Goal: Task Accomplishment & Management: Use online tool/utility

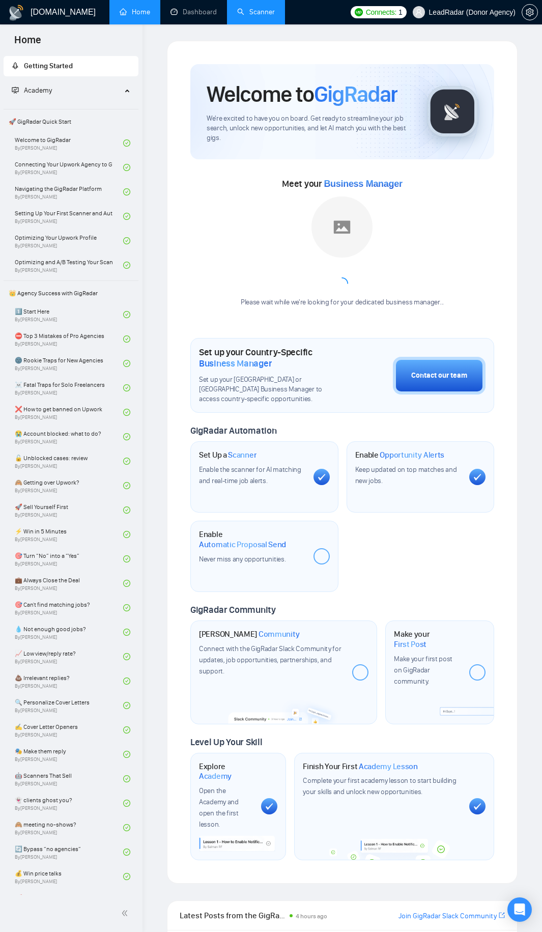
click at [267, 11] on link "Scanner" at bounding box center [256, 12] width 38 height 9
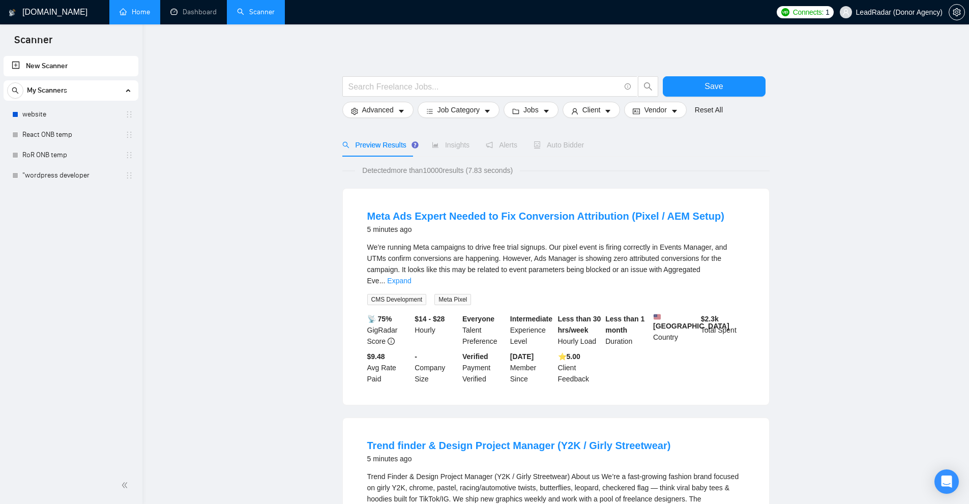
click at [140, 16] on link "Home" at bounding box center [135, 12] width 31 height 9
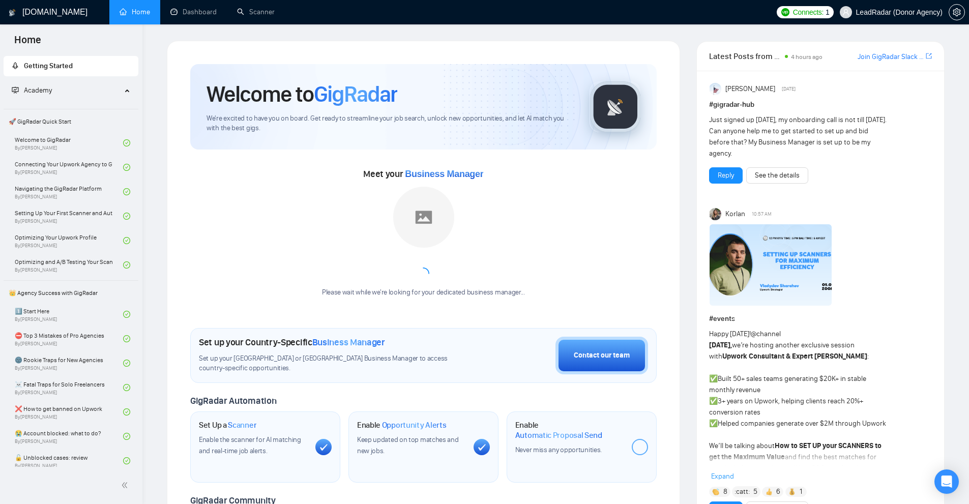
click at [541, 199] on div "Meet your Business Manager Please wait while we're looking for your dedicated b…" at bounding box center [423, 237] width 467 height 142
drag, startPoint x: 142, startPoint y: 59, endPoint x: 170, endPoint y: 66, distance: 28.8
click at [171, 65] on div "Welcome to GigRadar We're excited to have you on board. Get ready to streamline…" at bounding box center [423, 381] width 513 height 680
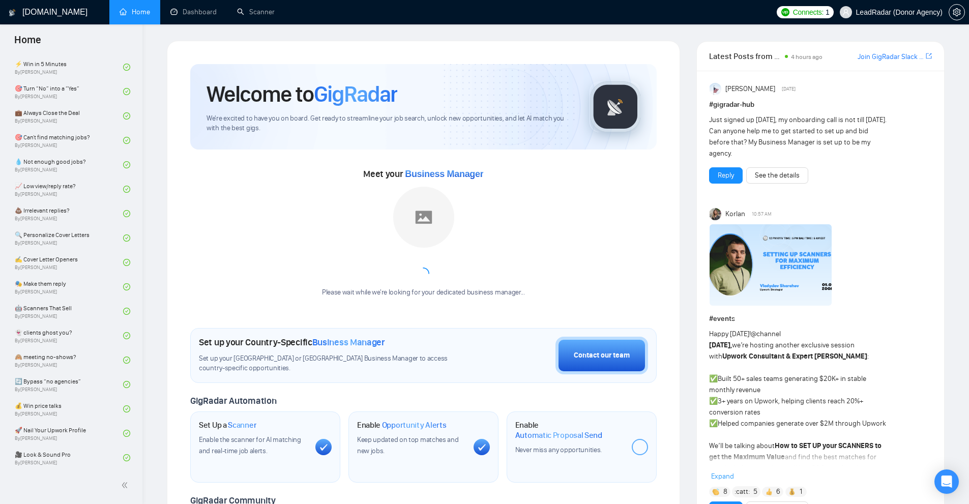
click at [541, 252] on div "Meet your Business Manager Please wait while we're looking for your dedicated b…" at bounding box center [423, 237] width 467 height 142
drag, startPoint x: 196, startPoint y: 339, endPoint x: 384, endPoint y: 345, distance: 188.3
click at [384, 345] on div "Set up your Country-Specific Business Manager Set up your [GEOGRAPHIC_DATA] or …" at bounding box center [423, 355] width 467 height 55
click at [387, 345] on div "Set up your Country-Specific Business Manager" at bounding box center [334, 342] width 270 height 11
click at [266, 15] on link "Scanner" at bounding box center [256, 12] width 38 height 9
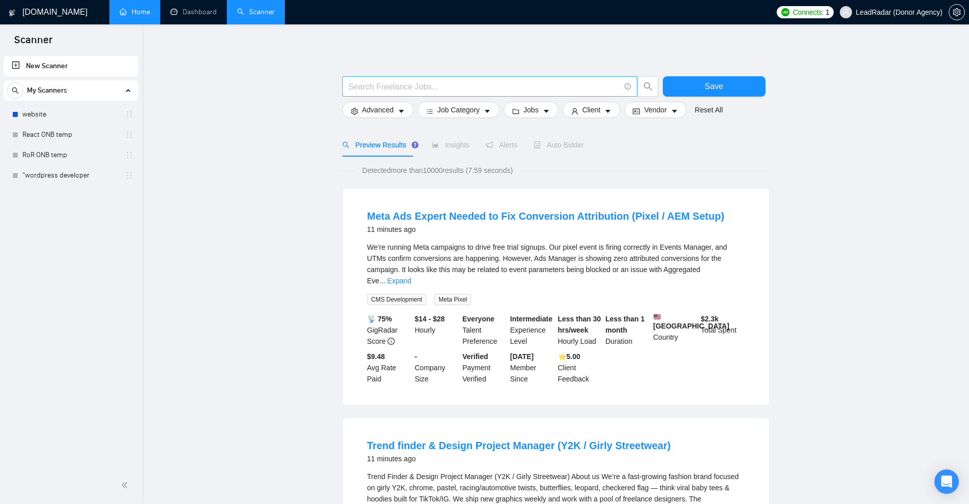
click at [414, 89] on input "text" at bounding box center [484, 86] width 272 height 13
click at [379, 85] on input "text" at bounding box center [484, 86] width 272 height 13
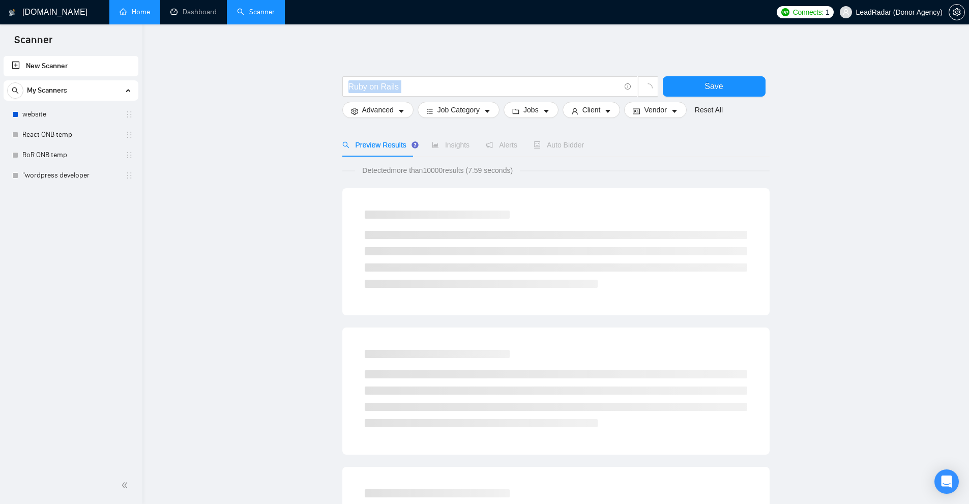
drag, startPoint x: 422, startPoint y: 93, endPoint x: 271, endPoint y: 100, distance: 151.3
click at [270, 101] on main "Ruby on Rails Save Advanced Job Category Jobs Client Vendor Reset All Preview R…" at bounding box center [556, 469] width 794 height 857
click at [434, 85] on input "Ruby on Rails" at bounding box center [484, 86] width 272 height 13
click at [447, 168] on span "Detected more than 10000 results (7.59 seconds)" at bounding box center [437, 170] width 165 height 11
drag, startPoint x: 344, startPoint y: 85, endPoint x: 391, endPoint y: 89, distance: 46.9
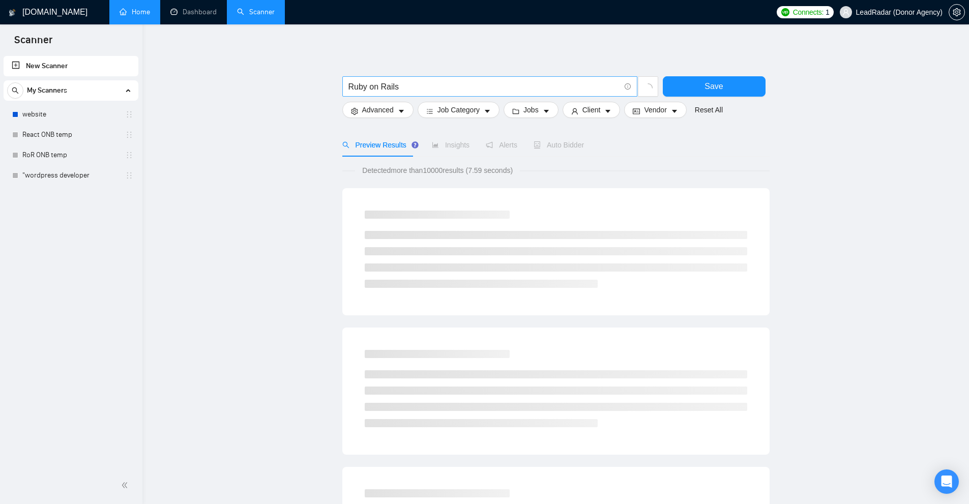
click at [391, 89] on span "Ruby on Rails" at bounding box center [489, 86] width 295 height 20
drag, startPoint x: 407, startPoint y: 88, endPoint x: 340, endPoint y: 86, distance: 66.7
click at [334, 86] on main "Ruby on Rails Save Advanced Job Category Jobs Client Vendor Reset All Preview R…" at bounding box center [556, 469] width 794 height 857
click at [366, 86] on input "Ruby on Rails" at bounding box center [484, 86] width 272 height 13
drag, startPoint x: 370, startPoint y: 87, endPoint x: 376, endPoint y: 87, distance: 6.1
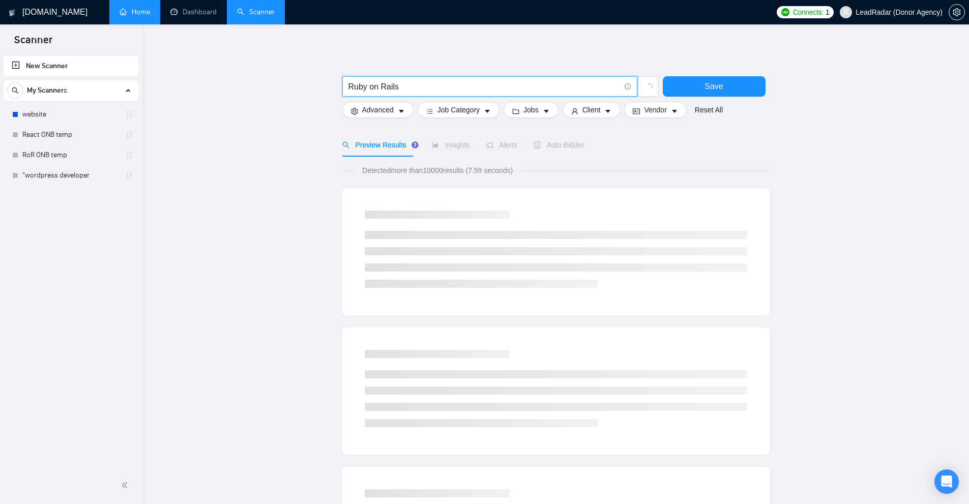
click at [376, 87] on input "Ruby on Rails" at bounding box center [484, 86] width 272 height 13
click at [418, 86] on input "Ruby on Rails" at bounding box center [484, 86] width 272 height 13
drag, startPoint x: 396, startPoint y: 86, endPoint x: 256, endPoint y: 74, distance: 140.4
click at [256, 74] on main "Ruby on Rails Save Advanced Job Category Jobs Client Vendor Reset All Preview R…" at bounding box center [556, 469] width 794 height 857
click at [430, 89] on input "Ruby on Rails" at bounding box center [484, 86] width 272 height 13
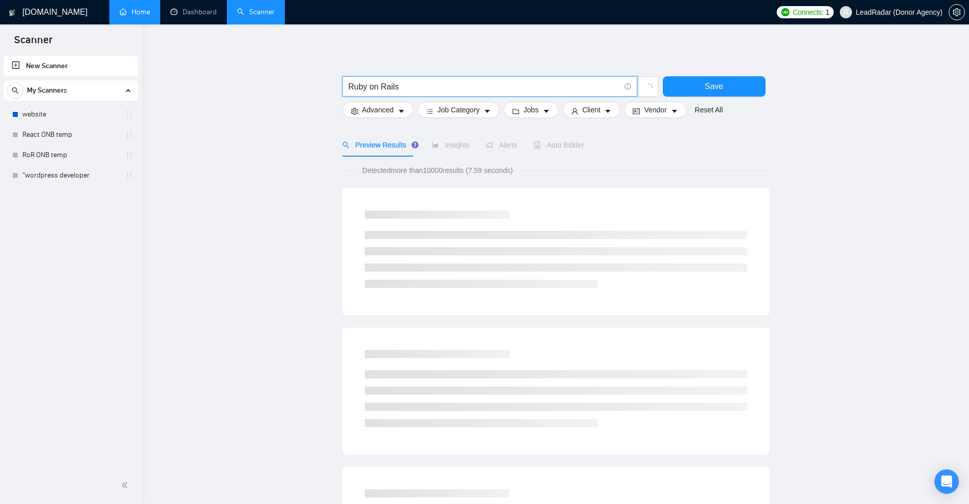
drag, startPoint x: 366, startPoint y: 87, endPoint x: 372, endPoint y: 87, distance: 6.6
click at [372, 87] on input "Ruby on Rails" at bounding box center [484, 86] width 272 height 13
click at [447, 87] on input "Ruby on Rails" at bounding box center [484, 86] width 272 height 13
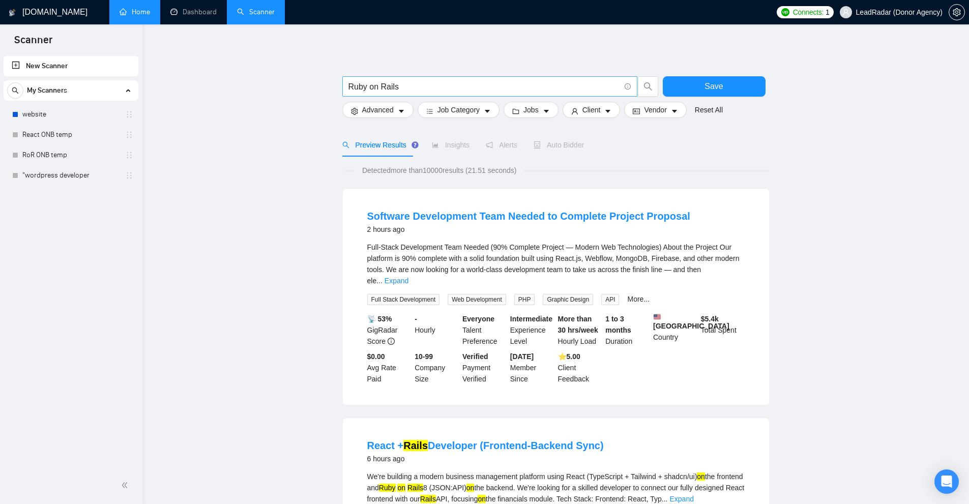
drag, startPoint x: 381, startPoint y: 85, endPoint x: 412, endPoint y: 84, distance: 30.5
click at [412, 84] on span "Ruby on Rails" at bounding box center [489, 86] width 295 height 20
drag, startPoint x: 412, startPoint y: 84, endPoint x: 370, endPoint y: 82, distance: 41.3
click at [356, 82] on input "Ruby on Rails" at bounding box center [484, 86] width 272 height 13
click at [371, 82] on input "Ruby on Rails" at bounding box center [484, 86] width 272 height 13
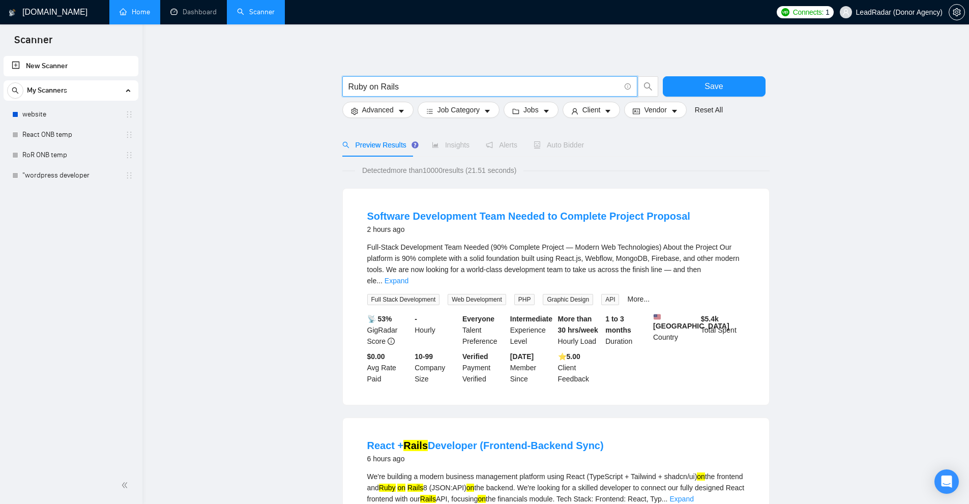
click at [369, 87] on input "Ruby on Rails" at bounding box center [484, 86] width 272 height 13
click at [360, 86] on input "Ruby on Rails" at bounding box center [484, 86] width 272 height 13
click at [372, 88] on input "Ruby on Rails" at bounding box center [484, 86] width 272 height 13
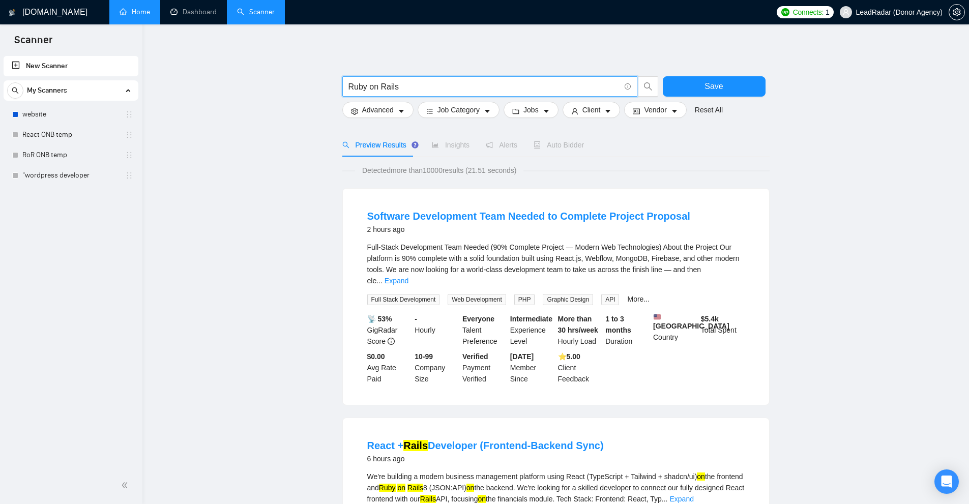
click at [385, 89] on input "Ruby on Rails" at bounding box center [484, 86] width 272 height 13
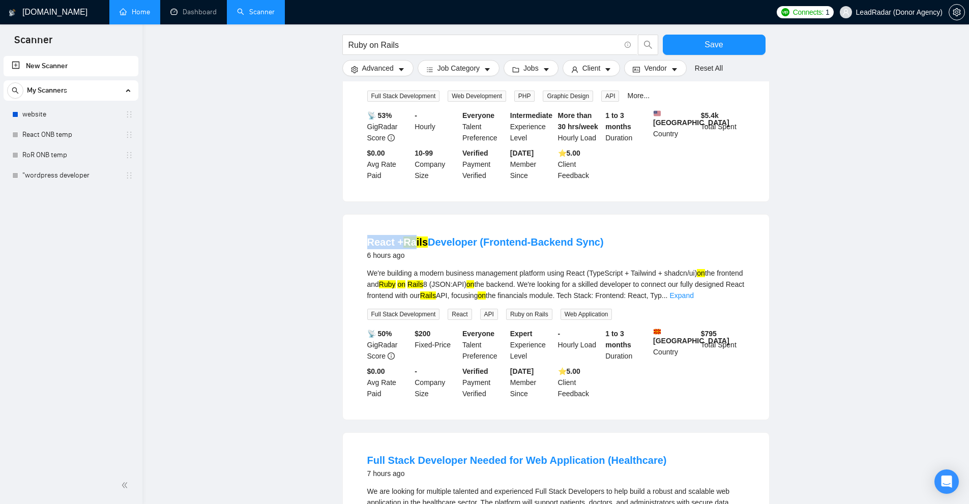
drag, startPoint x: 360, startPoint y: 240, endPoint x: 423, endPoint y: 261, distance: 67.1
click at [415, 239] on li "React + Rails Developer (Frontend-Backend Sync) 6 hours ago We're building a mo…" at bounding box center [556, 317] width 402 height 181
click at [433, 268] on div "We're building a modern business management platform using React (TypeScript + …" at bounding box center [555, 285] width 377 height 34
drag, startPoint x: 406, startPoint y: 227, endPoint x: 428, endPoint y: 231, distance: 22.8
click at [428, 231] on li "React + Rails Developer (Frontend-Backend Sync) 6 hours ago We're building a mo…" at bounding box center [556, 317] width 402 height 181
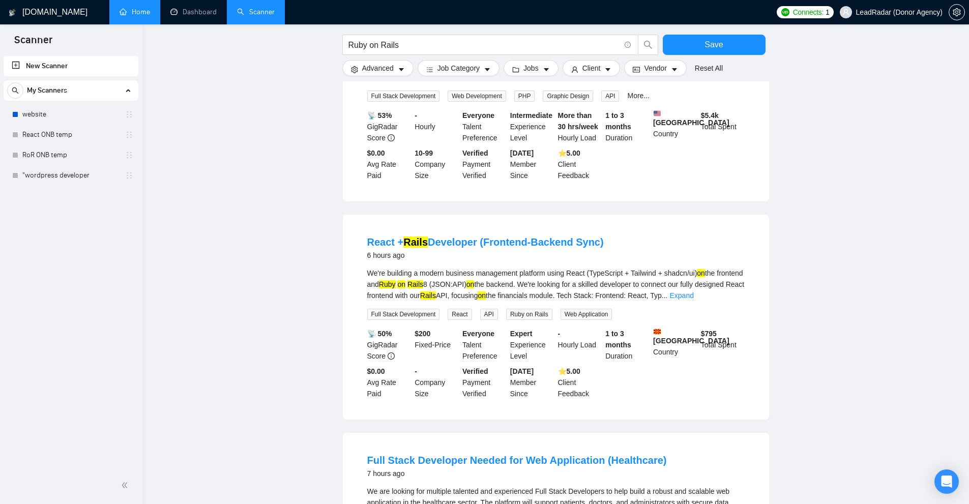
click at [439, 268] on div "We're building a modern business management platform using React (TypeScript + …" at bounding box center [555, 285] width 377 height 34
drag, startPoint x: 413, startPoint y: 275, endPoint x: 451, endPoint y: 281, distance: 38.6
click at [451, 281] on div "We're building a modern business management platform using React (TypeScript + …" at bounding box center [555, 285] width 377 height 34
click at [423, 282] on mark "Rails" at bounding box center [416, 284] width 16 height 8
drag, startPoint x: 703, startPoint y: 266, endPoint x: 691, endPoint y: 271, distance: 12.8
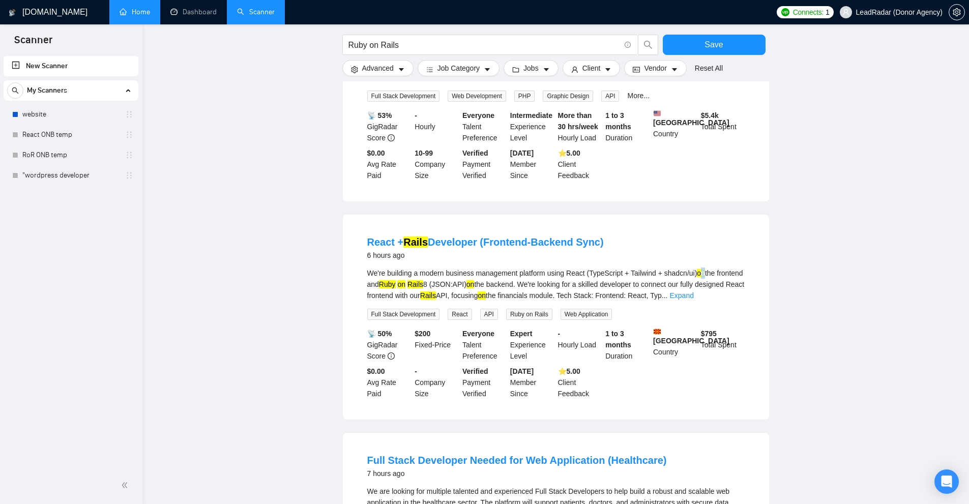
click at [541, 269] on mark "on" at bounding box center [701, 273] width 8 height 8
click at [486, 292] on mark "on" at bounding box center [482, 296] width 8 height 8
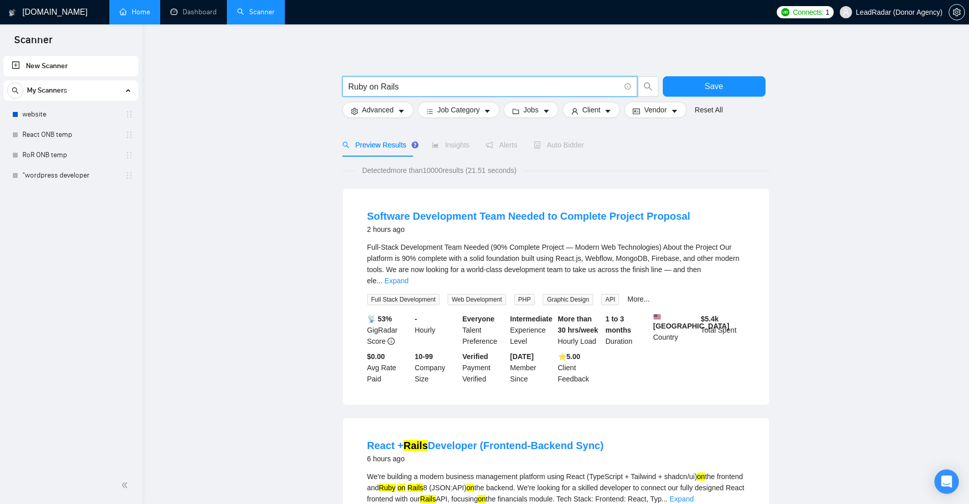
click at [366, 85] on input "Ruby on Rails" at bounding box center [484, 86] width 272 height 13
click at [404, 83] on input "Ruby on Rails" at bounding box center [484, 86] width 272 height 13
click at [368, 86] on input "Ruby on Rails" at bounding box center [484, 86] width 272 height 13
click at [414, 90] on input "Ruby on Rails" at bounding box center [484, 86] width 272 height 13
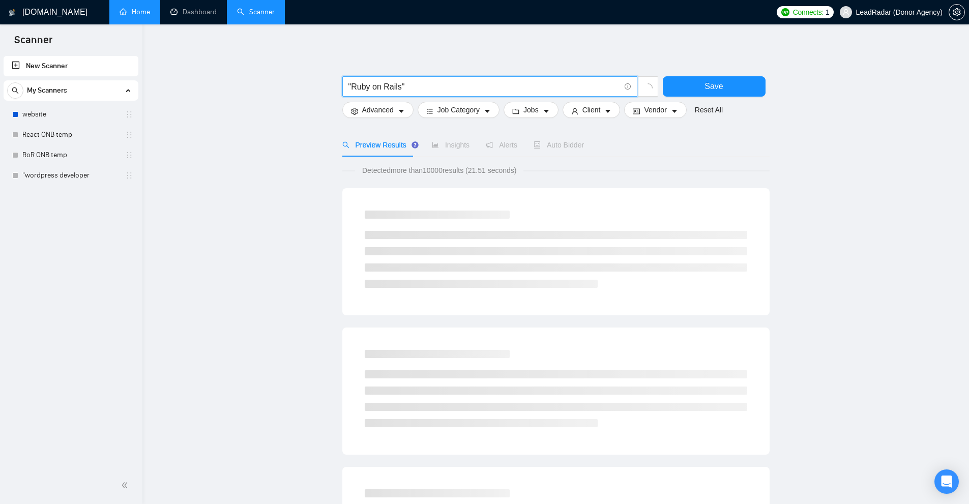
drag, startPoint x: 354, startPoint y: 86, endPoint x: 396, endPoint y: 88, distance: 41.7
click at [396, 88] on input ""Ruby on Rails"" at bounding box center [484, 86] width 272 height 13
click at [391, 88] on input ""Ruby on Rails"" at bounding box center [484, 86] width 272 height 13
click at [381, 90] on input ""Ruby on Rails"" at bounding box center [484, 86] width 272 height 13
click at [371, 86] on input ""Ruby on Rails"" at bounding box center [484, 86] width 272 height 13
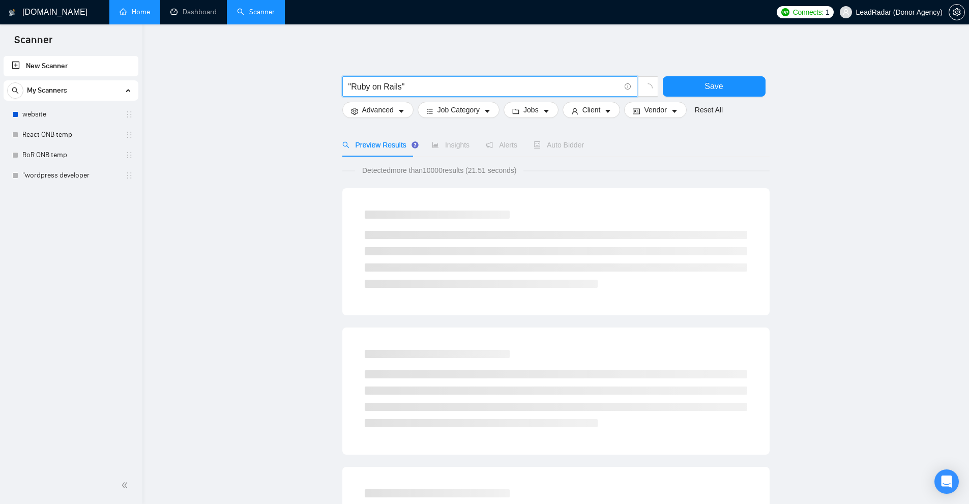
click at [406, 90] on input ""Ruby on Rails"" at bounding box center [484, 86] width 272 height 13
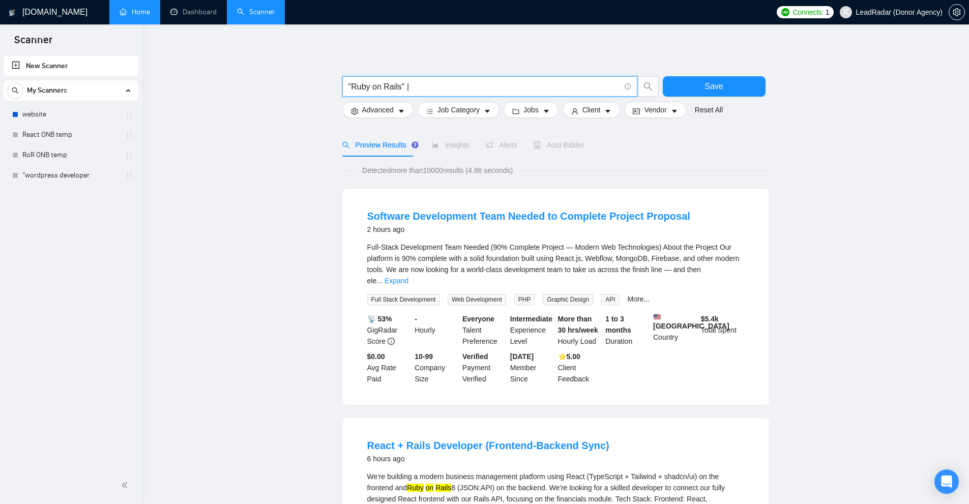
paste input ""Ruby on Rails""
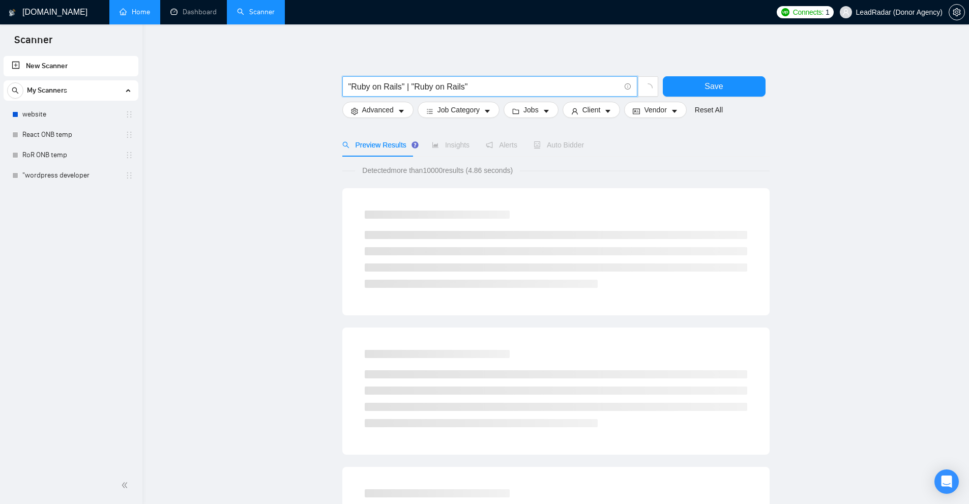
click at [405, 88] on input ""Ruby on Rails" | "Ruby on Rails"" at bounding box center [484, 86] width 272 height 13
click at [409, 87] on input ""Ruby on Rails" | "Ruby on Rails"" at bounding box center [484, 86] width 272 height 13
click at [405, 91] on input ""Ruby on Rails" | "Ruby on Rails"" at bounding box center [484, 86] width 272 height 13
click at [393, 90] on input ""Ruby on Rails" | "Ruby on Rails"" at bounding box center [484, 86] width 272 height 13
drag, startPoint x: 353, startPoint y: 86, endPoint x: 344, endPoint y: 88, distance: 8.7
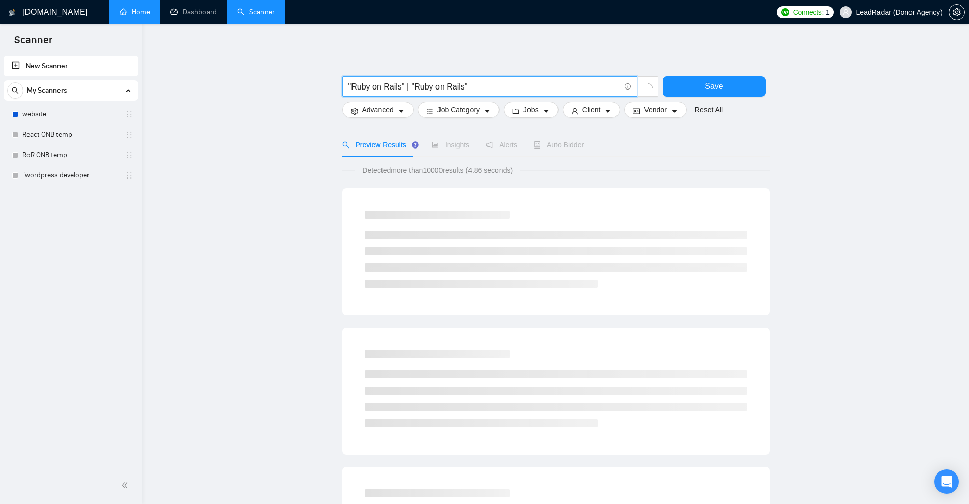
click at [341, 88] on div ""Ruby on Rails" | "Ruby on Rails"" at bounding box center [500, 88] width 321 height 25
click at [368, 84] on input ""Ruby on Rails" | "Ruby on Rails"" at bounding box center [484, 86] width 272 height 13
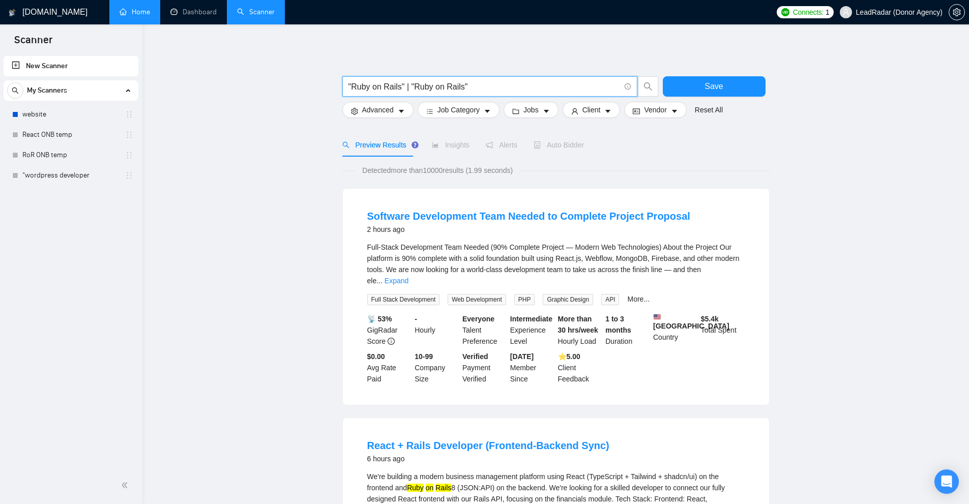
drag, startPoint x: 367, startPoint y: 84, endPoint x: 373, endPoint y: 87, distance: 6.4
click at [372, 84] on input ""Ruby on Rails" | "Ruby on Rails"" at bounding box center [484, 86] width 272 height 13
click at [421, 79] on span ""Ruby on Rails" | "Ruby on Rails"" at bounding box center [489, 86] width 295 height 20
click at [432, 83] on input ""Ruby on Rails" | "Ruby on Rails"" at bounding box center [484, 86] width 272 height 13
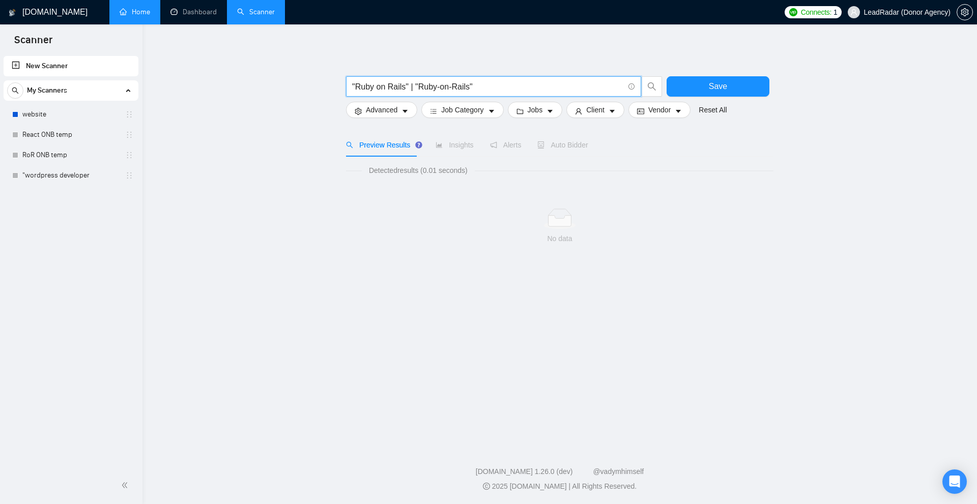
type input ""Ruby on Rails" | "Ruby-on-Rails""
click at [429, 168] on span "Detected results (0.01 seconds)" at bounding box center [418, 170] width 113 height 11
drag, startPoint x: 413, startPoint y: 88, endPoint x: 456, endPoint y: 89, distance: 43.3
click at [419, 88] on input ""Ruby on Rails" | "Ruby-on-Rails"" at bounding box center [488, 86] width 272 height 13
click at [471, 89] on input ""Ruby on Rails" | "Ruby-on-Rails"" at bounding box center [488, 86] width 272 height 13
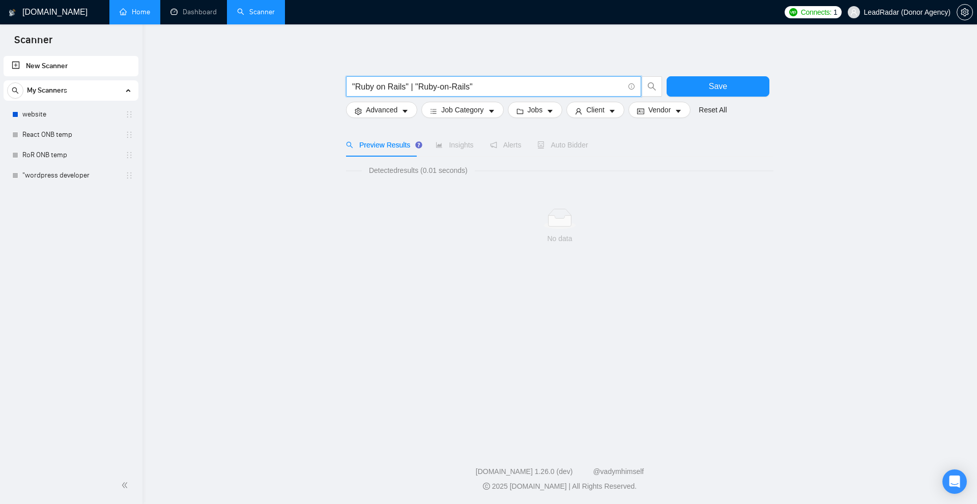
click at [439, 87] on input ""Ruby on Rails" | "Ruby-on-Rails"" at bounding box center [488, 86] width 272 height 13
click at [352, 86] on span ""Ruby on Rails" | "Ruby-on-Rails"" at bounding box center [493, 86] width 295 height 20
click at [367, 88] on input ""Ruby on Rails" | "Ruby-on-Rails"" at bounding box center [488, 86] width 272 height 13
click at [428, 88] on input ""Ruby on Rails" | "Ruby-on-Rails"" at bounding box center [488, 86] width 272 height 13
click at [271, 11] on link "Scanner" at bounding box center [256, 12] width 38 height 9
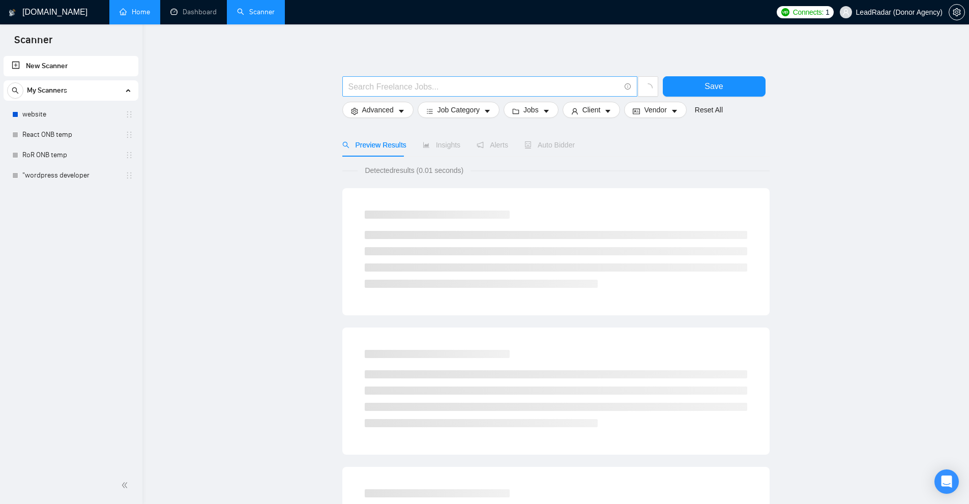
click at [455, 82] on input "text" at bounding box center [484, 86] width 272 height 13
paste input ""Ruby on Rails" | "Ruby-on-Rails""
drag, startPoint x: 354, startPoint y: 85, endPoint x: 393, endPoint y: 84, distance: 39.2
click at [393, 84] on input ""Ruby on Rails" | "Ruby-on-Rails"" at bounding box center [484, 86] width 272 height 13
click at [410, 84] on input ""Ruby on Rails" | "Ruby-on-Rails"" at bounding box center [484, 86] width 272 height 13
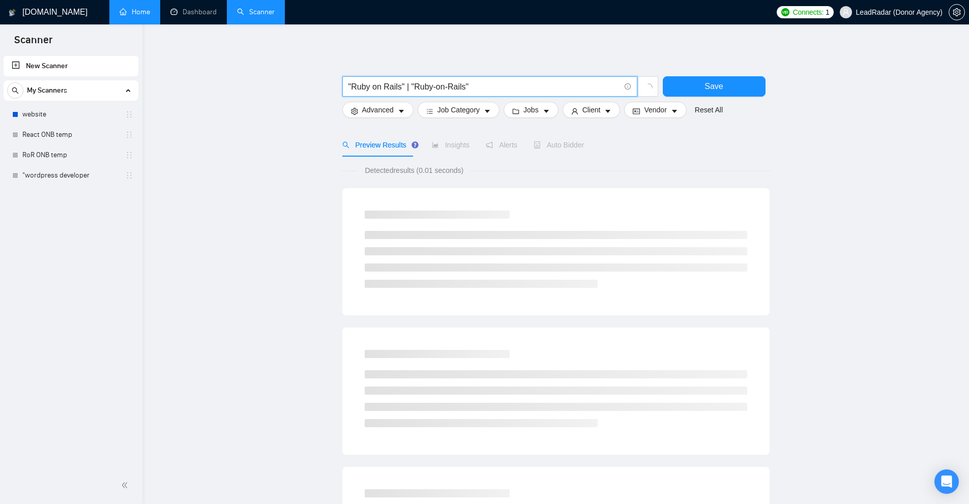
drag, startPoint x: 414, startPoint y: 85, endPoint x: 451, endPoint y: 85, distance: 37.1
click at [454, 85] on input ""Ruby on Rails" | "Ruby-on-Rails"" at bounding box center [484, 86] width 272 height 13
drag, startPoint x: 451, startPoint y: 85, endPoint x: 434, endPoint y: 88, distance: 16.4
click at [450, 85] on input ""Ruby on Rails" | "Ruby-on-Rails"" at bounding box center [484, 86] width 272 height 13
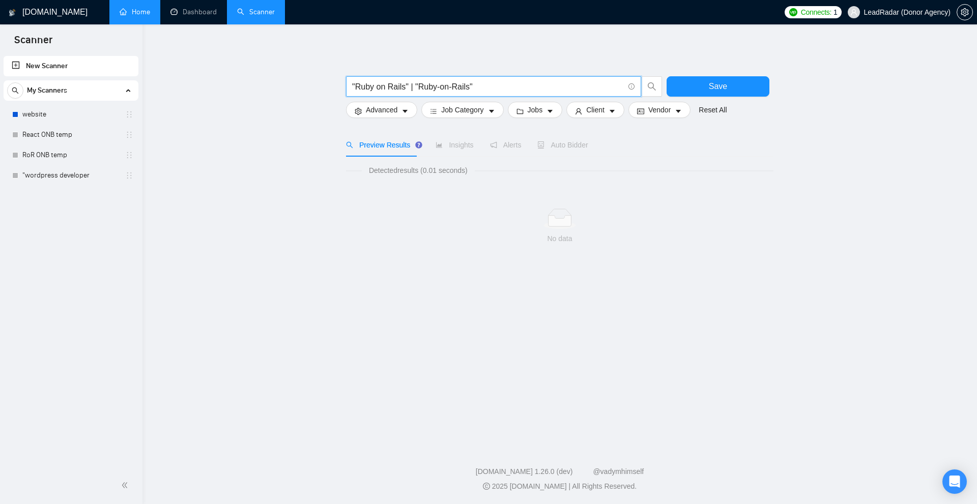
click at [434, 88] on input ""Ruby on Rails" | "Ruby-on-Rails"" at bounding box center [488, 86] width 272 height 13
drag, startPoint x: 455, startPoint y: 85, endPoint x: 461, endPoint y: 86, distance: 6.2
click at [461, 86] on input ""Ruby on Rails" | "Ruby\-on\-Rails"" at bounding box center [488, 86] width 272 height 13
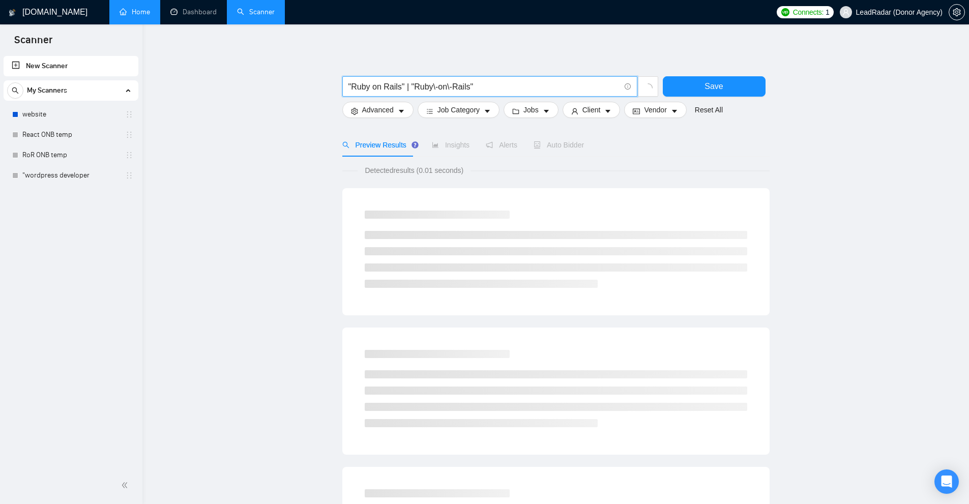
click at [455, 83] on input ""Ruby on Rails" | "Ruby\-on\-Rails"" at bounding box center [484, 86] width 272 height 13
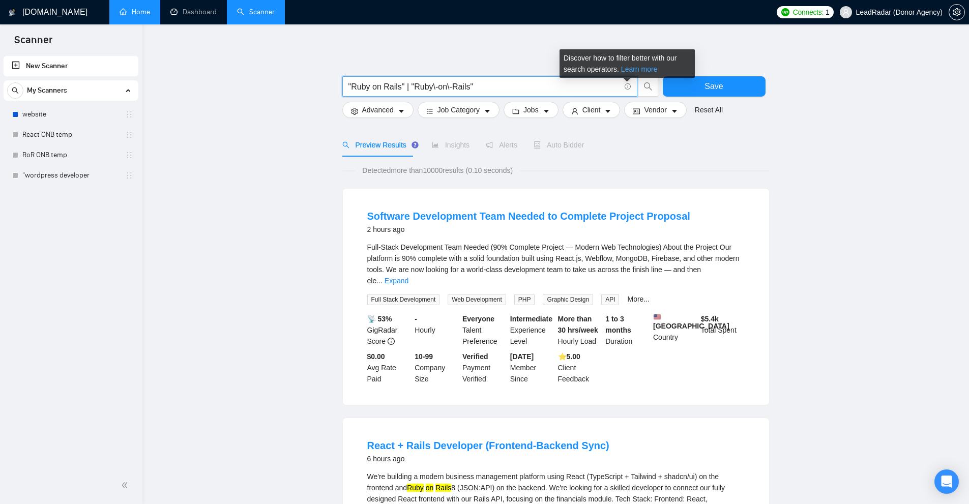
click at [541, 72] on link "Learn more" at bounding box center [639, 69] width 37 height 8
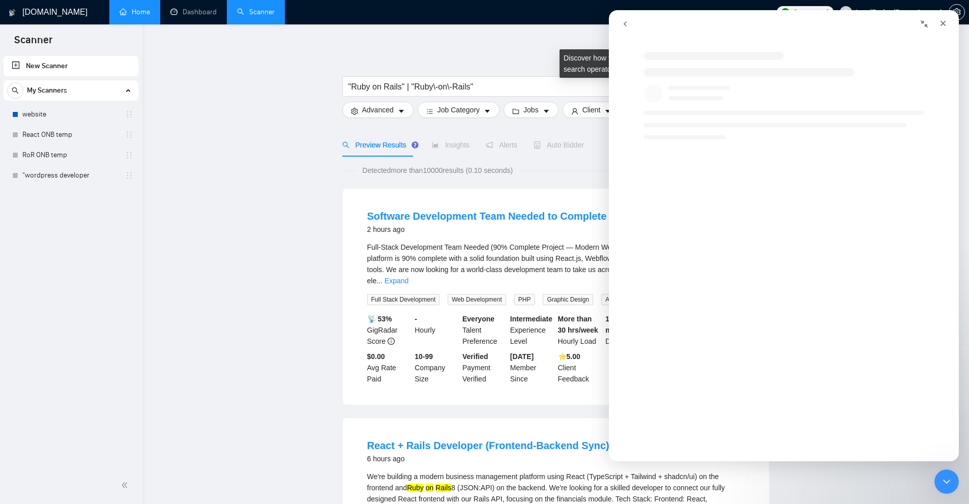
click at [541, 70] on div "Intercom messenger" at bounding box center [784, 91] width 350 height 98
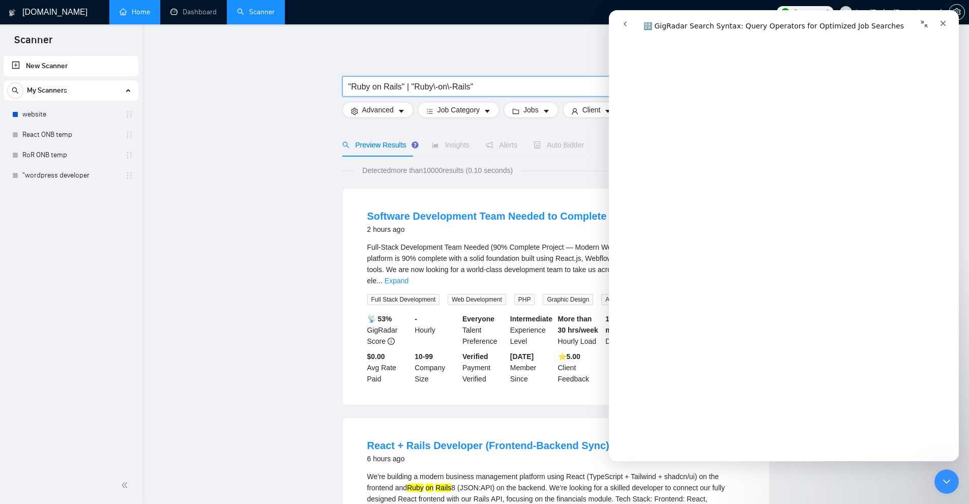
drag, startPoint x: 490, startPoint y: 89, endPoint x: 284, endPoint y: 83, distance: 205.6
click at [541, 27] on div "Close" at bounding box center [943, 23] width 18 height 18
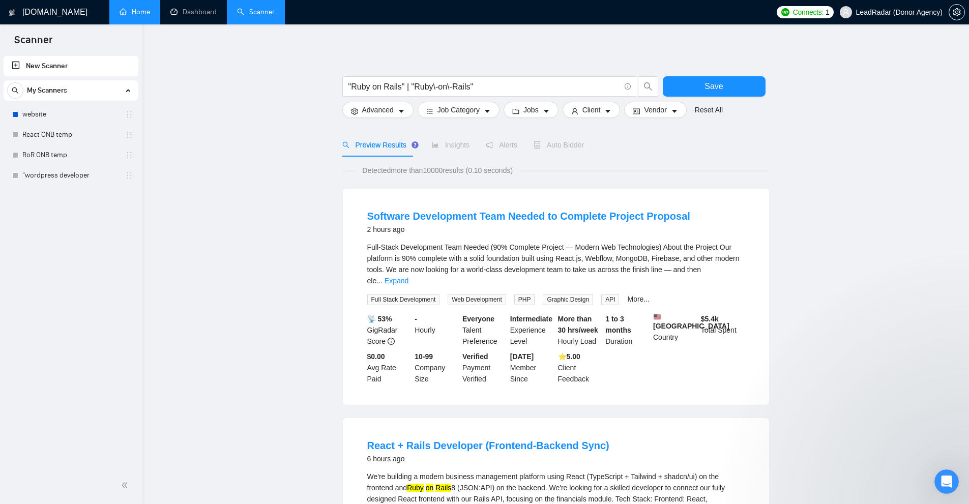
scroll to position [0, 0]
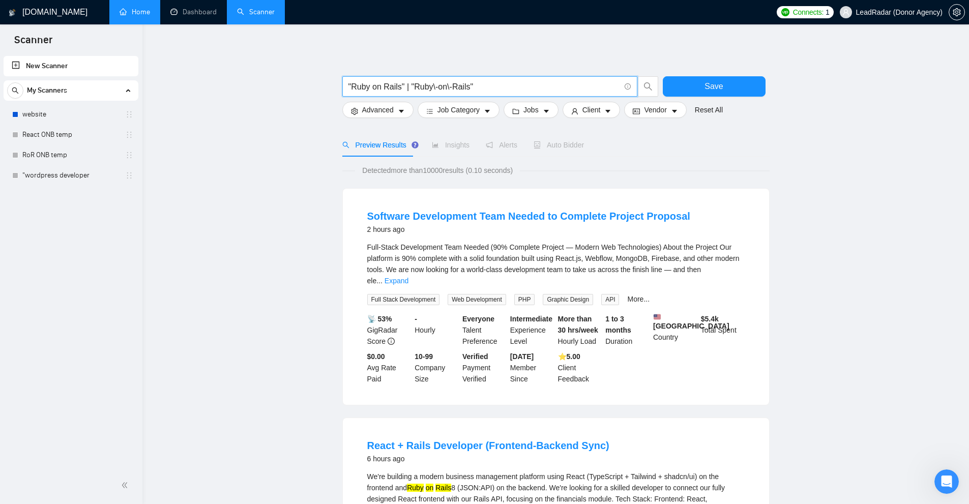
click at [483, 80] on input ""Ruby on Rails" | "Ruby\-on\-Rails"" at bounding box center [484, 86] width 272 height 13
click at [489, 88] on input ""Ruby on Rails" | "Ruby\-on\-Rails"" at bounding box center [484, 86] width 272 height 13
drag, startPoint x: 468, startPoint y: 85, endPoint x: 473, endPoint y: 85, distance: 5.1
click at [470, 85] on input ""Ruby on Rails" | "Ruby\-on\-Rails" | "(Ruby\-on\-Rails)"" at bounding box center [484, 86] width 272 height 13
click at [473, 85] on input ""Ruby on Rails" | "Ruby\-on\-Rails" | "(Ruby\-on\-Rails)"" at bounding box center [484, 86] width 272 height 13
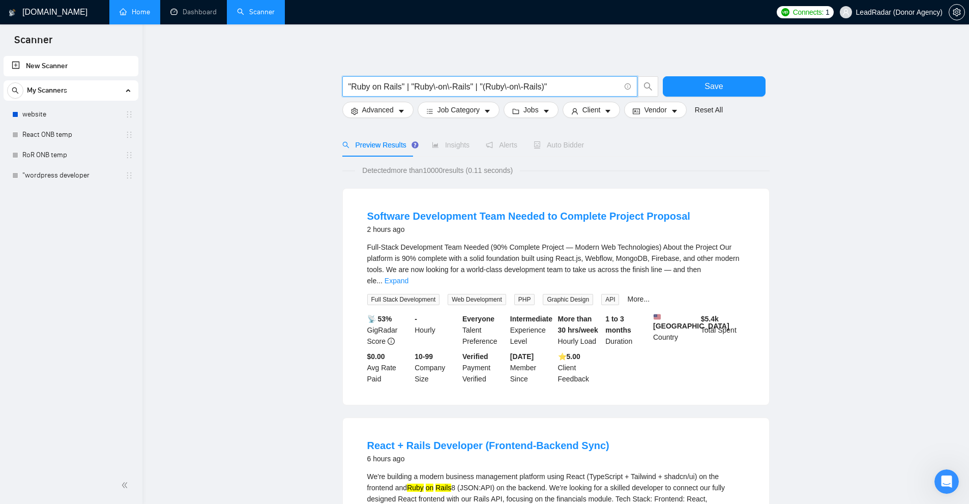
drag, startPoint x: 480, startPoint y: 85, endPoint x: 599, endPoint y: 92, distance: 119.2
click at [541, 92] on input ""Ruby on Rails" | "Ruby\-on\-Rails" | "(Ruby\-on\-Rails)"" at bounding box center [484, 86] width 272 height 13
click at [541, 90] on input ""Ruby on Rails" | "Ruby\-on\-Rails" | "(Ruby\-on\-Rails)"" at bounding box center [484, 86] width 272 height 13
click at [409, 277] on link "Expand" at bounding box center [397, 281] width 24 height 8
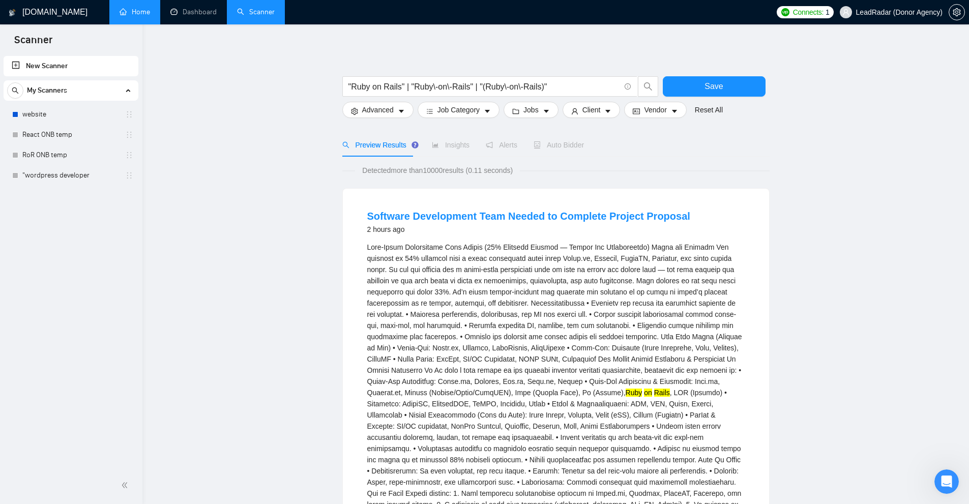
scroll to position [51, 0]
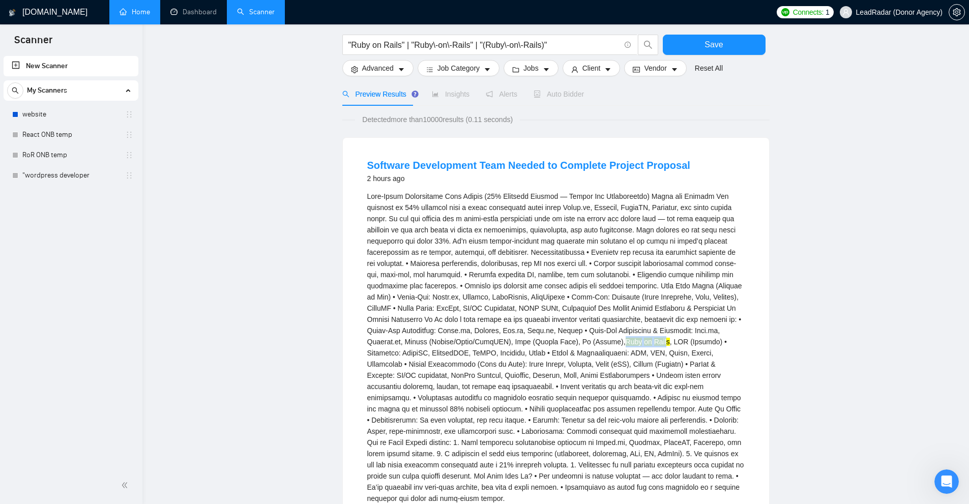
drag, startPoint x: 544, startPoint y: 341, endPoint x: 585, endPoint y: 342, distance: 40.7
click at [541, 342] on div "Ruby on Rails" at bounding box center [555, 347] width 377 height 313
click at [541, 345] on mark "on" at bounding box center [648, 342] width 8 height 8
click at [541, 342] on div "Ruby on Rails" at bounding box center [555, 347] width 377 height 313
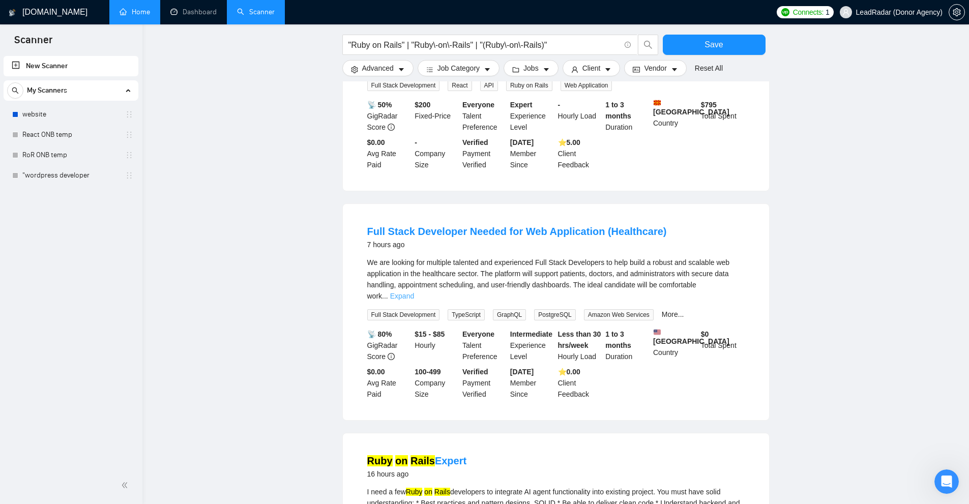
click at [414, 292] on link "Expand" at bounding box center [402, 296] width 24 height 8
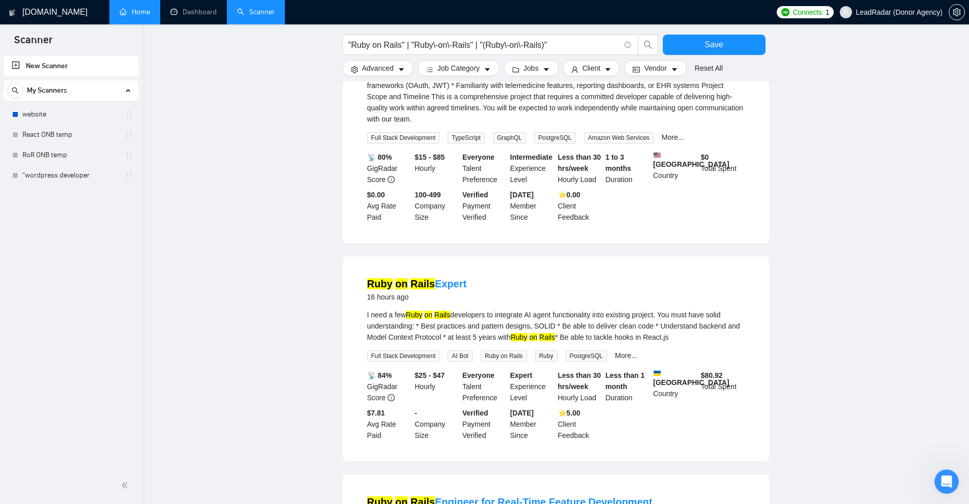
scroll to position [1323, 0]
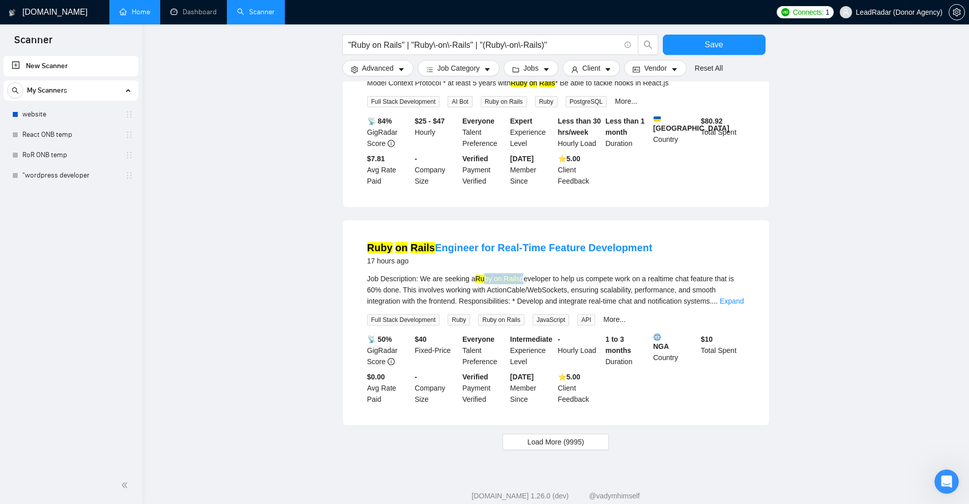
drag, startPoint x: 484, startPoint y: 271, endPoint x: 544, endPoint y: 269, distance: 59.6
click at [541, 273] on div "Job Description: We are seeking a Ruby on Rails developer to help us compete wo…" at bounding box center [555, 290] width 377 height 34
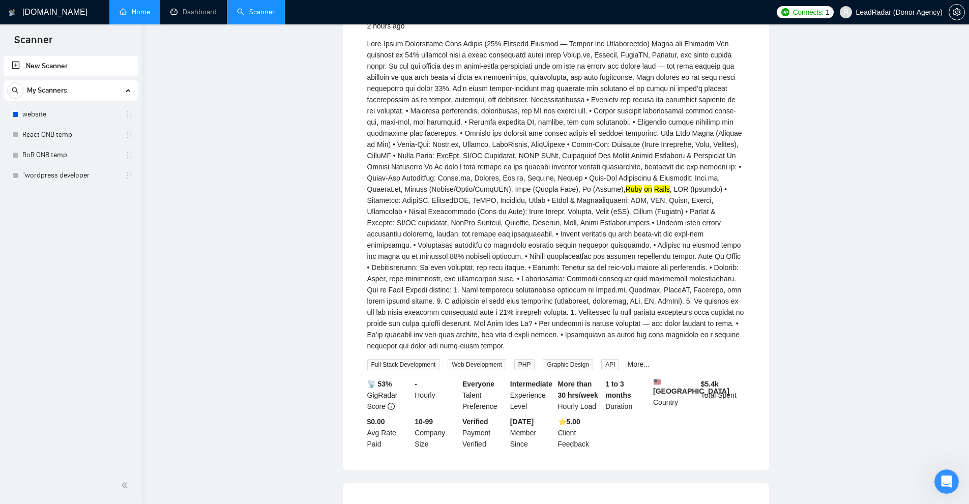
scroll to position [0, 0]
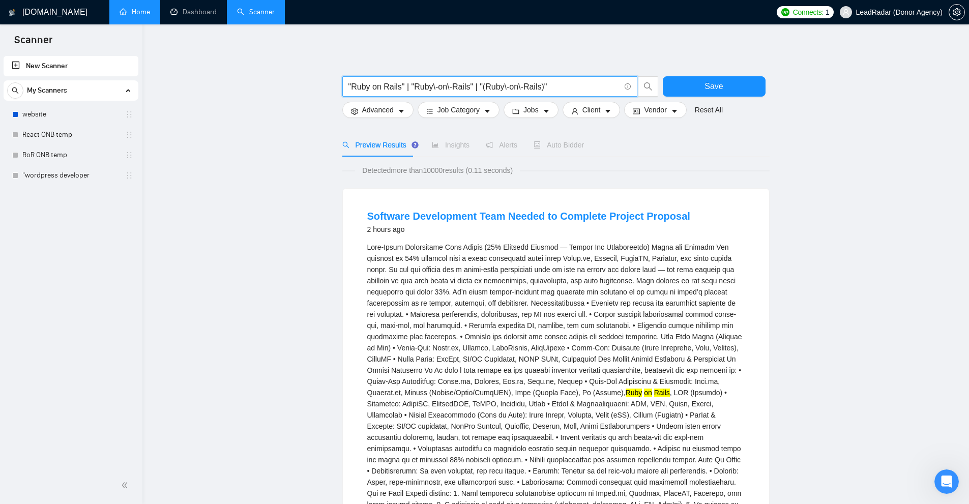
drag, startPoint x: 482, startPoint y: 88, endPoint x: 545, endPoint y: 90, distance: 63.1
click at [541, 90] on input ""Ruby on Rails" | "Ruby\-on\-Rails" | "(Ruby\-on\-Rails)"" at bounding box center [484, 86] width 272 height 13
click at [516, 82] on input ""Ruby on Rails" | "Ruby\-on\-Rails" | "(Ruby\-on\-Rails)"" at bounding box center [484, 86] width 272 height 13
drag, startPoint x: 479, startPoint y: 84, endPoint x: 172, endPoint y: 62, distance: 308.1
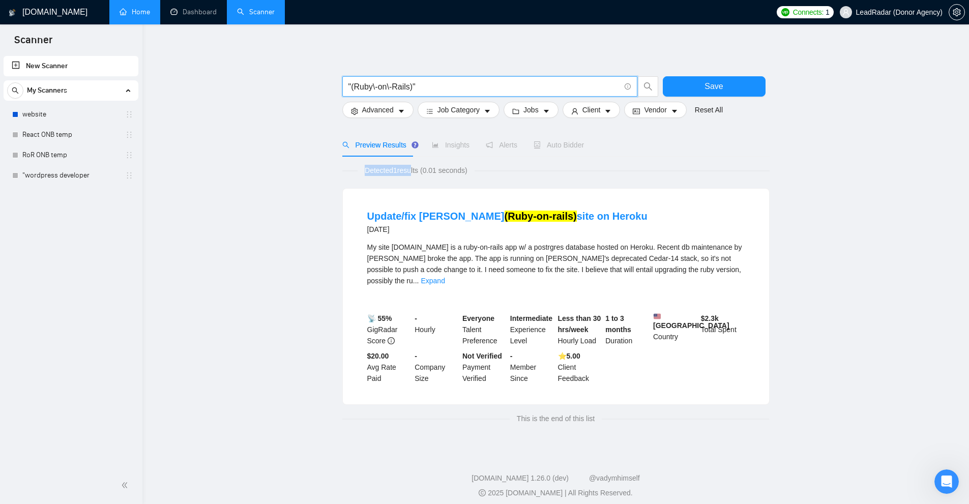
drag, startPoint x: 402, startPoint y: 167, endPoint x: 417, endPoint y: 170, distance: 14.7
click at [414, 169] on div "Detected 1 results (0.01 seconds) Update/fix [PERSON_NAME] ([PERSON_NAME]-on-ra…" at bounding box center [555, 295] width 427 height 276
click at [424, 172] on span "Detected 1 results (0.01 seconds)" at bounding box center [416, 170] width 117 height 11
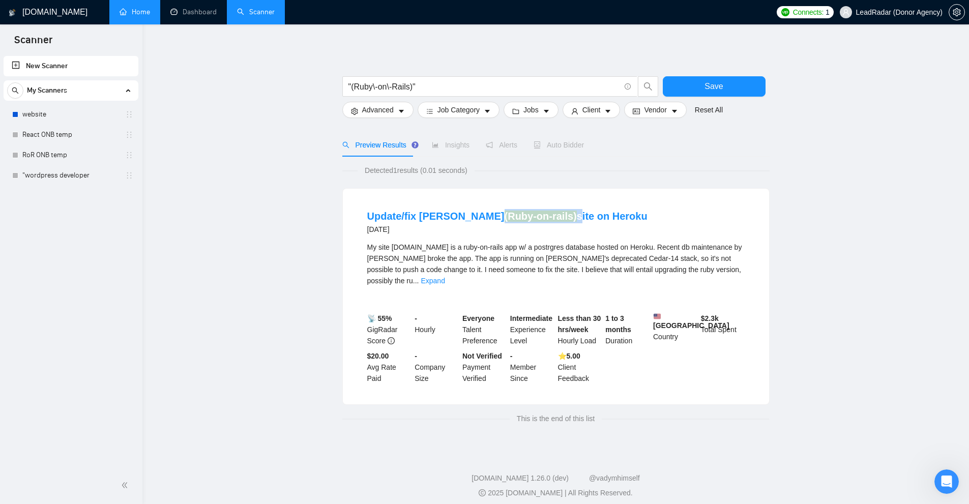
drag, startPoint x: 447, startPoint y: 206, endPoint x: 518, endPoint y: 205, distance: 70.7
click at [518, 205] on li "Update/fix [PERSON_NAME] ([PERSON_NAME]-on-rails) site on Heroku [DATE] My site…" at bounding box center [556, 296] width 402 height 191
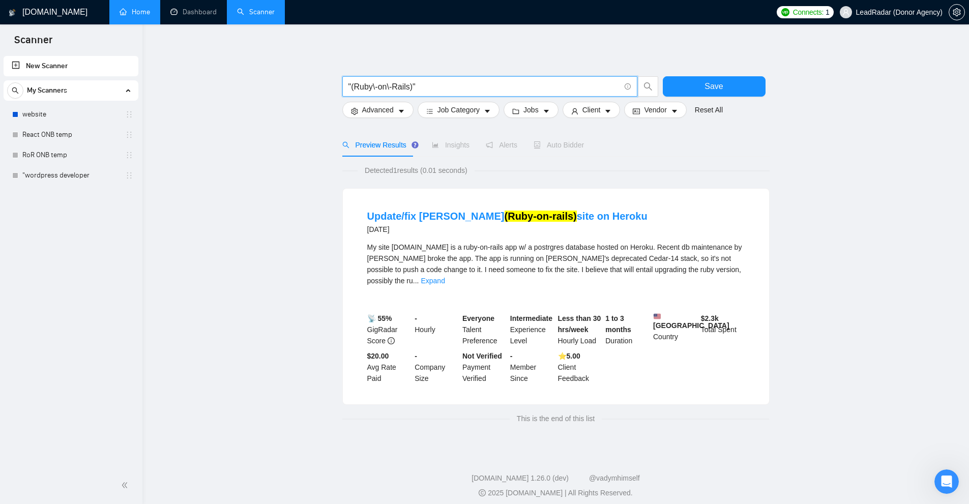
click at [429, 84] on input ""(Ruby\-on\-Rails)"" at bounding box center [484, 86] width 272 height 13
click at [541, 85] on input ""Ruby on Rails" | "Ruby\-on\-Rails" | "(Ruby\-on\-Rails)"" at bounding box center [484, 86] width 272 height 13
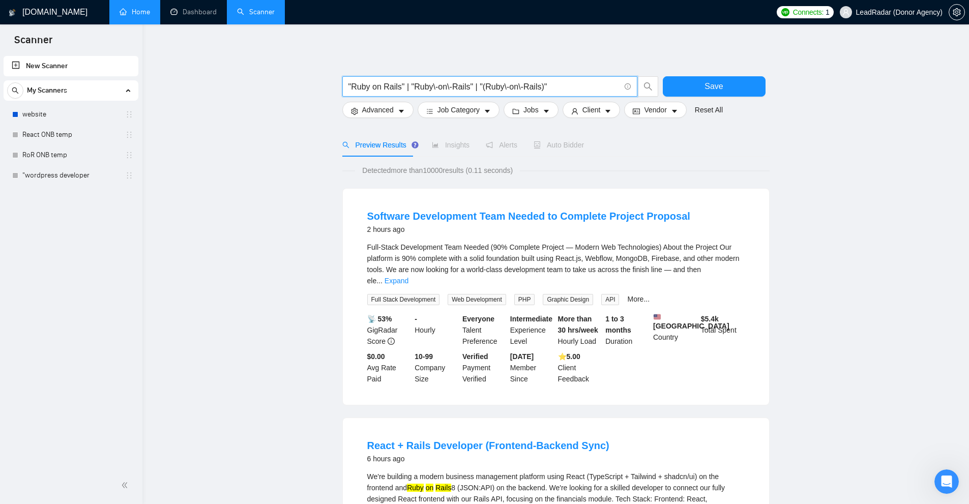
drag, startPoint x: 478, startPoint y: 87, endPoint x: 565, endPoint y: 88, distance: 87.5
click at [541, 88] on input ""Ruby on Rails" | "Ruby\-on\-Rails" | "(Ruby\-on\-Rails)"" at bounding box center [484, 86] width 272 height 13
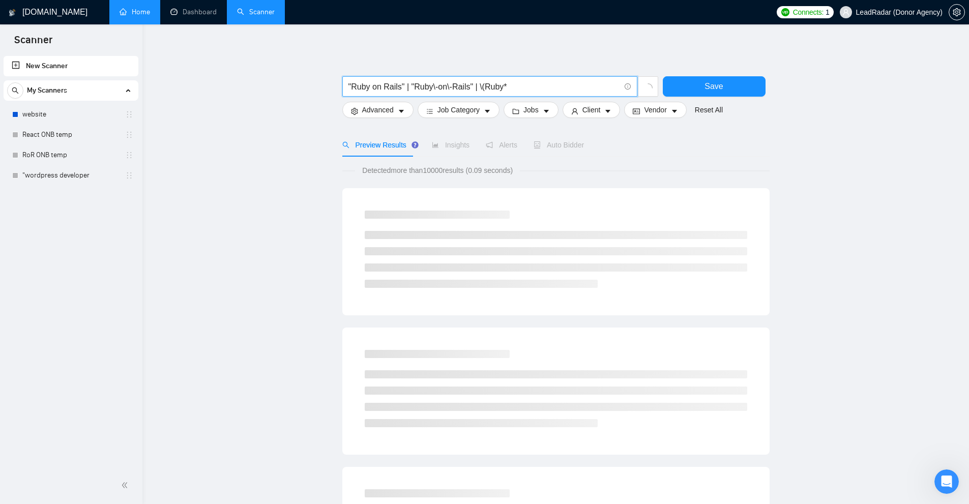
click at [481, 87] on input ""Ruby on Rails" | "Ruby\-on\-Rails" | \(Ruby*" at bounding box center [484, 86] width 272 height 13
click at [488, 84] on input ""Ruby on Rails" | "Ruby\-on\-Rails" | \(Ruby*" at bounding box center [484, 86] width 272 height 13
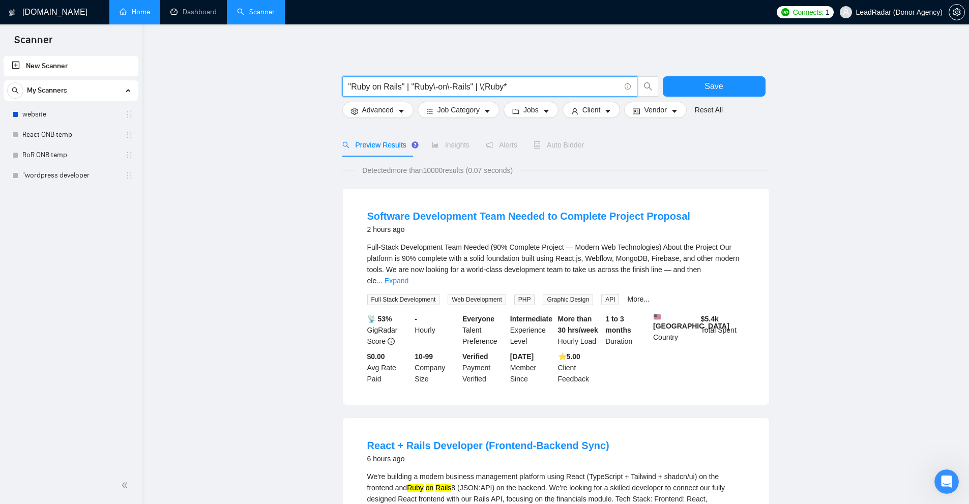
click at [481, 86] on input ""Ruby on Rails" | "Ruby\-on\-Rails" | \(Ruby*" at bounding box center [484, 86] width 272 height 13
click at [487, 89] on input ""Ruby on Rails" | "Ruby\-on\-Rails" | \(Ruby*" at bounding box center [484, 86] width 272 height 13
click at [486, 88] on input ""Ruby on Rails" | "Ruby\-on\-Rails" | \(Ruby*" at bounding box center [484, 86] width 272 height 13
click at [515, 85] on input ""Ruby on Rails" | "Ruby\-on\-Rails" | \(Ruby*" at bounding box center [484, 86] width 272 height 13
click at [478, 85] on input ""Ruby on Rails" | "Ruby\-on\-Rails" | \(Ruby*" at bounding box center [484, 86] width 272 height 13
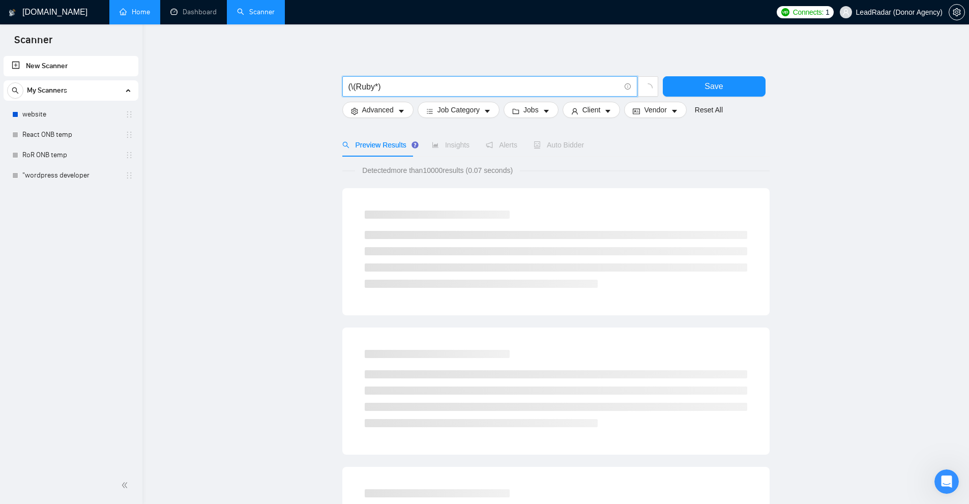
drag, startPoint x: 393, startPoint y: 85, endPoint x: 353, endPoint y: 88, distance: 40.3
click at [342, 87] on span "(\(Ruby*)" at bounding box center [489, 86] width 295 height 20
click at [359, 86] on input "(\(Ruby*)" at bounding box center [484, 86] width 272 height 13
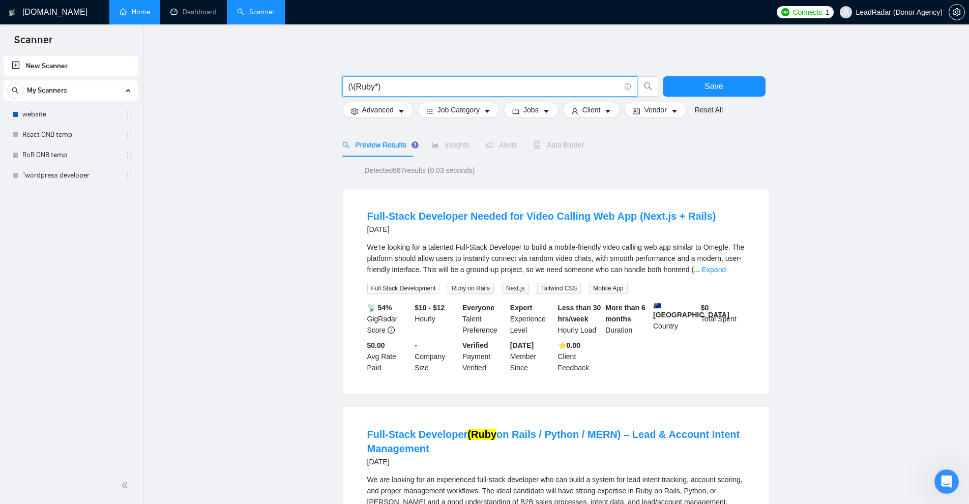
drag, startPoint x: 354, startPoint y: 85, endPoint x: 359, endPoint y: 85, distance: 5.1
click at [359, 85] on input "(\(Ruby*)" at bounding box center [484, 86] width 272 height 13
click at [359, 83] on input "(\(Ruby*)" at bounding box center [484, 86] width 272 height 13
type input "(\(Ruby*)"
click at [541, 269] on link "Expand" at bounding box center [714, 270] width 24 height 8
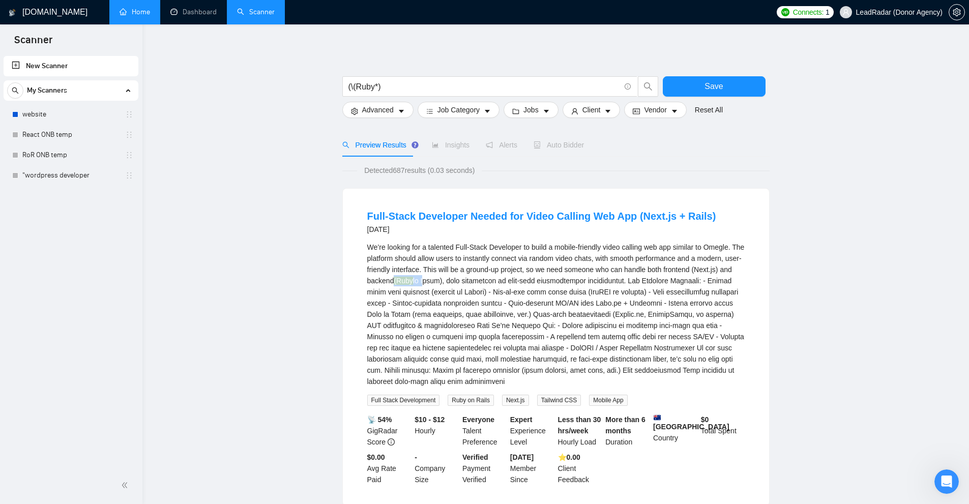
drag, startPoint x: 410, startPoint y: 279, endPoint x: 441, endPoint y: 280, distance: 31.6
click at [432, 280] on div "We’re looking for a talented Full-Stack Developer to build a mobile-friendly vi…" at bounding box center [555, 315] width 377 height 146
click at [441, 280] on div "We’re looking for a talented Full-Stack Developer to build a mobile-friendly vi…" at bounding box center [555, 315] width 377 height 146
drag, startPoint x: 411, startPoint y: 279, endPoint x: 429, endPoint y: 278, distance: 18.3
click at [429, 278] on div "We’re looking for a talented Full-Stack Developer to build a mobile-friendly vi…" at bounding box center [555, 315] width 377 height 146
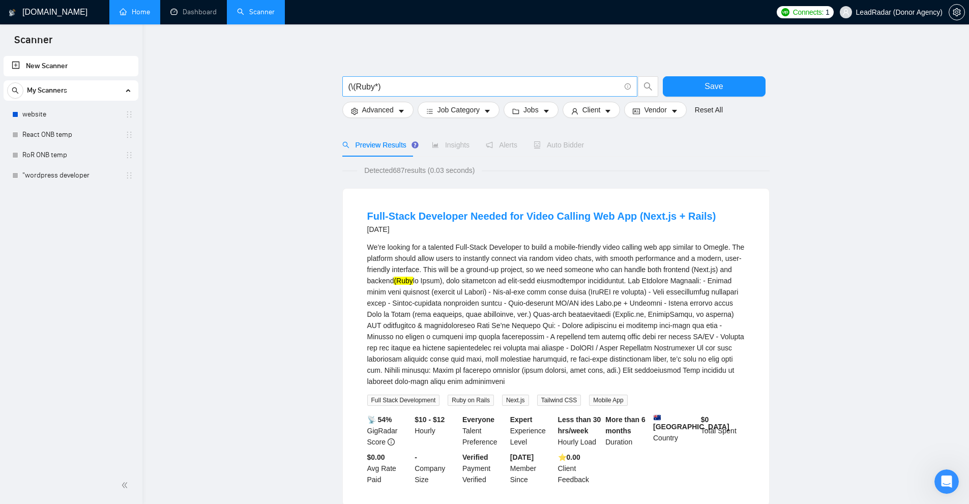
click at [387, 88] on input "(\(Ruby*)" at bounding box center [484, 86] width 272 height 13
click at [410, 91] on input "(\(Ruby*)" at bounding box center [484, 86] width 272 height 13
click at [375, 88] on input "(\(Ruby*)" at bounding box center [484, 86] width 272 height 13
click at [411, 83] on input "(\(Ruby*)" at bounding box center [484, 86] width 272 height 13
click at [541, 71] on link "Learn more" at bounding box center [639, 69] width 37 height 8
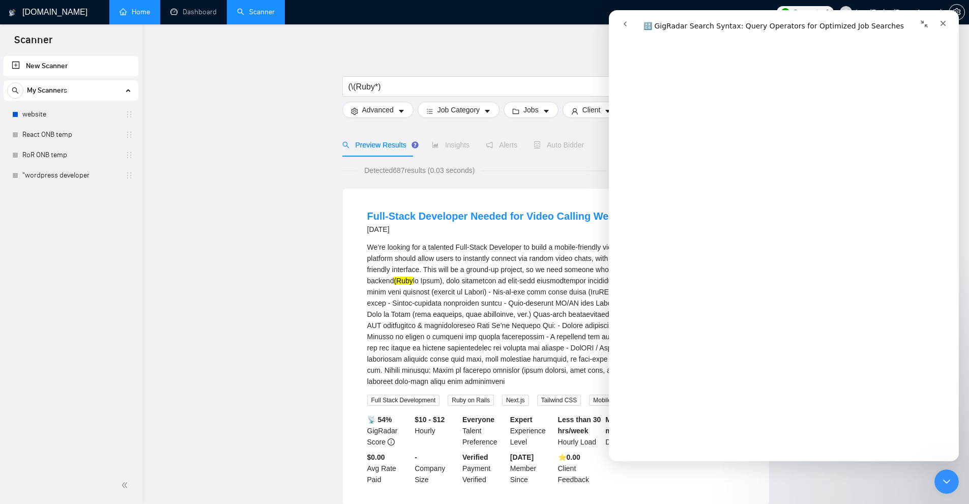
scroll to position [254, 0]
click at [425, 90] on input "(\(Ruby*)" at bounding box center [484, 86] width 272 height 13
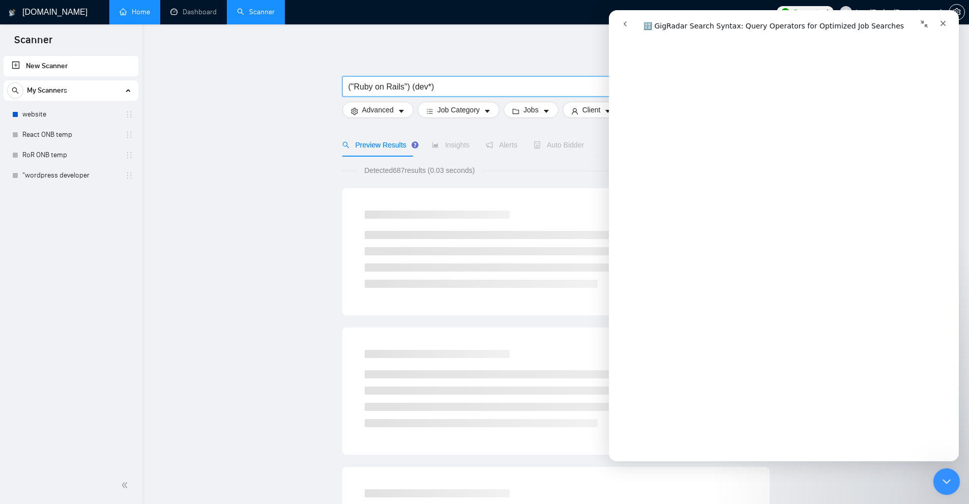
click at [541, 474] on icon "Close Intercom Messenger" at bounding box center [945, 480] width 12 height 12
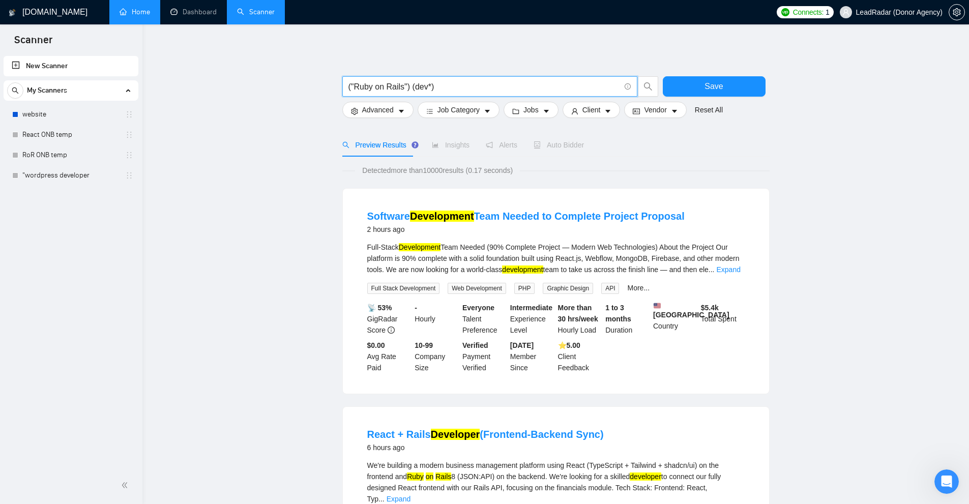
drag, startPoint x: 351, startPoint y: 83, endPoint x: 403, endPoint y: 88, distance: 52.6
click at [403, 88] on input "("Ruby on Rails") (dev*)" at bounding box center [484, 86] width 272 height 13
click at [404, 88] on input "("Ruby on Rails") (dev*)" at bounding box center [484, 86] width 272 height 13
click at [424, 83] on input "("Ruby on Rails") (dev*)" at bounding box center [484, 86] width 272 height 13
drag, startPoint x: 411, startPoint y: 85, endPoint x: 427, endPoint y: 93, distance: 17.8
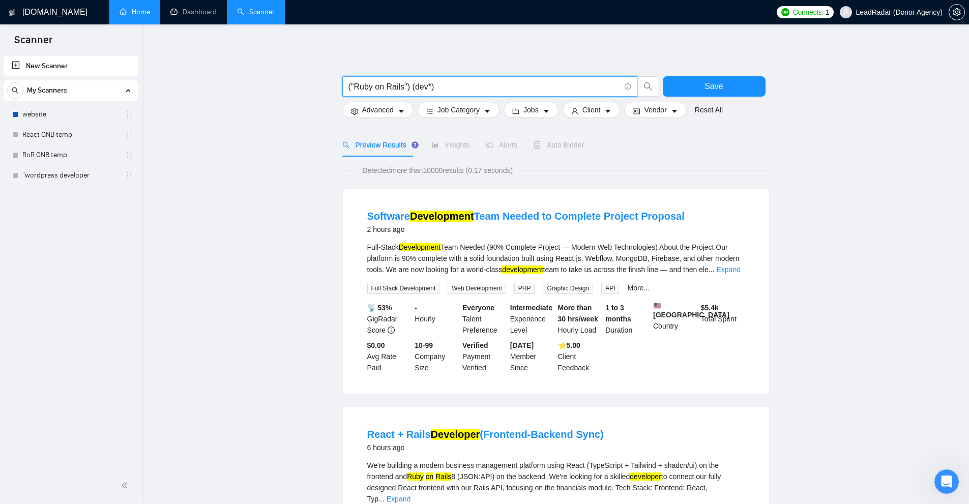
click at [414, 88] on input "("Ruby on Rails") (dev*)" at bounding box center [484, 86] width 272 height 13
click at [427, 92] on input "("Ruby on Rails") (dev*)" at bounding box center [484, 86] width 272 height 13
click at [433, 88] on input "("Ruby on Rails") (dev*)" at bounding box center [484, 86] width 272 height 13
drag, startPoint x: 414, startPoint y: 86, endPoint x: 424, endPoint y: 88, distance: 10.3
click at [424, 88] on input "("Ruby on Rails") (dev*)" at bounding box center [484, 86] width 272 height 13
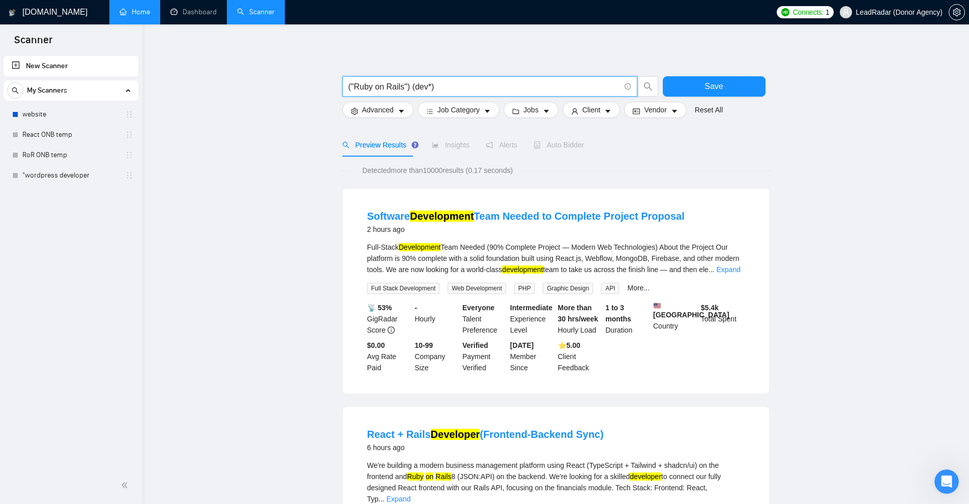
click at [442, 89] on input "("Ruby on Rails") (dev*)" at bounding box center [484, 86] width 272 height 13
click at [429, 91] on input "("Ruby on Rails") (dev*)" at bounding box center [484, 86] width 272 height 13
drag, startPoint x: 353, startPoint y: 87, endPoint x: 402, endPoint y: 82, distance: 49.1
click at [402, 82] on input "("Ruby on Rails") (dev*)" at bounding box center [484, 86] width 272 height 13
click at [406, 83] on input "("Ruby on Rails") (dev*)" at bounding box center [484, 86] width 272 height 13
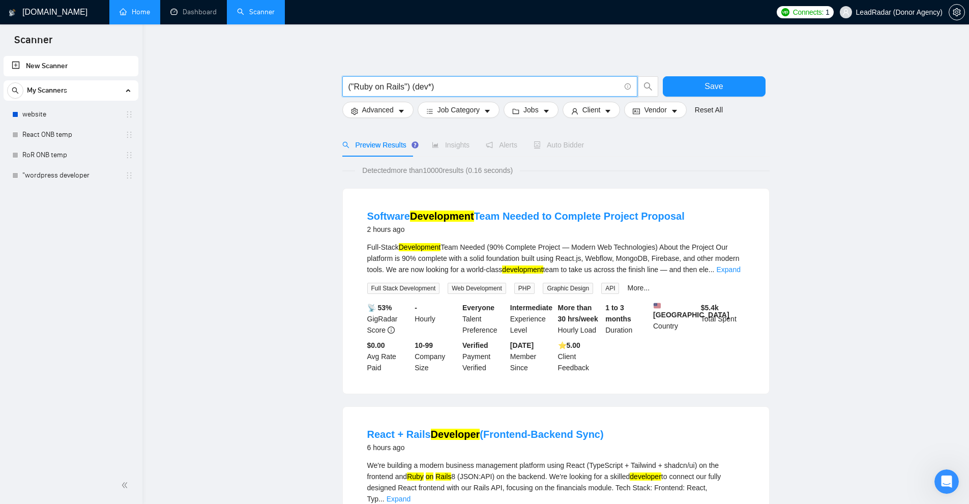
drag, startPoint x: 398, startPoint y: 84, endPoint x: 376, endPoint y: 86, distance: 22.0
click at [348, 84] on input "("Ruby on Rails") (dev*)" at bounding box center [484, 86] width 272 height 13
click at [376, 86] on input "("Ruby on Rails") (dev*)" at bounding box center [484, 86] width 272 height 13
click at [412, 89] on input "("Ruby on Rails") (dev*)" at bounding box center [484, 86] width 272 height 13
click at [444, 85] on input "("Ruby on Rails") (dev*)" at bounding box center [484, 86] width 272 height 13
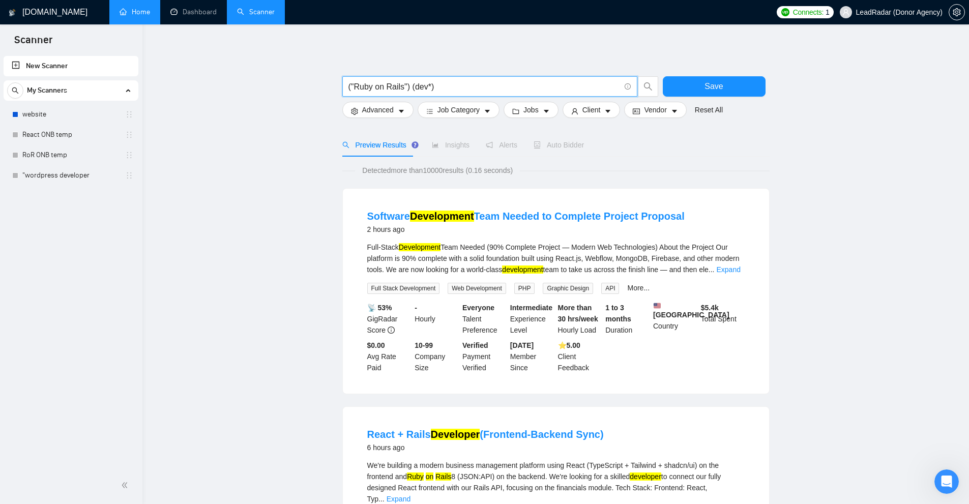
click at [410, 89] on input "("Ruby on Rails") (dev*)" at bounding box center [484, 86] width 272 height 13
click at [430, 84] on input "("Ruby on Rails") (dev*)" at bounding box center [484, 86] width 272 height 13
click at [410, 87] on input "("Ruby on Rails") (dev*)" at bounding box center [484, 86] width 272 height 13
click at [408, 88] on input "("Ruby on Rails") (dev*)" at bounding box center [484, 86] width 272 height 13
click at [410, 86] on input "("Ruby on Rails") (dev*)" at bounding box center [484, 86] width 272 height 13
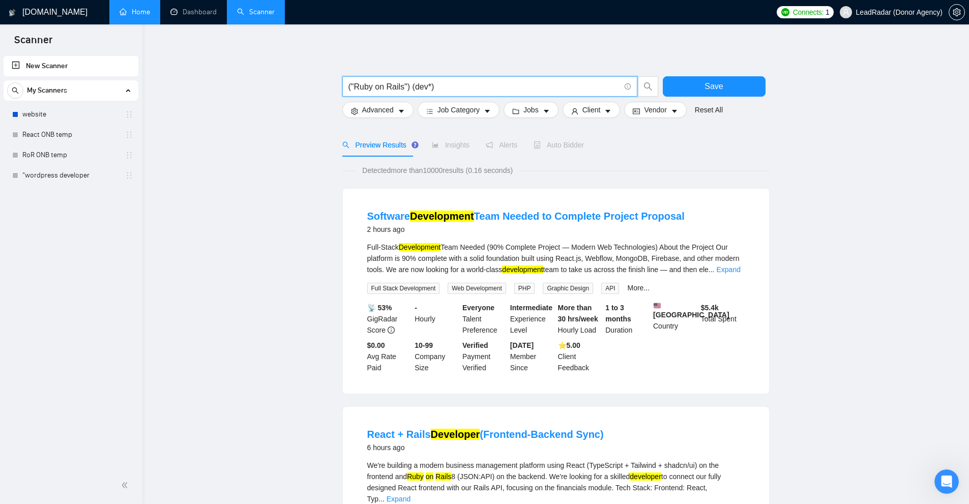
click at [413, 86] on input "("Ruby on Rails") (dev*)" at bounding box center [484, 86] width 272 height 13
click at [407, 85] on input "("Ruby on Rails") (dev*)" at bounding box center [484, 86] width 272 height 13
drag, startPoint x: 409, startPoint y: 86, endPoint x: 418, endPoint y: 86, distance: 9.2
click at [418, 86] on input "("Ruby on Rails") (dev*)" at bounding box center [484, 86] width 272 height 13
click at [398, 81] on input "("Ruby on Rails") (dev*)" at bounding box center [484, 86] width 272 height 13
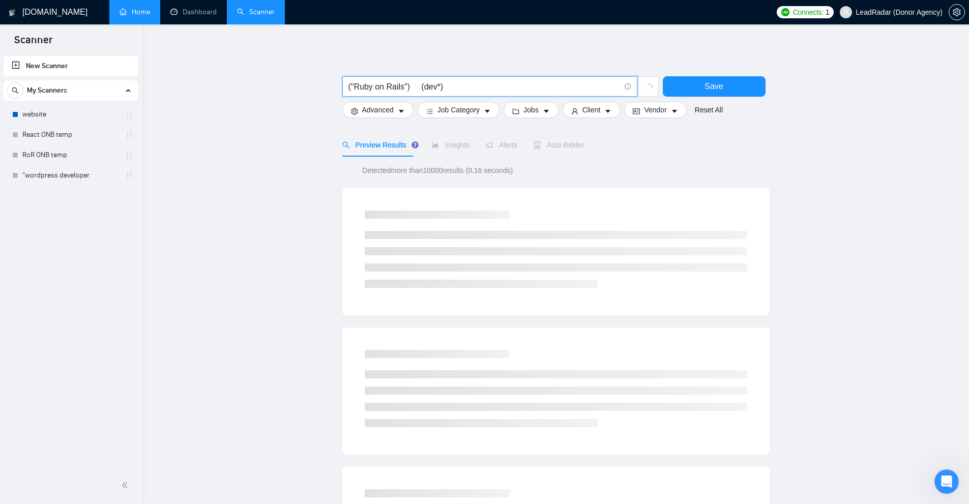
click at [418, 83] on input "("Ruby on Rails") (dev*)" at bounding box center [484, 86] width 272 height 13
click at [412, 83] on input "("Ruby on Rails") (dev*)" at bounding box center [484, 86] width 272 height 13
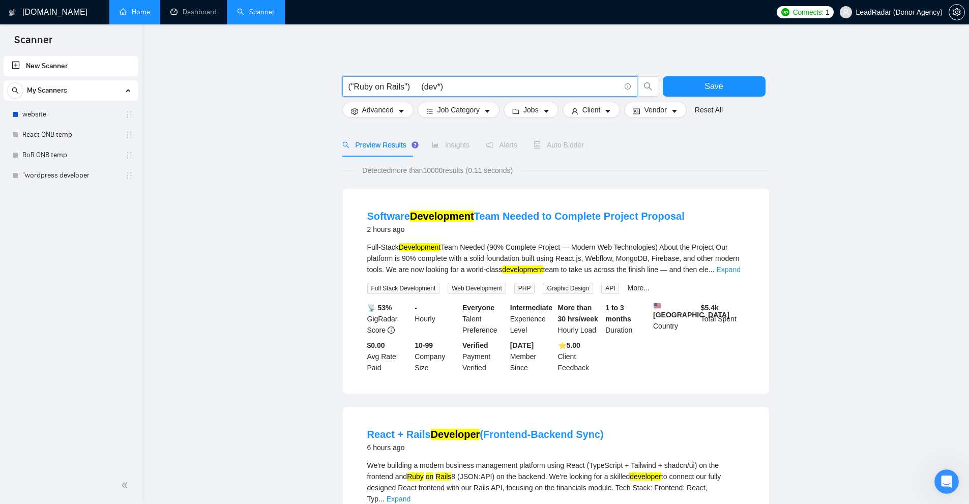
drag, startPoint x: 408, startPoint y: 85, endPoint x: 351, endPoint y: 86, distance: 57.0
click at [387, 86] on input "("Ruby on Rails") (dev*)" at bounding box center [484, 86] width 272 height 13
drag, startPoint x: 419, startPoint y: 85, endPoint x: 469, endPoint y: 84, distance: 50.4
click at [469, 84] on input "("Ruby on Rails") (dev*)" at bounding box center [484, 86] width 272 height 13
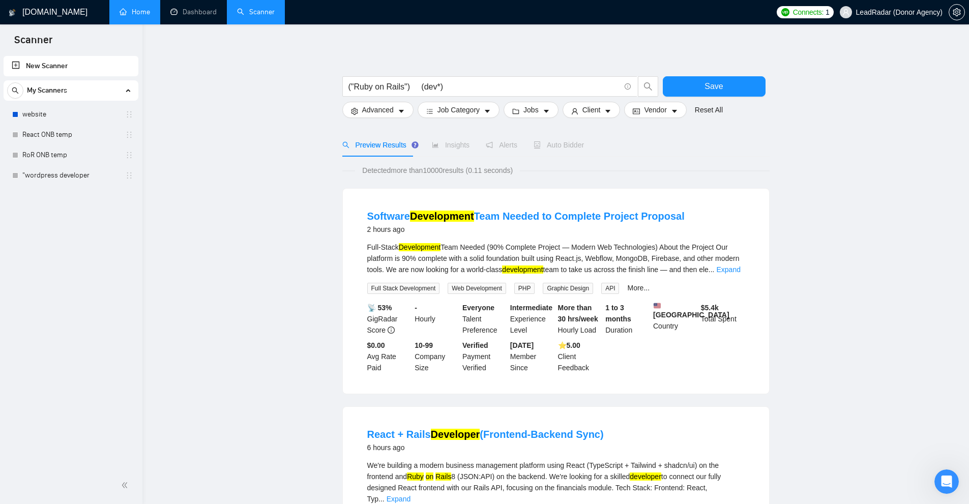
drag, startPoint x: 692, startPoint y: 211, endPoint x: 352, endPoint y: 241, distance: 341.2
click at [361, 214] on li "Software Development Team Needed to Complete Project Proposal 2 hours ago Full-…" at bounding box center [556, 291] width 402 height 181
drag, startPoint x: 356, startPoint y: 249, endPoint x: 730, endPoint y: 266, distance: 374.8
click at [541, 251] on li "Software Development Team Needed to Complete Project Proposal 2 hours ago Full-…" at bounding box center [556, 291] width 402 height 181
click at [541, 269] on link "Expand" at bounding box center [729, 270] width 24 height 8
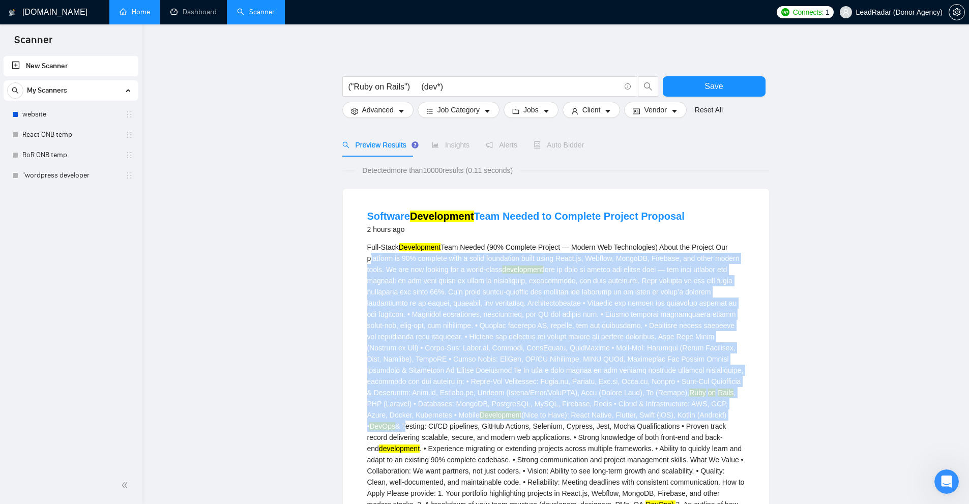
drag, startPoint x: 360, startPoint y: 254, endPoint x: 675, endPoint y: 404, distance: 349.1
click at [541, 407] on li "Software Development Team Needed to Complete Project Proposal 2 hours ago Full-…" at bounding box center [556, 431] width 402 height 460
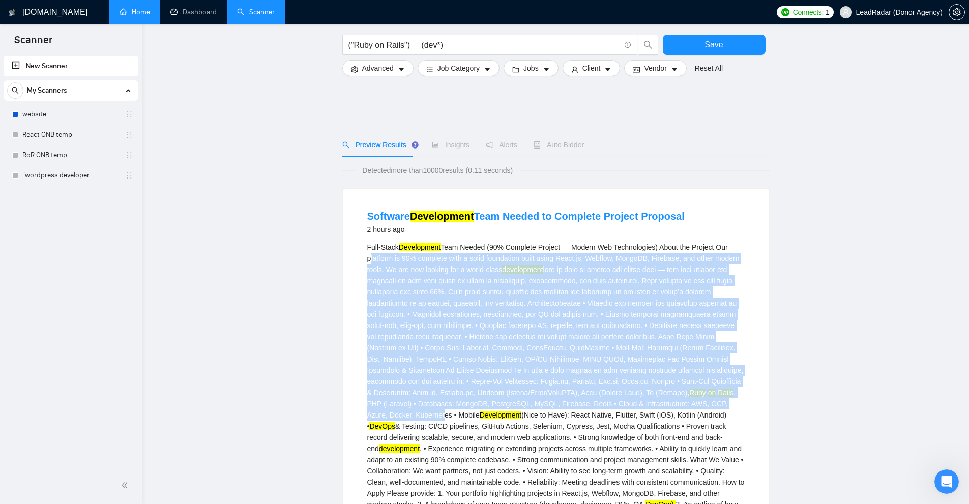
scroll to position [153, 0]
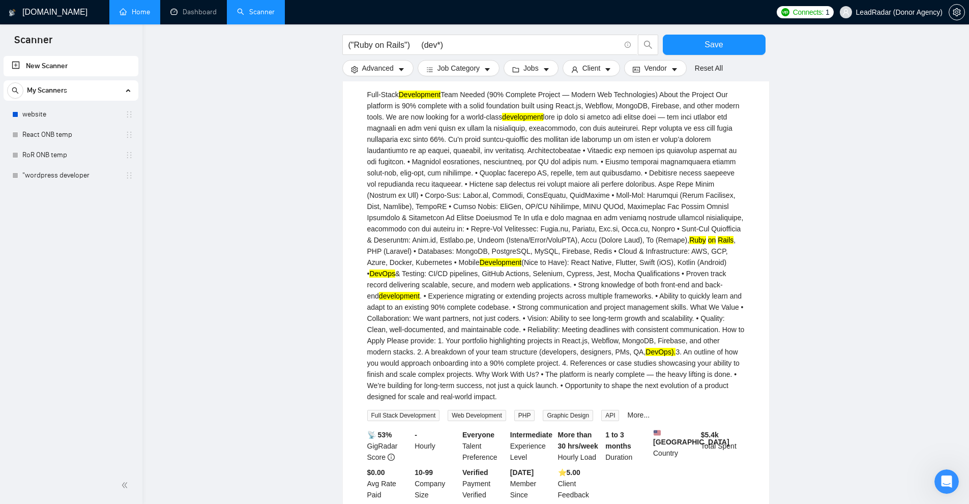
click at [541, 329] on div "Full-Stack Development Team Needed (90% Complete Project — Modern Web Technolog…" at bounding box center [555, 245] width 377 height 313
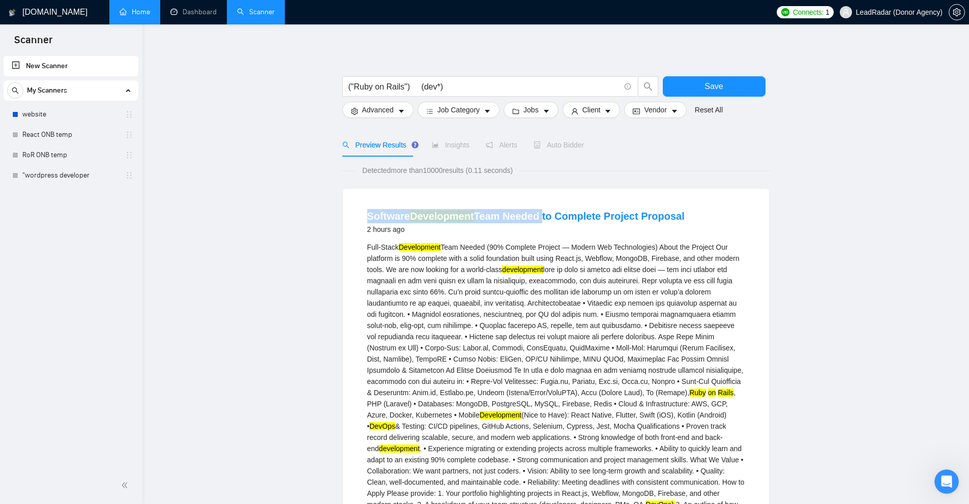
drag, startPoint x: 365, startPoint y: 207, endPoint x: 538, endPoint y: 205, distance: 173.0
click at [538, 205] on li "Software Development Team Needed to Complete Project Proposal 2 hours ago Full-…" at bounding box center [556, 431] width 402 height 460
click at [405, 270] on div "Full-Stack Development Team Needed (90% Complete Project — Modern Web Technolog…" at bounding box center [555, 398] width 377 height 313
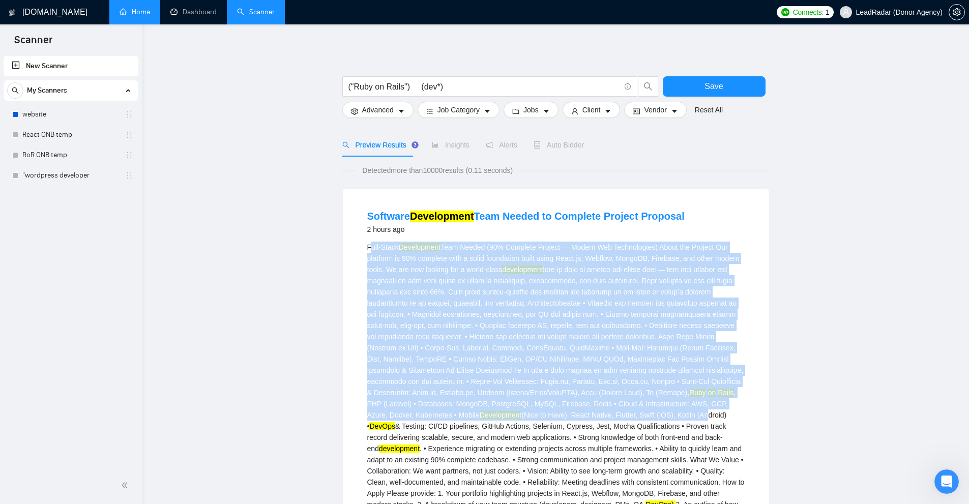
drag, startPoint x: 369, startPoint y: 252, endPoint x: 587, endPoint y: 413, distance: 270.6
click at [541, 413] on div "Full-Stack Development Team Needed (90% Complete Project — Modern Web Technolog…" at bounding box center [555, 398] width 377 height 313
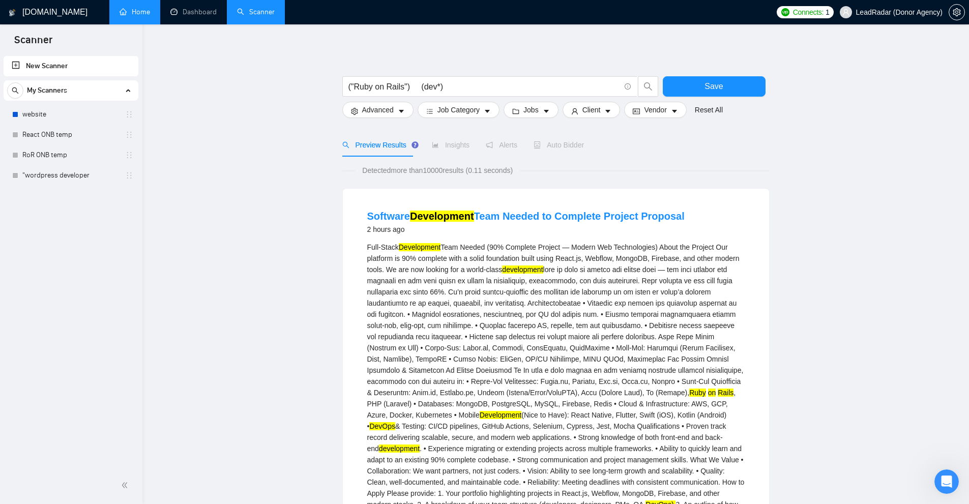
click at [541, 411] on div "Full-Stack Development Team Needed (90% Complete Project — Modern Web Technolog…" at bounding box center [555, 398] width 377 height 313
drag, startPoint x: 408, startPoint y: 84, endPoint x: 420, endPoint y: 86, distance: 12.4
click at [420, 86] on input "("Ruby on Rails") (dev*)" at bounding box center [484, 86] width 272 height 13
click at [422, 85] on input "("Ruby on Rails") (dev*)" at bounding box center [484, 86] width 272 height 13
click at [455, 93] on input "("Ruby on Rails") (dev*)" at bounding box center [484, 86] width 272 height 13
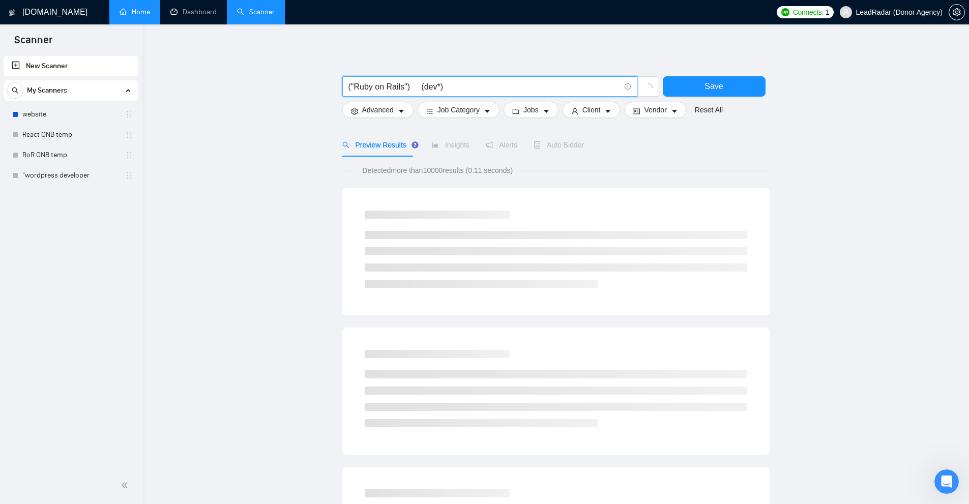
click at [438, 88] on input "("Ruby on Rails") (dev*)" at bounding box center [484, 86] width 272 height 13
click at [482, 83] on input "("Ruby on Rails") ((dev*) | (expert*))" at bounding box center [484, 86] width 272 height 13
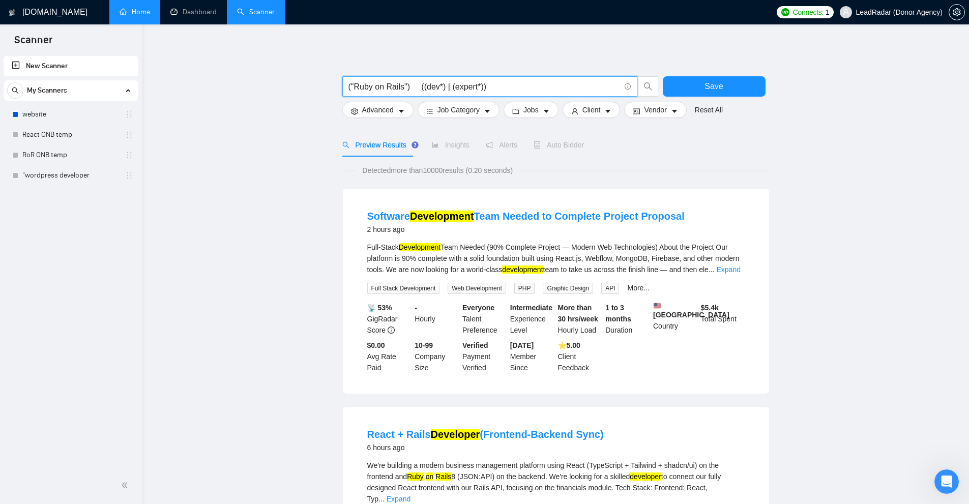
click at [475, 86] on input "("Ruby on Rails") ((dev*) | (expert*))" at bounding box center [484, 86] width 272 height 13
click at [482, 86] on input "("Ruby on Rails") ((dev*) | (expert*))" at bounding box center [484, 86] width 272 height 13
click at [479, 88] on input "("Ruby on Rails") ((dev*) | (expert*))" at bounding box center [484, 86] width 272 height 13
click at [541, 268] on link "Expand" at bounding box center [729, 270] width 24 height 8
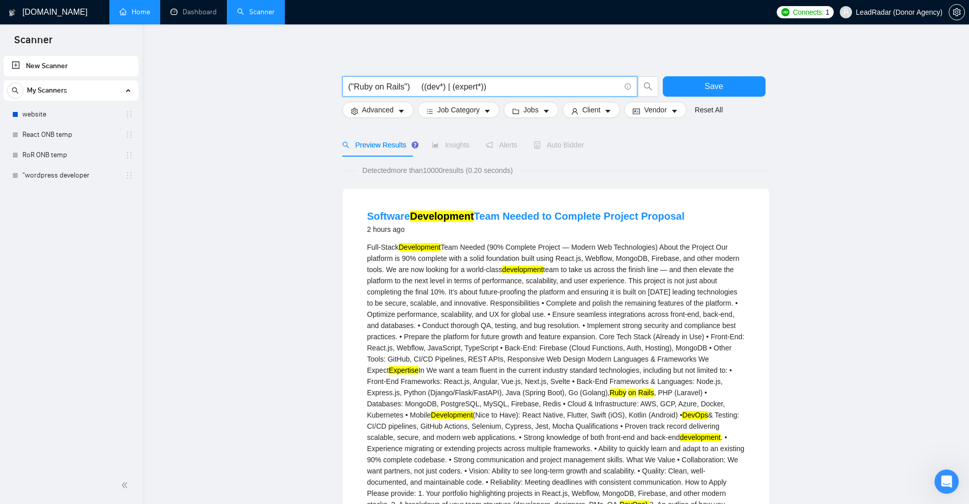
drag, startPoint x: 400, startPoint y: 83, endPoint x: 403, endPoint y: 93, distance: 9.7
click at [366, 86] on input "("Ruby on Rails") ((dev*) | (expert*))" at bounding box center [484, 86] width 272 height 13
drag, startPoint x: 513, startPoint y: 272, endPoint x: 505, endPoint y: 271, distance: 8.2
click at [513, 272] on mark "development" at bounding box center [522, 270] width 41 height 8
click at [506, 269] on div "Full-Stack Development Team Needed (90% Complete Project — Modern Web Technolog…" at bounding box center [555, 398] width 377 height 313
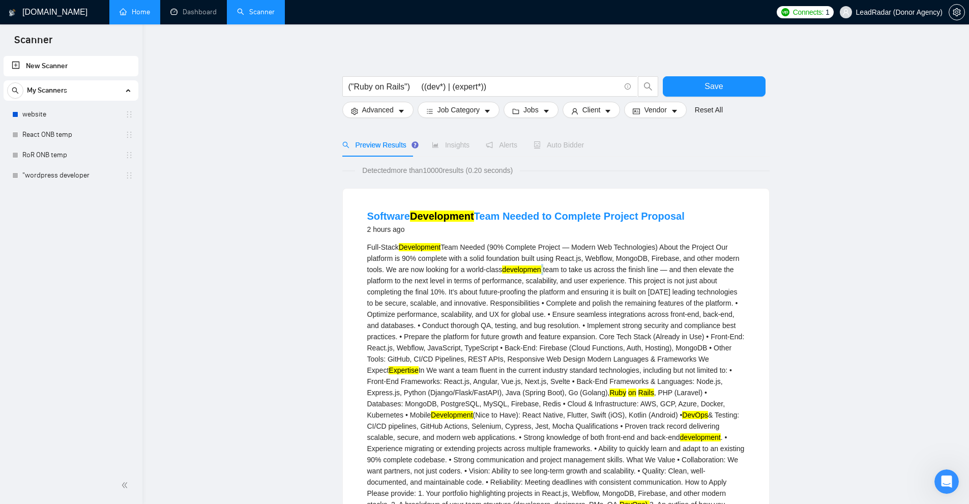
click at [541, 267] on div "Full-Stack Development Team Needed (90% Complete Project — Modern Web Technolog…" at bounding box center [555, 398] width 377 height 313
click at [541, 283] on div "Full-Stack Development Team Needed (90% Complete Project — Modern Web Technolog…" at bounding box center [555, 398] width 377 height 313
drag, startPoint x: 355, startPoint y: 86, endPoint x: 400, endPoint y: 86, distance: 44.8
click at [400, 86] on input "("Ruby on Rails") ((dev*) | (expert*))" at bounding box center [484, 86] width 272 height 13
click at [401, 88] on input "("Ruby on Rails") ((dev*) | (expert*))" at bounding box center [484, 86] width 272 height 13
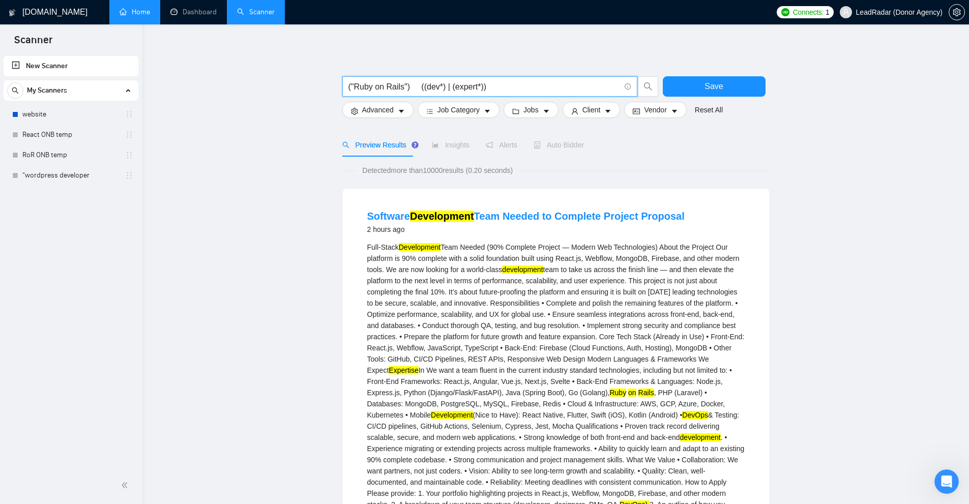
drag, startPoint x: 354, startPoint y: 86, endPoint x: 402, endPoint y: 84, distance: 48.9
click at [402, 84] on input "("Ruby on Rails") ((dev*) | (expert*))" at bounding box center [484, 86] width 272 height 13
click at [379, 84] on input "("Ruby on Rails") ((dev*) | (expert*))" at bounding box center [484, 86] width 272 height 13
click at [541, 343] on div "Full-Stack Development Team Needed (90% Complete Project — Modern Web Technolog…" at bounding box center [555, 398] width 377 height 313
drag, startPoint x: 478, startPoint y: 87, endPoint x: 450, endPoint y: 87, distance: 28.0
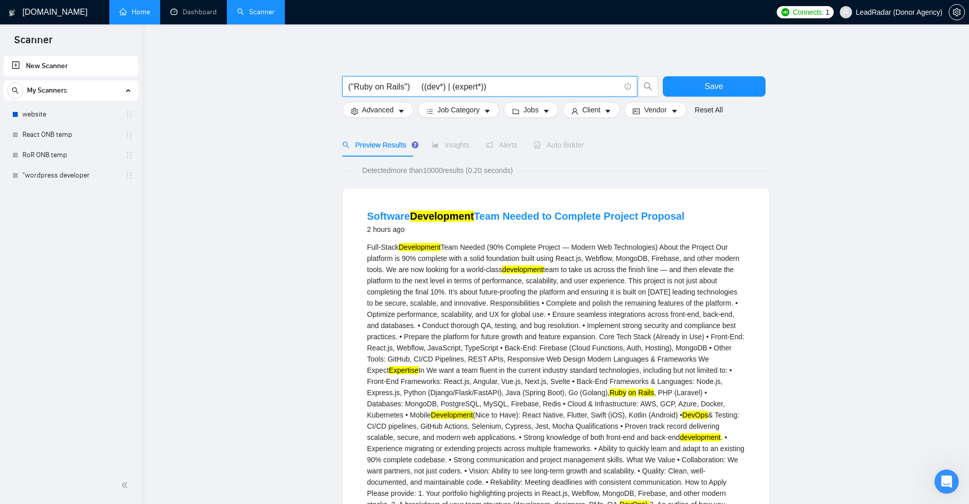
click at [450, 87] on input "("Ruby on Rails") ((dev*) | (expert*))" at bounding box center [484, 86] width 272 height 13
click at [437, 88] on input "("Ruby on Rails") ((dev*) | (expert*))" at bounding box center [484, 86] width 272 height 13
drag, startPoint x: 354, startPoint y: 84, endPoint x: 327, endPoint y: 87, distance: 27.1
click at [367, 87] on input "("Ruby on Rails") ((dev*) | (expert*))" at bounding box center [484, 86] width 272 height 13
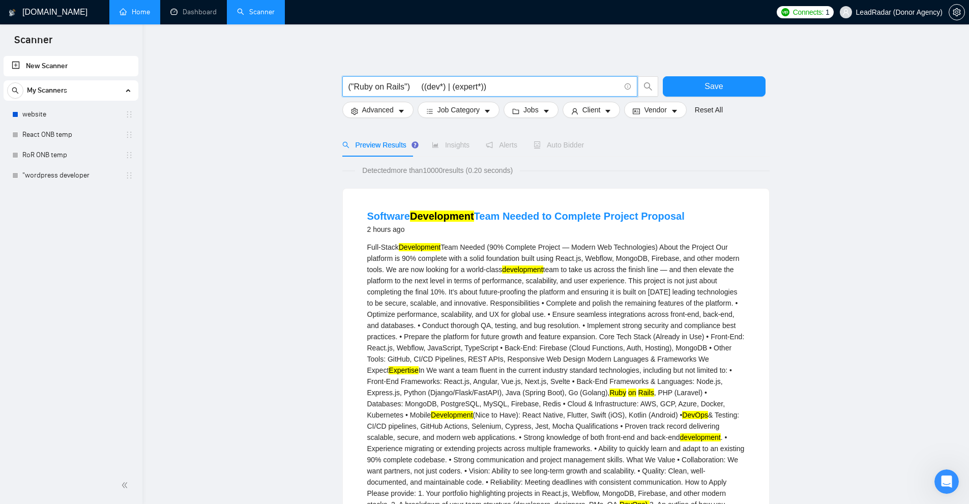
drag, startPoint x: 357, startPoint y: 86, endPoint x: 408, endPoint y: 82, distance: 51.5
click at [408, 82] on input "("Ruby on Rails") ((dev*) | (expert*))" at bounding box center [484, 86] width 272 height 13
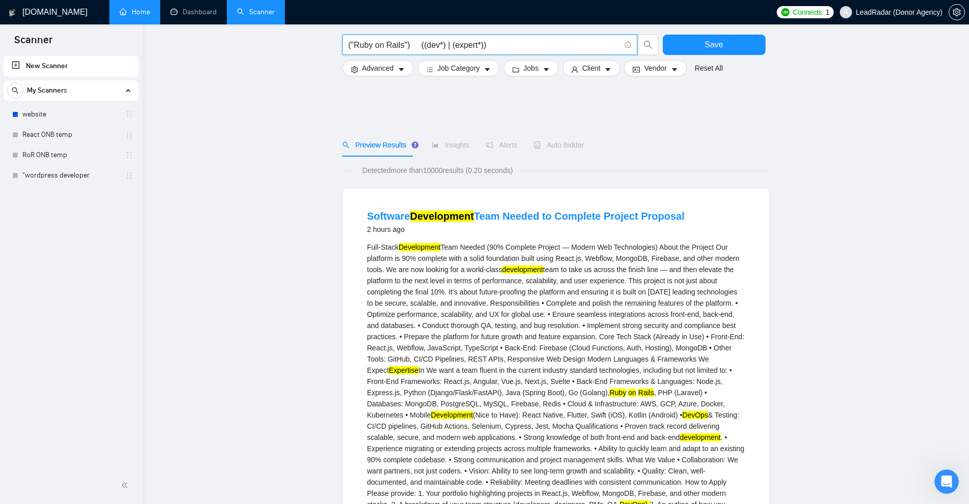
scroll to position [102, 0]
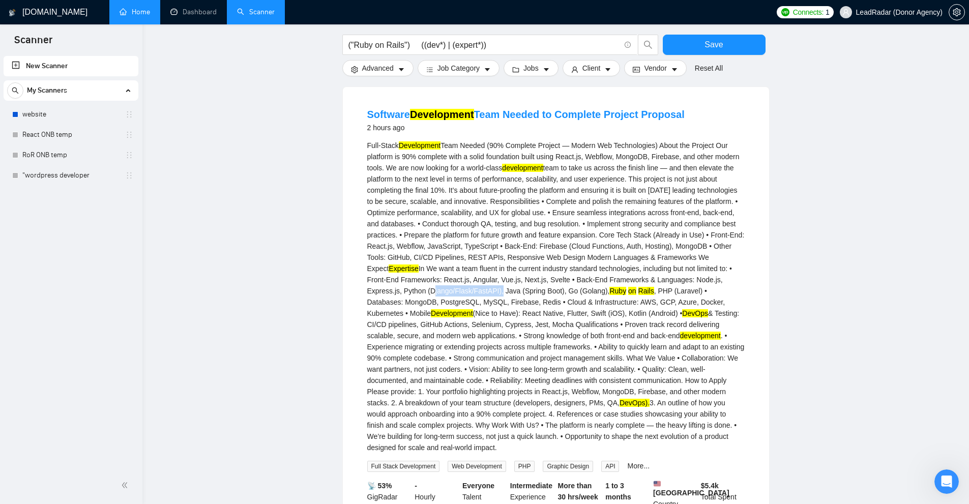
drag, startPoint x: 371, startPoint y: 290, endPoint x: 437, endPoint y: 293, distance: 65.7
click at [437, 293] on div "Full-Stack Development Team Needed (90% Complete Project — Modern Web Technolog…" at bounding box center [555, 296] width 377 height 313
click at [427, 300] on div "Full-Stack Development Team Needed (90% Complete Project — Modern Web Technolog…" at bounding box center [555, 296] width 377 height 313
drag, startPoint x: 415, startPoint y: 292, endPoint x: 433, endPoint y: 289, distance: 18.5
click at [433, 289] on div "Full-Stack Development Team Needed (90% Complete Project — Modern Web Technolog…" at bounding box center [555, 296] width 377 height 313
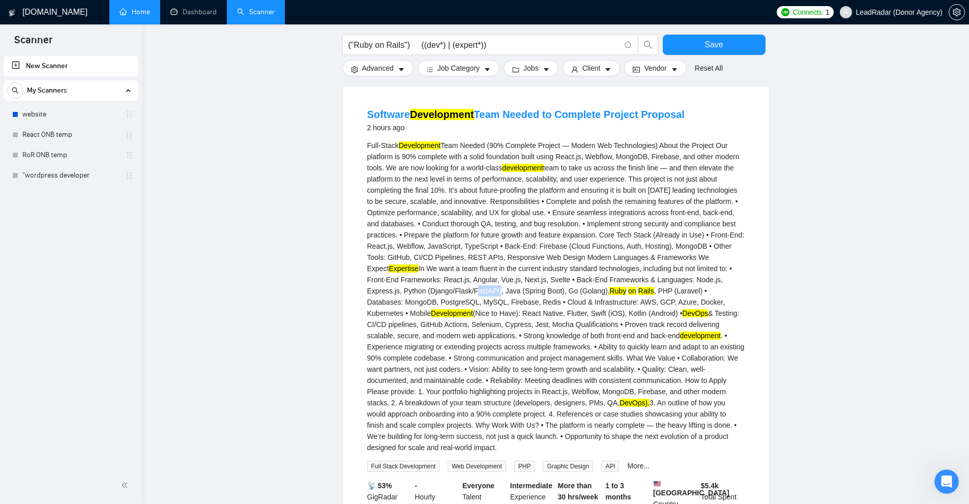
drag, startPoint x: 414, startPoint y: 287, endPoint x: 436, endPoint y: 288, distance: 22.4
click at [436, 288] on div "Full-Stack Development Team Needed (90% Complete Project — Modern Web Technolog…" at bounding box center [555, 296] width 377 height 313
drag, startPoint x: 374, startPoint y: 289, endPoint x: 428, endPoint y: 291, distance: 53.9
click at [428, 291] on div "Full-Stack Development Team Needed (90% Complete Project — Modern Web Technolog…" at bounding box center [555, 296] width 377 height 313
click at [390, 292] on div "Full-Stack Development Team Needed (90% Complete Project — Modern Web Technolog…" at bounding box center [555, 296] width 377 height 313
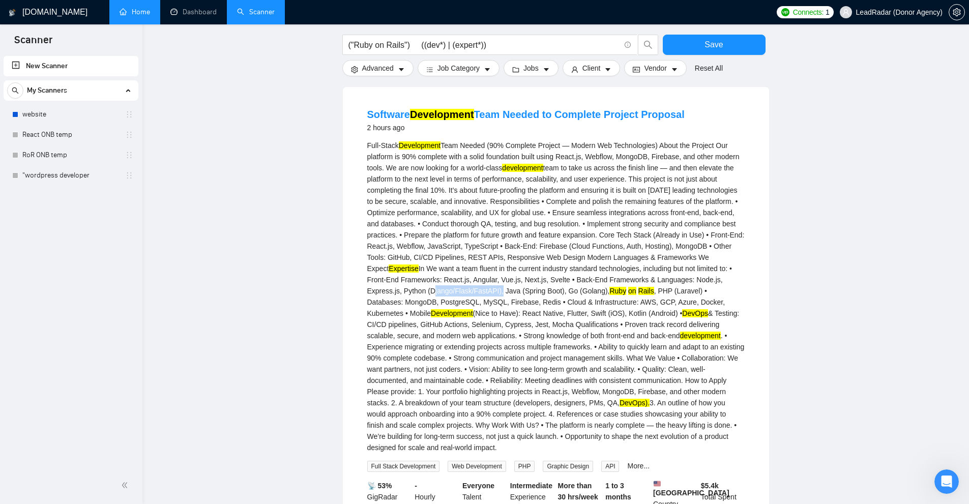
drag, startPoint x: 369, startPoint y: 290, endPoint x: 437, endPoint y: 290, distance: 67.7
click at [437, 290] on div "Full-Stack Development Team Needed (90% Complete Project — Modern Web Technolog…" at bounding box center [555, 296] width 377 height 313
click at [423, 299] on div "Full-Stack Development Team Needed (90% Complete Project — Modern Web Technolog…" at bounding box center [555, 296] width 377 height 313
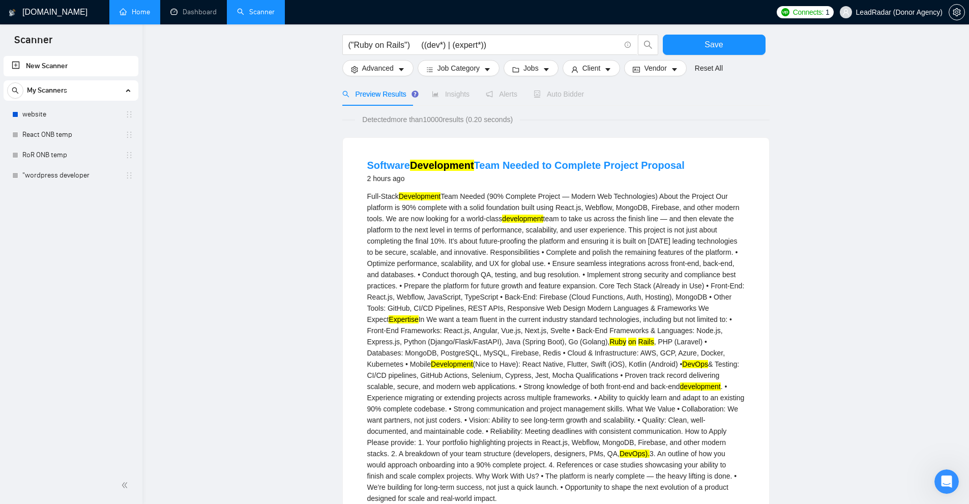
scroll to position [0, 0]
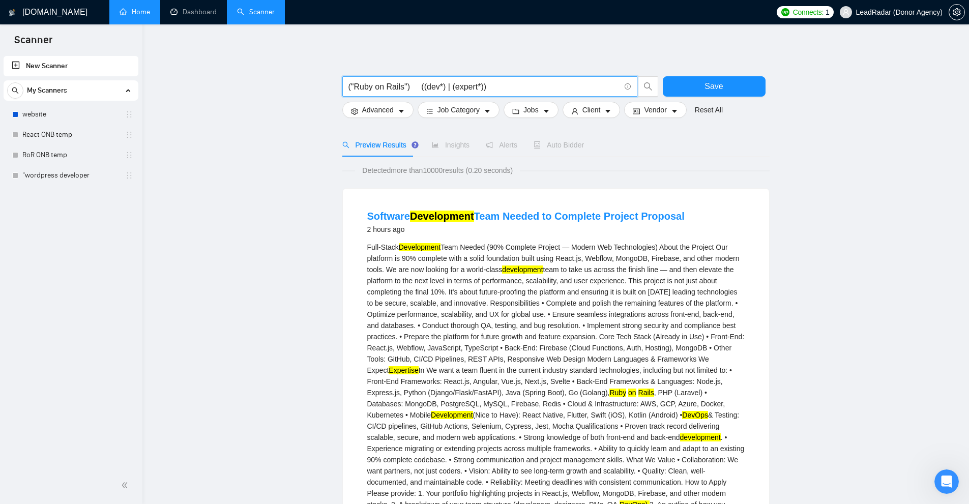
click at [478, 86] on input "("Ruby on Rails") ((dev*) | (expert*))" at bounding box center [484, 86] width 272 height 13
drag, startPoint x: 453, startPoint y: 89, endPoint x: 476, endPoint y: 88, distance: 22.4
click at [476, 88] on input "("Ruby on Rails") ((dev*) | (expert*))" at bounding box center [484, 86] width 272 height 13
click at [541, 281] on div "Full-Stack Development Team Needed (90% Complete Project — Modern Web Technolog…" at bounding box center [555, 398] width 377 height 313
click at [541, 84] on span at bounding box center [626, 86] width 9 height 13
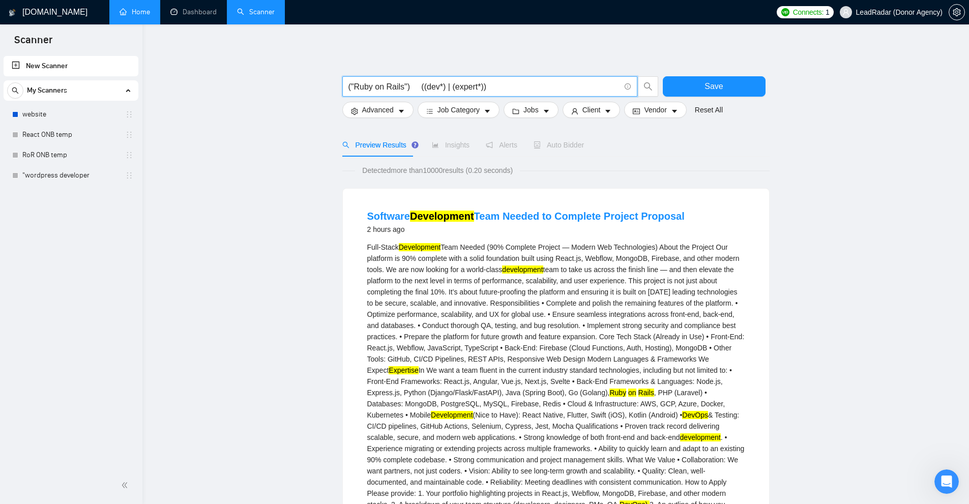
click at [541, 85] on icon "info-circle" at bounding box center [628, 86] width 7 height 7
click at [541, 71] on link "Learn more" at bounding box center [639, 69] width 37 height 8
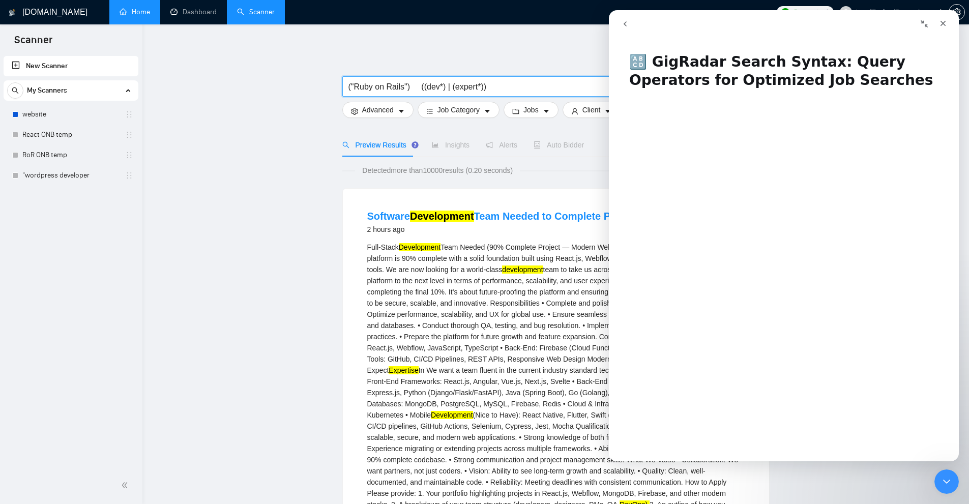
click at [478, 84] on input "("Ruby on Rails") ((dev*) | (expert*))" at bounding box center [484, 86] width 272 height 13
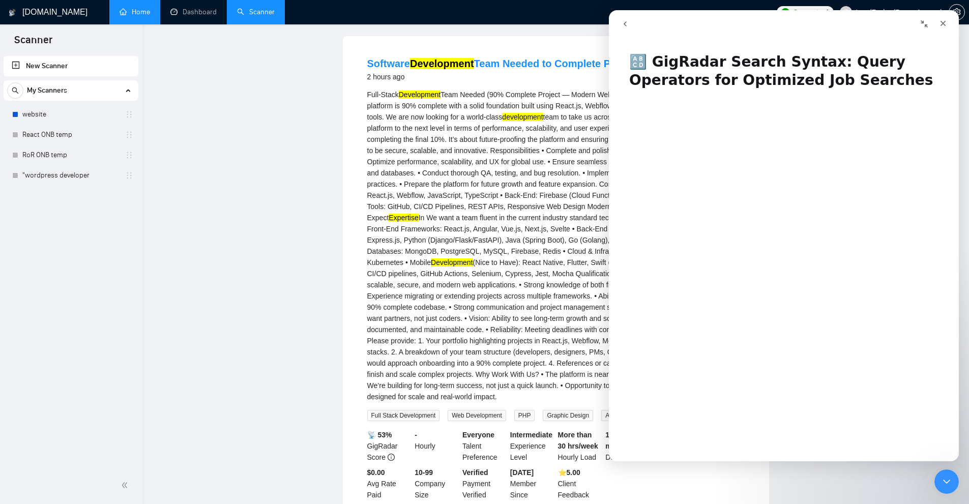
scroll to position [102, 0]
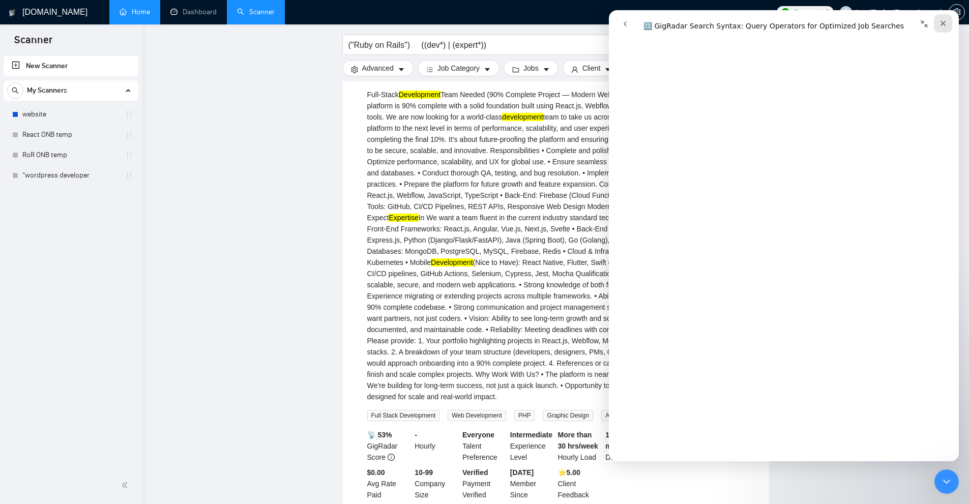
click at [541, 24] on icon "Close" at bounding box center [943, 23] width 8 height 8
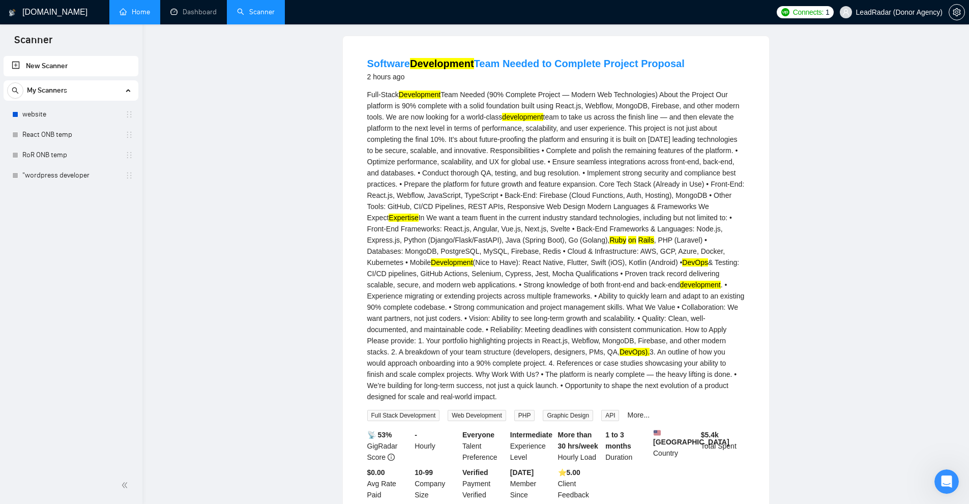
scroll to position [0, 0]
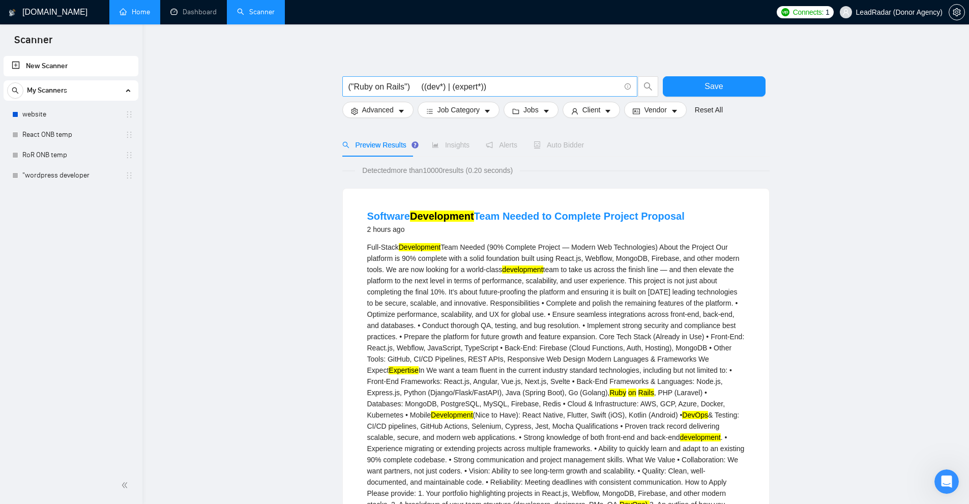
click at [492, 91] on input "("Ruby on Rails") ((dev*) | (expert*))" at bounding box center [484, 86] width 272 height 13
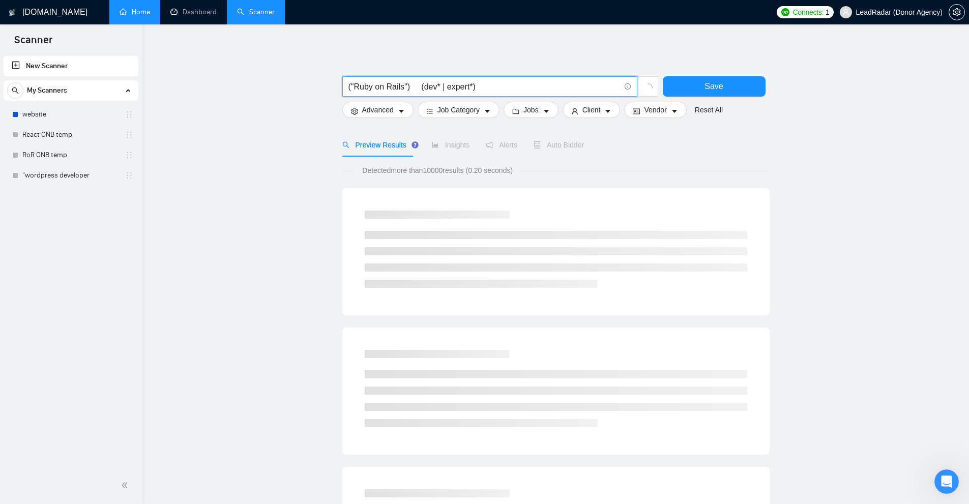
click at [374, 84] on input "("Ruby on Rails") (dev* | expert*)" at bounding box center [484, 86] width 272 height 13
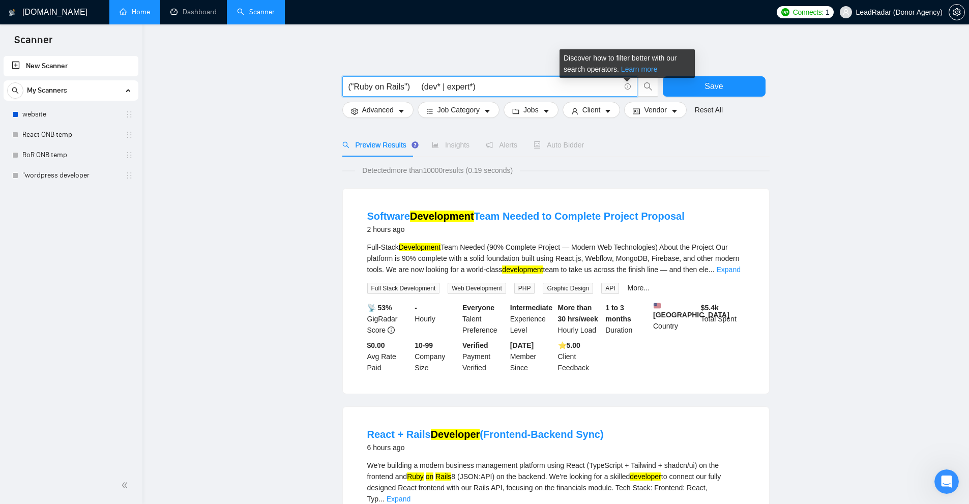
click at [541, 73] on link "Learn more" at bounding box center [639, 69] width 37 height 8
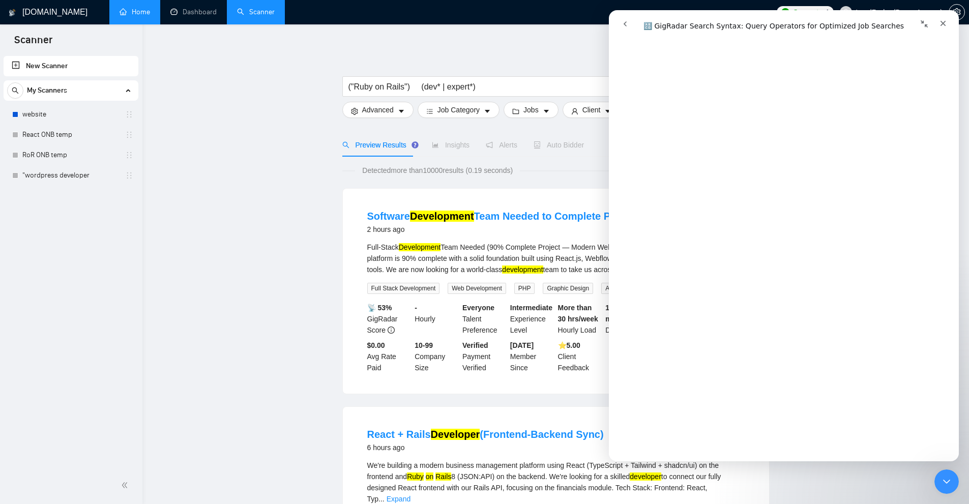
scroll to position [3431, 0]
drag, startPoint x: 943, startPoint y: 24, endPoint x: 1541, endPoint y: 41, distance: 598.5
click at [541, 24] on icon "Close" at bounding box center [944, 24] width 6 height 6
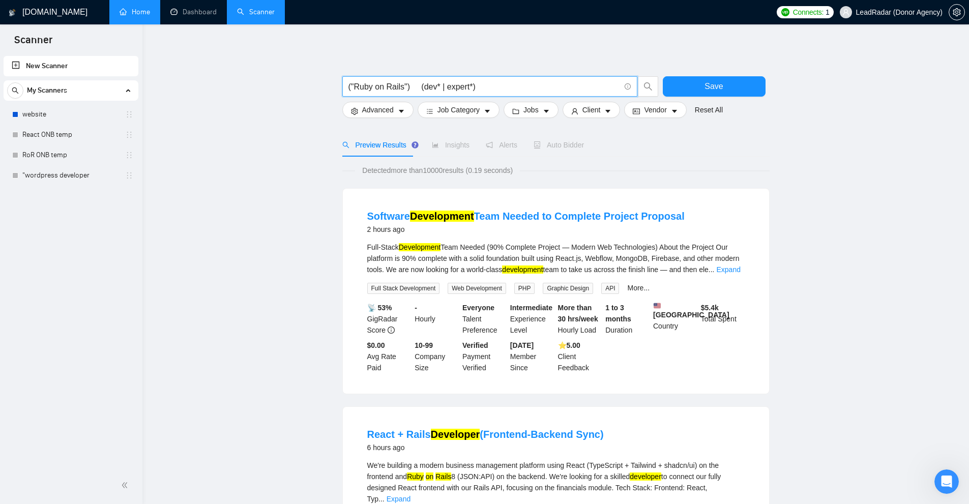
click at [489, 80] on input "("Ruby on Rails") (dev* | expert*)" at bounding box center [484, 86] width 272 height 13
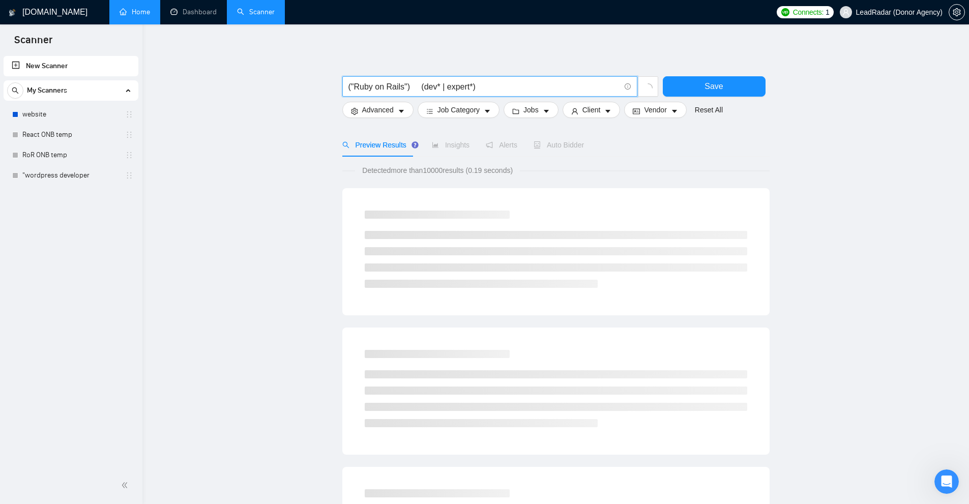
click at [469, 82] on input "("Ruby on Rails") (dev* | expert*)" at bounding box center [484, 86] width 272 height 13
click at [471, 85] on input "("Ruby on Rails") (dev* | expert*)" at bounding box center [484, 86] width 272 height 13
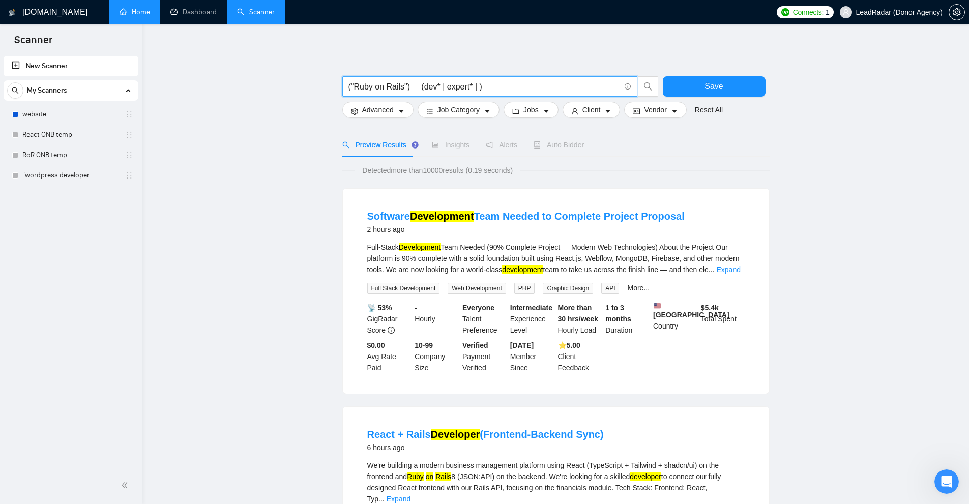
drag, startPoint x: 478, startPoint y: 87, endPoint x: 422, endPoint y: 84, distance: 56.0
click at [422, 84] on input "("Ruby on Rails") (dev* | expert* | )" at bounding box center [484, 86] width 272 height 13
click at [431, 83] on input "("Ruby on Rails") (dev* | expert* | )" at bounding box center [484, 86] width 272 height 13
click at [472, 85] on input "("Ruby on Rails") (dev* | expert* | )" at bounding box center [484, 86] width 272 height 13
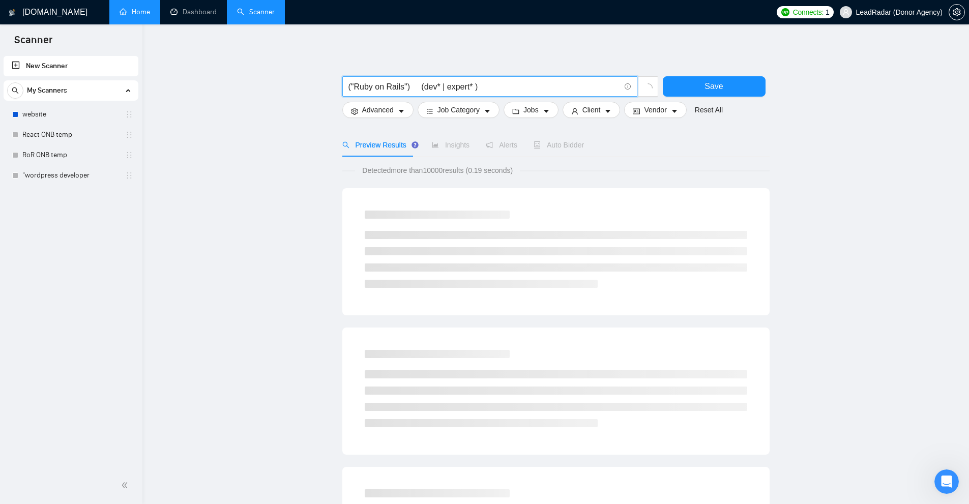
drag, startPoint x: 477, startPoint y: 80, endPoint x: 319, endPoint y: 89, distance: 157.4
click at [319, 89] on main "("Ruby on Rails") (dev* | expert* ) Save Advanced Job Category Jobs Client Vend…" at bounding box center [556, 469] width 794 height 857
click at [376, 82] on input "("Ruby on Rails") (dev* | expert* )" at bounding box center [484, 86] width 272 height 13
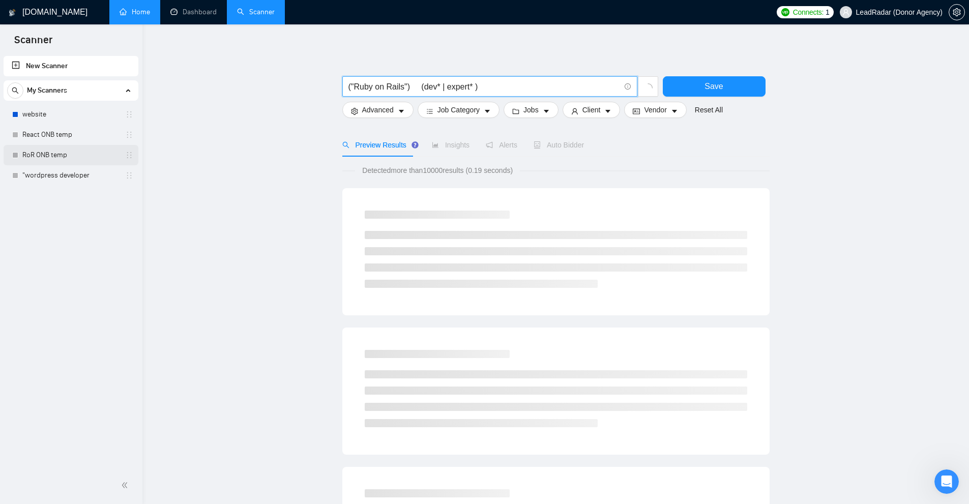
type input "("Ruby on Rails") (dev* | expert* )"
click at [45, 158] on link "RoR ONB temp" at bounding box center [70, 155] width 97 height 20
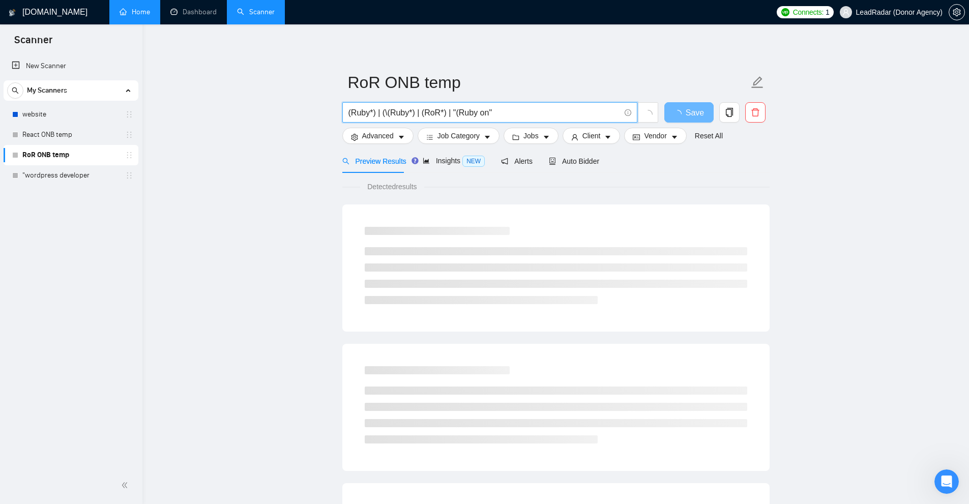
drag, startPoint x: 351, startPoint y: 111, endPoint x: 368, endPoint y: 111, distance: 17.3
click at [368, 111] on input "(Ruby*) | (\(Ruby*) | (RoR*) | "(Ruby on"" at bounding box center [484, 112] width 272 height 13
click at [370, 111] on input "(Ruby*) | (\(Ruby*) | (RoR*) | "(Ruby on"" at bounding box center [484, 112] width 272 height 13
click at [370, 112] on input "(Ruby*) | (\(Ruby*) | (RoR*) | "(Ruby on"" at bounding box center [484, 112] width 272 height 13
click at [369, 113] on input "(Ruby*) | (\(Ruby*) | (RoR*) | "(Ruby on"" at bounding box center [484, 112] width 272 height 13
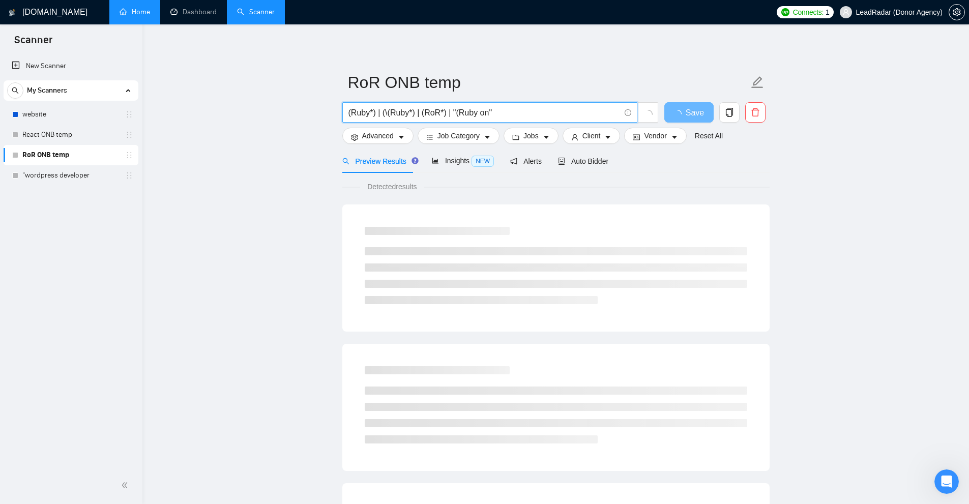
drag, startPoint x: 369, startPoint y: 111, endPoint x: 376, endPoint y: 113, distance: 7.4
click at [376, 113] on input "(Ruby*) | (\(Ruby*) | (RoR*) | "(Ruby on"" at bounding box center [484, 112] width 272 height 13
click at [364, 119] on input "(Ruby*) | (\(Ruby*) | (RoR*) | "(Ruby on"" at bounding box center [484, 112] width 272 height 13
click at [377, 105] on span "(Ruby*) | (\(Ruby*) | (RoR*) | "(Ruby on"" at bounding box center [489, 112] width 295 height 20
drag, startPoint x: 383, startPoint y: 113, endPoint x: 410, endPoint y: 111, distance: 27.5
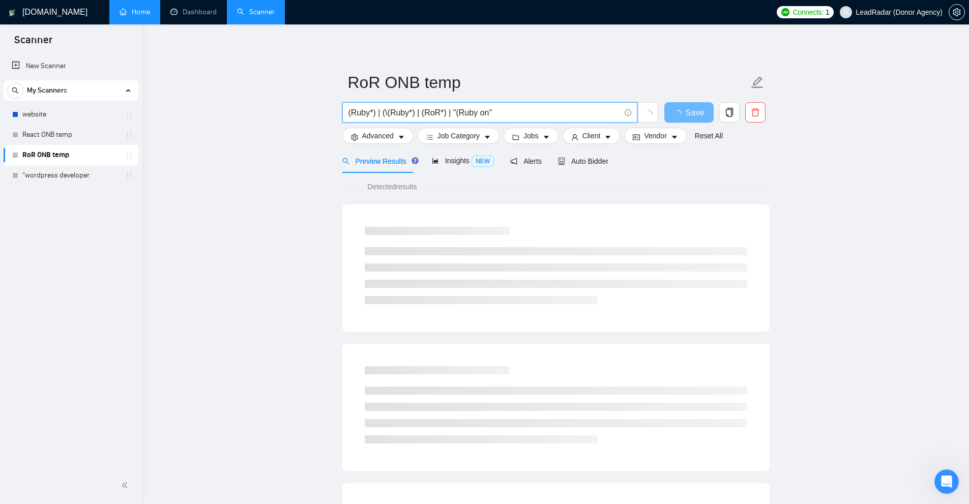
click at [410, 111] on input "(Ruby*) | (\(Ruby*) | (RoR*) | "(Ruby on"" at bounding box center [484, 112] width 272 height 13
click at [405, 112] on input "(Ruby*) | (\(Ruby*) | (RoR*) | "(Ruby on"" at bounding box center [484, 112] width 272 height 13
drag, startPoint x: 422, startPoint y: 110, endPoint x: 437, endPoint y: 110, distance: 15.3
click at [437, 110] on input "(Ruby*) | (\(Ruby*) | (RoR*) | "(Ruby on"" at bounding box center [484, 112] width 272 height 13
click at [429, 113] on input "(Ruby*) | (\(Ruby*) | (RoR*) | "(Ruby on"" at bounding box center [484, 112] width 272 height 13
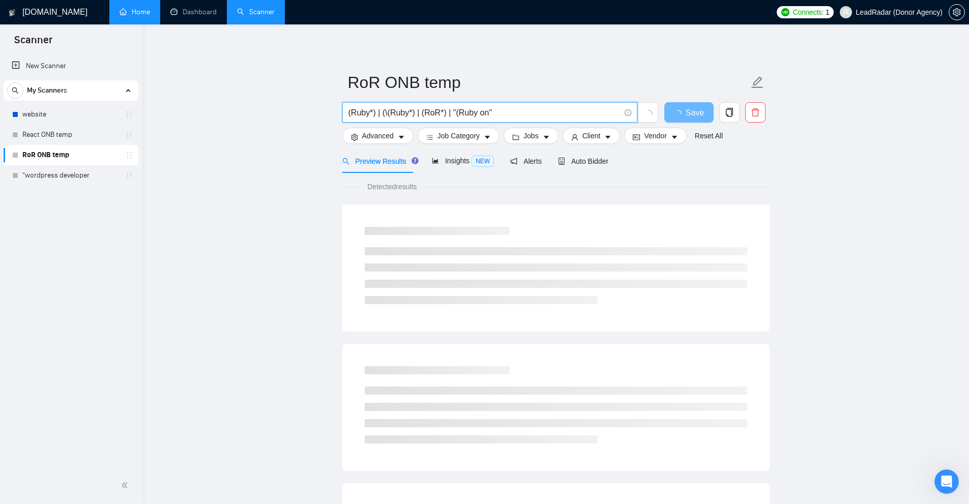
drag, startPoint x: 423, startPoint y: 112, endPoint x: 438, endPoint y: 111, distance: 14.3
click at [438, 111] on input "(Ruby*) | (\(Ruby*) | (RoR*) | "(Ruby on"" at bounding box center [484, 112] width 272 height 13
click at [447, 114] on input "(Ruby*) | (\(Ruby*) | (RoR*) | "(Ruby on"" at bounding box center [484, 112] width 272 height 13
drag, startPoint x: 469, startPoint y: 108, endPoint x: 484, endPoint y: 110, distance: 15.4
click at [483, 110] on input "(Ruby*) | (\(Ruby*) | (RoR*) | "(Ruby on"" at bounding box center [484, 112] width 272 height 13
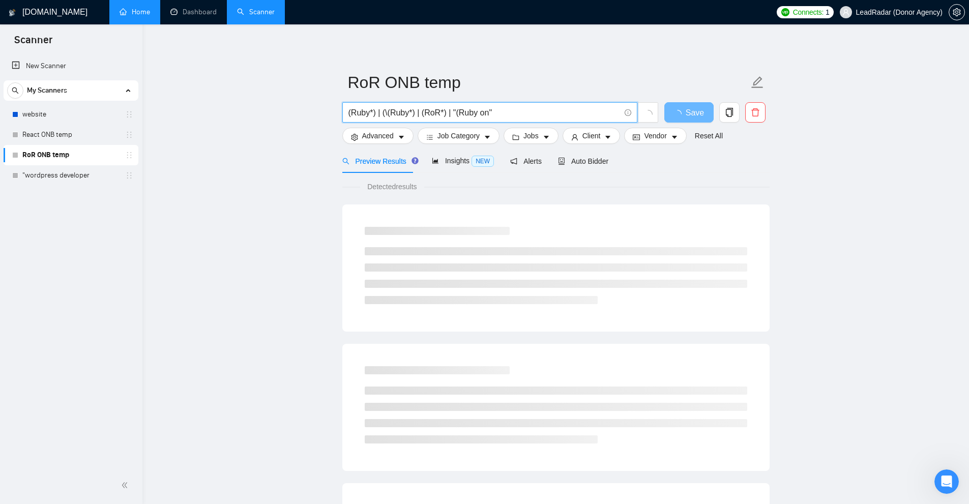
click at [484, 110] on input "(Ruby*) | (\(Ruby*) | (RoR*) | "(Ruby on"" at bounding box center [484, 112] width 272 height 13
drag, startPoint x: 450, startPoint y: 109, endPoint x: 491, endPoint y: 111, distance: 41.3
click at [492, 111] on input "(Ruby*) | (\(Ruby*) | (RoR*) | "(Ruby on"" at bounding box center [484, 112] width 272 height 13
click at [491, 111] on input "(Ruby*) | (\(Ruby*) | (RoR*) | "(Ruby on"" at bounding box center [484, 112] width 272 height 13
drag, startPoint x: 499, startPoint y: 115, endPoint x: 279, endPoint y: 101, distance: 220.2
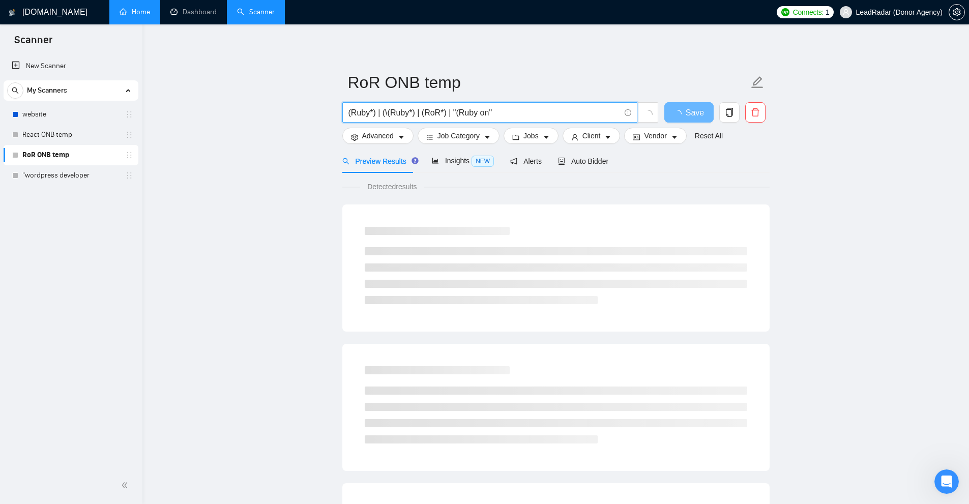
click at [279, 101] on main "RoR ONB temp (Ruby*) | (\(Ruby*) | (RoR*) | "(Ruby on" Save Advanced Job Catego…" at bounding box center [556, 465] width 794 height 849
drag, startPoint x: 498, startPoint y: 117, endPoint x: 342, endPoint y: 119, distance: 155.7
click at [342, 119] on span "((Ruby*) | (\(Ruby*) | (RoR*) | "(Ruby on") (dev*)" at bounding box center [489, 112] width 295 height 20
click at [367, 111] on input "((Ruby*) | (\(Ruby*) | (RoR*) | "(Ruby on") (dev*)" at bounding box center [484, 112] width 272 height 13
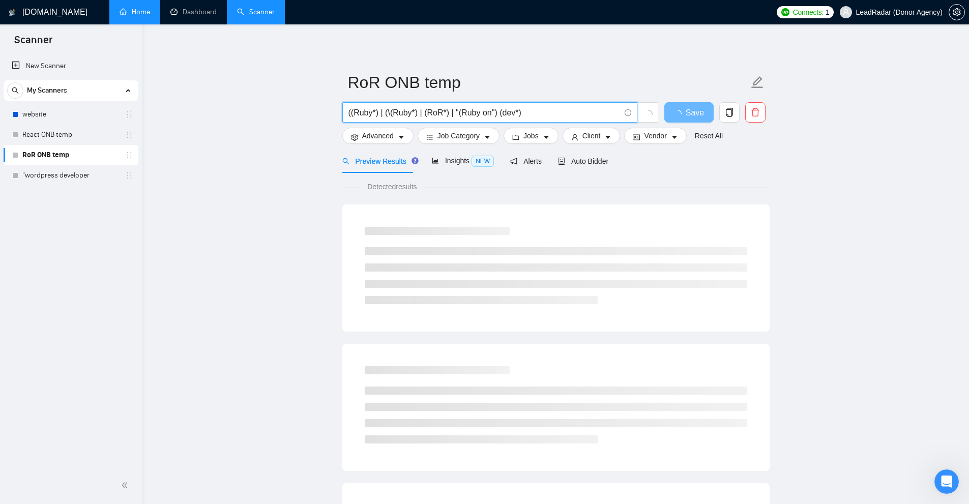
click at [367, 111] on input "((Ruby*) | (\(Ruby*) | (RoR*) | "(Ruby on") (dev*)" at bounding box center [484, 112] width 272 height 13
type input "((Ruby*) | (\(Ruby*) | (RoR*) | "(Ruby on") (dev*)"
drag, startPoint x: 368, startPoint y: 182, endPoint x: 448, endPoint y: 186, distance: 80.0
click at [469, 117] on input "((Ruby*) | (\(Ruby*) | (RoR*) | "(Ruby on") (dev*)" at bounding box center [484, 112] width 272 height 13
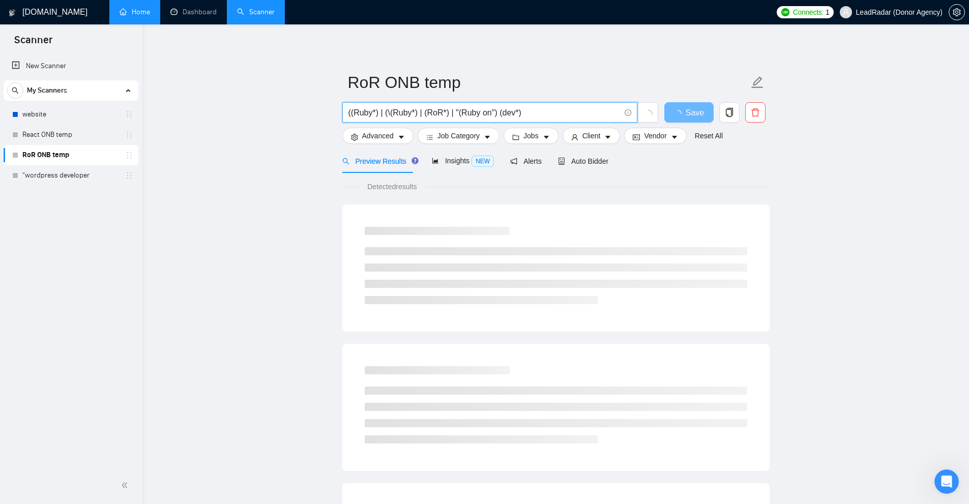
click at [253, 13] on link "Scanner" at bounding box center [256, 12] width 38 height 9
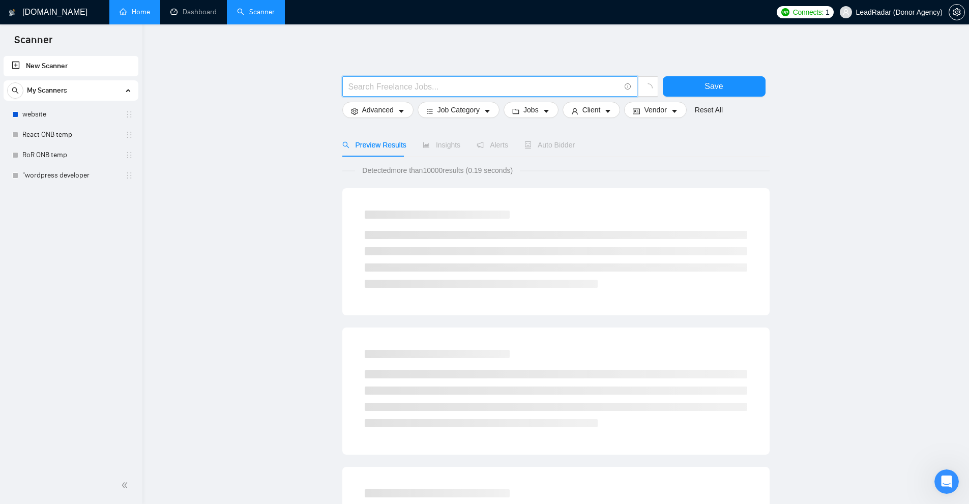
click at [422, 89] on input "text" at bounding box center [484, 86] width 272 height 13
paste input "((Ruby*) | (\(Ruby*) | (RoR*) | "(Ruby on") (dev*)"
drag, startPoint x: 536, startPoint y: 83, endPoint x: 160, endPoint y: 84, distance: 375.5
click at [160, 84] on main "((Ruby*) | (\(Ruby*) | (RoR*) | "(Ruby on") (dev*) Save Advanced Job Category J…" at bounding box center [556, 469] width 794 height 857
type input "((Ruby*) | (\(Ruby*) | (RoR*) | "(Ruby on") (dev*)"
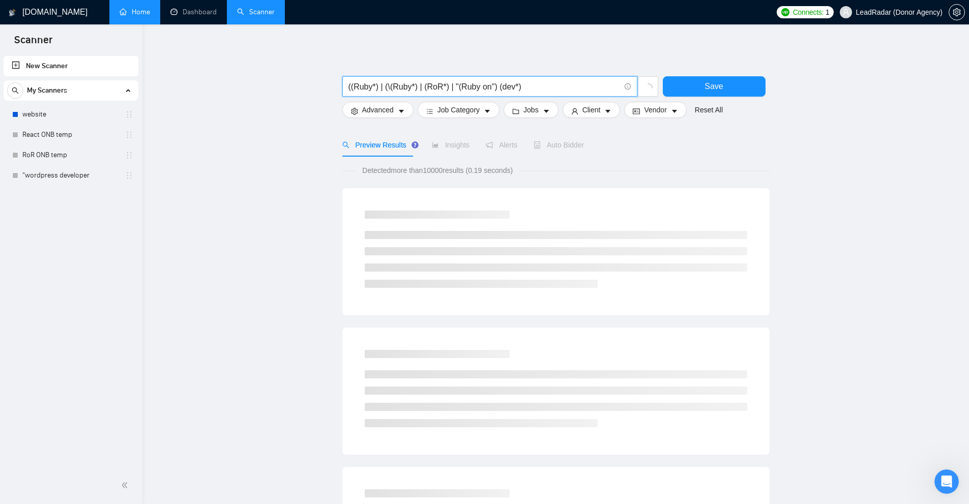
click at [541, 164] on main "((Ruby*) | (\(Ruby*) | (RoR*) | "(Ruby on") (dev*) Save Advanced Job Category J…" at bounding box center [556, 469] width 794 height 857
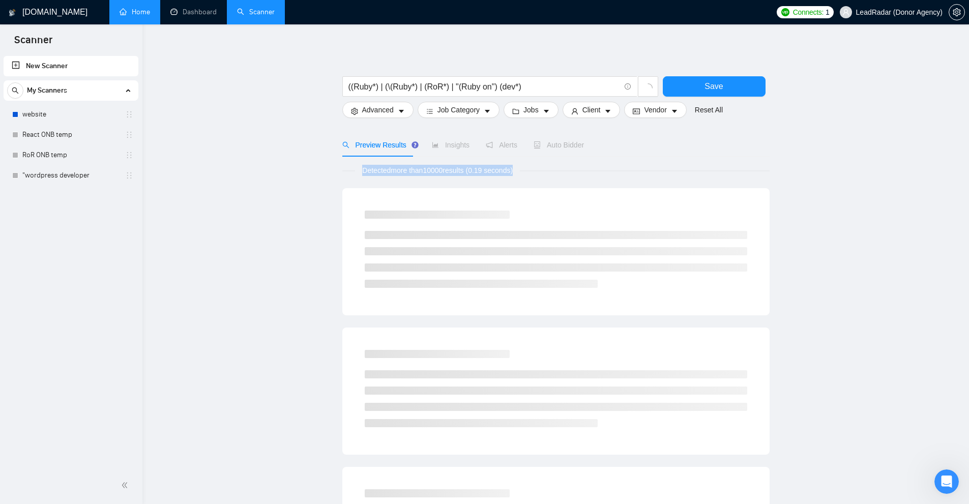
drag, startPoint x: 403, startPoint y: 166, endPoint x: 474, endPoint y: 167, distance: 71.2
click at [517, 166] on div "Detected more than 10000 results (0.19 seconds)" at bounding box center [555, 170] width 427 height 11
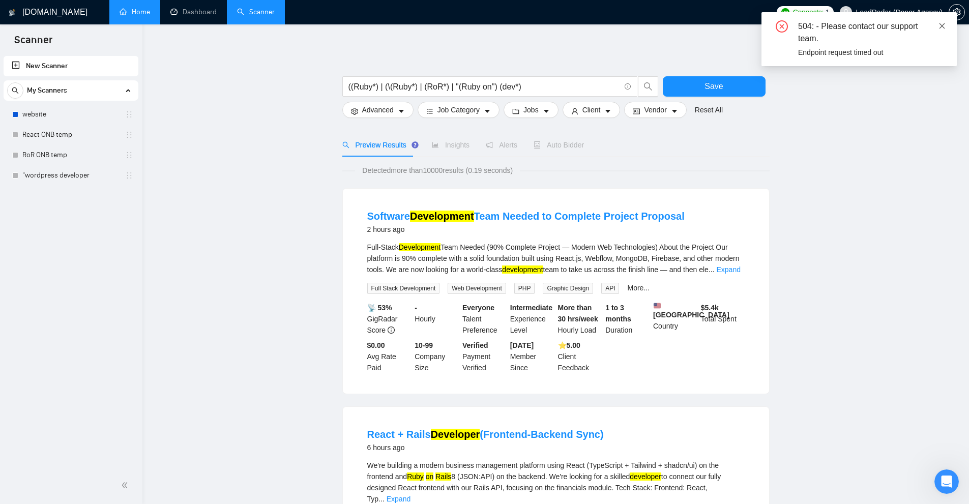
click at [541, 23] on icon "close" at bounding box center [942, 25] width 7 height 7
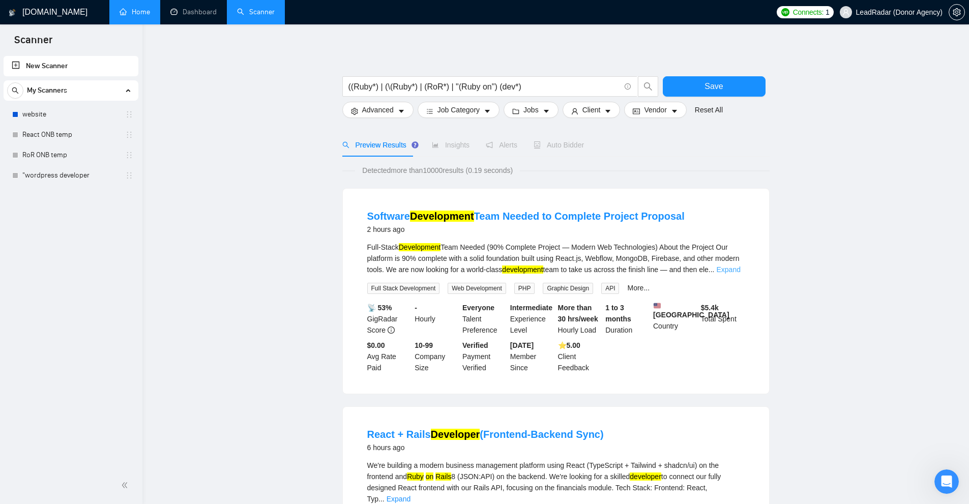
click at [541, 268] on link "Expand" at bounding box center [729, 270] width 24 height 8
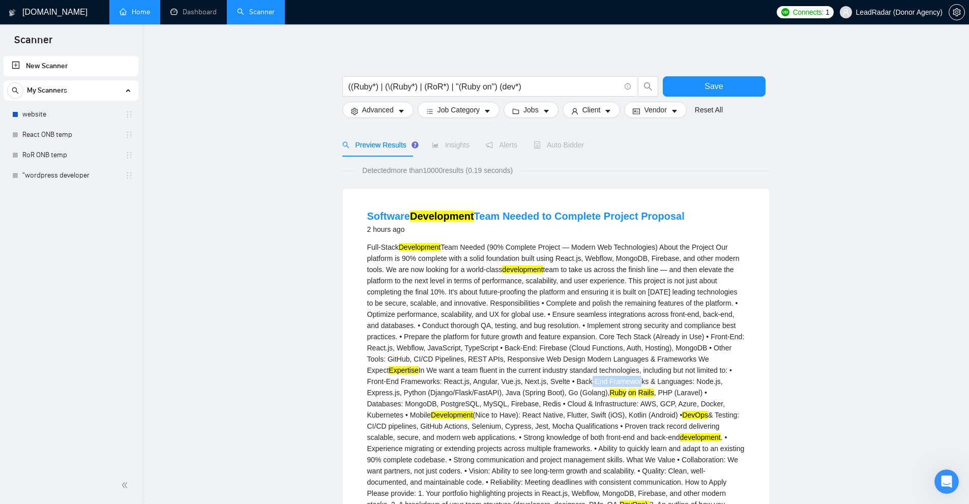
drag, startPoint x: 559, startPoint y: 391, endPoint x: 595, endPoint y: 387, distance: 36.3
click at [541, 387] on div "Full-Stack Development Team Needed (90% Complete Project — Modern Web Technolog…" at bounding box center [555, 398] width 377 height 313
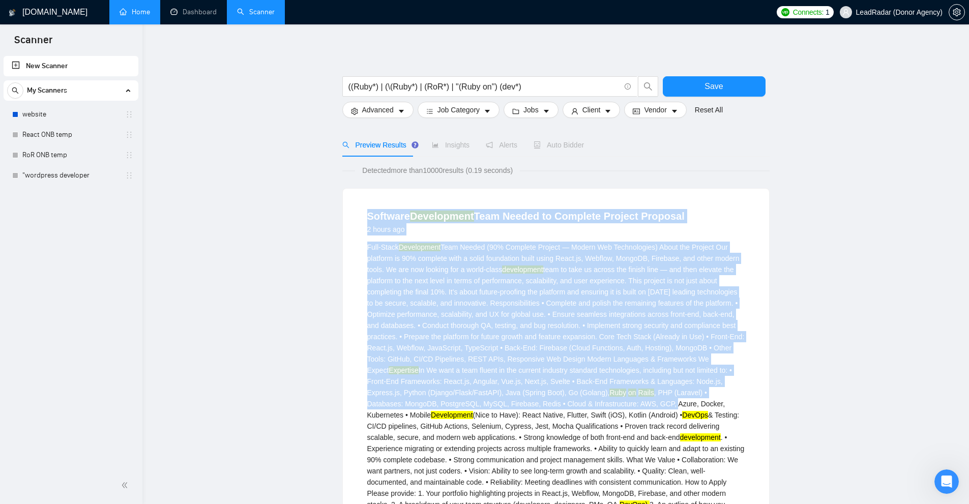
drag, startPoint x: 518, startPoint y: 366, endPoint x: 596, endPoint y: 405, distance: 87.6
click at [541, 405] on div "Software Development Team Needed to Complete Project Proposal 2 hours ago Full-…" at bounding box center [556, 431] width 426 height 485
click at [541, 405] on div "Full-Stack Development Team Needed (90% Complete Project — Modern Web Technolog…" at bounding box center [555, 398] width 377 height 313
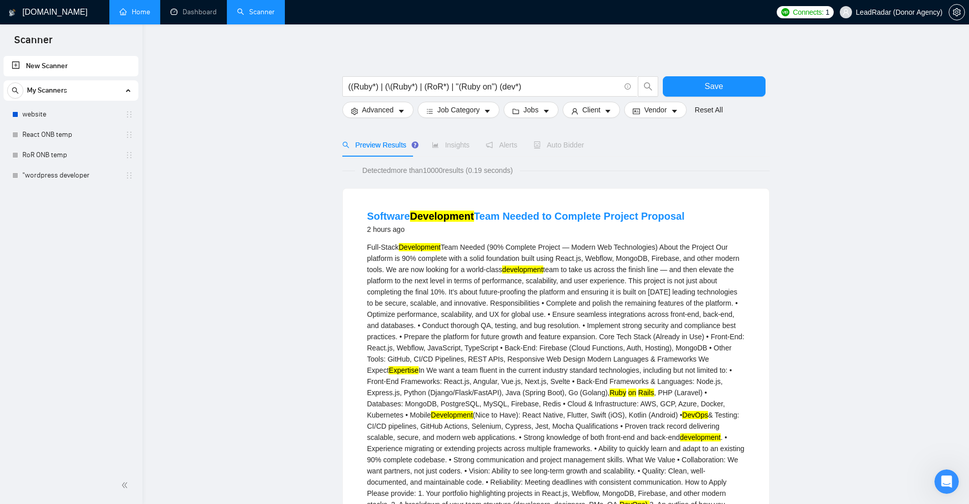
click at [468, 246] on div "Full-Stack Development Team Needed (90% Complete Project — Modern Web Technolog…" at bounding box center [555, 398] width 377 height 313
click at [375, 218] on link "Software Development Team Needed to Complete Project Proposal" at bounding box center [525, 216] width 317 height 11
click at [492, 275] on div "Full-Stack Development Team Needed (90% Complete Project — Modern Web Technolog…" at bounding box center [555, 398] width 377 height 313
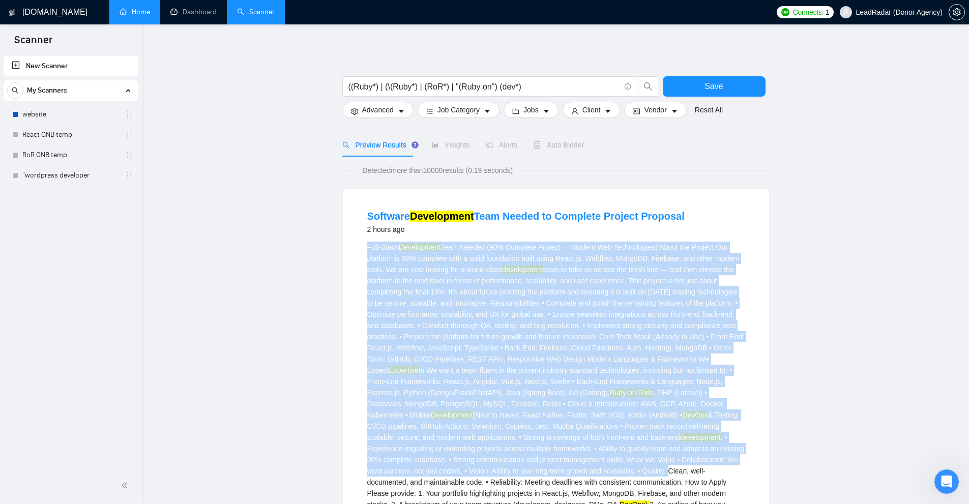
drag, startPoint x: 449, startPoint y: 327, endPoint x: 624, endPoint y: 469, distance: 225.7
click at [541, 469] on li "Software Development Team Needed to Complete Project Proposal 2 hours ago Full-…" at bounding box center [556, 431] width 402 height 460
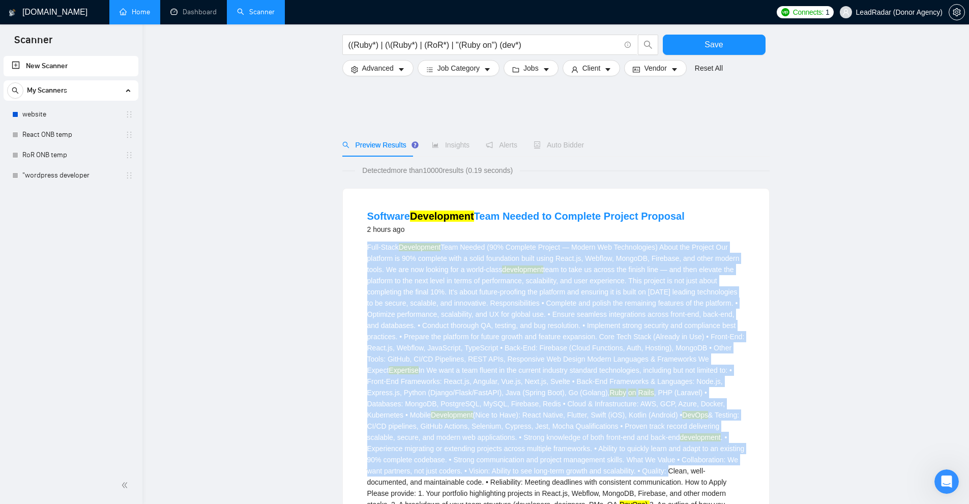
scroll to position [153, 0]
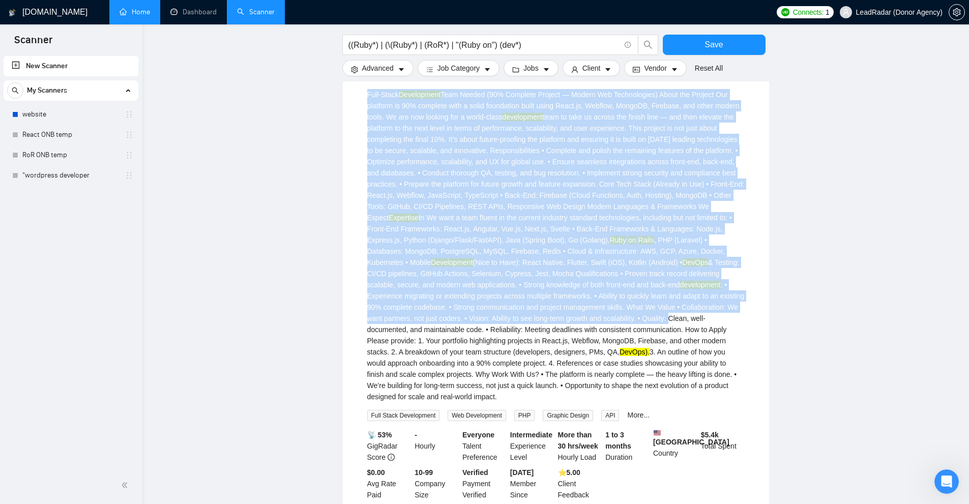
click at [541, 236] on div "Full-Stack Development Team Needed (90% Complete Project — Modern Web Technolog…" at bounding box center [555, 245] width 377 height 313
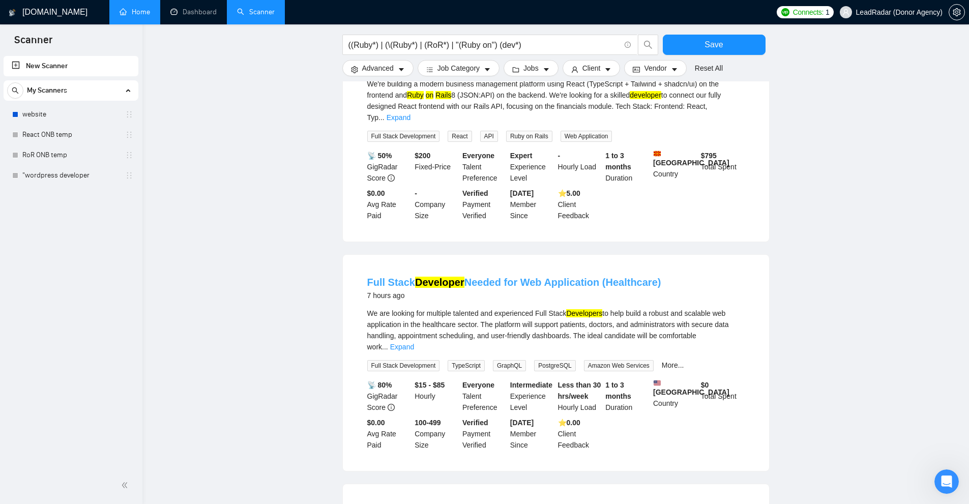
scroll to position [712, 0]
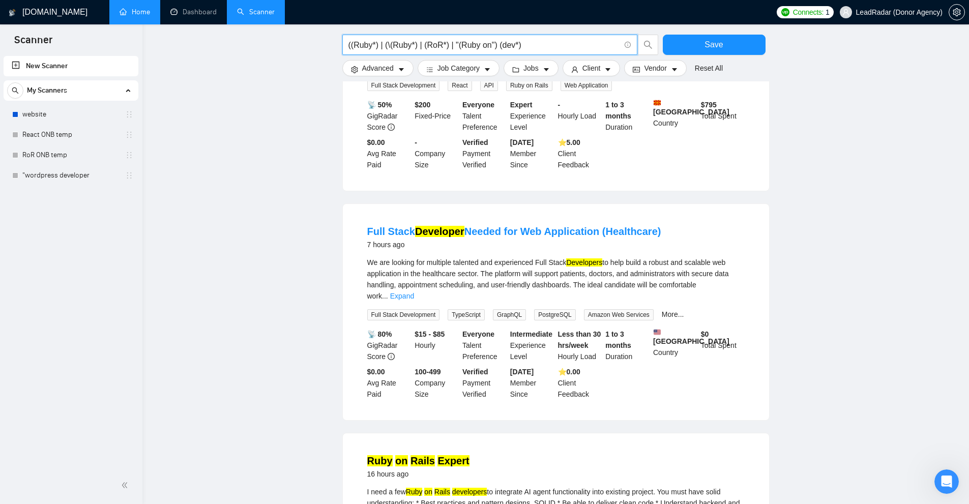
drag, startPoint x: 540, startPoint y: 39, endPoint x: 301, endPoint y: 38, distance: 239.6
click at [301, 38] on main "((Ruby*) | (\(Ruby*) | (RoR*) | "(Ruby on") (dev*) Save Advanced Job Category J…" at bounding box center [556, 104] width 794 height 1553
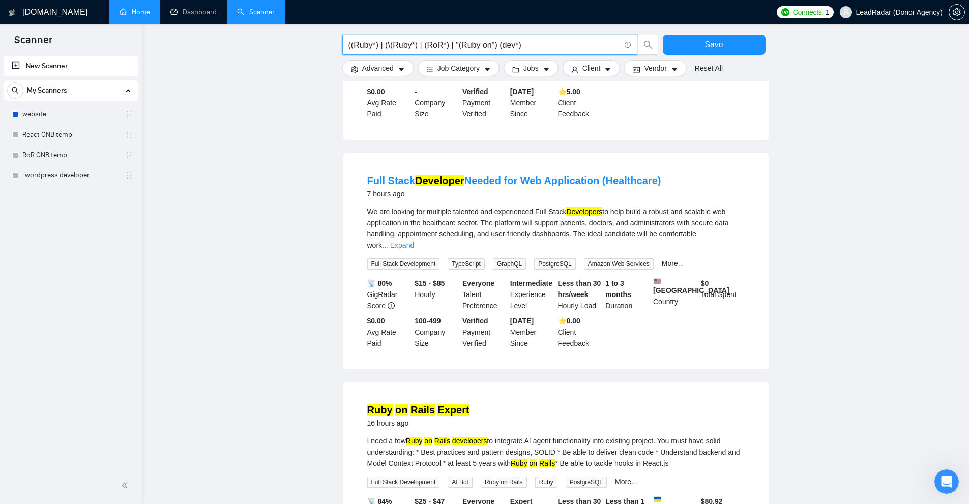
click at [541, 187] on main "((Ruby*) | (\(Ruby*) | (RoR*) | "(Ruby on") (dev*) Save Advanced Job Category J…" at bounding box center [556, 54] width 794 height 1553
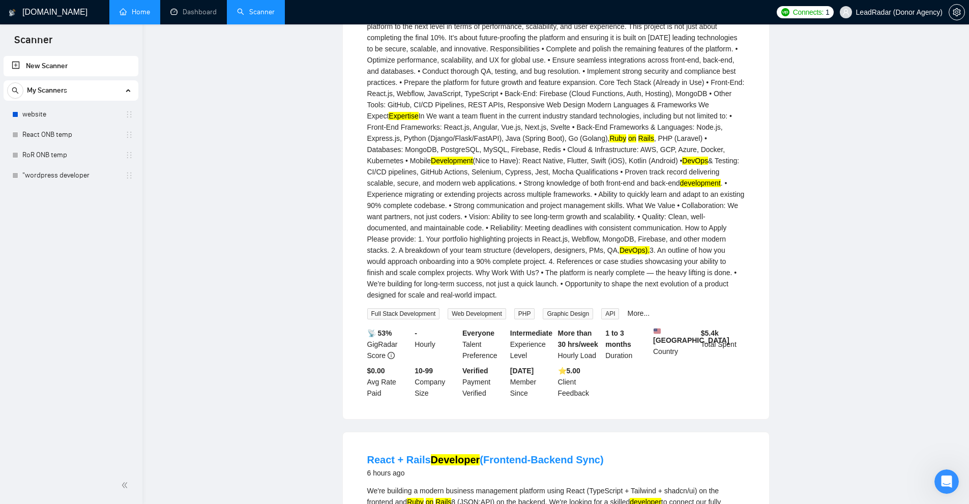
scroll to position [0, 0]
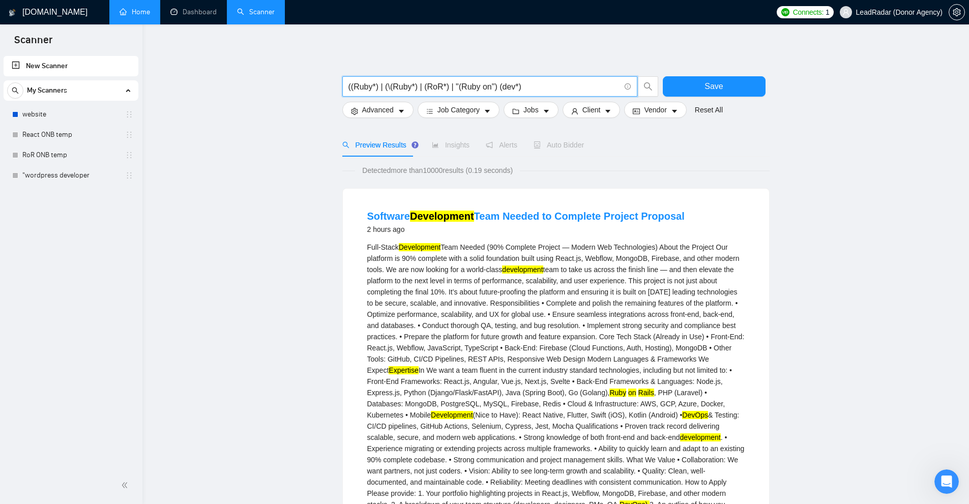
drag, startPoint x: 514, startPoint y: 87, endPoint x: 272, endPoint y: 96, distance: 241.8
click at [541, 343] on div "Full-Stack Development Team Needed (90% Complete Project — Modern Web Technolog…" at bounding box center [555, 398] width 377 height 313
click at [399, 109] on icon "caret-down" at bounding box center [401, 111] width 7 height 7
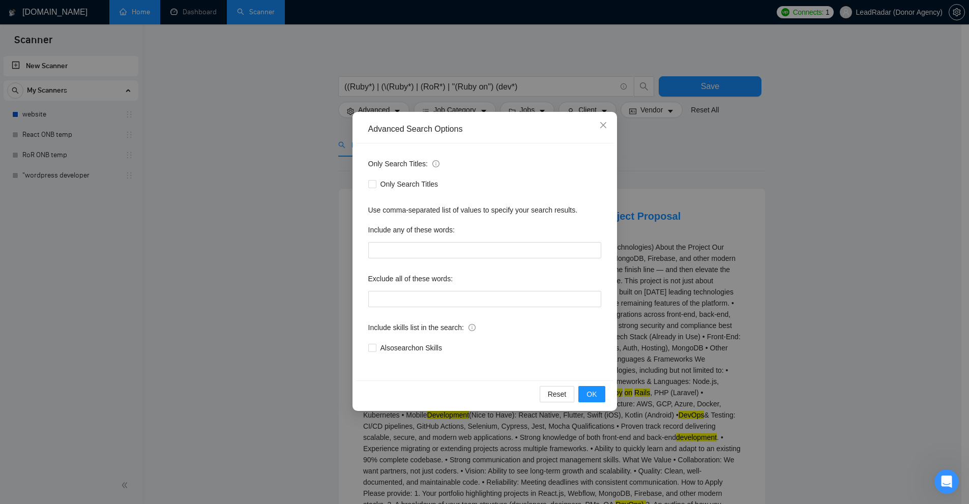
click at [328, 120] on div "Advanced Search Options Only Search Titles: Only Search Titles Use comma-separa…" at bounding box center [484, 252] width 969 height 504
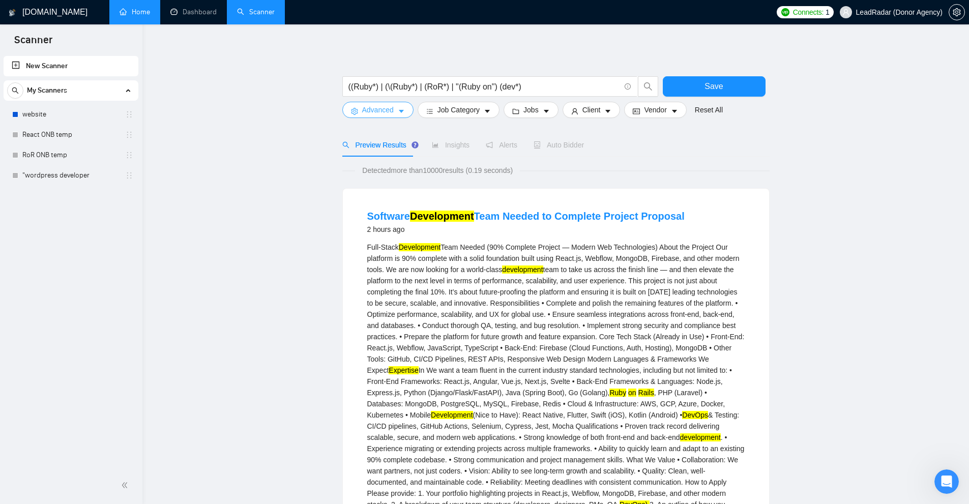
click at [370, 113] on span "Advanced" at bounding box center [378, 109] width 32 height 11
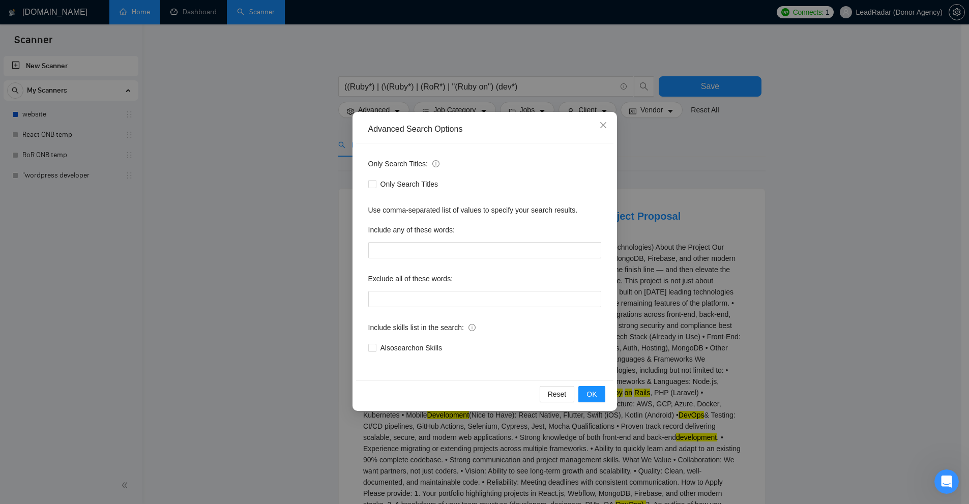
drag, startPoint x: 367, startPoint y: 161, endPoint x: 511, endPoint y: 359, distance: 245.1
click at [509, 354] on div "Only Search Titles: Only Search Titles Use comma-separated list of values to sp…" at bounding box center [484, 261] width 257 height 237
click at [511, 359] on div "Only Search Titles: Only Search Titles Use comma-separated list of values to sp…" at bounding box center [484, 261] width 257 height 237
drag, startPoint x: 363, startPoint y: 158, endPoint x: 724, endPoint y: 208, distance: 364.6
click at [428, 164] on div "Only Search Titles: Only Search Titles Use comma-separated list of values to sp…" at bounding box center [484, 261] width 257 height 237
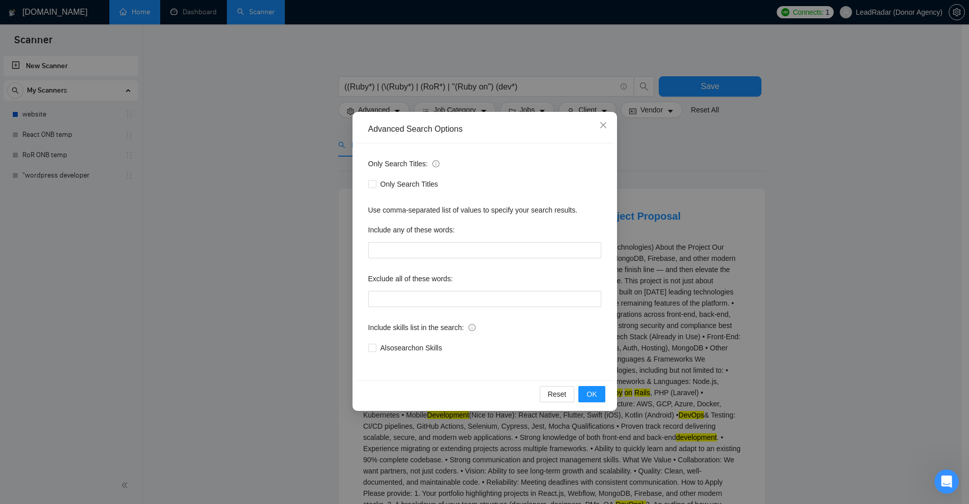
click at [541, 208] on div "Advanced Search Options Only Search Titles: Only Search Titles Use comma-separa…" at bounding box center [484, 252] width 969 height 504
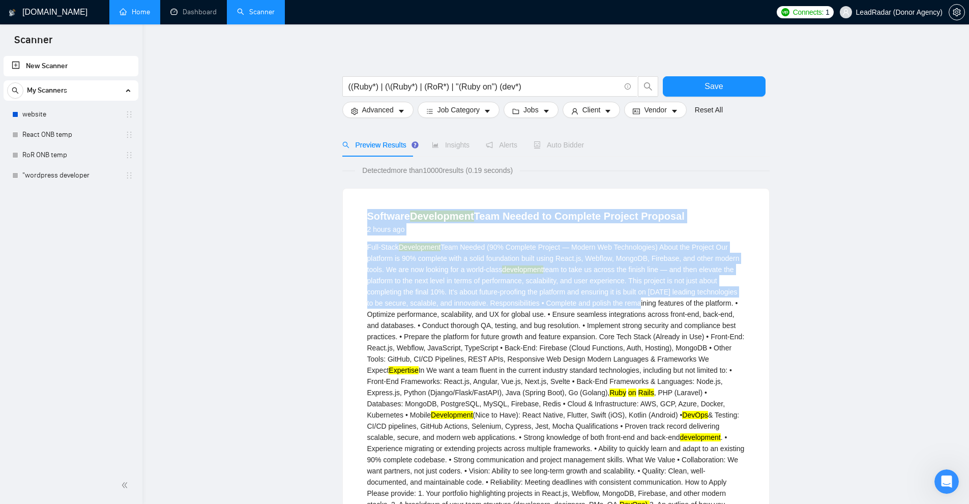
drag, startPoint x: 410, startPoint y: 219, endPoint x: 626, endPoint y: 306, distance: 233.1
click at [541, 306] on li "Software Development Team Needed to Complete Project Proposal 2 hours ago Full-…" at bounding box center [556, 431] width 402 height 460
click at [541, 306] on div "Full-Stack Development Team Needed (90% Complete Project — Modern Web Technolog…" at bounding box center [555, 398] width 377 height 313
drag, startPoint x: 703, startPoint y: 209, endPoint x: 353, endPoint y: 211, distance: 349.5
click at [353, 211] on div "Software Development Team Needed to Complete Project Proposal 2 hours ago Full-…" at bounding box center [556, 431] width 426 height 485
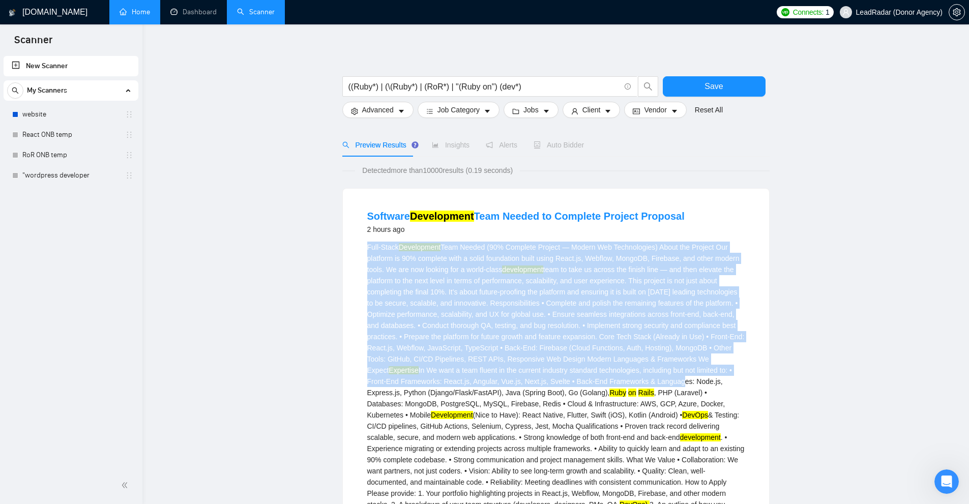
scroll to position [153, 0]
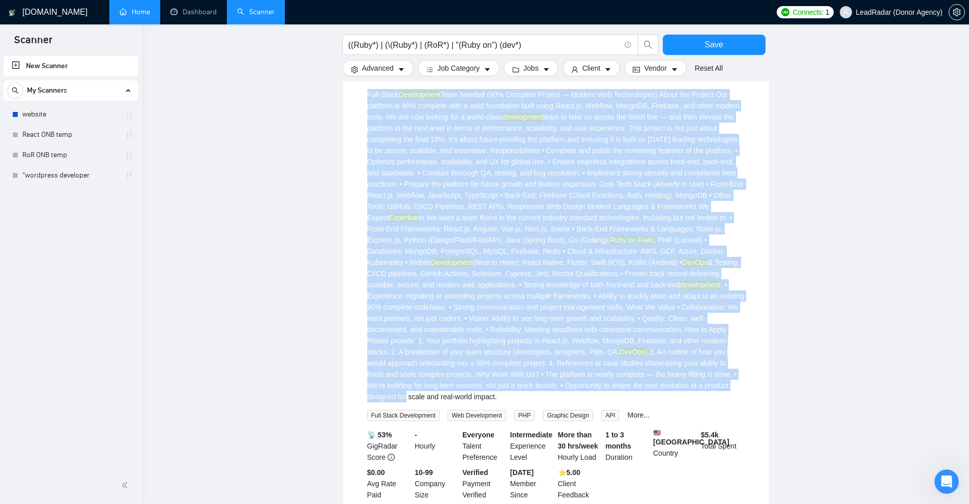
drag, startPoint x: 383, startPoint y: 265, endPoint x: 683, endPoint y: 381, distance: 322.3
click at [541, 385] on div "Full-Stack Development Team Needed (90% Complete Project — Modern Web Technolog…" at bounding box center [555, 245] width 377 height 313
click at [541, 365] on div "Full-Stack Development Team Needed (90% Complete Project — Modern Web Technolog…" at bounding box center [555, 245] width 377 height 313
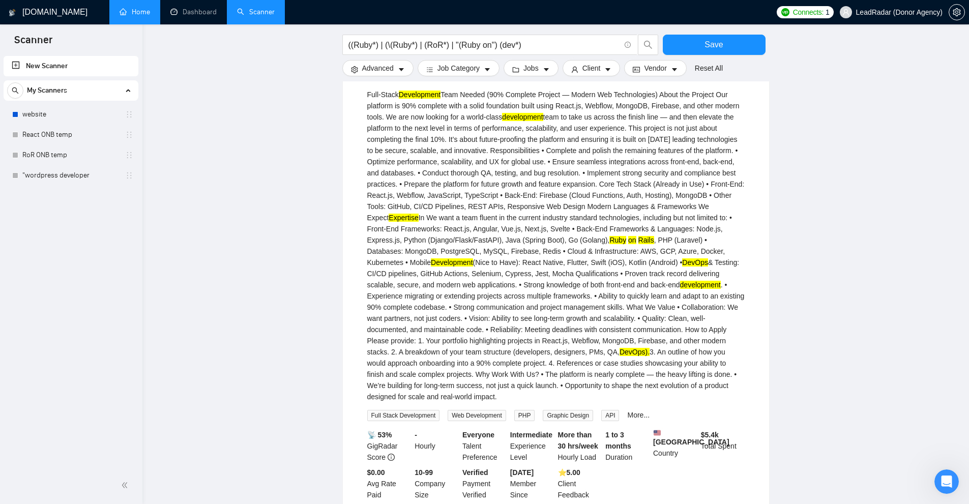
scroll to position [0, 0]
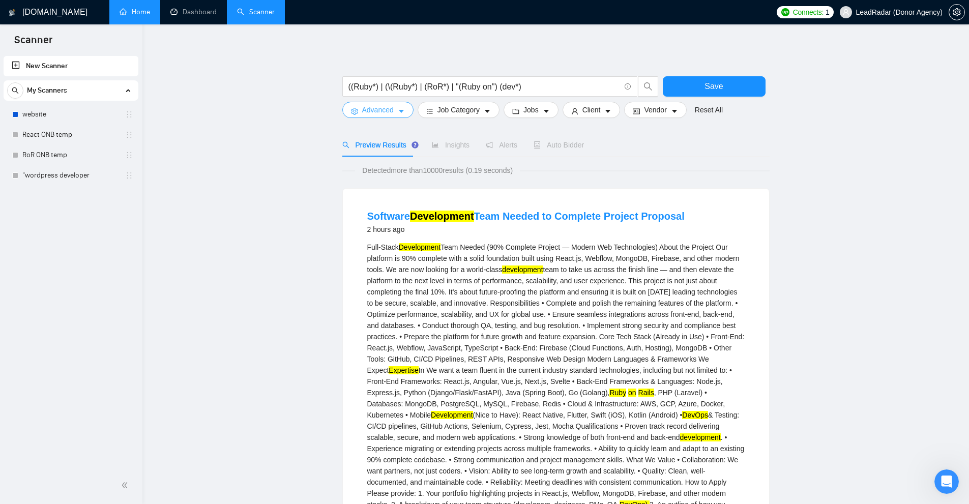
drag, startPoint x: 393, startPoint y: 115, endPoint x: 393, endPoint y: 122, distance: 6.1
click at [393, 115] on button "Advanced" at bounding box center [377, 110] width 71 height 16
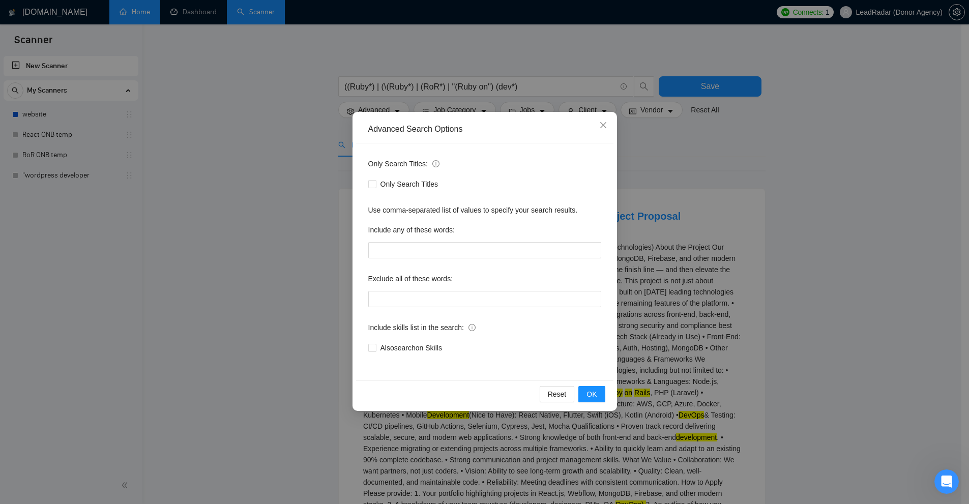
click at [541, 230] on div "Advanced Search Options Only Search Titles: Only Search Titles Use comma-separa…" at bounding box center [484, 252] width 969 height 504
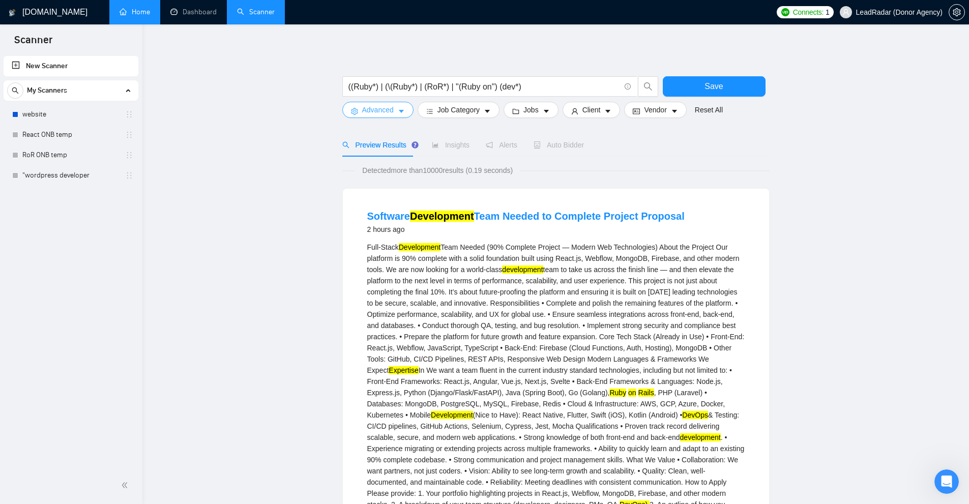
click at [376, 109] on span "Advanced" at bounding box center [378, 109] width 32 height 11
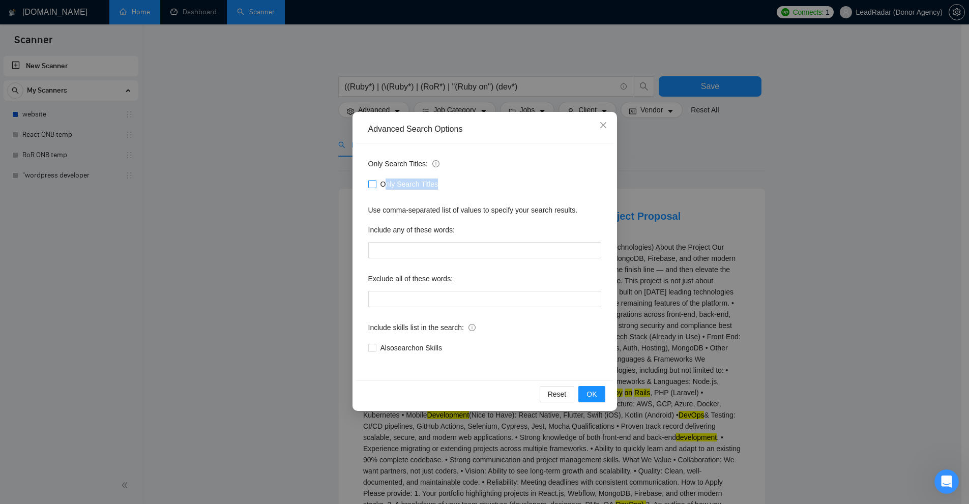
drag, startPoint x: 481, startPoint y: 188, endPoint x: 384, endPoint y: 189, distance: 97.2
click at [384, 189] on div "Only Search Titles" at bounding box center [484, 184] width 233 height 11
click at [530, 327] on div "Include skills list in the search:" at bounding box center [484, 329] width 233 height 20
drag, startPoint x: 760, startPoint y: 294, endPoint x: 716, endPoint y: 278, distance: 46.5
click at [541, 294] on div "Advanced Search Options Only Search Titles: Only Search Titles Use comma-separa…" at bounding box center [484, 252] width 969 height 504
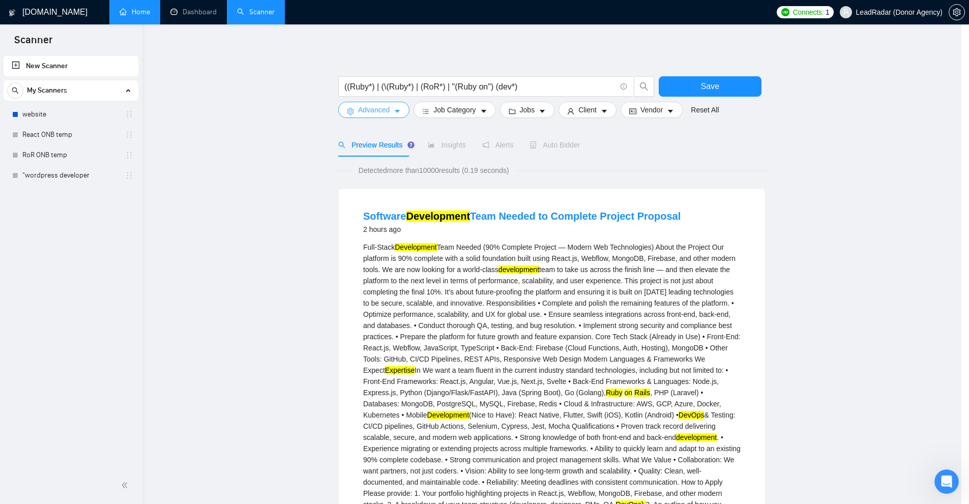
scroll to position [305, 0]
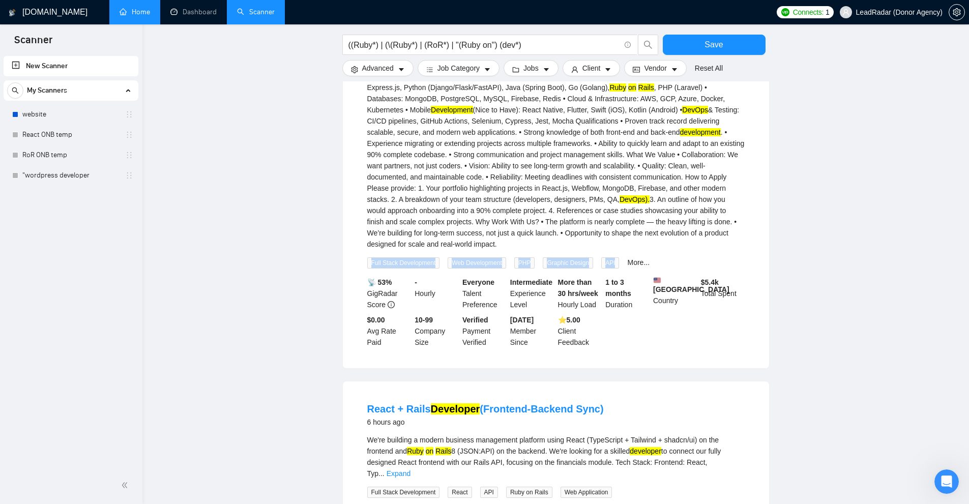
drag, startPoint x: 361, startPoint y: 261, endPoint x: 612, endPoint y: 263, distance: 251.3
click at [541, 263] on li "Software Development Team Needed to Complete Project Proposal 2 hours ago Full-…" at bounding box center [556, 126] width 402 height 460
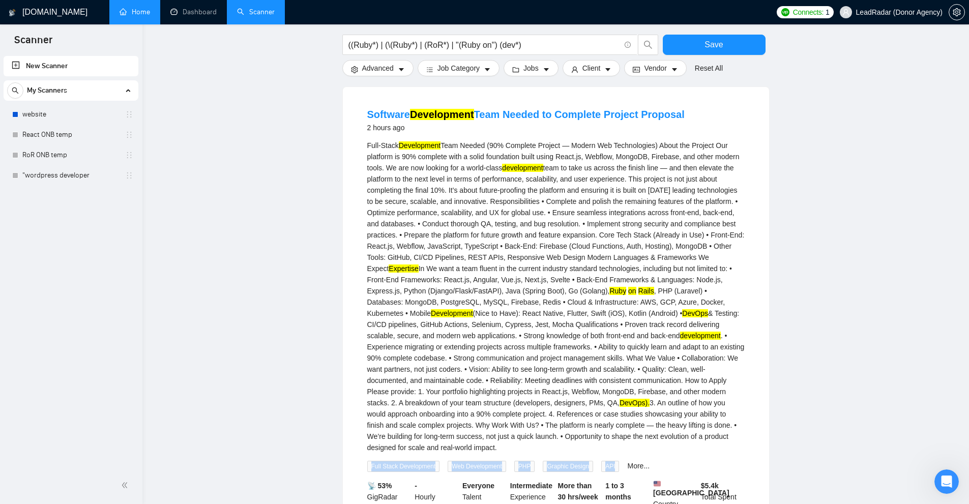
scroll to position [0, 0]
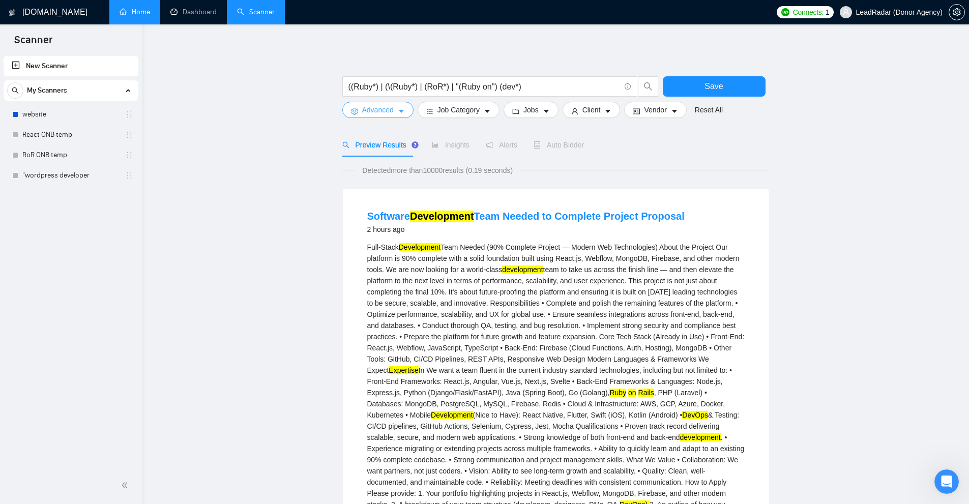
click at [388, 117] on button "Advanced" at bounding box center [377, 110] width 71 height 16
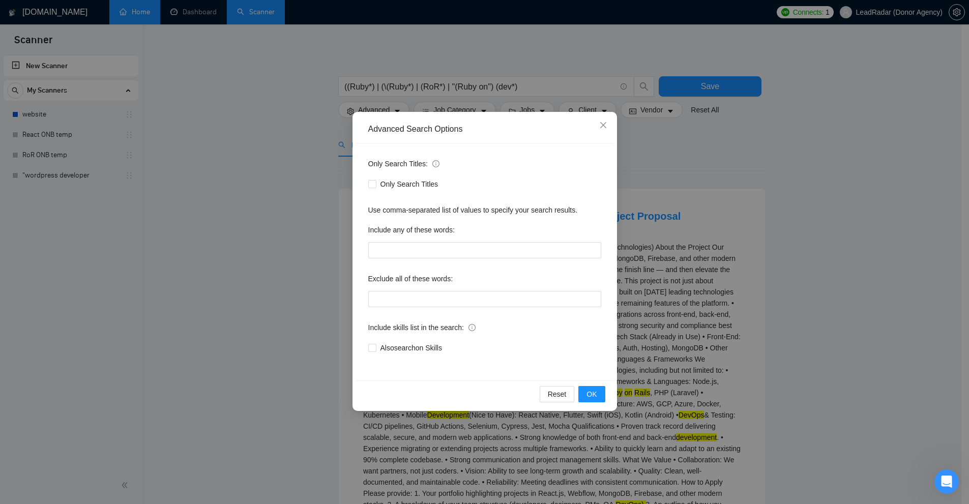
drag, startPoint x: 438, startPoint y: 355, endPoint x: 380, endPoint y: 359, distance: 58.6
click at [380, 359] on div "Only Search Titles: Only Search Titles Use comma-separated list of values to sp…" at bounding box center [484, 261] width 257 height 237
drag, startPoint x: 478, startPoint y: 350, endPoint x: 369, endPoint y: 358, distance: 109.2
click at [369, 358] on div "Only Search Titles: Only Search Titles Use comma-separated list of values to sp…" at bounding box center [484, 261] width 257 height 237
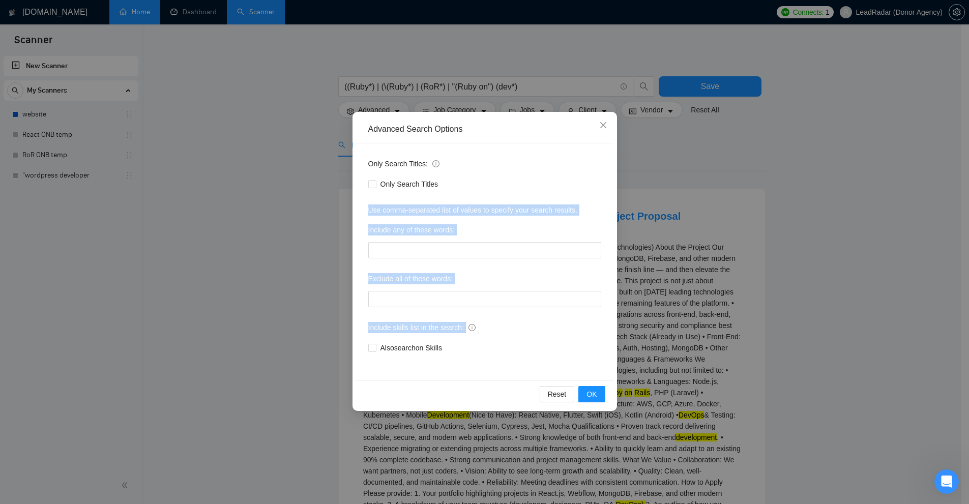
drag, startPoint x: 364, startPoint y: 207, endPoint x: 582, endPoint y: 309, distance: 240.8
click at [541, 309] on div "Only Search Titles: Only Search Titles Use comma-separated list of values to sp…" at bounding box center [484, 261] width 257 height 237
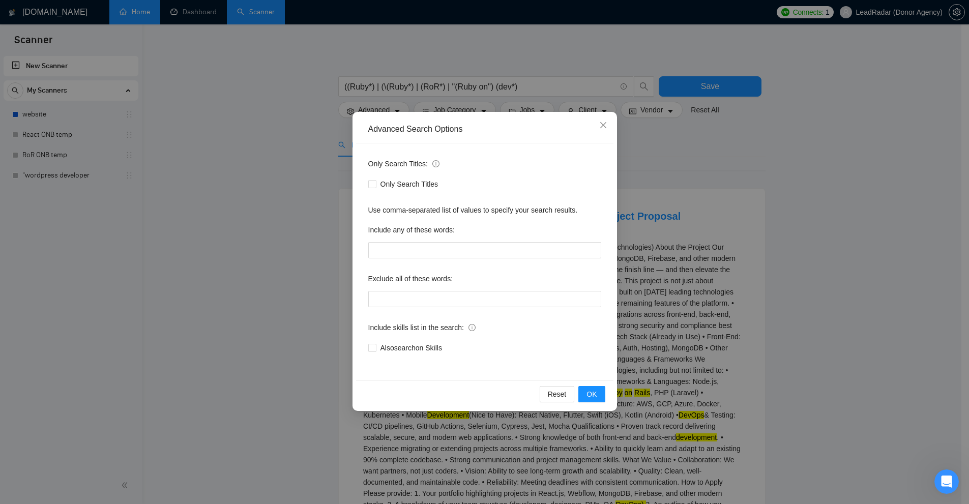
click at [541, 310] on div "Only Search Titles: Only Search Titles Use comma-separated list of values to sp…" at bounding box center [484, 261] width 257 height 237
drag, startPoint x: 365, startPoint y: 206, endPoint x: 475, endPoint y: 219, distance: 110.7
click at [475, 219] on div "Only Search Titles: Only Search Titles Use comma-separated list of values to sp…" at bounding box center [484, 261] width 257 height 237
click at [434, 244] on input "text" at bounding box center [484, 250] width 233 height 16
click at [409, 298] on input "text" at bounding box center [484, 299] width 233 height 16
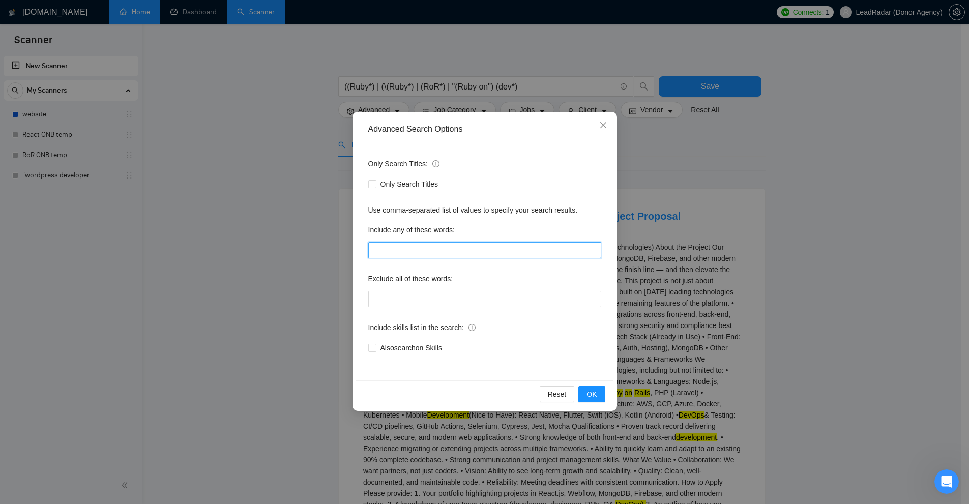
click at [418, 246] on input "text" at bounding box center [484, 250] width 233 height 16
click at [406, 311] on div "Only Search Titles: Only Search Titles Use comma-separated list of values to sp…" at bounding box center [484, 261] width 257 height 237
click at [418, 247] on input "text" at bounding box center [484, 250] width 233 height 16
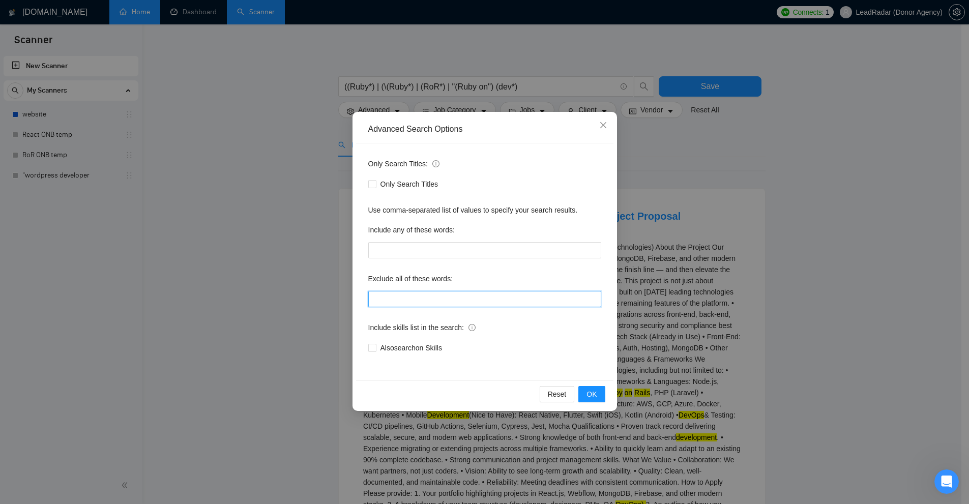
click at [424, 297] on input "text" at bounding box center [484, 299] width 233 height 16
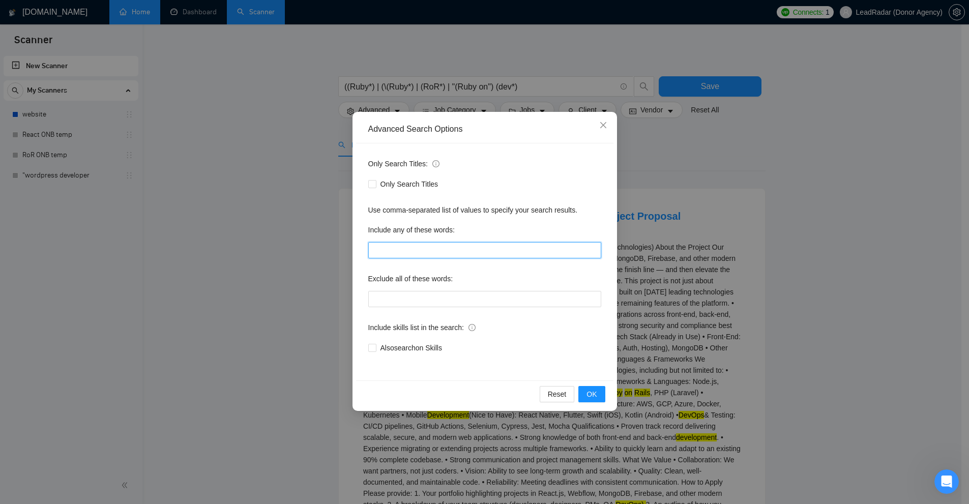
click at [430, 250] on input "text" at bounding box center [484, 250] width 233 height 16
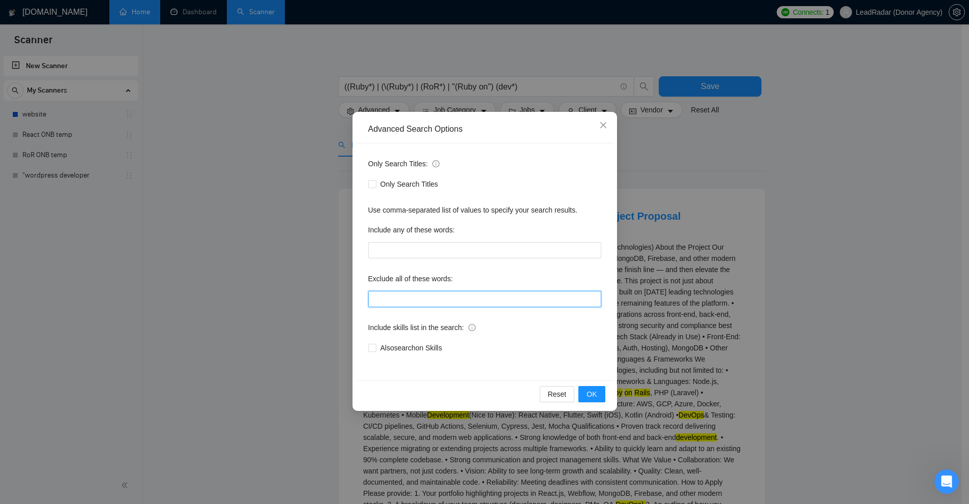
click at [435, 298] on input "text" at bounding box center [484, 299] width 233 height 16
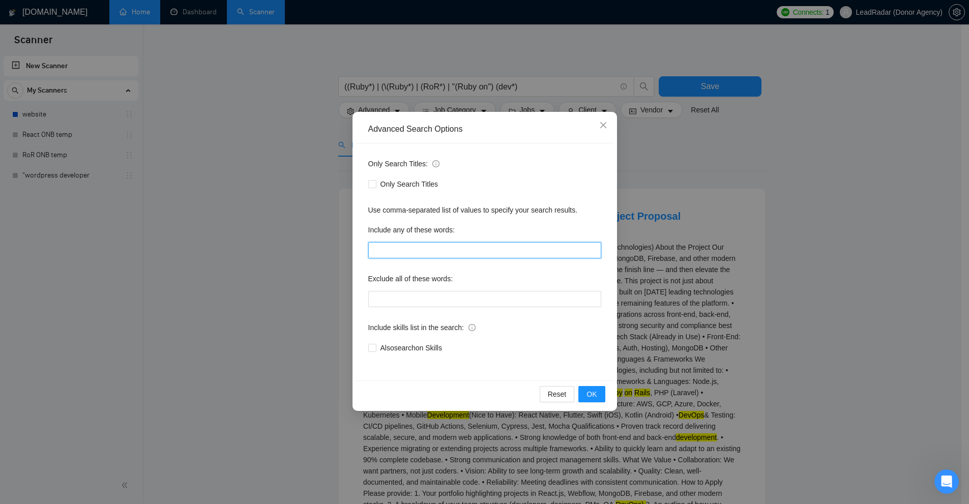
click at [432, 253] on input "text" at bounding box center [484, 250] width 233 height 16
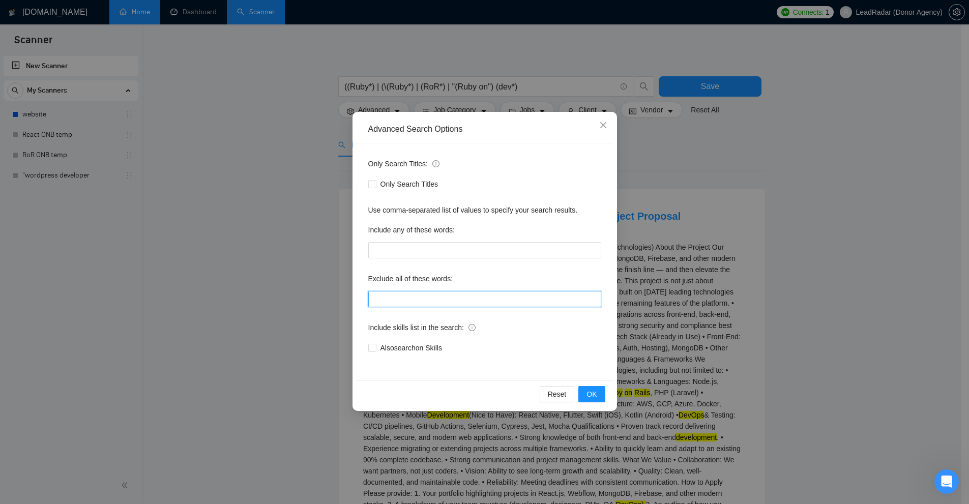
click at [449, 304] on input "text" at bounding box center [484, 299] width 233 height 16
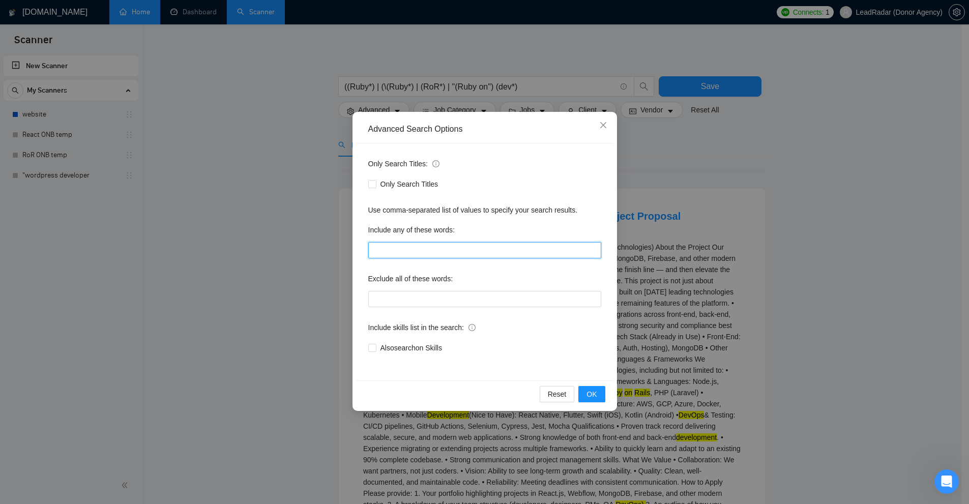
click at [431, 256] on input "text" at bounding box center [484, 250] width 233 height 16
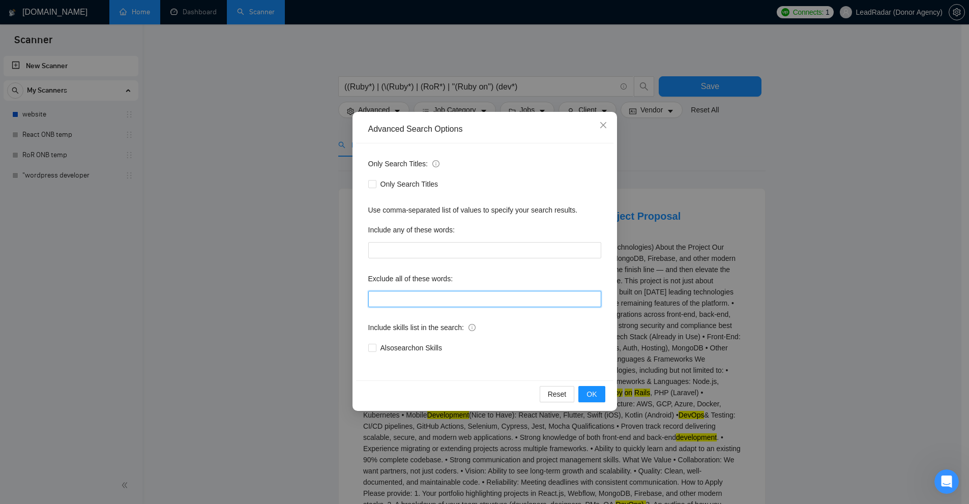
click at [431, 292] on input "text" at bounding box center [484, 299] width 233 height 16
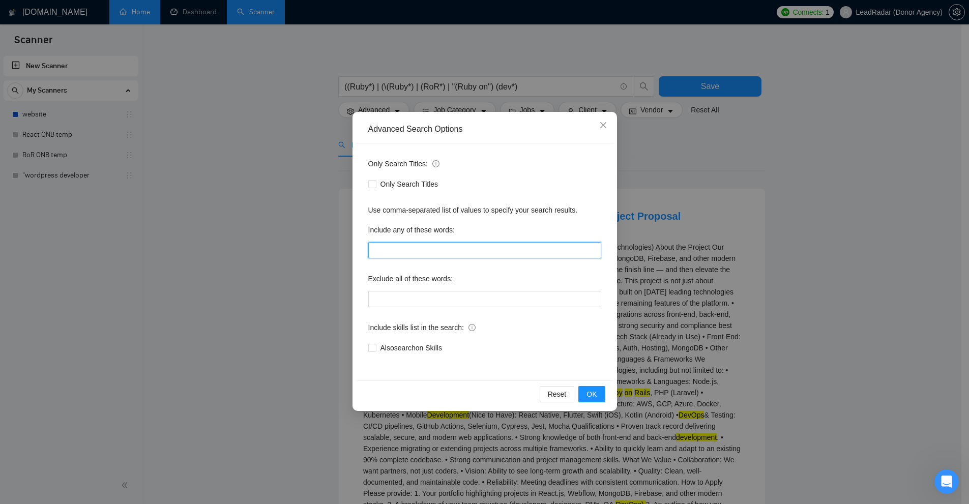
click at [428, 252] on input "text" at bounding box center [484, 250] width 233 height 16
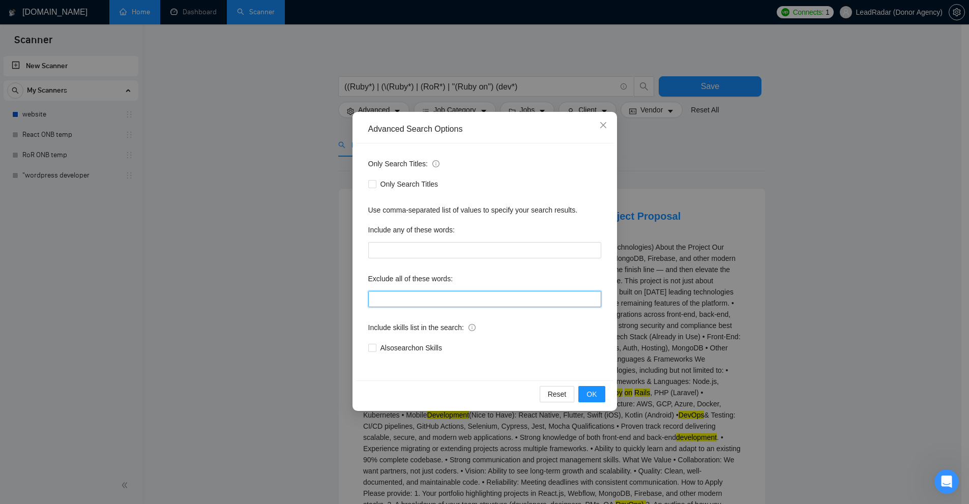
drag, startPoint x: 424, startPoint y: 302, endPoint x: 424, endPoint y: 287, distance: 14.8
click at [424, 303] on input "text" at bounding box center [484, 299] width 233 height 16
click at [419, 260] on div "Only Search Titles: Only Search Titles Use comma-separated list of values to sp…" at bounding box center [484, 261] width 257 height 237
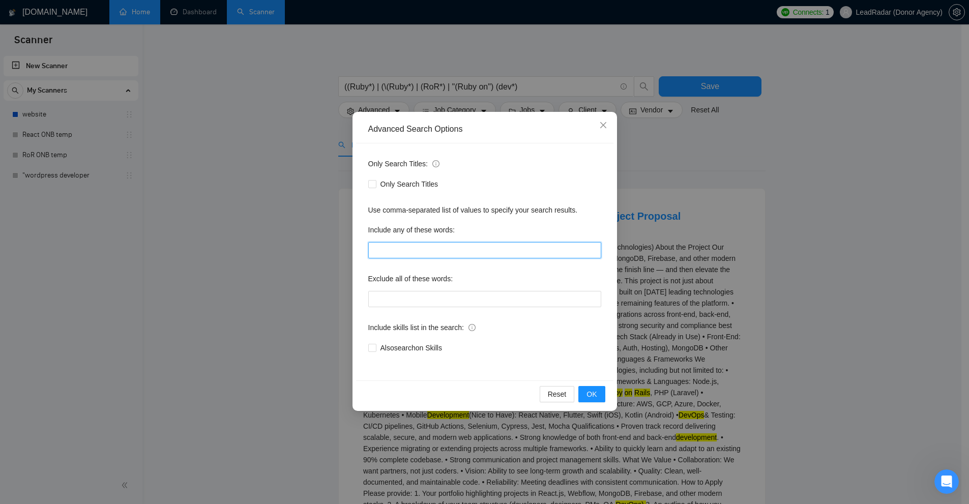
click at [422, 250] on input "text" at bounding box center [484, 250] width 233 height 16
click at [541, 121] on div "Advanced Search Options Only Search Titles: Only Search Titles Use comma-separa…" at bounding box center [484, 252] width 969 height 504
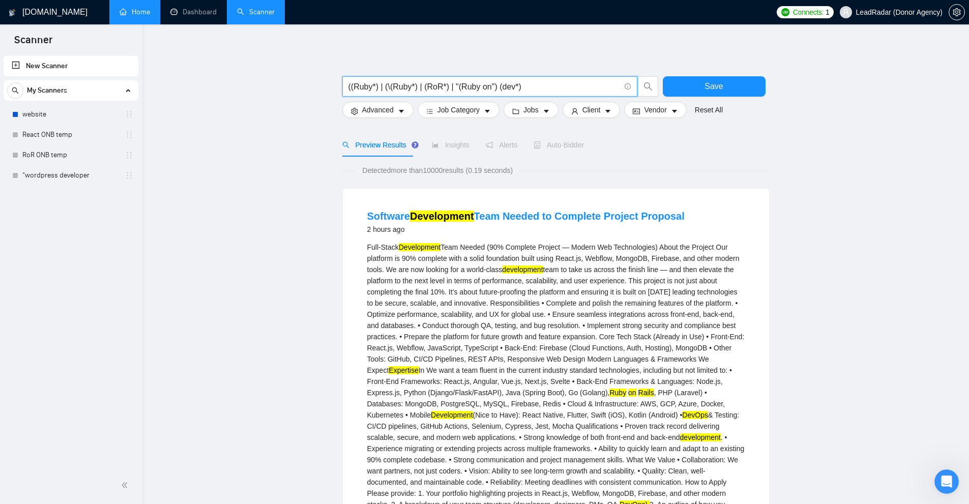
drag, startPoint x: 449, startPoint y: 84, endPoint x: 338, endPoint y: 90, distance: 110.5
click at [376, 105] on span "Advanced" at bounding box center [378, 109] width 32 height 11
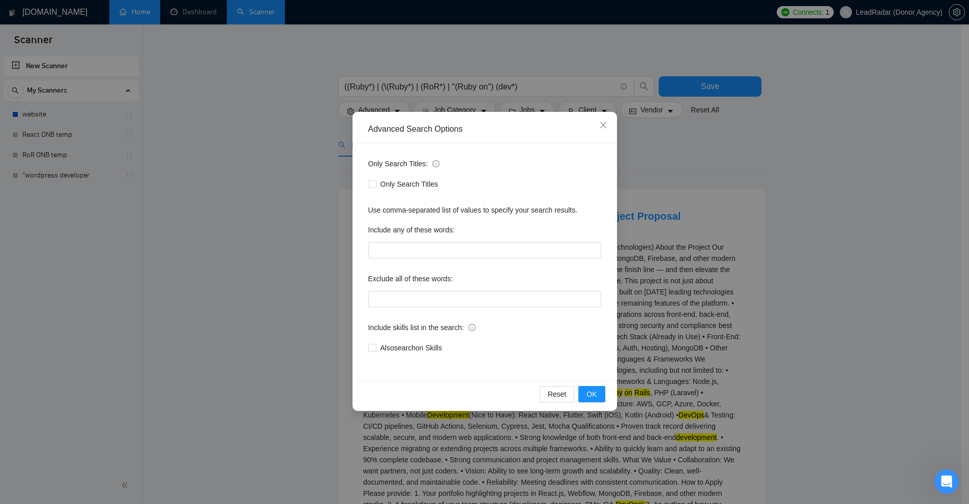
click at [426, 283] on label "Exclude all of these words:" at bounding box center [410, 279] width 85 height 16
click at [421, 299] on input "text" at bounding box center [484, 299] width 233 height 16
click at [416, 304] on input "text" at bounding box center [484, 299] width 233 height 16
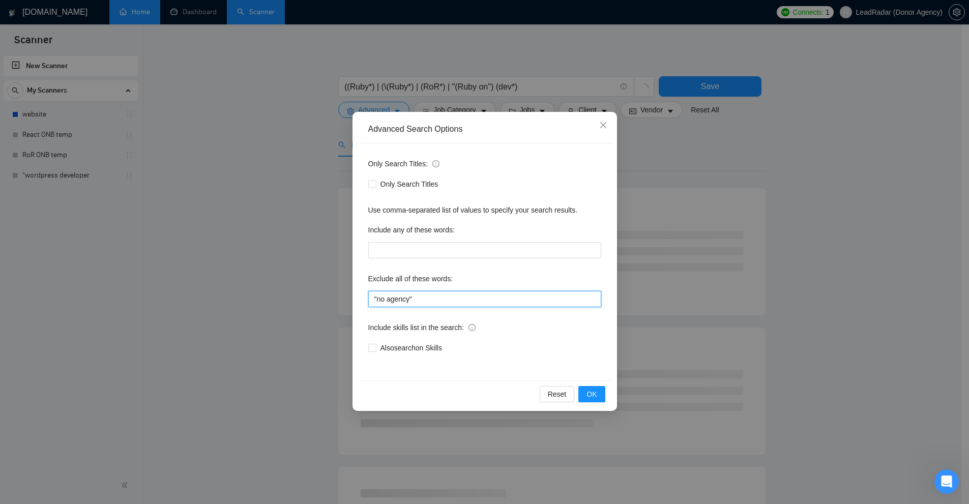
drag, startPoint x: 377, startPoint y: 300, endPoint x: 389, endPoint y: 303, distance: 12.1
click at [397, 302] on input ""no agency"" at bounding box center [484, 299] width 233 height 16
click at [387, 303] on input ""no agency"" at bounding box center [484, 299] width 233 height 16
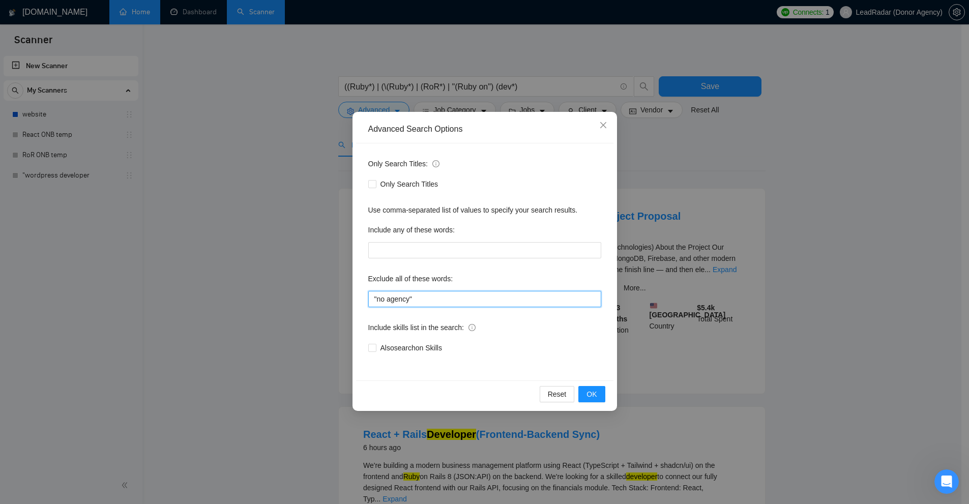
click at [389, 298] on input ""no agency"" at bounding box center [484, 299] width 233 height 16
click at [425, 302] on input ""no agency"" at bounding box center [484, 299] width 233 height 16
drag, startPoint x: 374, startPoint y: 300, endPoint x: 429, endPoint y: 300, distance: 54.9
click at [429, 300] on input ""no agency"" at bounding box center [484, 299] width 233 height 16
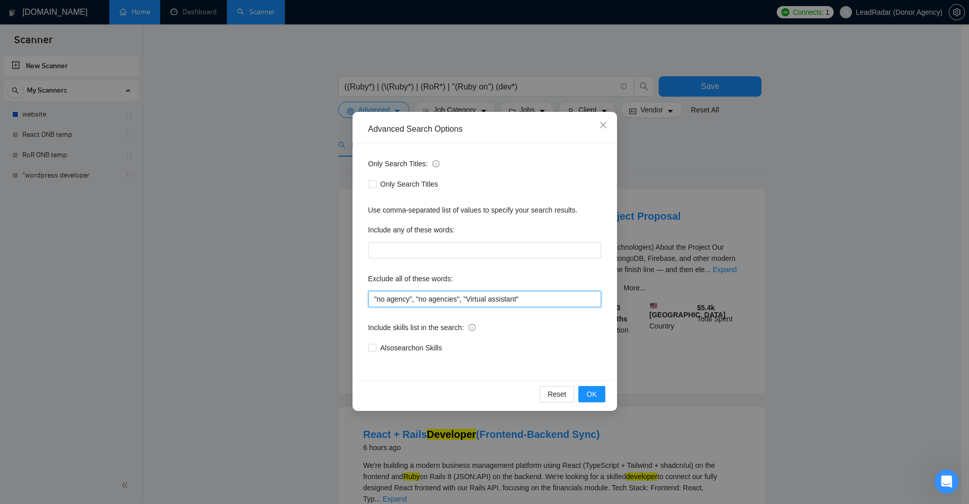
click at [530, 301] on input ""no agency", "no agencies", "Virtual assistant"" at bounding box center [484, 299] width 233 height 16
type input ""no agency", "no agencies", "Virtual assistant""
click at [541, 226] on div "Advanced Search Options Only Search Titles: Only Search Titles Use comma-separa…" at bounding box center [484, 252] width 969 height 504
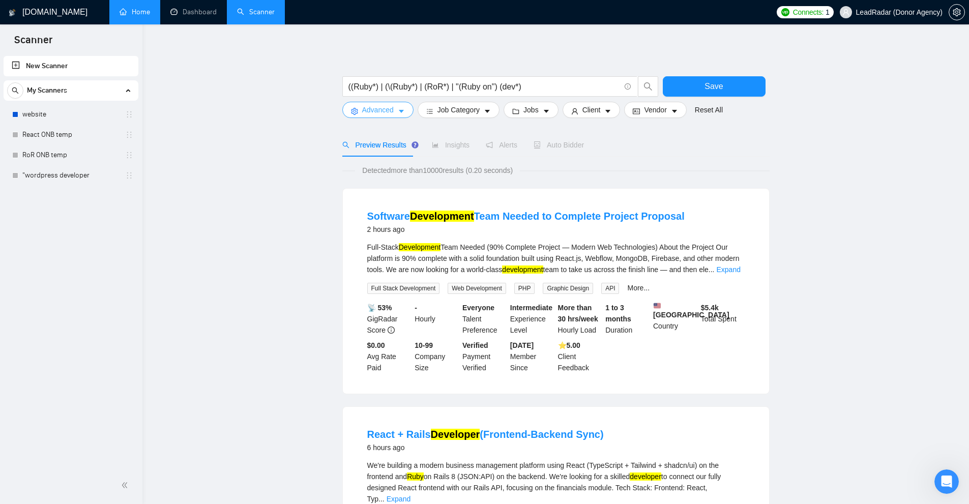
click at [369, 108] on span "Advanced" at bounding box center [378, 109] width 32 height 11
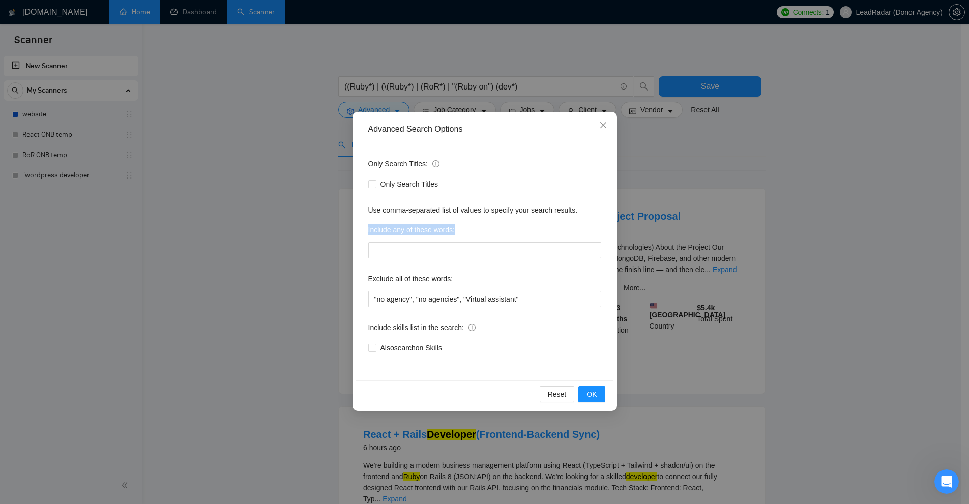
drag, startPoint x: 364, startPoint y: 232, endPoint x: 459, endPoint y: 230, distance: 95.7
click at [459, 230] on div "Only Search Titles: Only Search Titles Use comma-separated list of values to sp…" at bounding box center [484, 261] width 257 height 237
click at [461, 230] on div "Include any of these words:" at bounding box center [484, 232] width 233 height 20
click at [456, 248] on input "text" at bounding box center [484, 250] width 233 height 16
click at [541, 185] on div "Advanced Search Options Only Search Titles: Only Search Titles Use comma-separa…" at bounding box center [484, 252] width 969 height 504
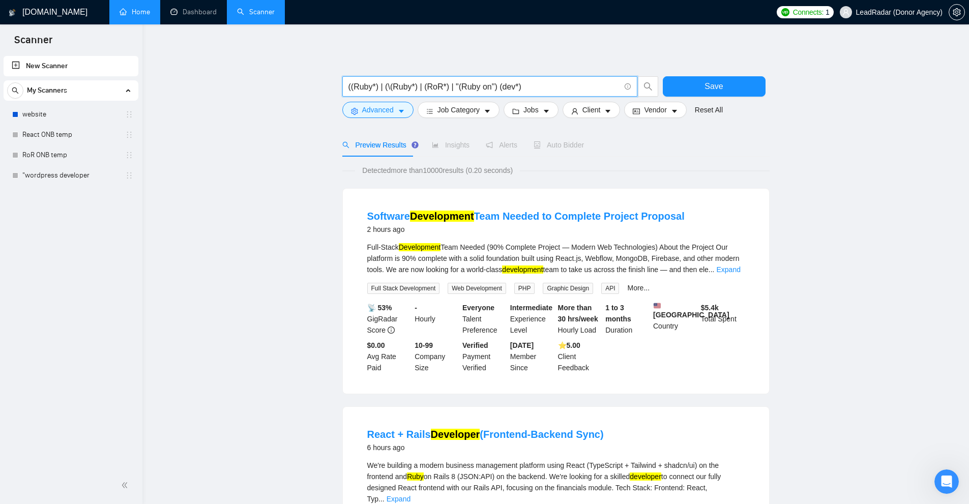
drag, startPoint x: 542, startPoint y: 89, endPoint x: 345, endPoint y: 89, distance: 196.9
click at [345, 89] on span "((Ruby*) | (\(Ruby*) | (RoR*) | "(Ruby on") (dev*)" at bounding box center [489, 86] width 295 height 20
click at [365, 106] on span "Advanced" at bounding box center [378, 109] width 32 height 11
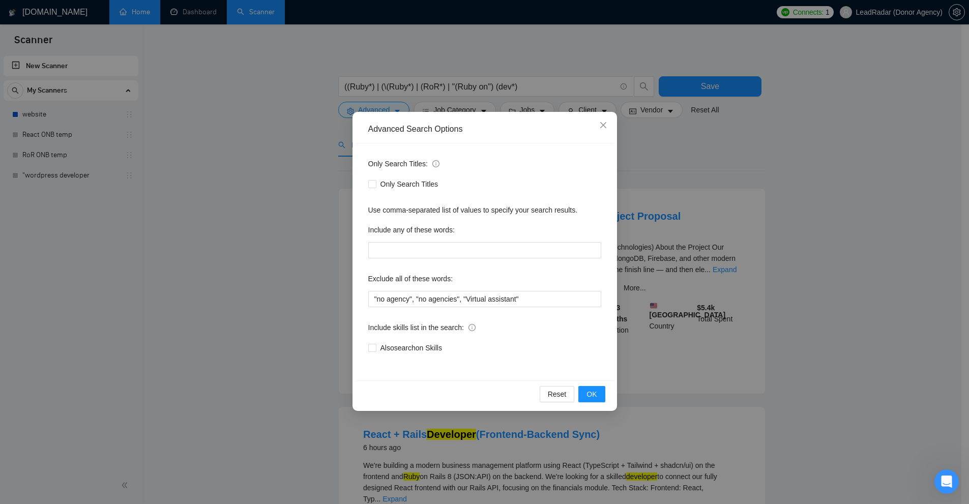
click at [418, 240] on div "Include any of these words:" at bounding box center [484, 232] width 233 height 20
click at [395, 248] on input "text" at bounding box center [484, 250] width 233 height 16
drag, startPoint x: 368, startPoint y: 230, endPoint x: 497, endPoint y: 236, distance: 128.8
click at [497, 236] on div "Include any of these words:" at bounding box center [484, 232] width 233 height 20
click at [541, 244] on div "Advanced Search Options Only Search Titles: Only Search Titles Use comma-separa…" at bounding box center [484, 252] width 969 height 504
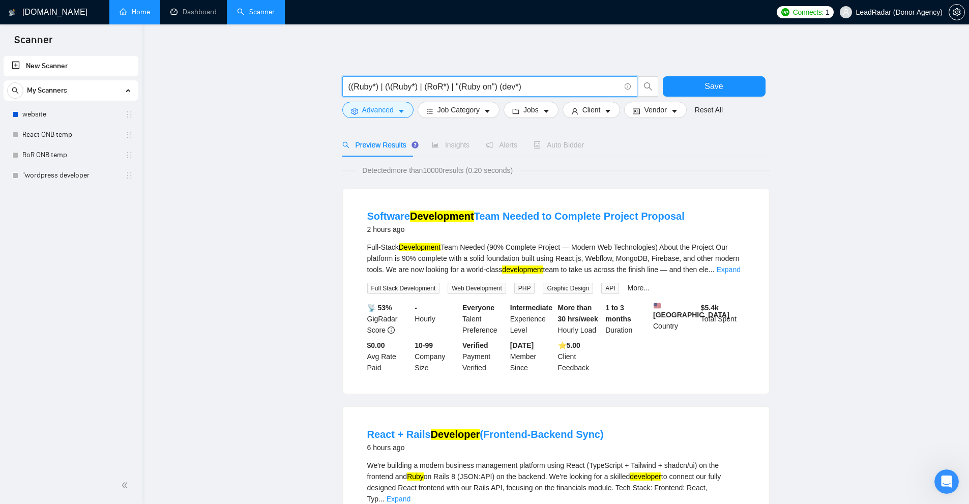
drag, startPoint x: 525, startPoint y: 85, endPoint x: 423, endPoint y: 88, distance: 101.8
click at [423, 88] on input "((Ruby*) | (\(Ruby*) | (RoR*) | "(Ruby on") (dev*)" at bounding box center [484, 86] width 272 height 13
click at [422, 88] on input "((Ruby*) | (\(Ruby*) | (RoR*) | "(Ruby on") (dev*)" at bounding box center [484, 86] width 272 height 13
click at [420, 89] on input "((Ruby*) | (\(Ruby*) | (RoR*) | "(Ruby on") (dev*)" at bounding box center [484, 86] width 272 height 13
click at [425, 89] on input "((Ruby*) | (\(Ruby*) | (RoR*) | "(Ruby on") (dev*)" at bounding box center [484, 86] width 272 height 13
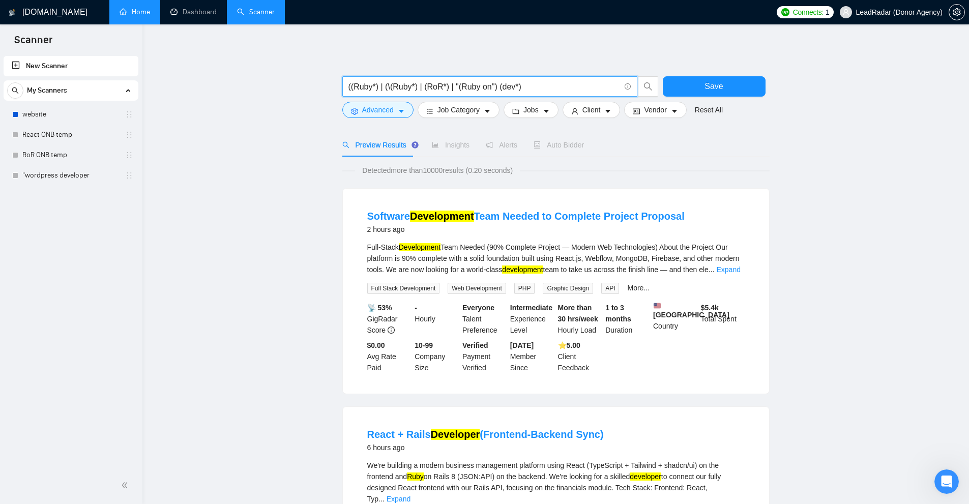
drag, startPoint x: 350, startPoint y: 86, endPoint x: 371, endPoint y: 86, distance: 20.9
click at [371, 86] on input "((Ruby*) | (\(Ruby*) | (RoR*) | "(Ruby on") (dev*)" at bounding box center [484, 86] width 272 height 13
click at [380, 88] on input "((Ruby*) | (\(Ruby*) | (RoR*) | "(Ruby on") (dev*)" at bounding box center [484, 86] width 272 height 13
click at [400, 87] on input "((Ruby*) | (\(Ruby*) | (RoR*) | "(Ruby on") (dev*)" at bounding box center [484, 86] width 272 height 13
drag, startPoint x: 379, startPoint y: 84, endPoint x: 415, endPoint y: 86, distance: 35.7
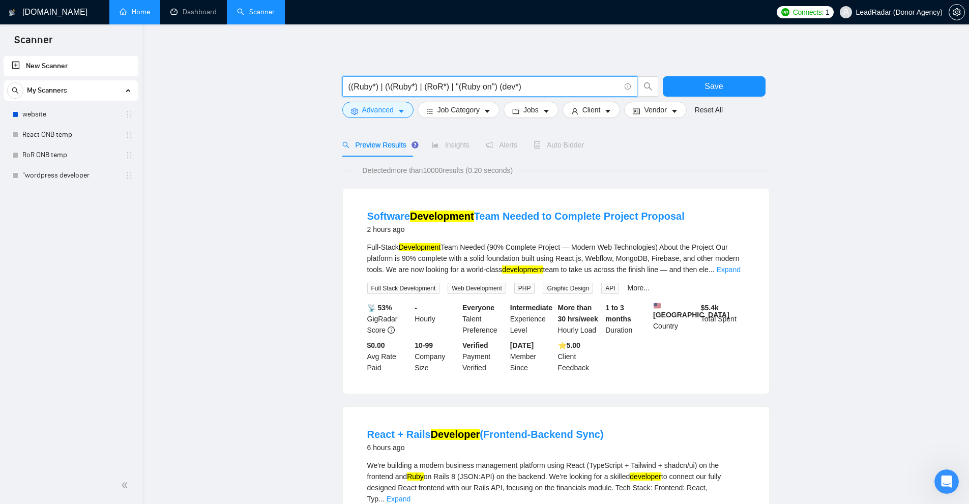
click at [415, 86] on input "((Ruby*) | (\(Ruby*) | (RoR*) | "(Ruby on") (dev*)" at bounding box center [484, 86] width 272 height 13
click at [424, 87] on input "((Ruby*) | (\(Ruby*) | (RoR*) | "(Ruby on") (dev*)" at bounding box center [484, 86] width 272 height 13
drag, startPoint x: 433, startPoint y: 89, endPoint x: 444, endPoint y: 89, distance: 10.7
click at [439, 89] on input "((Ruby*) | (\(Ruby*) | (RoR*) | "(Ruby on") (dev*)" at bounding box center [484, 86] width 272 height 13
click at [444, 89] on input "((Ruby*) | (\(Ruby*) | (RoR*) | "(Ruby on") (dev*)" at bounding box center [484, 86] width 272 height 13
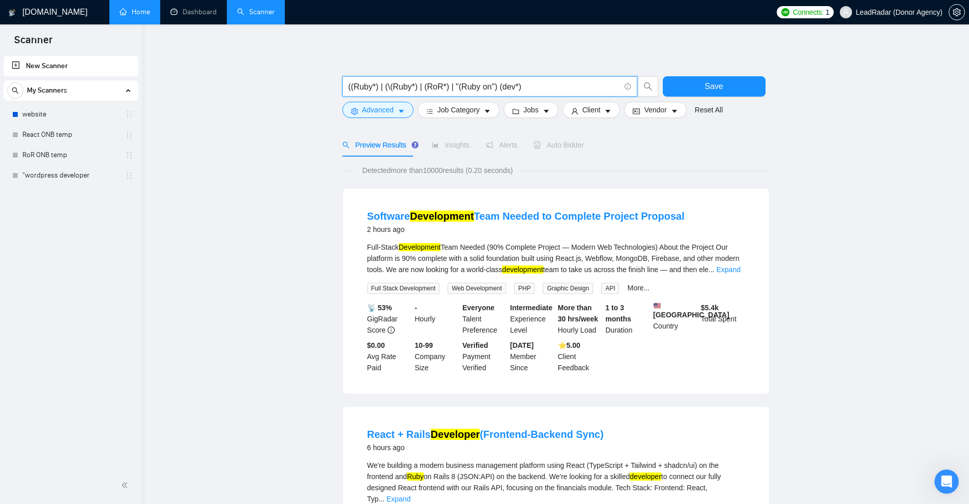
drag, startPoint x: 529, startPoint y: 87, endPoint x: 267, endPoint y: 83, distance: 262.5
click at [351, 106] on button "Advanced" at bounding box center [377, 110] width 71 height 16
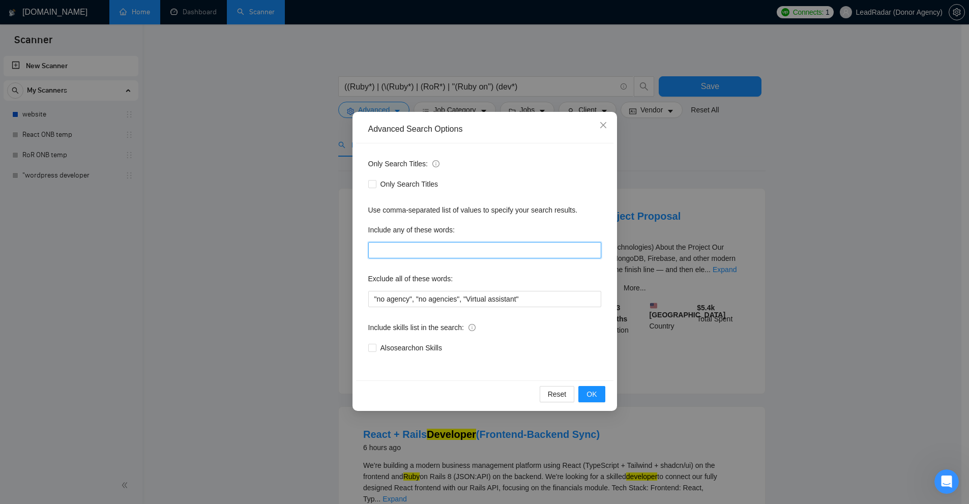
click at [404, 251] on input "text" at bounding box center [484, 250] width 233 height 16
click at [393, 253] on input "text" at bounding box center [484, 250] width 233 height 16
click at [403, 248] on input "text" at bounding box center [484, 250] width 233 height 16
click at [541, 237] on div "Advanced Search Options Only Search Titles: Only Search Titles Use comma-separa…" at bounding box center [484, 252] width 969 height 504
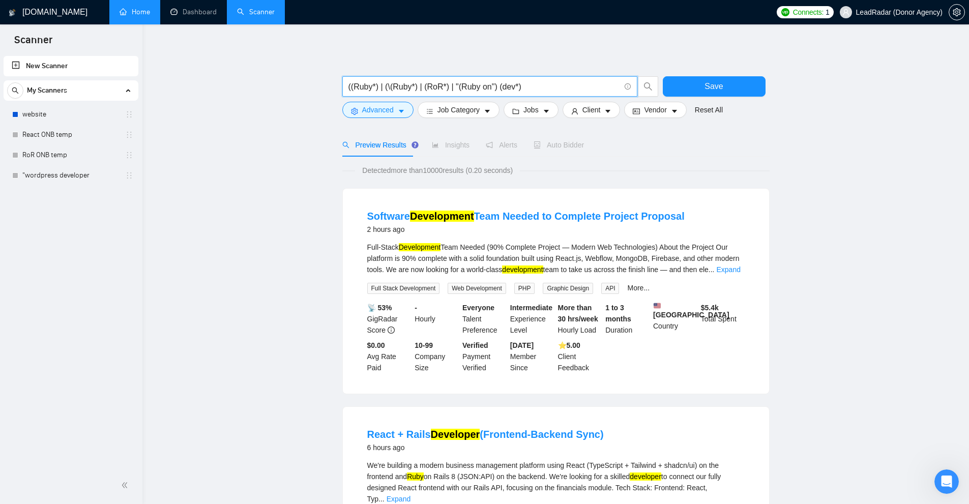
click at [418, 88] on input "((Ruby*) | (\(Ruby*) | (RoR*) | "(Ruby on") (dev*)" at bounding box center [484, 86] width 272 height 13
click at [431, 88] on input "((Ruby*) | (\(Ruby*) | (RoR*) | "(Ruby on") (dev*)" at bounding box center [484, 86] width 272 height 13
drag, startPoint x: 371, startPoint y: 82, endPoint x: 201, endPoint y: 73, distance: 169.7
drag, startPoint x: 566, startPoint y: 88, endPoint x: 119, endPoint y: 90, distance: 447.2
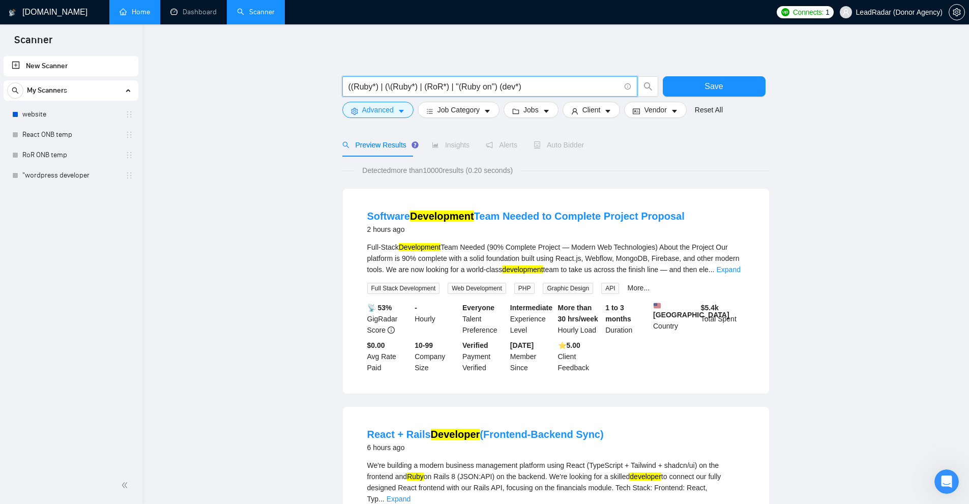
click at [366, 100] on div "((Ruby*) | (\(Ruby*) | (RoR*) | "(Ruby on") (dev*)" at bounding box center [500, 88] width 321 height 25
click at [469, 109] on span "Job Category" at bounding box center [459, 109] width 42 height 11
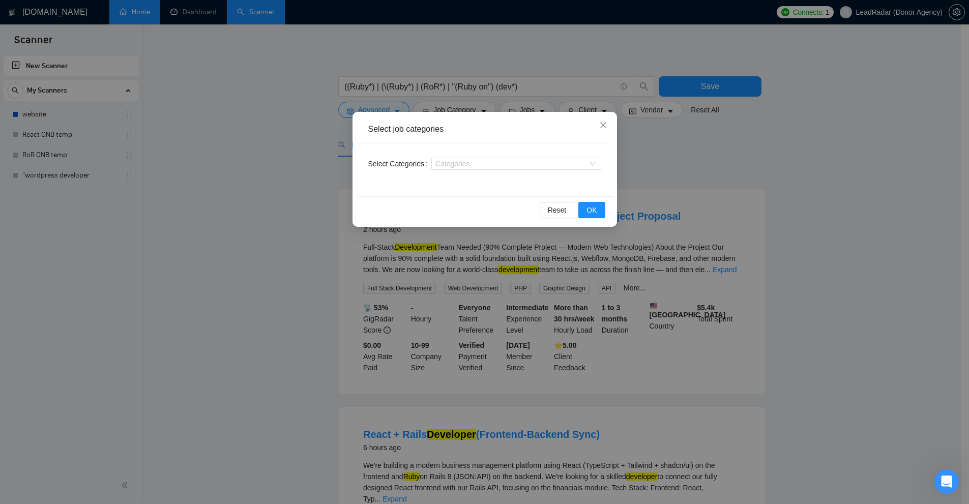
drag, startPoint x: 717, startPoint y: 194, endPoint x: 678, endPoint y: 176, distance: 43.0
click at [541, 190] on div "Select job categories Select Categories Categories Reset OK" at bounding box center [484, 252] width 969 height 504
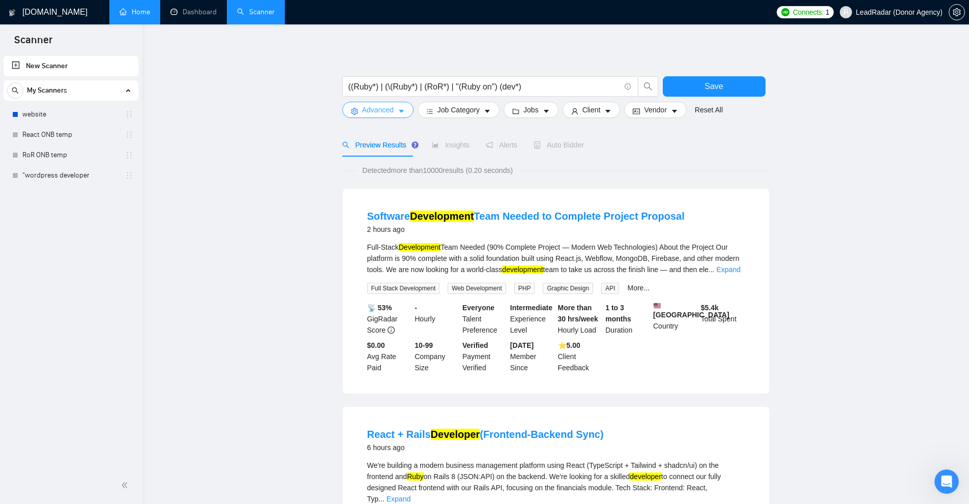
click at [396, 106] on button "Advanced" at bounding box center [377, 110] width 71 height 16
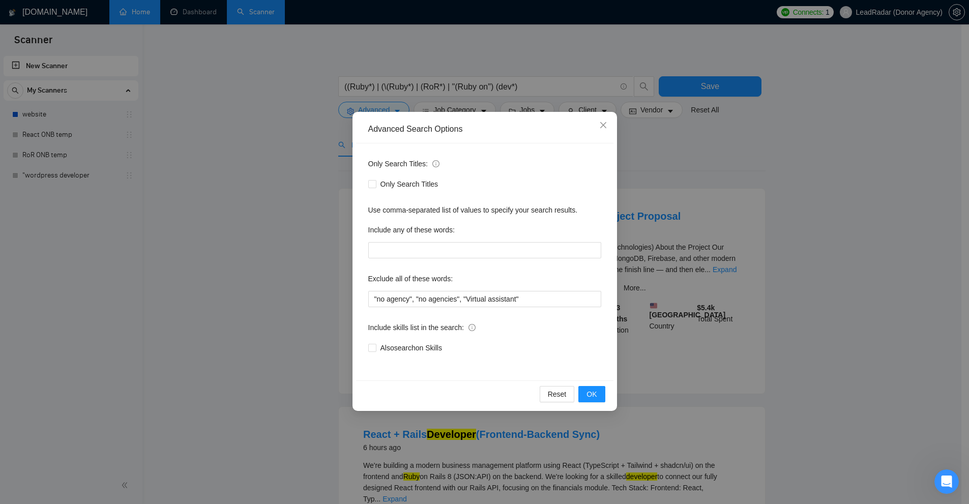
click at [541, 166] on div "Advanced Search Options Only Search Titles: Only Search Titles Use comma-separa…" at bounding box center [484, 252] width 969 height 504
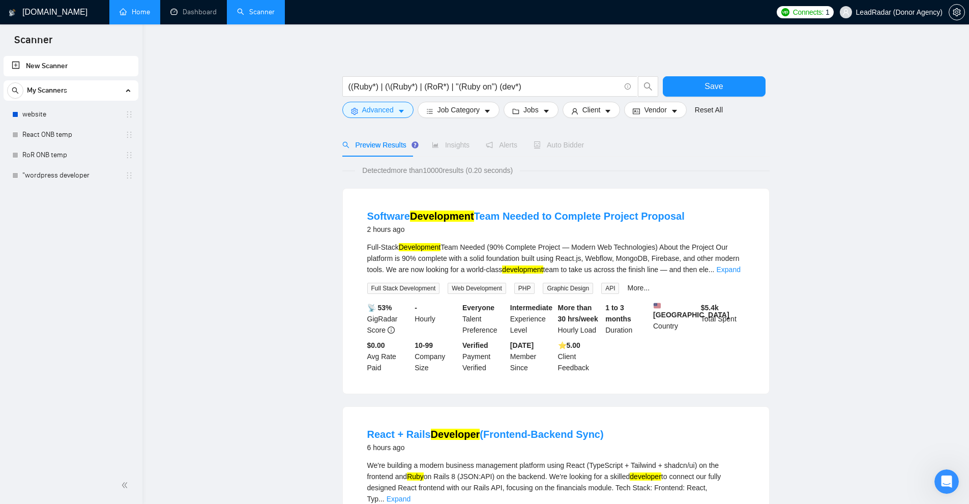
click at [388, 101] on div "((Ruby*) | (\(Ruby*) | (RoR*) | "(Ruby on") (dev*)" at bounding box center [500, 88] width 321 height 25
click at [388, 106] on span "Advanced" at bounding box center [378, 109] width 32 height 11
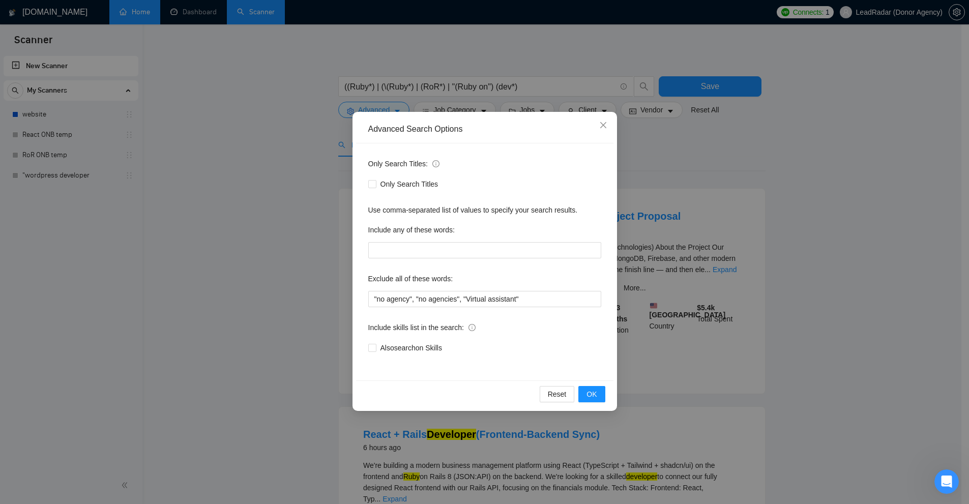
click at [541, 223] on div "Advanced Search Options Only Search Titles: Only Search Titles Use comma-separa…" at bounding box center [484, 252] width 969 height 504
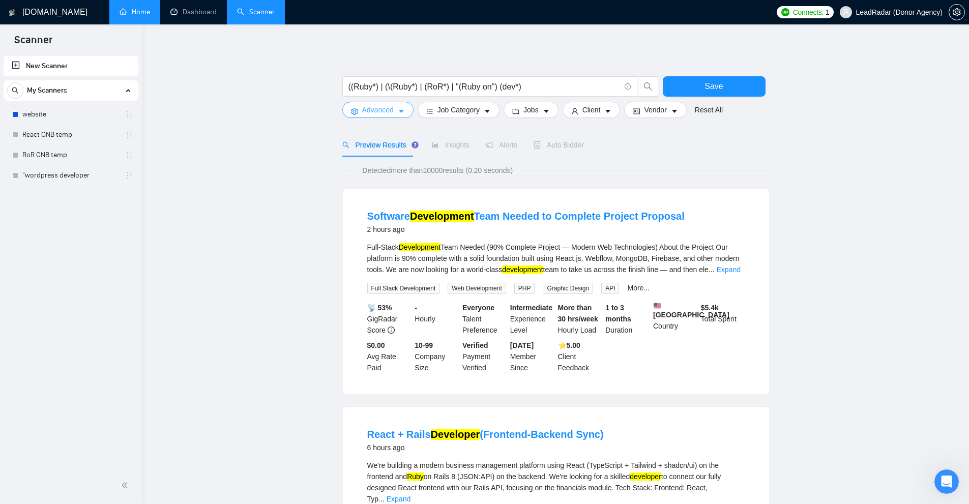
click at [387, 110] on span "Advanced" at bounding box center [378, 109] width 32 height 11
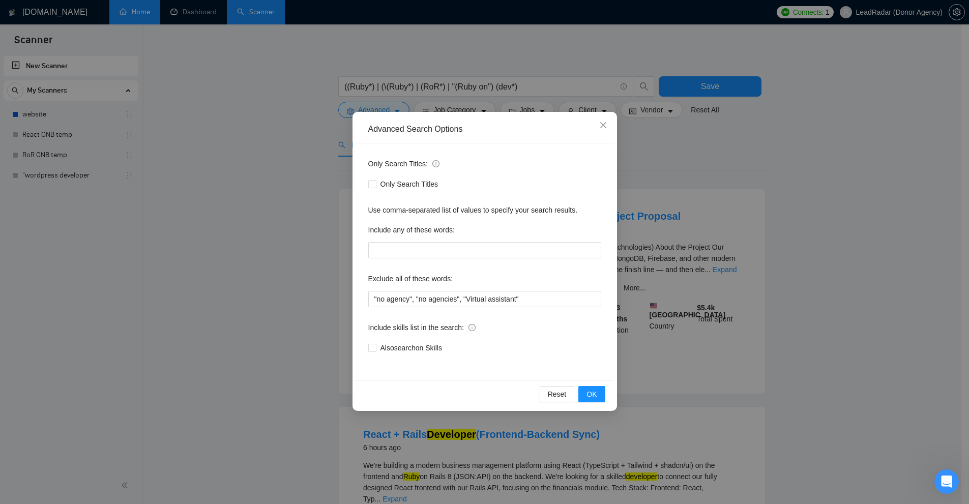
click at [541, 234] on div "Advanced Search Options Only Search Titles: Only Search Titles Use comma-separa…" at bounding box center [484, 252] width 969 height 504
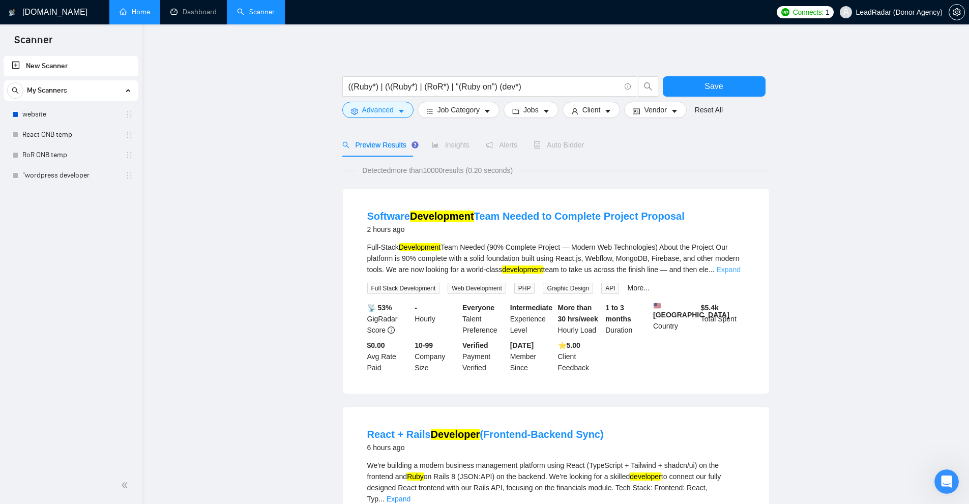
click at [541, 266] on link "Expand" at bounding box center [729, 270] width 24 height 8
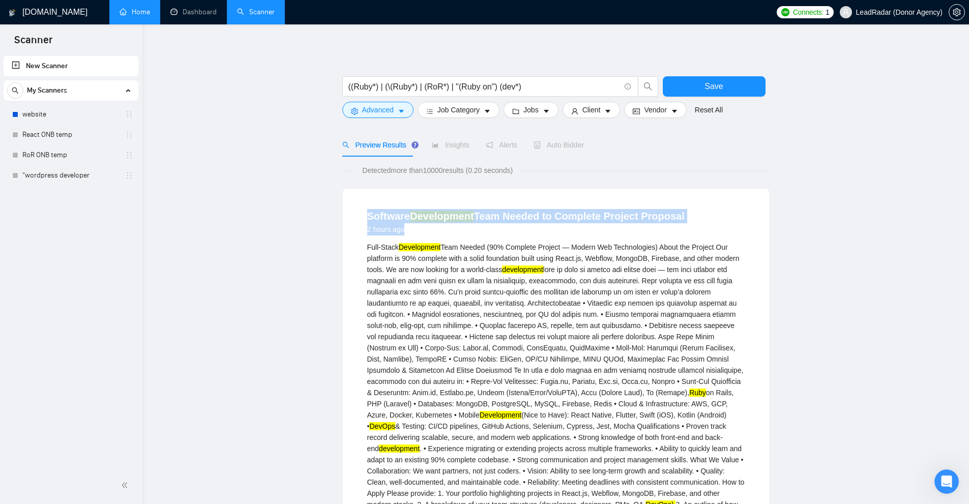
drag, startPoint x: 478, startPoint y: 212, endPoint x: 714, endPoint y: 212, distance: 236.1
click at [541, 212] on li "Software Development Team Needed to Complete Project Proposal 2 hours ago Full-…" at bounding box center [556, 431] width 402 height 460
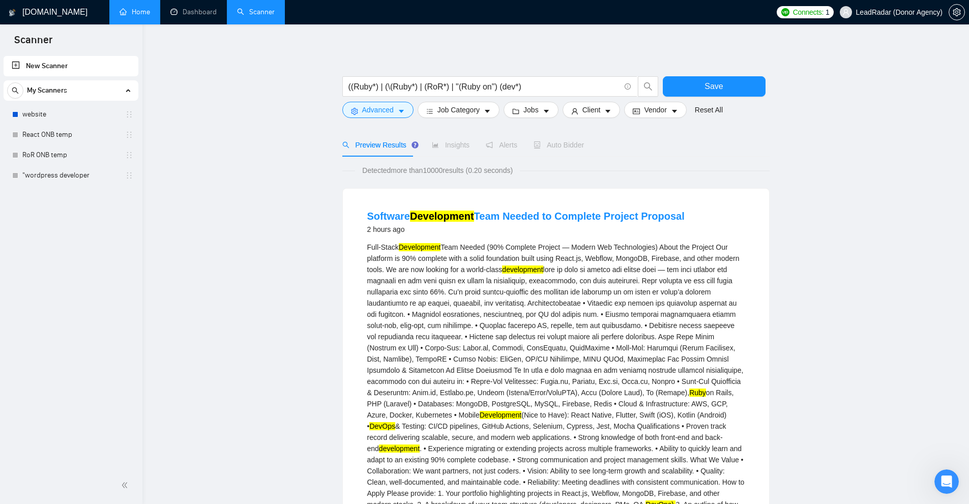
click at [541, 269] on div "Full-Stack Development Team Needed (90% Complete Project — Modern Web Technolog…" at bounding box center [555, 398] width 377 height 313
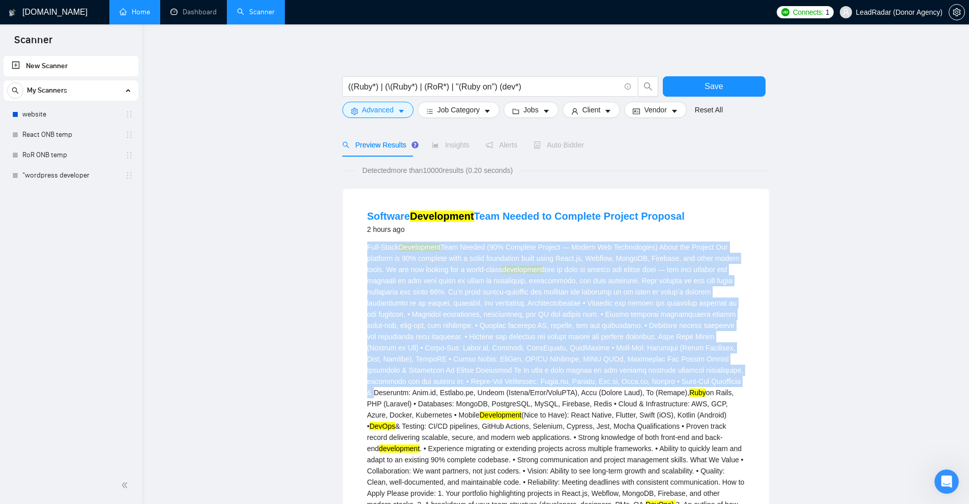
scroll to position [203, 0]
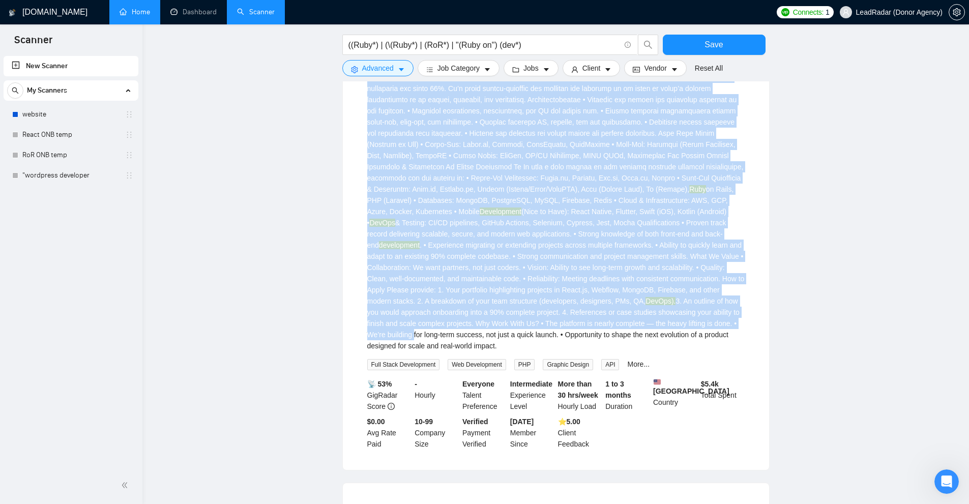
drag, startPoint x: 350, startPoint y: 239, endPoint x: 679, endPoint y: 327, distance: 340.7
click at [541, 327] on div "Software Development Team Needed to Complete Project Proposal 2 hours ago Full-…" at bounding box center [556, 227] width 426 height 485
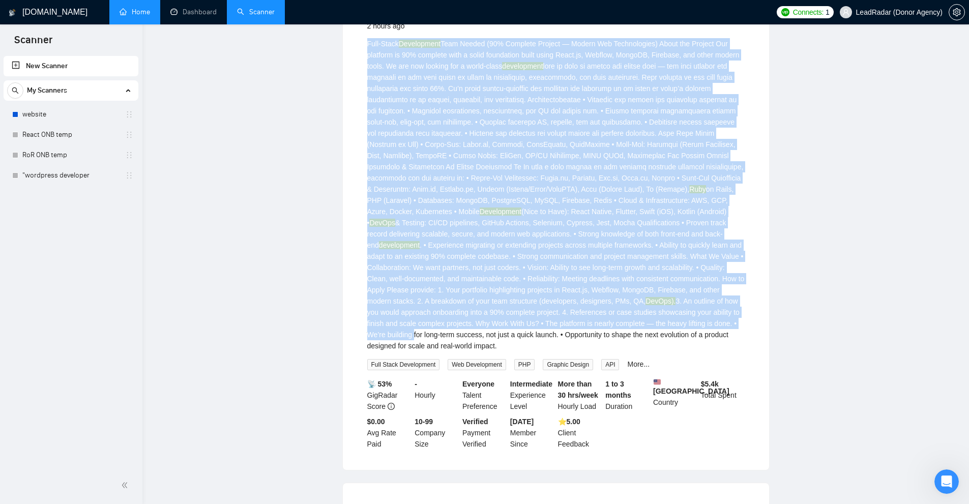
scroll to position [0, 0]
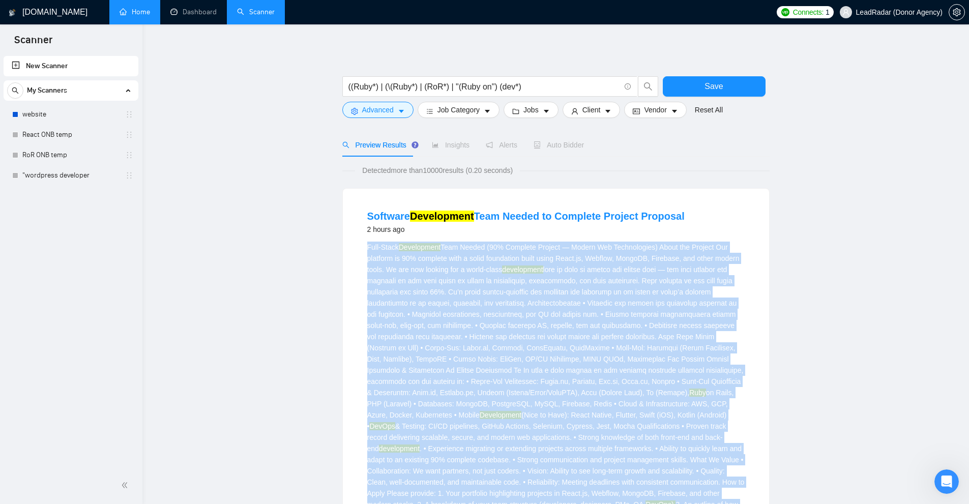
drag, startPoint x: 490, startPoint y: 211, endPoint x: 692, endPoint y: 213, distance: 202.0
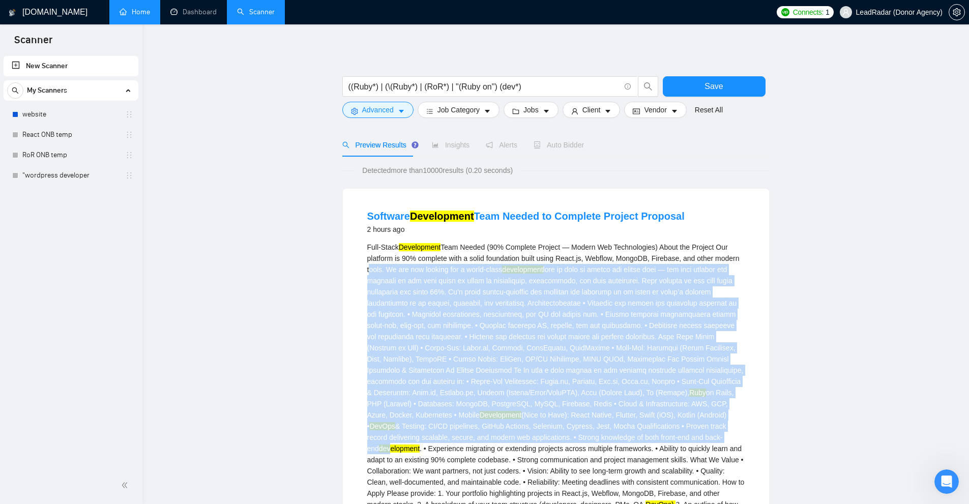
drag, startPoint x: 589, startPoint y: 399, endPoint x: 628, endPoint y: 435, distance: 53.3
click at [541, 435] on li "Software Development Team Needed to Complete Project Proposal 2 hours ago Full-…" at bounding box center [556, 431] width 402 height 460
click at [420, 445] on mark "development" at bounding box center [399, 449] width 41 height 8
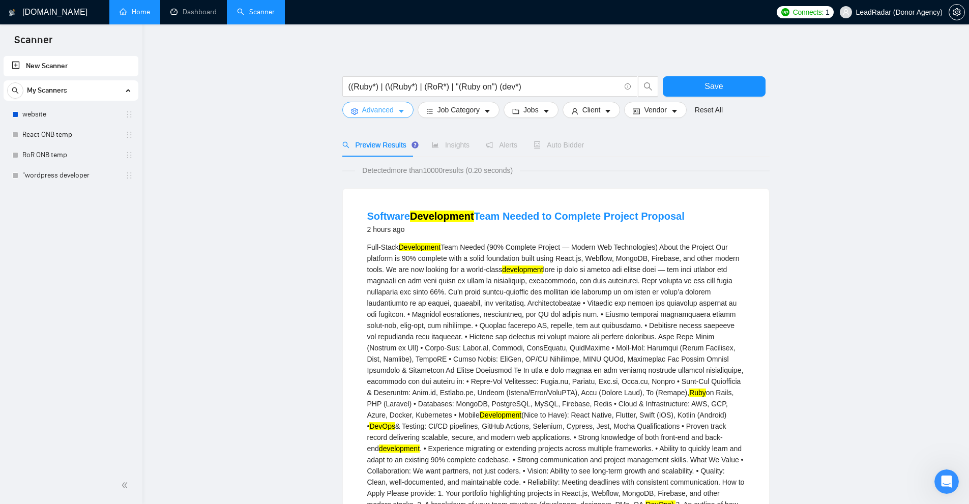
click at [381, 110] on span "Advanced" at bounding box center [378, 109] width 32 height 11
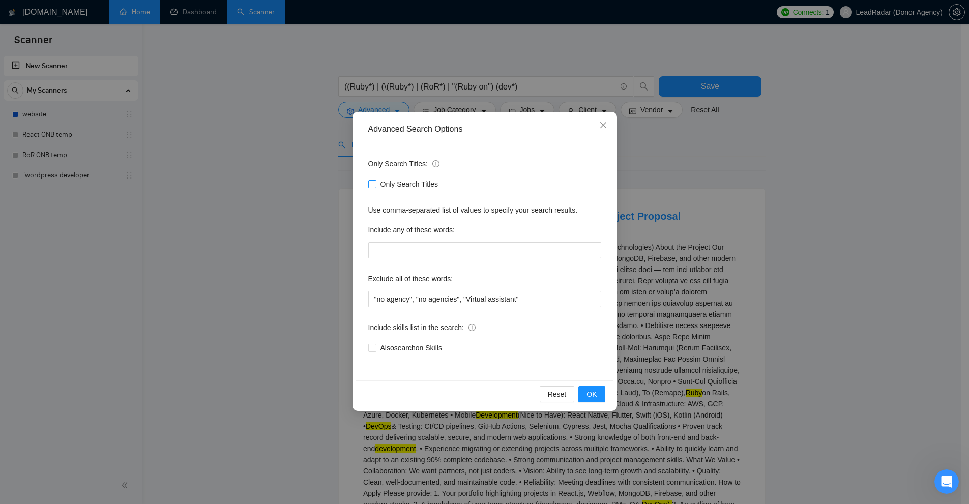
click at [380, 184] on span "Only Search Titles" at bounding box center [409, 184] width 66 height 11
click at [375, 184] on input "Only Search Titles" at bounding box center [371, 183] width 7 height 7
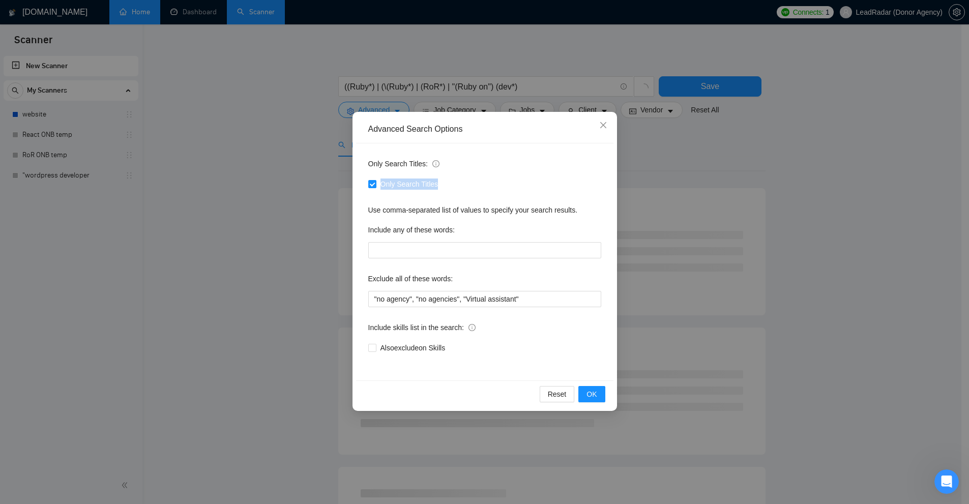
drag, startPoint x: 441, startPoint y: 184, endPoint x: 364, endPoint y: 179, distance: 77.0
click at [364, 179] on div "Only Search Titles: Only Search Titles Use comma-separated list of values to sp…" at bounding box center [484, 261] width 257 height 237
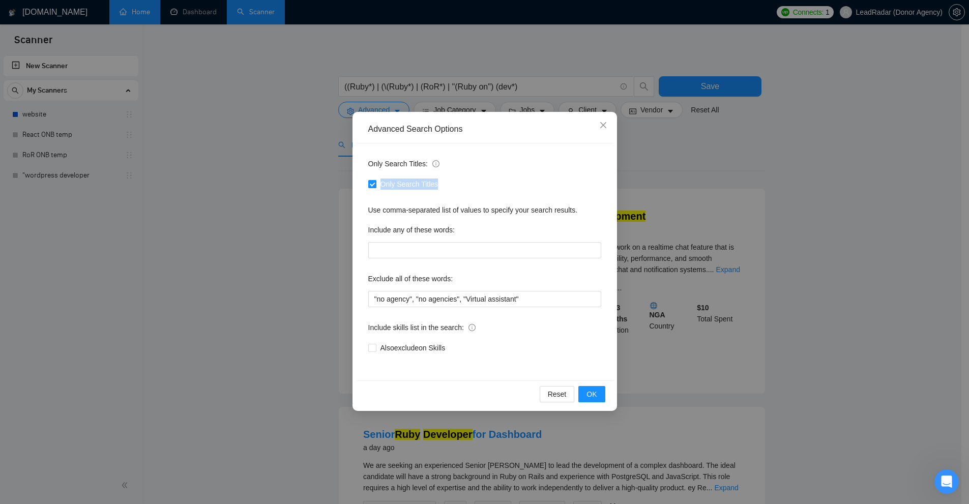
click at [422, 188] on span "Only Search Titles" at bounding box center [409, 184] width 66 height 11
click at [375, 187] on input "Only Search Titles" at bounding box center [371, 183] width 7 height 7
checkbox input "false"
click at [541, 221] on div "Advanced Search Options Only Search Titles: Only Search Titles Use comma-separa…" at bounding box center [484, 252] width 969 height 504
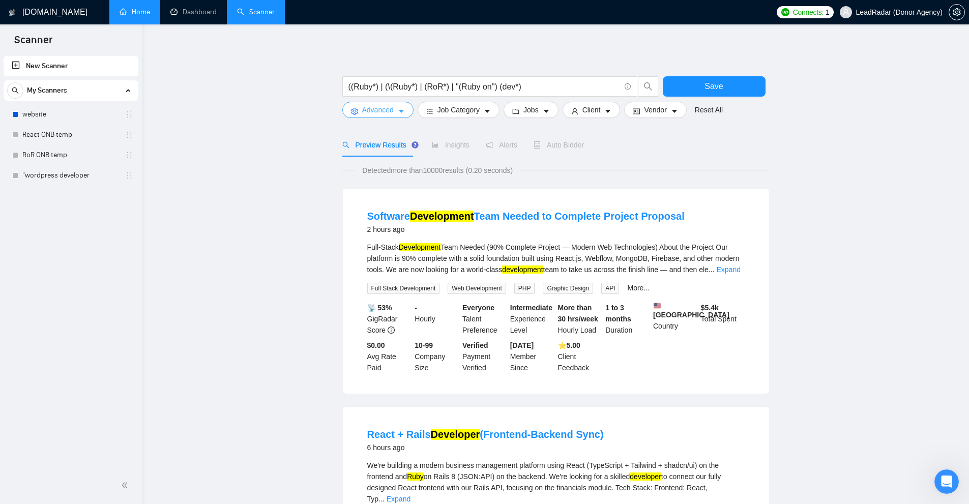
click at [388, 113] on form "((Ruby*) | (\(Ruby*) | (RoR*) | "(Ruby on") (dev*) Save Advanced Job Category J…" at bounding box center [555, 94] width 427 height 57
click at [388, 110] on span "Advanced" at bounding box center [378, 109] width 32 height 11
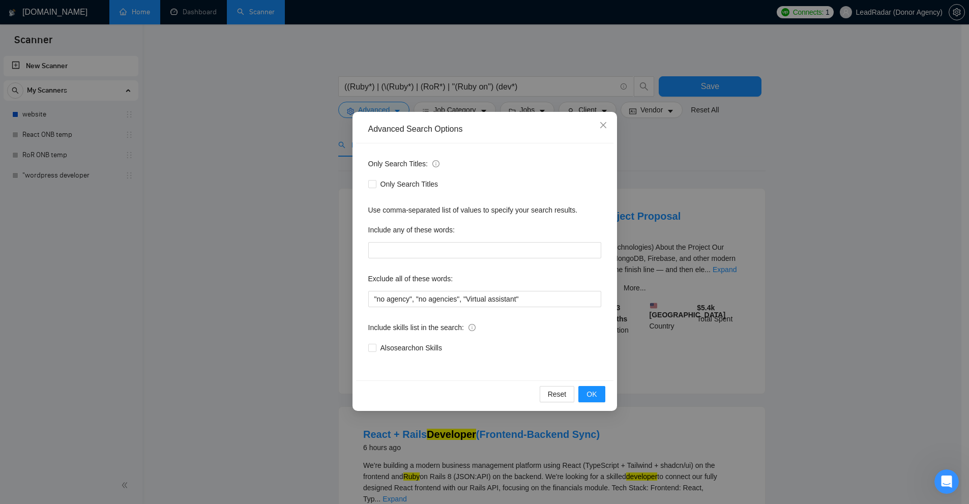
click at [541, 220] on div "Advanced Search Options Only Search Titles: Only Search Titles Use comma-separa…" at bounding box center [484, 252] width 969 height 504
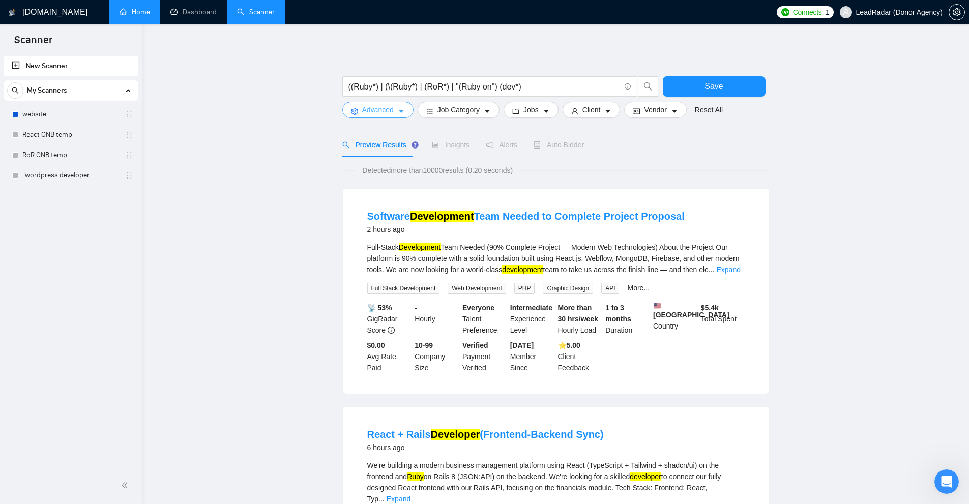
drag, startPoint x: 366, startPoint y: 107, endPoint x: 367, endPoint y: 115, distance: 8.2
click at [366, 107] on span "Advanced" at bounding box center [378, 109] width 32 height 11
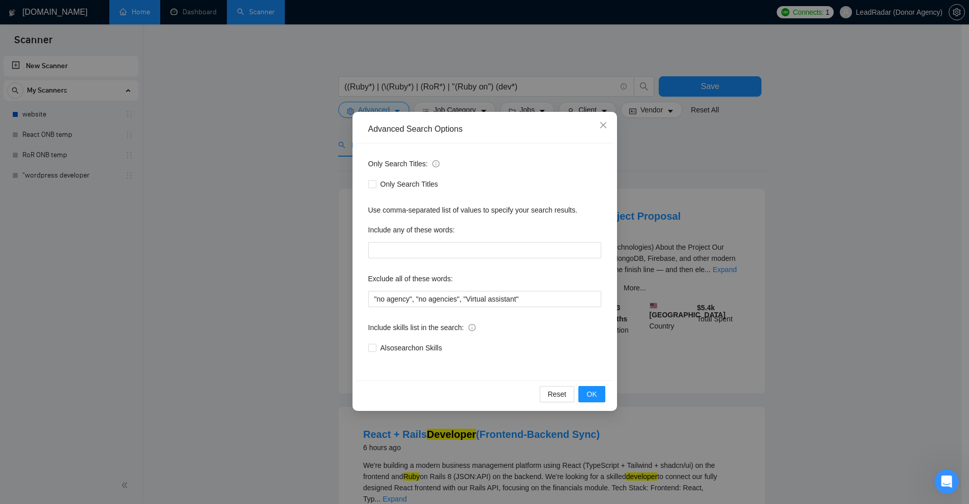
drag, startPoint x: 478, startPoint y: 359, endPoint x: 395, endPoint y: 364, distance: 83.1
click at [380, 353] on div "Only Search Titles: Only Search Titles Use comma-separated list of values to sp…" at bounding box center [484, 261] width 257 height 237
click at [396, 365] on div "Only Search Titles: Only Search Titles Use comma-separated list of values to sp…" at bounding box center [484, 261] width 257 height 237
click at [394, 348] on span "Also search on Skills" at bounding box center [411, 347] width 70 height 11
click at [375, 348] on input "Also search on Skills" at bounding box center [371, 347] width 7 height 7
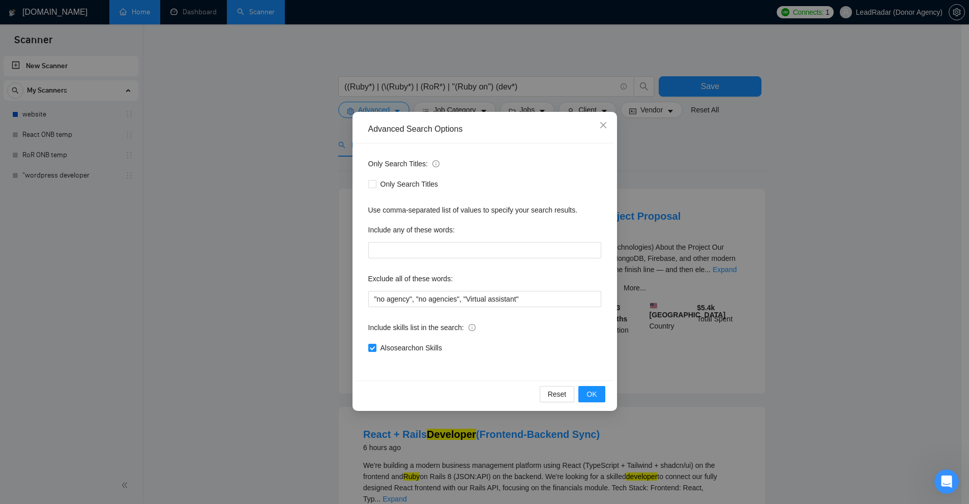
click at [541, 294] on div "Advanced Search Options Only Search Titles: Only Search Titles Use comma-separa…" at bounding box center [484, 252] width 969 height 504
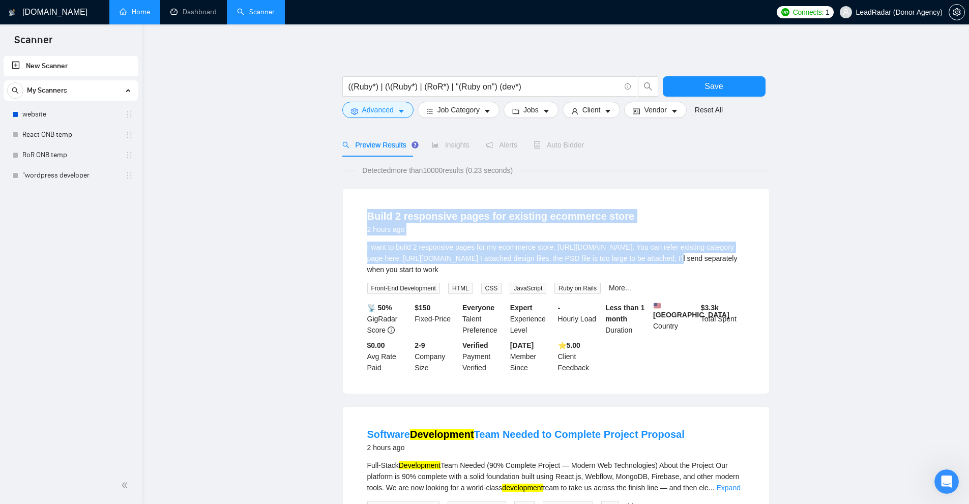
drag, startPoint x: 360, startPoint y: 209, endPoint x: 666, endPoint y: 263, distance: 311.4
click at [541, 263] on li "Build 2 responsive pages for existing ecommerce store 2 hours ago I want to bui…" at bounding box center [556, 291] width 402 height 181
click at [541, 263] on div "I want to build 2 responsive pages for my ecommerce store: [URL][DOMAIN_NAME]. …" at bounding box center [555, 259] width 377 height 34
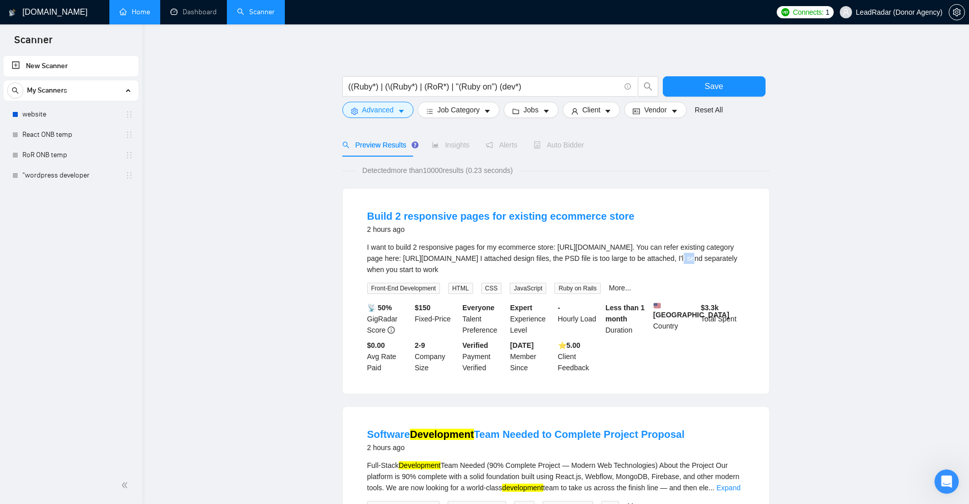
click at [541, 263] on div "I want to build 2 responsive pages for my ecommerce store: [URL][DOMAIN_NAME]. …" at bounding box center [555, 259] width 377 height 34
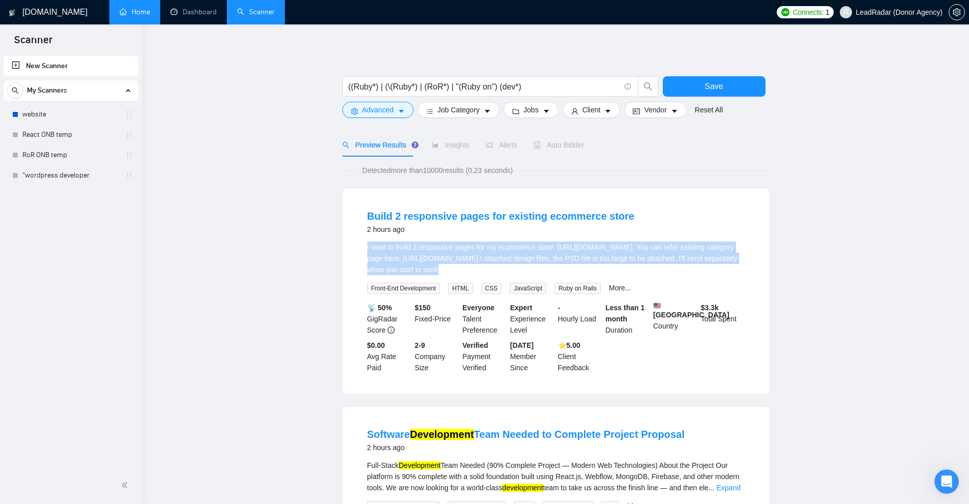
click at [541, 263] on div "I want to build 2 responsive pages for my ecommerce store: [URL][DOMAIN_NAME]. …" at bounding box center [555, 259] width 377 height 34
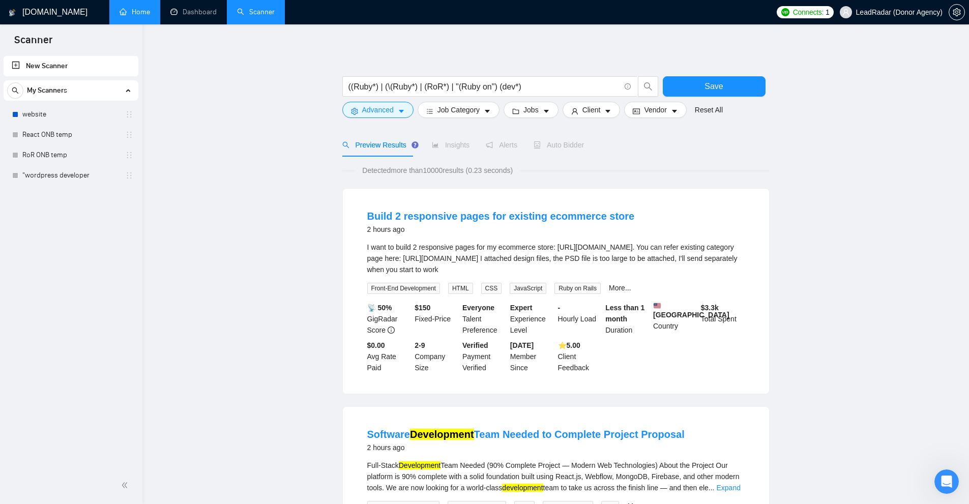
click at [541, 288] on div "Ruby on Rails" at bounding box center [579, 288] width 54 height 12
drag, startPoint x: 552, startPoint y: 289, endPoint x: 590, endPoint y: 293, distance: 37.8
click at [541, 292] on span "Ruby on Rails" at bounding box center [578, 288] width 46 height 11
click at [541, 289] on span "Ruby on Rails" at bounding box center [578, 288] width 46 height 11
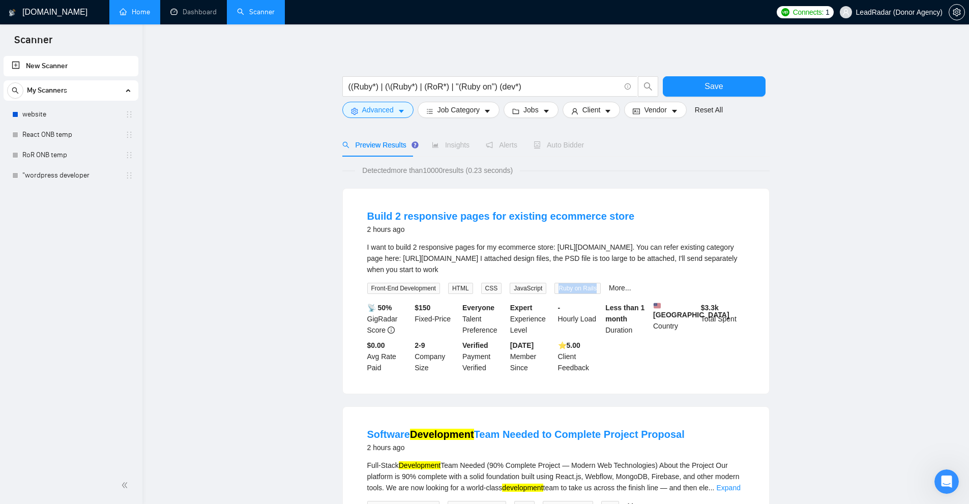
click at [541, 289] on span "Ruby on Rails" at bounding box center [578, 288] width 46 height 11
drag, startPoint x: 364, startPoint y: 243, endPoint x: 625, endPoint y: 269, distance: 262.3
click at [541, 269] on li "Build 2 responsive pages for existing ecommerce store 2 hours ago I want to bui…" at bounding box center [556, 291] width 402 height 181
click at [541, 265] on div "I want to build 2 responsive pages for my ecommerce store: [URL][DOMAIN_NAME]. …" at bounding box center [555, 259] width 377 height 34
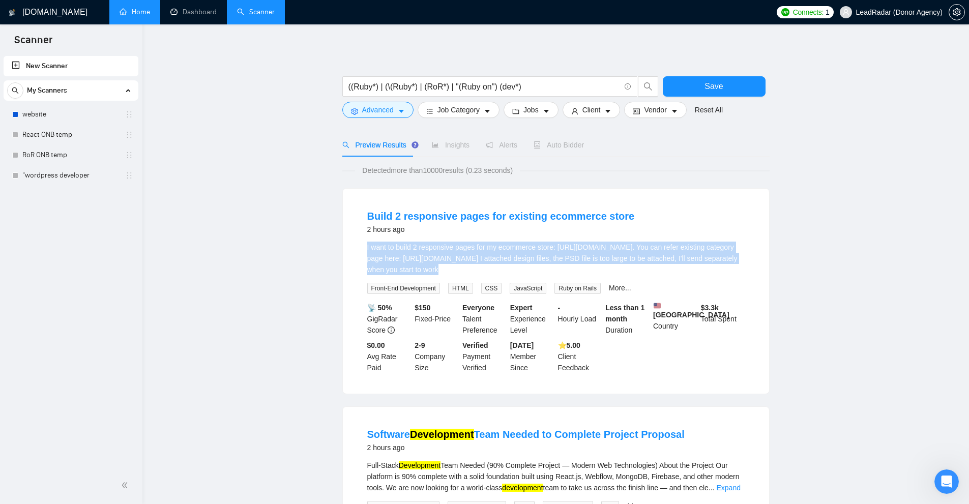
click at [541, 265] on div "I want to build 2 responsive pages for my ecommerce store: [URL][DOMAIN_NAME]. …" at bounding box center [555, 259] width 377 height 34
click at [388, 112] on span "Advanced" at bounding box center [378, 109] width 32 height 11
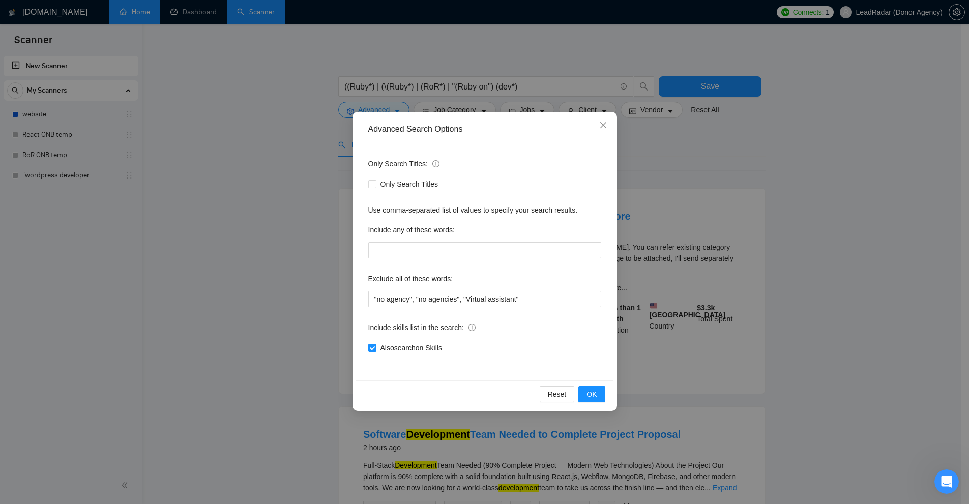
click at [541, 319] on div "Advanced Search Options Only Search Titles: Only Search Titles Use comma-separa…" at bounding box center [484, 252] width 969 height 504
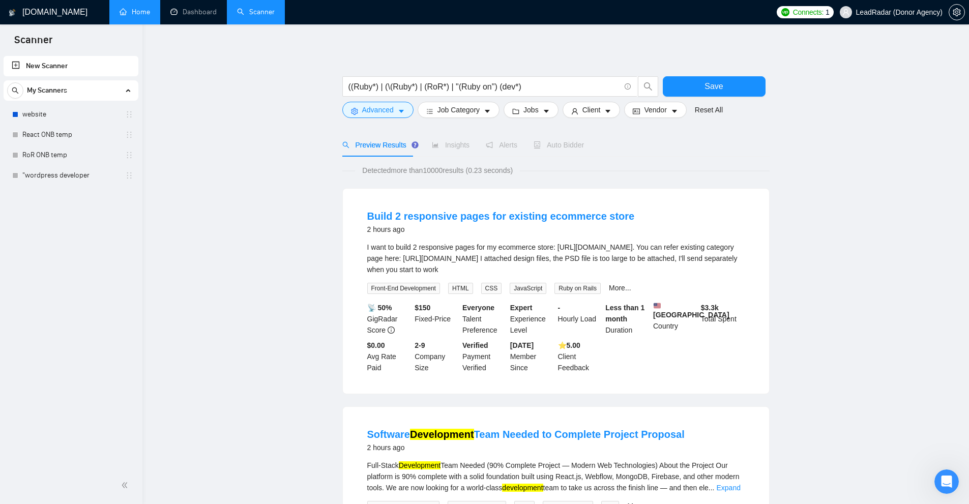
click at [541, 290] on span "Ruby on Rails" at bounding box center [578, 288] width 46 height 11
drag, startPoint x: 566, startPoint y: 290, endPoint x: 588, endPoint y: 294, distance: 22.7
click at [541, 294] on span "Ruby on Rails" at bounding box center [578, 288] width 46 height 11
click at [393, 106] on button "Advanced" at bounding box center [377, 110] width 71 height 16
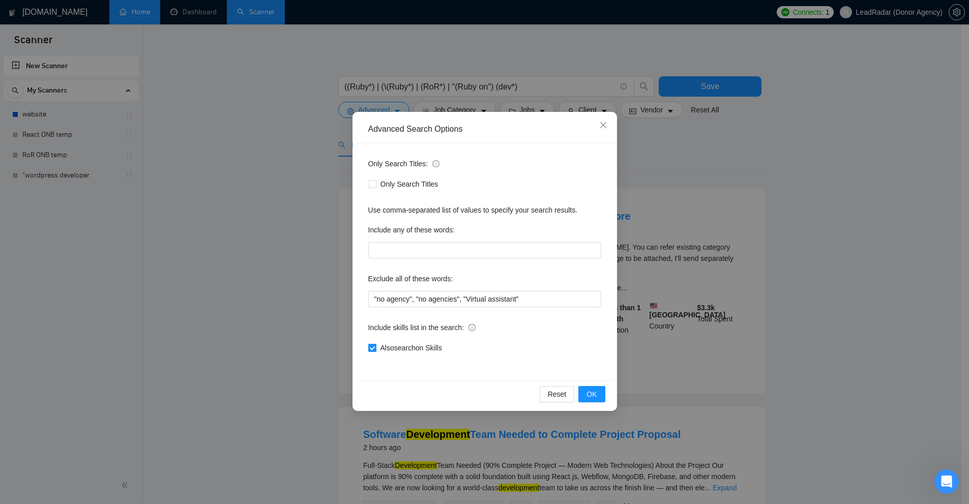
click at [400, 347] on span "Also search on Skills" at bounding box center [411, 347] width 70 height 11
click at [375, 347] on input "Also search on Skills" at bounding box center [371, 347] width 7 height 7
checkbox input "false"
click at [541, 271] on div "Advanced Search Options Only Search Titles: Only Search Titles Use comma-separa…" at bounding box center [484, 252] width 969 height 504
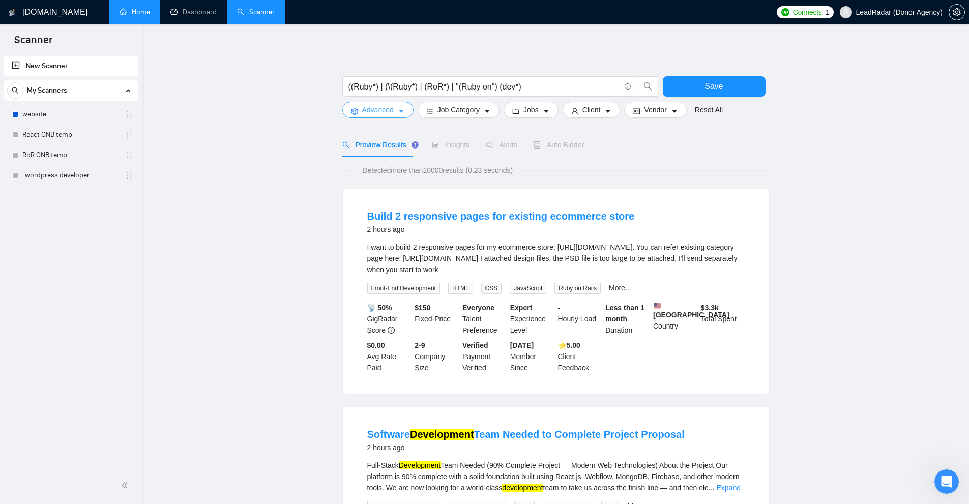
click at [396, 109] on button "Advanced" at bounding box center [377, 110] width 71 height 16
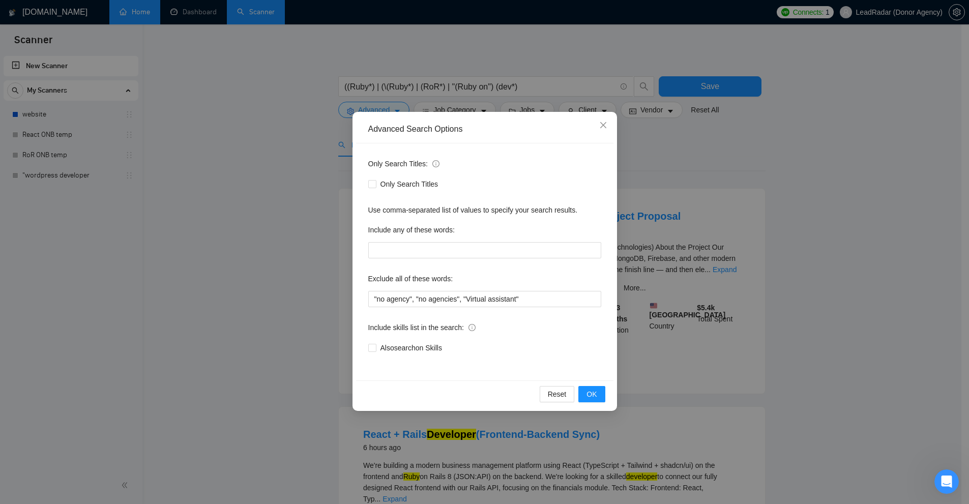
click at [541, 265] on div "Advanced Search Options Only Search Titles: Only Search Titles Use comma-separa…" at bounding box center [484, 252] width 969 height 504
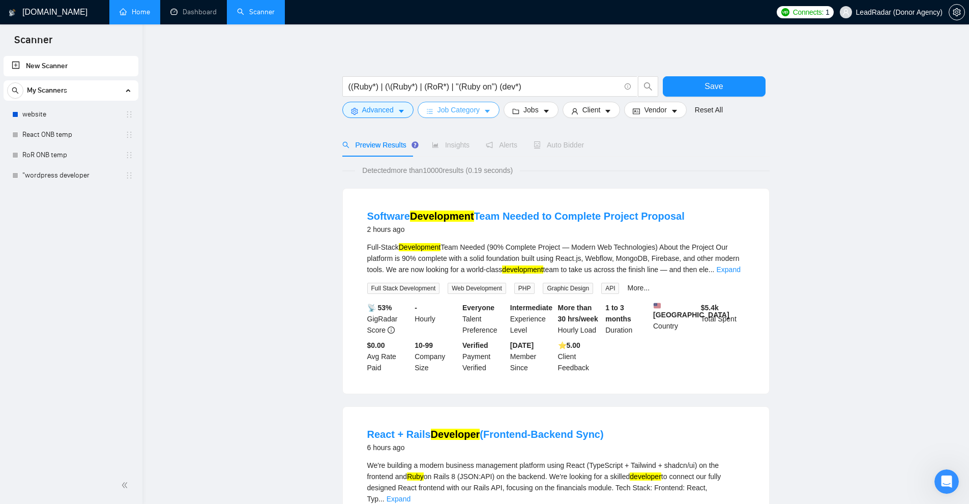
click at [468, 107] on span "Job Category" at bounding box center [459, 109] width 42 height 11
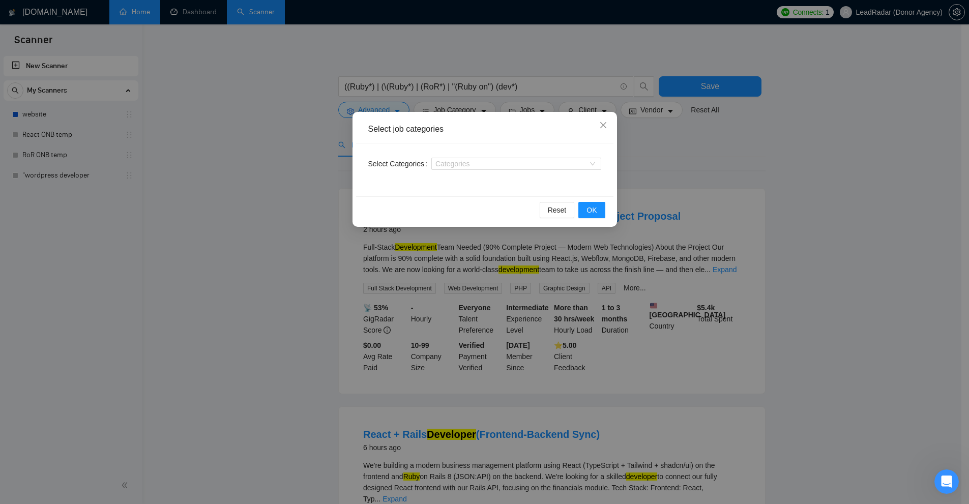
click at [480, 148] on div "Select Categories Categories" at bounding box center [484, 169] width 257 height 53
click at [470, 166] on div at bounding box center [511, 164] width 155 height 8
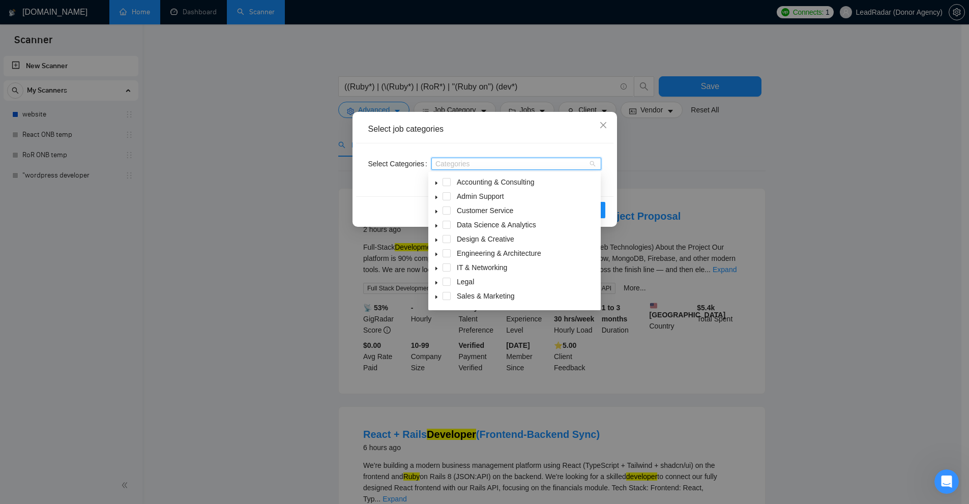
click at [436, 179] on span at bounding box center [436, 182] width 12 height 12
click at [437, 185] on icon "caret-down" at bounding box center [436, 183] width 5 height 5
click at [449, 283] on span at bounding box center [447, 284] width 8 height 8
click at [437, 287] on icon "caret-down" at bounding box center [436, 284] width 5 height 5
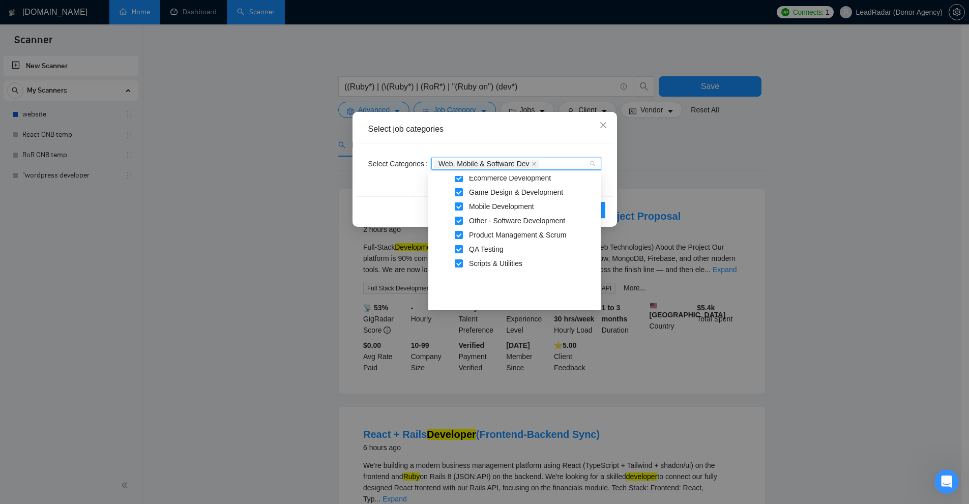
scroll to position [102, 0]
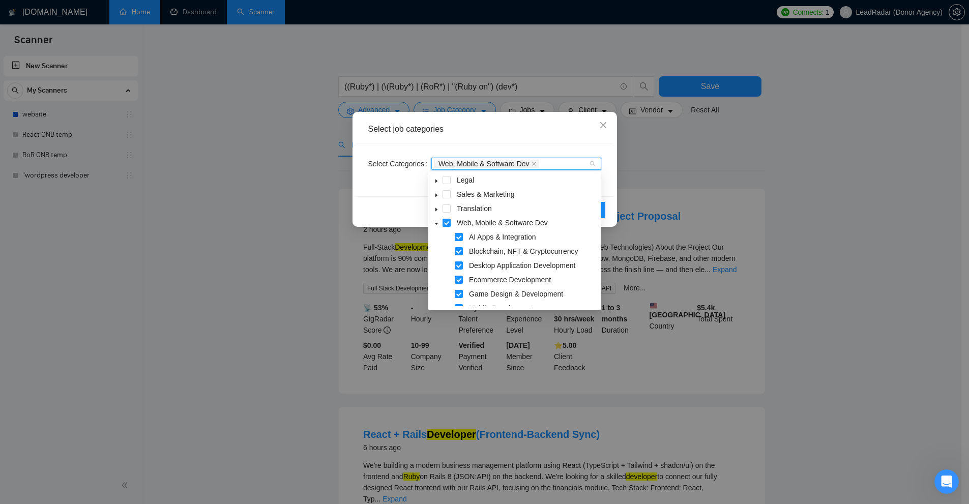
click at [446, 220] on span at bounding box center [447, 223] width 8 height 8
click at [473, 135] on div "Select job categories" at bounding box center [484, 129] width 257 height 28
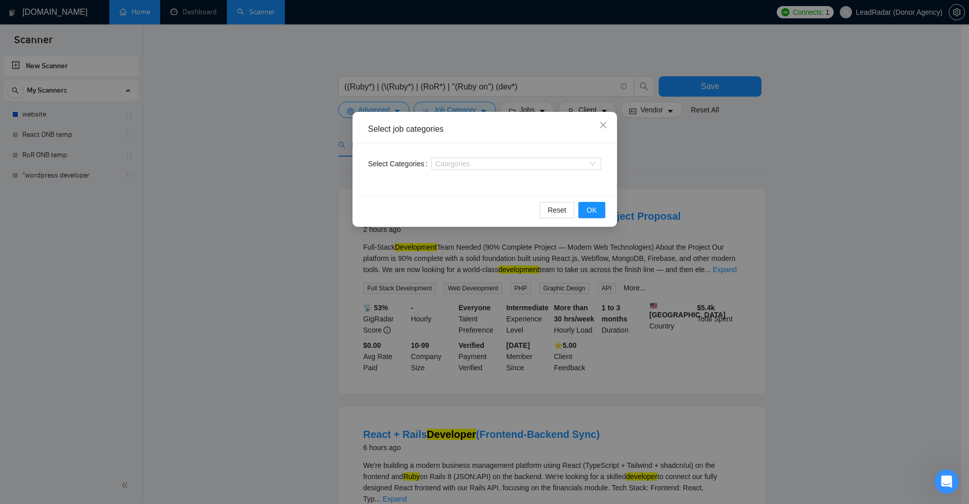
drag, startPoint x: 724, startPoint y: 124, endPoint x: 414, endPoint y: 75, distance: 314.2
click at [541, 124] on div "Select job categories Select Categories Categories Reset OK" at bounding box center [484, 252] width 969 height 504
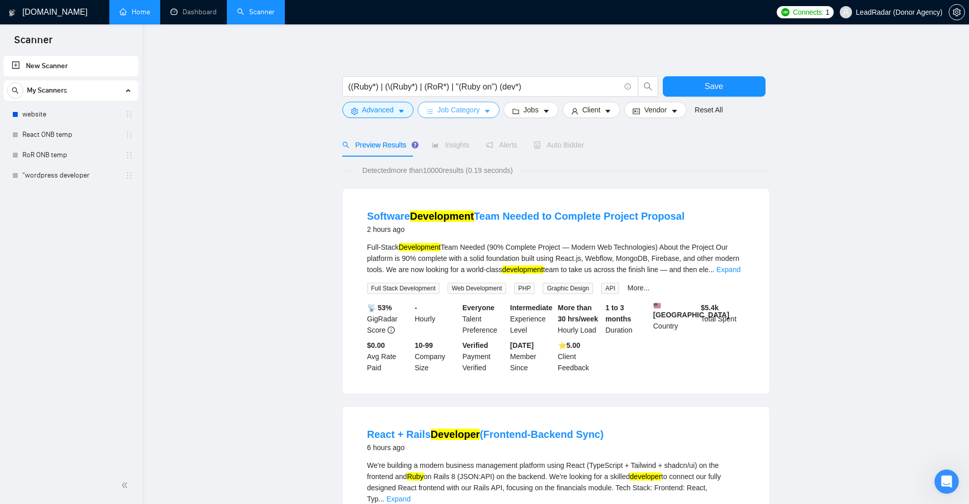
click at [472, 110] on span "Job Category" at bounding box center [459, 109] width 42 height 11
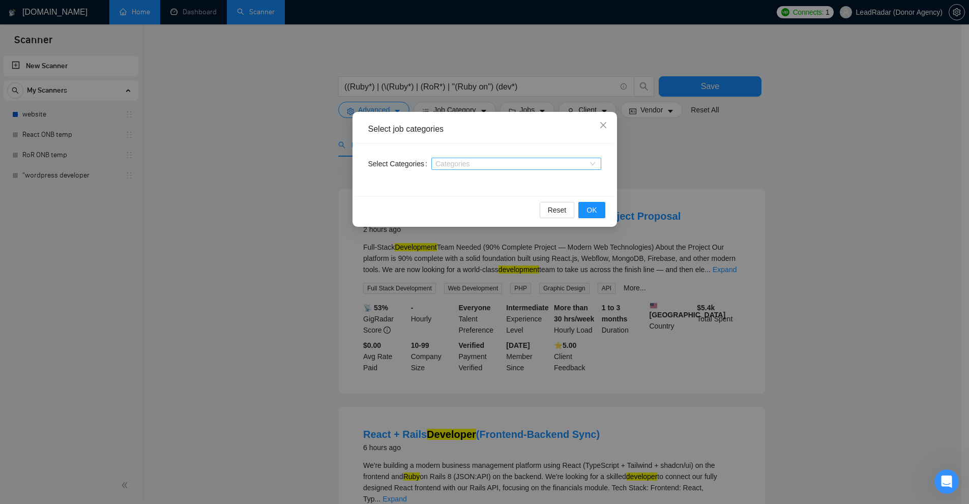
click at [466, 167] on div at bounding box center [511, 164] width 155 height 8
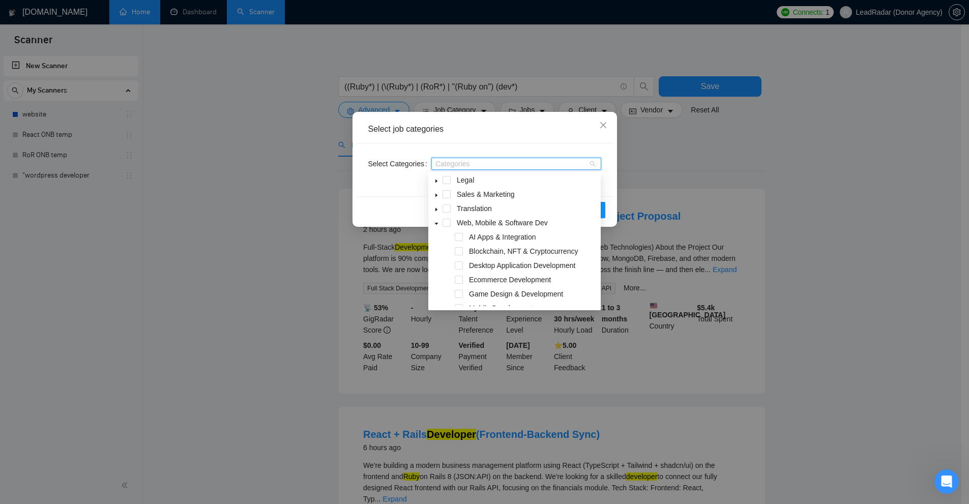
click at [438, 225] on icon "caret-down" at bounding box center [436, 223] width 5 height 5
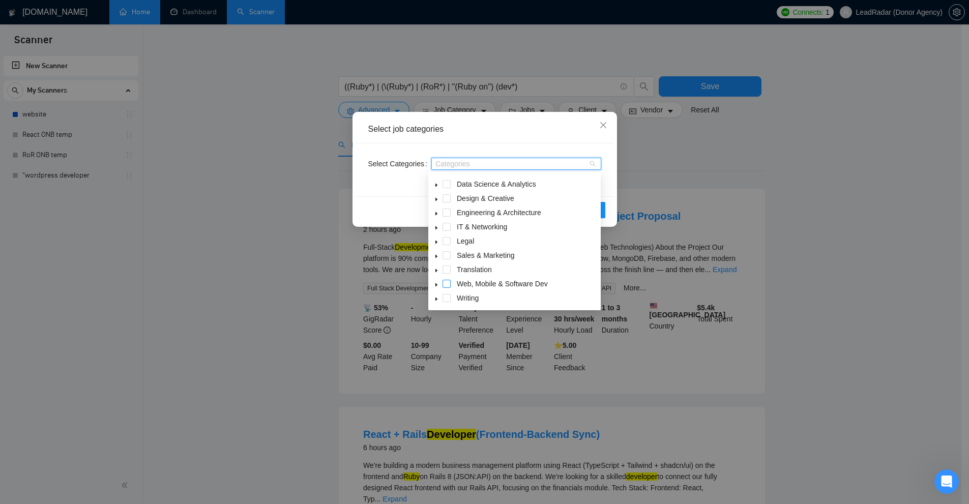
click at [449, 283] on span at bounding box center [447, 284] width 8 height 8
click at [435, 286] on icon "caret-down" at bounding box center [436, 284] width 5 height 5
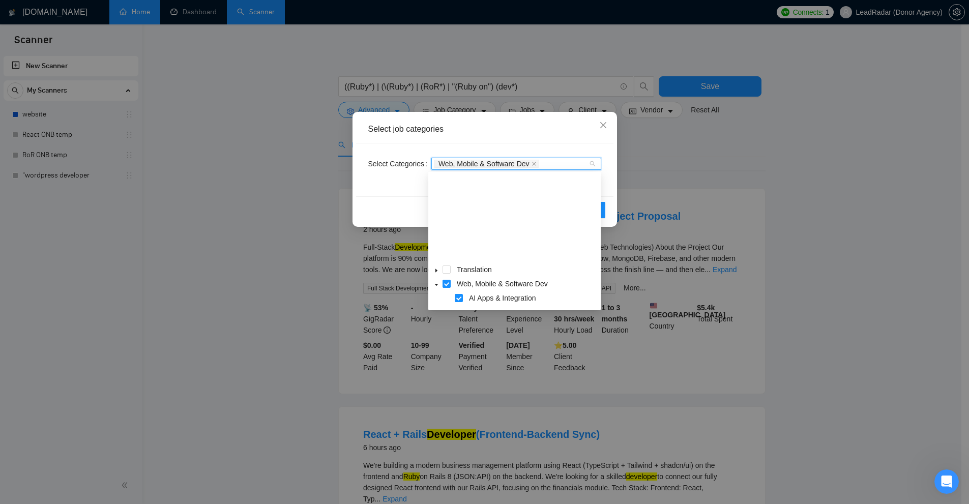
scroll to position [142, 0]
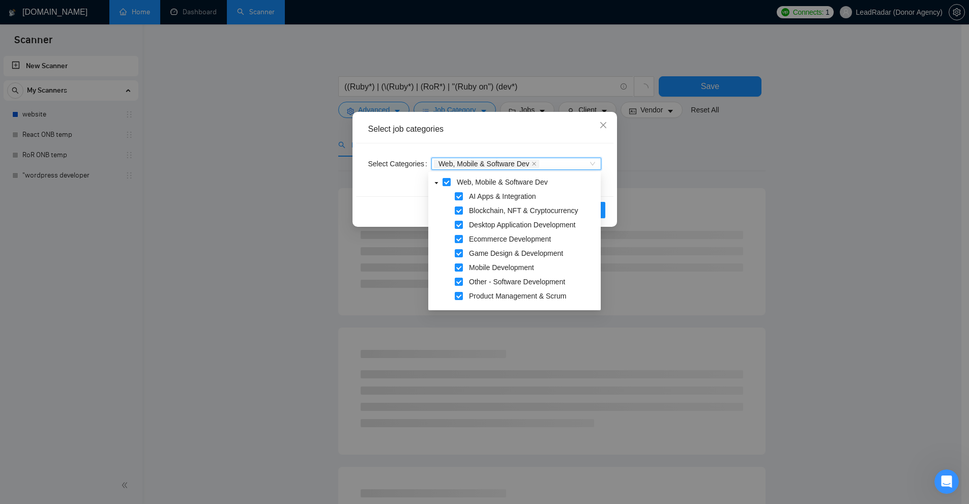
click at [528, 120] on div "Select job categories" at bounding box center [484, 129] width 257 height 28
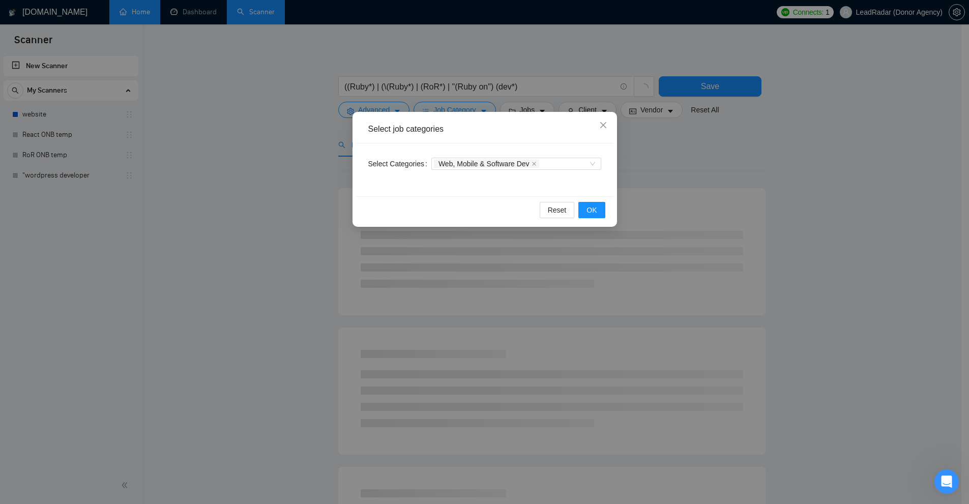
click at [541, 157] on div "Select job categories Select Categories Web, Mobile & Software Dev Reset OK" at bounding box center [484, 252] width 969 height 504
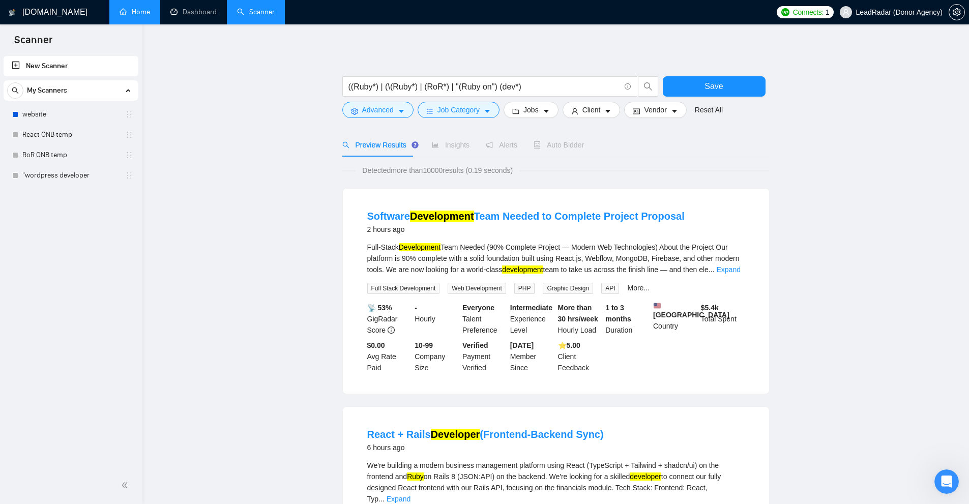
click at [536, 111] on span "Jobs" at bounding box center [531, 109] width 15 height 11
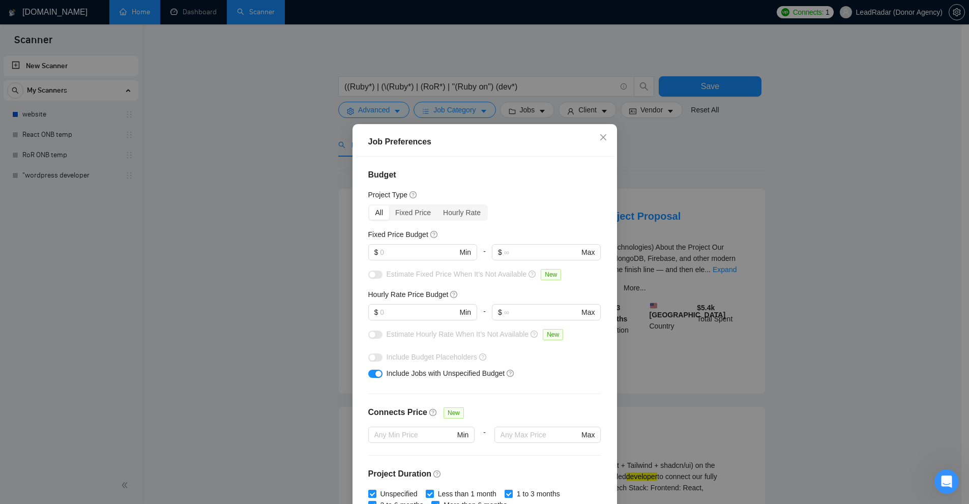
scroll to position [50, 0]
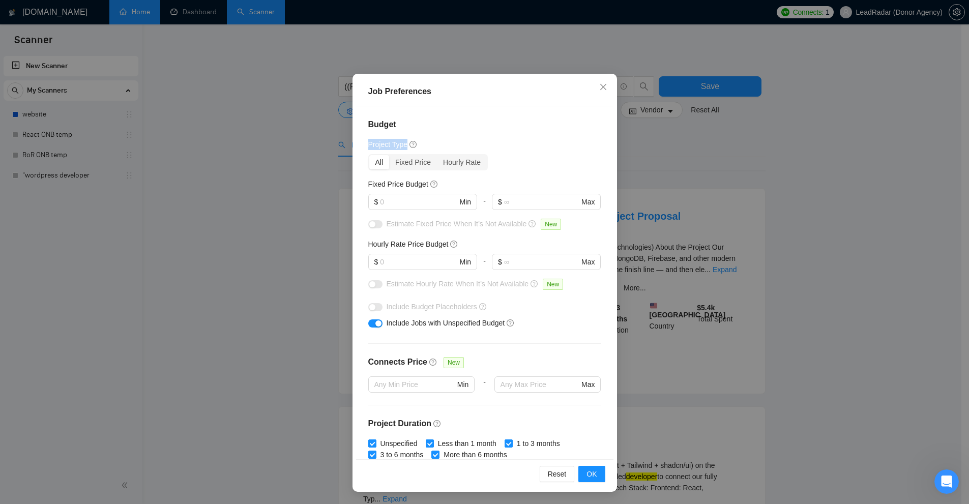
drag, startPoint x: 360, startPoint y: 142, endPoint x: 403, endPoint y: 144, distance: 43.8
click at [403, 144] on div "Budget Project Type All Fixed Price Hourly Rate Fixed Price Budget $ Min - $ Ma…" at bounding box center [484, 282] width 257 height 353
click at [376, 136] on div "Budget Project Type All Fixed Price Hourly Rate Fixed Price Budget $ Min - $ Ma…" at bounding box center [484, 282] width 257 height 353
click at [375, 162] on div "All" at bounding box center [379, 162] width 20 height 14
click at [369, 155] on input "All" at bounding box center [369, 155] width 0 height 0
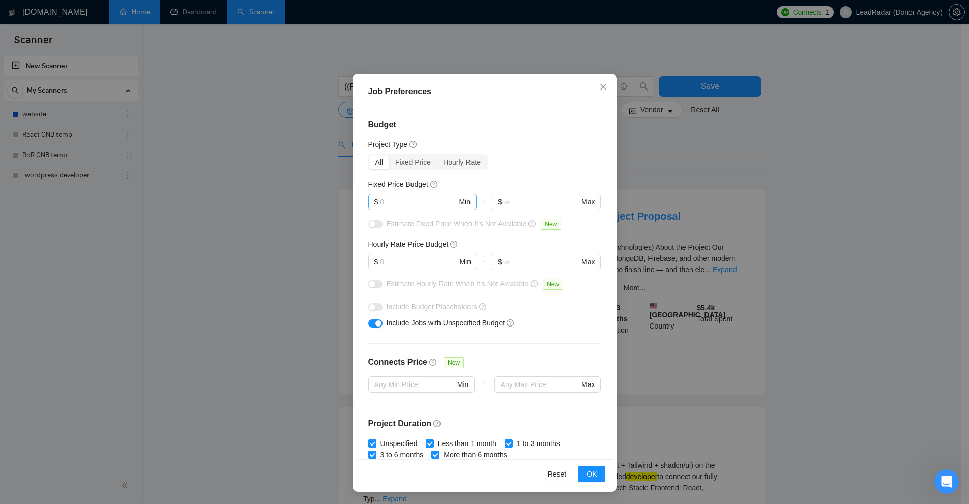
click at [397, 196] on input "text" at bounding box center [418, 201] width 77 height 11
drag, startPoint x: 363, startPoint y: 184, endPoint x: 419, endPoint y: 210, distance: 61.9
click at [439, 184] on div "Budget Project Type All Fixed Price Hourly Rate Fixed Price Budget $ Min - $ Ma…" at bounding box center [484, 282] width 257 height 353
drag, startPoint x: 414, startPoint y: 249, endPoint x: 445, endPoint y: 244, distance: 30.9
click at [444, 246] on div "Hourly Rate Price Budget" at bounding box center [413, 244] width 91 height 11
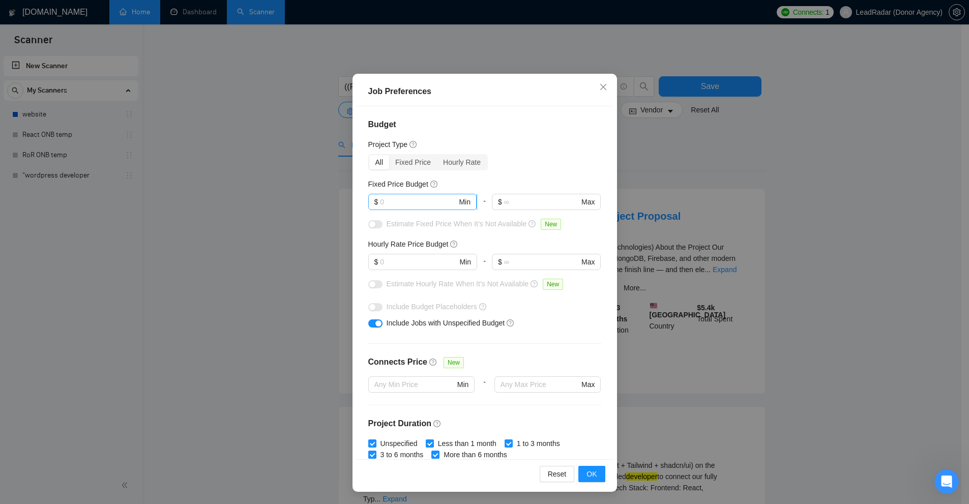
click at [417, 202] on input "text" at bounding box center [418, 201] width 77 height 11
click at [389, 201] on input "text" at bounding box center [418, 201] width 77 height 11
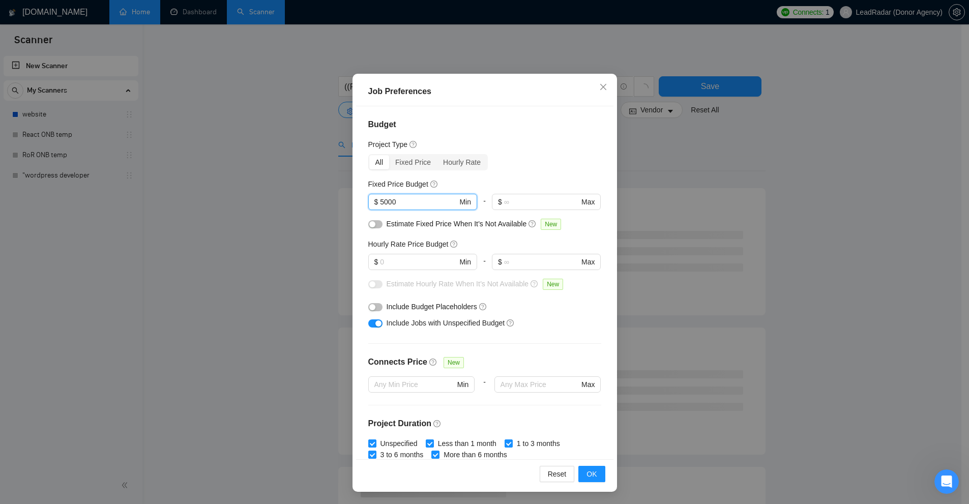
type input "5000"
click at [393, 271] on div at bounding box center [422, 274] width 109 height 8
click at [393, 263] on input "text" at bounding box center [418, 261] width 77 height 11
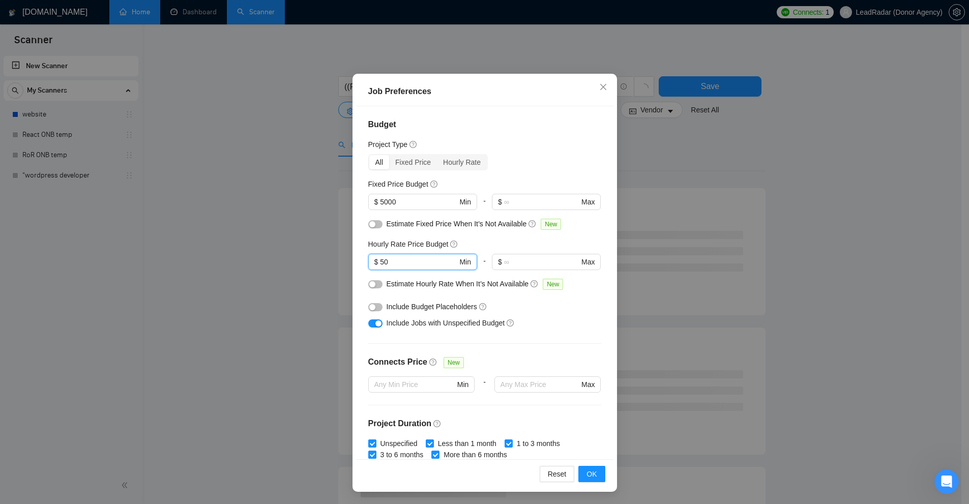
drag, startPoint x: 393, startPoint y: 263, endPoint x: 407, endPoint y: 218, distance: 46.3
click at [334, 257] on div "Job Preferences Budget Project Type All Fixed Price Hourly Rate Fixed Price Bud…" at bounding box center [484, 252] width 969 height 504
type input "50"
click at [337, 204] on div "Job Preferences Budget Project Type All Fixed Price Hourly Rate Fixed Price Bud…" at bounding box center [484, 252] width 969 height 504
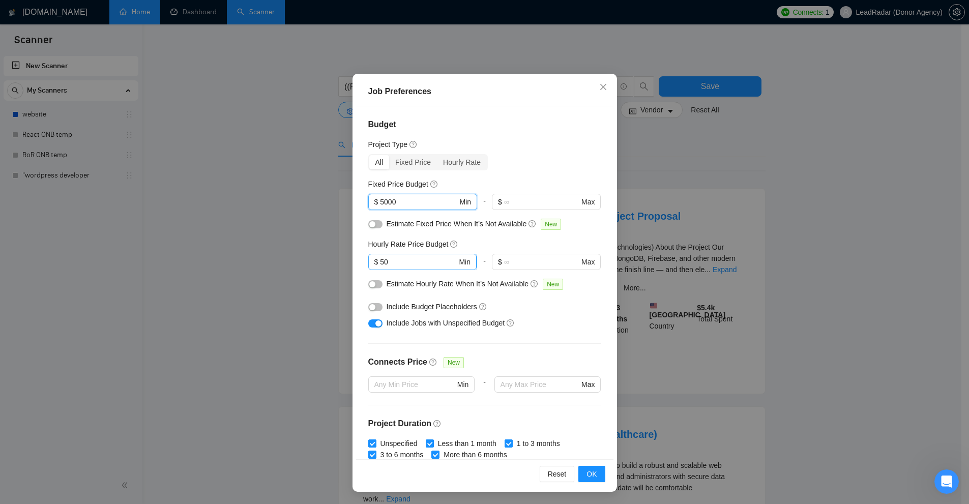
click at [423, 259] on input "50" at bounding box center [418, 261] width 77 height 11
drag, startPoint x: 403, startPoint y: 198, endPoint x: 341, endPoint y: 191, distance: 63.0
click at [341, 191] on div "Job Preferences Budget Project Type All Fixed Price Hourly Rate Fixed Price Bud…" at bounding box center [484, 252] width 969 height 504
drag, startPoint x: 402, startPoint y: 259, endPoint x: 355, endPoint y: 263, distance: 47.4
click at [356, 263] on div "Budget Project Type All Fixed Price Hourly Rate Fixed Price Budget $ 5000 Min -…" at bounding box center [484, 282] width 257 height 353
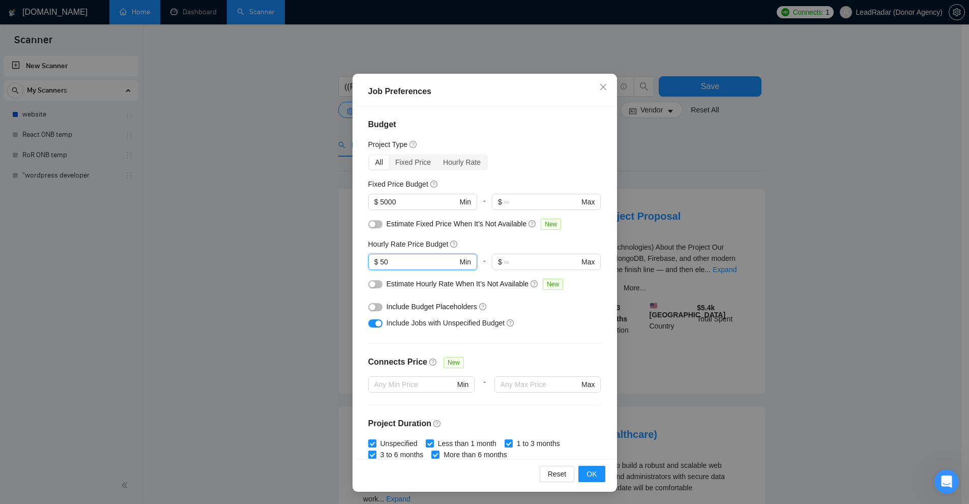
click at [541, 315] on div "Job Preferences Budget Project Type All Fixed Price Hourly Rate Fixed Price Bud…" at bounding box center [484, 252] width 969 height 504
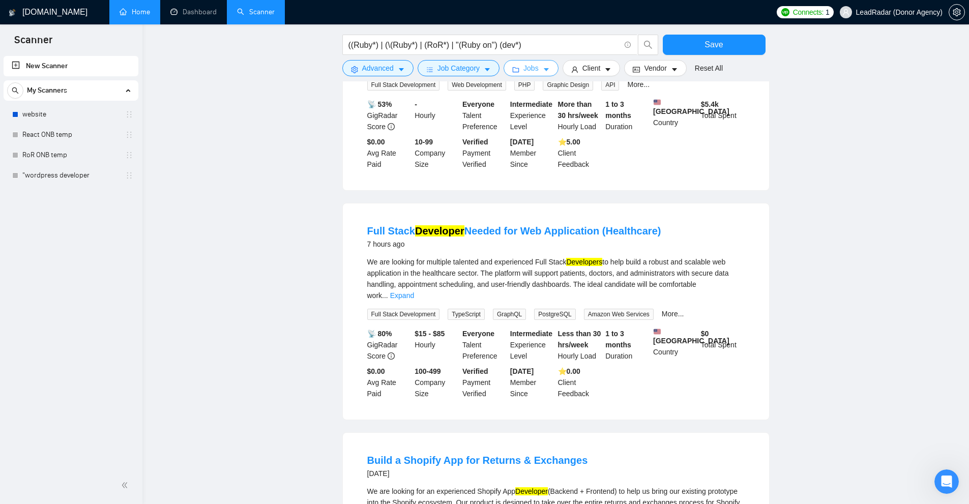
scroll to position [254, 0]
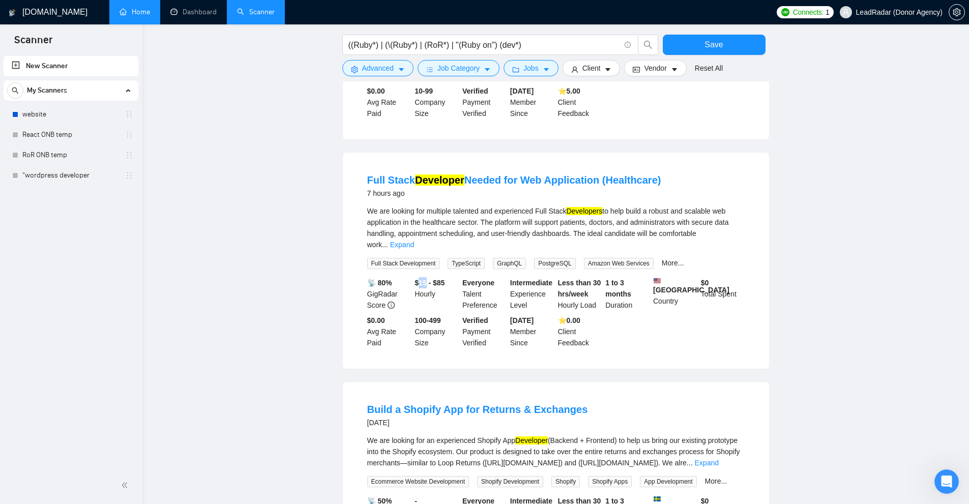
drag, startPoint x: 426, startPoint y: 276, endPoint x: 434, endPoint y: 279, distance: 9.2
click at [427, 279] on b "$15 - $85" at bounding box center [430, 283] width 30 height 8
drag, startPoint x: 434, startPoint y: 276, endPoint x: 456, endPoint y: 277, distance: 21.9
click at [456, 277] on div "$15 - $85 Hourly" at bounding box center [437, 294] width 48 height 34
click at [453, 280] on div "$15 - $85 Hourly" at bounding box center [437, 294] width 48 height 34
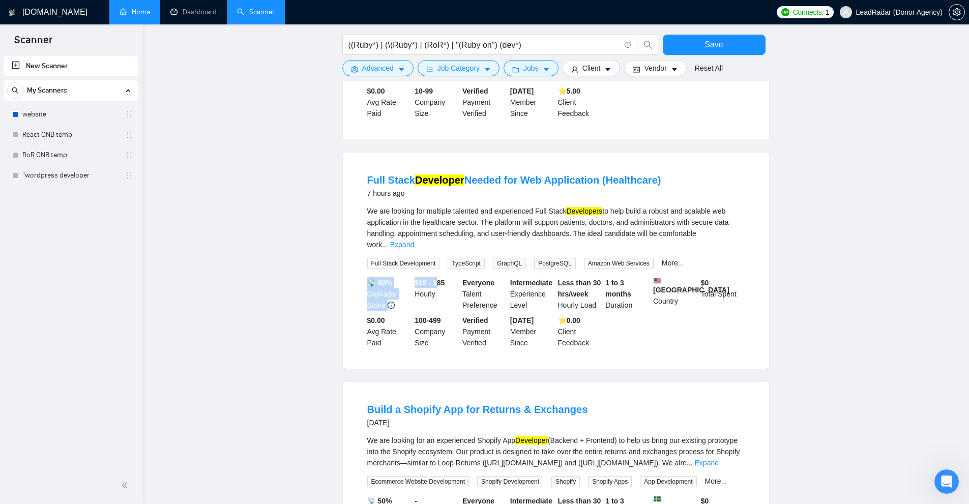
drag, startPoint x: 410, startPoint y: 276, endPoint x: 439, endPoint y: 275, distance: 29.0
click at [439, 277] on div "📡 80% GigRadar Score $15 - $85 Hourly Everyone Talent Preference Intermediate E…" at bounding box center [556, 312] width 382 height 71
click at [448, 295] on div "$15 - $85 Hourly" at bounding box center [437, 294] width 48 height 34
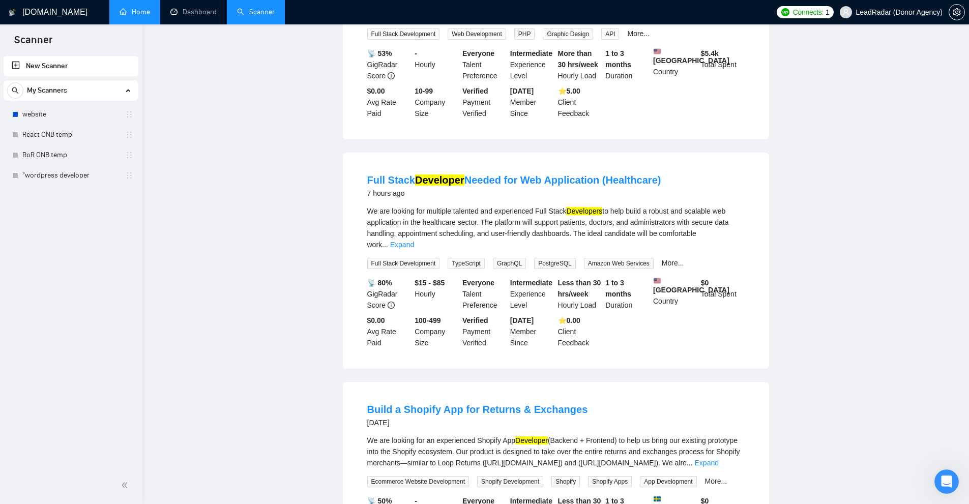
scroll to position [0, 0]
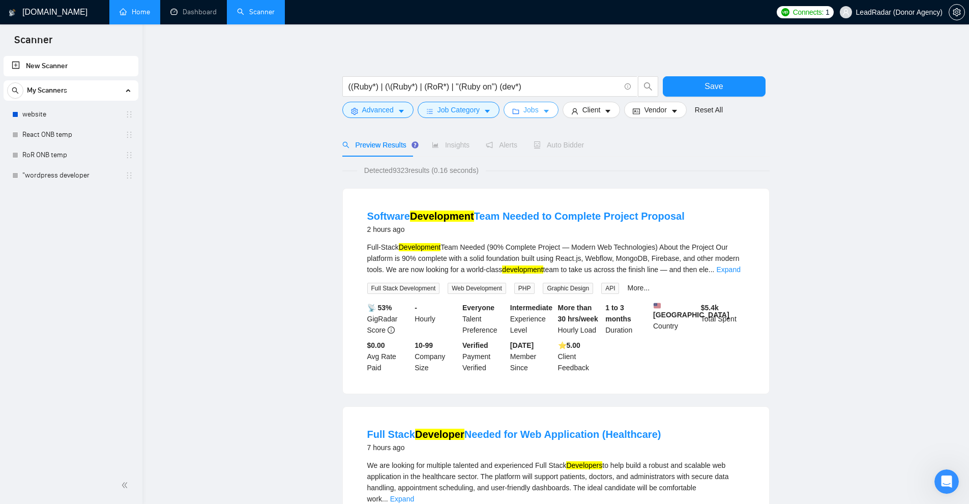
click at [518, 109] on button "Jobs" at bounding box center [531, 110] width 55 height 16
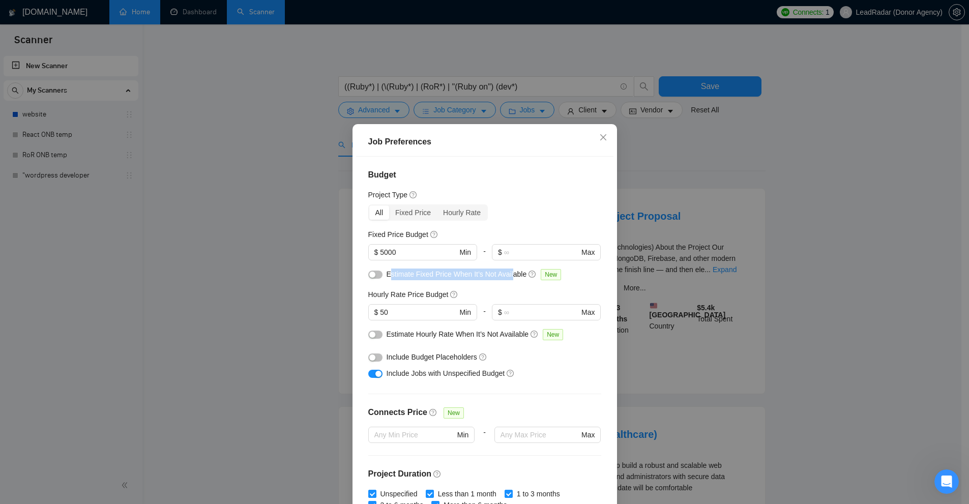
drag, startPoint x: 387, startPoint y: 277, endPoint x: 508, endPoint y: 275, distance: 120.6
click at [508, 275] on span "Estimate Fixed Price When It’s Not Available" at bounding box center [457, 274] width 140 height 8
drag, startPoint x: 390, startPoint y: 334, endPoint x: 516, endPoint y: 334, distance: 126.7
click at [516, 334] on div "Estimate Hourly Rate When It’s Not Available New" at bounding box center [484, 337] width 233 height 16
click at [369, 334] on div "button" at bounding box center [372, 335] width 6 height 6
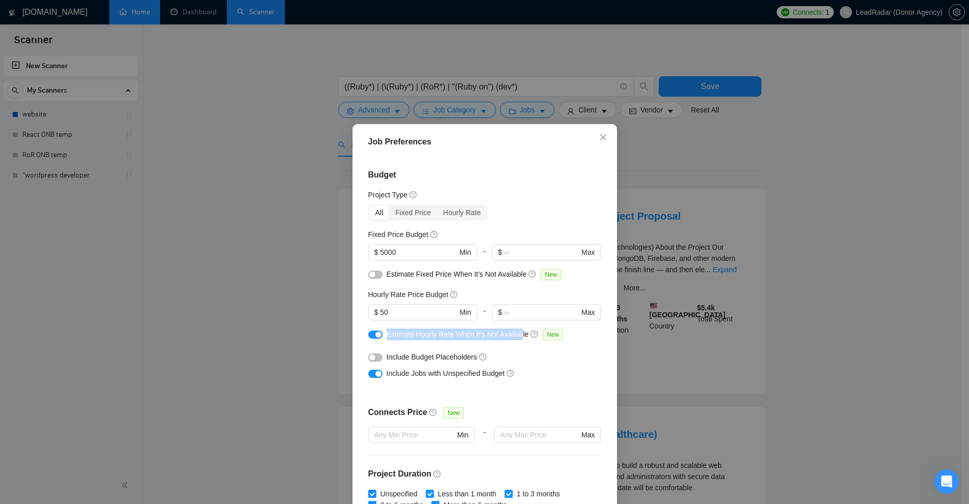
click at [369, 274] on div "button" at bounding box center [372, 275] width 6 height 6
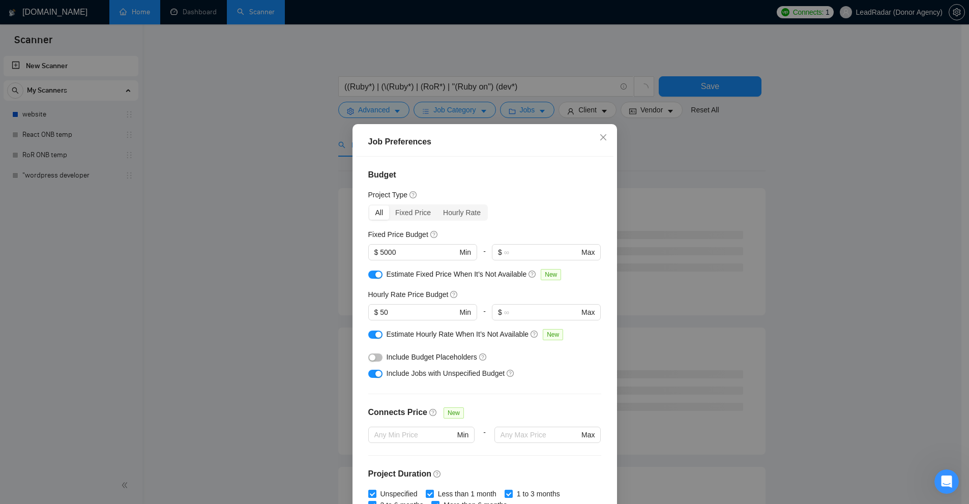
click at [541, 318] on div "Job Preferences Budget Project Type All Fixed Price Hourly Rate Fixed Price Bud…" at bounding box center [484, 252] width 969 height 504
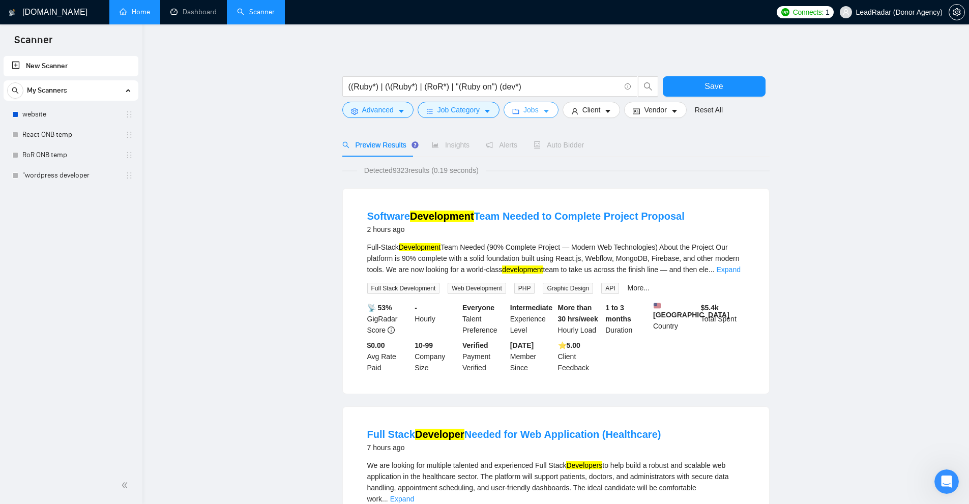
scroll to position [254, 0]
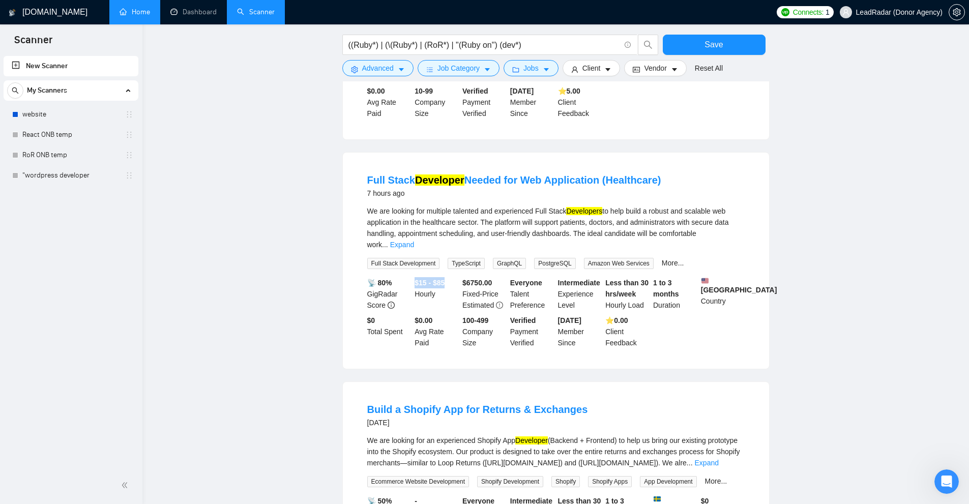
drag, startPoint x: 413, startPoint y: 275, endPoint x: 452, endPoint y: 277, distance: 39.2
click at [452, 277] on div "$15 - $85 Hourly" at bounding box center [437, 294] width 48 height 34
click at [420, 279] on b "$15 - $85" at bounding box center [430, 283] width 30 height 8
drag, startPoint x: 418, startPoint y: 276, endPoint x: 451, endPoint y: 276, distance: 33.1
click at [451, 277] on div "$15 - $85 Hourly" at bounding box center [437, 294] width 48 height 34
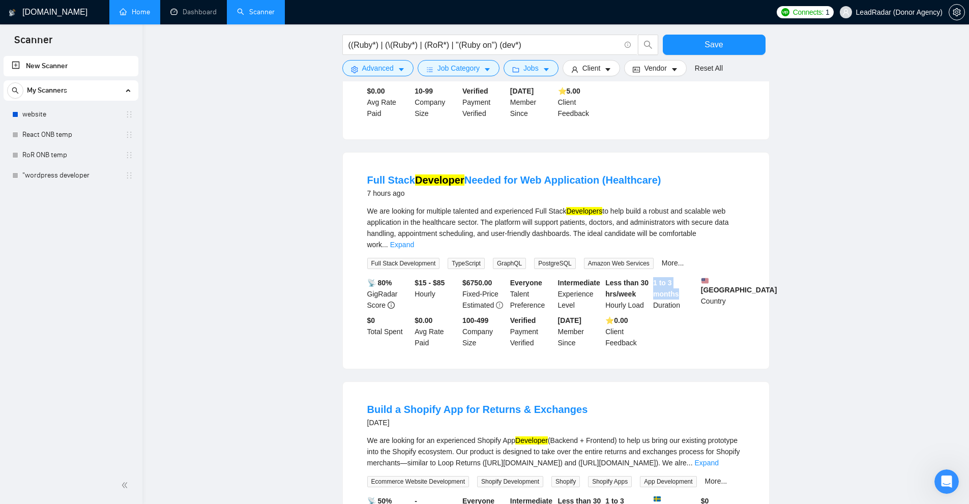
drag, startPoint x: 664, startPoint y: 281, endPoint x: 680, endPoint y: 293, distance: 19.6
click at [541, 293] on div "1 to 3 months Duration" at bounding box center [675, 294] width 48 height 34
drag, startPoint x: 607, startPoint y: 276, endPoint x: 644, endPoint y: 293, distance: 40.3
click at [541, 293] on div "📡 80% GigRadar Score $15 - $85 Hourly $ 6750.00 Fixed-Price Estimated Everyone …" at bounding box center [556, 312] width 382 height 71
click at [541, 293] on div "Less than 30 hrs/week Hourly Load" at bounding box center [627, 294] width 48 height 34
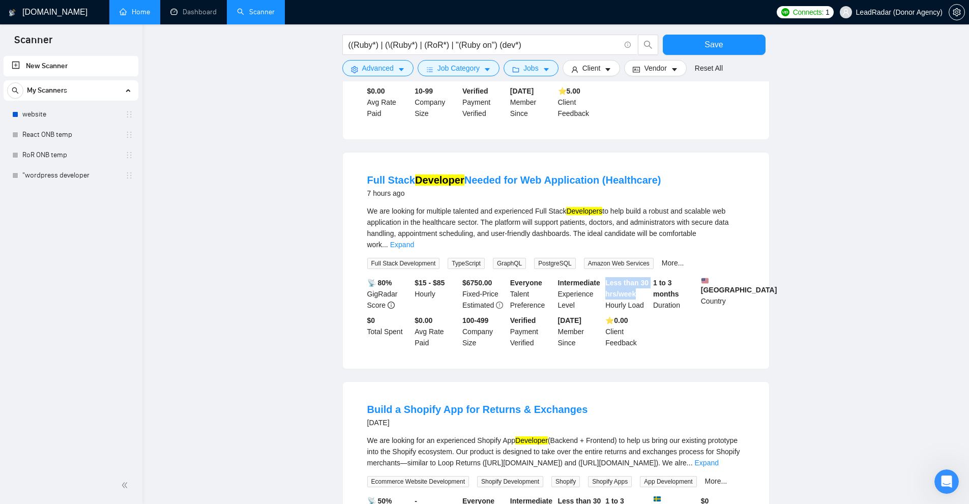
drag, startPoint x: 636, startPoint y: 286, endPoint x: 606, endPoint y: 272, distance: 33.7
click at [541, 277] on div "Less than 30 hrs/week Hourly Load" at bounding box center [627, 294] width 48 height 34
click at [541, 279] on b "Less than 30 hrs/week" at bounding box center [626, 288] width 43 height 19
drag, startPoint x: 465, startPoint y: 276, endPoint x: 496, endPoint y: 277, distance: 31.1
click at [496, 277] on div "$ 6750.00 Fixed-Price Estimated" at bounding box center [484, 294] width 48 height 34
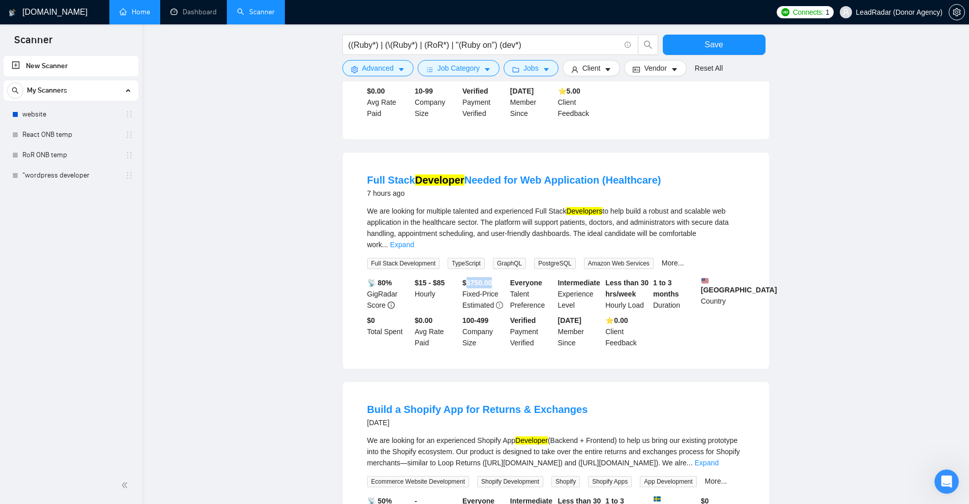
click at [496, 277] on div "$ 6750.00 Fixed-Price Estimated" at bounding box center [484, 294] width 48 height 34
click at [480, 284] on div "$ 6750.00 Fixed-Price Estimated" at bounding box center [484, 294] width 48 height 34
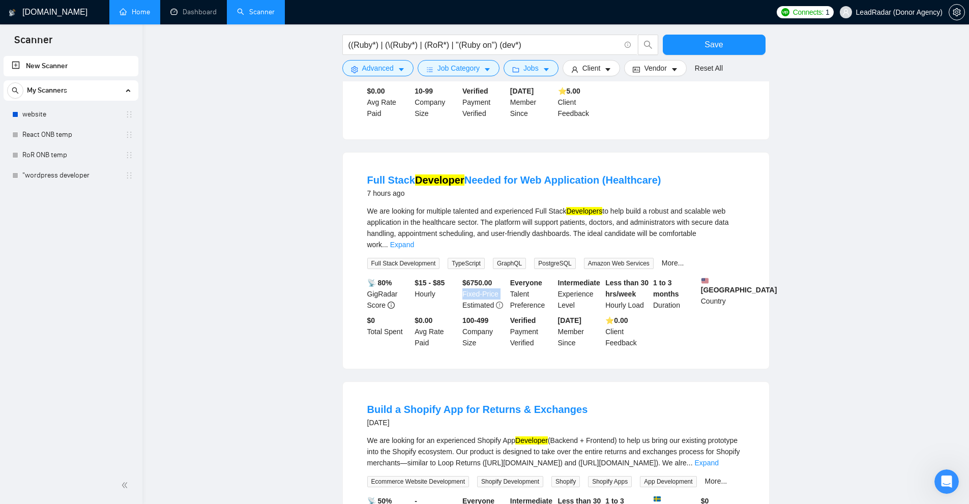
click at [480, 284] on div "$ 6750.00 Fixed-Price Estimated" at bounding box center [484, 294] width 48 height 34
click at [461, 281] on div "$ 6750.00 Fixed-Price Estimated" at bounding box center [484, 294] width 48 height 34
drag, startPoint x: 461, startPoint y: 281, endPoint x: 509, endPoint y: 281, distance: 48.3
click at [509, 281] on div "📡 80% GigRadar Score $15 - $85 Hourly $ 6750.00 Fixed-Price Estimated Everyone …" at bounding box center [556, 312] width 382 height 71
drag, startPoint x: 683, startPoint y: 288, endPoint x: 615, endPoint y: 278, distance: 69.0
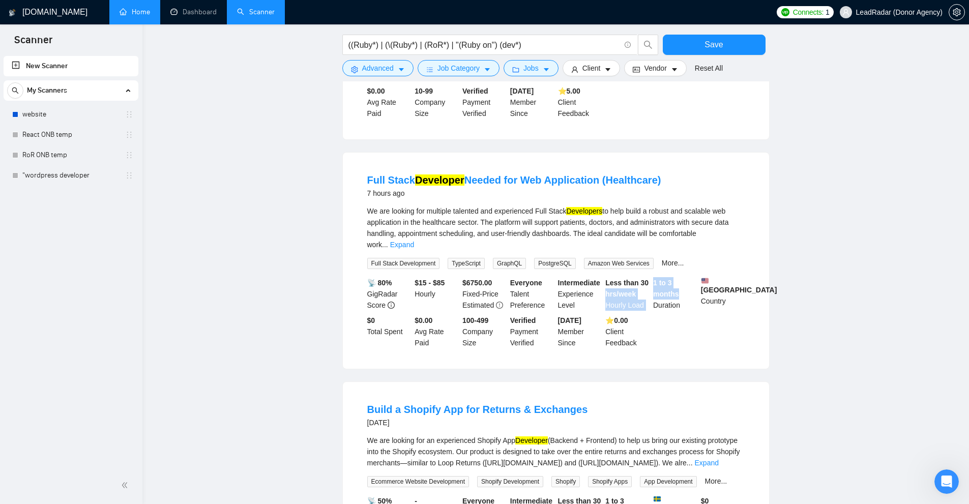
click at [541, 279] on div "📡 80% GigRadar Score $15 - $85 Hourly $ 6750.00 Fixed-Price Estimated Everyone …" at bounding box center [556, 312] width 382 height 71
click at [541, 279] on b "Less than 30 hrs/week" at bounding box center [626, 288] width 43 height 19
drag, startPoint x: 605, startPoint y: 276, endPoint x: 663, endPoint y: 288, distance: 58.9
click at [541, 288] on div "📡 80% GigRadar Score $15 - $85 Hourly $ 6750.00 Fixed-Price Estimated Everyone …" at bounding box center [556, 312] width 382 height 71
click at [541, 288] on b "1 to 3 months" at bounding box center [666, 288] width 26 height 19
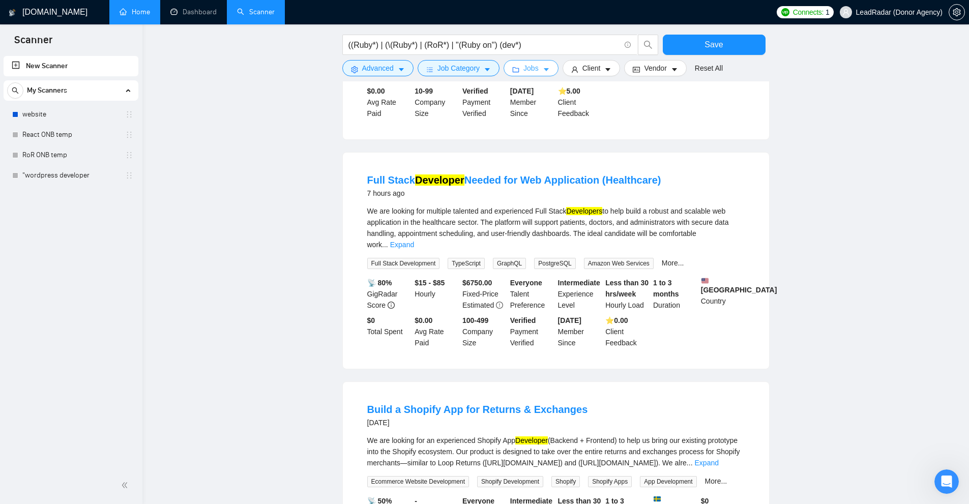
click at [524, 69] on span "Jobs" at bounding box center [531, 68] width 15 height 11
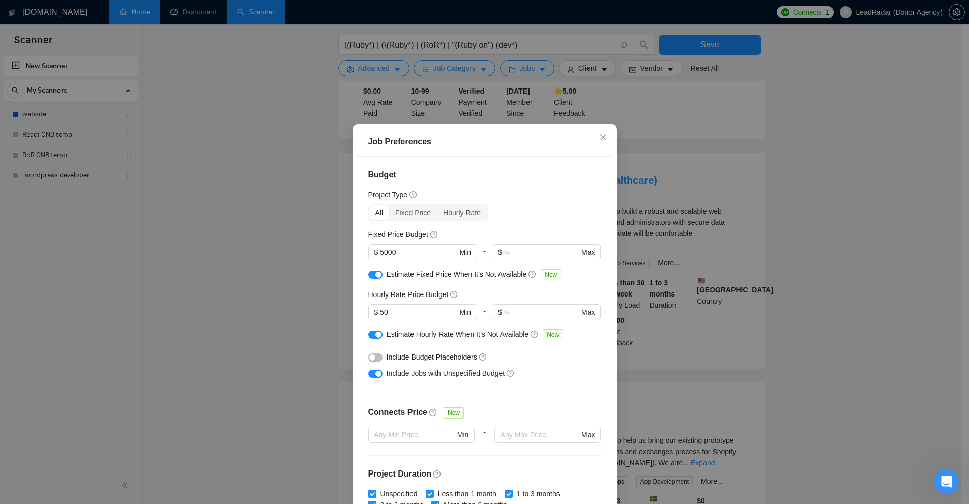
click at [377, 276] on button "button" at bounding box center [375, 275] width 14 height 8
click at [372, 338] on button "button" at bounding box center [375, 335] width 14 height 8
drag, startPoint x: 363, startPoint y: 246, endPoint x: 336, endPoint y: 242, distance: 27.9
click at [331, 241] on div "Job Preferences Budget Project Type All Fixed Price Hourly Rate Fixed Price Bud…" at bounding box center [484, 252] width 969 height 504
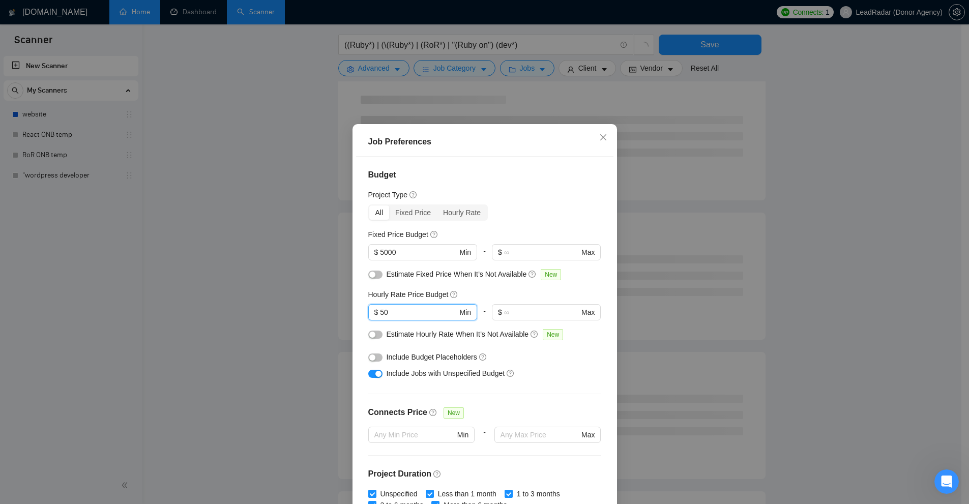
drag, startPoint x: 397, startPoint y: 314, endPoint x: 332, endPoint y: 296, distance: 68.0
click at [302, 306] on div "Job Preferences Budget Project Type All Fixed Price Hourly Rate Fixed Price Bud…" at bounding box center [484, 252] width 969 height 504
drag, startPoint x: 317, startPoint y: 244, endPoint x: 193, endPoint y: 229, distance: 125.0
click at [193, 229] on div "Job Preferences Budget Project Type All Fixed Price Hourly Rate Fixed Price Bud…" at bounding box center [484, 252] width 969 height 504
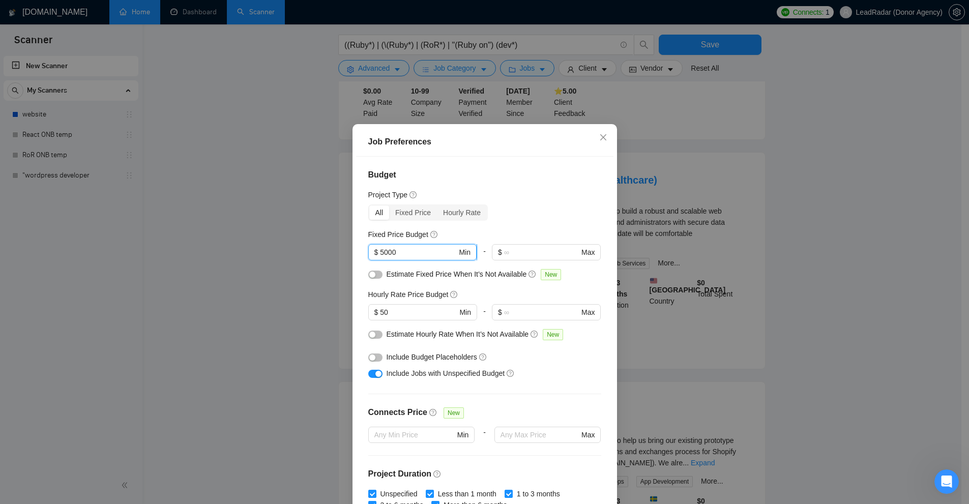
click at [402, 251] on input "5000" at bounding box center [418, 252] width 77 height 11
click at [404, 311] on input "50" at bounding box center [418, 312] width 77 height 11
click at [403, 253] on input "5000" at bounding box center [418, 252] width 77 height 11
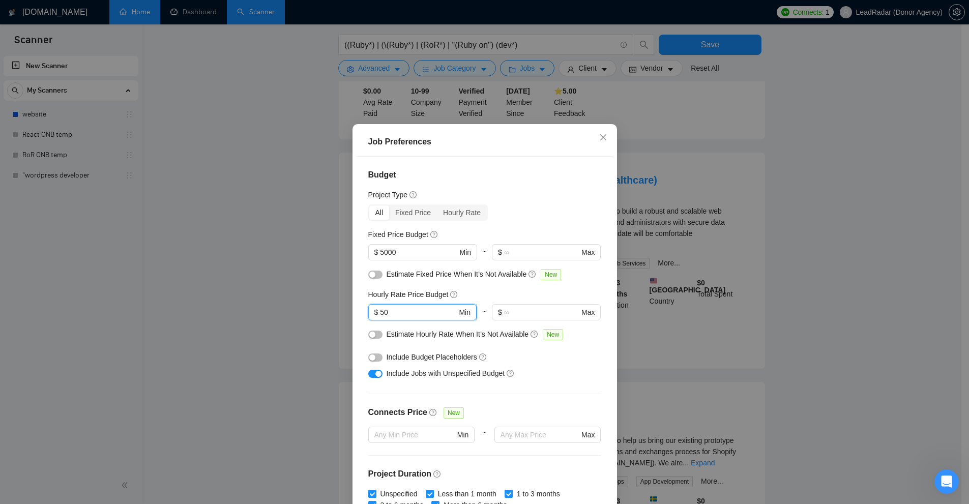
click at [409, 317] on input "50" at bounding box center [418, 312] width 77 height 11
drag, startPoint x: 392, startPoint y: 249, endPoint x: 305, endPoint y: 252, distance: 86.6
click at [305, 252] on div "Job Preferences Budget Project Type All Fixed Price Hourly Rate Fixed Price Bud…" at bounding box center [484, 252] width 969 height 504
drag, startPoint x: 382, startPoint y: 375, endPoint x: 498, endPoint y: 385, distance: 115.9
click at [498, 385] on div "Budget Project Type All Fixed Price Hourly Rate Fixed Price Budget $ 5000 Min -…" at bounding box center [484, 333] width 257 height 353
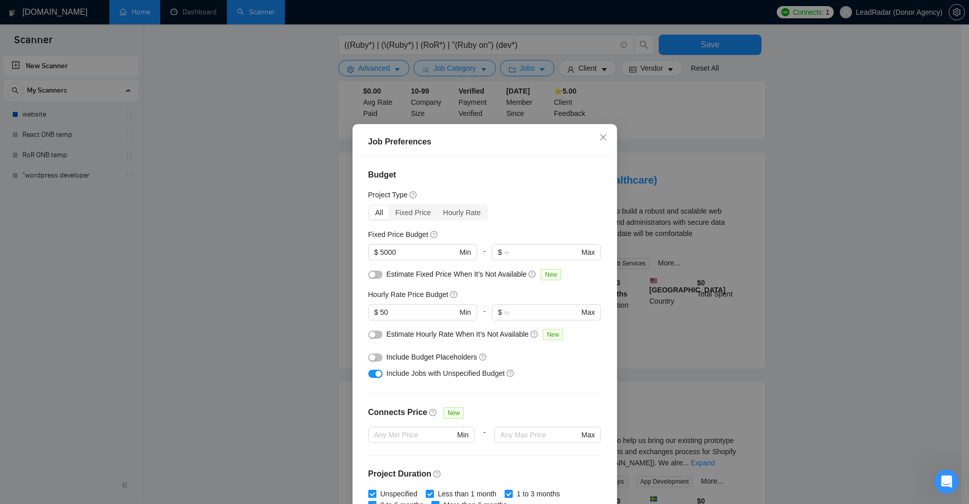
click at [541, 360] on div "Job Preferences Budget Project Type All Fixed Price Hourly Rate Fixed Price Bud…" at bounding box center [484, 252] width 969 height 504
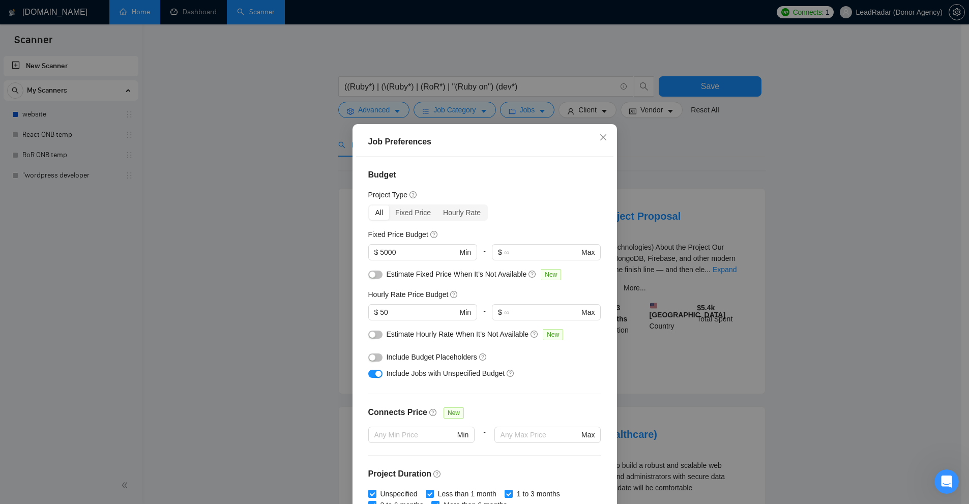
click at [541, 221] on div "Job Preferences Budget Project Type All Fixed Price Hourly Rate Fixed Price Bud…" at bounding box center [484, 252] width 969 height 504
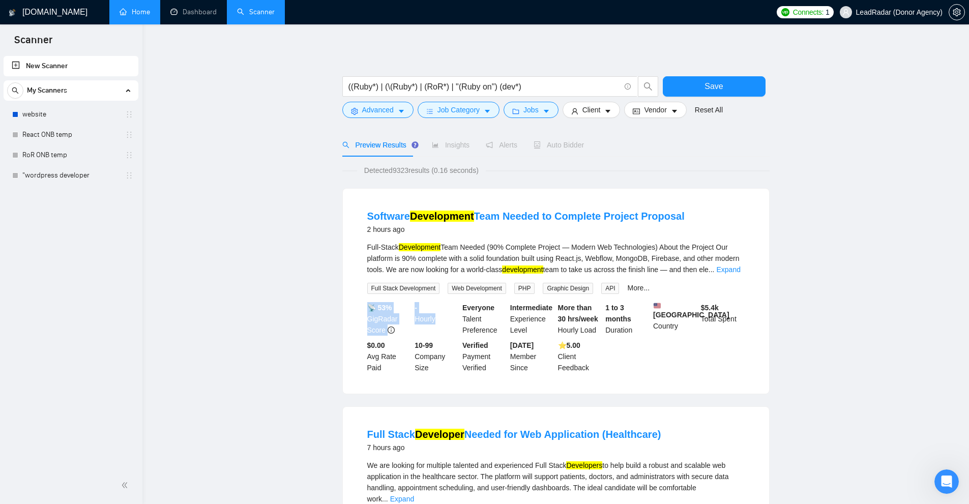
drag, startPoint x: 411, startPoint y: 305, endPoint x: 440, endPoint y: 315, distance: 30.4
click at [445, 314] on div "📡 53% GigRadar Score - Hourly Everyone Talent Preference Intermediate Experienc…" at bounding box center [556, 337] width 382 height 71
click at [427, 317] on div "- Hourly" at bounding box center [437, 319] width 48 height 34
drag, startPoint x: 427, startPoint y: 317, endPoint x: 419, endPoint y: 304, distance: 15.1
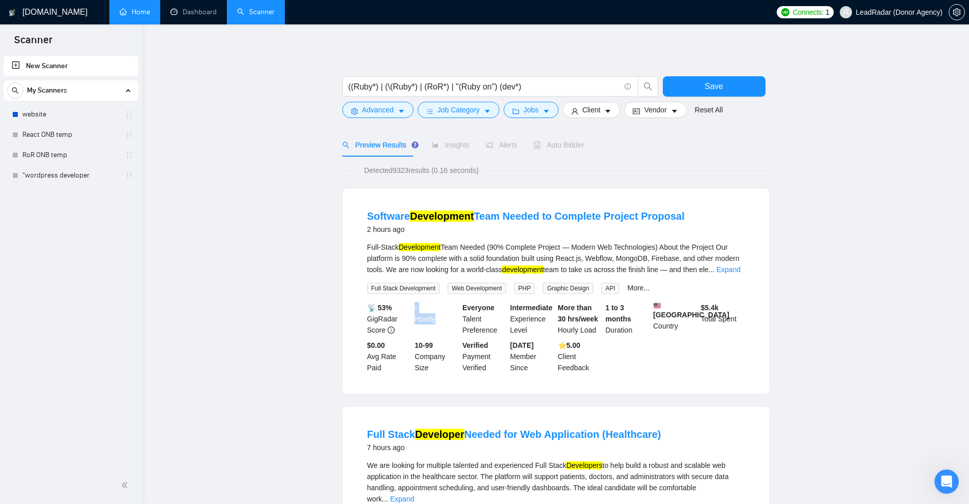
click at [419, 304] on div "- Hourly" at bounding box center [437, 319] width 48 height 34
click at [419, 305] on div "- Hourly" at bounding box center [437, 319] width 48 height 34
drag, startPoint x: 694, startPoint y: 304, endPoint x: 730, endPoint y: 309, distance: 36.0
click at [541, 309] on div "📡 53% GigRadar Score - Hourly Everyone Talent Preference Intermediate Experienc…" at bounding box center [556, 337] width 382 height 71
click at [541, 309] on div "$ 5.4k Total Spent" at bounding box center [723, 319] width 48 height 34
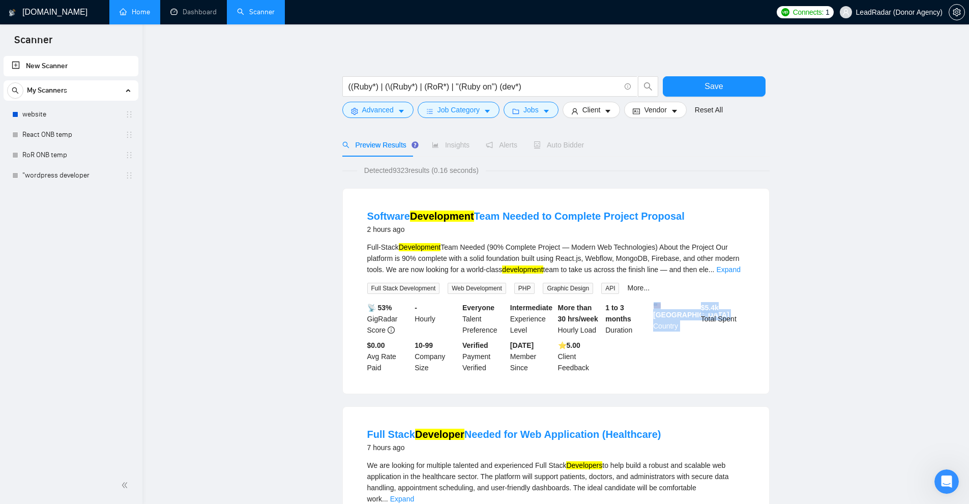
drag, startPoint x: 710, startPoint y: 303, endPoint x: 693, endPoint y: 305, distance: 17.4
click at [541, 305] on div "📡 53% GigRadar Score - Hourly Everyone Talent Preference Intermediate Experienc…" at bounding box center [556, 337] width 382 height 71
click at [541, 360] on div "📡 53% GigRadar Score - Hourly Everyone Talent Preference Intermediate Experienc…" at bounding box center [556, 337] width 382 height 71
drag, startPoint x: 436, startPoint y: 317, endPoint x: 411, endPoint y: 308, distance: 27.2
click at [411, 308] on div "📡 53% GigRadar Score - Hourly Everyone Talent Preference Intermediate Experienc…" at bounding box center [556, 337] width 382 height 71
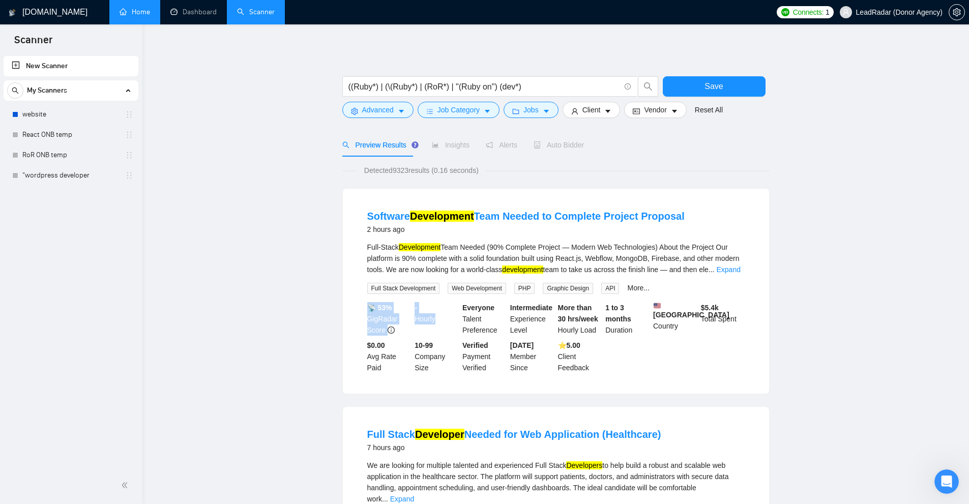
click at [416, 306] on b "-" at bounding box center [416, 308] width 3 height 8
drag, startPoint x: 416, startPoint y: 306, endPoint x: 440, endPoint y: 321, distance: 28.5
click at [440, 321] on div "- Hourly" at bounding box center [437, 319] width 48 height 34
click at [438, 321] on div "- Hourly" at bounding box center [437, 319] width 48 height 34
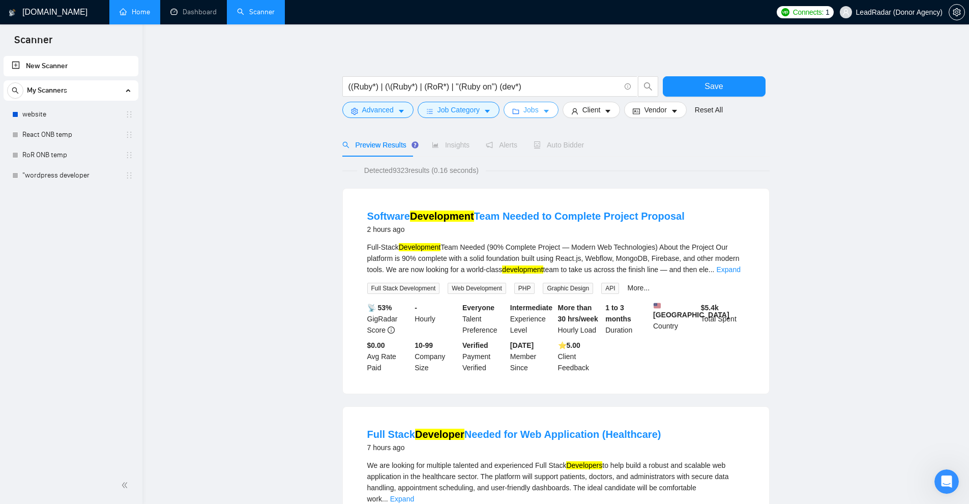
click at [527, 108] on span "Jobs" at bounding box center [531, 109] width 15 height 11
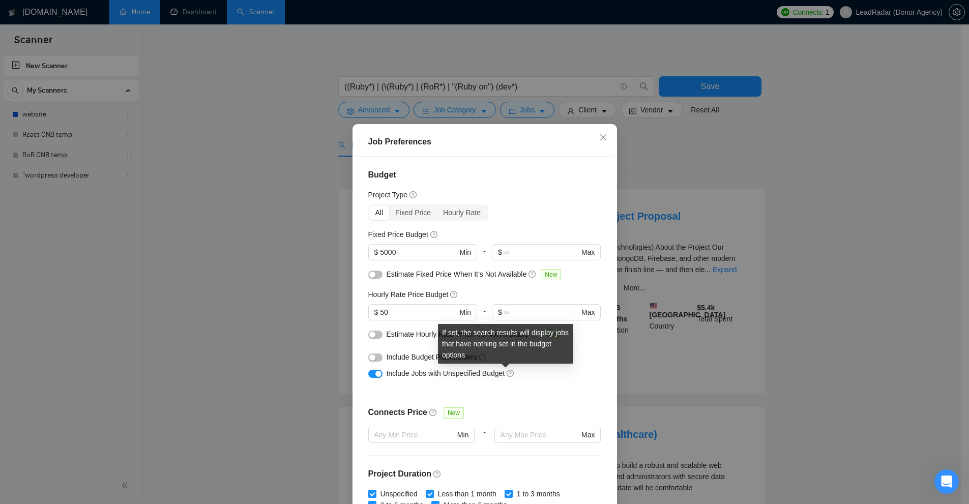
click at [450, 394] on div at bounding box center [484, 394] width 233 height 1
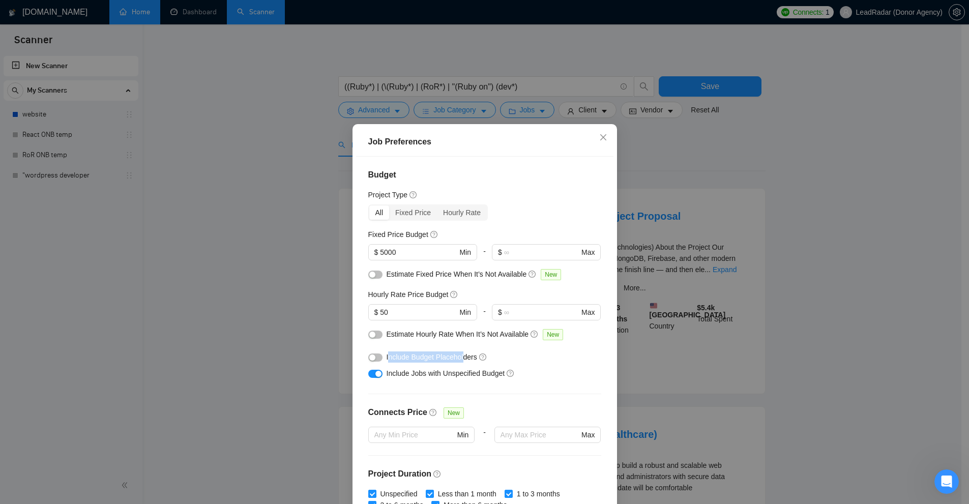
drag, startPoint x: 386, startPoint y: 357, endPoint x: 459, endPoint y: 356, distance: 73.3
click at [459, 356] on span "Include Budget Placeholders" at bounding box center [432, 357] width 91 height 8
drag, startPoint x: 454, startPoint y: 339, endPoint x: 439, endPoint y: 337, distance: 15.4
click at [439, 337] on div "Sometimes Upwork clients put $10/$5/$999 as budget placeholders" at bounding box center [477, 333] width 135 height 28
click at [434, 338] on div "Sometimes Upwork clients put $10/$5/$999 as budget placeholders" at bounding box center [477, 333] width 135 height 28
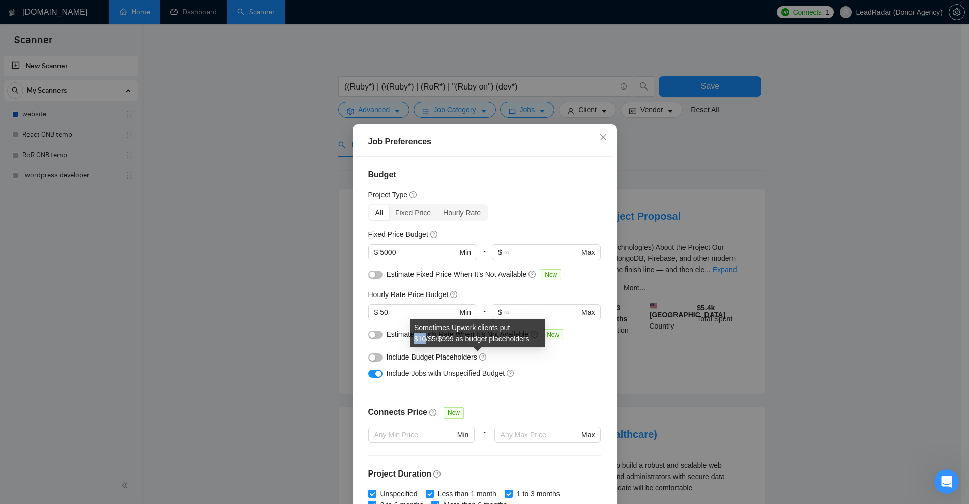
drag, startPoint x: 415, startPoint y: 335, endPoint x: 424, endPoint y: 334, distance: 9.2
click at [424, 334] on div "Sometimes Upwork clients put $10/$5/$999 as budget placeholders" at bounding box center [477, 333] width 135 height 28
click at [520, 354] on div "Include Budget Placeholders" at bounding box center [489, 357] width 204 height 11
drag, startPoint x: 384, startPoint y: 352, endPoint x: 442, endPoint y: 346, distance: 57.8
click at [442, 346] on div "Budget Project Type All Fixed Price Hourly Rate Fixed Price Budget $ 5000 Min -…" at bounding box center [484, 333] width 257 height 353
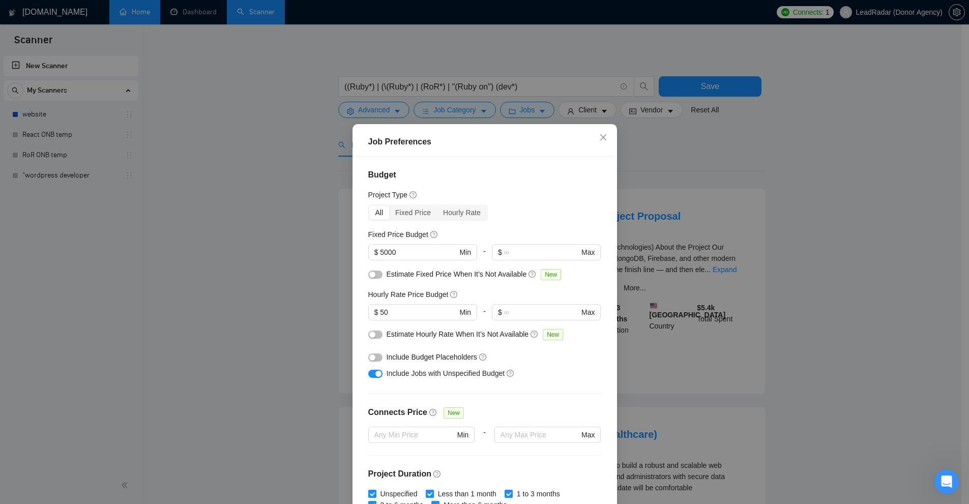
click at [541, 355] on div "Include Budget Placeholders" at bounding box center [489, 357] width 204 height 11
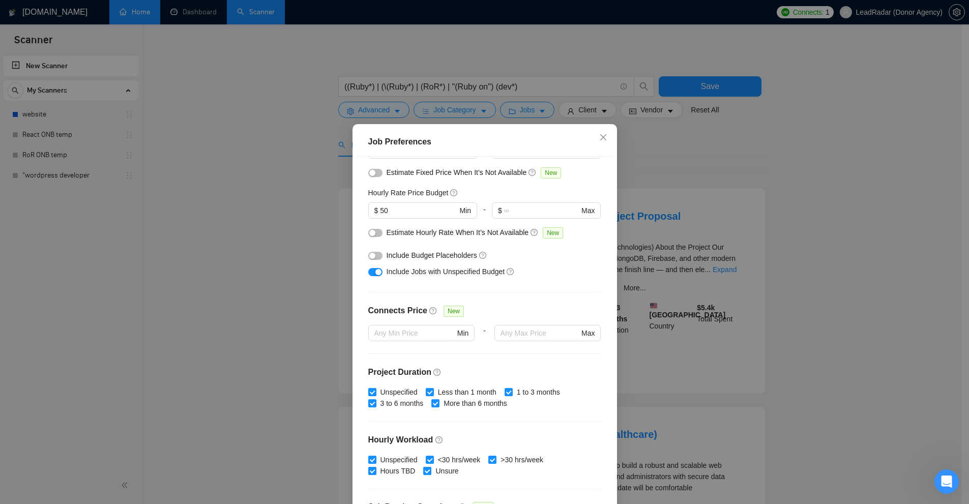
scroll to position [203, 0]
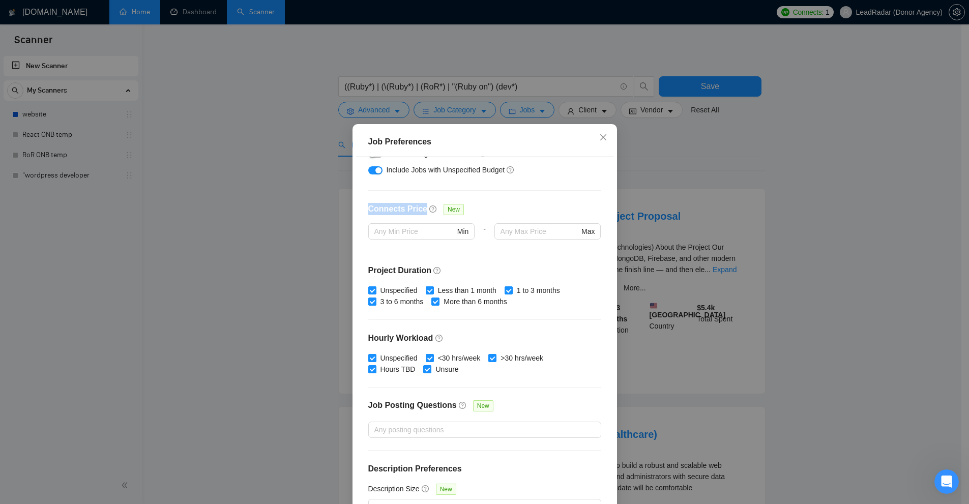
drag, startPoint x: 388, startPoint y: 214, endPoint x: 432, endPoint y: 214, distance: 43.8
click at [432, 214] on div "Budget Project Type All Fixed Price Hourly Rate Fixed Price Budget $ 5000 Min -…" at bounding box center [484, 333] width 257 height 353
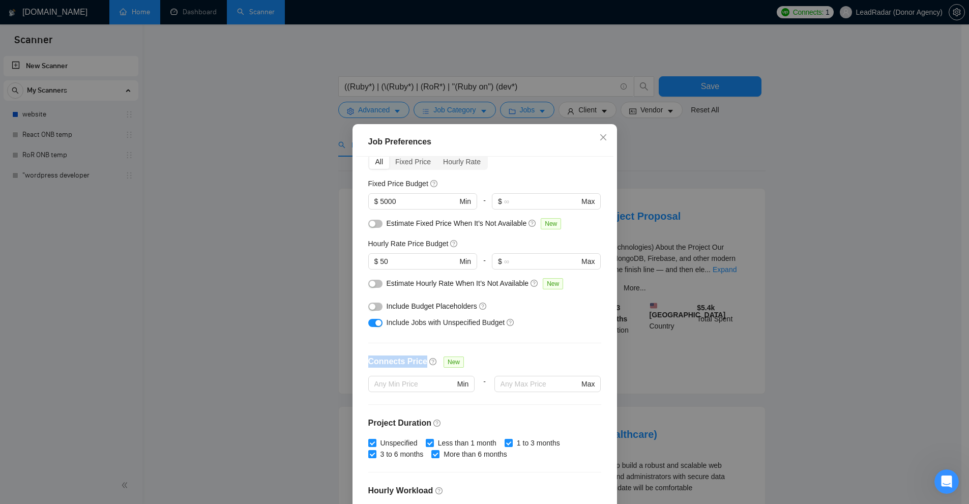
scroll to position [102, 0]
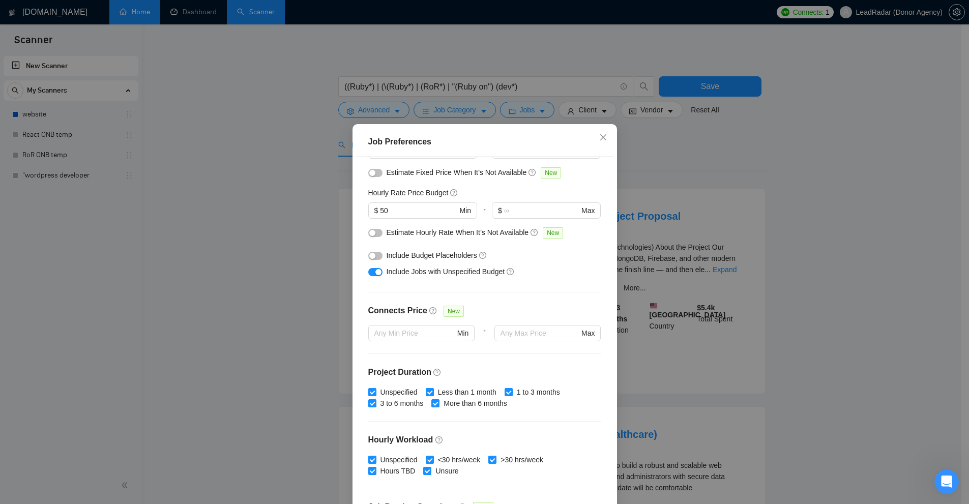
click at [541, 276] on div "Include Jobs with Unspecified Budget" at bounding box center [489, 271] width 204 height 11
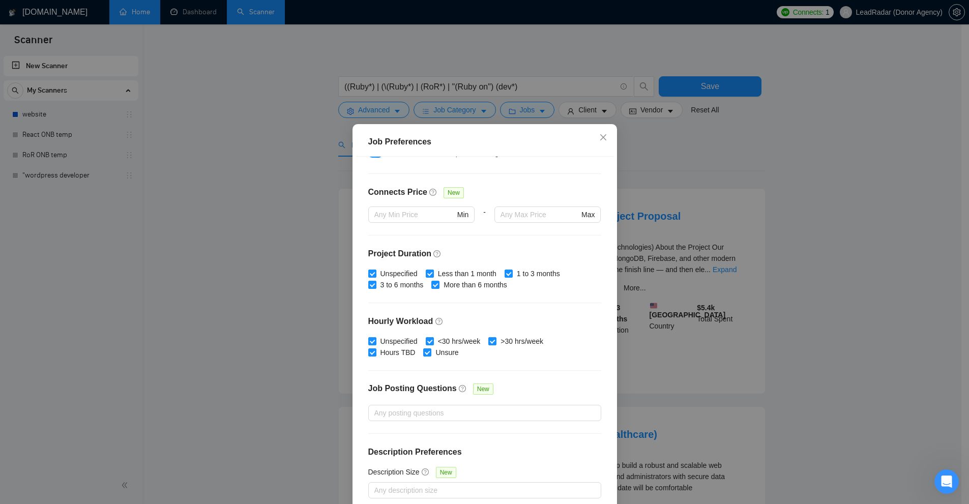
scroll to position [119, 0]
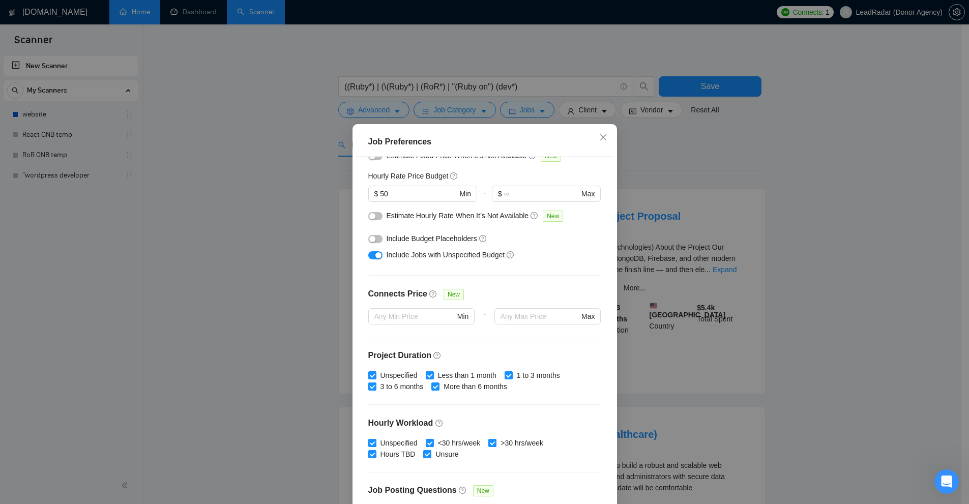
click at [541, 241] on div "Budget Project Type All Fixed Price Hourly Rate Fixed Price Budget $ 5000 Min -…" at bounding box center [484, 333] width 257 height 353
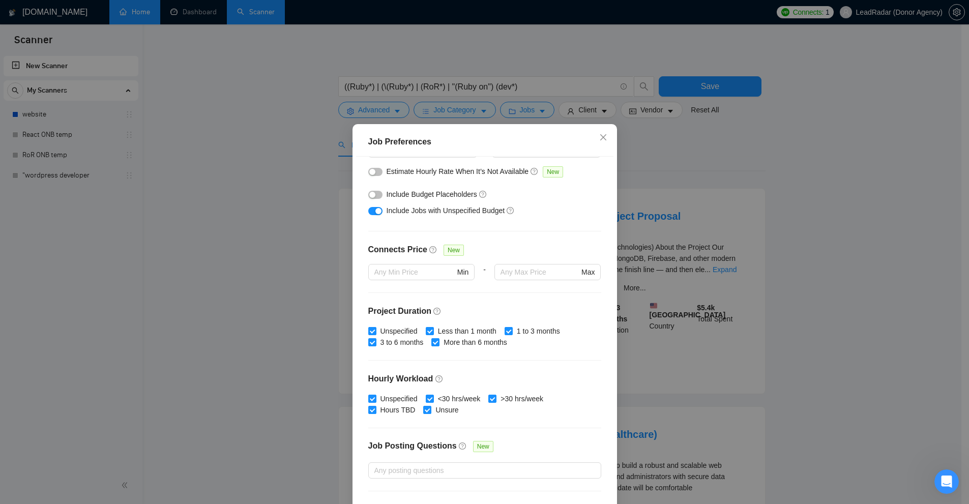
scroll to position [168, 0]
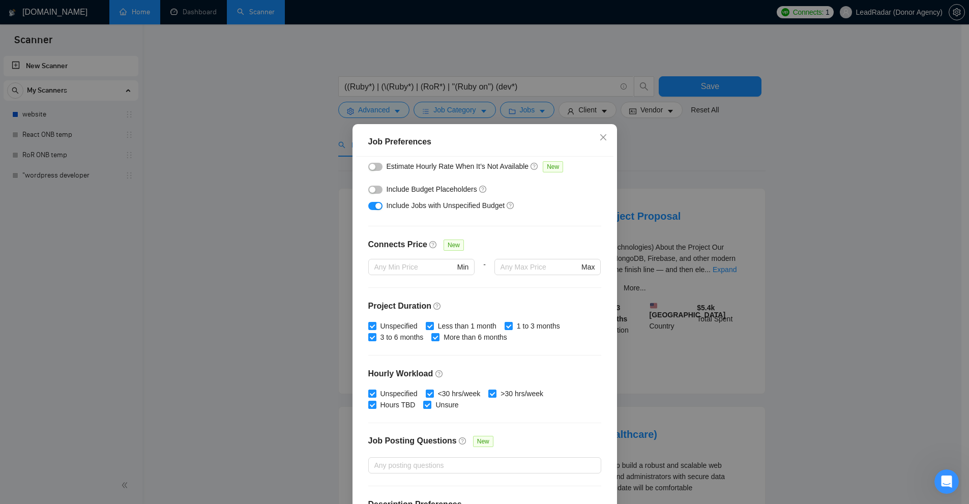
click at [505, 289] on div "Budget Project Type All Fixed Price Hourly Rate Fixed Price Budget $ 5000 Min -…" at bounding box center [484, 333] width 257 height 353
drag, startPoint x: 425, startPoint y: 275, endPoint x: 425, endPoint y: 268, distance: 6.6
click at [425, 270] on span "Min" at bounding box center [421, 267] width 106 height 16
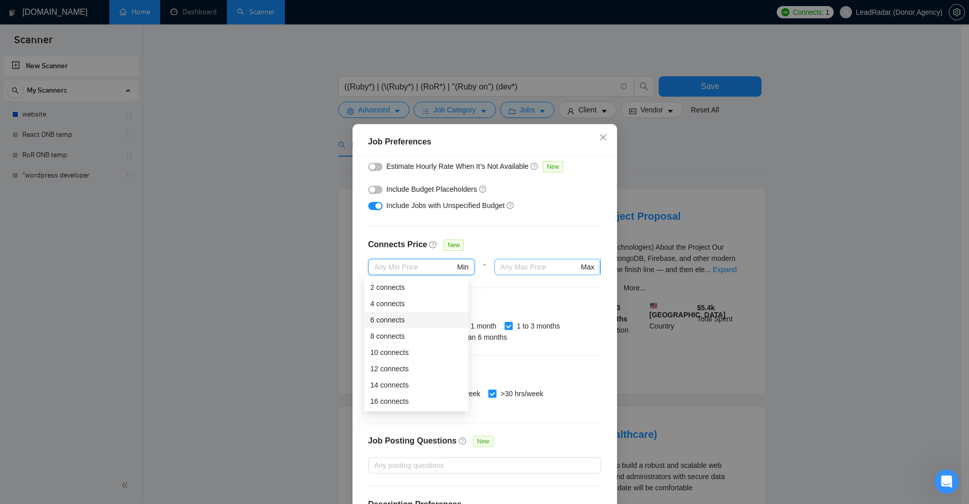
click at [541, 266] on input "text" at bounding box center [540, 266] width 78 height 11
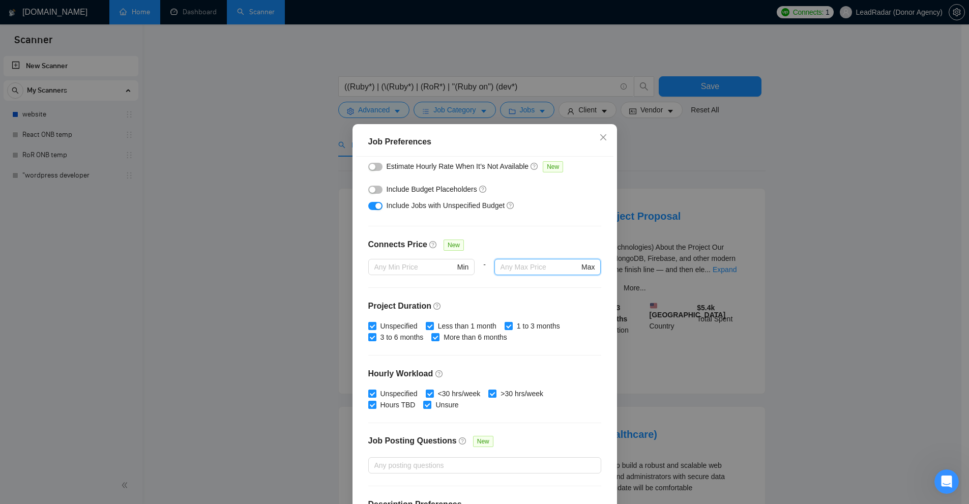
click at [541, 285] on div at bounding box center [548, 281] width 107 height 12
click at [541, 112] on div "Job Preferences Budget Project Type All Fixed Price Hourly Rate Fixed Price Bud…" at bounding box center [484, 252] width 969 height 504
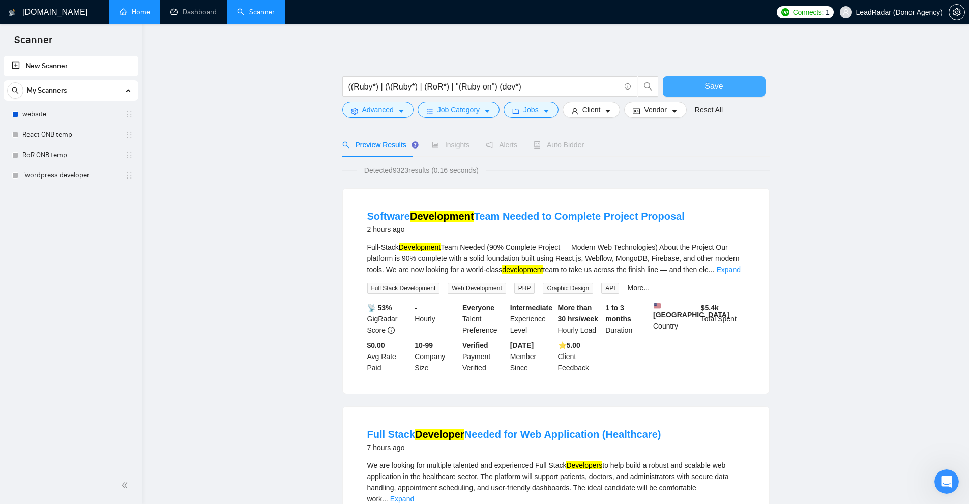
click at [541, 85] on button "Save" at bounding box center [714, 86] width 103 height 20
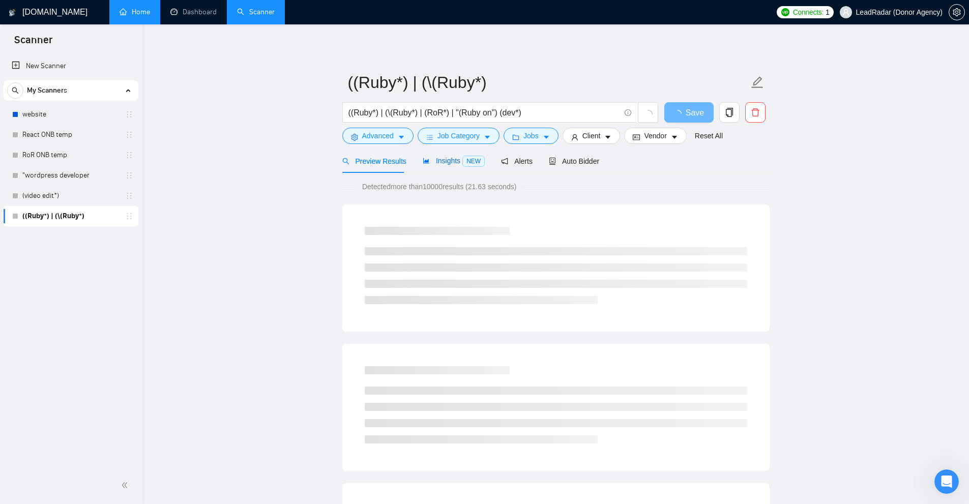
click at [444, 163] on span "Insights NEW" at bounding box center [454, 161] width 62 height 8
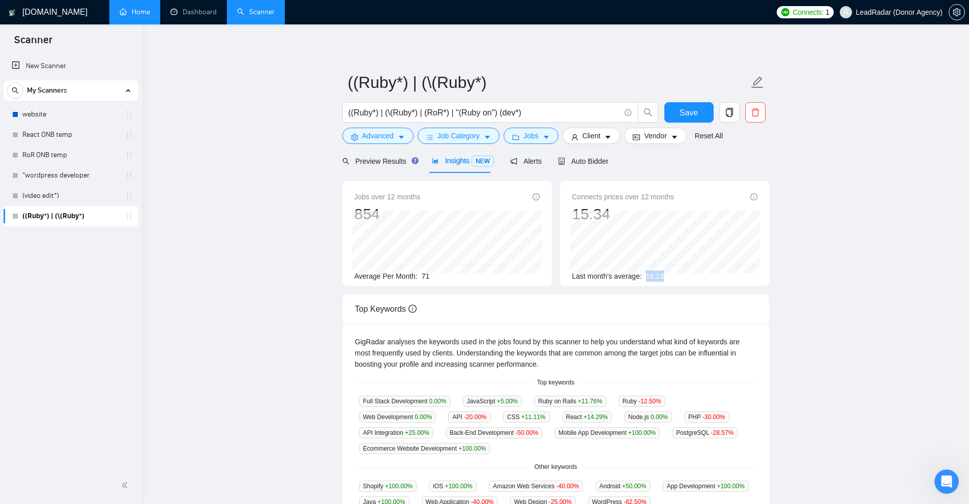
click at [541, 276] on div "Last month's average: 16.13" at bounding box center [664, 276] width 185 height 11
drag, startPoint x: 568, startPoint y: 276, endPoint x: 661, endPoint y: 275, distance: 93.1
click at [541, 276] on div "Connects prices over 12 months 15.34 Last month's average: 16.13" at bounding box center [665, 233] width 210 height 105
click at [541, 275] on div "Last month's average: 16.13" at bounding box center [664, 276] width 185 height 11
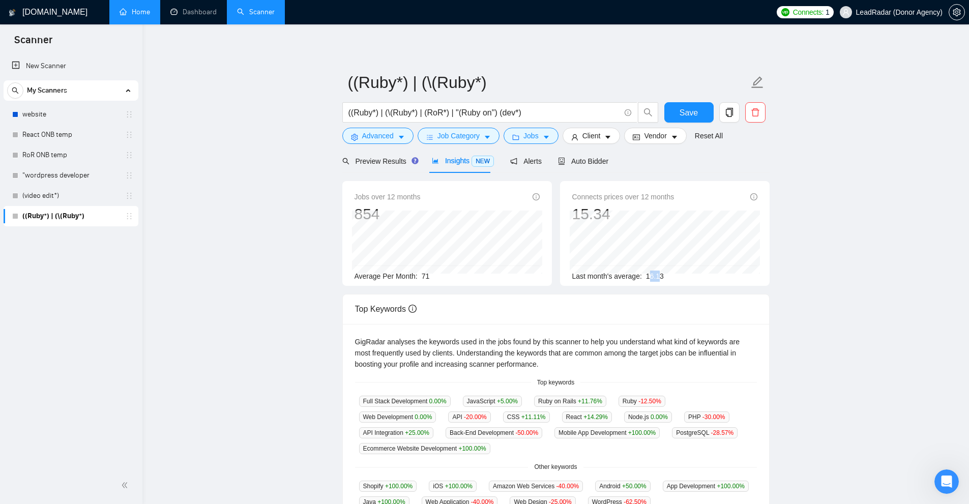
drag, startPoint x: 652, startPoint y: 274, endPoint x: 648, endPoint y: 283, distance: 10.5
click at [541, 283] on div "Connects prices over 12 months 15.34 Last month's average: 16.13" at bounding box center [665, 233] width 210 height 105
click at [541, 214] on div "Connects prices over 12 months 15.34 [DATE] 14.76 Last month's average: 16.13" at bounding box center [665, 233] width 210 height 105
click at [541, 208] on div "15.34" at bounding box center [623, 214] width 102 height 19
click at [541, 189] on div "Connects prices over 12 months 15.34 [DATE] 14.76 Last month's average: 16.13" at bounding box center [665, 233] width 210 height 105
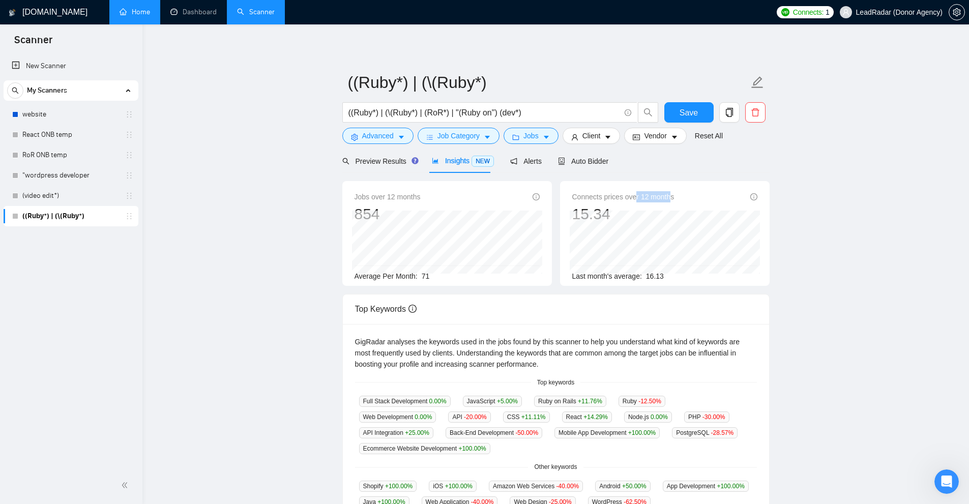
drag, startPoint x: 635, startPoint y: 195, endPoint x: 671, endPoint y: 197, distance: 36.2
click at [541, 197] on span "Connects prices over 12 months" at bounding box center [623, 196] width 102 height 11
click at [541, 196] on span "Connects prices over 12 months" at bounding box center [623, 196] width 102 height 11
drag, startPoint x: 642, startPoint y: 194, endPoint x: 648, endPoint y: 194, distance: 6.1
click at [541, 194] on span "Connects prices over 12 months" at bounding box center [623, 196] width 102 height 11
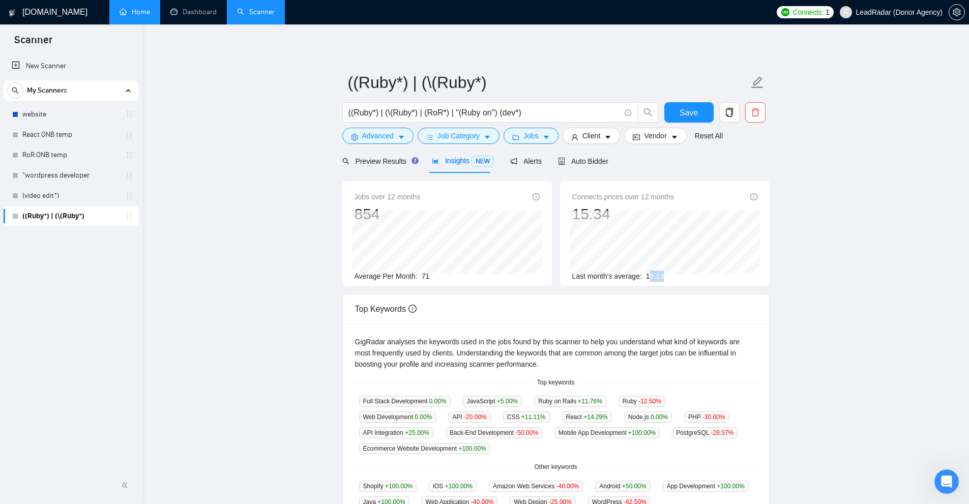
drag, startPoint x: 652, startPoint y: 276, endPoint x: 664, endPoint y: 278, distance: 12.4
click at [541, 278] on div "Last month's average: 16.13" at bounding box center [664, 276] width 185 height 11
click at [541, 274] on div "Last month's average: 16.13" at bounding box center [664, 276] width 185 height 11
drag, startPoint x: 665, startPoint y: 273, endPoint x: 648, endPoint y: 272, distance: 17.3
click at [541, 272] on div "Last month's average: 16.13" at bounding box center [664, 276] width 185 height 11
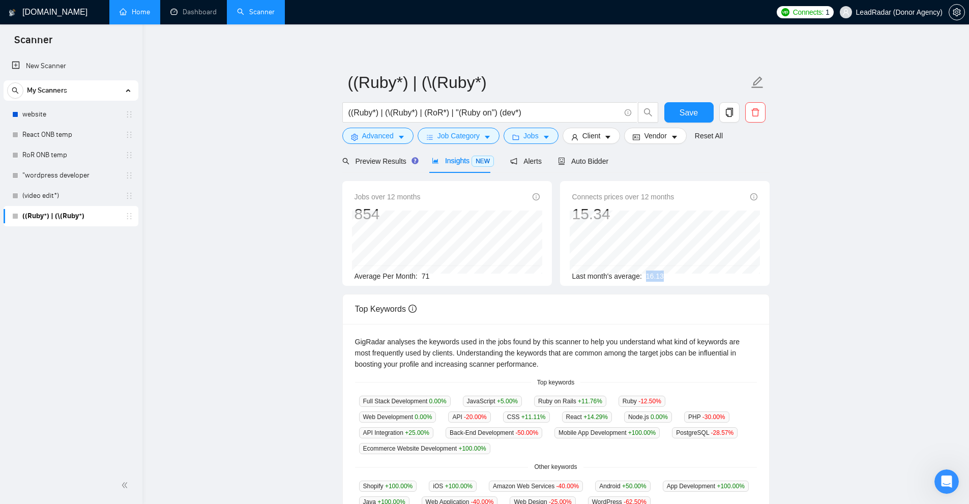
drag, startPoint x: 642, startPoint y: 277, endPoint x: 667, endPoint y: 281, distance: 25.8
click at [541, 281] on div "Last month's average: 16.13" at bounding box center [664, 276] width 185 height 11
drag, startPoint x: 556, startPoint y: 115, endPoint x: 487, endPoint y: 109, distance: 68.4
click at [338, 117] on main "((Ruby*) | (\(Ruby*) ((Ruby*) | (\(Ruby*) | (RoR*) | "(Ruby on") (dev*) Save Ad…" at bounding box center [556, 380] width 794 height 678
click at [541, 292] on div "Jobs over 12 months 854 Average Per Month: 71 Connects prices over 12 months 15…" at bounding box center [555, 237] width 435 height 113
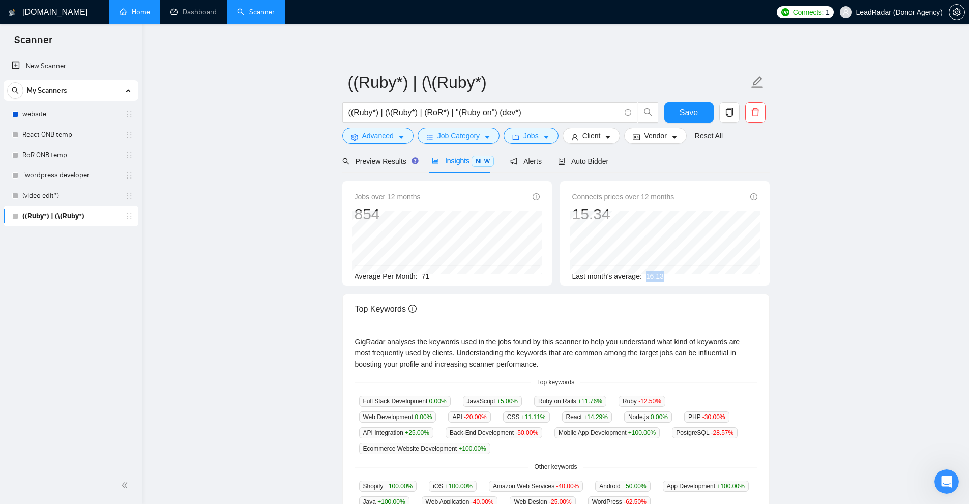
drag, startPoint x: 681, startPoint y: 283, endPoint x: 685, endPoint y: 276, distance: 7.8
click at [541, 277] on div "Last month's average: 16.13" at bounding box center [664, 276] width 185 height 11
click at [541, 276] on div "Last month's average: 16.13" at bounding box center [664, 276] width 185 height 11
click at [527, 144] on button "Jobs" at bounding box center [531, 136] width 55 height 16
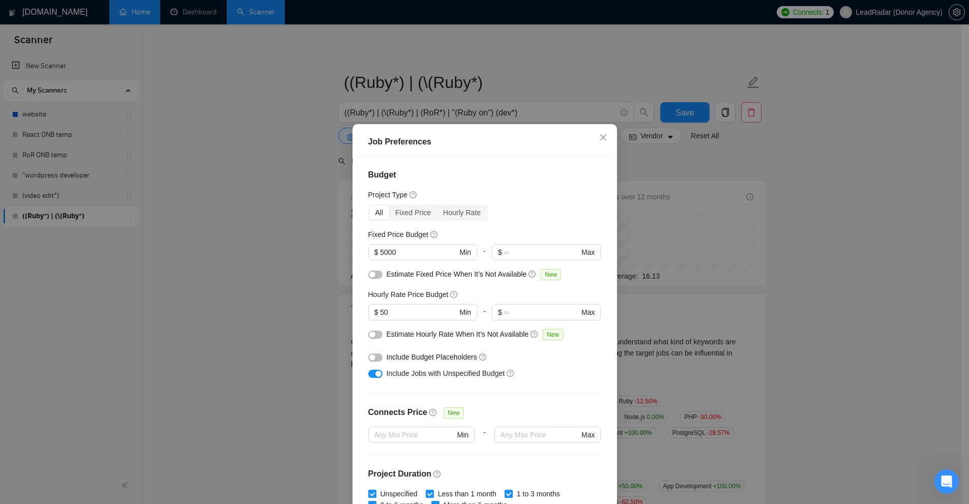
click at [541, 285] on div "Job Preferences Budget Project Type All Fixed Price Hourly Rate Fixed Price Bud…" at bounding box center [484, 252] width 969 height 504
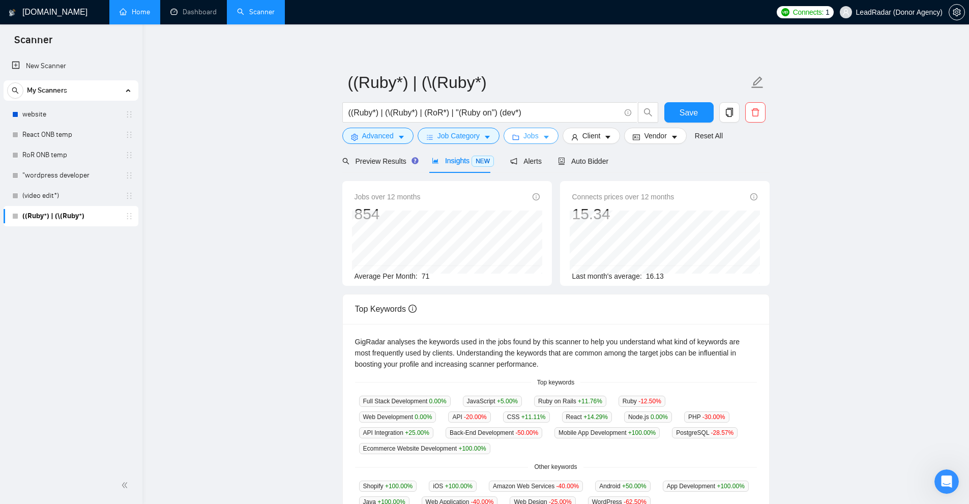
click at [520, 137] on button "Jobs" at bounding box center [531, 136] width 55 height 16
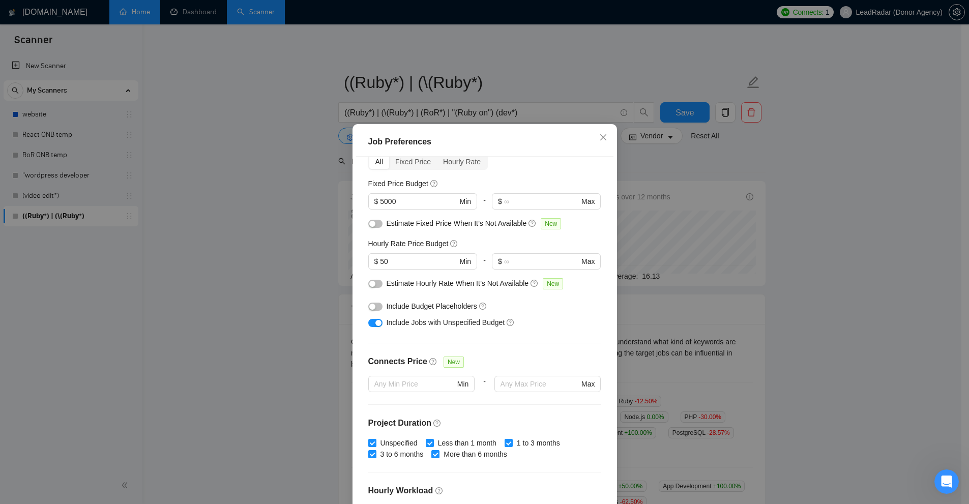
scroll to position [82, 0]
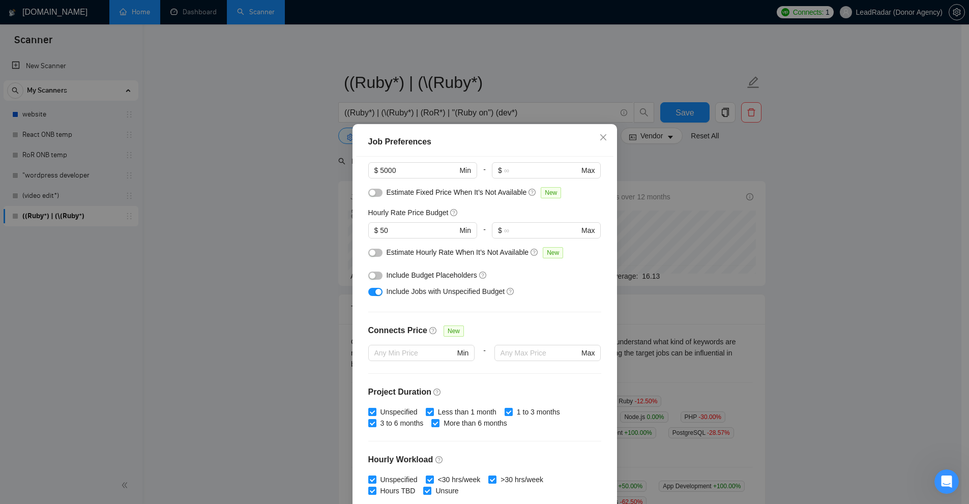
drag, startPoint x: 644, startPoint y: 278, endPoint x: 655, endPoint y: 282, distance: 11.4
click at [541, 279] on div "Job Preferences Budget Project Type All Fixed Price Hourly Rate Fixed Price Bud…" at bounding box center [484, 252] width 969 height 504
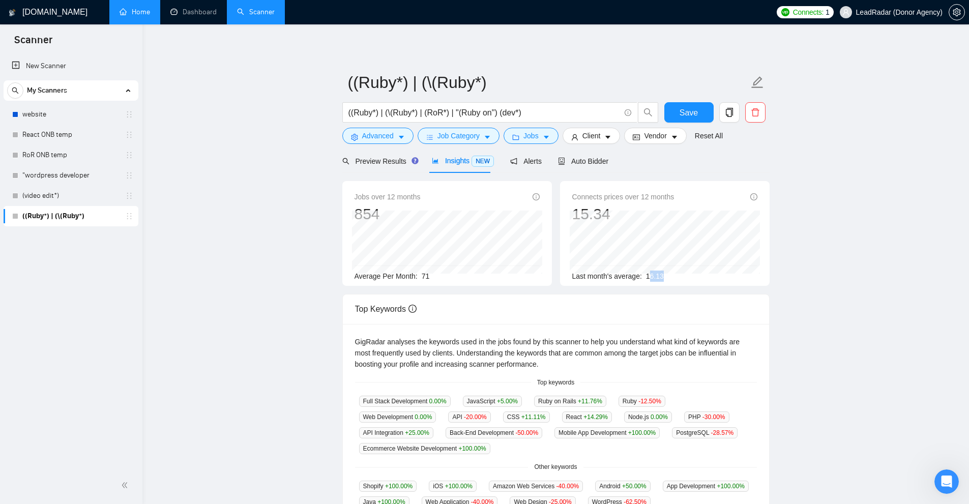
drag, startPoint x: 661, startPoint y: 276, endPoint x: 647, endPoint y: 279, distance: 15.2
click at [541, 279] on div "Last month's average: 16.13" at bounding box center [664, 276] width 185 height 11
click at [435, 275] on div "Jobs over 12 months 854 [DATE] 47 Average Per Month: 71" at bounding box center [447, 236] width 185 height 91
drag, startPoint x: 354, startPoint y: 197, endPoint x: 364, endPoint y: 205, distance: 12.6
click at [360, 198] on span "Jobs over 12 months" at bounding box center [388, 196] width 66 height 11
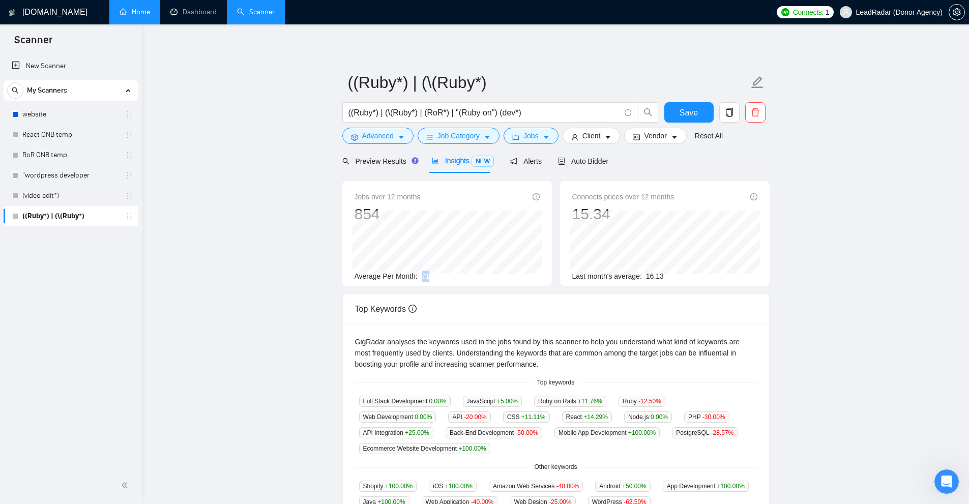
drag, startPoint x: 428, startPoint y: 276, endPoint x: 422, endPoint y: 278, distance: 6.3
click at [422, 278] on span "71" at bounding box center [426, 276] width 8 height 8
click at [427, 276] on span "71" at bounding box center [426, 276] width 8 height 8
drag, startPoint x: 670, startPoint y: 282, endPoint x: 645, endPoint y: 275, distance: 25.8
click at [541, 275] on div "Connects prices over 12 months 15.34 [DATE] 12.71 Last month's average: 16.13" at bounding box center [665, 233] width 210 height 105
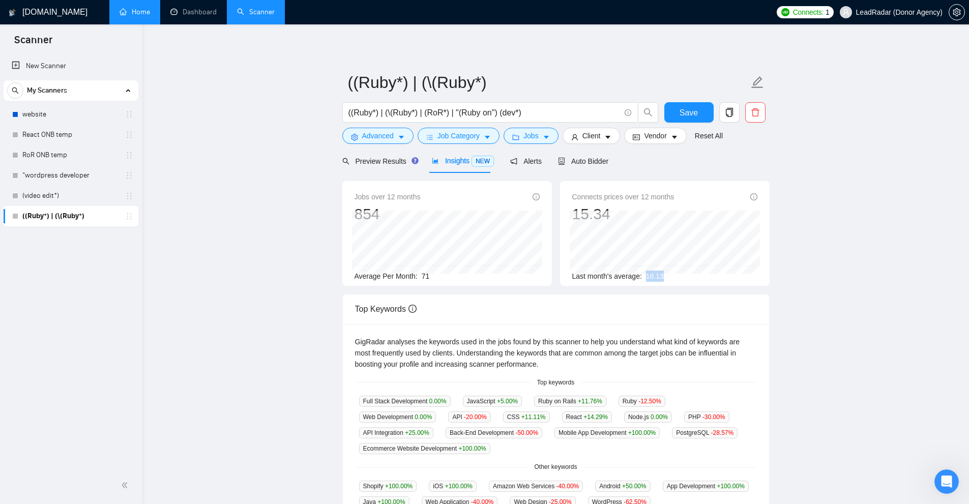
click at [541, 273] on span "16.13" at bounding box center [655, 276] width 18 height 8
drag, startPoint x: 647, startPoint y: 273, endPoint x: 670, endPoint y: 270, distance: 22.6
click at [541, 271] on div "Last month's average: 16.13" at bounding box center [664, 276] width 185 height 11
click at [425, 277] on span "71" at bounding box center [426, 276] width 8 height 8
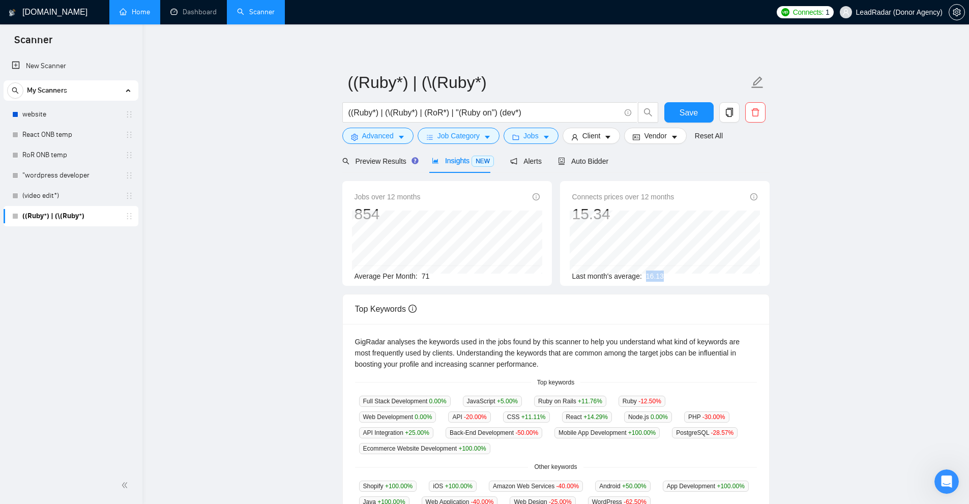
drag, startPoint x: 646, startPoint y: 275, endPoint x: 678, endPoint y: 274, distance: 32.1
click at [541, 274] on div "Last month's average: 16.13" at bounding box center [664, 276] width 185 height 11
click at [536, 138] on span "Jobs" at bounding box center [531, 135] width 15 height 11
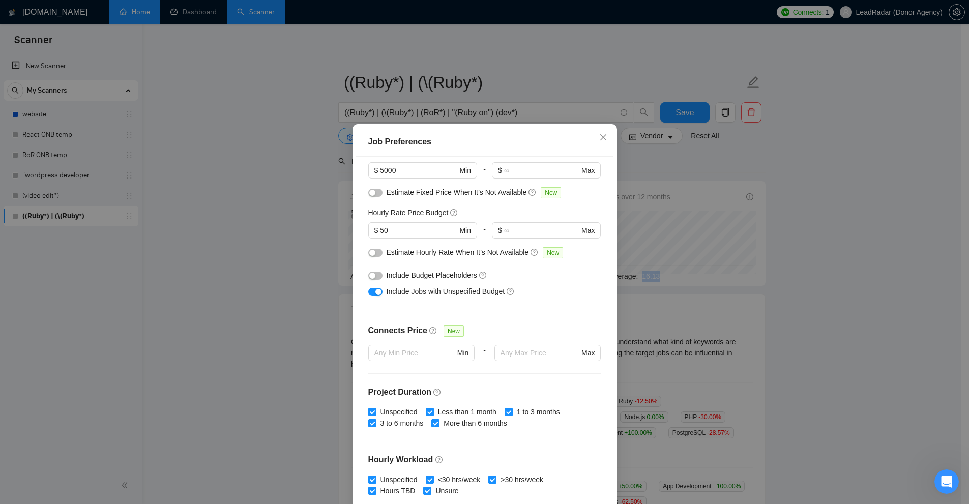
scroll to position [133, 0]
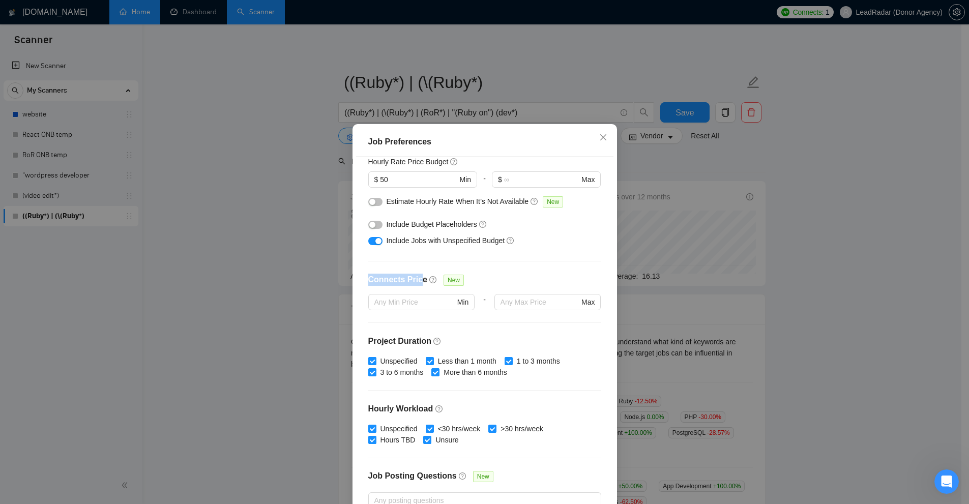
drag, startPoint x: 369, startPoint y: 278, endPoint x: 511, endPoint y: 290, distance: 142.5
click at [423, 284] on div "Budget Project Type All Fixed Price Hourly Rate Fixed Price Budget $ 5000 Min -…" at bounding box center [484, 333] width 257 height 353
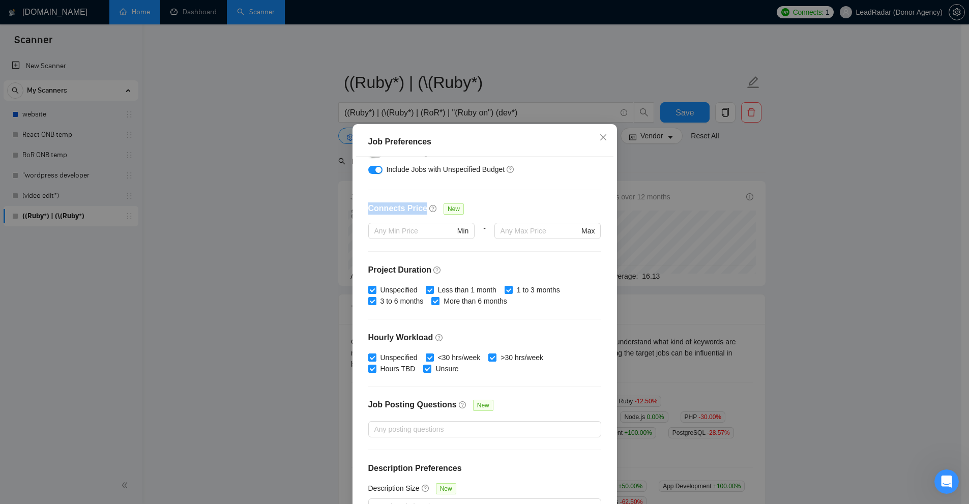
scroll to position [206, 0]
click at [534, 265] on h4 "Project Duration" at bounding box center [484, 269] width 233 height 12
click at [541, 227] on div "Job Preferences Budget Project Type All Fixed Price Hourly Rate Fixed Price Bud…" at bounding box center [484, 252] width 969 height 504
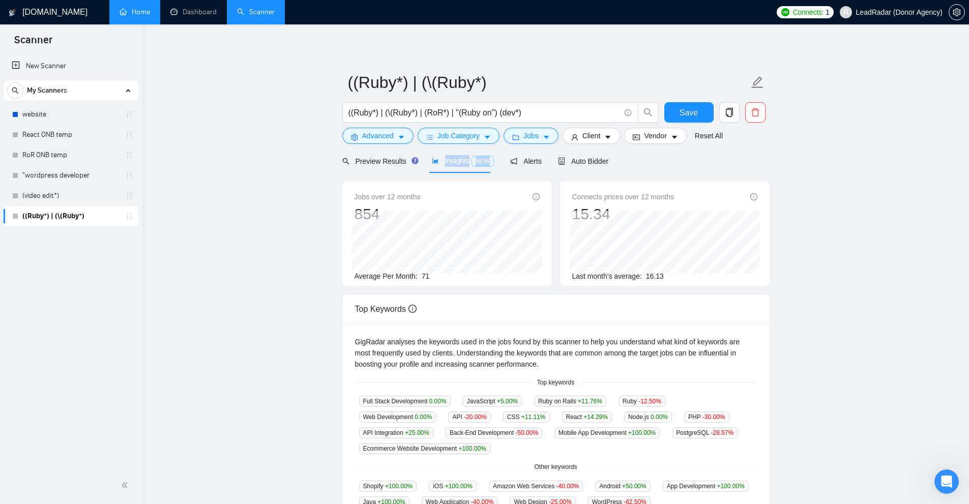
drag, startPoint x: 466, startPoint y: 163, endPoint x: 483, endPoint y: 162, distance: 17.8
click at [483, 162] on span "Insights NEW" at bounding box center [463, 161] width 62 height 8
click at [435, 180] on div "Jobs over 12 months 854 [DATE] 42 Average Per Month: 71 Connects prices over 12…" at bounding box center [555, 445] width 427 height 545
click at [454, 157] on span "Insights NEW" at bounding box center [463, 161] width 62 height 8
drag, startPoint x: 352, startPoint y: 190, endPoint x: 424, endPoint y: 196, distance: 72.5
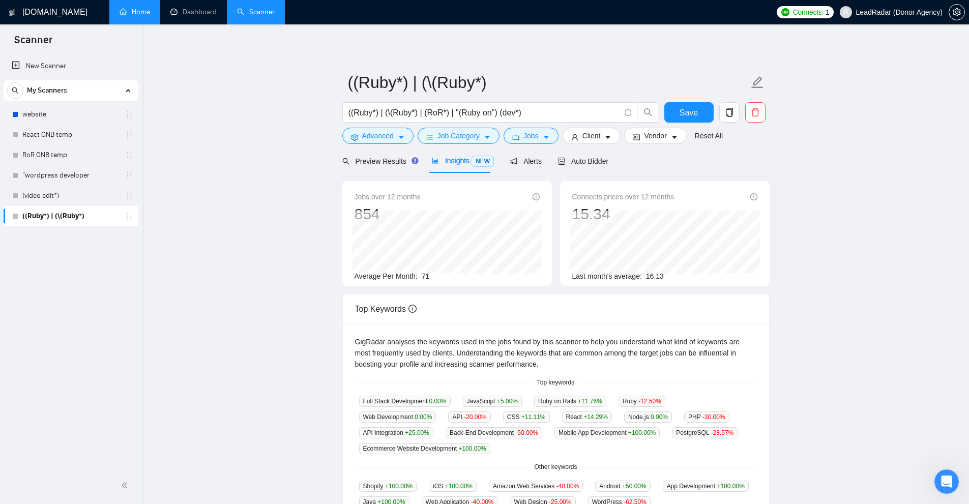
click at [424, 196] on div "Jobs over 12 months 854 [DATE] 42 Average Per Month: 71" at bounding box center [447, 233] width 210 height 105
drag, startPoint x: 402, startPoint y: 196, endPoint x: 424, endPoint y: 197, distance: 21.4
click at [423, 197] on div "Jobs over 12 months 854" at bounding box center [447, 207] width 185 height 33
click at [421, 198] on div "Jobs over 12 months 854" at bounding box center [447, 207] width 185 height 33
drag, startPoint x: 429, startPoint y: 273, endPoint x: 421, endPoint y: 276, distance: 9.0
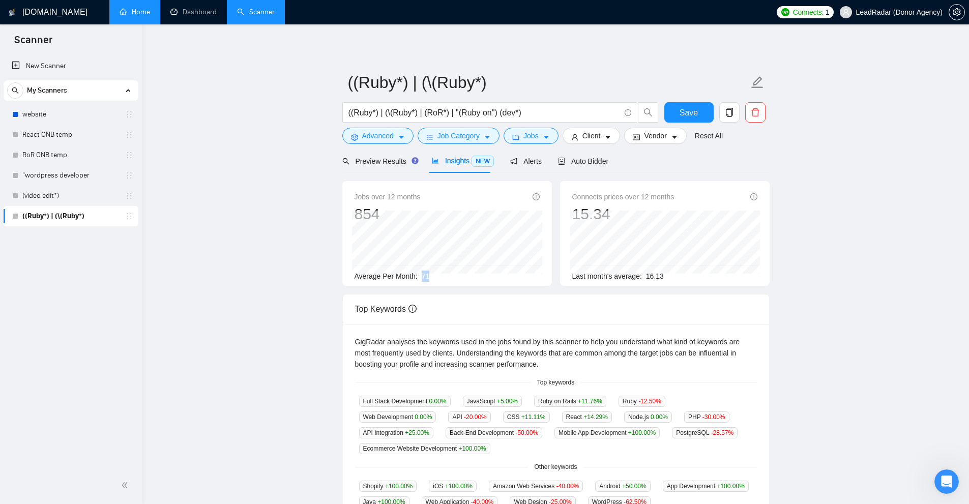
click at [421, 276] on div "Average Per Month: 71" at bounding box center [447, 276] width 185 height 11
click at [424, 276] on span "71" at bounding box center [426, 276] width 8 height 8
drag, startPoint x: 422, startPoint y: 276, endPoint x: 448, endPoint y: 278, distance: 26.0
click at [441, 278] on div "Average Per Month: 71" at bounding box center [447, 276] width 185 height 11
click at [437, 290] on div "Jobs over 12 months 854 [DATE] 39 Average Per Month: 71 Connects prices over 12…" at bounding box center [555, 237] width 435 height 113
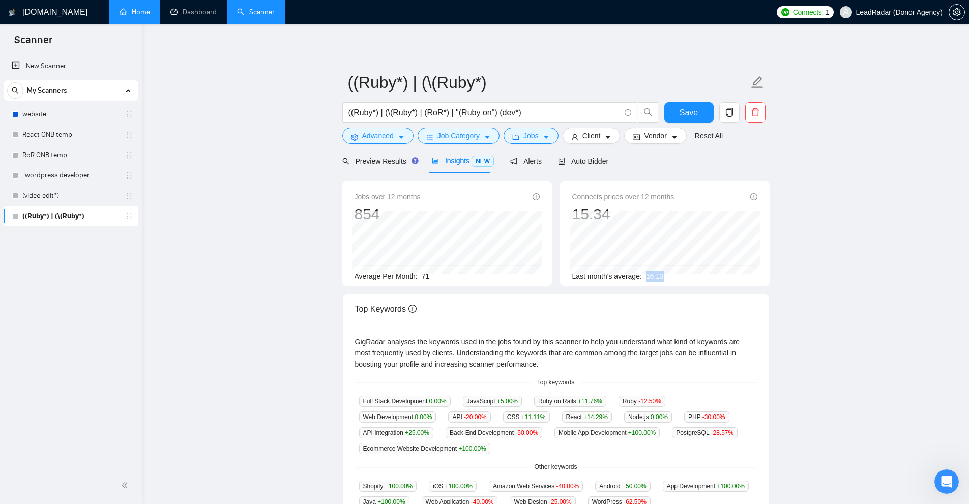
click at [541, 276] on div "Last month's average: 16.13" at bounding box center [664, 276] width 185 height 11
click at [541, 275] on span "16.13" at bounding box center [655, 276] width 18 height 8
drag, startPoint x: 420, startPoint y: 273, endPoint x: 433, endPoint y: 274, distance: 13.3
click at [433, 274] on div "Average Per Month: 71" at bounding box center [447, 276] width 185 height 11
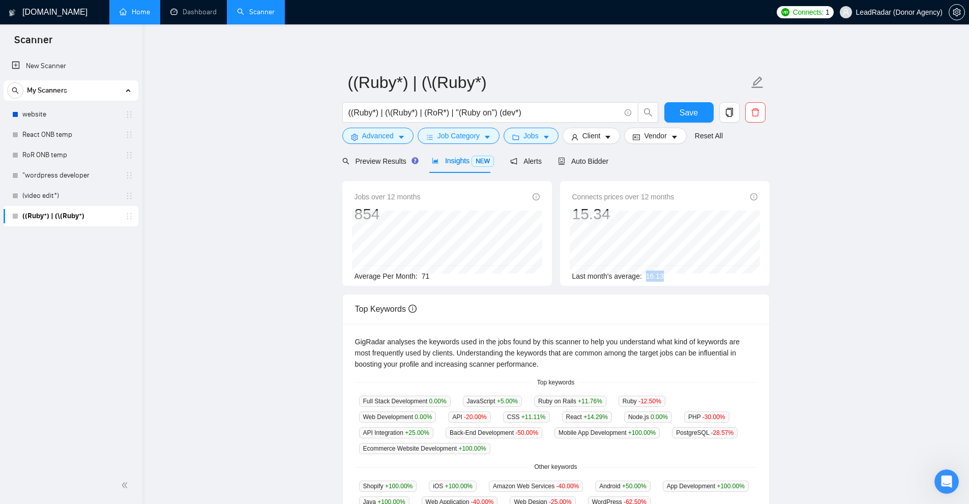
click at [541, 276] on div "Last month's average: 16.13" at bounding box center [664, 276] width 185 height 11
click at [525, 138] on span "Jobs" at bounding box center [531, 135] width 15 height 11
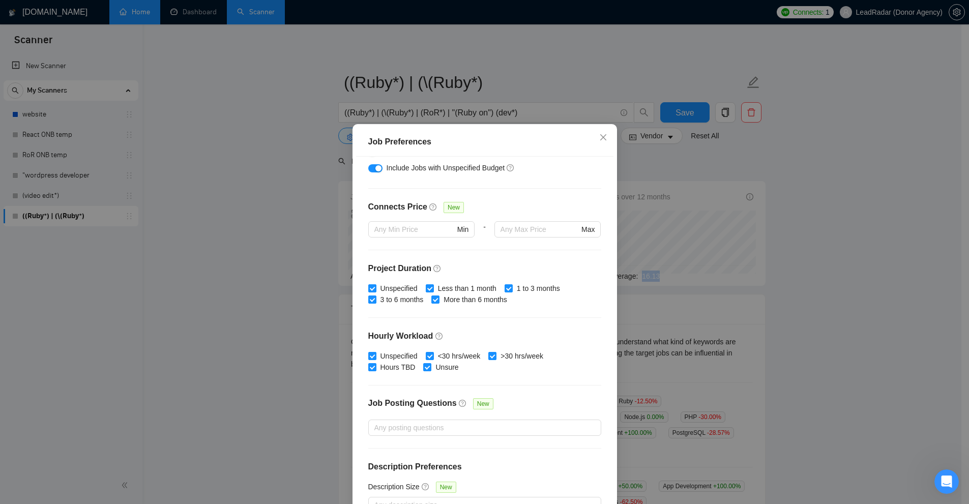
scroll to position [220, 0]
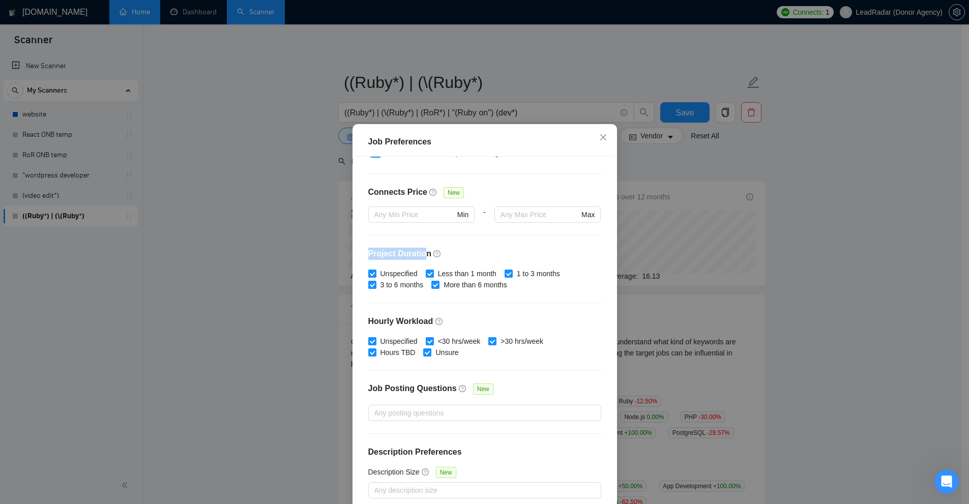
drag, startPoint x: 359, startPoint y: 252, endPoint x: 419, endPoint y: 254, distance: 60.1
click at [419, 254] on div "Budget Project Type All Fixed Price Hourly Rate Fixed Price Budget $ 5000 Min -…" at bounding box center [484, 333] width 257 height 353
click at [371, 252] on h4 "Project Duration" at bounding box center [484, 254] width 233 height 12
drag, startPoint x: 371, startPoint y: 252, endPoint x: 410, endPoint y: 252, distance: 38.7
click at [410, 252] on h4 "Project Duration" at bounding box center [484, 254] width 233 height 12
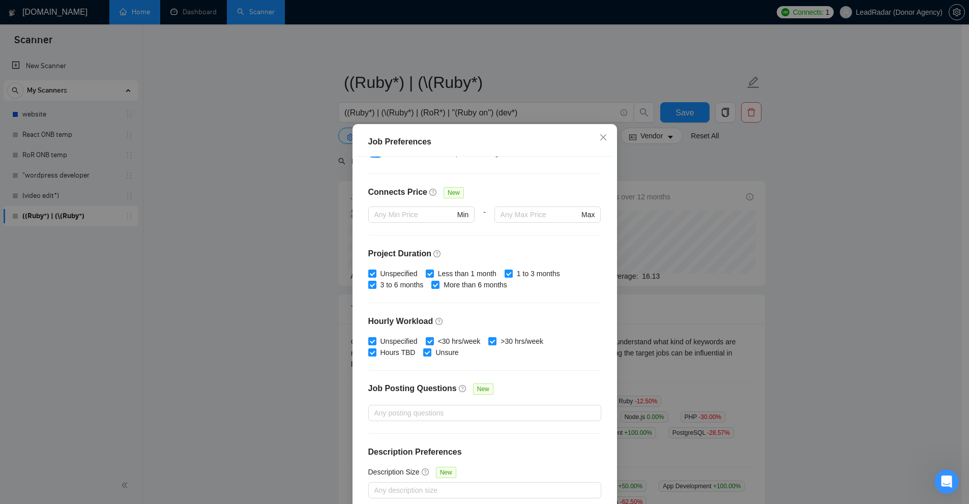
click at [371, 323] on h4 "Hourly Workload" at bounding box center [484, 321] width 233 height 12
drag, startPoint x: 371, startPoint y: 323, endPoint x: 409, endPoint y: 321, distance: 37.7
click at [409, 321] on h4 "Hourly Workload" at bounding box center [484, 321] width 233 height 12
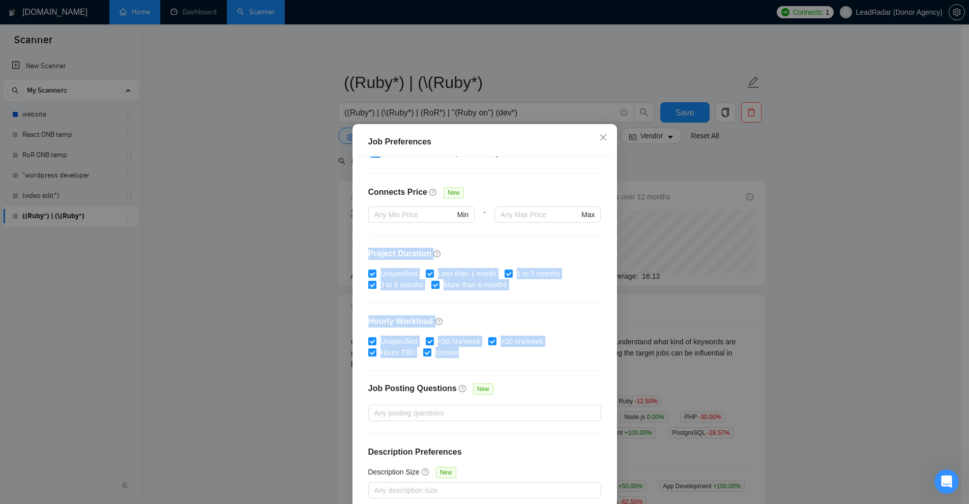
drag, startPoint x: 362, startPoint y: 253, endPoint x: 558, endPoint y: 371, distance: 229.1
click at [541, 371] on div "Budget Project Type All Fixed Price Hourly Rate Fixed Price Budget $ 5000 Min -…" at bounding box center [484, 333] width 257 height 353
click at [541, 370] on div "Budget Project Type All Fixed Price Hourly Rate Fixed Price Budget $ 5000 Min -…" at bounding box center [484, 333] width 257 height 353
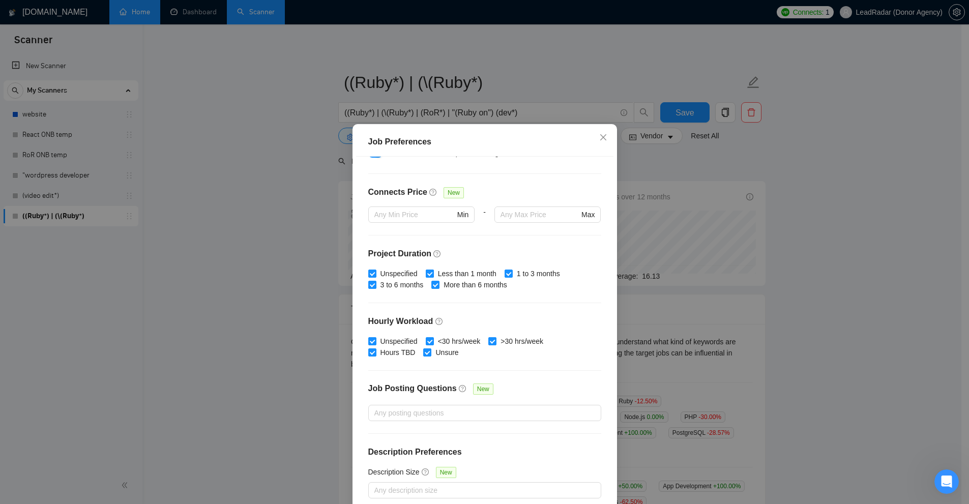
click at [449, 273] on span "Less than 1 month" at bounding box center [467, 273] width 67 height 11
click at [433, 273] on input "Less than 1 month" at bounding box center [429, 273] width 7 height 7
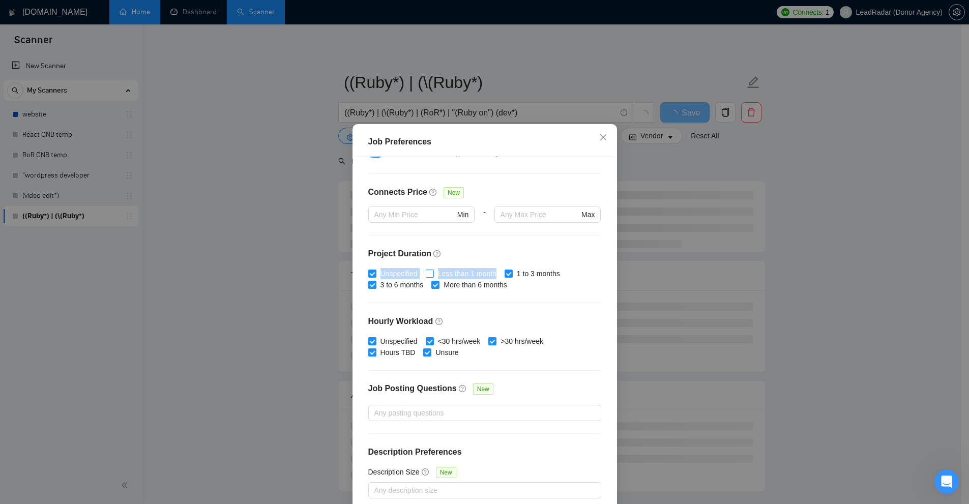
drag, startPoint x: 434, startPoint y: 266, endPoint x: 491, endPoint y: 271, distance: 57.2
click at [491, 271] on div "Budget Project Type All Fixed Price Hourly Rate Fixed Price Budget $ 5000 Min -…" at bounding box center [484, 333] width 257 height 353
click at [535, 255] on h4 "Project Duration" at bounding box center [484, 254] width 233 height 12
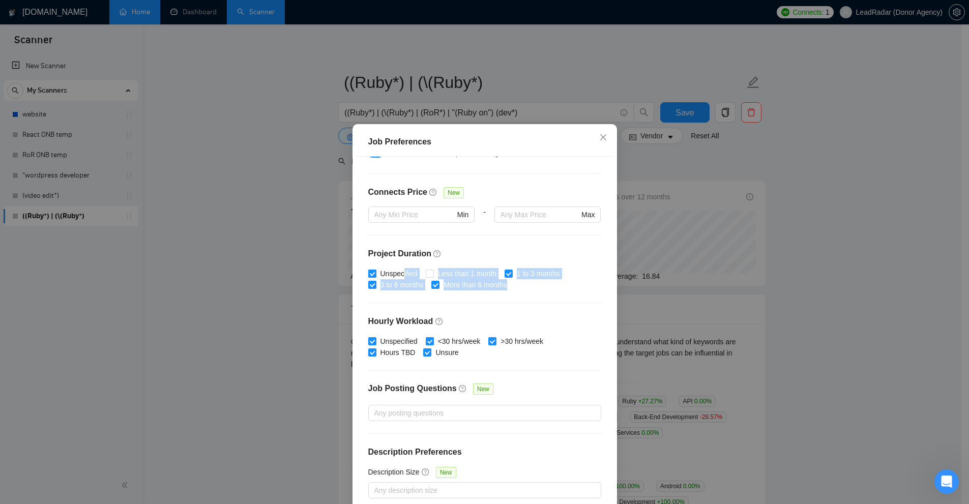
drag, startPoint x: 562, startPoint y: 302, endPoint x: 404, endPoint y: 279, distance: 159.4
click at [402, 277] on div "Budget Project Type All Fixed Price Hourly Rate Fixed Price Budget $ 5000 Min -…" at bounding box center [484, 333] width 257 height 353
click at [489, 304] on div "Budget Project Type All Fixed Price Hourly Rate Fixed Price Budget $ 5000 Min -…" at bounding box center [484, 333] width 257 height 353
click at [463, 269] on span "Less than 1 month" at bounding box center [467, 273] width 67 height 11
click at [433, 270] on input "Less than 1 month" at bounding box center [429, 273] width 7 height 7
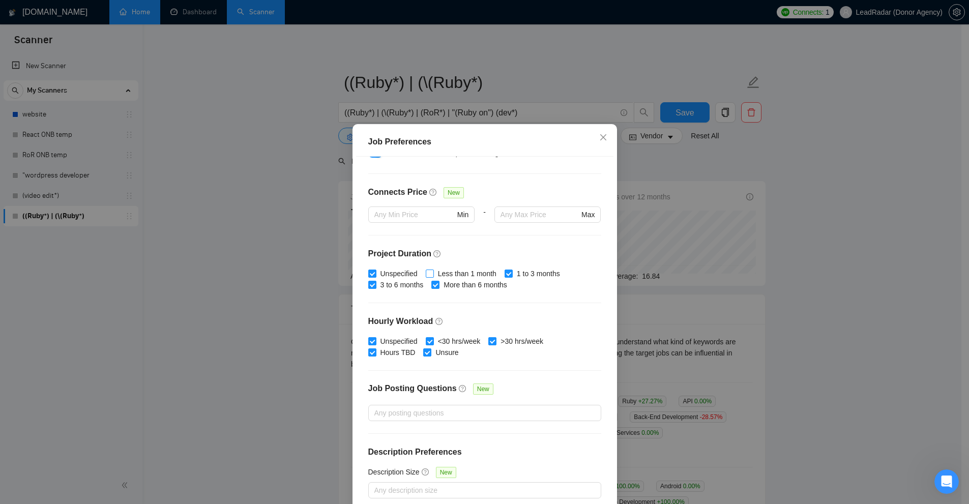
checkbox input "true"
drag, startPoint x: 370, startPoint y: 318, endPoint x: 425, endPoint y: 319, distance: 55.5
click at [425, 319] on h4 "Hourly Workload" at bounding box center [484, 321] width 233 height 12
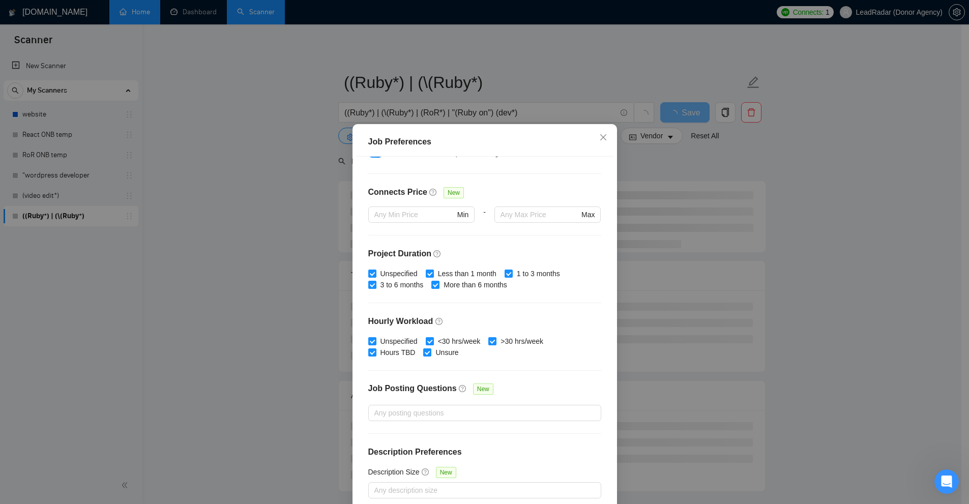
drag, startPoint x: 554, startPoint y: 371, endPoint x: 559, endPoint y: 368, distance: 5.9
click at [541, 370] on div "Budget Project Type All Fixed Price Hourly Rate Fixed Price Budget $ 5000 Min -…" at bounding box center [484, 333] width 257 height 353
click at [514, 367] on div "Budget Project Type All Fixed Price Hourly Rate Fixed Price Budget $ 5000 Min -…" at bounding box center [484, 333] width 257 height 353
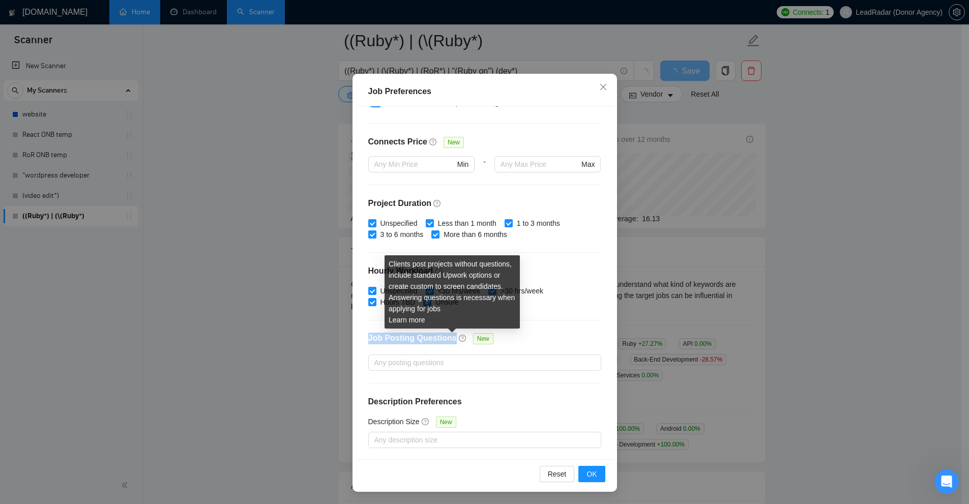
drag, startPoint x: 354, startPoint y: 330, endPoint x: 447, endPoint y: 338, distance: 94.0
click at [447, 338] on div "Budget Project Type All Fixed Price Hourly Rate Fixed Price Budget $ 5000 Min -…" at bounding box center [484, 282] width 257 height 353
click at [534, 360] on div at bounding box center [480, 363] width 218 height 12
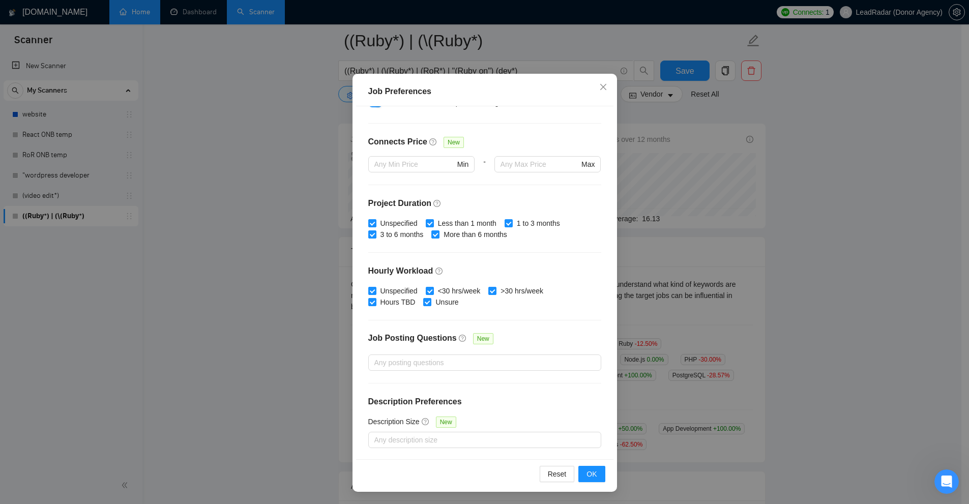
click at [541, 337] on div "Job Posting Questions New" at bounding box center [484, 344] width 233 height 22
click at [467, 357] on div at bounding box center [480, 363] width 218 height 12
click at [500, 343] on div "Job Posting Questions New" at bounding box center [484, 344] width 233 height 22
drag, startPoint x: 385, startPoint y: 406, endPoint x: 510, endPoint y: 395, distance: 125.7
click at [510, 395] on div "Budget Project Type All Fixed Price Hourly Rate Fixed Price Budget $ 5000 Min -…" at bounding box center [484, 282] width 257 height 353
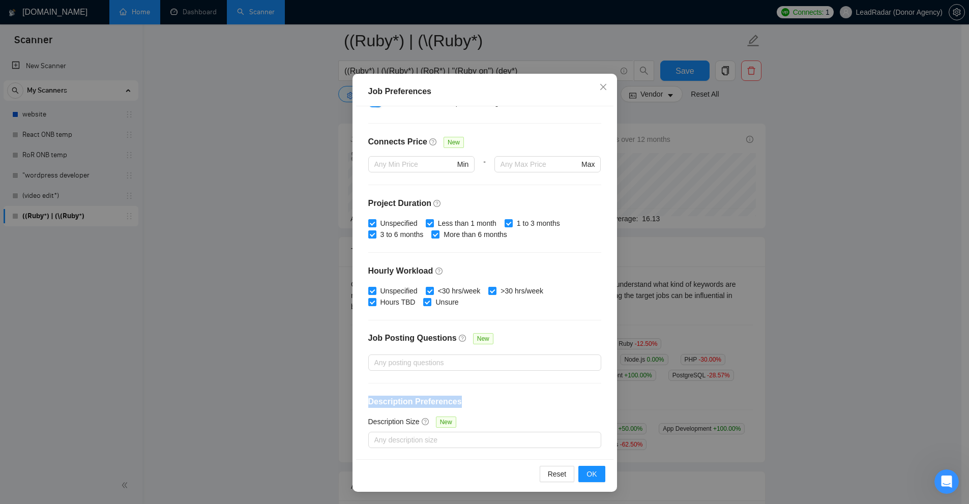
click at [510, 395] on div "Budget Project Type All Fixed Price Hourly Rate Fixed Price Budget $ 5000 Min -…" at bounding box center [484, 282] width 257 height 353
click at [475, 439] on div at bounding box center [480, 440] width 218 height 12
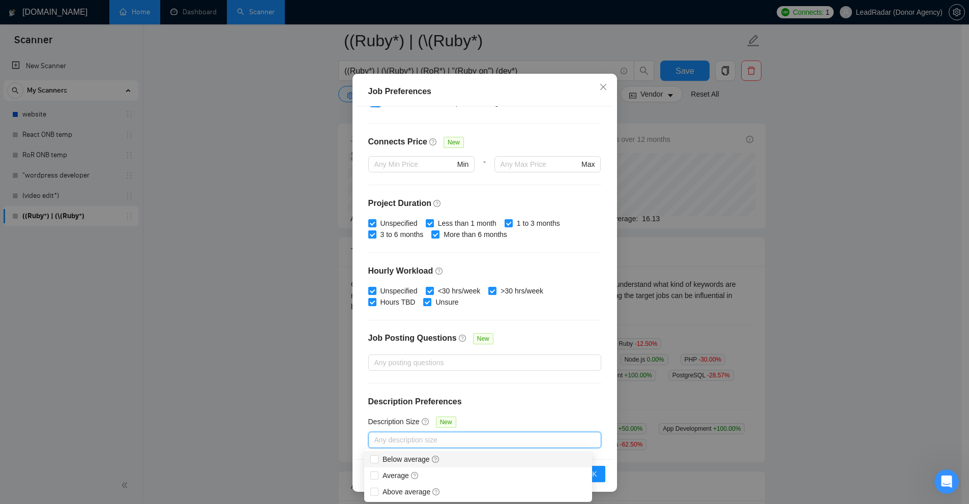
scroll to position [117, 0]
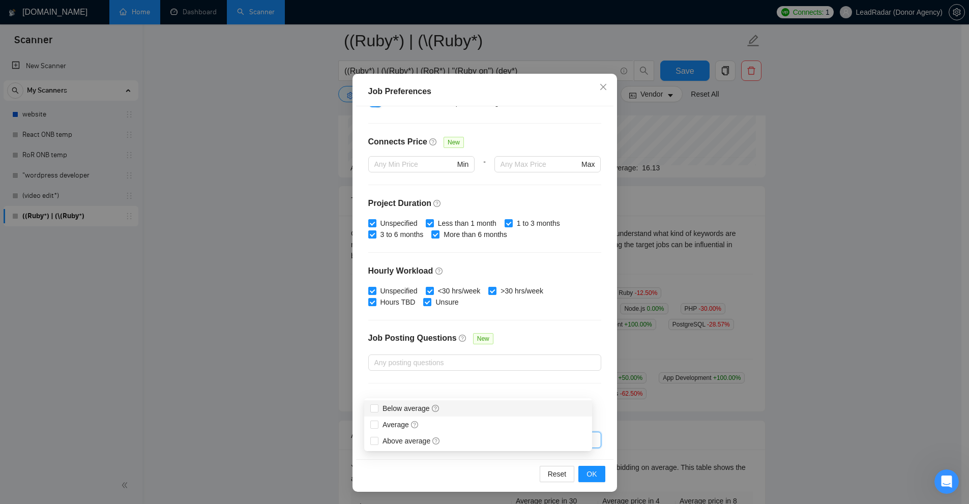
click at [483, 411] on div "Below average" at bounding box center [478, 408] width 216 height 11
click at [541, 356] on div "Job Preferences Budget Project Type All Fixed Price Hourly Rate Fixed Price Bud…" at bounding box center [484, 252] width 969 height 504
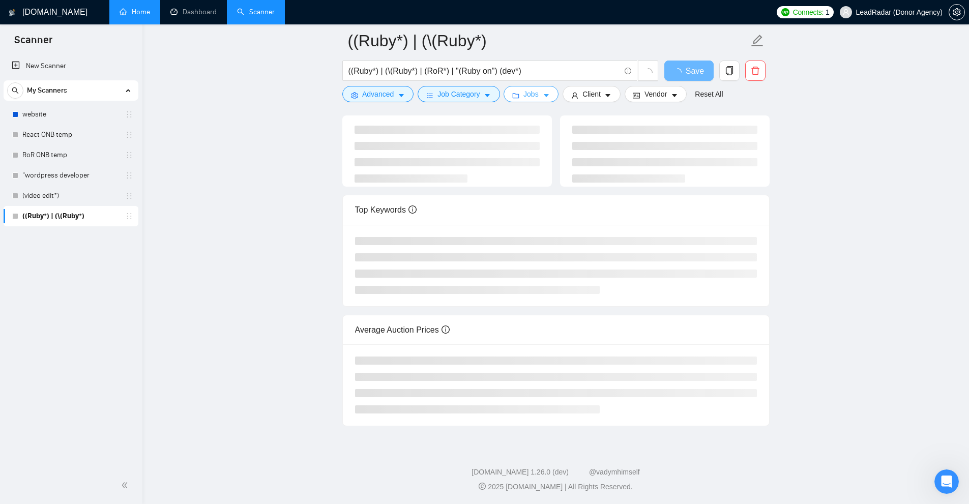
scroll to position [0, 0]
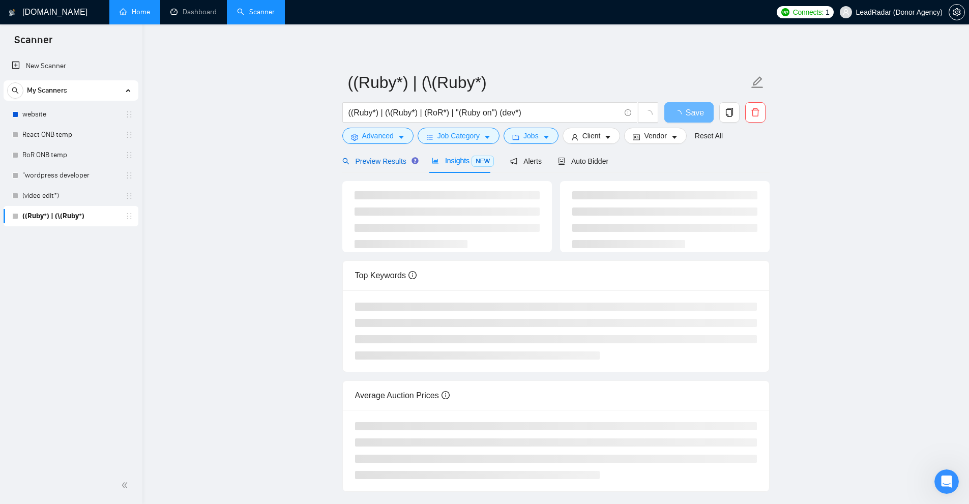
click at [384, 157] on span "Preview Results" at bounding box center [378, 161] width 73 height 8
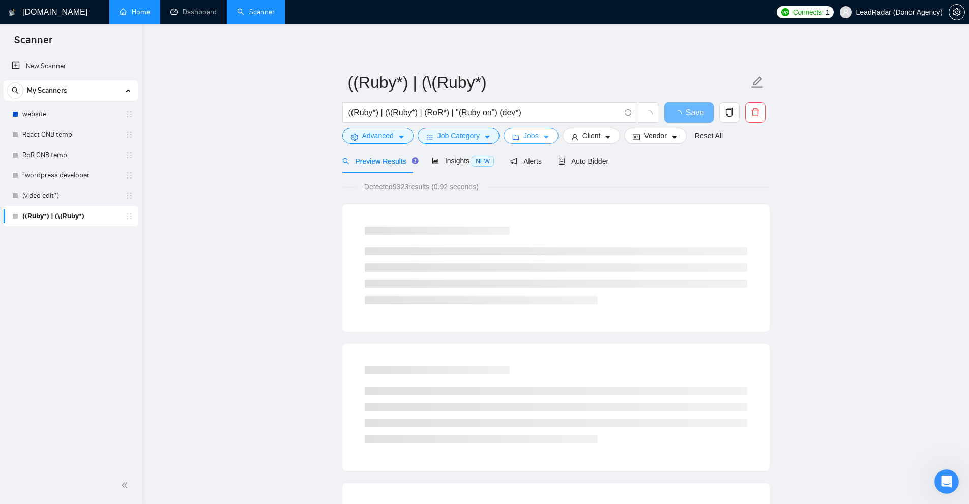
click at [532, 131] on span "Jobs" at bounding box center [531, 135] width 15 height 11
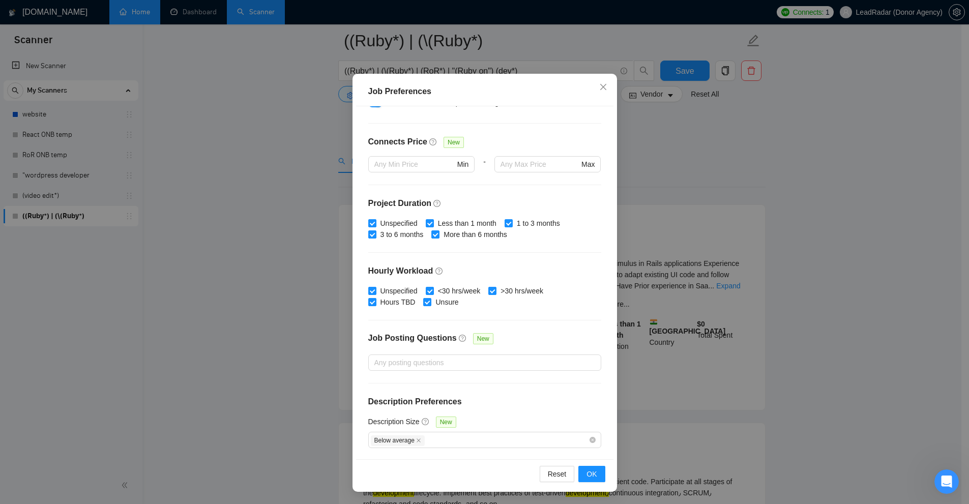
scroll to position [305, 0]
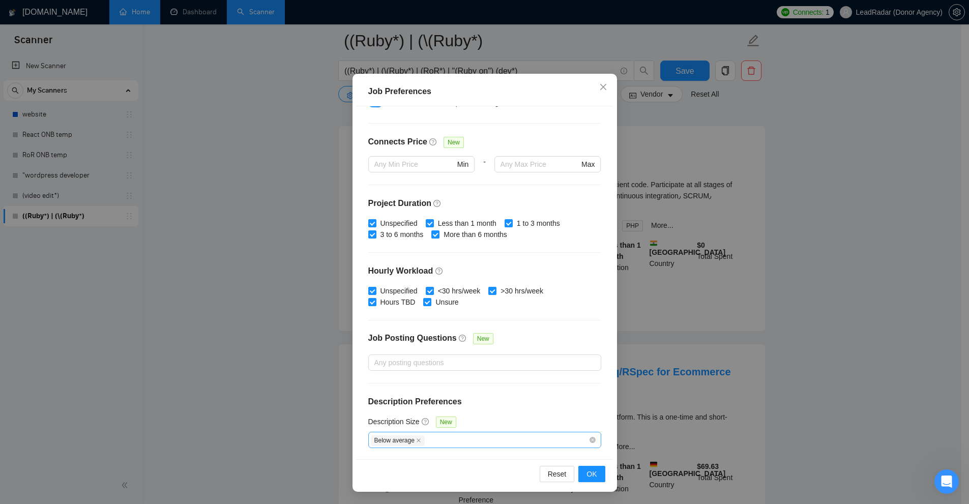
click at [446, 438] on div "Below average" at bounding box center [480, 440] width 218 height 12
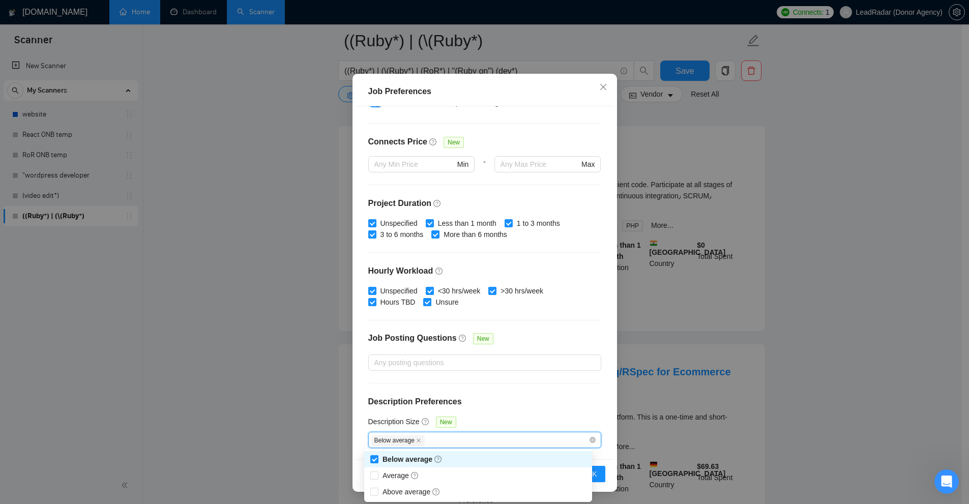
click at [541, 370] on div "Job Preferences Budget Project Type All Fixed Price Hourly Rate Fixed Price Bud…" at bounding box center [484, 252] width 969 height 504
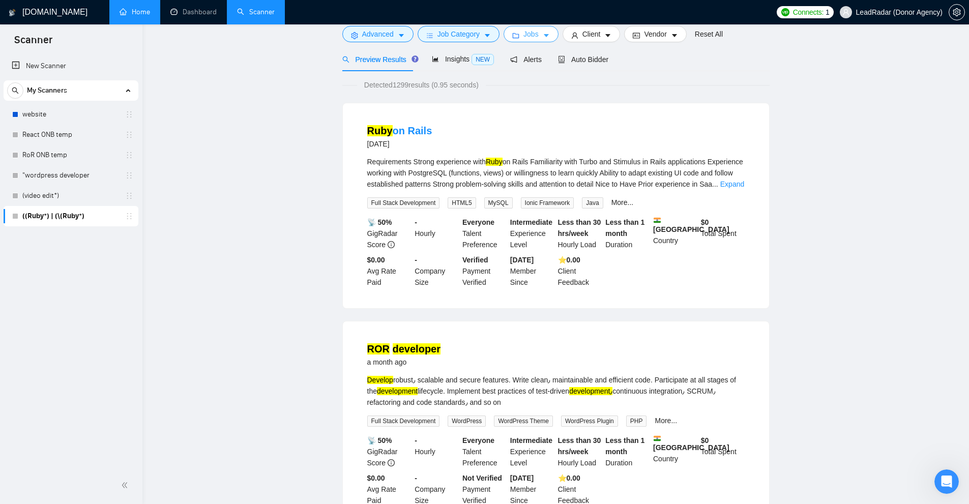
scroll to position [0, 0]
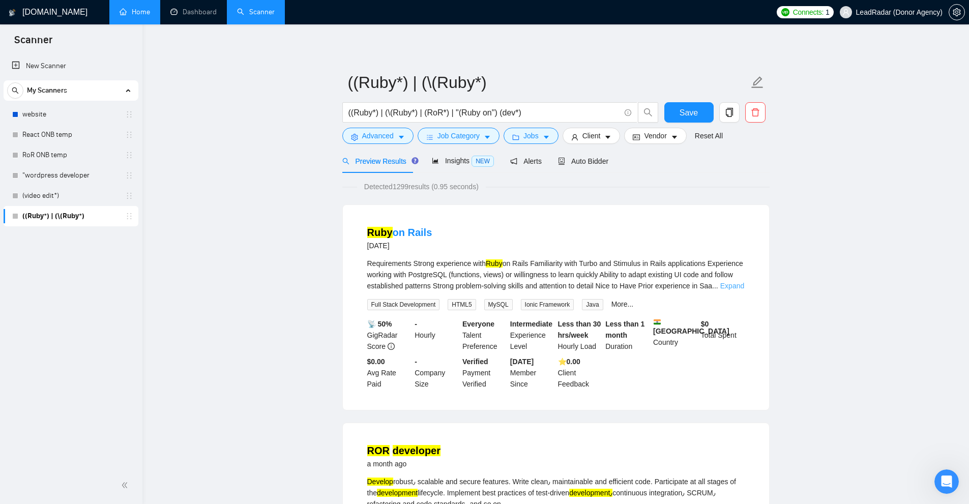
click at [541, 282] on link "Expand" at bounding box center [732, 286] width 24 height 8
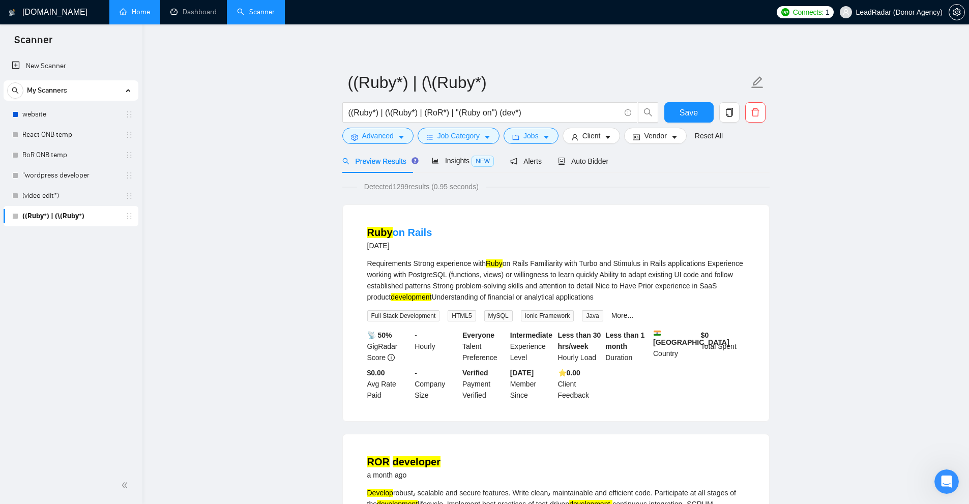
drag, startPoint x: 364, startPoint y: 257, endPoint x: 614, endPoint y: 301, distance: 253.7
click at [541, 301] on li "Ruby on Rails [DATE] Requirements Strong experience with Ruby on Rails Familiar…" at bounding box center [556, 313] width 402 height 192
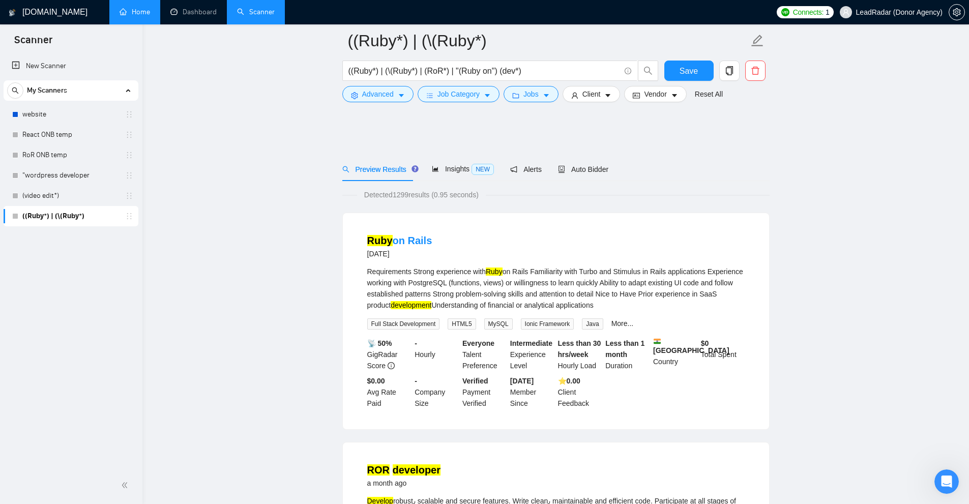
scroll to position [254, 0]
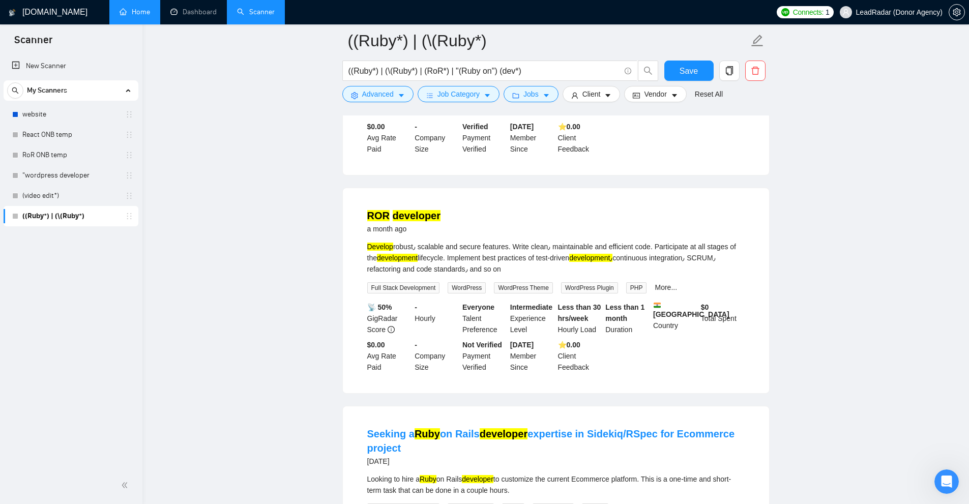
drag, startPoint x: 366, startPoint y: 246, endPoint x: 605, endPoint y: 266, distance: 239.9
click at [541, 266] on li "ROR developer a month ago Develop robust٫ scalable and secure features. Write c…" at bounding box center [556, 290] width 402 height 181
click at [541, 266] on div "Develop robust٫ scalable and secure features. Write clean٫ maintainable and eff…" at bounding box center [555, 258] width 377 height 34
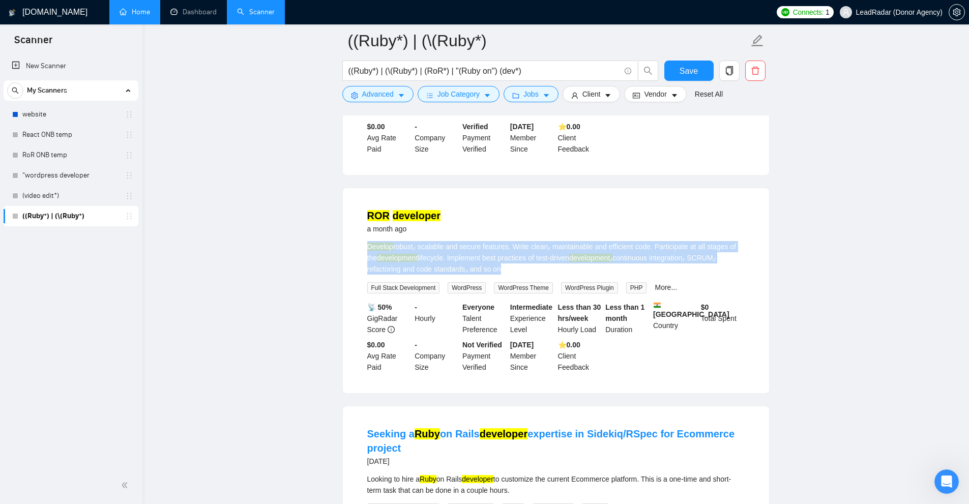
drag, startPoint x: 605, startPoint y: 266, endPoint x: 372, endPoint y: 244, distance: 234.0
click at [372, 244] on div "Develop robust٫ scalable and secure features. Write clean٫ maintainable and eff…" at bounding box center [555, 258] width 377 height 34
click at [372, 244] on mark "Develop" at bounding box center [380, 247] width 26 height 8
drag, startPoint x: 372, startPoint y: 244, endPoint x: 592, endPoint y: 266, distance: 220.8
click at [541, 266] on div "Develop robust٫ scalable and secure features. Write clean٫ maintainable and eff…" at bounding box center [555, 258] width 377 height 34
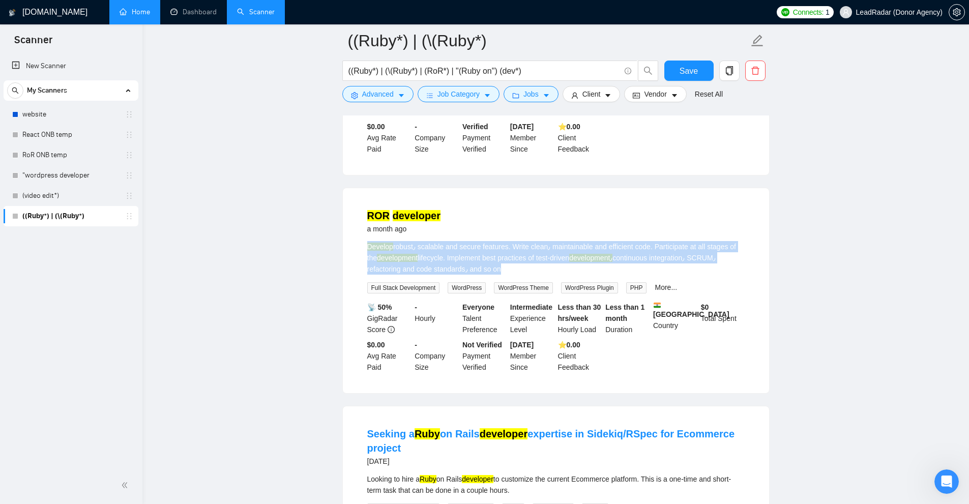
click at [541, 266] on div "Develop robust٫ scalable and secure features. Write clean٫ maintainable and eff…" at bounding box center [555, 258] width 377 height 34
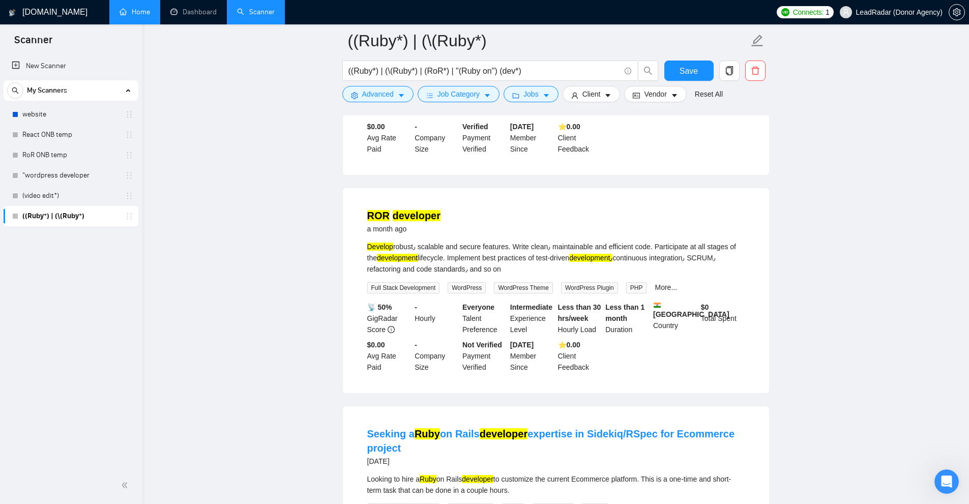
click at [541, 262] on div "Develop robust٫ scalable and secure features. Write clean٫ maintainable and eff…" at bounding box center [555, 258] width 377 height 34
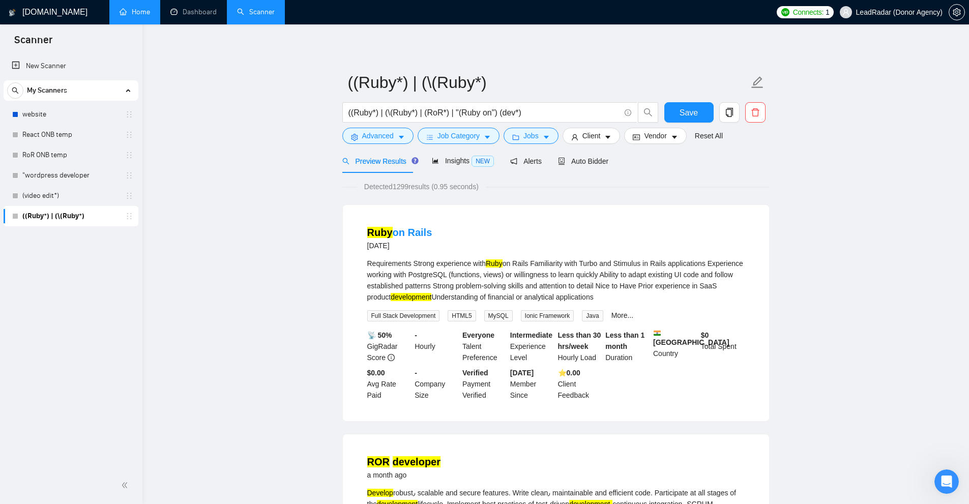
drag, startPoint x: 414, startPoint y: 276, endPoint x: 659, endPoint y: 301, distance: 246.9
click at [541, 301] on li "Ruby on Rails [DATE] Requirements Strong experience with Ruby on Rails Familiar…" at bounding box center [556, 313] width 402 height 192
click at [541, 301] on div "Requirements Strong experience with Ruby on Rails Familiarity with Turbo and St…" at bounding box center [555, 280] width 377 height 45
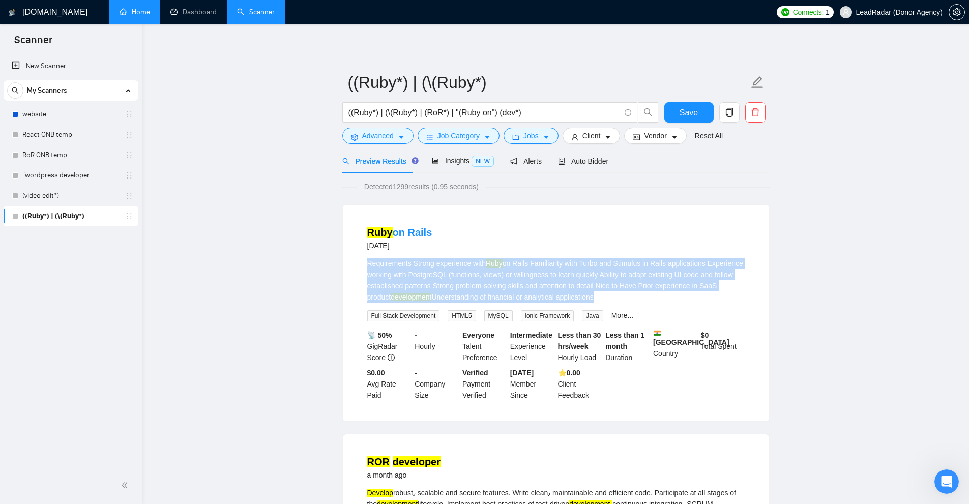
drag, startPoint x: 659, startPoint y: 301, endPoint x: 393, endPoint y: 255, distance: 269.9
click at [393, 255] on li "Ruby on Rails [DATE] Requirements Strong experience with Ruby on Rails Familiar…" at bounding box center [556, 313] width 402 height 192
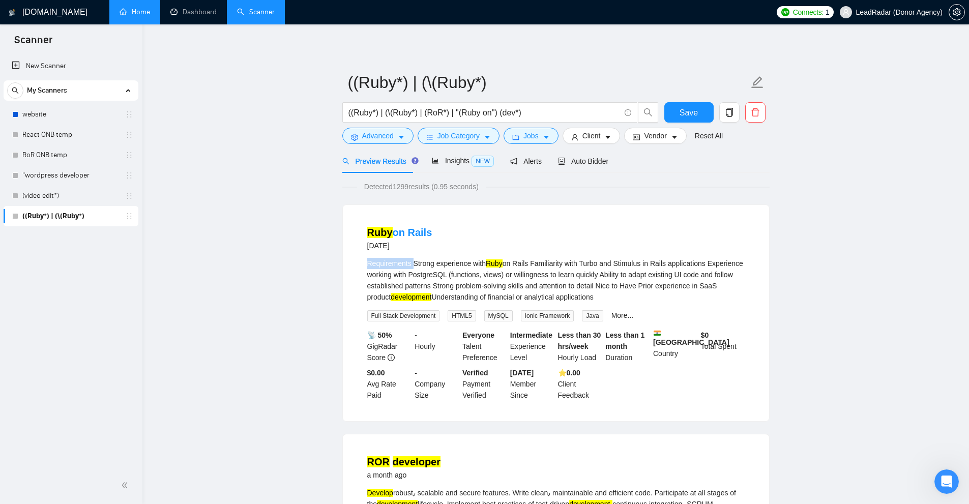
click at [393, 255] on li "Ruby on Rails [DATE] Requirements Strong experience with Ruby on Rails Familiar…" at bounding box center [556, 313] width 402 height 192
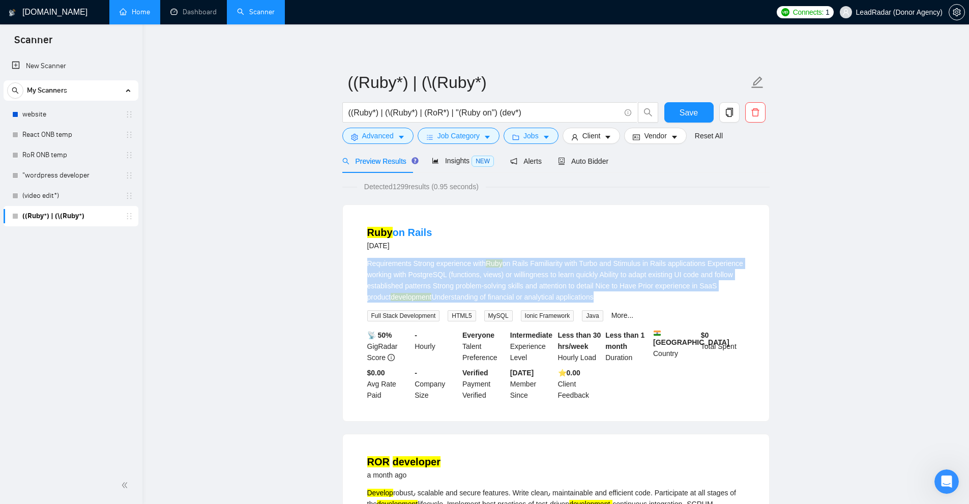
click at [393, 255] on li "Ruby on Rails [DATE] Requirements Strong experience with Ruby on Rails Familiar…" at bounding box center [556, 313] width 402 height 192
click at [541, 269] on div "Requirements Strong experience with Ruby on Rails Familiarity with Turbo and St…" at bounding box center [555, 280] width 377 height 45
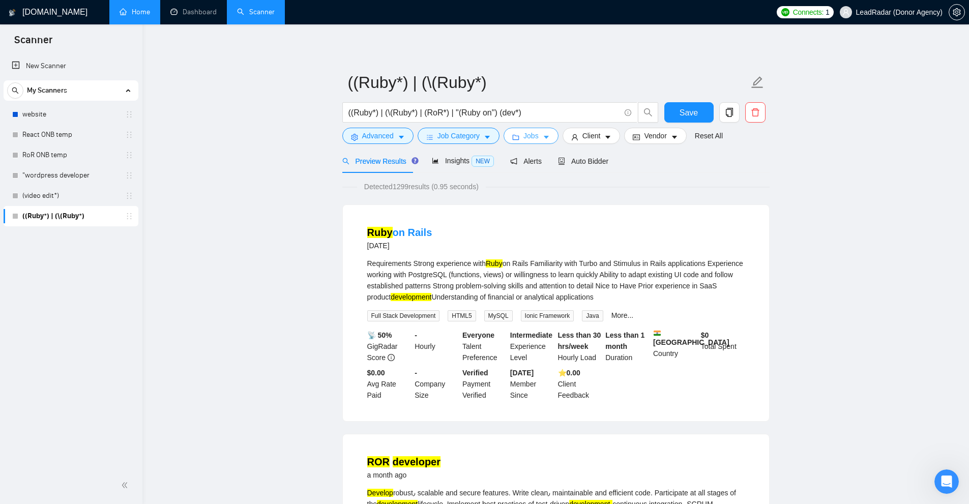
click at [521, 134] on button "Jobs" at bounding box center [531, 136] width 55 height 16
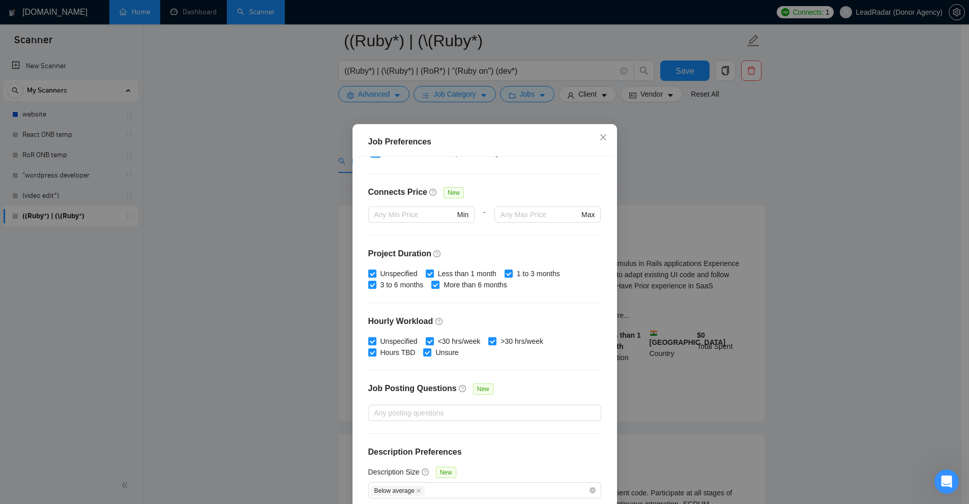
scroll to position [50, 0]
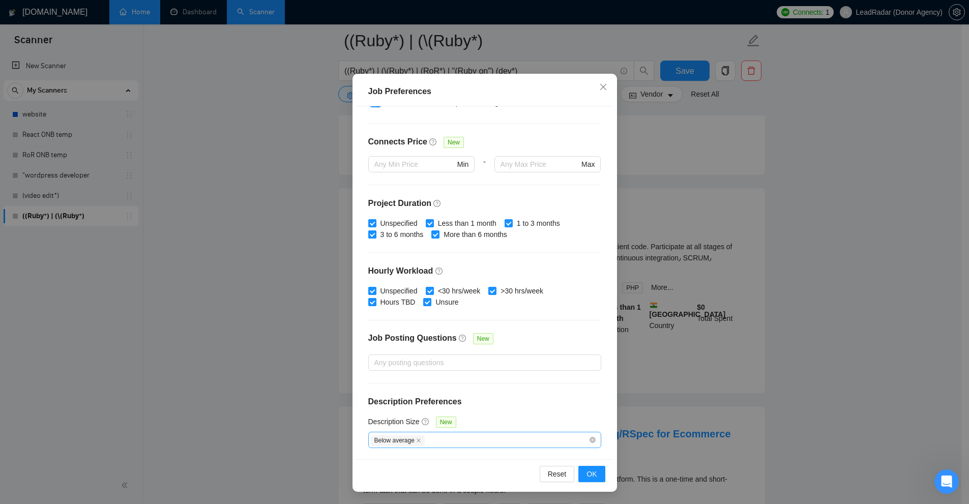
click at [424, 443] on div "Below average" at bounding box center [480, 440] width 218 height 12
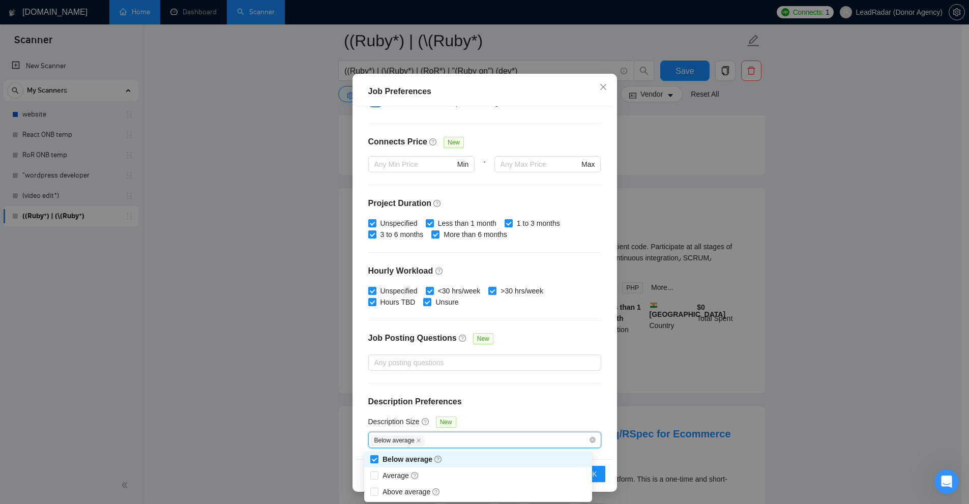
click at [381, 461] on span "Below average" at bounding box center [413, 459] width 68 height 11
click at [377, 461] on input "Below average" at bounding box center [373, 458] width 7 height 7
checkbox input "true"
click at [379, 479] on span "Average" at bounding box center [401, 475] width 45 height 11
click at [377, 479] on input "Average" at bounding box center [373, 475] width 7 height 7
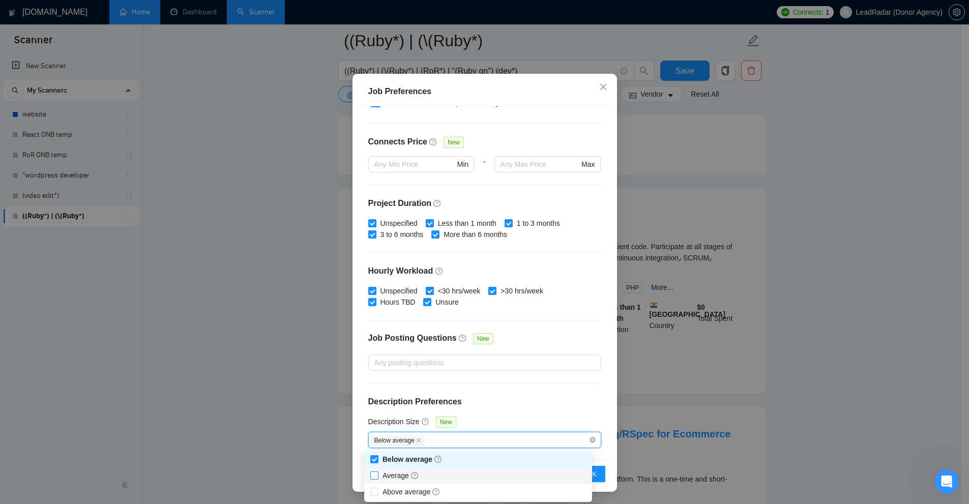
checkbox input "false"
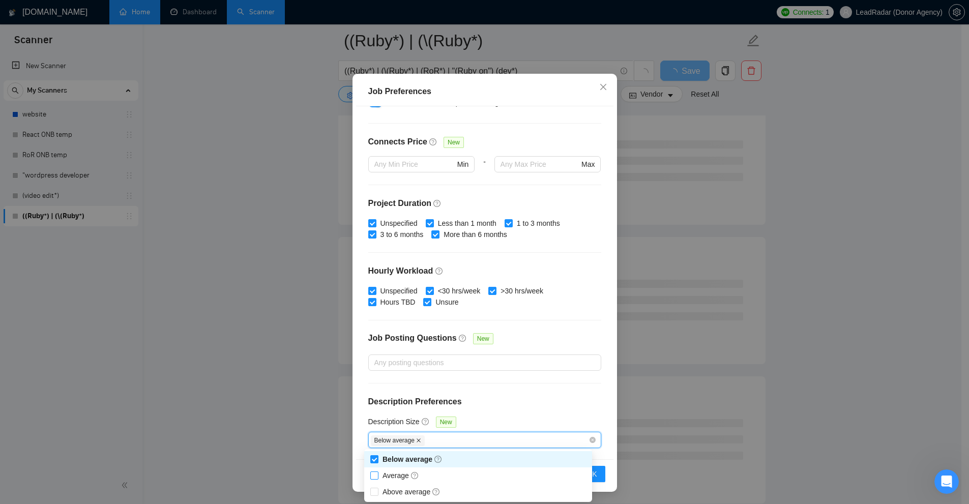
click at [416, 440] on icon "close" at bounding box center [418, 440] width 5 height 5
checkbox input "false"
click at [508, 410] on div "Budget Project Type All Fixed Price Hourly Rate Fixed Price Budget $ 5000 Min -…" at bounding box center [484, 282] width 257 height 353
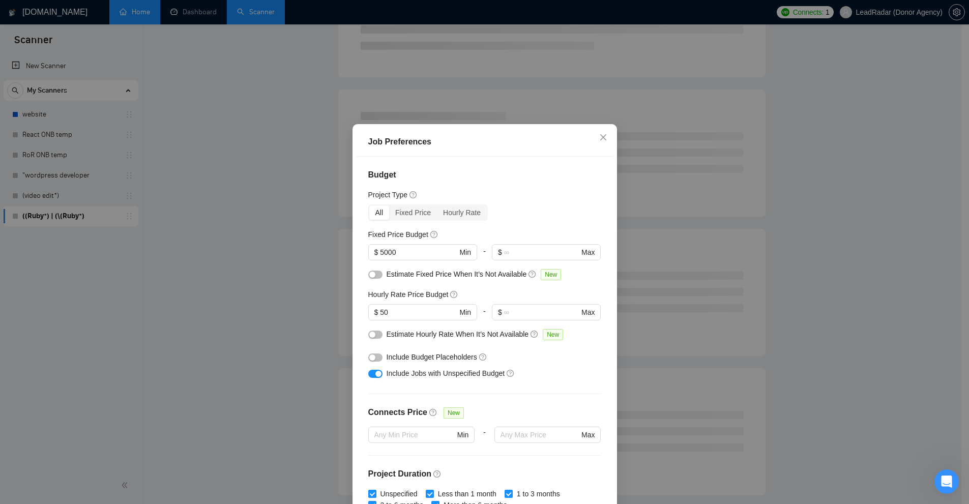
scroll to position [0, 0]
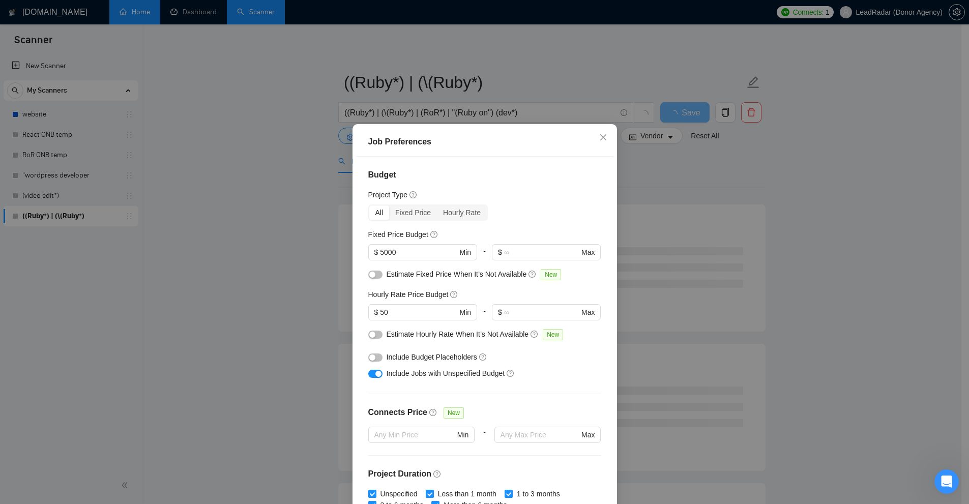
click at [541, 222] on div "Job Preferences Budget Project Type All Fixed Price Hourly Rate Fixed Price Bud…" at bounding box center [484, 252] width 969 height 504
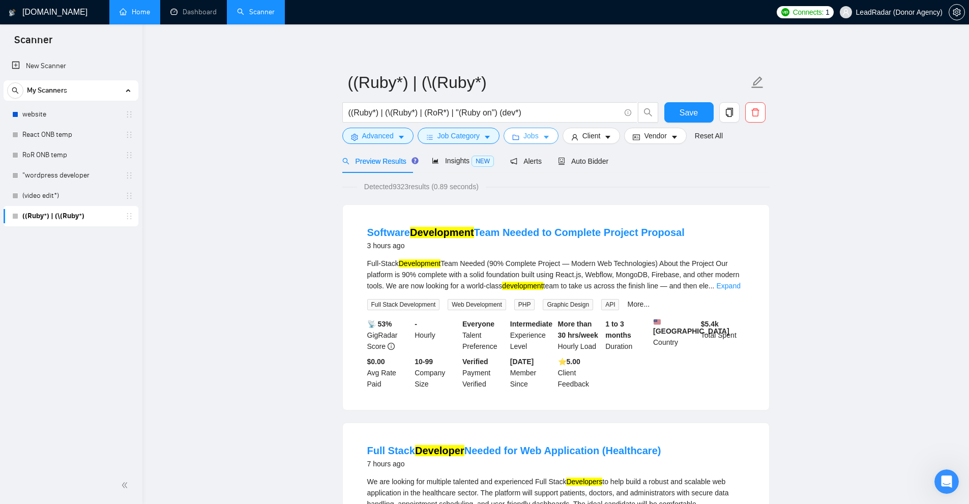
click at [533, 137] on span "Jobs" at bounding box center [531, 135] width 15 height 11
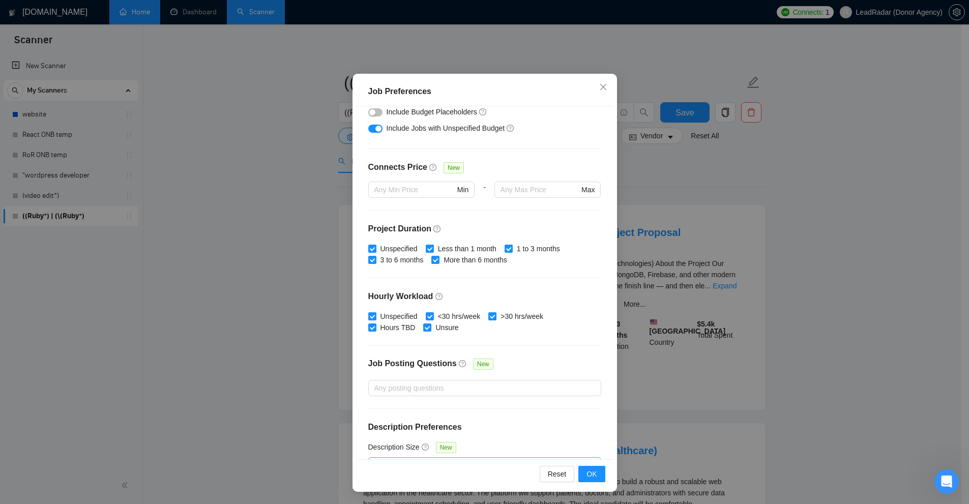
scroll to position [220, 0]
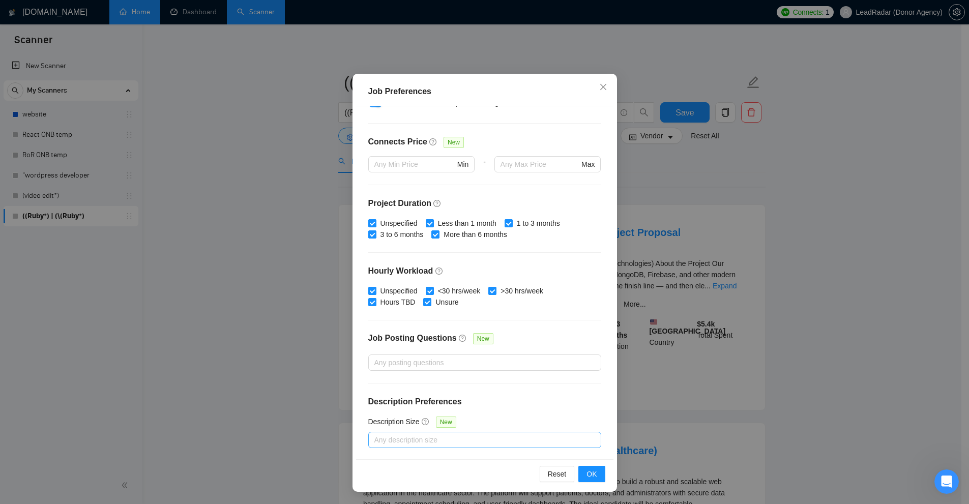
click at [541, 207] on div "Job Preferences Budget Project Type All Fixed Price Hourly Rate Fixed Price Bud…" at bounding box center [484, 252] width 969 height 504
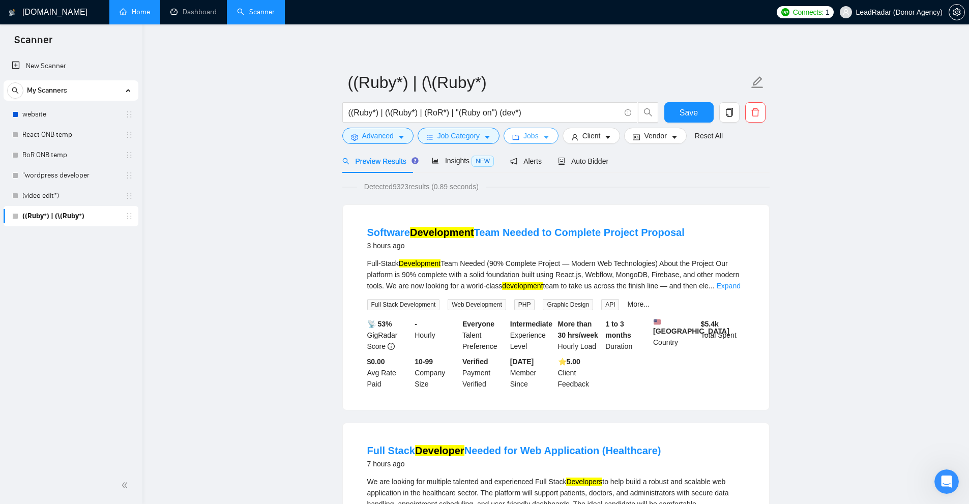
click at [541, 137] on icon "caret-down" at bounding box center [546, 137] width 5 height 3
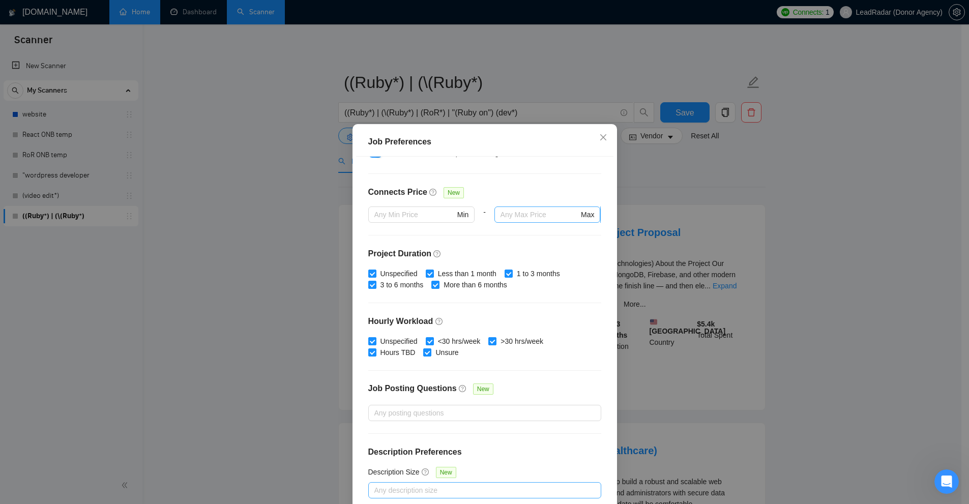
scroll to position [50, 0]
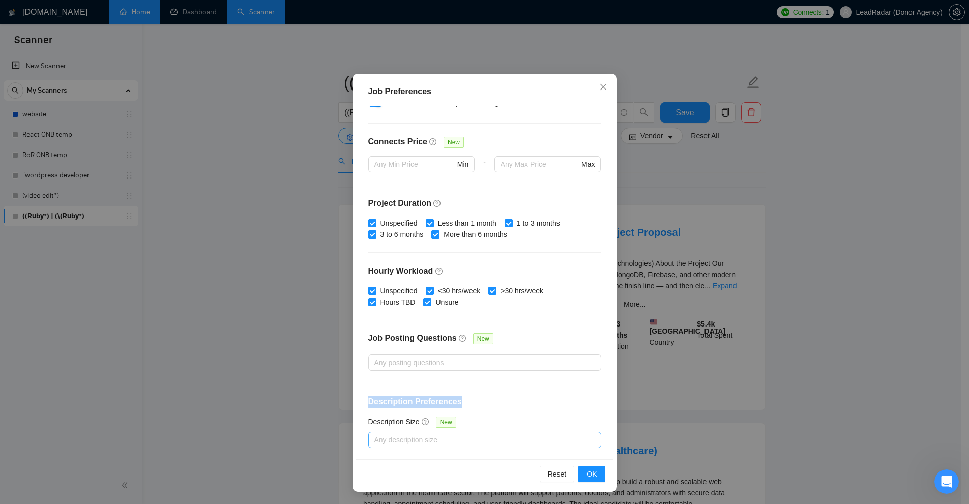
drag, startPoint x: 403, startPoint y: 395, endPoint x: 460, endPoint y: 398, distance: 56.6
click at [460, 398] on div "Budget Project Type All Fixed Price Hourly Rate Fixed Price Budget $ 5000 Min -…" at bounding box center [484, 282] width 257 height 353
drag, startPoint x: 361, startPoint y: 334, endPoint x: 479, endPoint y: 340, distance: 117.7
click at [451, 340] on div "Budget Project Type All Fixed Price Hourly Rate Fixed Price Budget $ 5000 Min -…" at bounding box center [484, 282] width 257 height 353
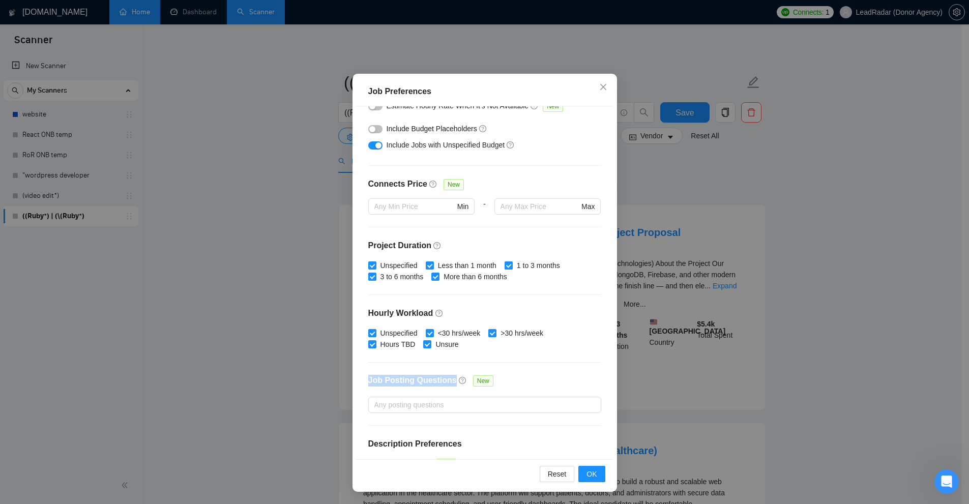
scroll to position [220, 0]
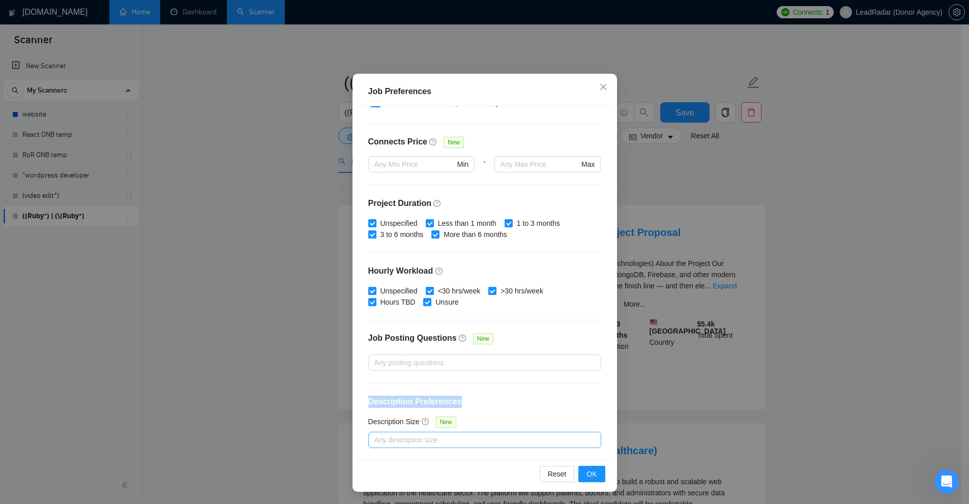
drag, startPoint x: 359, startPoint y: 396, endPoint x: 460, endPoint y: 401, distance: 100.8
click at [460, 401] on div "Budget Project Type All Fixed Price Hourly Rate Fixed Price Budget $ 5000 Min -…" at bounding box center [484, 282] width 257 height 353
drag, startPoint x: 369, startPoint y: 334, endPoint x: 361, endPoint y: 410, distance: 75.7
click at [432, 338] on h4 "Job Posting Questions" at bounding box center [412, 338] width 89 height 12
drag, startPoint x: 416, startPoint y: 404, endPoint x: 456, endPoint y: 401, distance: 40.3
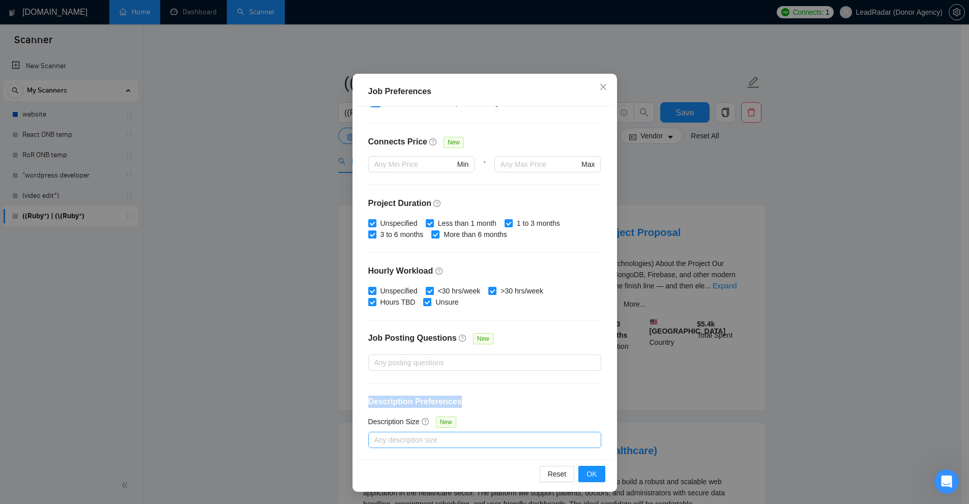
click at [458, 402] on div "Budget Project Type All Fixed Price Hourly Rate Fixed Price Budget $ 5000 Min -…" at bounding box center [484, 282] width 257 height 353
drag, startPoint x: 365, startPoint y: 334, endPoint x: 405, endPoint y: 339, distance: 41.0
click at [403, 339] on div "Budget Project Type All Fixed Price Hourly Rate Fixed Price Budget $ 5000 Min -…" at bounding box center [484, 282] width 257 height 353
click at [505, 335] on div "Job Posting Questions New" at bounding box center [484, 344] width 233 height 22
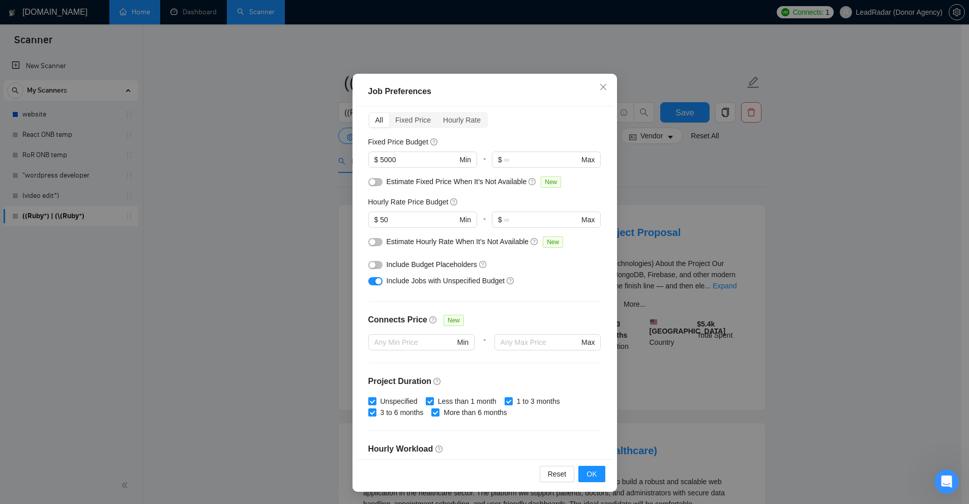
scroll to position [16, 0]
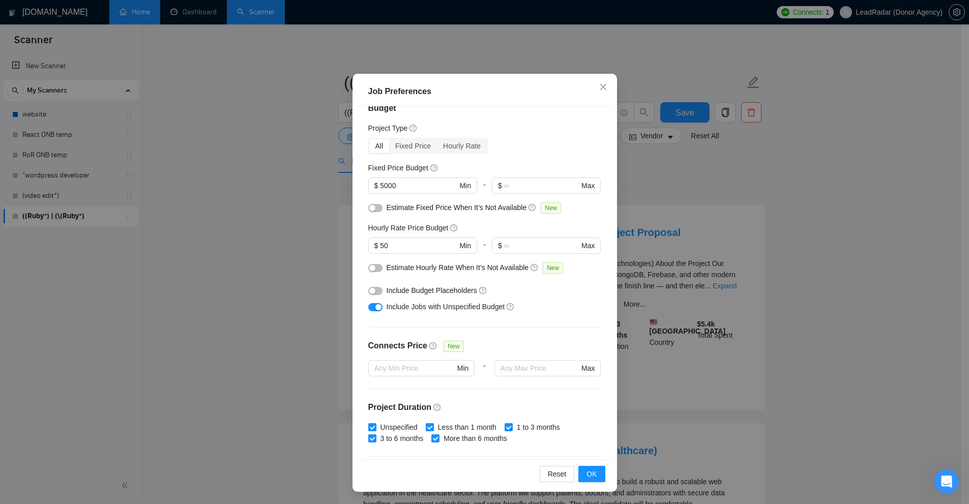
drag, startPoint x: 666, startPoint y: 170, endPoint x: 557, endPoint y: 153, distance: 110.7
click at [541, 168] on div "Job Preferences Budget Project Type All Fixed Price Hourly Rate Fixed Price Bud…" at bounding box center [484, 252] width 969 height 504
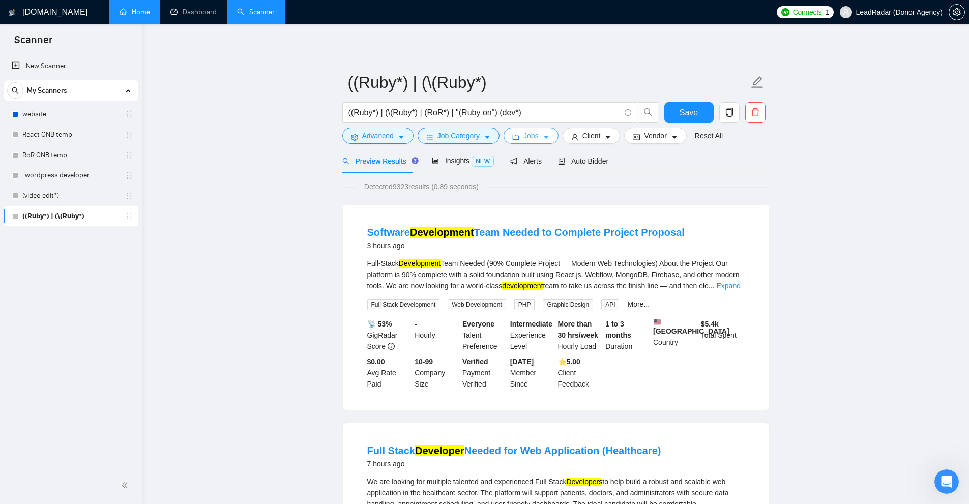
click at [532, 139] on span "Jobs" at bounding box center [531, 135] width 15 height 11
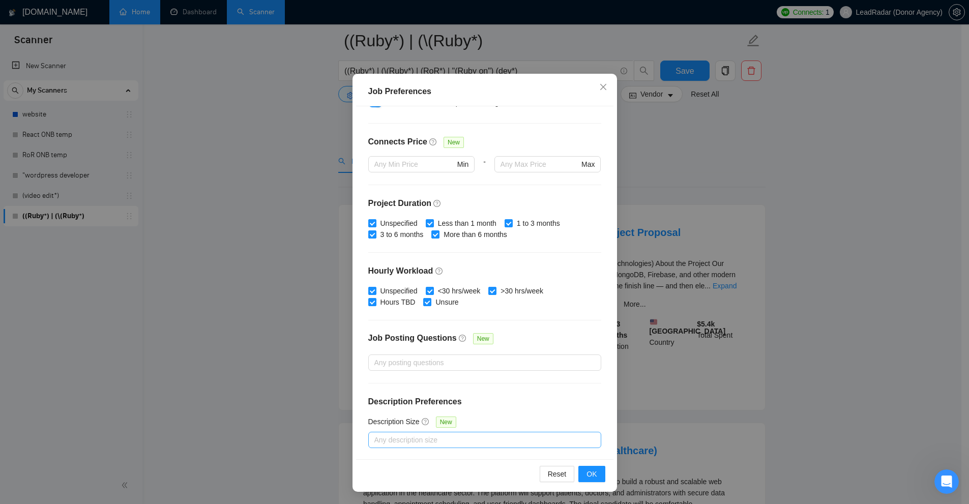
scroll to position [51, 0]
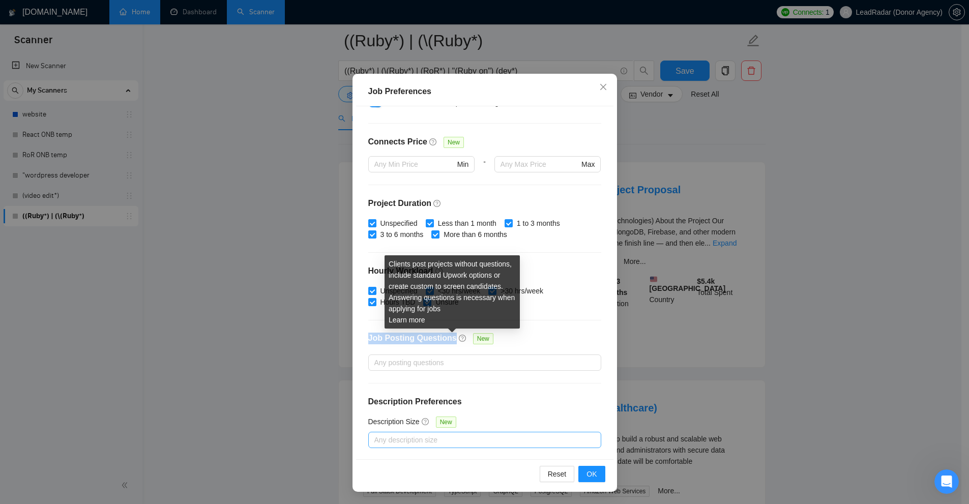
drag, startPoint x: 362, startPoint y: 331, endPoint x: 449, endPoint y: 338, distance: 87.3
click at [449, 338] on div "Budget Project Type All Fixed Price Hourly Rate Fixed Price Budget $ 5000 Min -…" at bounding box center [484, 282] width 257 height 353
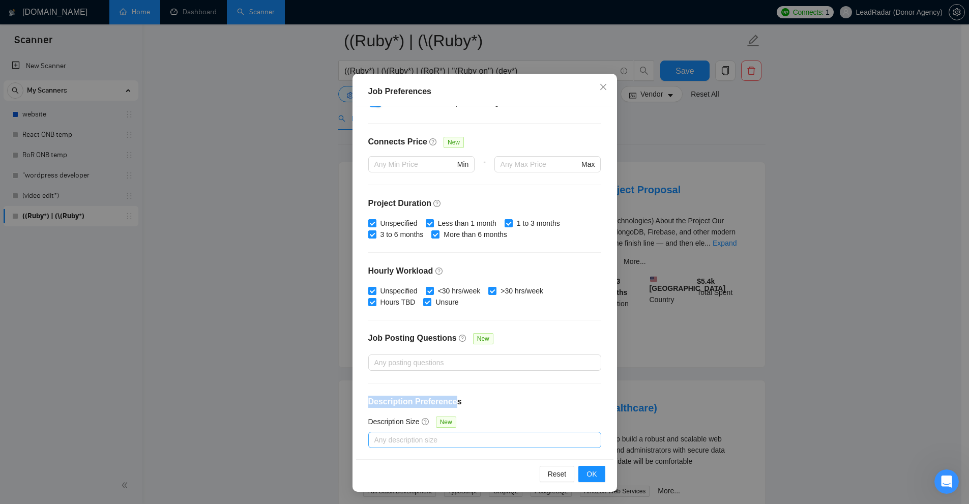
drag, startPoint x: 370, startPoint y: 403, endPoint x: 450, endPoint y: 403, distance: 79.4
click at [450, 403] on h4 "Description Preferences" at bounding box center [484, 402] width 233 height 12
click at [401, 440] on div at bounding box center [480, 440] width 218 height 12
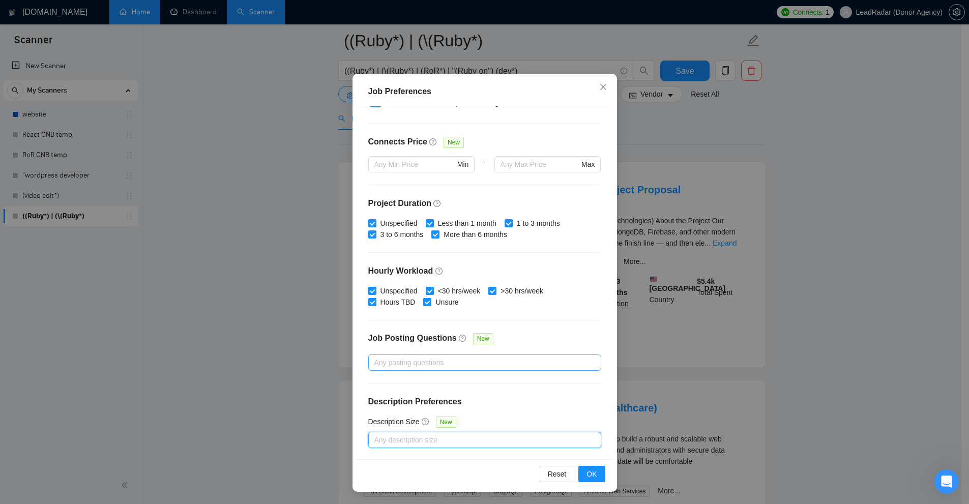
click at [421, 365] on div at bounding box center [480, 363] width 218 height 12
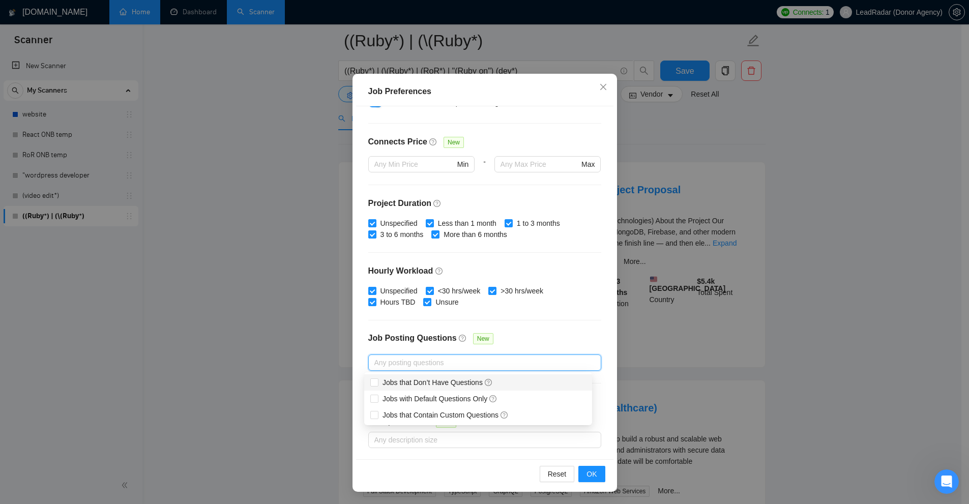
click at [525, 331] on div "Budget Project Type All Fixed Price Hourly Rate Fixed Price Budget $ 5000 Min -…" at bounding box center [484, 282] width 257 height 353
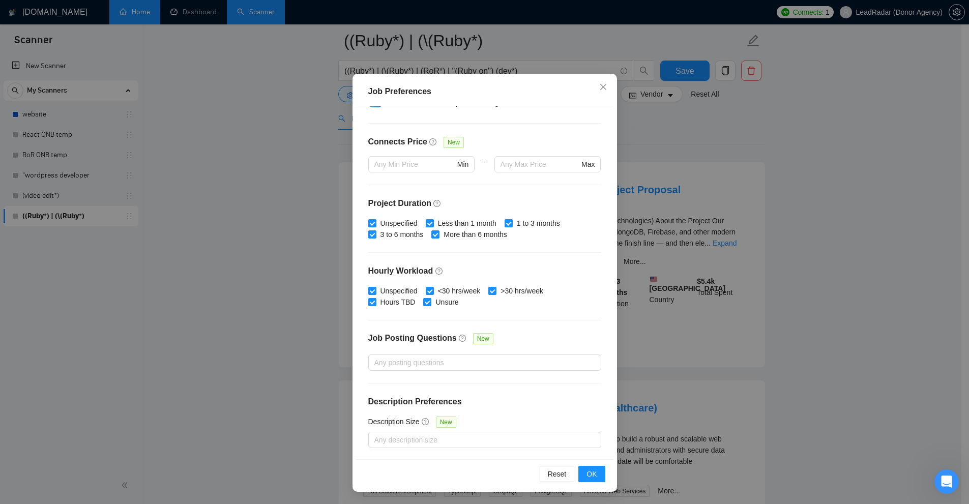
click at [541, 272] on div "Job Preferences Budget Project Type All Fixed Price Hourly Rate Fixed Price Bud…" at bounding box center [484, 252] width 969 height 504
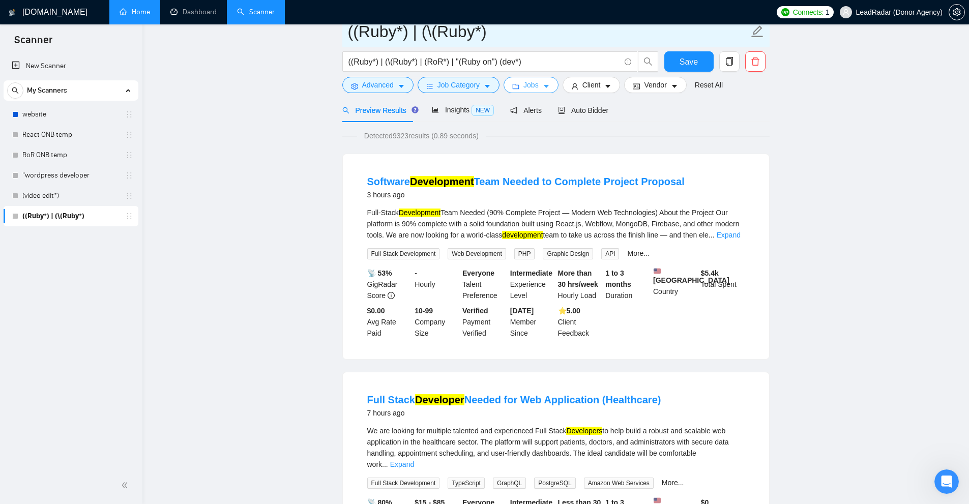
scroll to position [0, 0]
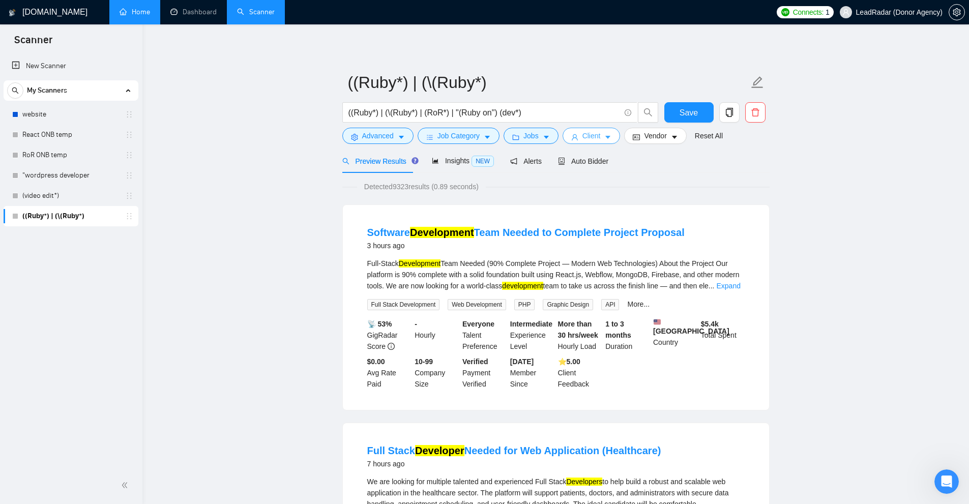
click at [541, 134] on span "Client" at bounding box center [592, 135] width 18 height 11
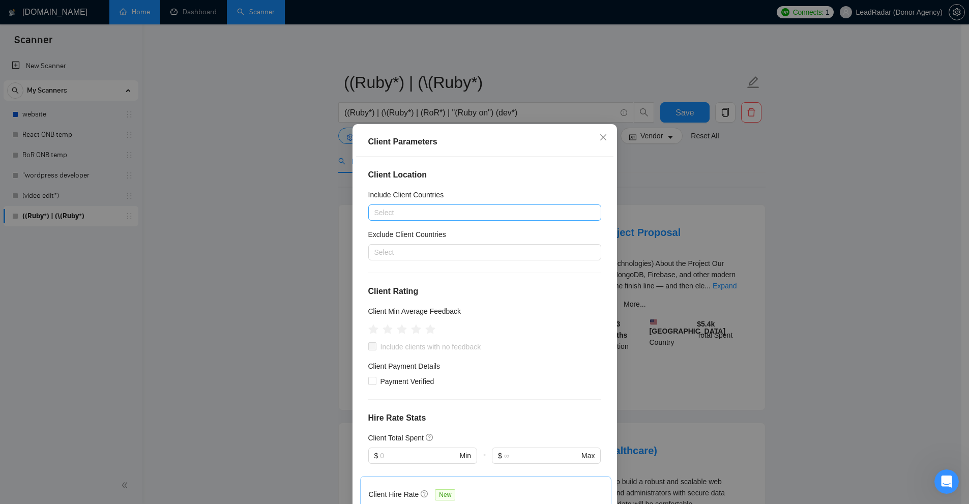
click at [386, 212] on div at bounding box center [480, 213] width 218 height 12
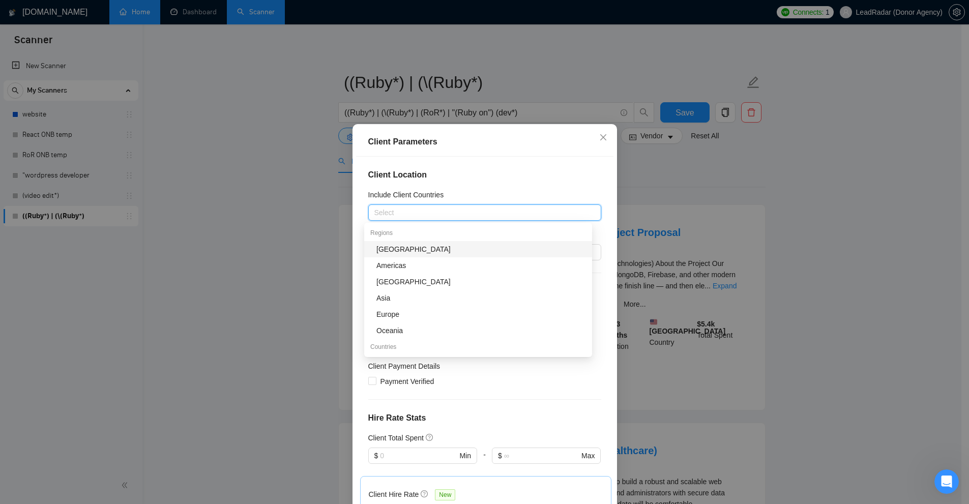
click at [431, 197] on h5 "Include Client Countries" at bounding box center [406, 194] width 76 height 11
click at [376, 207] on input "Include Client Countries" at bounding box center [375, 213] width 2 height 12
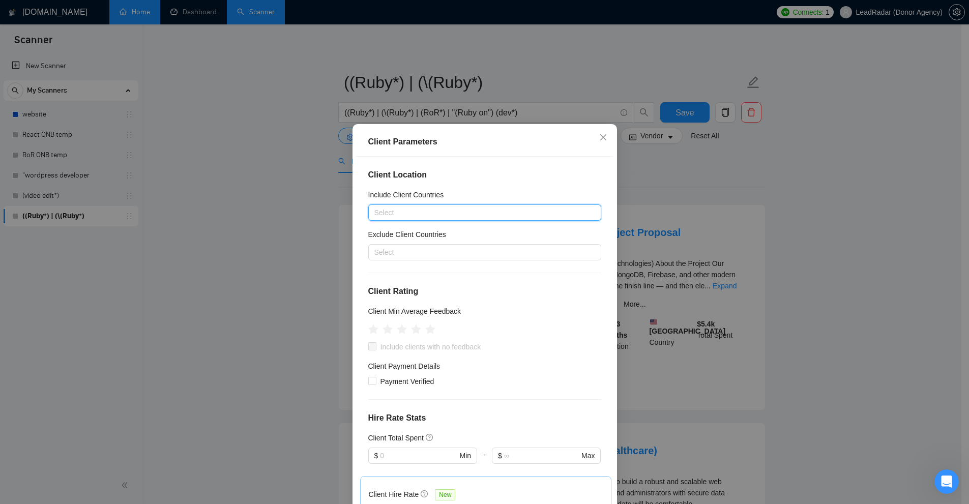
click at [413, 214] on div at bounding box center [480, 213] width 218 height 12
click at [398, 215] on div at bounding box center [480, 213] width 218 height 12
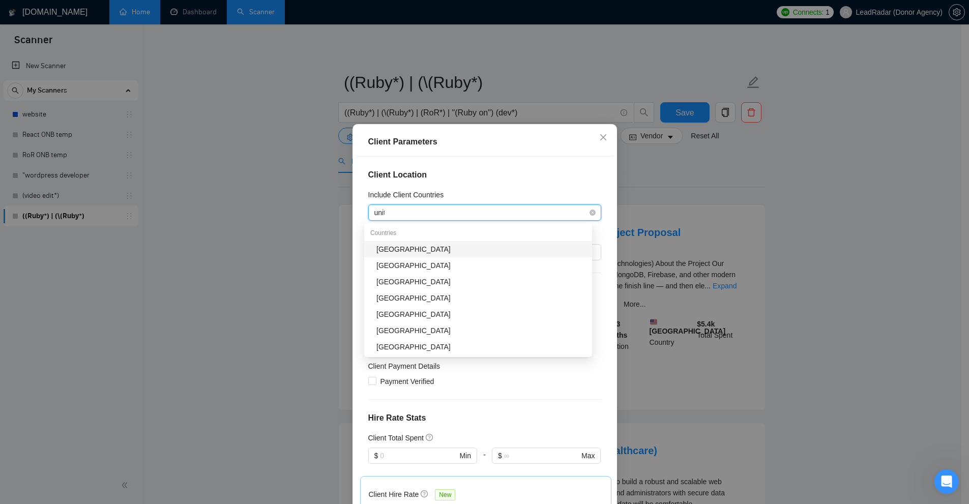
type input "unite"
click at [411, 247] on div "[GEOGRAPHIC_DATA]" at bounding box center [481, 249] width 210 height 11
click at [460, 185] on div "Client Location Include Client Countries [GEOGRAPHIC_DATA] [GEOGRAPHIC_DATA] Ex…" at bounding box center [484, 333] width 257 height 353
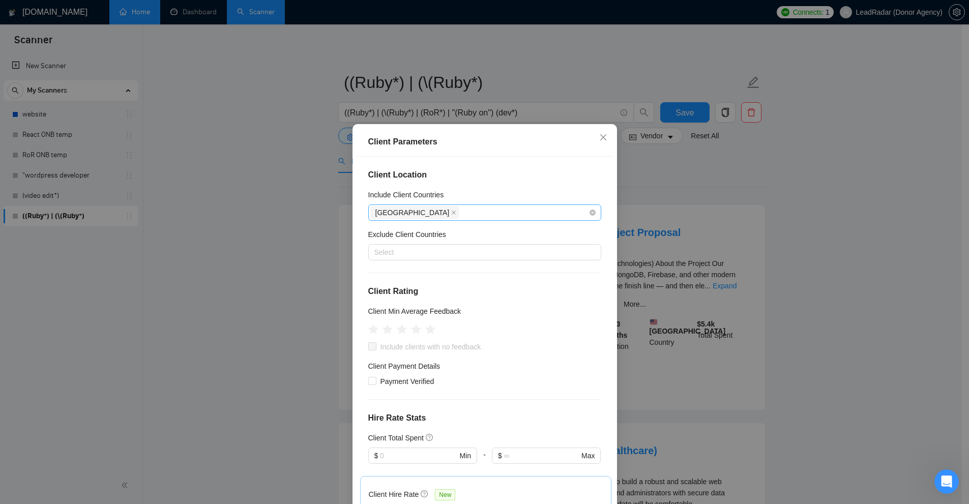
click at [462, 213] on div "[GEOGRAPHIC_DATA]" at bounding box center [480, 213] width 218 height 14
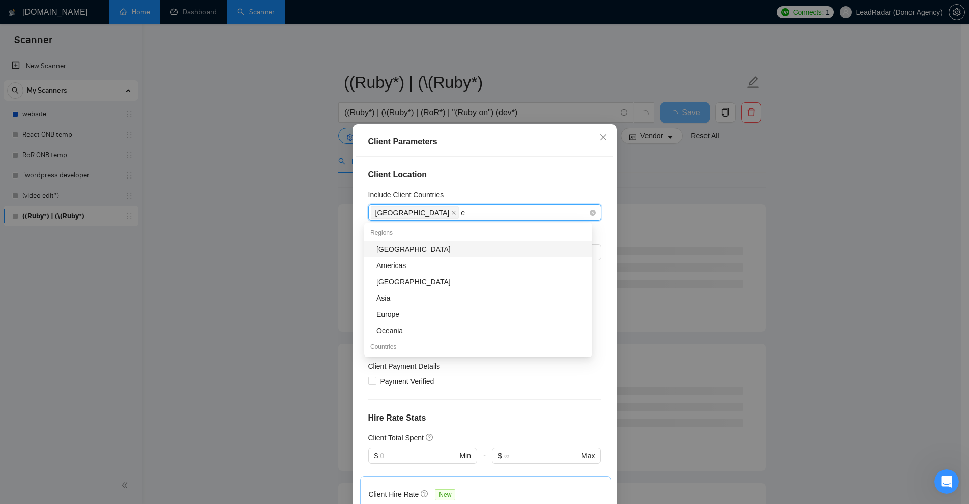
type input "eu"
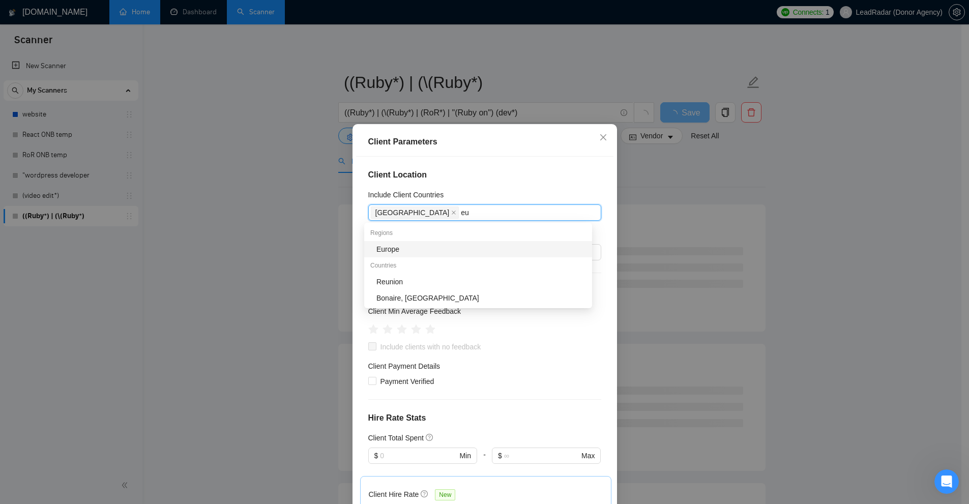
click at [413, 249] on div "Europe" at bounding box center [481, 249] width 210 height 11
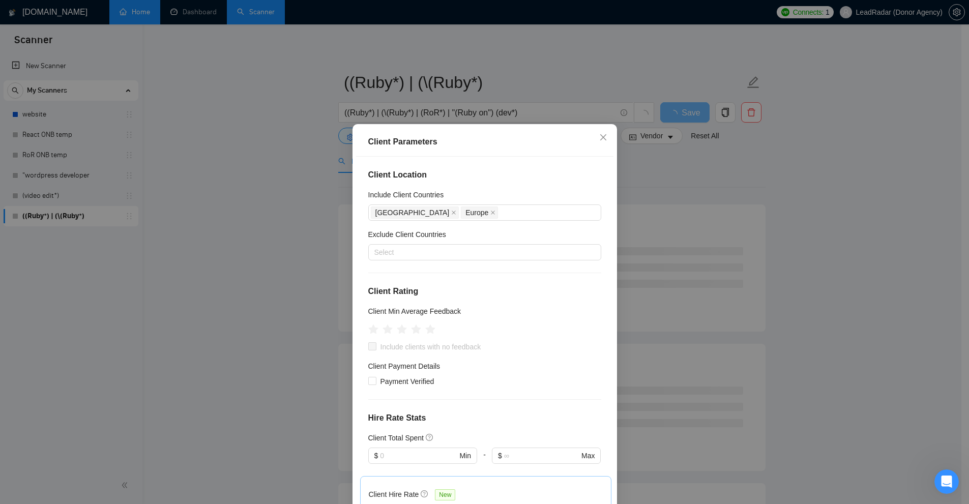
click at [462, 189] on div "Client Location Include Client Countries [GEOGRAPHIC_DATA] [GEOGRAPHIC_DATA] Ex…" at bounding box center [484, 333] width 257 height 353
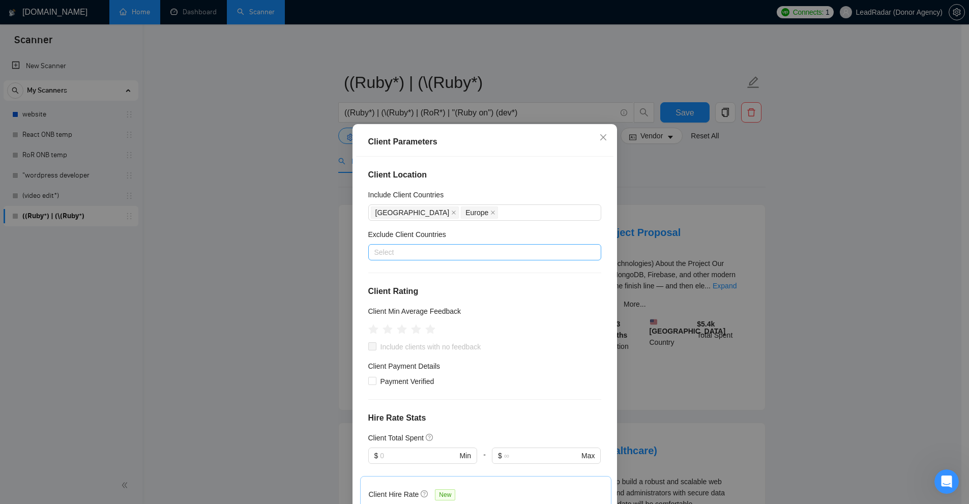
click at [458, 249] on div at bounding box center [480, 252] width 218 height 12
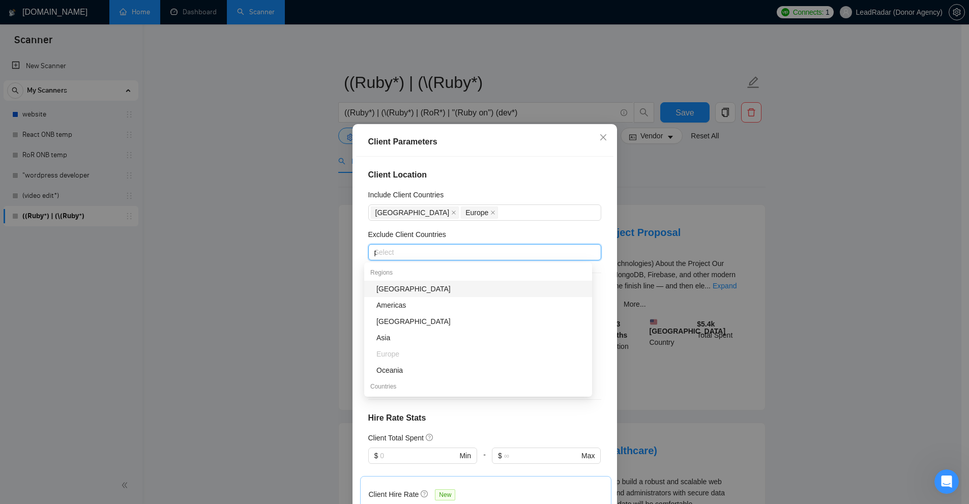
type input "po"
click at [499, 198] on div "Include Client Countries" at bounding box center [484, 196] width 233 height 15
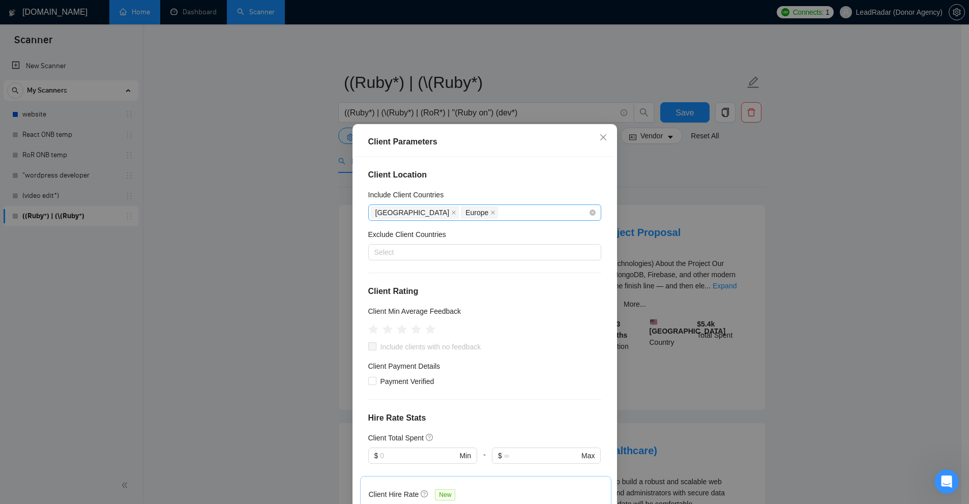
click at [472, 216] on div "[GEOGRAPHIC_DATA] [GEOGRAPHIC_DATA]" at bounding box center [480, 213] width 218 height 14
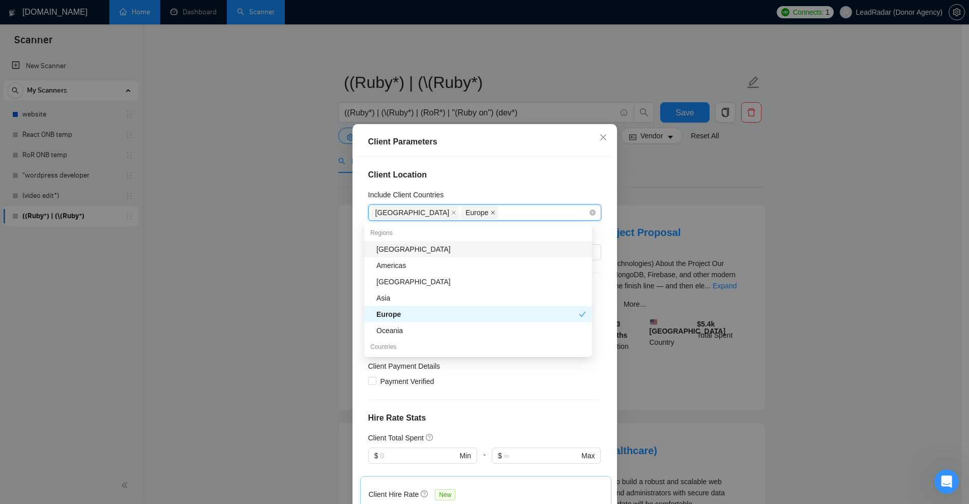
click at [490, 212] on icon "close" at bounding box center [492, 212] width 5 height 5
click at [461, 211] on div "[GEOGRAPHIC_DATA]" at bounding box center [480, 213] width 218 height 14
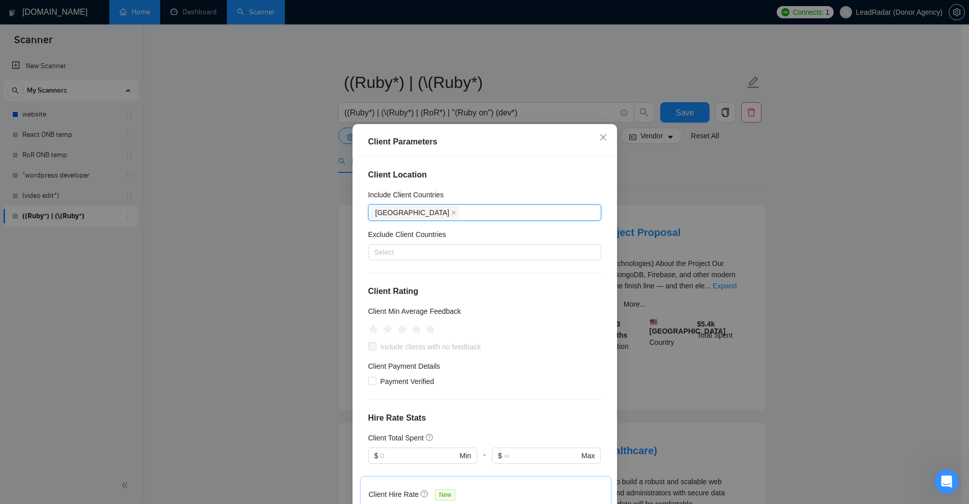
click at [480, 202] on div "Include Client Countries" at bounding box center [484, 196] width 233 height 15
click at [451, 212] on icon "close" at bounding box center [453, 212] width 5 height 5
click at [434, 249] on div at bounding box center [480, 252] width 218 height 12
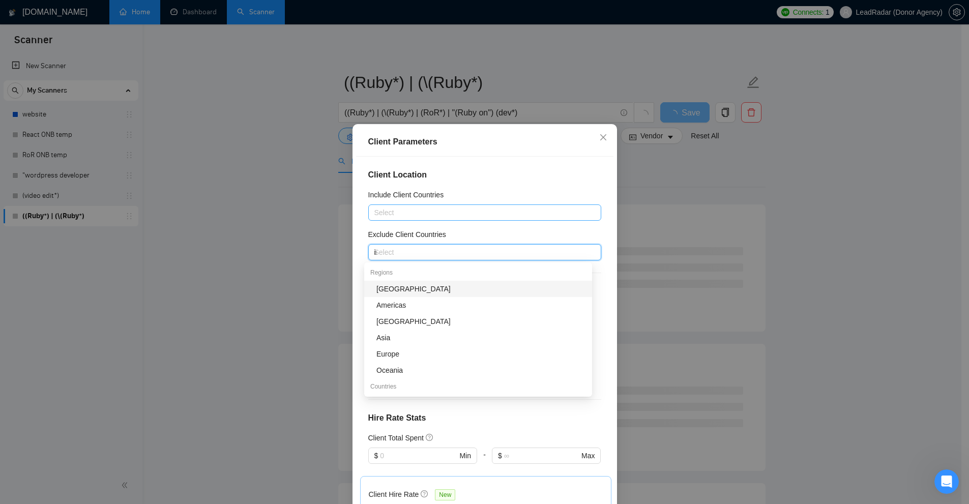
type input "ini"
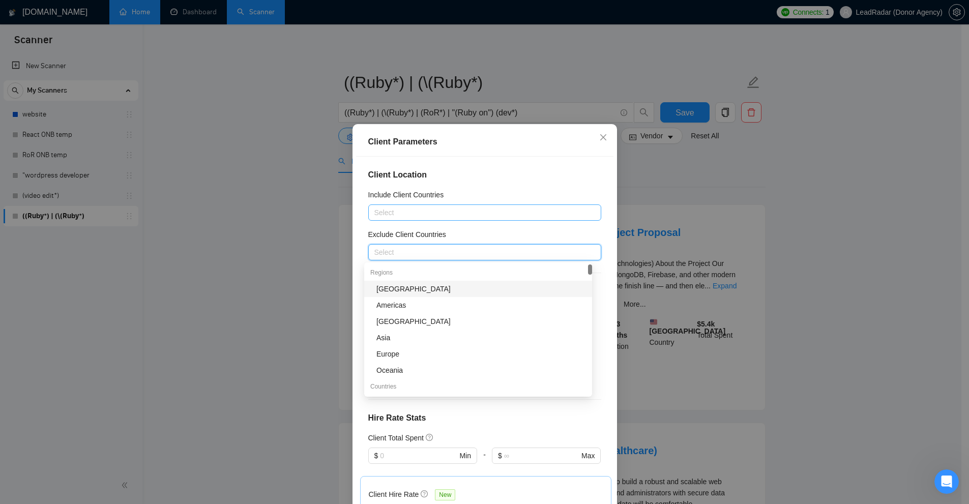
click at [423, 165] on div "Client Location Include Client Countries Select Exclude Client Countries Select…" at bounding box center [484, 333] width 257 height 353
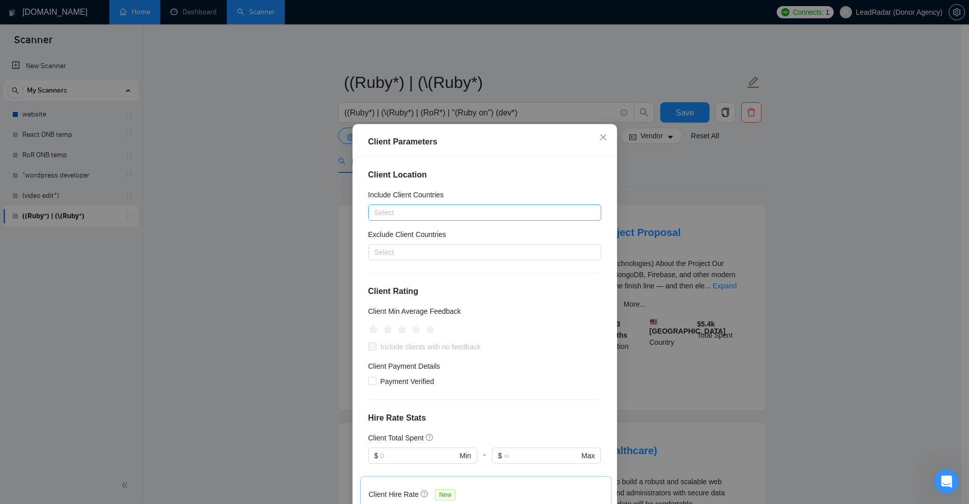
click at [414, 210] on div at bounding box center [480, 213] width 218 height 12
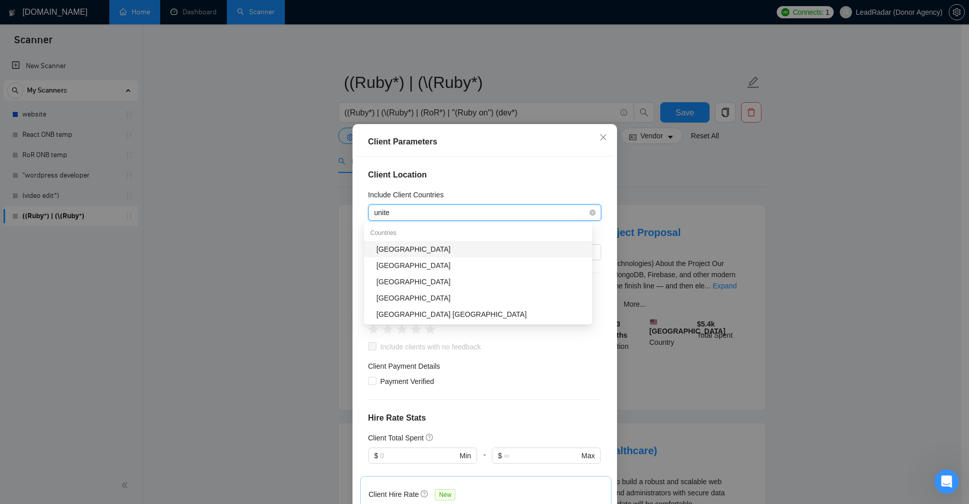
type input "united"
click at [415, 246] on div "[GEOGRAPHIC_DATA]" at bounding box center [481, 249] width 210 height 11
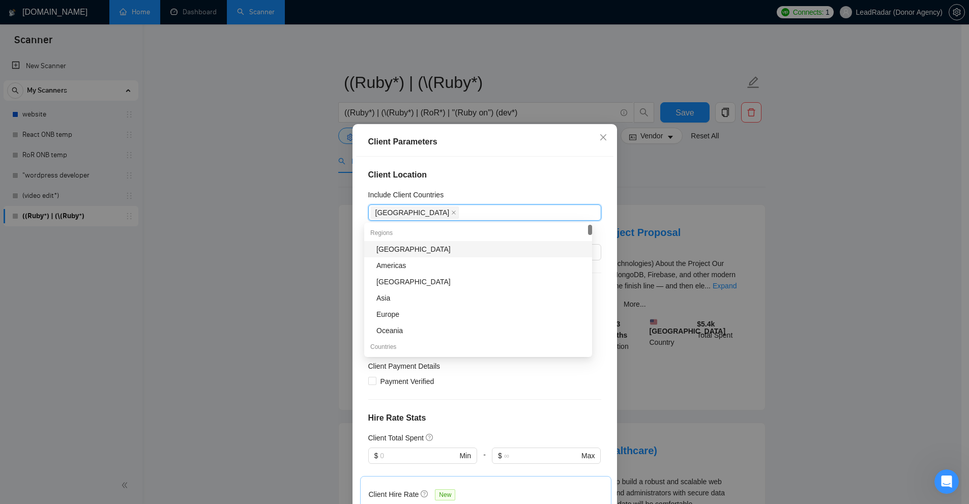
click at [462, 179] on h4 "Client Location" at bounding box center [484, 175] width 233 height 12
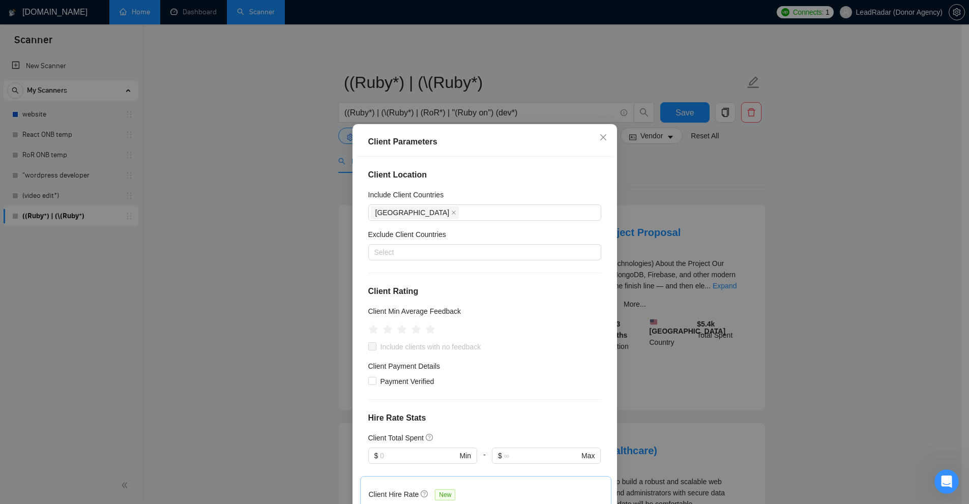
click at [463, 270] on div "Client Location Include Client Countries [GEOGRAPHIC_DATA] Exclude Client Count…" at bounding box center [484, 333] width 257 height 353
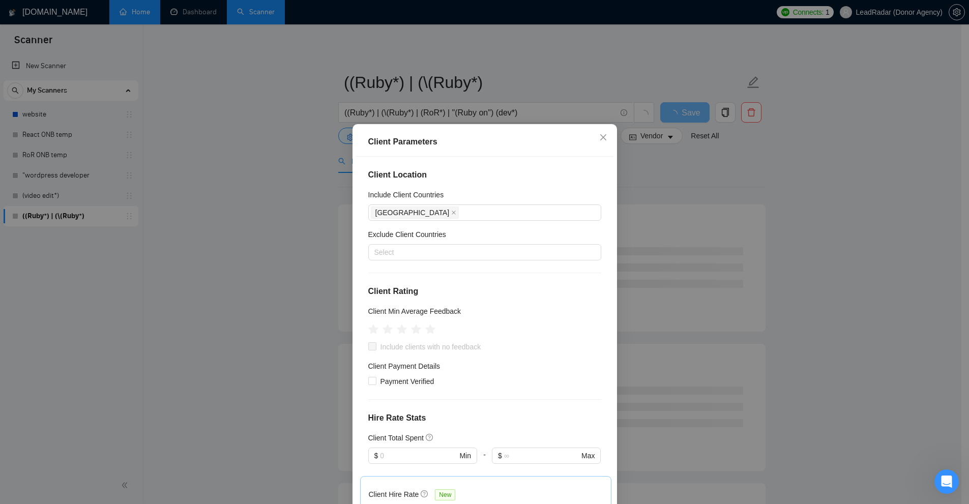
scroll to position [51, 0]
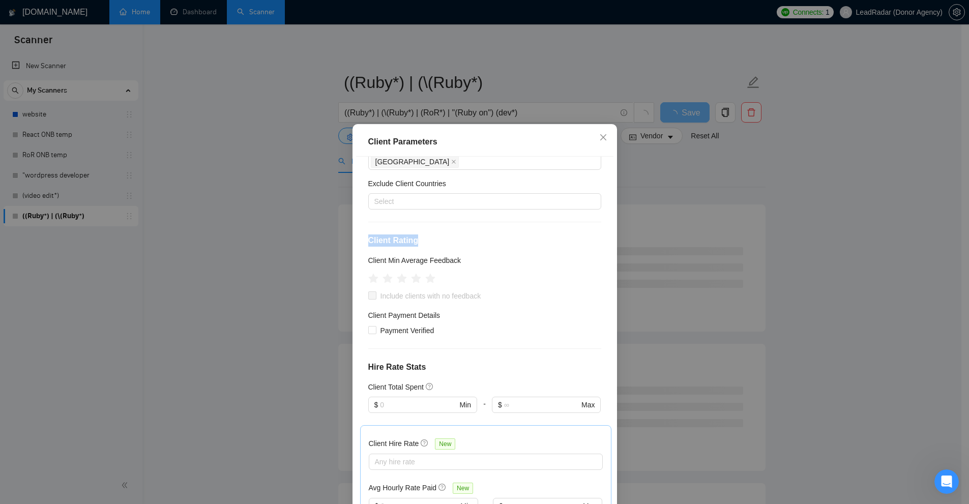
drag, startPoint x: 364, startPoint y: 239, endPoint x: 424, endPoint y: 245, distance: 59.9
click at [424, 245] on h4 "Client Rating" at bounding box center [484, 241] width 233 height 12
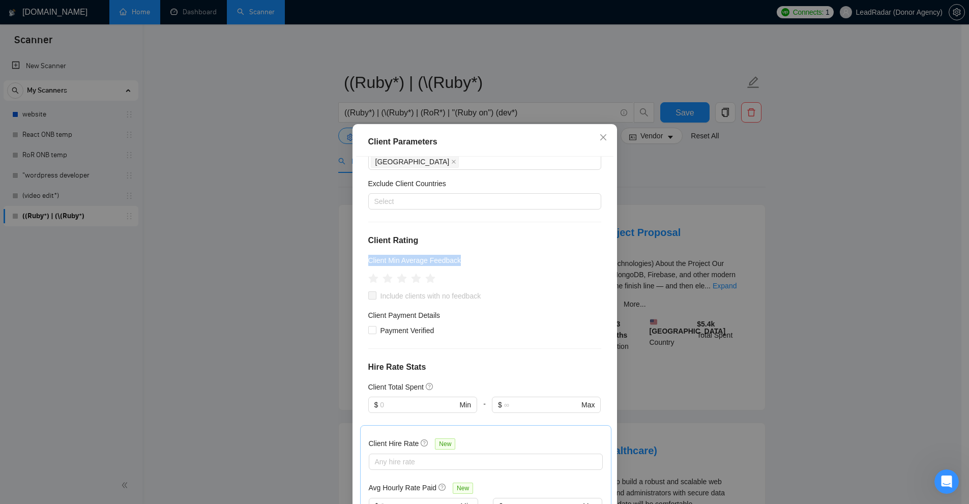
drag, startPoint x: 365, startPoint y: 259, endPoint x: 471, endPoint y: 262, distance: 105.9
click at [471, 262] on div "Client Min Average Feedback" at bounding box center [484, 262] width 233 height 15
click at [416, 281] on icon "star" at bounding box center [416, 278] width 11 height 11
click at [412, 280] on icon "star" at bounding box center [416, 278] width 11 height 10
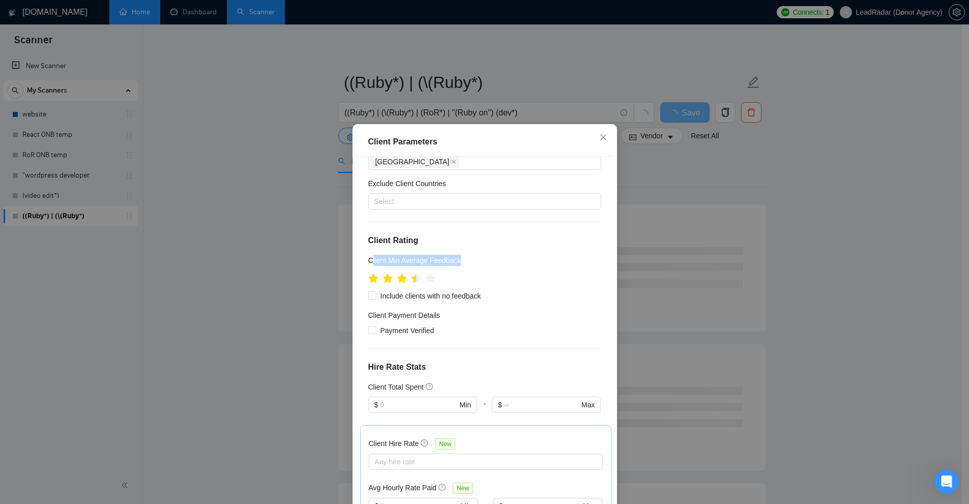
drag, startPoint x: 464, startPoint y: 258, endPoint x: 367, endPoint y: 258, distance: 97.2
click at [368, 258] on div "Client Min Average Feedback" at bounding box center [484, 262] width 233 height 15
click at [368, 258] on h5 "Client Min Average Feedback" at bounding box center [414, 260] width 93 height 11
drag, startPoint x: 368, startPoint y: 258, endPoint x: 447, endPoint y: 265, distance: 79.6
click at [447, 265] on h5 "Client Min Average Feedback" at bounding box center [414, 260] width 93 height 11
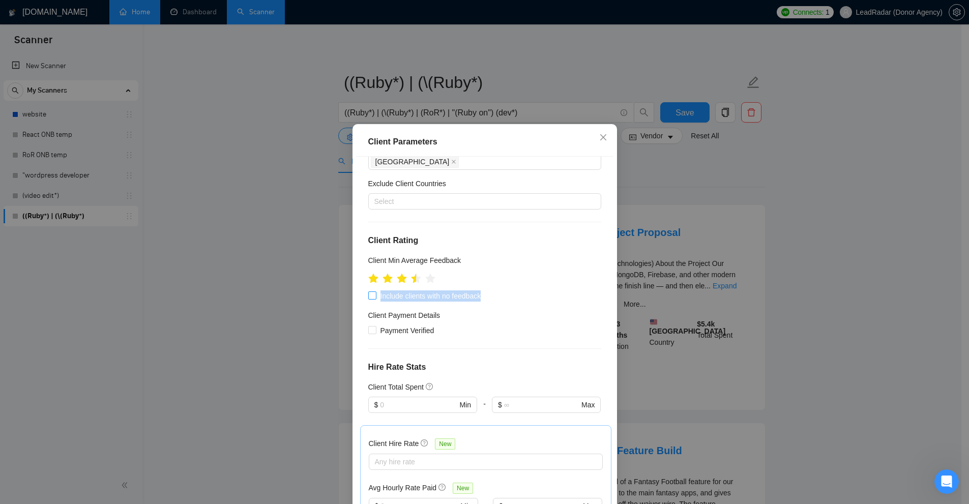
drag, startPoint x: 484, startPoint y: 297, endPoint x: 372, endPoint y: 299, distance: 112.5
click at [372, 299] on div "Include clients with no feedback" at bounding box center [484, 295] width 233 height 11
click at [372, 299] on span at bounding box center [372, 296] width 8 height 8
click at [372, 299] on input "Include clients with no feedback" at bounding box center [371, 295] width 7 height 7
checkbox input "true"
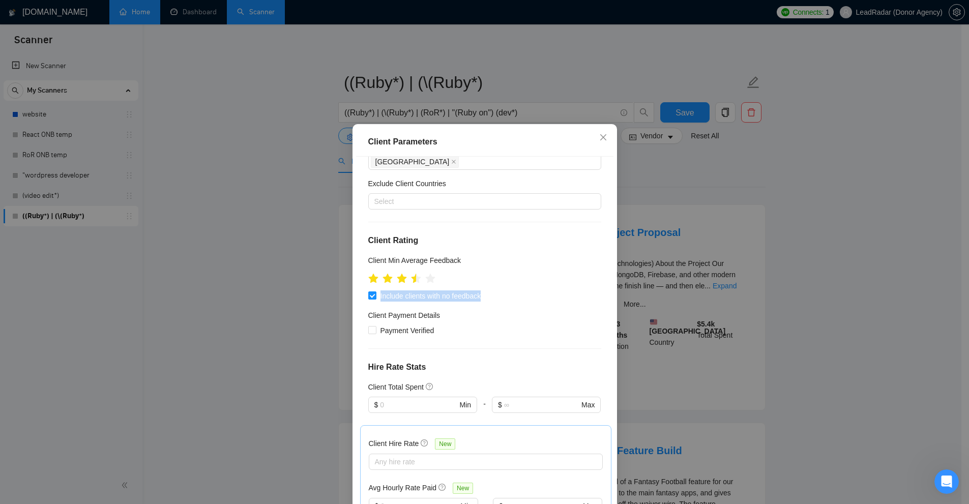
drag, startPoint x: 375, startPoint y: 298, endPoint x: 487, endPoint y: 298, distance: 111.4
click at [487, 298] on div "Include clients with no feedback" at bounding box center [484, 295] width 233 height 11
click at [505, 313] on div "Client Payment Details" at bounding box center [484, 317] width 233 height 15
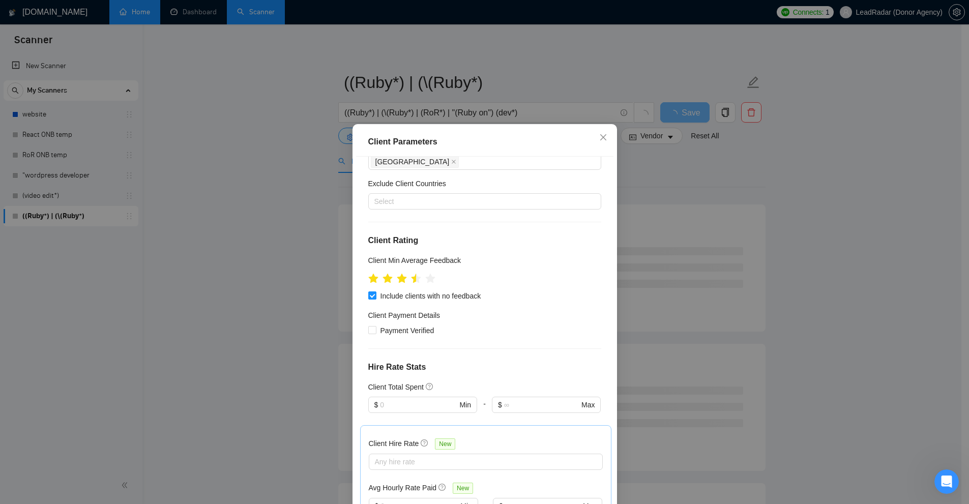
click at [541, 265] on div "Client Parameters Client Location Include Client Countries [GEOGRAPHIC_DATA] Ex…" at bounding box center [484, 252] width 969 height 504
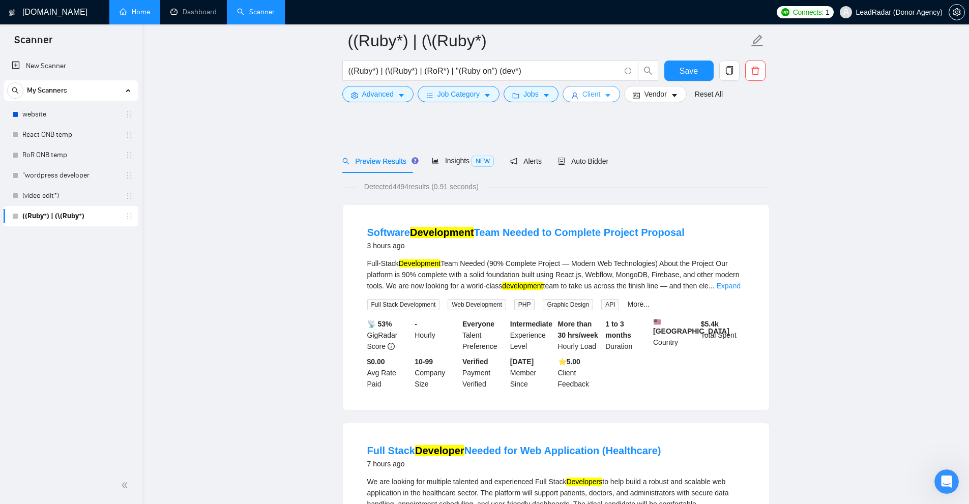
scroll to position [153, 0]
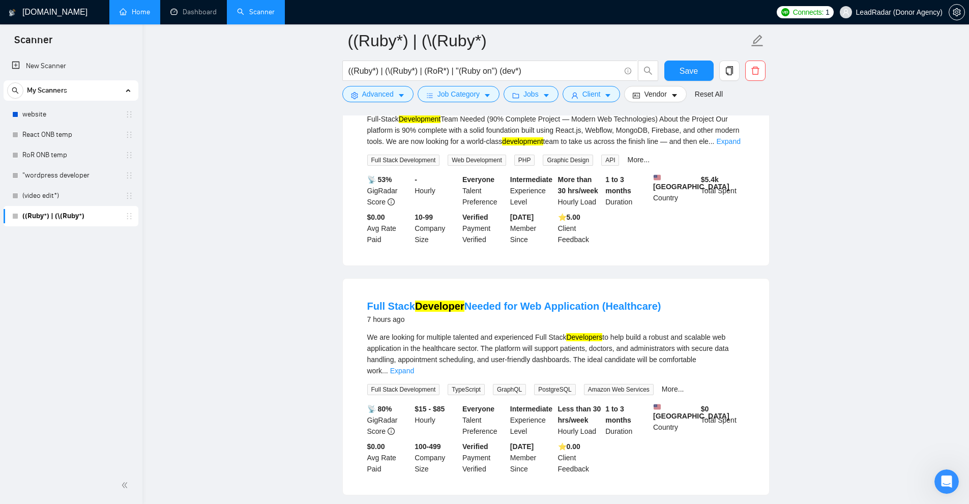
drag, startPoint x: 569, startPoint y: 224, endPoint x: 631, endPoint y: 225, distance: 61.6
click at [541, 225] on div "📡 53% GigRadar Score - Hourly Everyone Talent Preference Intermediate Experienc…" at bounding box center [556, 209] width 382 height 71
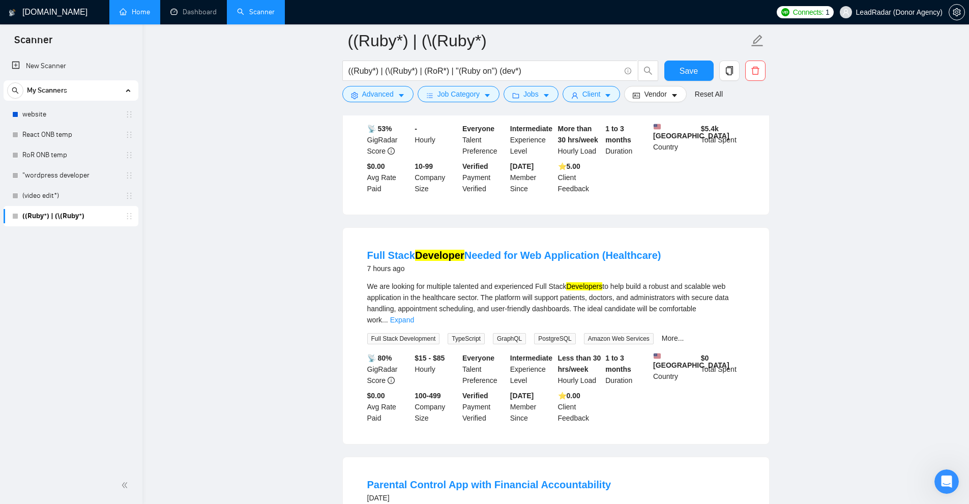
scroll to position [254, 0]
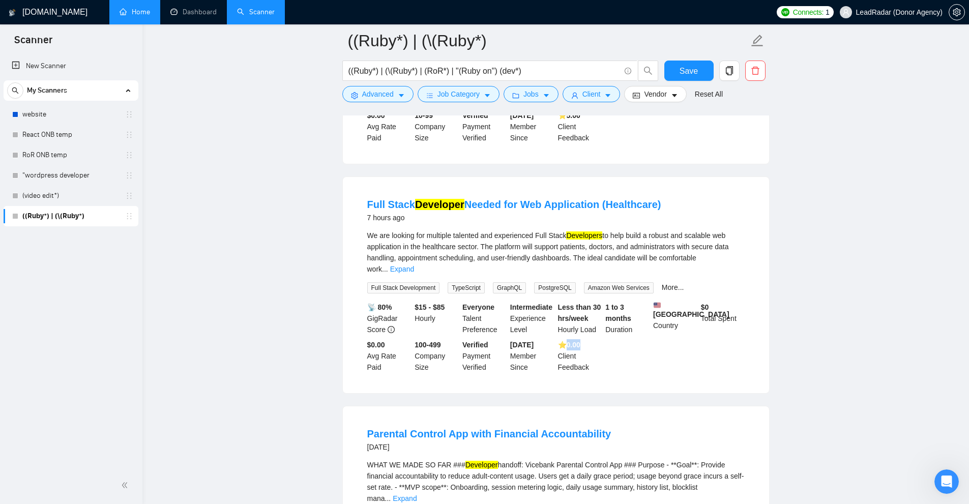
drag, startPoint x: 572, startPoint y: 347, endPoint x: 604, endPoint y: 346, distance: 31.6
click at [541, 346] on div "⭐️ 0.00 Client Feedback" at bounding box center [580, 356] width 48 height 34
click at [541, 343] on b "⭐️ 0.00" at bounding box center [569, 345] width 22 height 8
drag, startPoint x: 562, startPoint y: 343, endPoint x: 604, endPoint y: 345, distance: 42.3
click at [541, 345] on div "📡 80% GigRadar Score $15 - $85 Hourly Everyone Talent Preference Intermediate E…" at bounding box center [556, 337] width 382 height 71
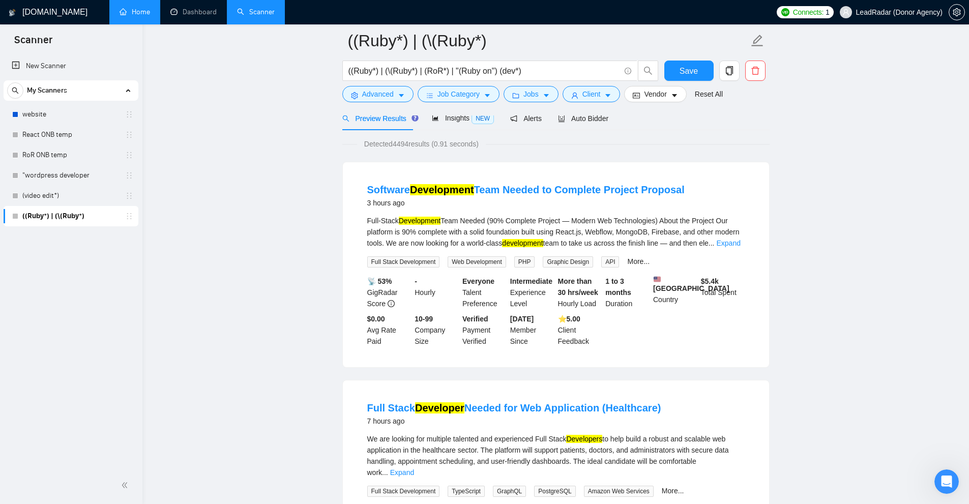
drag, startPoint x: 593, startPoint y: 325, endPoint x: 558, endPoint y: 314, distance: 36.5
click at [541, 325] on div "📡 53% GigRadar Score - Hourly Everyone Talent Preference Intermediate Experienc…" at bounding box center [556, 311] width 382 height 71
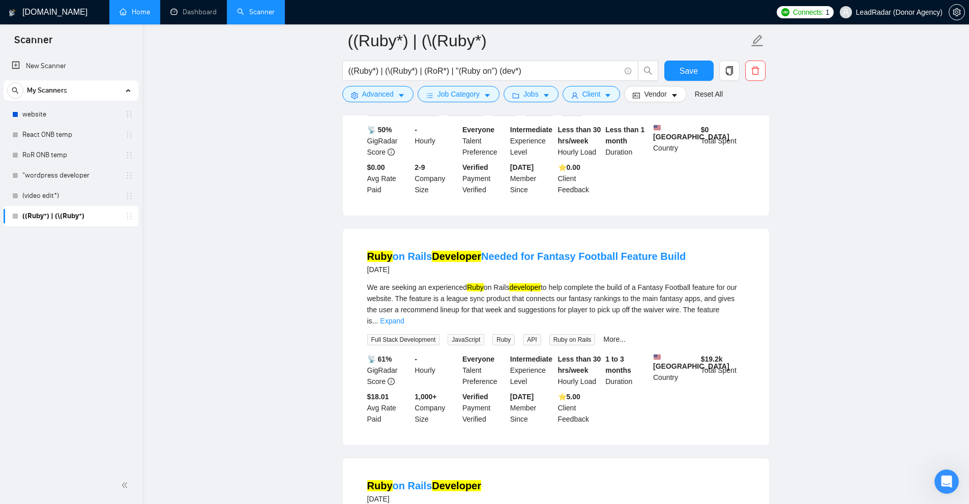
scroll to position [0, 0]
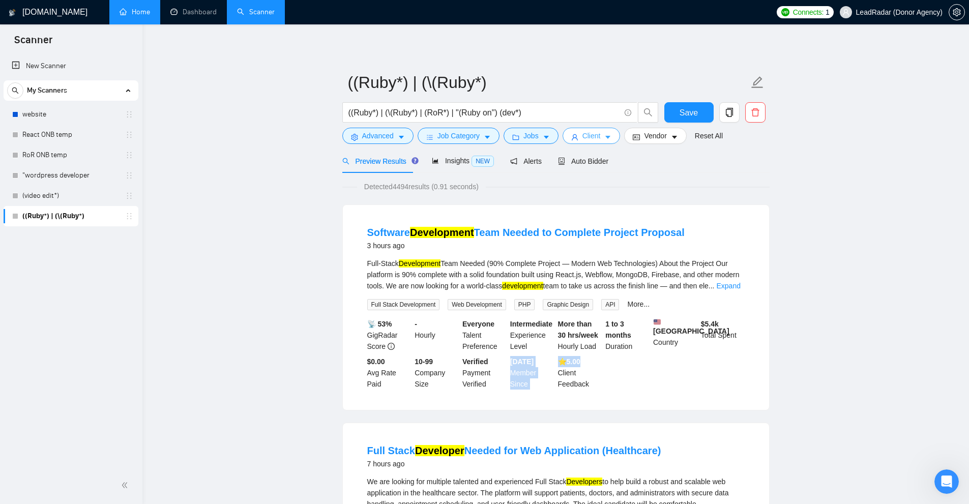
click at [541, 132] on span "Client" at bounding box center [592, 135] width 18 height 11
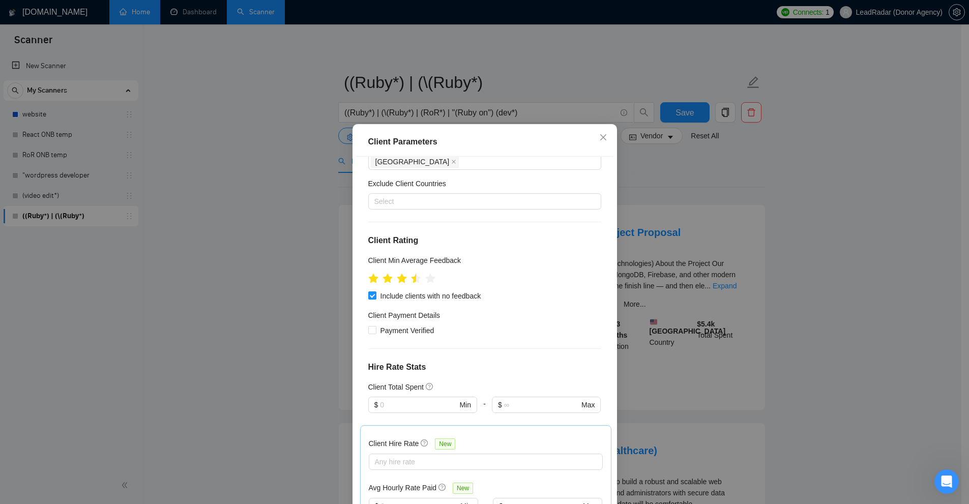
scroll to position [102, 0]
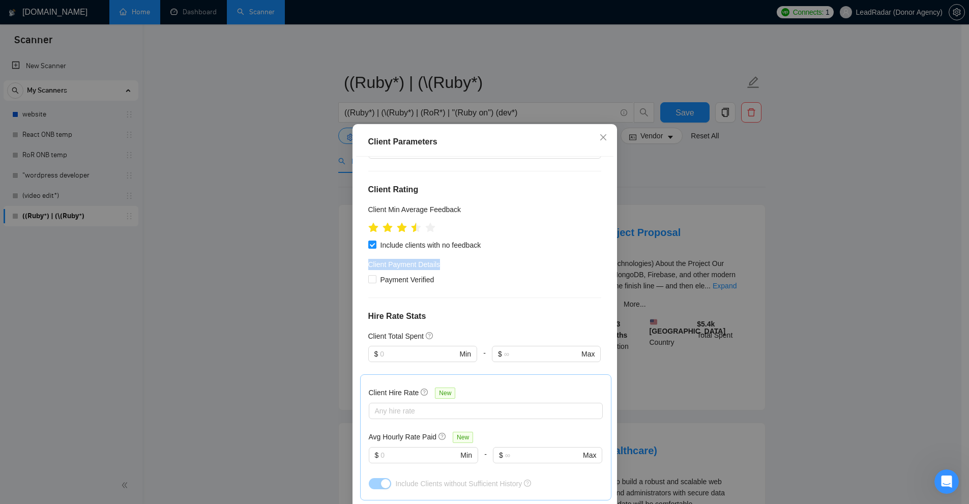
drag, startPoint x: 357, startPoint y: 262, endPoint x: 500, endPoint y: 265, distance: 143.5
click at [500, 265] on div "Client Location Include Client Countries [GEOGRAPHIC_DATA] Exclude Client Count…" at bounding box center [484, 333] width 257 height 353
click at [500, 265] on div "Client Payment Details" at bounding box center [484, 266] width 233 height 15
drag, startPoint x: 432, startPoint y: 282, endPoint x: 358, endPoint y: 284, distance: 74.3
click at [358, 284] on div "Client Location Include Client Countries [GEOGRAPHIC_DATA] Exclude Client Count…" at bounding box center [484, 333] width 257 height 353
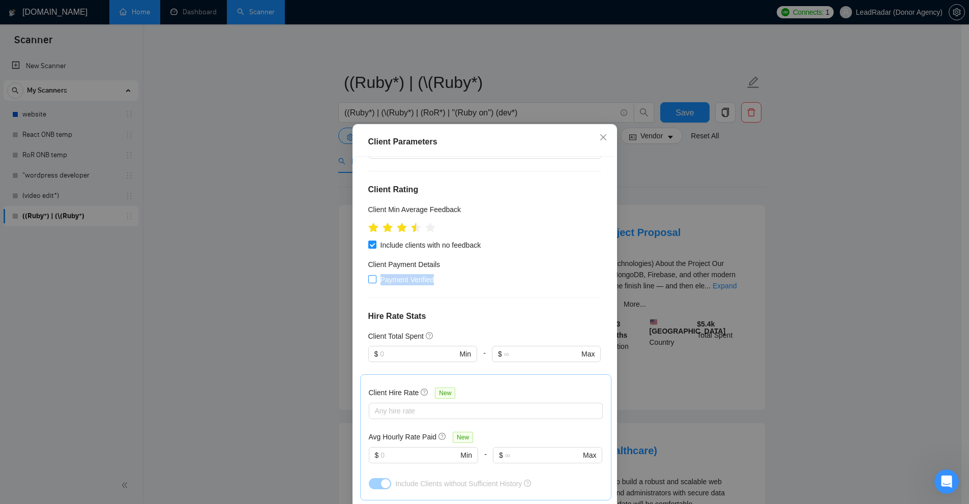
click at [368, 279] on input "Payment Verified" at bounding box center [371, 278] width 7 height 7
checkbox input "true"
click at [458, 288] on div "Client Location Include Client Countries [GEOGRAPHIC_DATA] Exclude Client Count…" at bounding box center [484, 333] width 257 height 353
click at [510, 291] on div "Client Location Include Client Countries [GEOGRAPHIC_DATA] Exclude Client Count…" at bounding box center [484, 333] width 257 height 353
drag, startPoint x: 410, startPoint y: 281, endPoint x: 392, endPoint y: 293, distance: 21.2
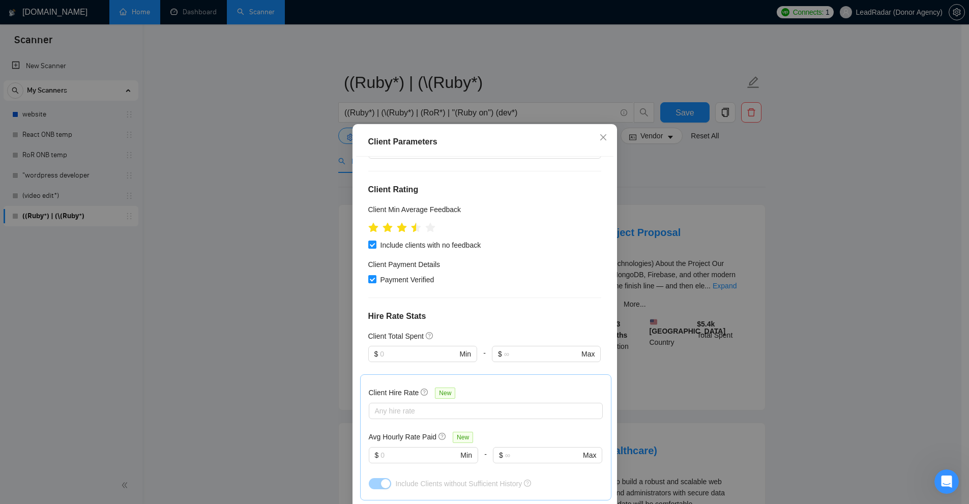
click at [392, 293] on div "Client Location Include Client Countries [GEOGRAPHIC_DATA] Exclude Client Count…" at bounding box center [484, 333] width 257 height 353
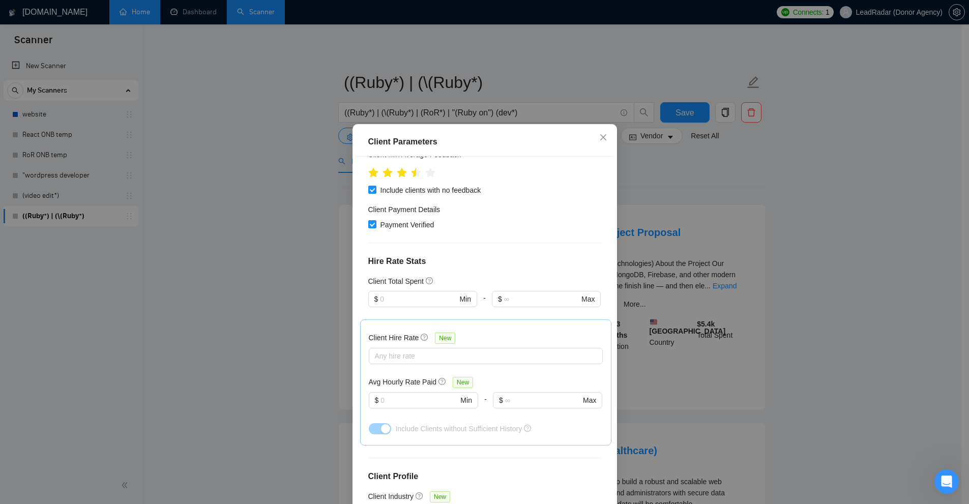
scroll to position [175, 0]
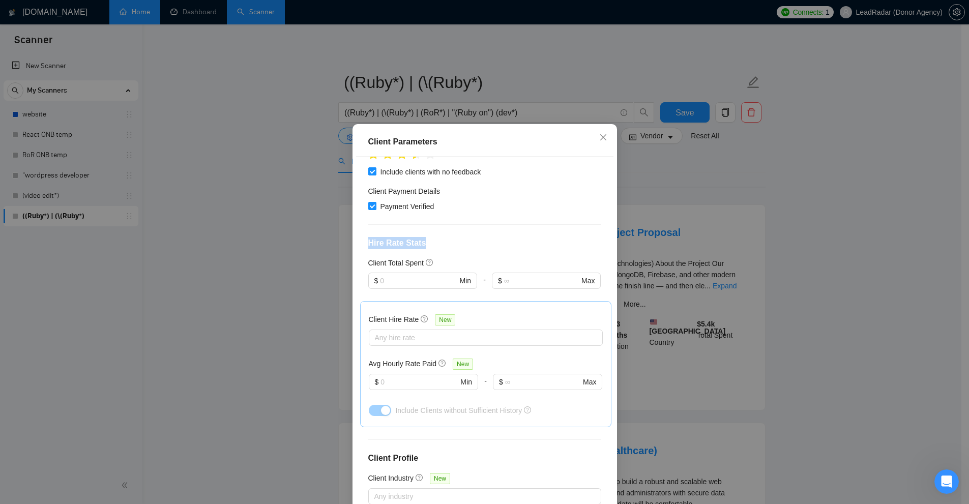
drag, startPoint x: 361, startPoint y: 243, endPoint x: 442, endPoint y: 235, distance: 81.4
click at [442, 235] on div "Client Location Include Client Countries [GEOGRAPHIC_DATA] Exclude Client Count…" at bounding box center [484, 333] width 257 height 353
drag, startPoint x: 361, startPoint y: 241, endPoint x: 439, endPoint y: 243, distance: 78.4
click at [439, 243] on div "Client Location Include Client Countries [GEOGRAPHIC_DATA] Exclude Client Count…" at bounding box center [484, 333] width 257 height 353
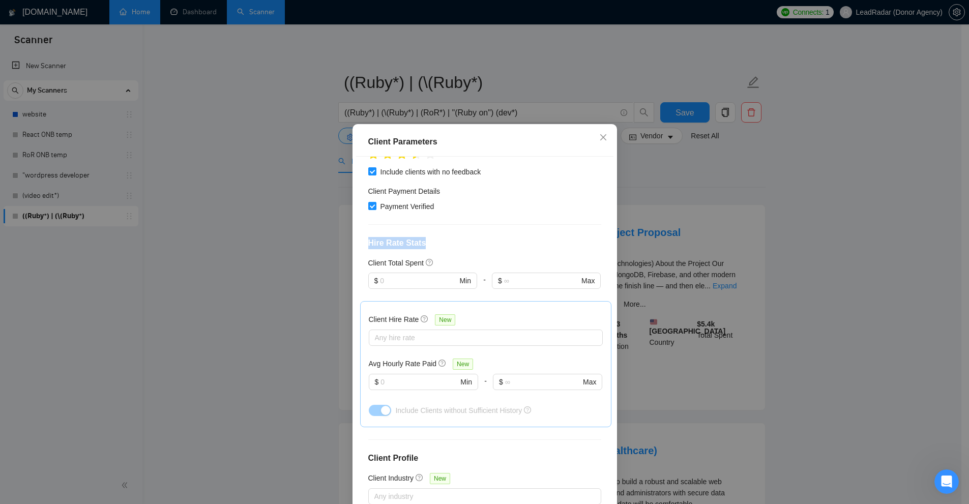
click at [439, 243] on h4 "Hire Rate Stats" at bounding box center [484, 243] width 233 height 12
click at [415, 273] on span "$ Min" at bounding box center [422, 281] width 108 height 16
type input "1"
click at [493, 240] on h4 "Hire Rate Stats" at bounding box center [484, 243] width 233 height 12
drag, startPoint x: 405, startPoint y: 277, endPoint x: 437, endPoint y: 279, distance: 31.6
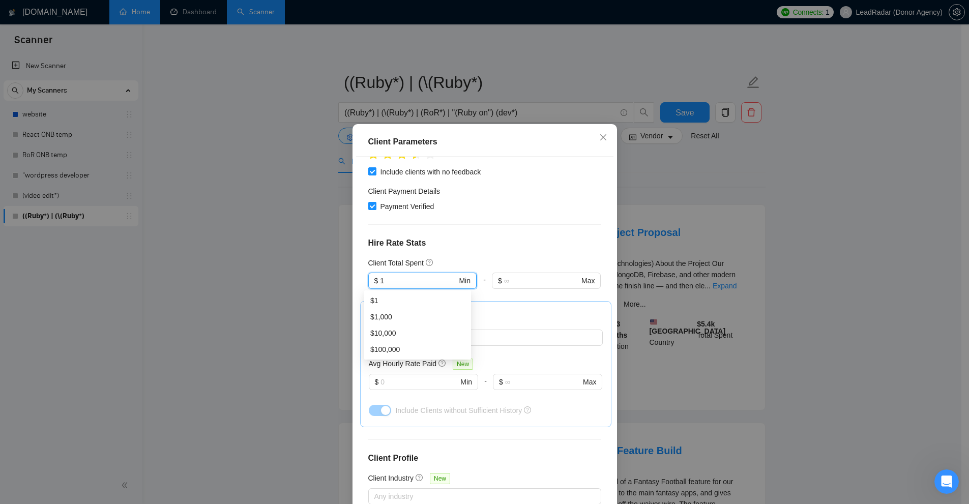
click at [395, 279] on input "1" at bounding box center [418, 280] width 77 height 11
click at [514, 276] on input "text" at bounding box center [541, 280] width 75 height 11
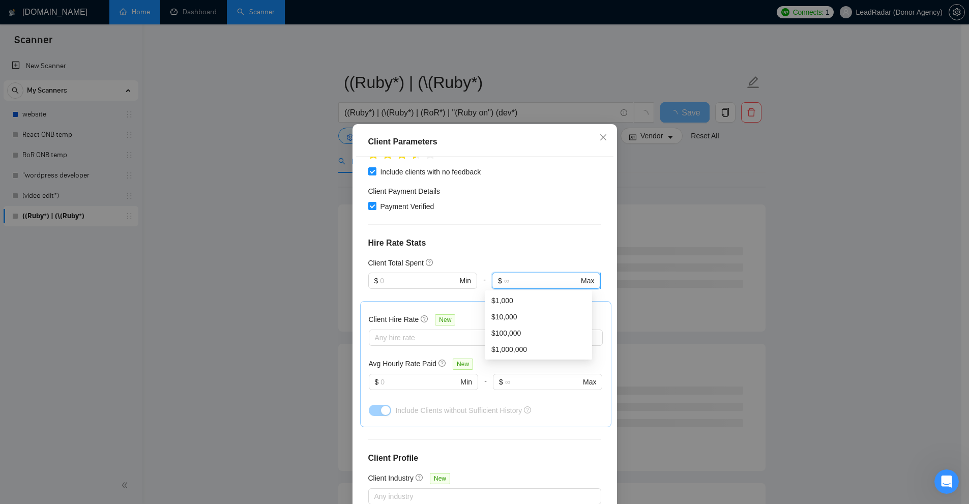
type input "0"
drag, startPoint x: 521, startPoint y: 284, endPoint x: 444, endPoint y: 272, distance: 78.3
click at [444, 273] on div "$ Min - $ 0 Max" at bounding box center [484, 287] width 233 height 28
click at [433, 279] on input "text" at bounding box center [418, 280] width 77 height 11
click at [308, 279] on div "Client Parameters Client Location Include Client Countries [GEOGRAPHIC_DATA] Ex…" at bounding box center [484, 252] width 969 height 504
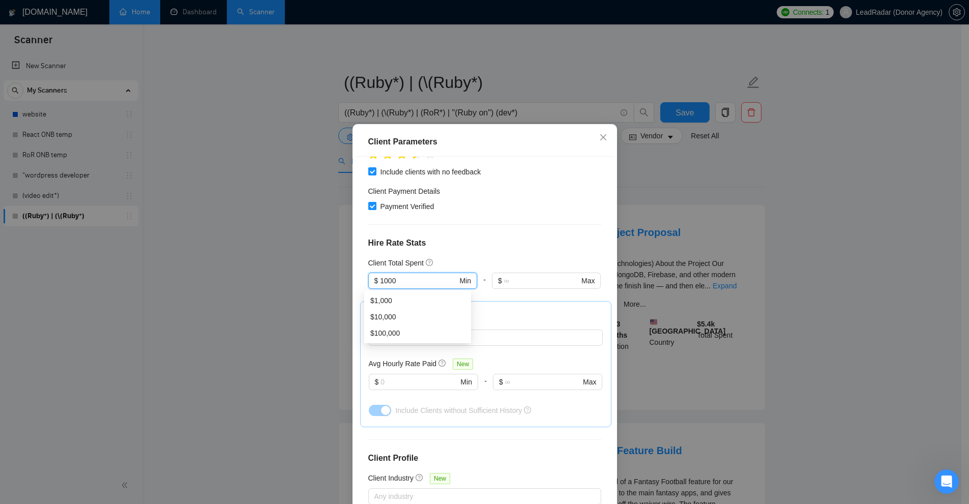
type input "1000"
click at [480, 251] on div "Client Location Include Client Countries [GEOGRAPHIC_DATA] Exclude Client Count…" at bounding box center [484, 333] width 257 height 353
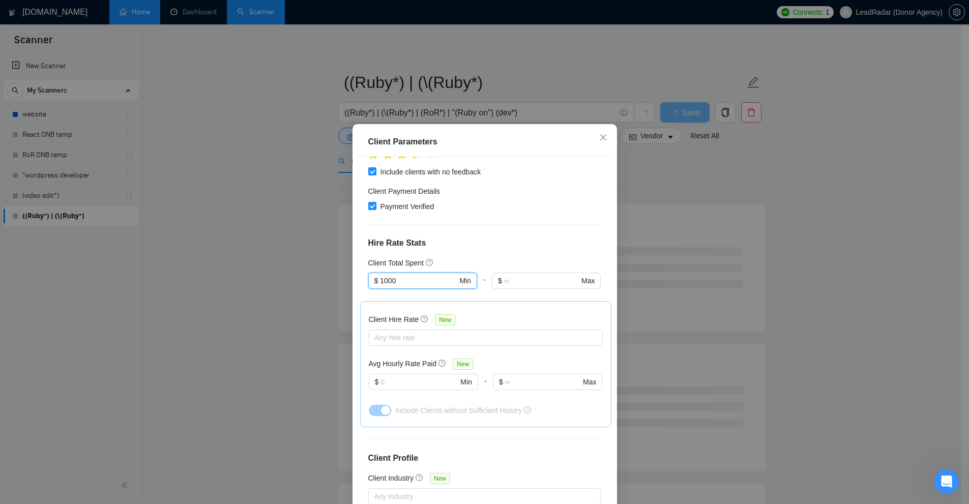
drag, startPoint x: 407, startPoint y: 277, endPoint x: 320, endPoint y: 278, distance: 87.0
click at [320, 278] on div "Client Parameters Client Location Include Client Countries [GEOGRAPHIC_DATA] Ex…" at bounding box center [484, 252] width 969 height 504
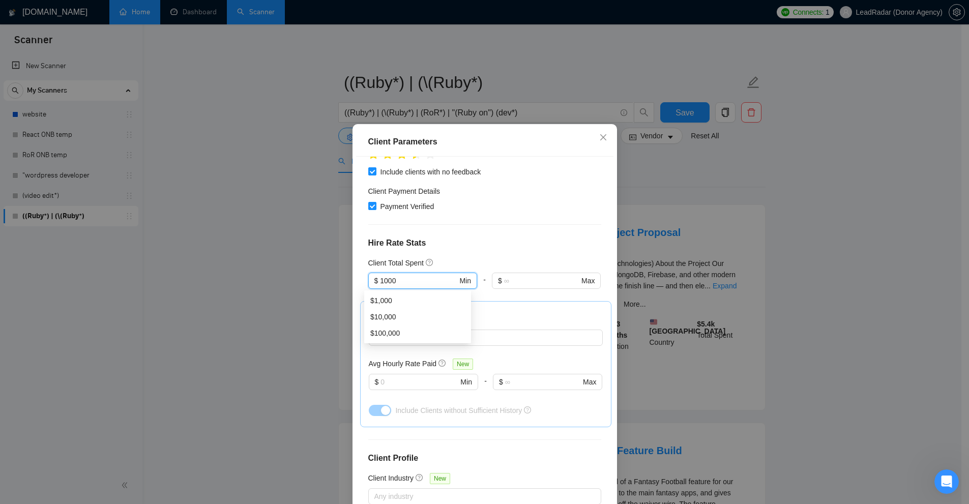
click at [474, 237] on h4 "Hire Rate Stats" at bounding box center [484, 243] width 233 height 12
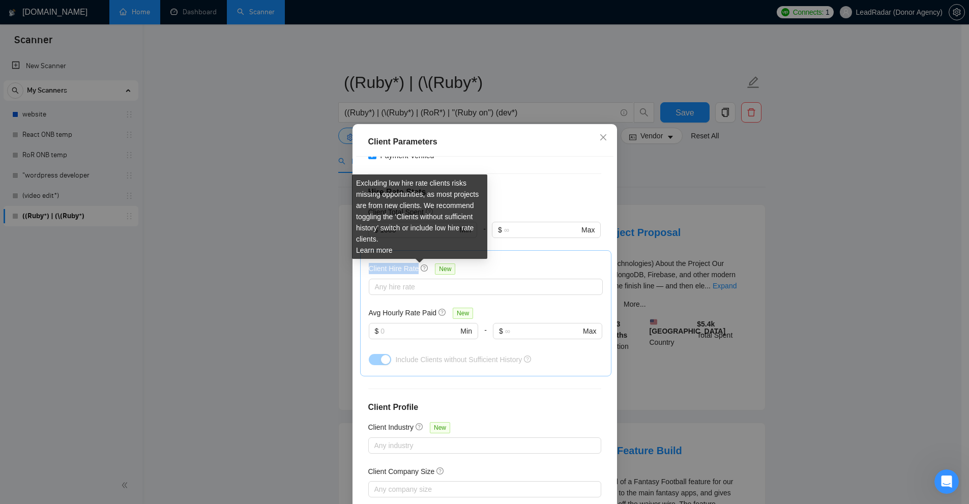
drag, startPoint x: 362, startPoint y: 266, endPoint x: 416, endPoint y: 270, distance: 54.1
click at [416, 270] on div "Client Hire Rate New Any hire rate Avg Hourly Rate Paid New $ Min - $ Max Inclu…" at bounding box center [485, 313] width 251 height 126
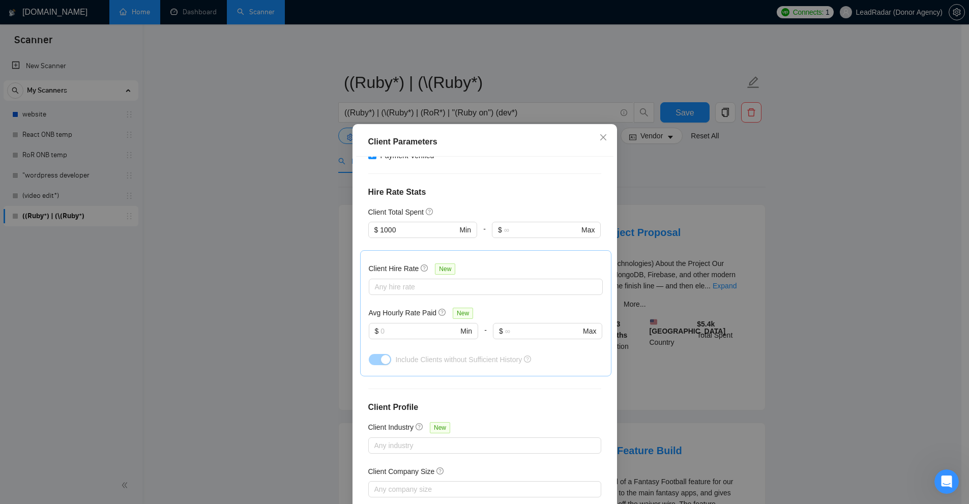
click at [515, 263] on div "Client Hire Rate New" at bounding box center [486, 271] width 234 height 16
drag, startPoint x: 390, startPoint y: 271, endPoint x: 411, endPoint y: 269, distance: 20.9
click at [411, 269] on div "Client Hire Rate New Any hire rate Avg Hourly Rate Paid New $ Min - $ Max Inclu…" at bounding box center [485, 313] width 251 height 126
click at [411, 281] on div at bounding box center [480, 287] width 219 height 12
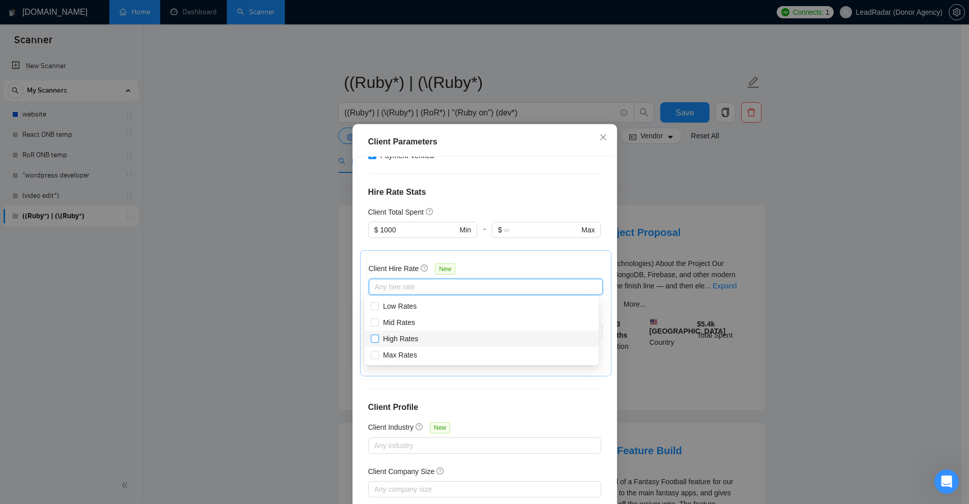
click at [384, 341] on span "High Rates" at bounding box center [400, 339] width 35 height 8
click at [378, 341] on input "High Rates" at bounding box center [374, 338] width 7 height 7
checkbox input "true"
click at [398, 356] on span "Max Rates" at bounding box center [400, 355] width 34 height 8
click at [378, 356] on input "Max Rates" at bounding box center [374, 354] width 7 height 7
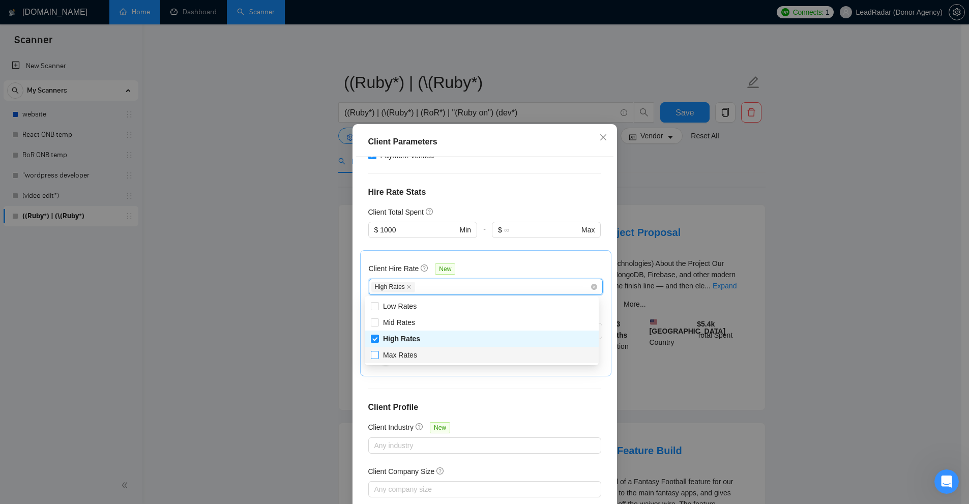
checkbox input "true"
click at [482, 260] on div "Client Hire Rate New High Rates Max Rates Avg Hourly Rate Paid New $ Min - $ Ma…" at bounding box center [486, 313] width 234 height 109
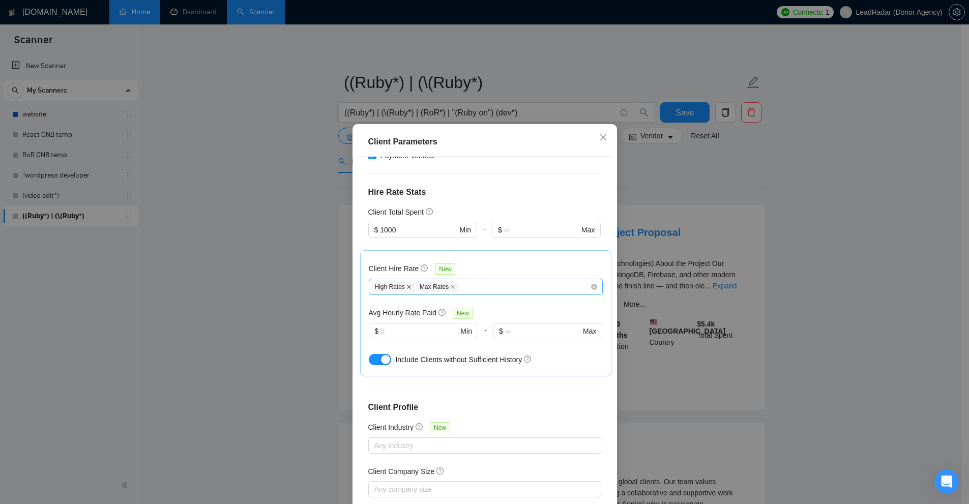
click at [406, 287] on icon "close" at bounding box center [408, 286] width 5 height 5
click at [421, 290] on div "Max Rates" at bounding box center [480, 287] width 219 height 12
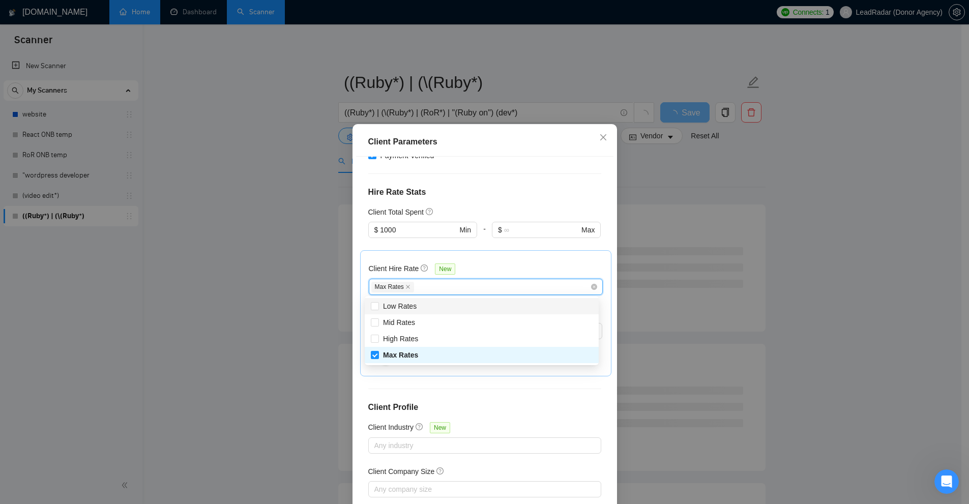
click at [384, 269] on h5 "Client Hire Rate" at bounding box center [394, 268] width 50 height 11
click at [415, 281] on input "Client Hire Rate New" at bounding box center [416, 287] width 2 height 12
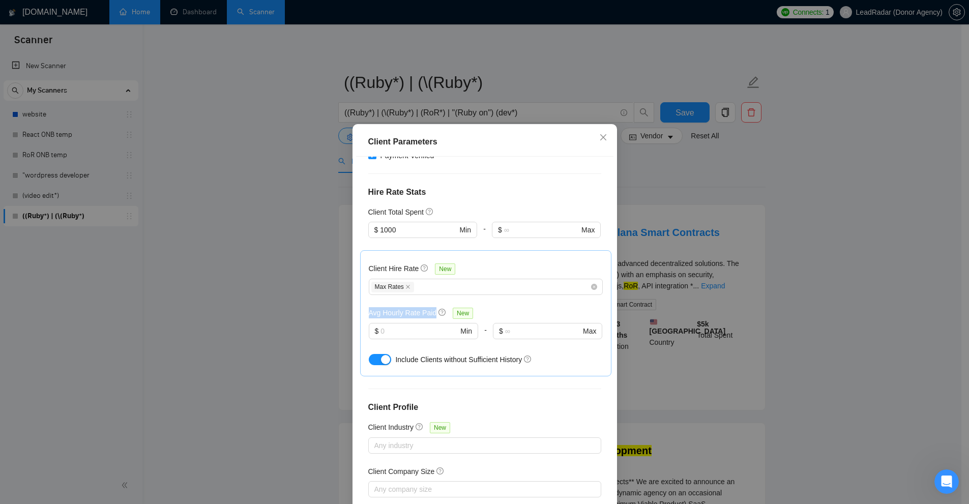
drag, startPoint x: 362, startPoint y: 312, endPoint x: 430, endPoint y: 311, distance: 68.2
click at [430, 311] on div "Client Hire Rate New Max Rates Avg Hourly Rate Paid New $ Min - $ Max Include C…" at bounding box center [485, 313] width 251 height 126
click at [430, 311] on h5 "Avg Hourly Rate Paid" at bounding box center [403, 312] width 68 height 11
click at [396, 326] on input "text" at bounding box center [419, 331] width 77 height 11
drag, startPoint x: 391, startPoint y: 330, endPoint x: 379, endPoint y: 334, distance: 12.4
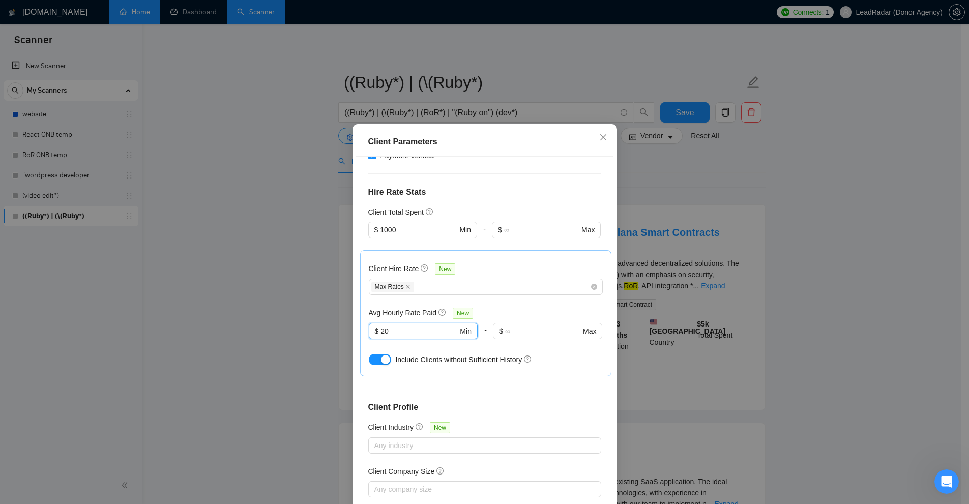
click at [381, 334] on input "20" at bounding box center [419, 331] width 77 height 11
click at [392, 330] on input "20" at bounding box center [419, 331] width 77 height 11
drag, startPoint x: 392, startPoint y: 330, endPoint x: 348, endPoint y: 326, distance: 43.9
click at [348, 326] on div "Client Parameters Client Location Include Client Countries [GEOGRAPHIC_DATA] Ex…" at bounding box center [484, 252] width 969 height 504
type input "20"
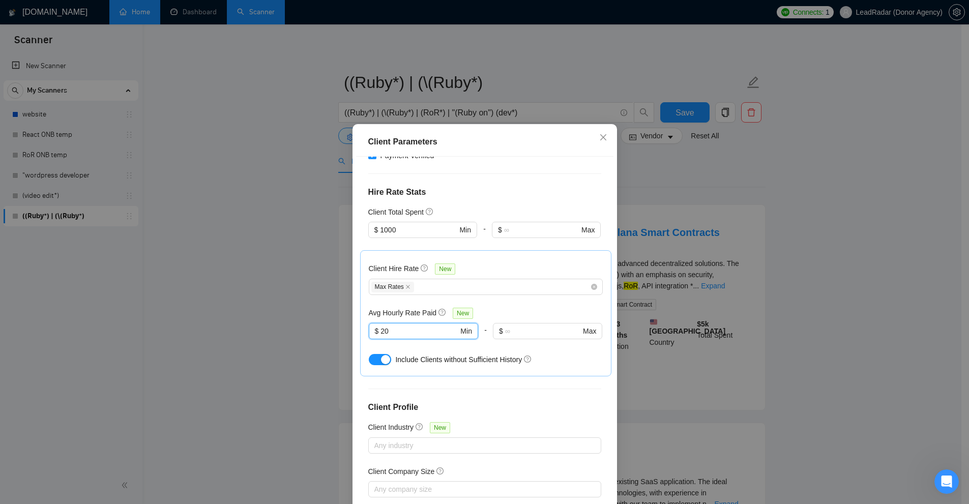
click at [519, 316] on div "Avg Hourly Rate Paid New" at bounding box center [486, 313] width 234 height 12
click at [499, 331] on span "$" at bounding box center [501, 331] width 4 height 11
click at [528, 304] on div "Client Hire Rate New Max Rates Avg Hourly Rate Paid New $ 20 Min - $ Max Includ…" at bounding box center [486, 313] width 234 height 109
click at [514, 303] on div "Client Hire Rate New Max Rates Avg Hourly Rate Paid New $ 20 Min - $ Max Includ…" at bounding box center [486, 313] width 234 height 109
drag, startPoint x: 408, startPoint y: 329, endPoint x: 312, endPoint y: 326, distance: 96.2
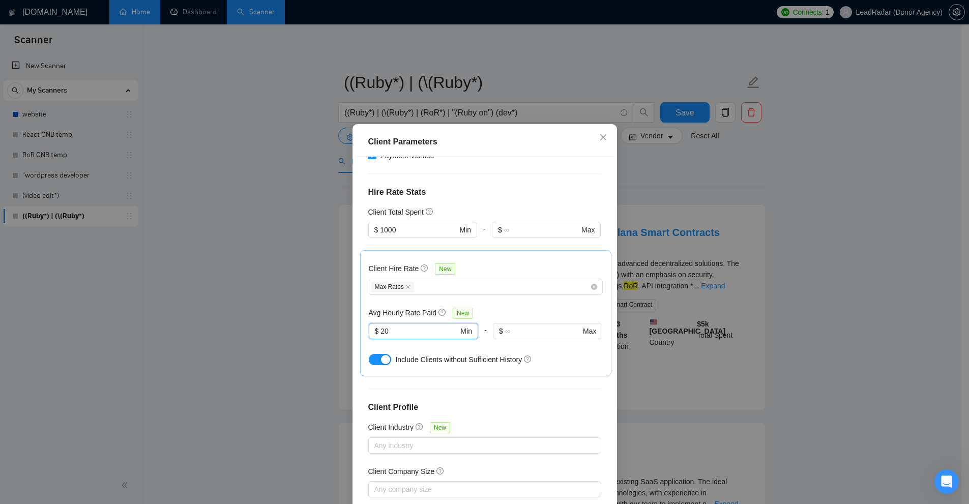
click at [312, 326] on div "Client Parameters Client Location Include Client Countries [GEOGRAPHIC_DATA] Ex…" at bounding box center [484, 252] width 969 height 504
click at [503, 305] on div "Client Hire Rate New Max Rates Avg Hourly Rate Paid New 20 $ 20 Min - $ Max Inc…" at bounding box center [486, 313] width 234 height 109
drag, startPoint x: 393, startPoint y: 358, endPoint x: 442, endPoint y: 356, distance: 48.4
click at [442, 356] on span "Include Clients without Sufficient History" at bounding box center [458, 360] width 127 height 8
click at [458, 358] on span "Include Clients without Sufficient History" at bounding box center [458, 360] width 127 height 8
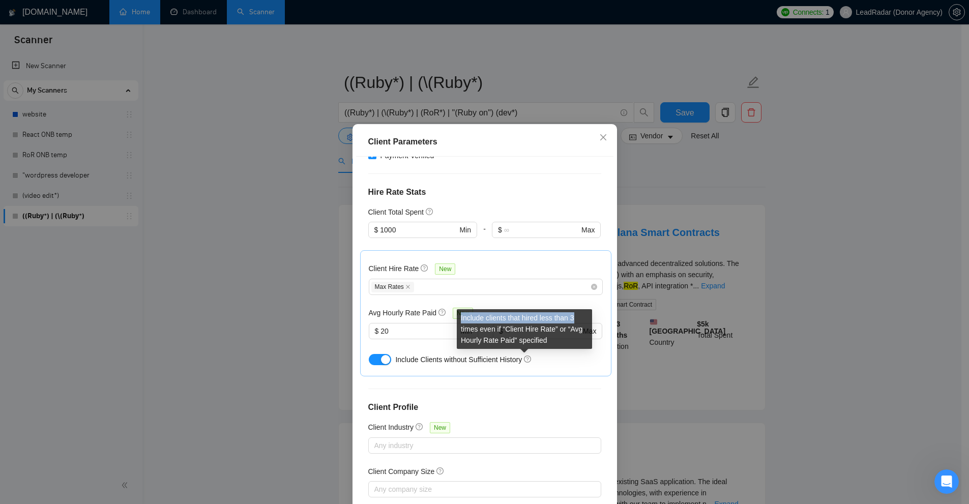
drag, startPoint x: 461, startPoint y: 317, endPoint x: 576, endPoint y: 315, distance: 114.5
click at [541, 315] on div "Include clients that hired less than 3 times even if “Client Hire Rate” or “Avg…" at bounding box center [524, 329] width 135 height 40
click at [541, 318] on div "Include clients that hired less than 3 times even if “Client Hire Rate” or “Avg…" at bounding box center [524, 329] width 135 height 40
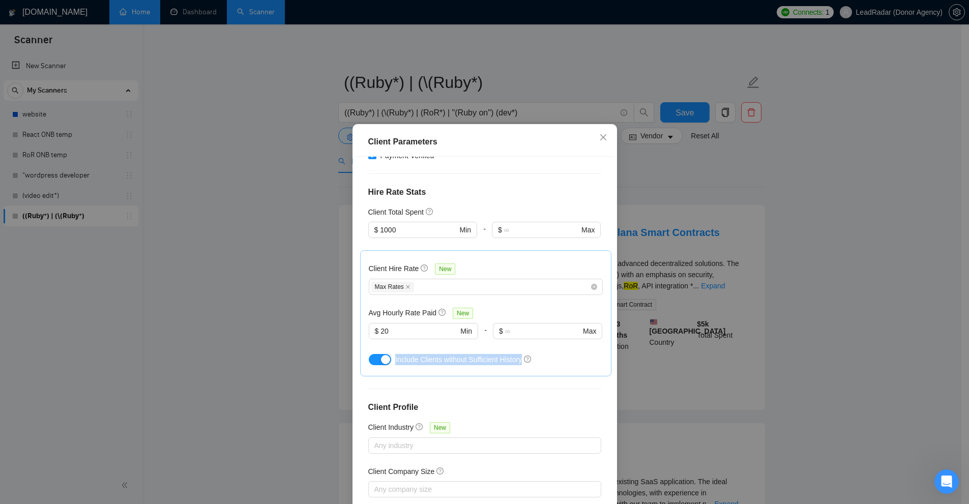
drag, startPoint x: 392, startPoint y: 358, endPoint x: 521, endPoint y: 364, distance: 129.3
click at [538, 362] on div "Include Clients without Sufficient History" at bounding box center [498, 359] width 207 height 11
click at [475, 361] on span "Include Clients without Sufficient History" at bounding box center [458, 360] width 127 height 8
drag, startPoint x: 475, startPoint y: 361, endPoint x: 414, endPoint y: 363, distance: 61.6
click at [414, 363] on div "Include Clients without Sufficient History" at bounding box center [498, 359] width 207 height 11
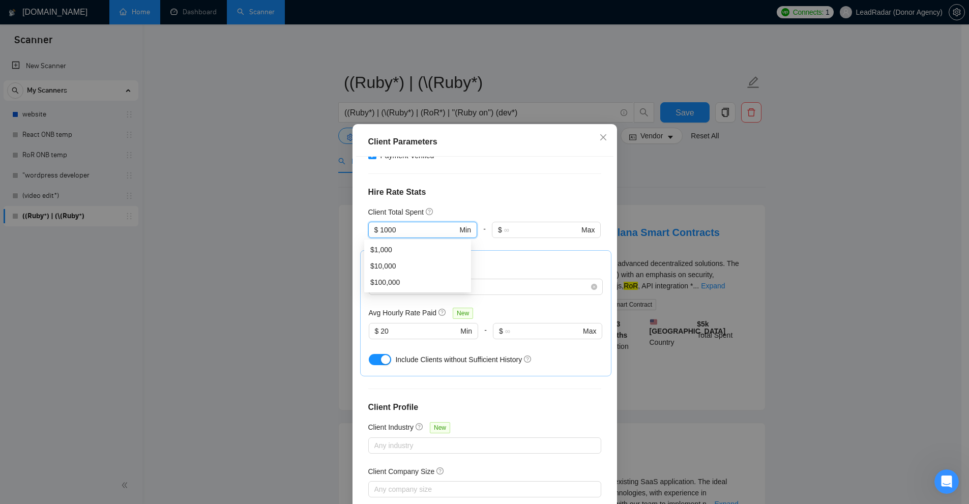
drag, startPoint x: 418, startPoint y: 228, endPoint x: 274, endPoint y: 212, distance: 145.4
click at [274, 212] on div "Client Parameters Client Location Include Client Countries [GEOGRAPHIC_DATA] Ex…" at bounding box center [484, 252] width 969 height 504
click at [470, 194] on h4 "Hire Rate Stats" at bounding box center [484, 192] width 233 height 12
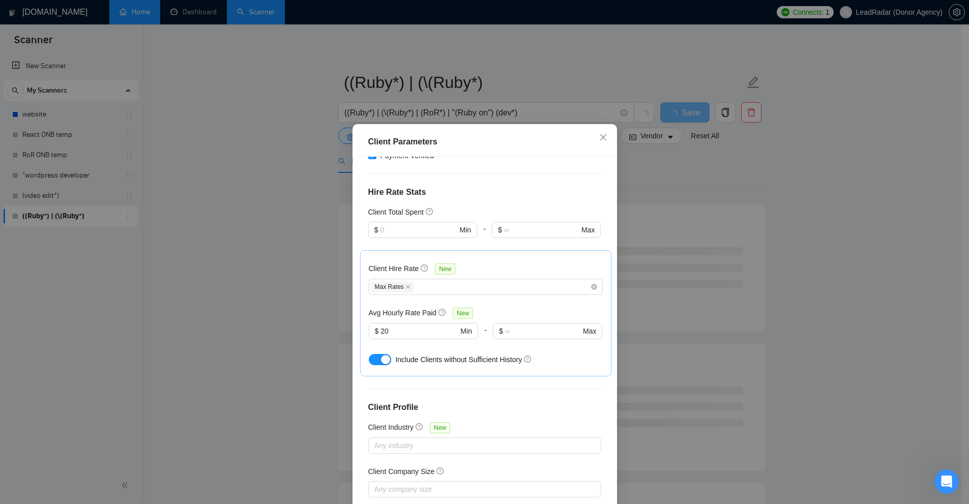
click at [503, 265] on div "Client Hire Rate New" at bounding box center [486, 271] width 234 height 16
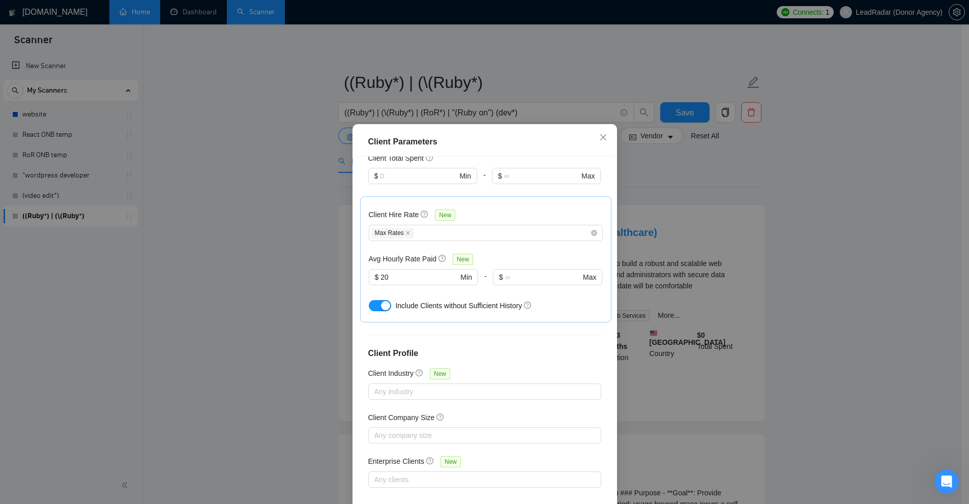
scroll to position [50, 0]
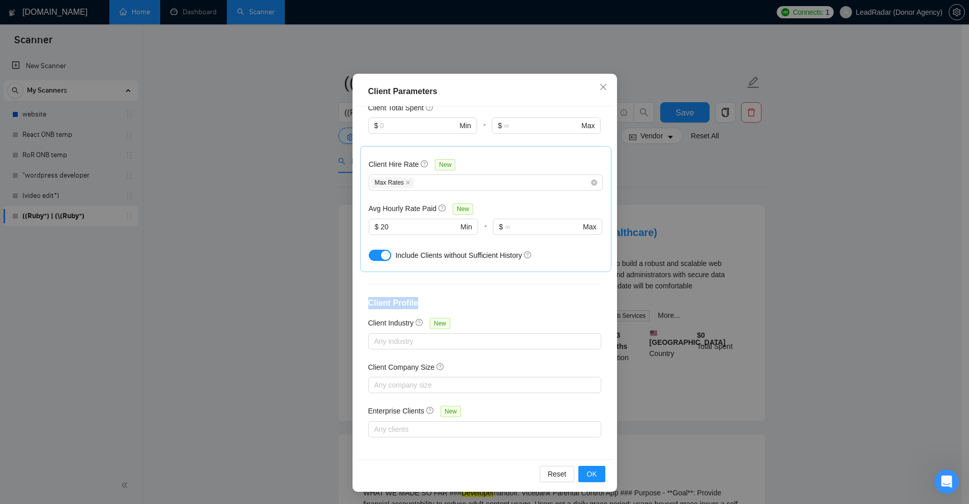
drag, startPoint x: 354, startPoint y: 299, endPoint x: 421, endPoint y: 302, distance: 67.2
click at [421, 302] on div "Client Location Include Client Countries [GEOGRAPHIC_DATA] Exclude Client Count…" at bounding box center [484, 282] width 257 height 353
click at [421, 302] on h4 "Client Profile" at bounding box center [484, 303] width 233 height 12
click at [421, 335] on div at bounding box center [480, 341] width 218 height 12
click at [484, 313] on div "Client Location Include Client Countries [GEOGRAPHIC_DATA] Exclude Client Count…" at bounding box center [484, 282] width 257 height 353
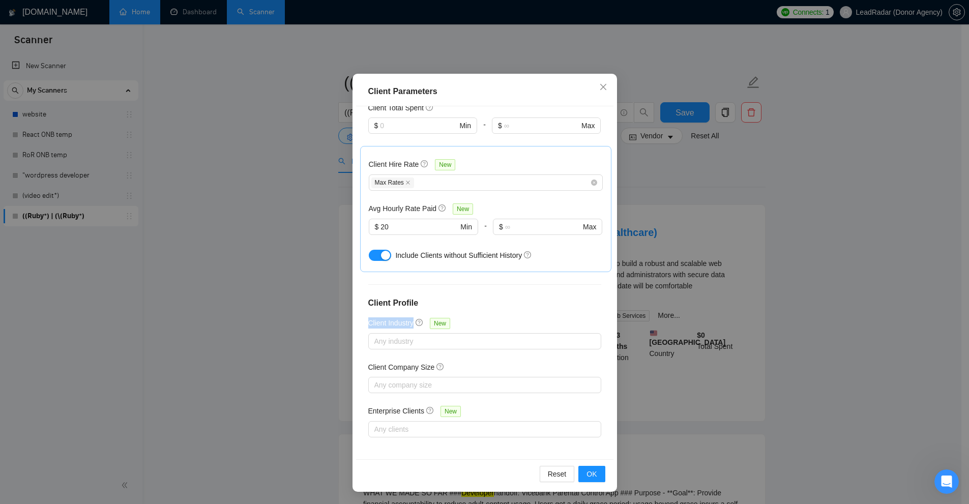
drag, startPoint x: 362, startPoint y: 321, endPoint x: 411, endPoint y: 326, distance: 48.5
click at [411, 326] on div "Client Location Include Client Countries [GEOGRAPHIC_DATA] Exclude Client Count…" at bounding box center [484, 282] width 257 height 353
click at [427, 344] on div at bounding box center [480, 341] width 218 height 12
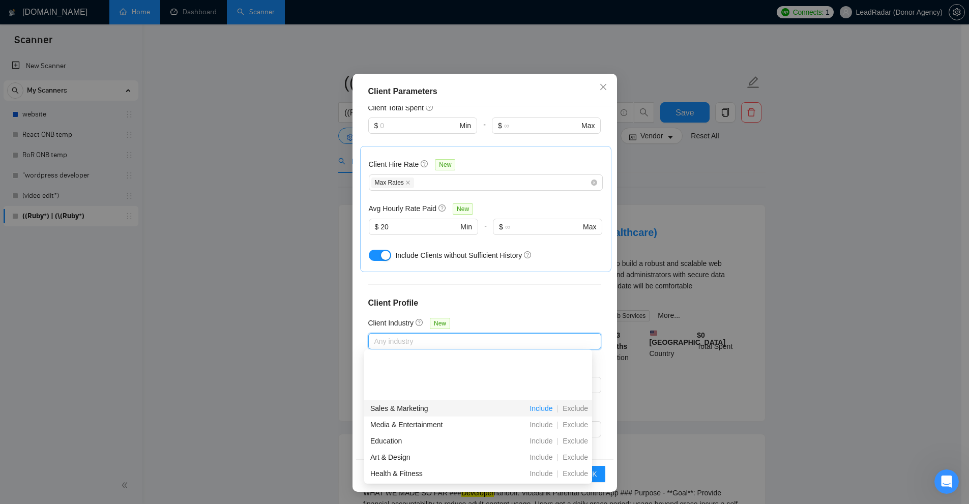
scroll to position [51, 0]
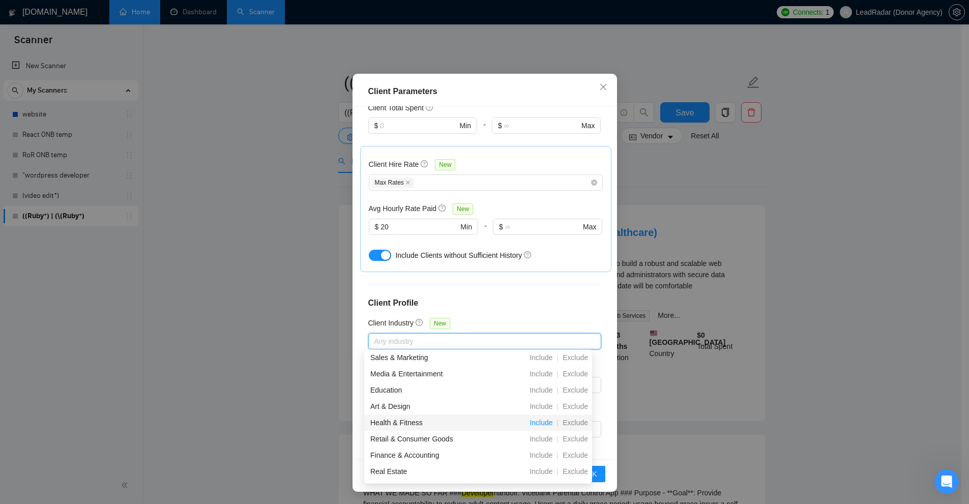
click at [541, 427] on span "Include" at bounding box center [541, 423] width 31 height 8
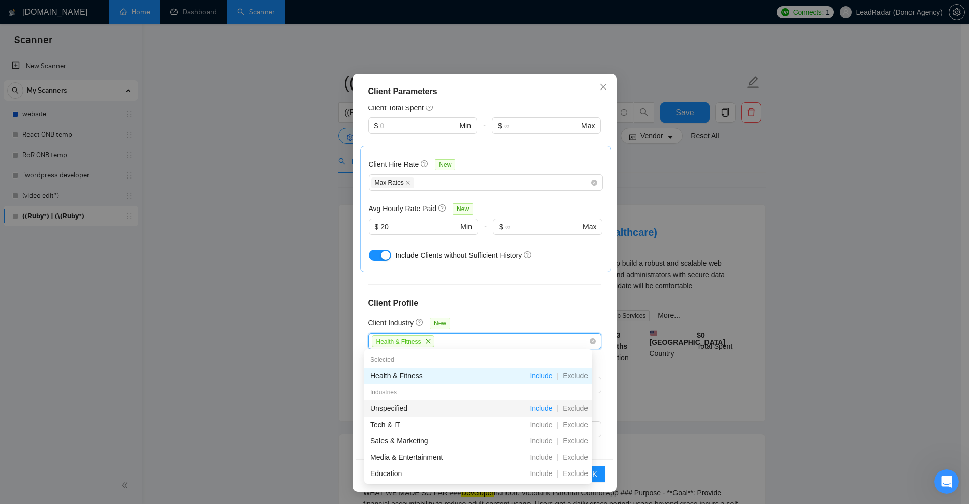
click at [538, 406] on span "Include" at bounding box center [541, 408] width 31 height 8
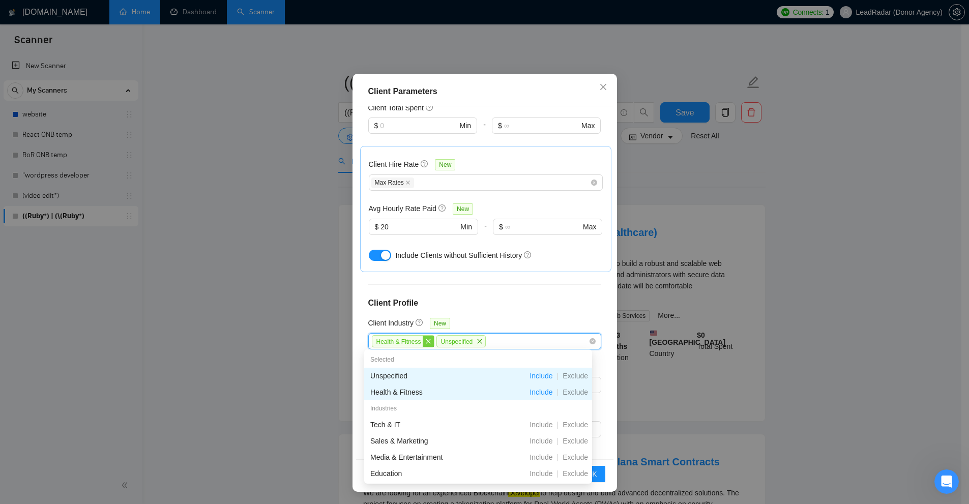
click at [425, 338] on icon "close" at bounding box center [428, 341] width 6 height 6
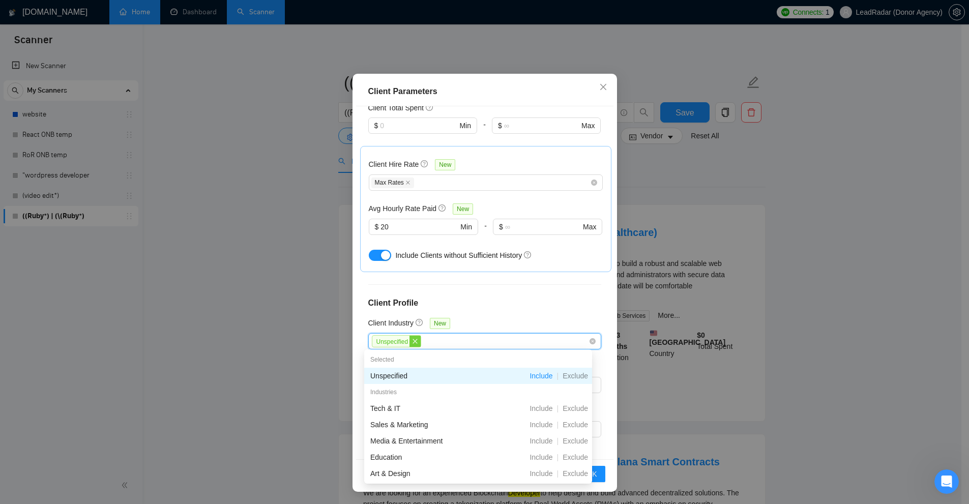
click at [414, 343] on span "close" at bounding box center [415, 341] width 11 height 11
click at [477, 312] on div "Client Location Include Client Countries [GEOGRAPHIC_DATA] Exclude Client Count…" at bounding box center [484, 282] width 257 height 353
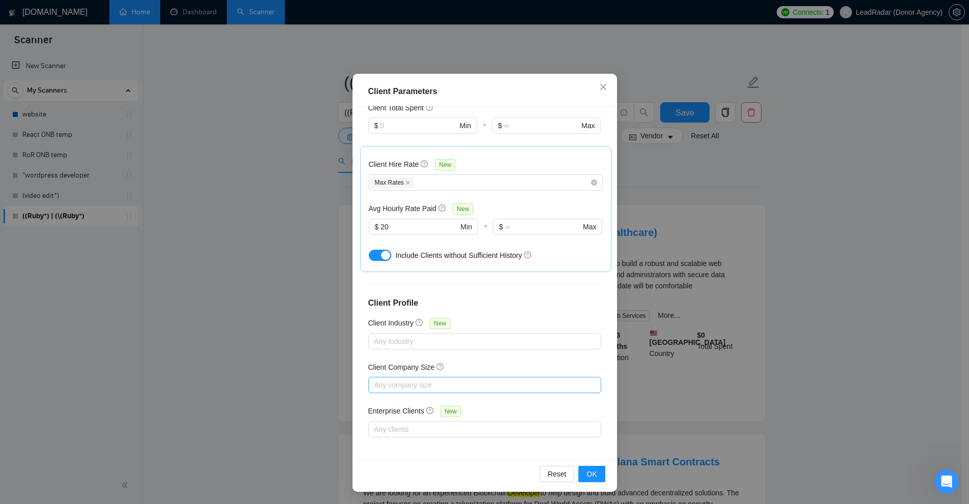
click at [405, 382] on div at bounding box center [480, 385] width 218 height 12
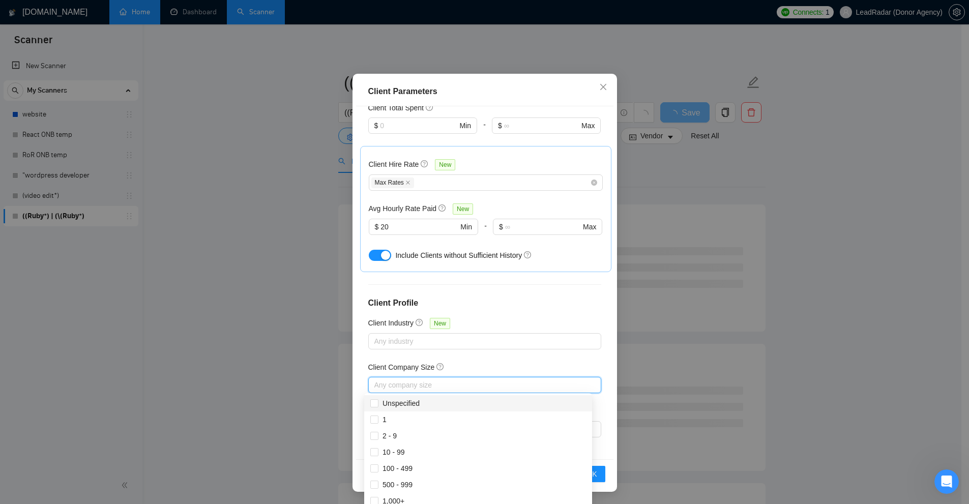
click at [503, 362] on div "Client Company Size" at bounding box center [484, 369] width 233 height 15
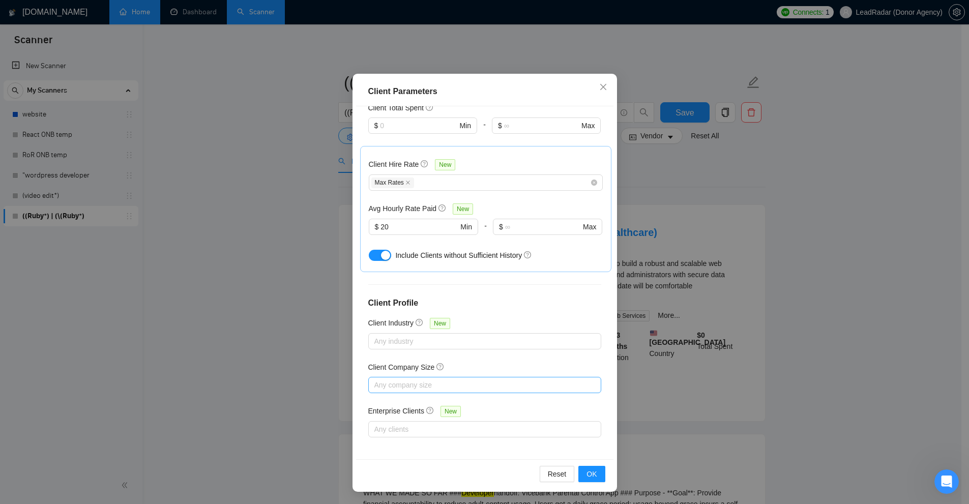
click at [455, 379] on div at bounding box center [480, 385] width 218 height 12
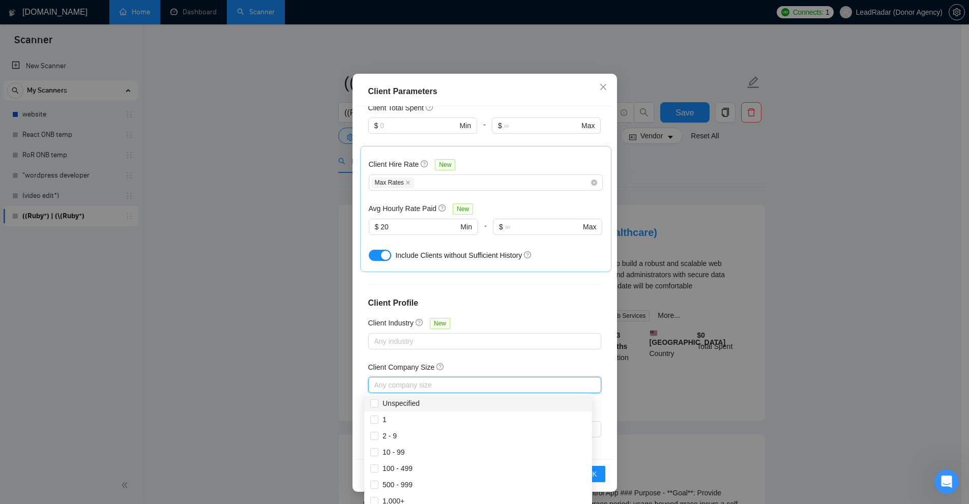
click at [475, 366] on div "Client Company Size" at bounding box center [484, 369] width 233 height 15
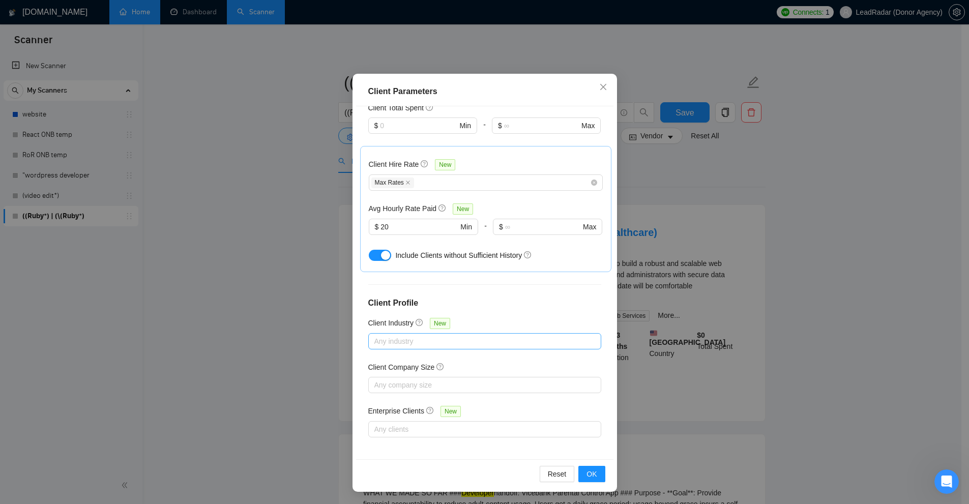
click at [463, 345] on div at bounding box center [480, 341] width 218 height 12
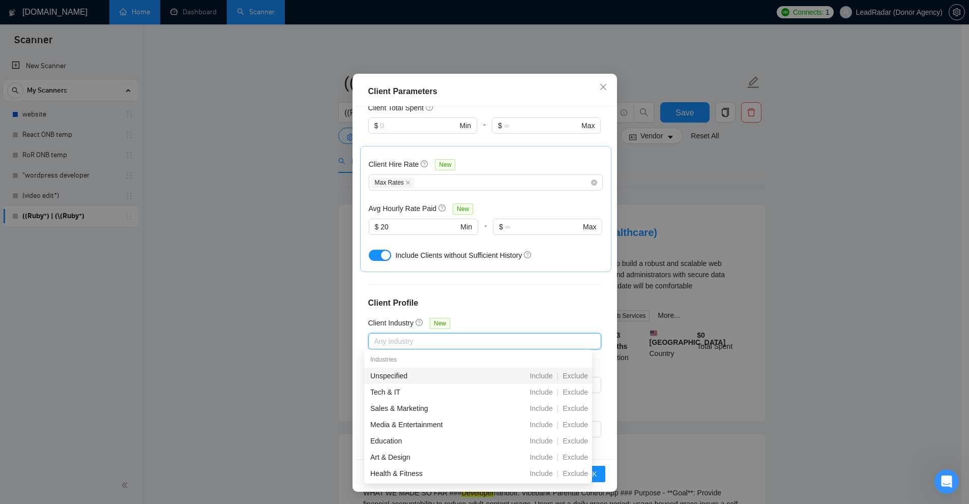
click at [541, 324] on div "Client Location Include Client Countries [GEOGRAPHIC_DATA] Exclude Client Count…" at bounding box center [484, 282] width 257 height 353
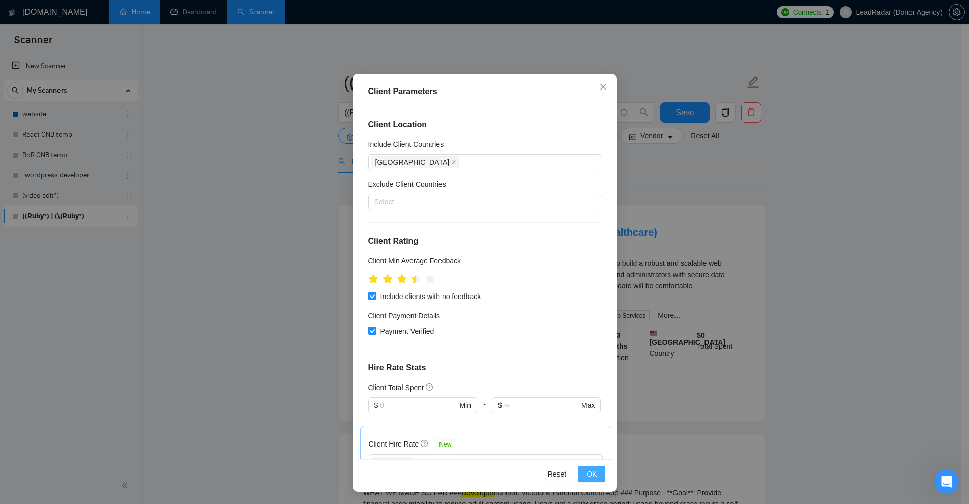
click at [541, 479] on button "OK" at bounding box center [591, 474] width 26 height 16
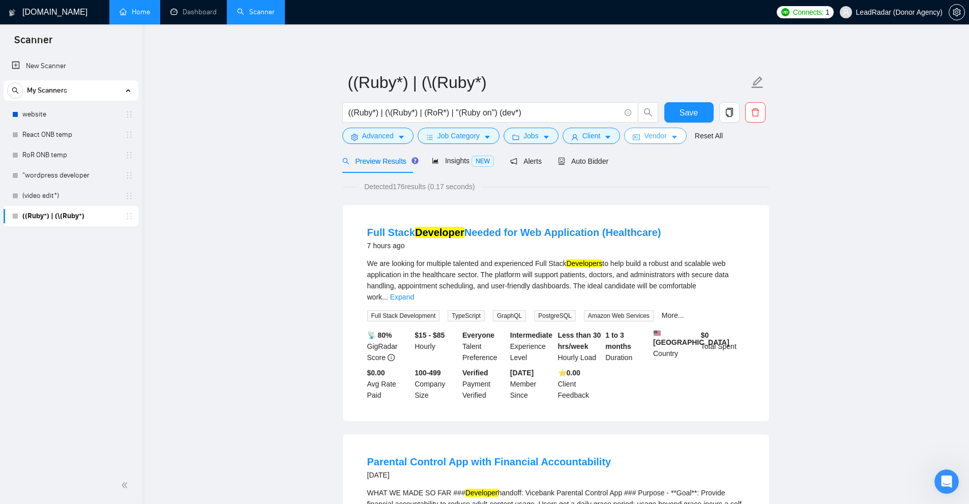
click at [541, 140] on span "Vendor" at bounding box center [655, 135] width 22 height 11
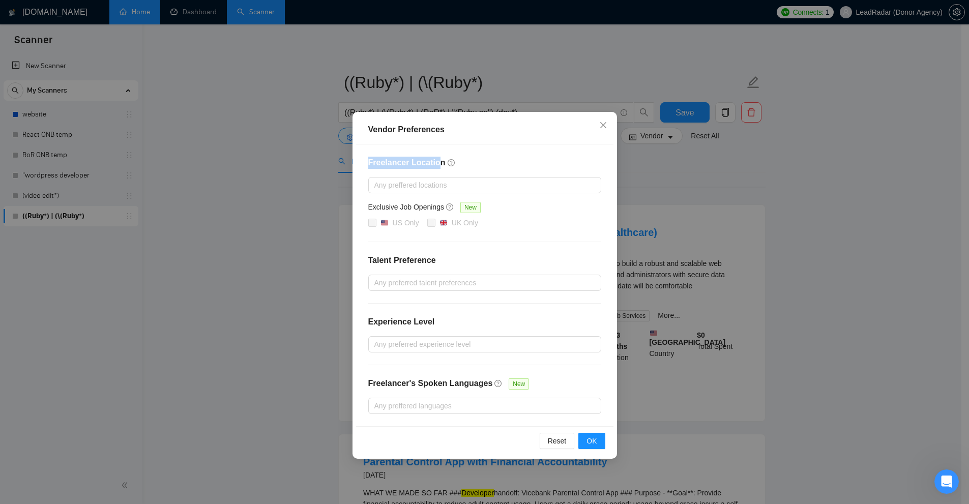
drag, startPoint x: 363, startPoint y: 166, endPoint x: 446, endPoint y: 171, distance: 82.6
click at [435, 161] on div "Freelancer Location Any preffered locations Exclusive Job Openings New US Only …" at bounding box center [484, 285] width 257 height 282
click at [457, 181] on div at bounding box center [480, 185] width 218 height 12
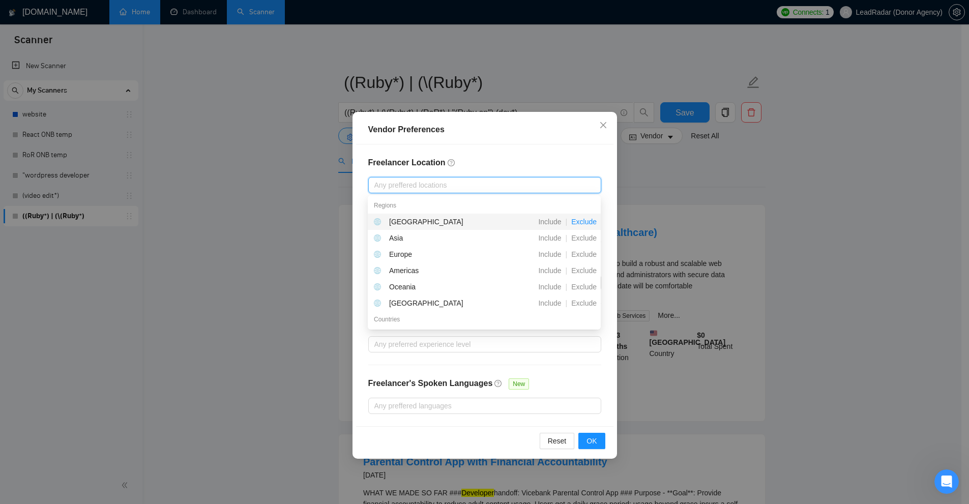
click at [541, 223] on span "Exclude" at bounding box center [584, 222] width 34 height 8
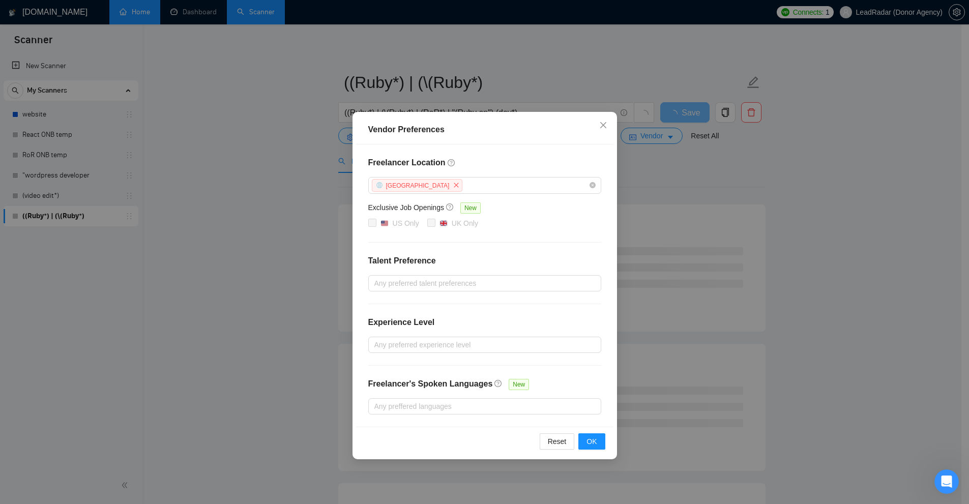
click at [479, 162] on h4 "Freelancer Location" at bounding box center [484, 163] width 233 height 12
click at [484, 181] on div "[GEOGRAPHIC_DATA]" at bounding box center [480, 185] width 218 height 15
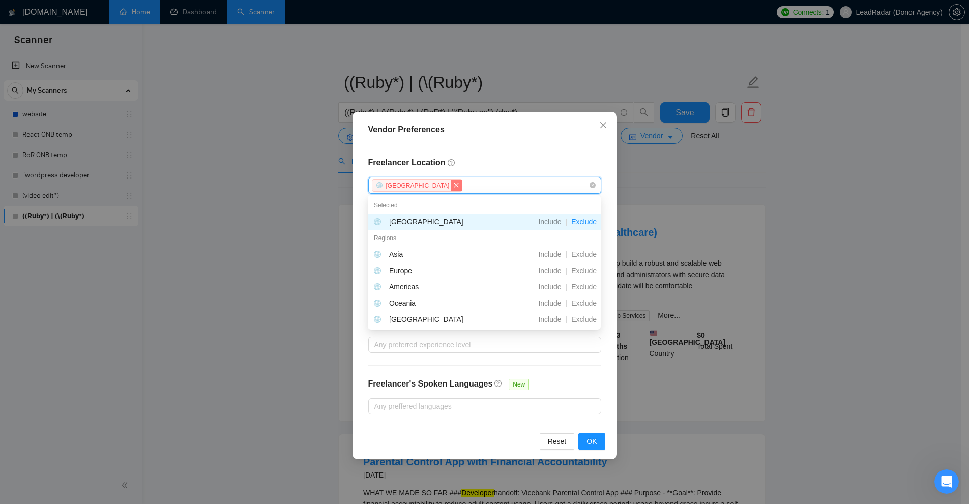
click at [454, 186] on icon "close" at bounding box center [456, 185] width 5 height 5
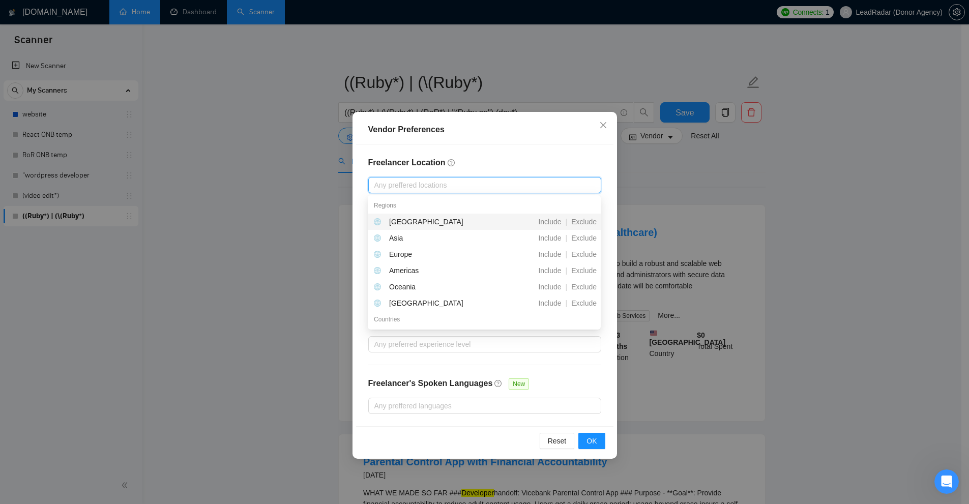
click at [541, 152] on div "Freelancer Location Any preffered locations Exclusive Job Openings New US Only …" at bounding box center [484, 285] width 257 height 282
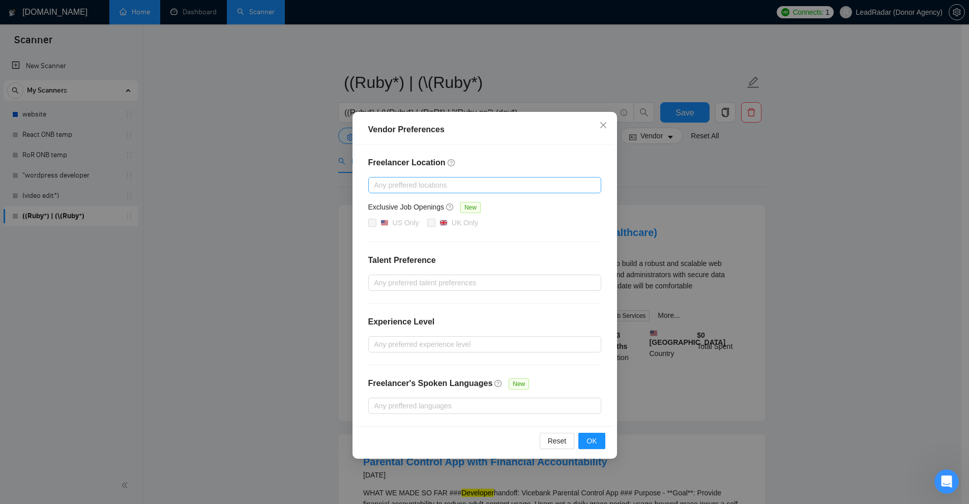
click at [541, 185] on div at bounding box center [480, 185] width 218 height 12
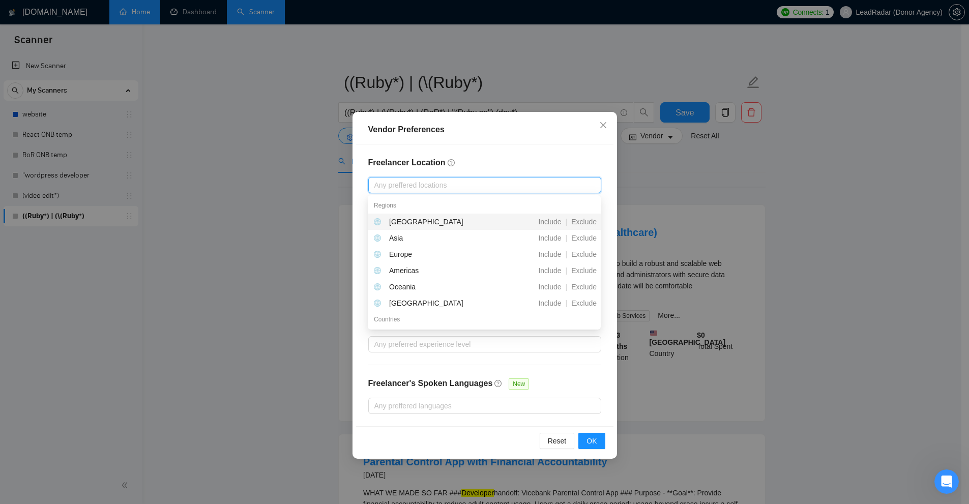
click at [541, 162] on h4 "Freelancer Location" at bounding box center [484, 163] width 233 height 12
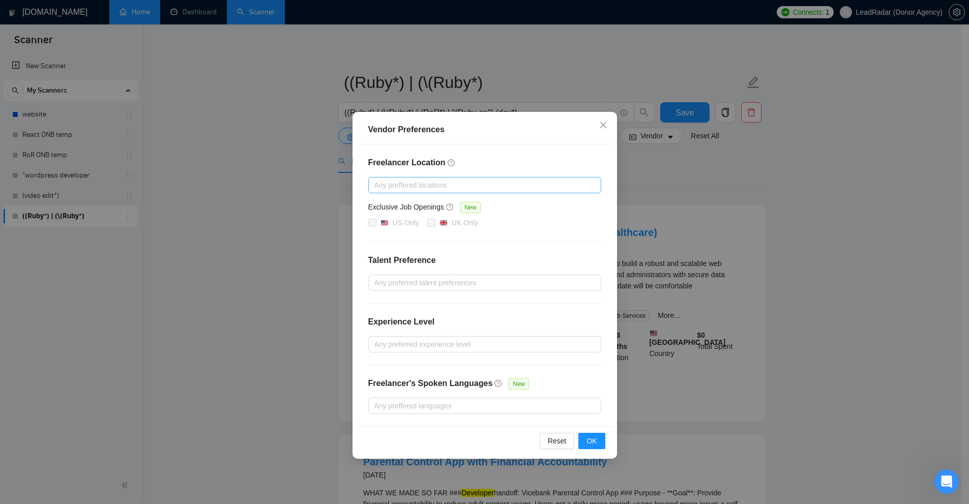
click at [421, 182] on div at bounding box center [480, 185] width 218 height 12
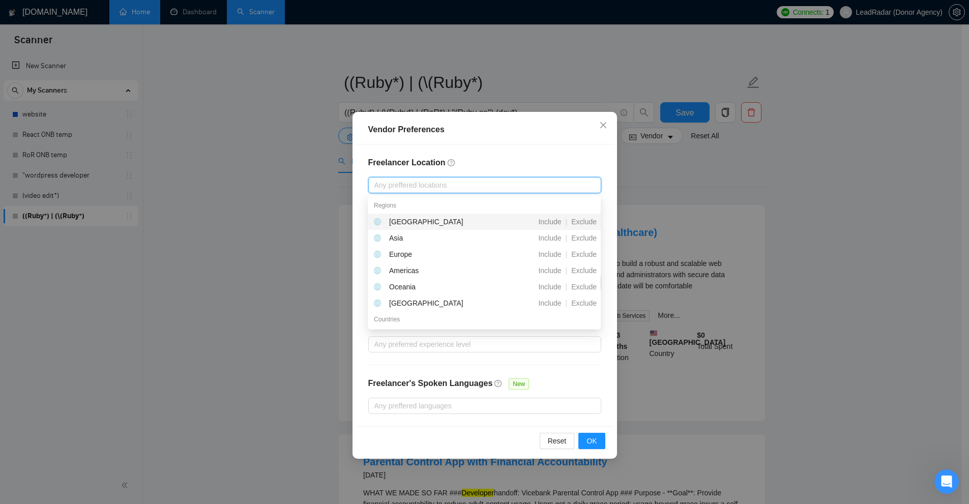
click at [458, 156] on div "Freelancer Location Any preffered locations Exclusive Job Openings New US Only …" at bounding box center [484, 285] width 257 height 282
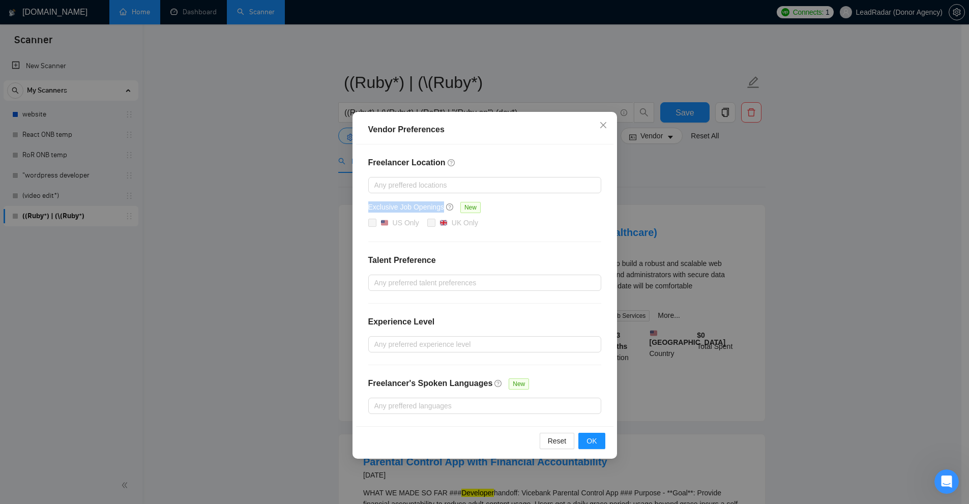
drag, startPoint x: 364, startPoint y: 206, endPoint x: 442, endPoint y: 203, distance: 78.4
click at [442, 203] on div "Freelancer Location Any preffered locations Exclusive Job Openings New US Only …" at bounding box center [484, 285] width 257 height 282
click at [507, 197] on div "Freelancer Location Any preffered locations Exclusive Job Openings New US Only …" at bounding box center [484, 285] width 257 height 282
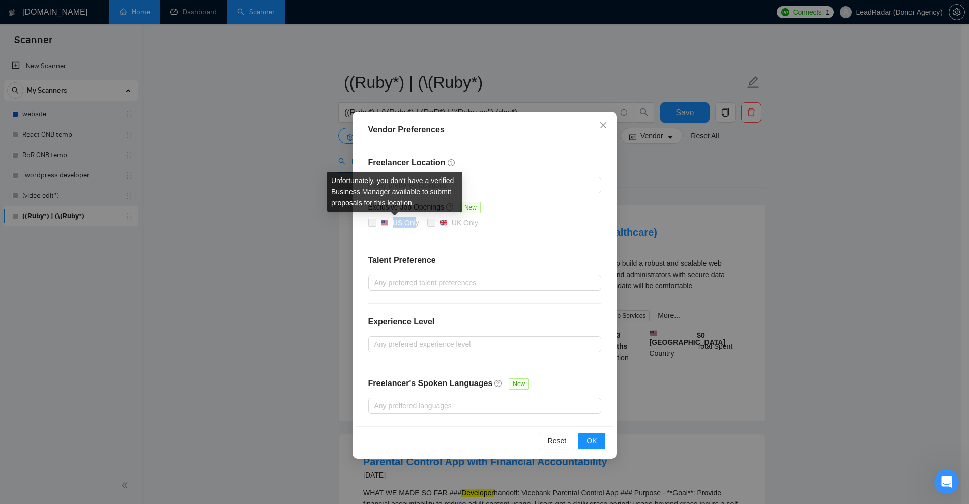
drag, startPoint x: 406, startPoint y: 223, endPoint x: 392, endPoint y: 226, distance: 15.0
click at [392, 226] on div "US Only" at bounding box center [400, 222] width 39 height 11
click at [400, 242] on div "Freelancer Location Any preffered locations Exclusive Job Openings New US Only …" at bounding box center [484, 285] width 257 height 282
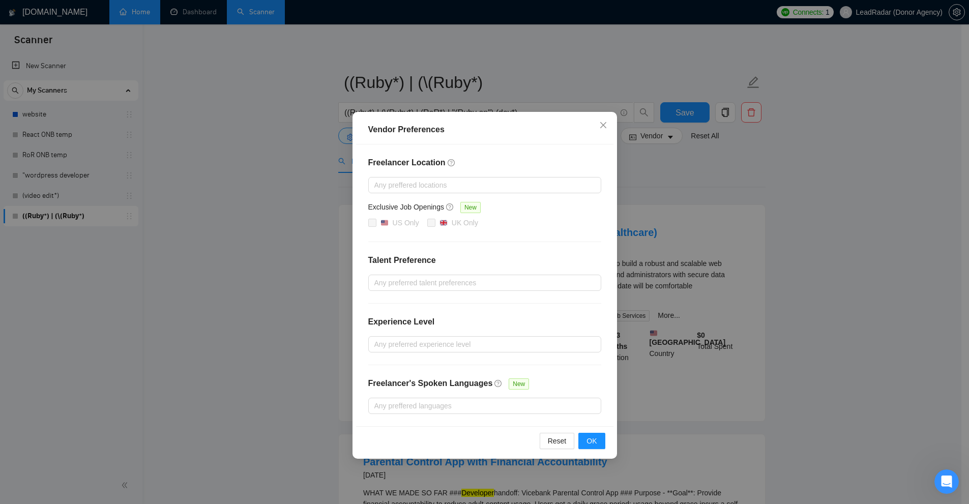
click at [541, 200] on div "Vendor Preferences Freelancer Location Any preffered locations Exclusive Job Op…" at bounding box center [484, 252] width 969 height 504
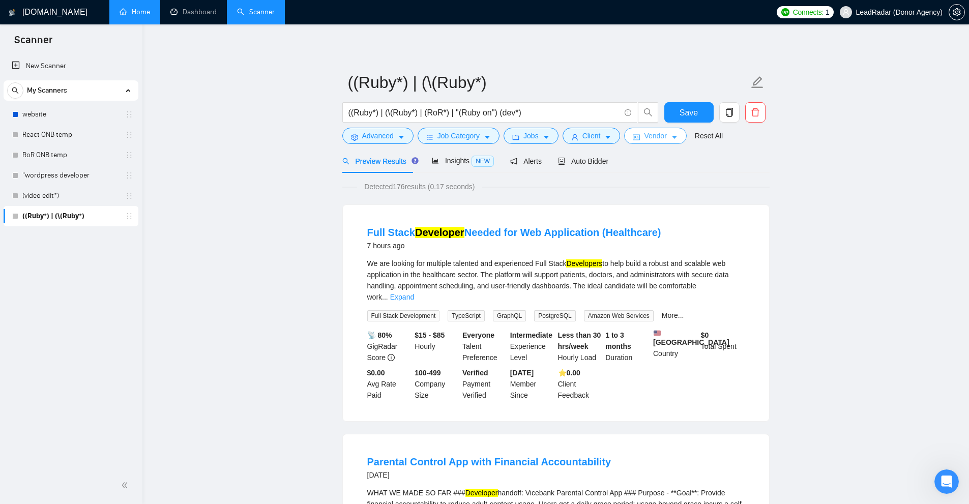
click at [541, 137] on span "Vendor" at bounding box center [655, 135] width 22 height 11
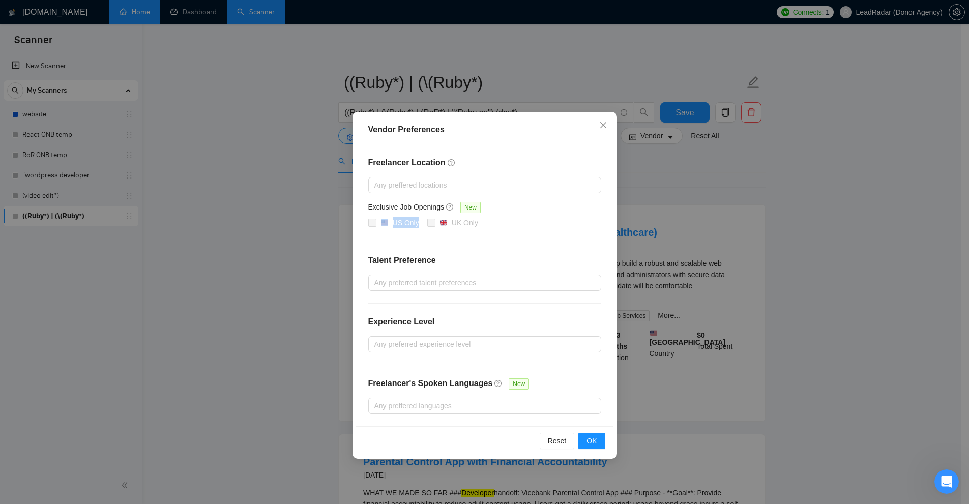
drag, startPoint x: 419, startPoint y: 220, endPoint x: 371, endPoint y: 220, distance: 47.8
click at [363, 224] on div "Freelancer Location Any preffered locations Exclusive Job Openings New US Only …" at bounding box center [484, 285] width 257 height 282
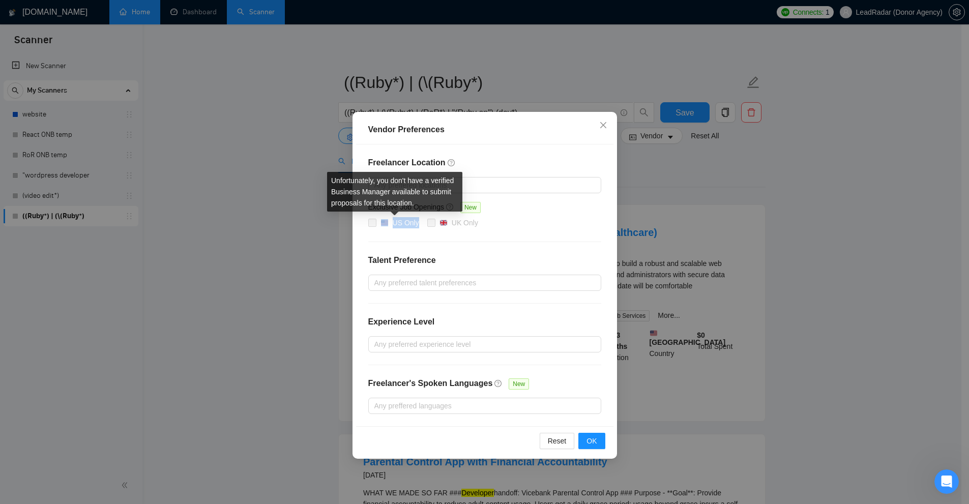
click at [371, 220] on span at bounding box center [372, 223] width 8 height 8
click at [373, 221] on span at bounding box center [372, 223] width 8 height 8
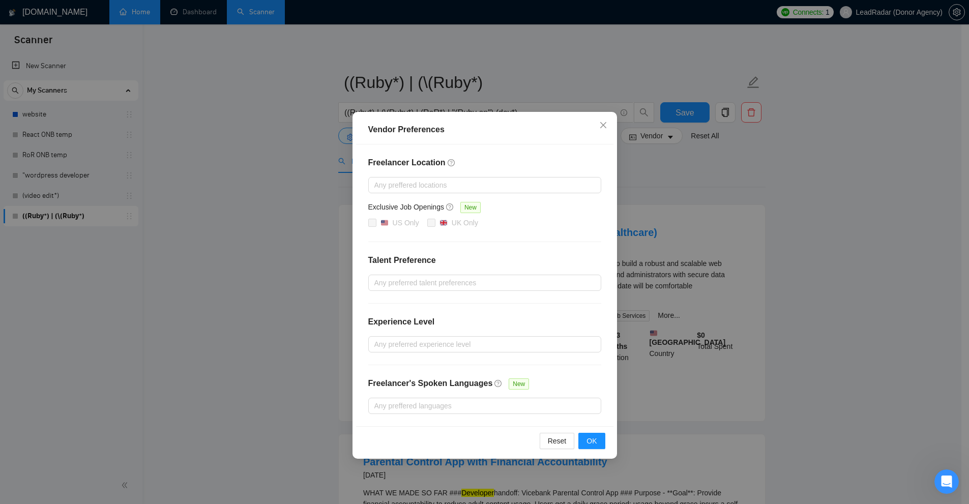
click at [541, 199] on div "Vendor Preferences Freelancer Location Any preffered locations Exclusive Job Op…" at bounding box center [484, 252] width 969 height 504
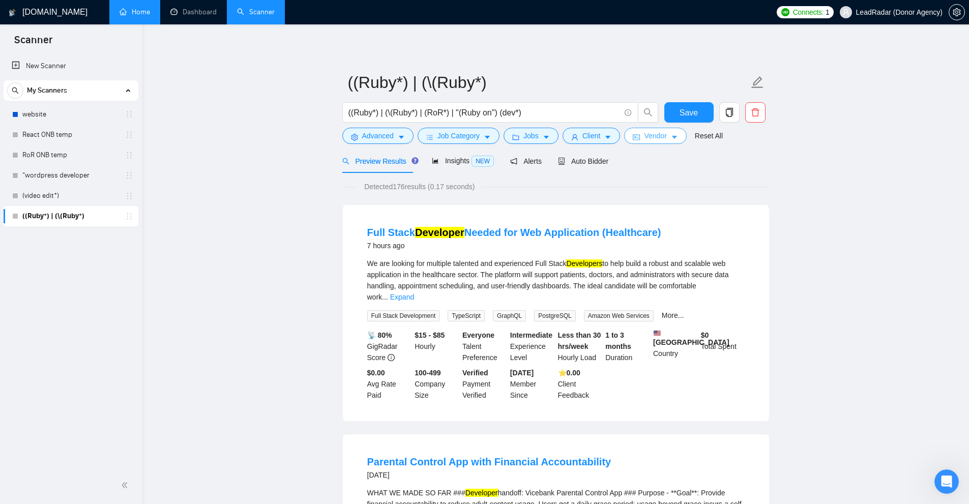
click at [541, 130] on button "Vendor" at bounding box center [655, 136] width 62 height 16
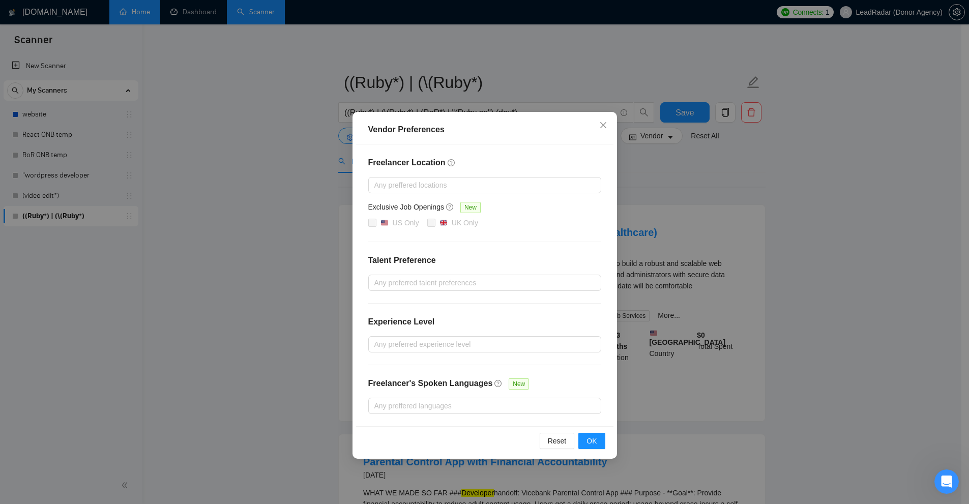
click at [502, 216] on div "Exclusive Job Openings New" at bounding box center [484, 209] width 233 height 16
click at [528, 237] on div "Freelancer Location Any preffered locations Exclusive Job Openings New US Only …" at bounding box center [484, 285] width 257 height 282
click at [526, 240] on div "Freelancer Location Any preffered locations Exclusive Job Openings New US Only …" at bounding box center [484, 285] width 257 height 282
click at [541, 234] on div "Vendor Preferences Freelancer Location Any preffered locations Exclusive Job Op…" at bounding box center [484, 252] width 969 height 504
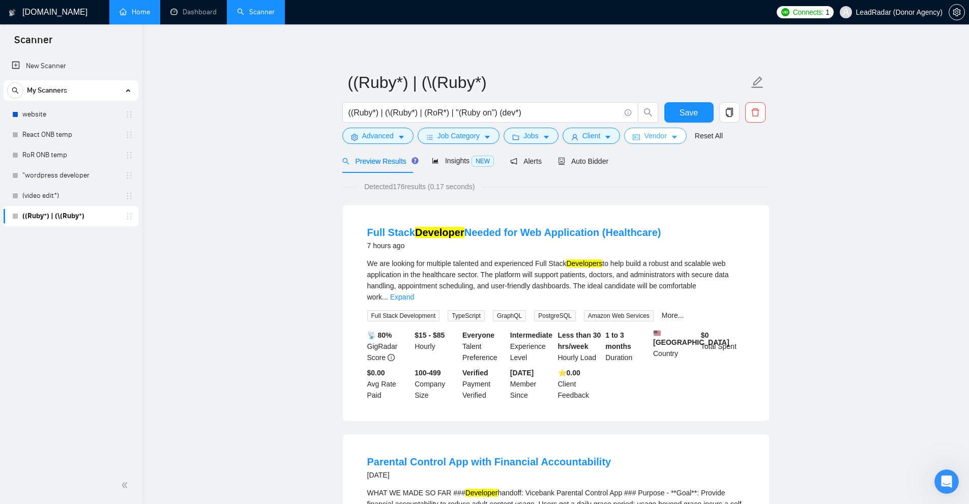
click at [541, 137] on span "Vendor" at bounding box center [655, 135] width 22 height 11
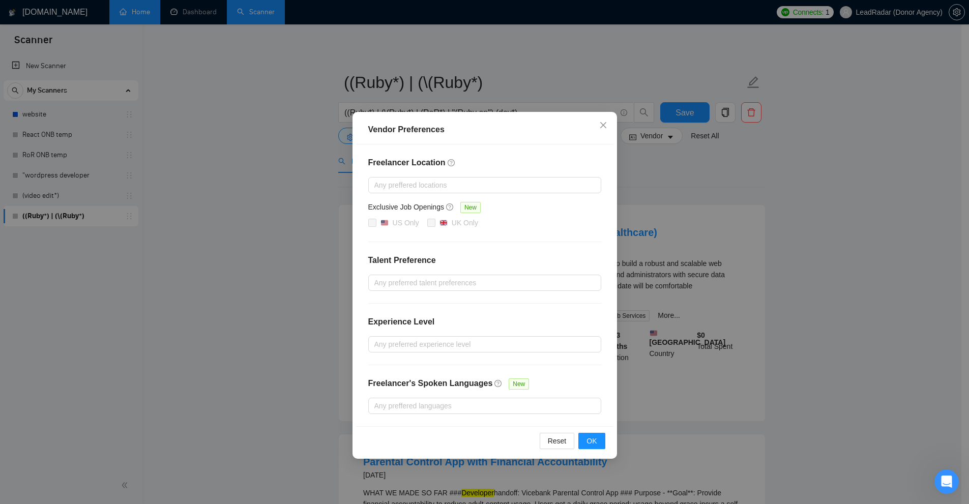
click at [541, 225] on div "US Only [GEOGRAPHIC_DATA] Only" at bounding box center [484, 223] width 233 height 12
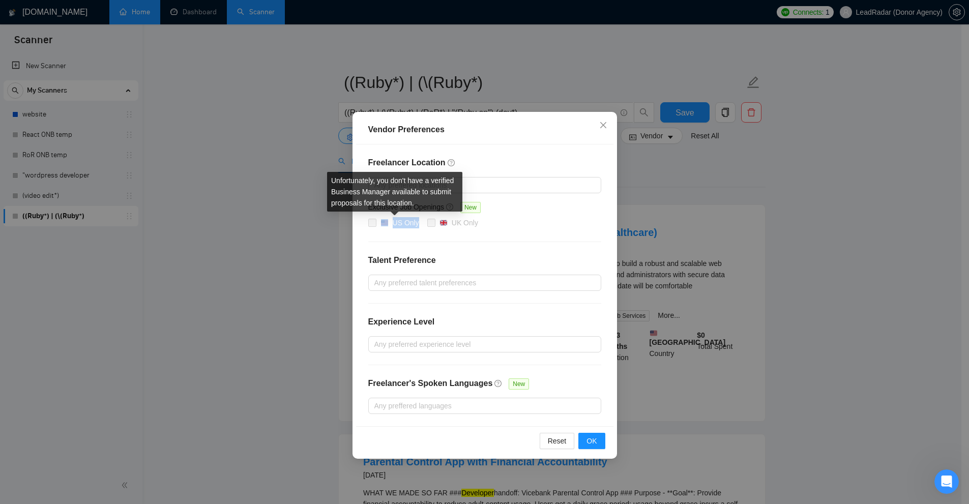
drag, startPoint x: 412, startPoint y: 219, endPoint x: 387, endPoint y: 220, distance: 24.9
click at [387, 220] on div "US Only [GEOGRAPHIC_DATA] Only" at bounding box center [484, 223] width 233 height 12
click at [415, 232] on div "Freelancer Location Any preffered locations Exclusive Job Openings New US Only …" at bounding box center [484, 285] width 257 height 282
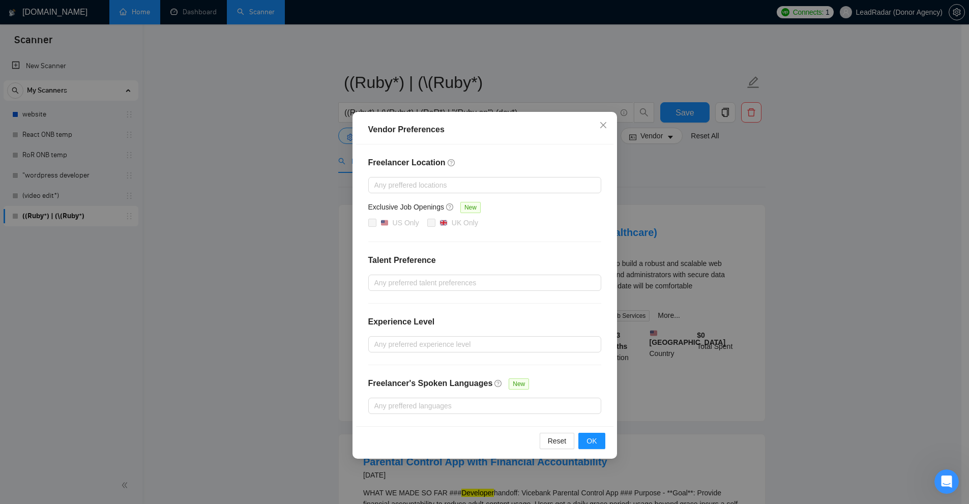
drag, startPoint x: 517, startPoint y: 242, endPoint x: 412, endPoint y: 311, distance: 126.4
click at [518, 242] on div "Freelancer Location Any preffered locations Exclusive Job Openings New US Only …" at bounding box center [484, 285] width 257 height 282
drag, startPoint x: 359, startPoint y: 205, endPoint x: 457, endPoint y: 204, distance: 98.2
click at [457, 204] on div "Freelancer Location Any preffered locations Exclusive Job Openings New US Only …" at bounding box center [484, 285] width 257 height 282
click at [432, 205] on h5 "Exclusive Job Openings" at bounding box center [406, 206] width 76 height 11
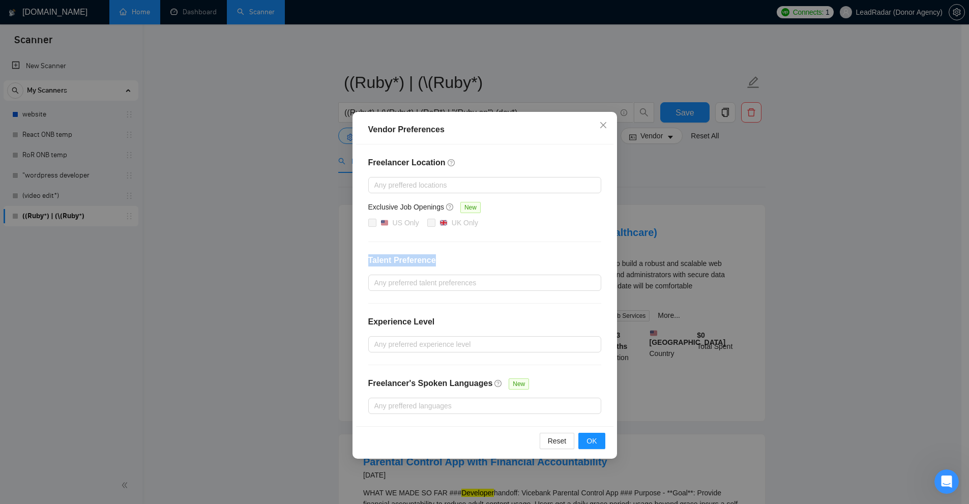
drag, startPoint x: 368, startPoint y: 253, endPoint x: 456, endPoint y: 260, distance: 88.3
click at [456, 260] on div "Freelancer Location Any preffered locations Exclusive Job Openings New US Only …" at bounding box center [484, 285] width 257 height 282
click at [435, 286] on div at bounding box center [480, 283] width 218 height 12
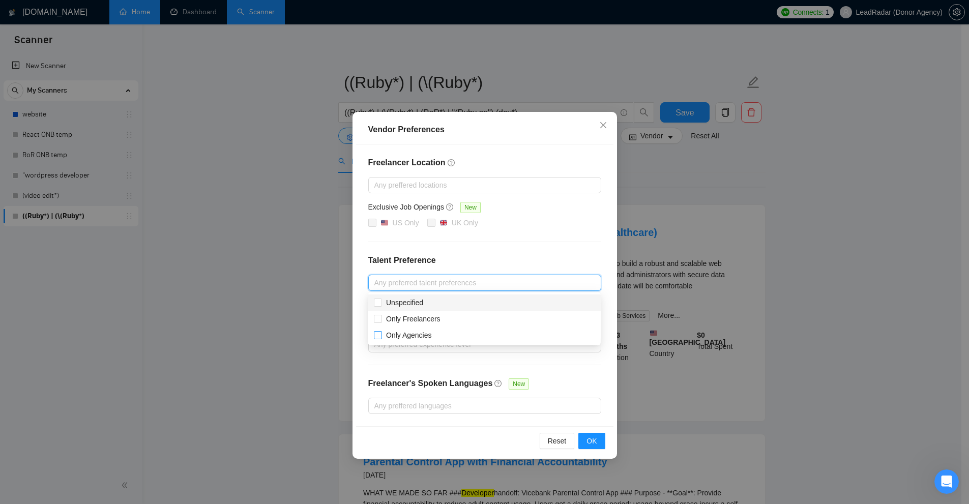
click at [405, 301] on span "Unspecified" at bounding box center [404, 303] width 37 height 8
click at [381, 301] on input "Unspecified" at bounding box center [377, 302] width 7 height 7
checkbox input "true"
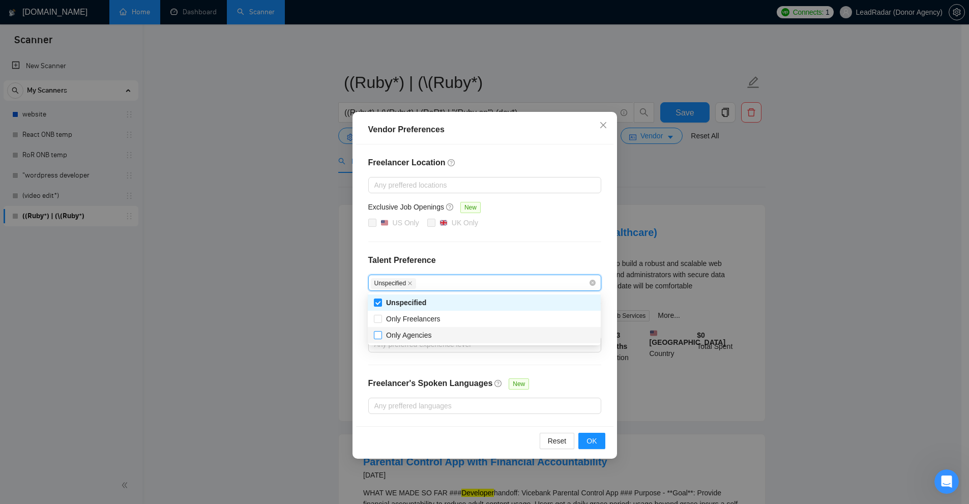
click at [410, 336] on span "Only Agencies" at bounding box center [409, 335] width 46 height 8
click at [381, 336] on input "Only Agencies" at bounding box center [377, 334] width 7 height 7
checkbox input "true"
click at [541, 247] on div "Freelancer Location Any preffered locations Exclusive Job Openings New US Only …" at bounding box center [484, 285] width 257 height 282
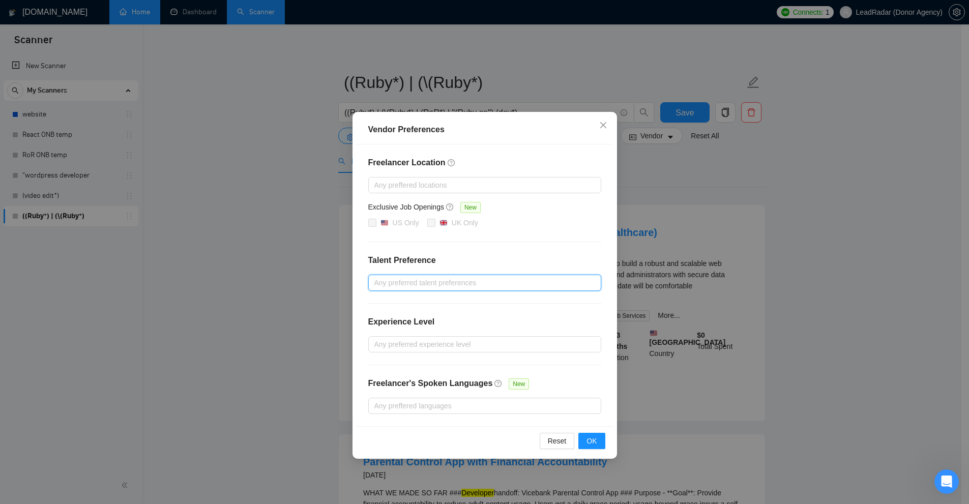
click at [518, 279] on div at bounding box center [480, 283] width 218 height 12
click at [395, 322] on span "Only Freelancers" at bounding box center [413, 319] width 54 height 8
click at [381, 322] on input "Only Freelancers" at bounding box center [377, 318] width 7 height 7
checkbox input "true"
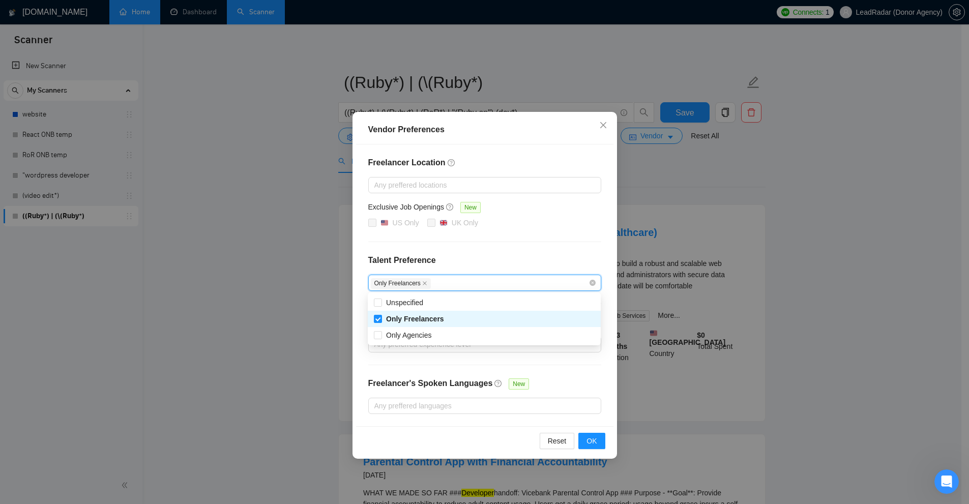
click at [541, 252] on div "Vendor Preferences Freelancer Location Any preffered locations Exclusive Job Op…" at bounding box center [484, 252] width 969 height 504
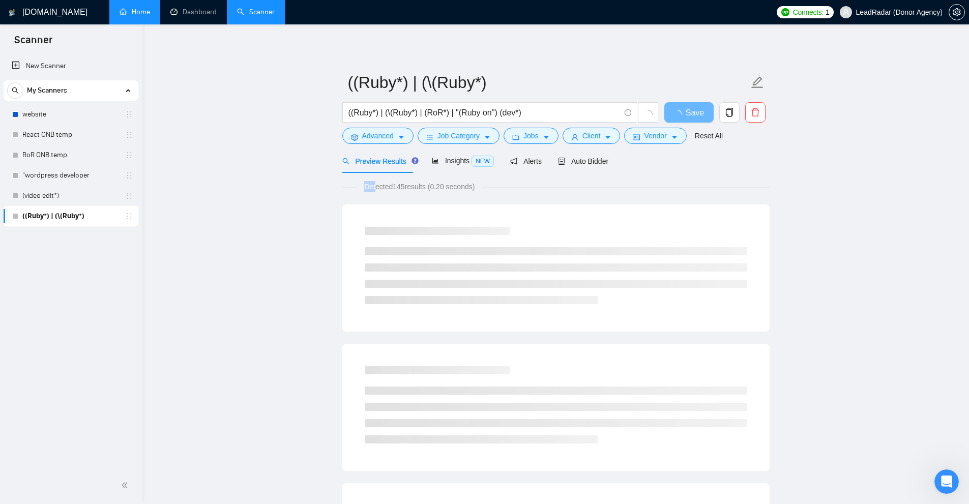
drag, startPoint x: 445, startPoint y: 179, endPoint x: 483, endPoint y: 179, distance: 38.2
drag, startPoint x: 395, startPoint y: 188, endPoint x: 421, endPoint y: 191, distance: 25.6
click at [411, 187] on span "Detected 145 results (0.20 seconds)" at bounding box center [419, 186] width 125 height 11
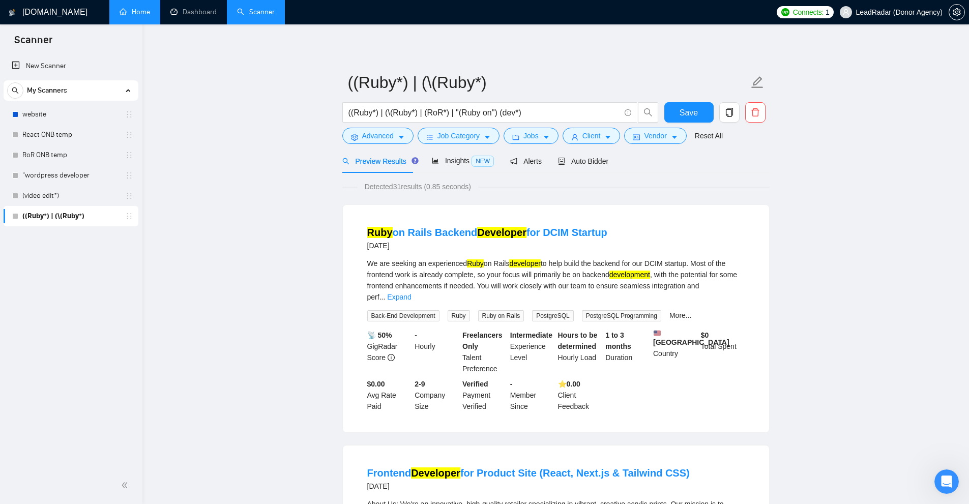
drag, startPoint x: 408, startPoint y: 184, endPoint x: 442, endPoint y: 209, distance: 42.6
click at [416, 187] on span "Detected 31 results (0.85 seconds)" at bounding box center [418, 186] width 121 height 11
click at [541, 135] on button "Vendor" at bounding box center [655, 136] width 62 height 16
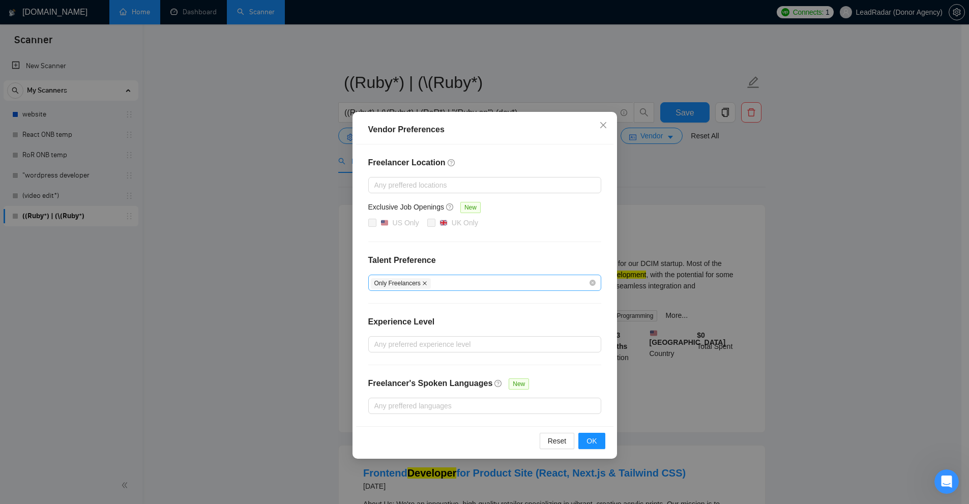
click at [424, 283] on icon "close" at bounding box center [424, 283] width 5 height 5
click at [445, 283] on div at bounding box center [480, 283] width 218 height 12
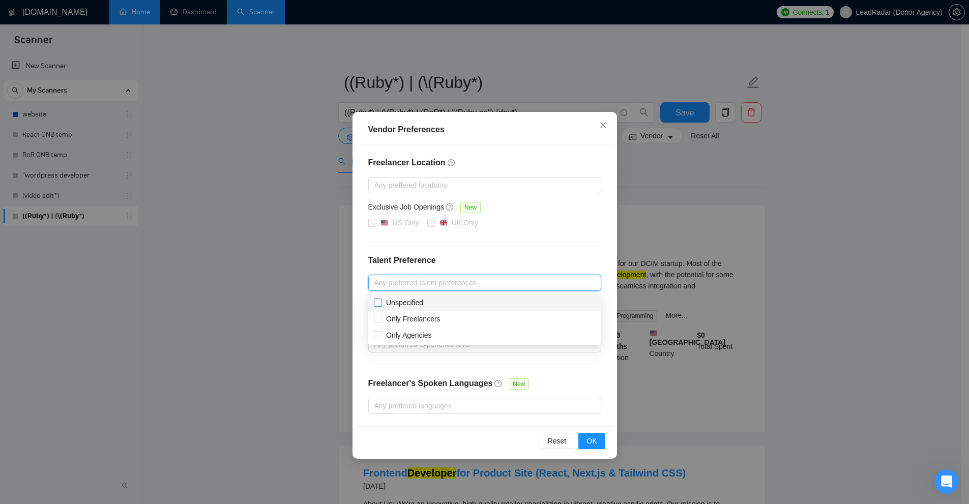
click at [413, 301] on span "Unspecified" at bounding box center [404, 303] width 37 height 8
click at [381, 301] on input "Unspecified" at bounding box center [377, 302] width 7 height 7
checkbox input "true"
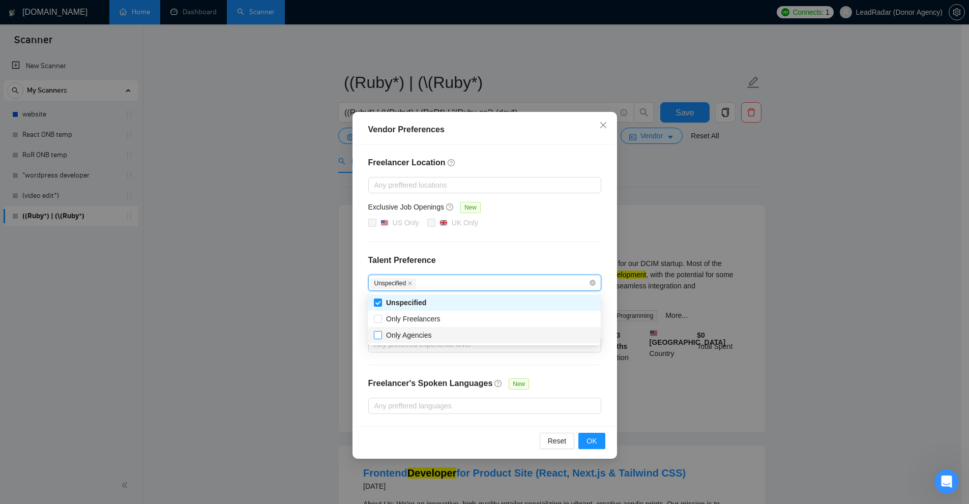
click at [416, 338] on span "Only Agencies" at bounding box center [409, 335] width 46 height 8
click at [381, 338] on input "Only Agencies" at bounding box center [377, 334] width 7 height 7
checkbox input "true"
click at [541, 252] on div "Freelancer Location Any preffered locations Exclusive Job Openings New US Only …" at bounding box center [484, 285] width 257 height 282
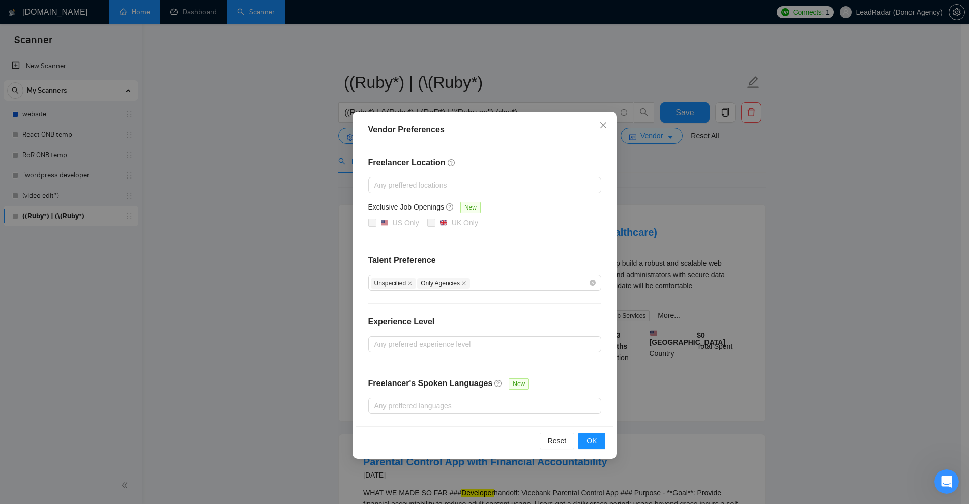
click at [511, 313] on div "Freelancer Location Any preffered locations Exclusive Job Openings New US Only …" at bounding box center [484, 285] width 257 height 282
drag, startPoint x: 535, startPoint y: 293, endPoint x: 502, endPoint y: 287, distance: 33.5
click at [535, 292] on div "Freelancer Location Any preffered locations Exclusive Job Openings New US Only …" at bounding box center [484, 285] width 257 height 282
click at [486, 287] on div "Unspecified Only Agencies" at bounding box center [480, 283] width 218 height 12
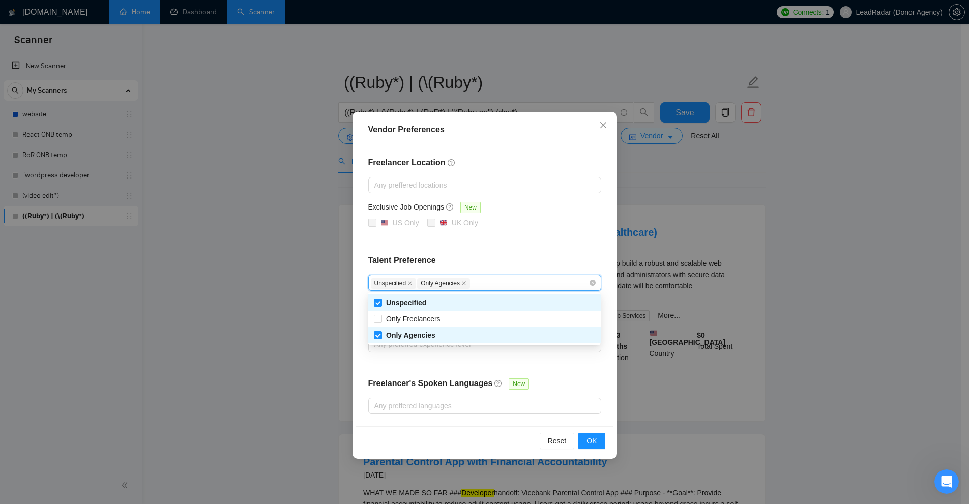
click at [541, 218] on div "US Only [GEOGRAPHIC_DATA] Only" at bounding box center [484, 223] width 233 height 12
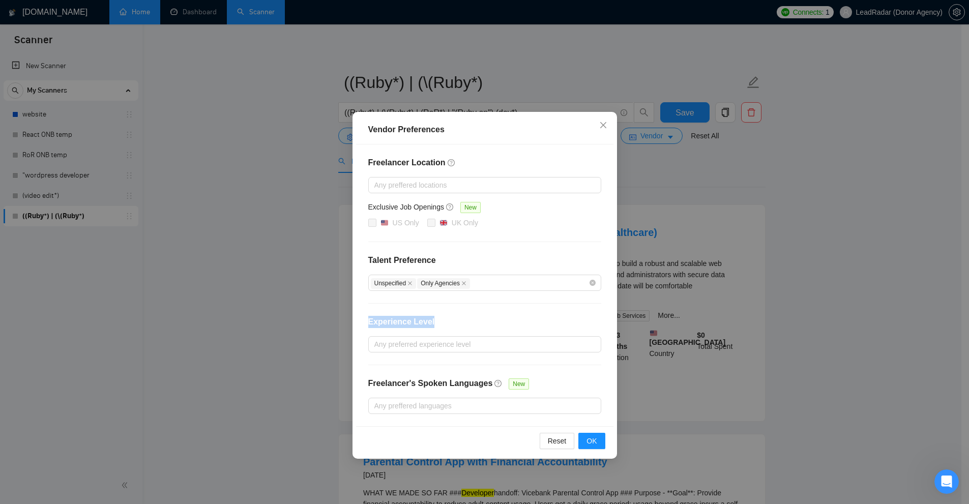
drag, startPoint x: 362, startPoint y: 319, endPoint x: 528, endPoint y: 324, distance: 165.4
click at [528, 324] on div "Freelancer Location Any preffered locations Exclusive Job Openings New US Only …" at bounding box center [484, 285] width 257 height 282
click at [516, 346] on div at bounding box center [480, 344] width 218 height 12
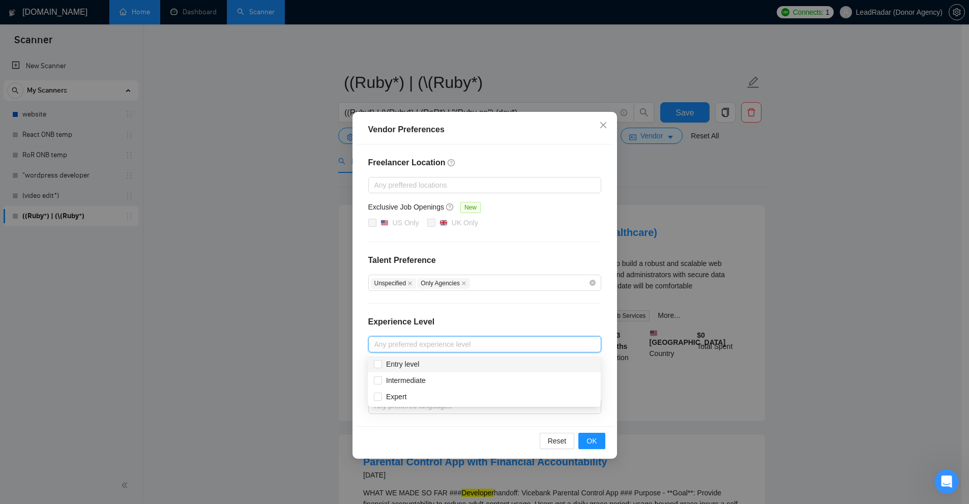
click at [421, 373] on div "Intermediate" at bounding box center [484, 380] width 233 height 16
checkbox input "true"
click at [411, 394] on div "Expert" at bounding box center [484, 396] width 221 height 11
checkbox input "true"
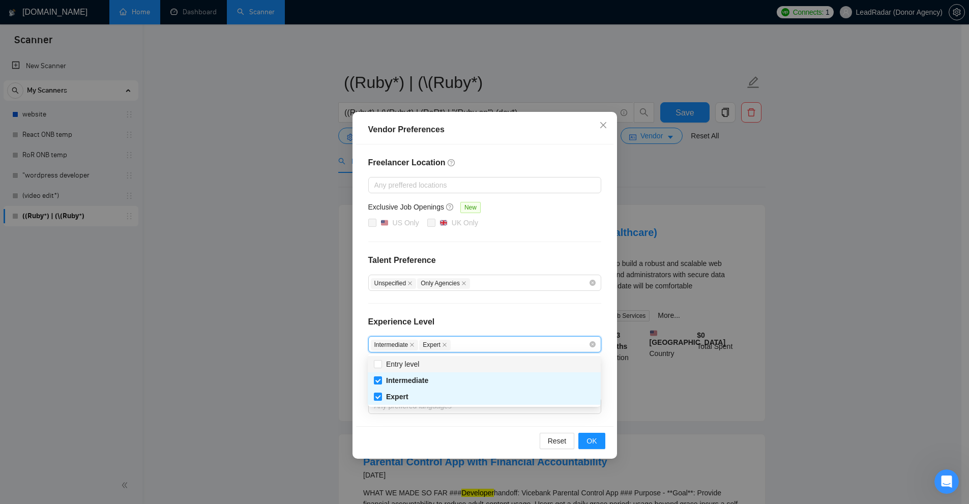
click at [490, 317] on div "Experience Level" at bounding box center [484, 326] width 233 height 20
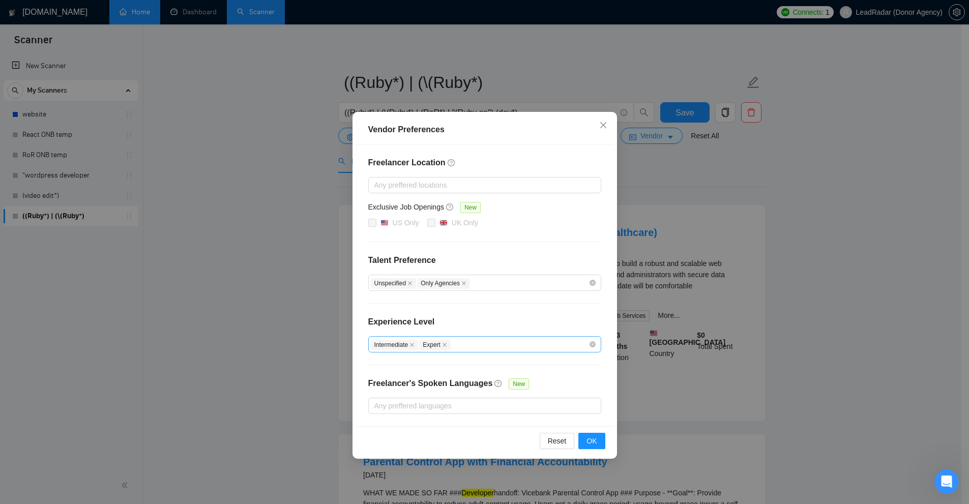
click at [458, 342] on div "Intermediate Expert" at bounding box center [480, 344] width 218 height 12
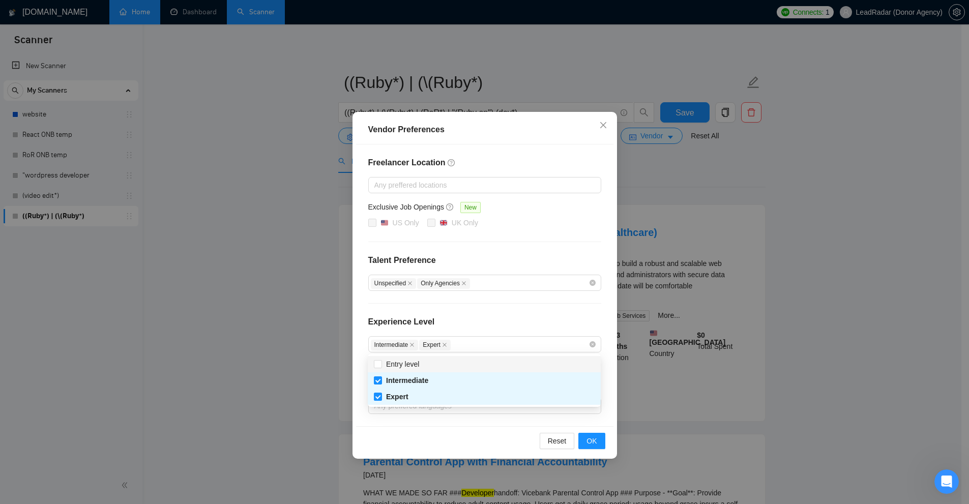
click at [496, 313] on div "Freelancer Location Any preffered locations Exclusive Job Openings New US Only …" at bounding box center [484, 285] width 257 height 282
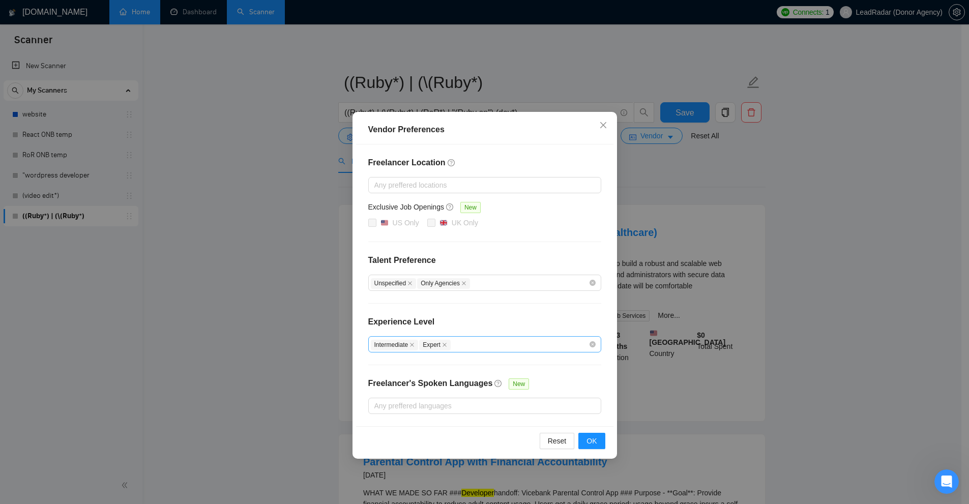
click at [486, 338] on div "Intermediate Expert" at bounding box center [480, 344] width 218 height 12
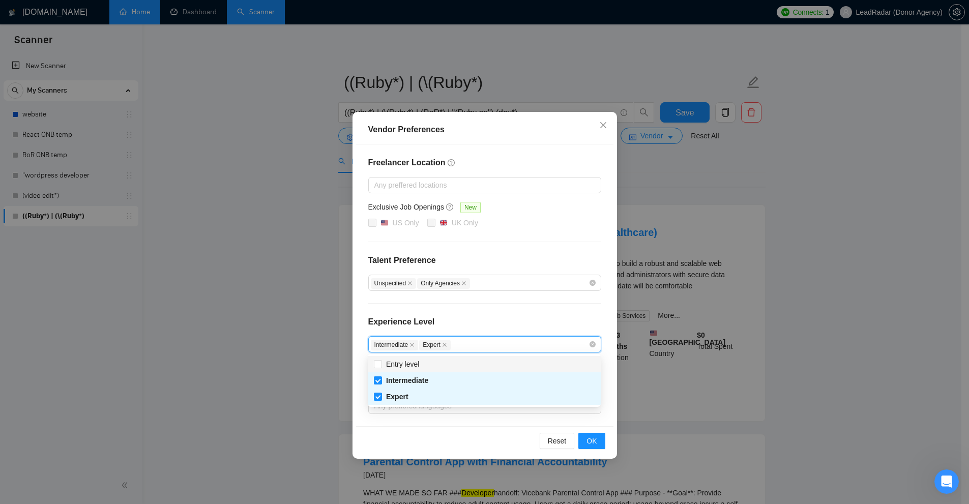
click at [499, 310] on div "Freelancer Location Any preffered locations Exclusive Job Openings New US Only …" at bounding box center [484, 285] width 257 height 282
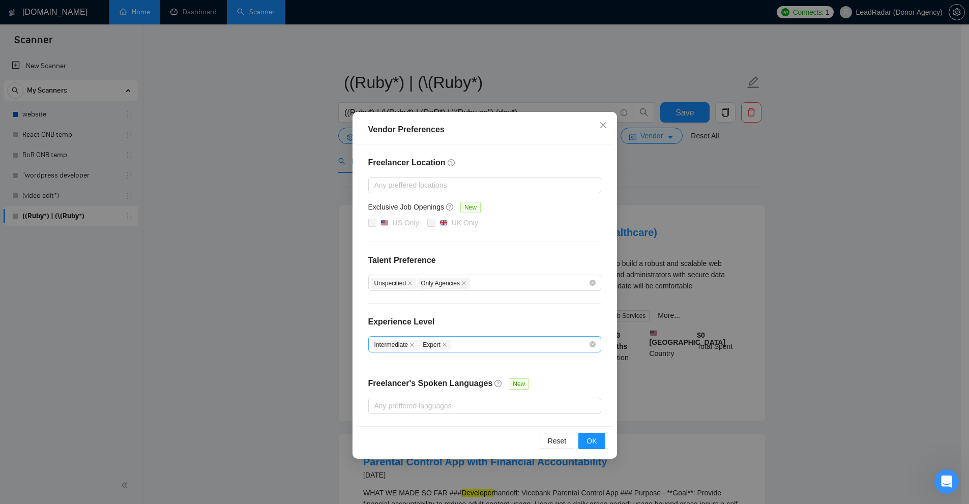
click at [460, 341] on div "Intermediate Expert" at bounding box center [480, 344] width 218 height 12
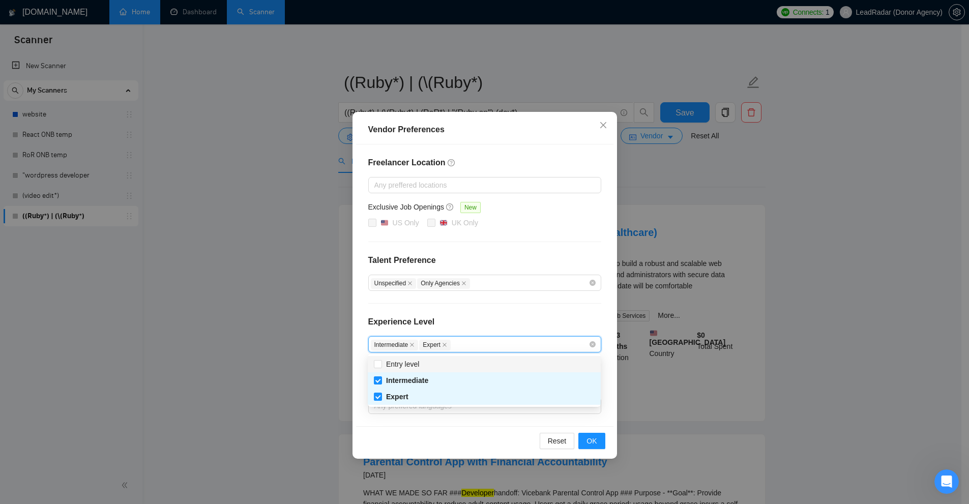
click at [488, 311] on div "Freelancer Location Any preffered locations Exclusive Job Openings New US Only …" at bounding box center [484, 285] width 257 height 282
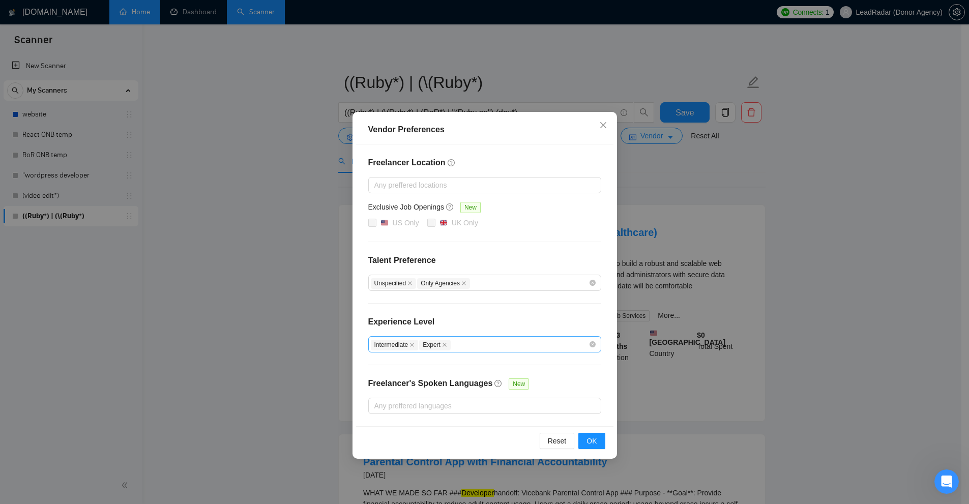
click at [458, 340] on div "Intermediate Expert" at bounding box center [480, 344] width 218 height 12
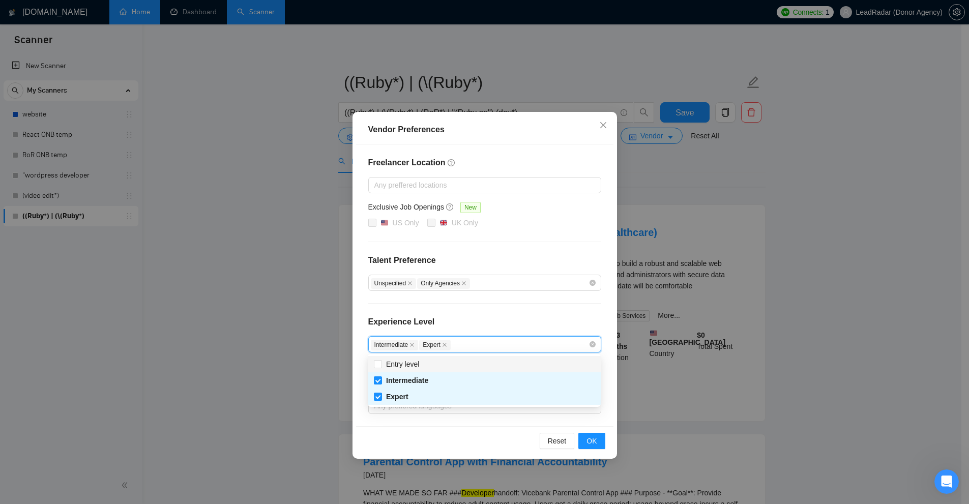
click at [478, 319] on div "Experience Level" at bounding box center [484, 326] width 233 height 20
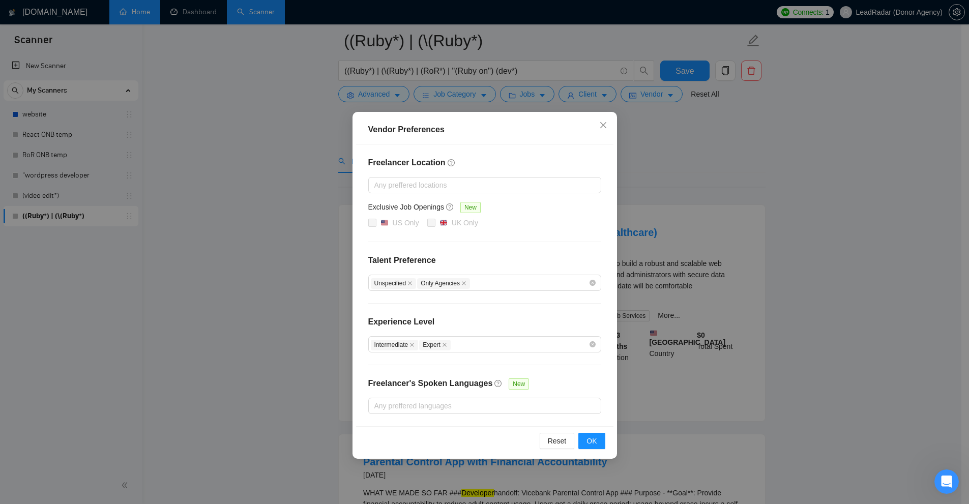
scroll to position [51, 0]
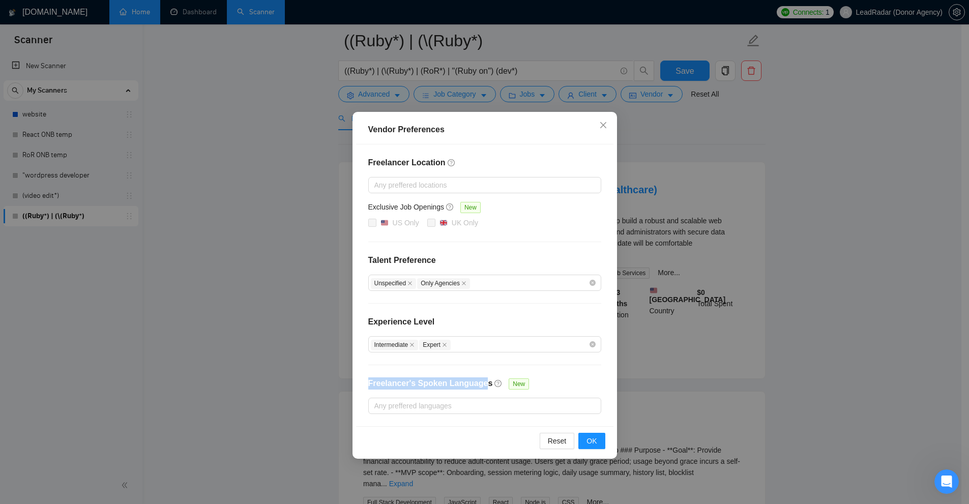
drag, startPoint x: 379, startPoint y: 382, endPoint x: 481, endPoint y: 381, distance: 101.8
click at [481, 381] on div "Freelancer Location Any preffered locations Exclusive Job Openings New US Only …" at bounding box center [484, 285] width 257 height 282
click at [515, 407] on div at bounding box center [480, 406] width 218 height 12
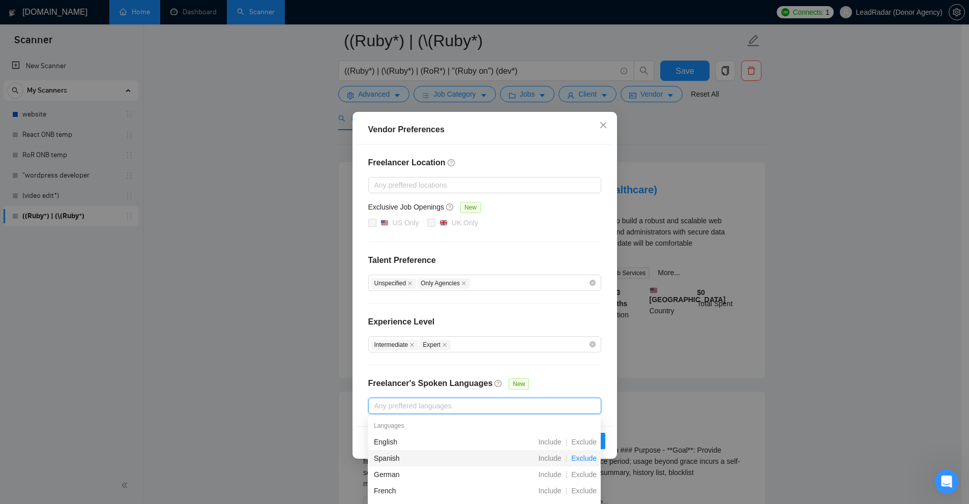
click at [541, 459] on span "Exclude" at bounding box center [584, 458] width 34 height 8
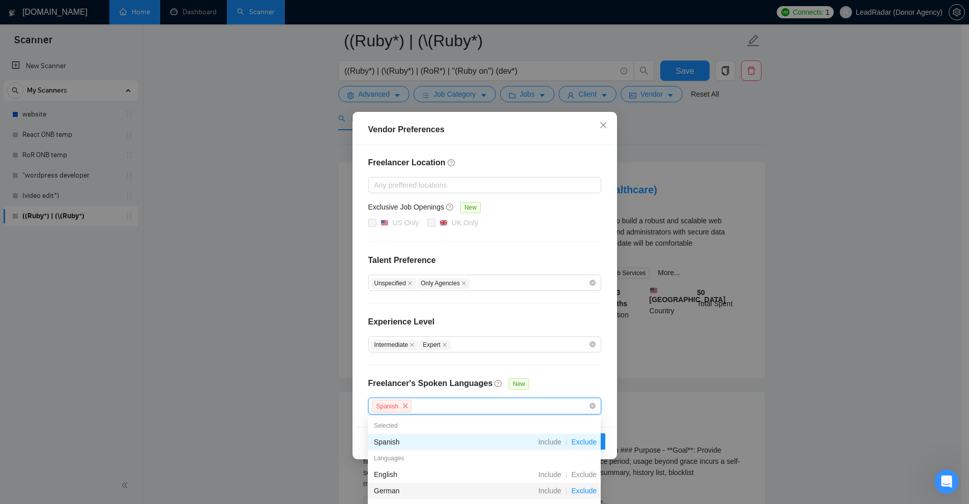
click at [541, 490] on span "Exclude" at bounding box center [584, 491] width 34 height 8
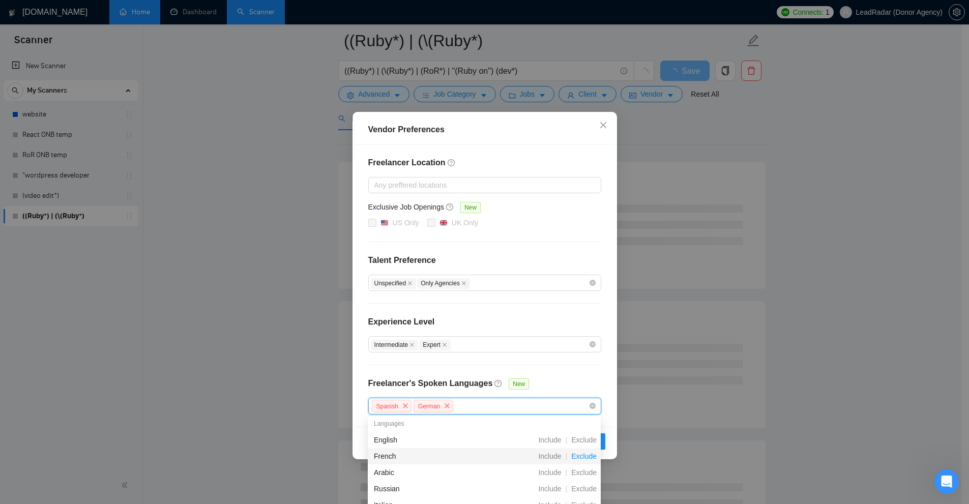
click at [541, 457] on span "Exclude" at bounding box center [584, 456] width 34 height 8
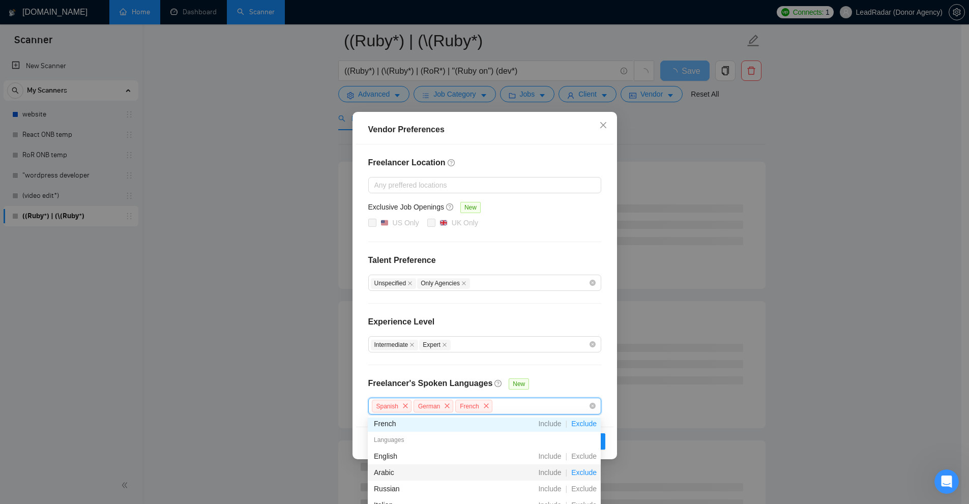
click at [541, 474] on span "Exclude" at bounding box center [584, 473] width 34 height 8
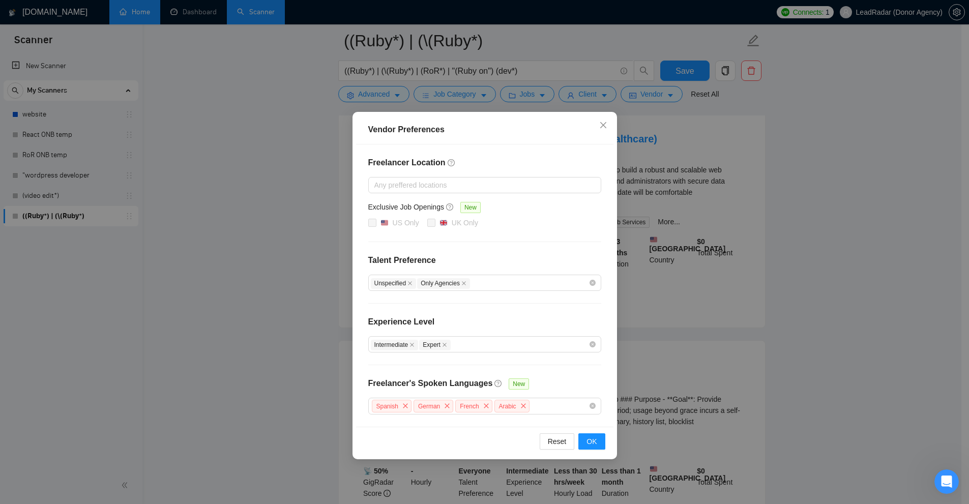
click at [536, 319] on div "Experience Level" at bounding box center [484, 326] width 233 height 20
click at [541, 412] on div "Spanish German French Arabic" at bounding box center [480, 406] width 218 height 15
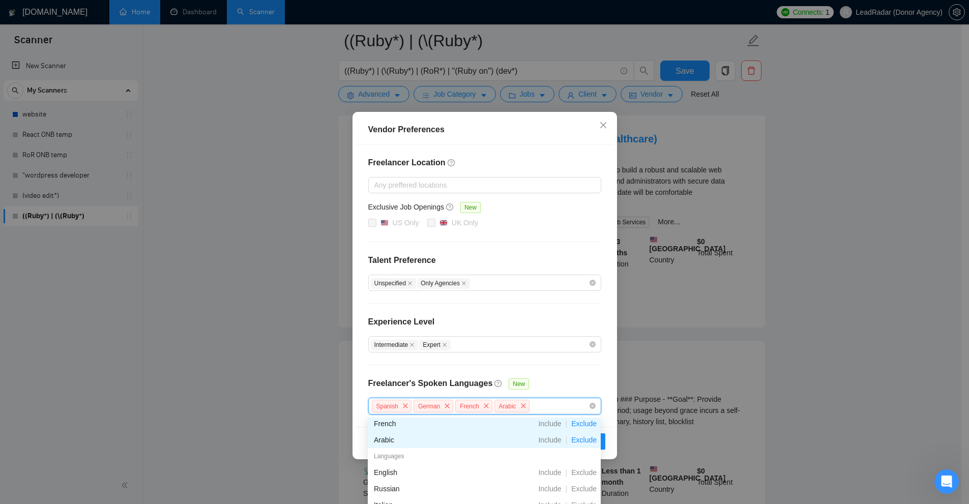
click at [541, 384] on div "Freelancer Location Any preffered locations Exclusive Job Openings New US Only …" at bounding box center [484, 285] width 257 height 282
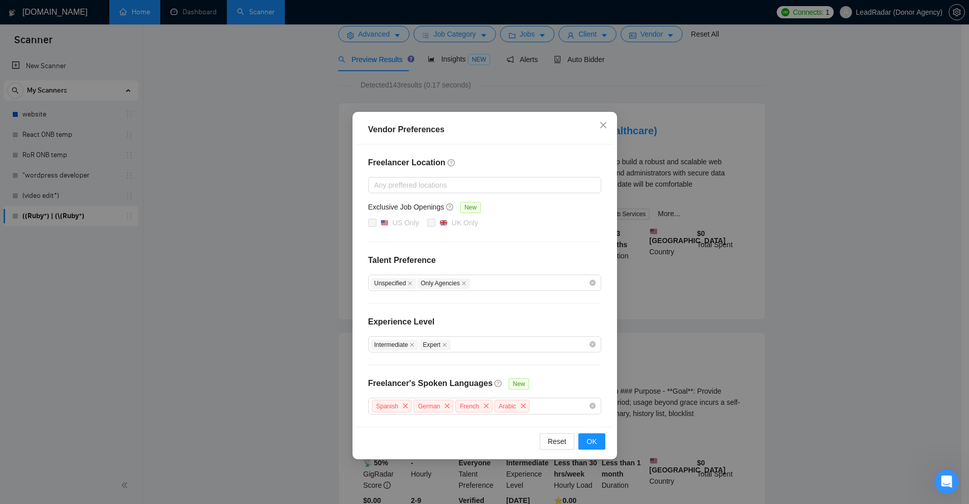
scroll to position [0, 0]
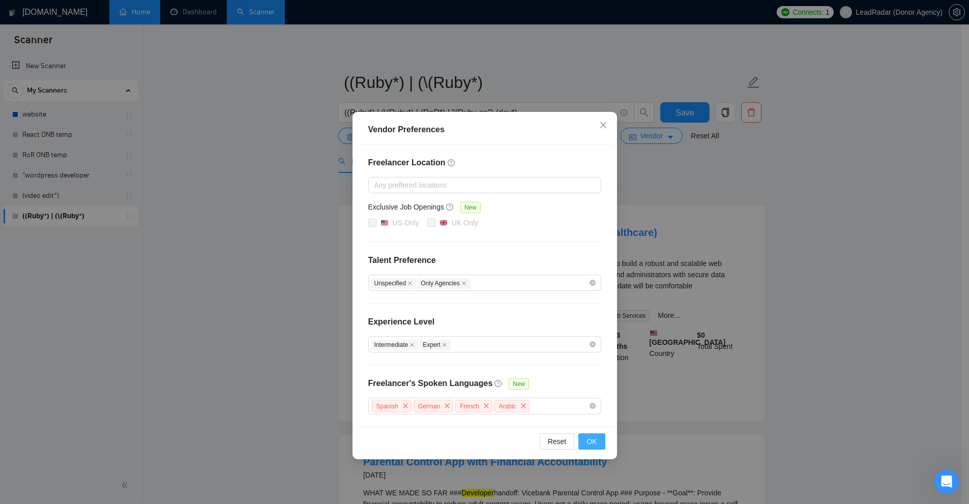
click at [541, 434] on button "OK" at bounding box center [591, 441] width 26 height 16
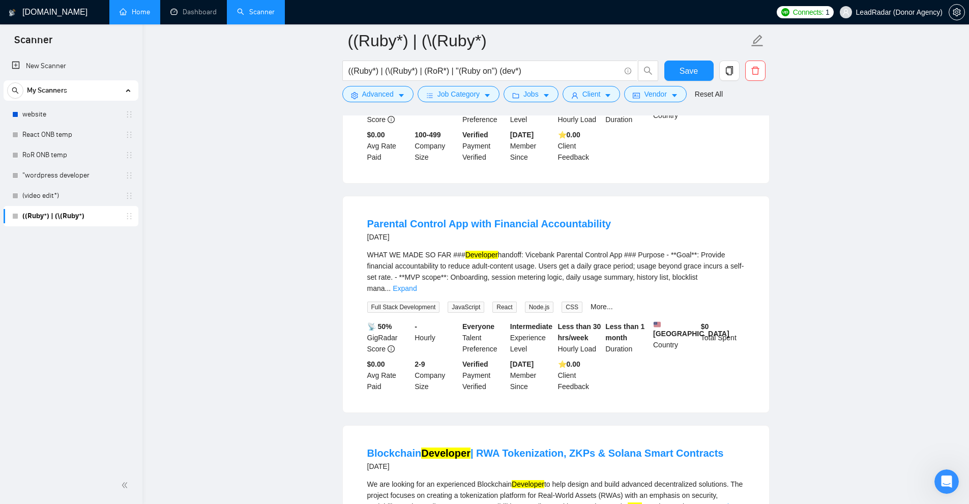
drag, startPoint x: 812, startPoint y: 108, endPoint x: 809, endPoint y: 155, distance: 46.4
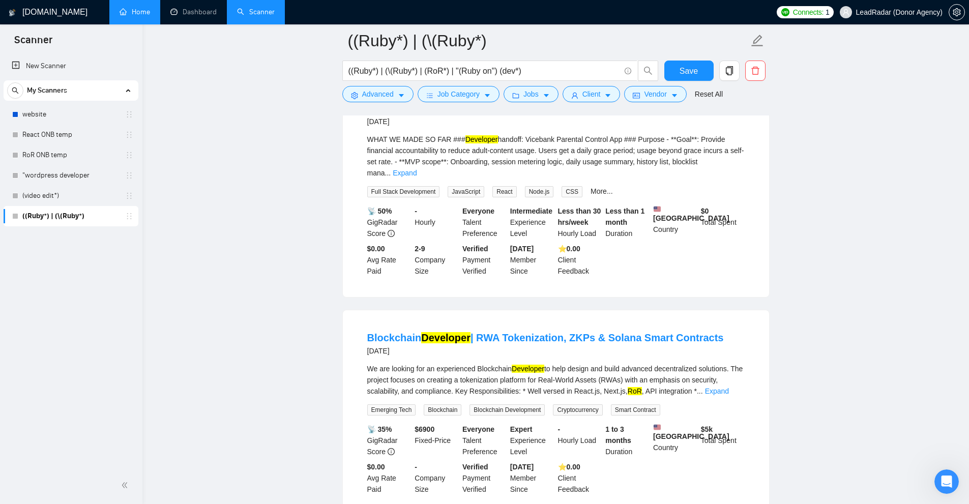
scroll to position [311, 0]
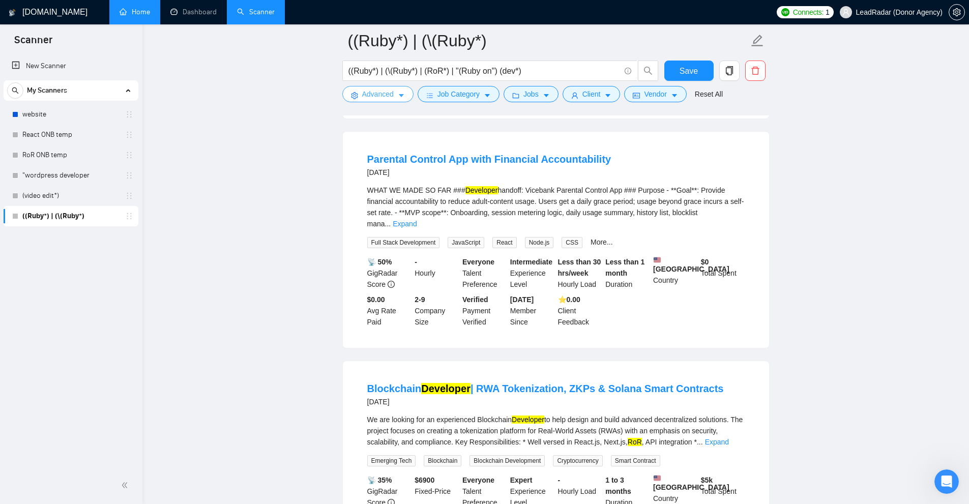
click at [393, 94] on button "Advanced" at bounding box center [377, 94] width 71 height 16
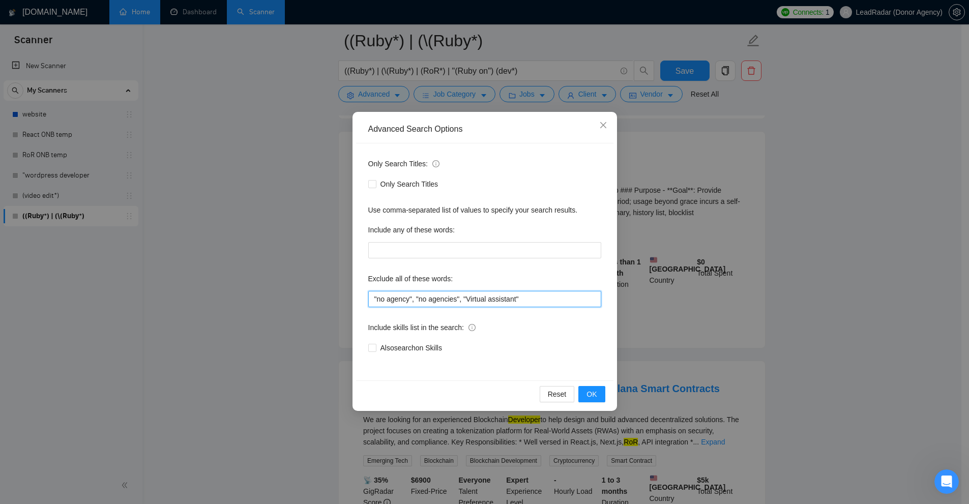
click at [541, 304] on input ""no agency", "no agencies", "Virtual assistant"" at bounding box center [484, 299] width 233 height 16
click at [541, 301] on input ""no agency", "no agencies", "Virtual assistant"" at bounding box center [484, 299] width 233 height 16
click at [541, 310] on div "Advanced Search Options Only Search Titles: Only Search Titles Use comma-separa…" at bounding box center [484, 252] width 969 height 504
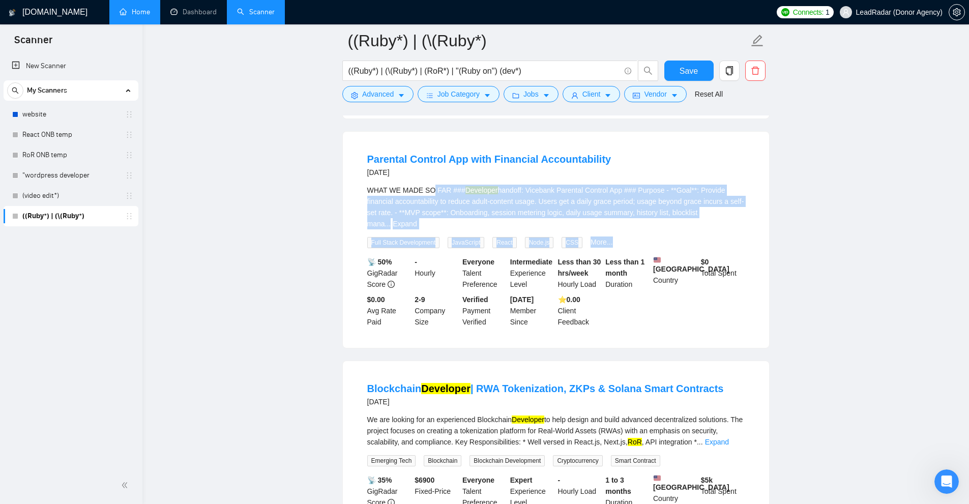
drag, startPoint x: 441, startPoint y: 188, endPoint x: 676, endPoint y: 220, distance: 237.3
click at [541, 215] on div "WHAT WE MADE SO FAR ### Developer handoff: Vicebank Parental Control App ### Pu…" at bounding box center [555, 217] width 377 height 64
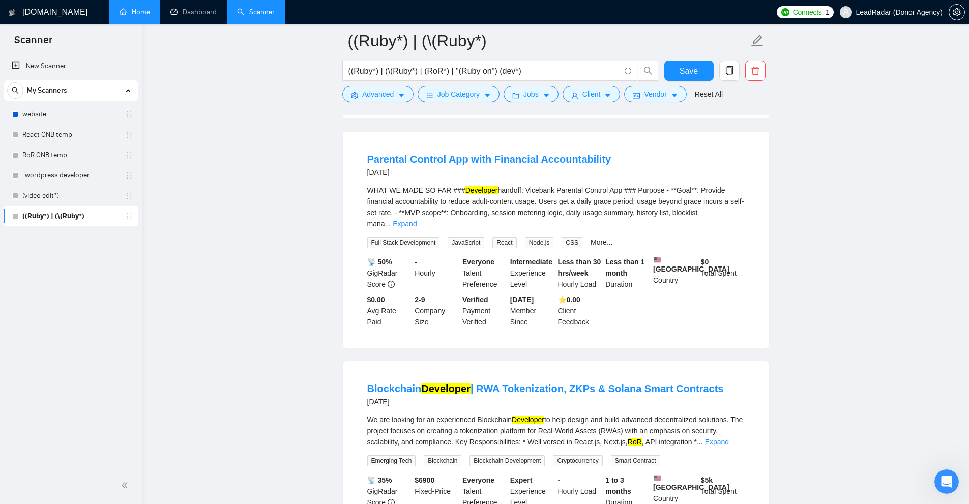
click at [541, 230] on li "Parental Control App with Financial Accountability [DATE] WHAT WE MADE SO FAR #…" at bounding box center [556, 240] width 402 height 192
click at [541, 92] on span "caret-down" at bounding box center [546, 96] width 7 height 8
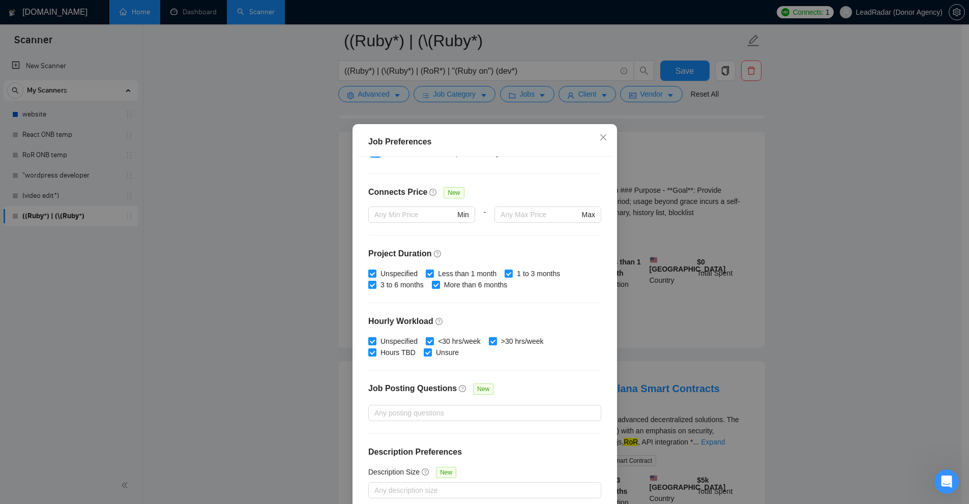
click at [541, 178] on div "Job Preferences Budget Project Type All Fixed Price Hourly Rate Fixed Price Bud…" at bounding box center [484, 252] width 969 height 504
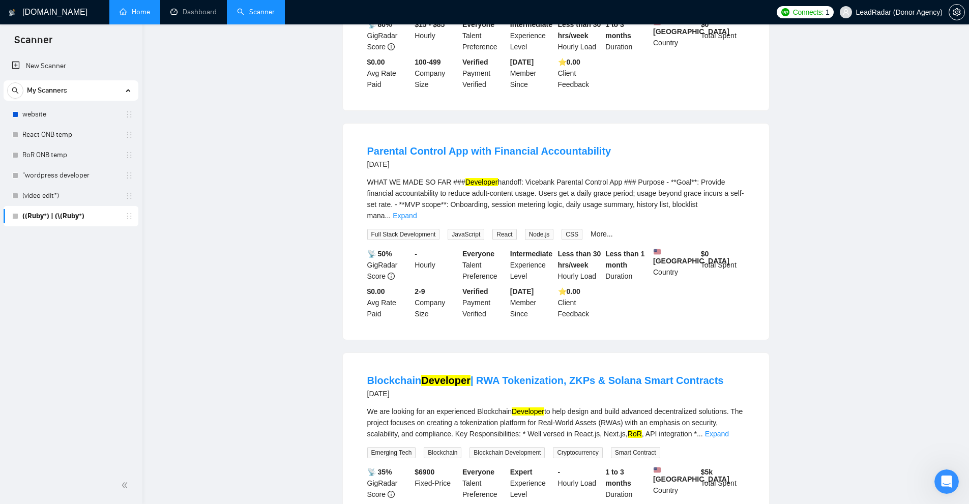
scroll to position [0, 0]
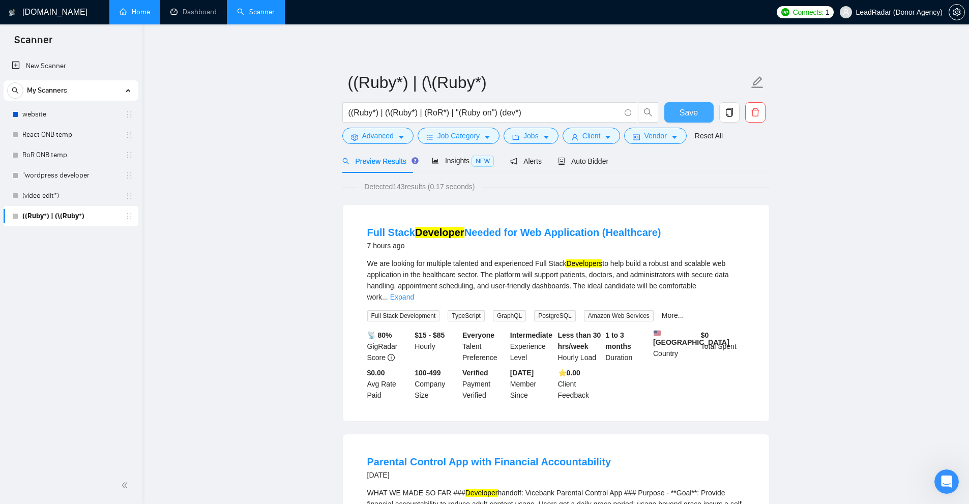
click at [541, 112] on span "Save" at bounding box center [689, 112] width 18 height 13
drag, startPoint x: 413, startPoint y: 184, endPoint x: 408, endPoint y: 186, distance: 5.3
click at [408, 186] on span "Detected 143 results (0.17 seconds)" at bounding box center [419, 186] width 125 height 11
click at [399, 188] on span "Detected 143 results (0.17 seconds)" at bounding box center [419, 186] width 125 height 11
drag, startPoint x: 391, startPoint y: 187, endPoint x: 408, endPoint y: 188, distance: 16.8
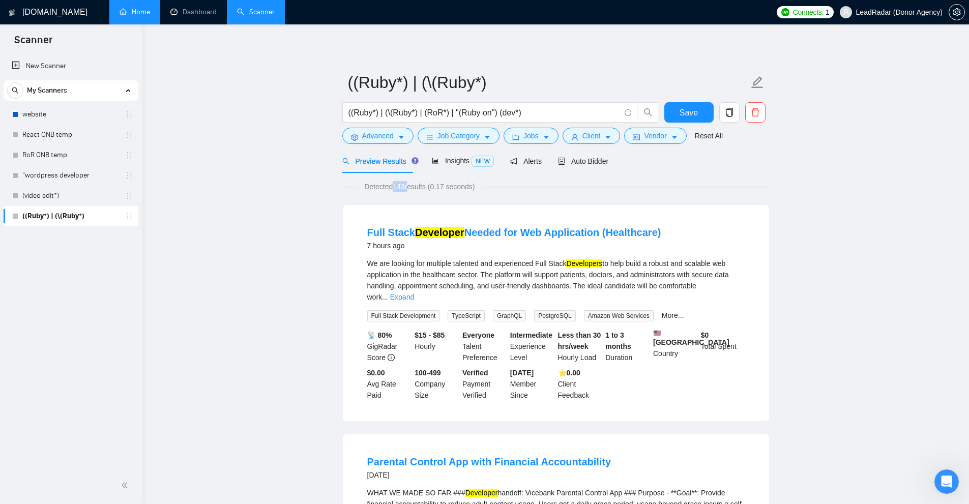
click at [408, 188] on span "Detected 143 results (0.17 seconds)" at bounding box center [419, 186] width 125 height 11
click at [424, 186] on span "Detected 143 results (0.17 seconds)" at bounding box center [419, 186] width 125 height 11
drag, startPoint x: 398, startPoint y: 188, endPoint x: 440, endPoint y: 183, distance: 42.5
click at [422, 186] on span "Detected 143 results (0.17 seconds)" at bounding box center [419, 186] width 125 height 11
click at [464, 153] on div "Insights NEW" at bounding box center [463, 161] width 62 height 24
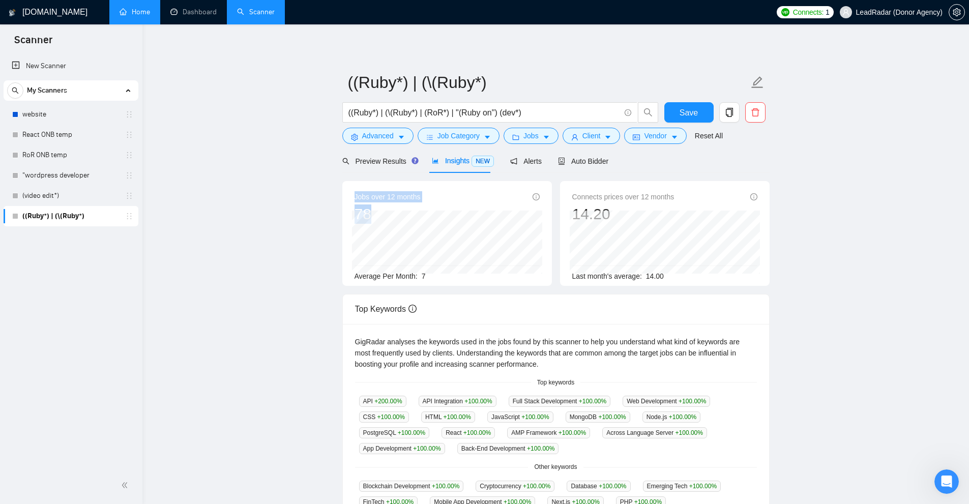
click at [412, 211] on div "Jobs over 12 months 78 [DATE] 14 Average Per Month: 7" at bounding box center [447, 233] width 210 height 105
drag, startPoint x: 439, startPoint y: 278, endPoint x: 422, endPoint y: 277, distance: 17.3
click at [422, 277] on div "Average Per Month: 7" at bounding box center [447, 276] width 185 height 11
click at [423, 277] on span "7" at bounding box center [424, 276] width 4 height 8
click at [420, 277] on div "Average Per Month: 7" at bounding box center [447, 276] width 185 height 11
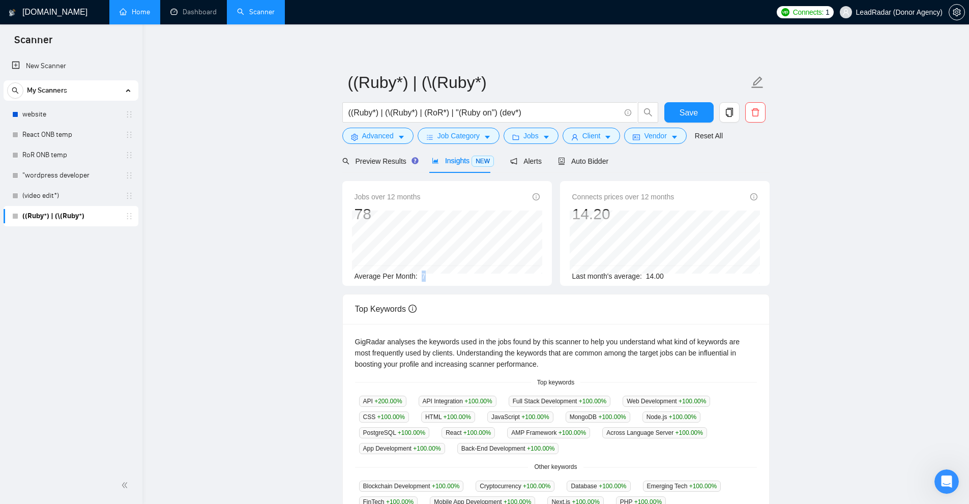
click at [419, 277] on div "Average Per Month: 7" at bounding box center [447, 276] width 185 height 11
drag, startPoint x: 442, startPoint y: 278, endPoint x: 418, endPoint y: 276, distance: 24.0
click at [418, 276] on div "Average Per Month: 7" at bounding box center [447, 276] width 185 height 11
click at [541, 137] on span "Client" at bounding box center [592, 135] width 18 height 11
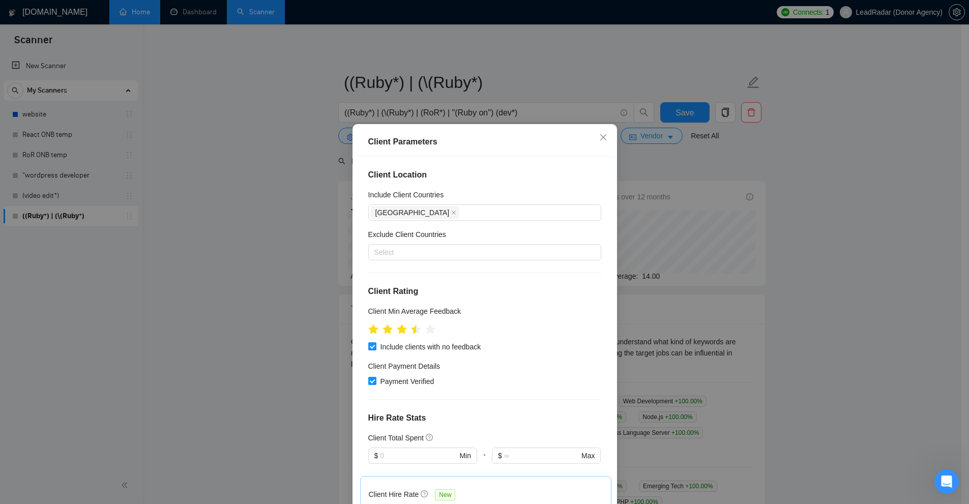
click at [541, 222] on div "Client Parameters Client Location Include Client Countries [GEOGRAPHIC_DATA] Ex…" at bounding box center [484, 252] width 969 height 504
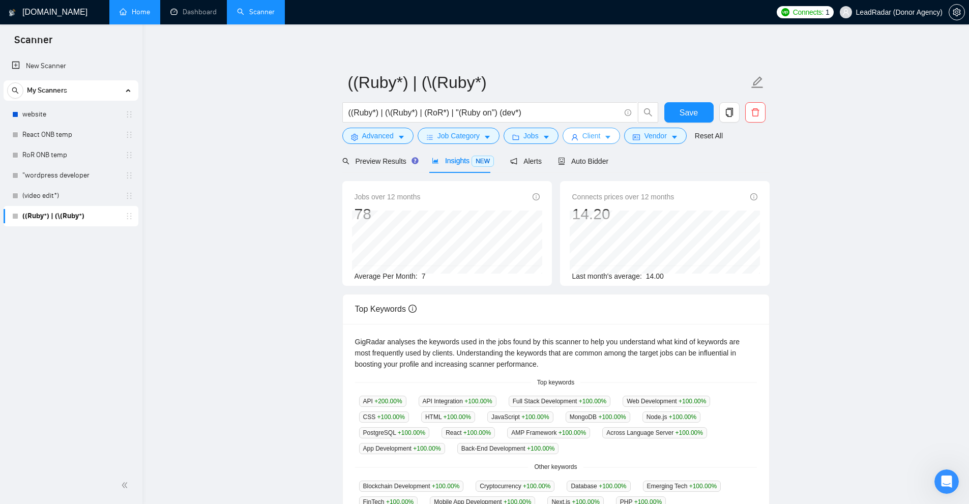
click at [541, 138] on span "Client" at bounding box center [592, 135] width 18 height 11
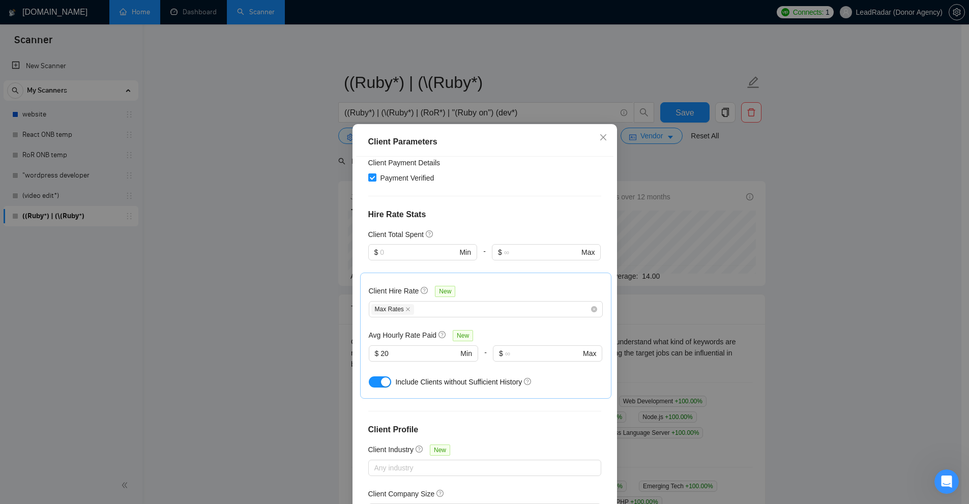
scroll to position [280, 0]
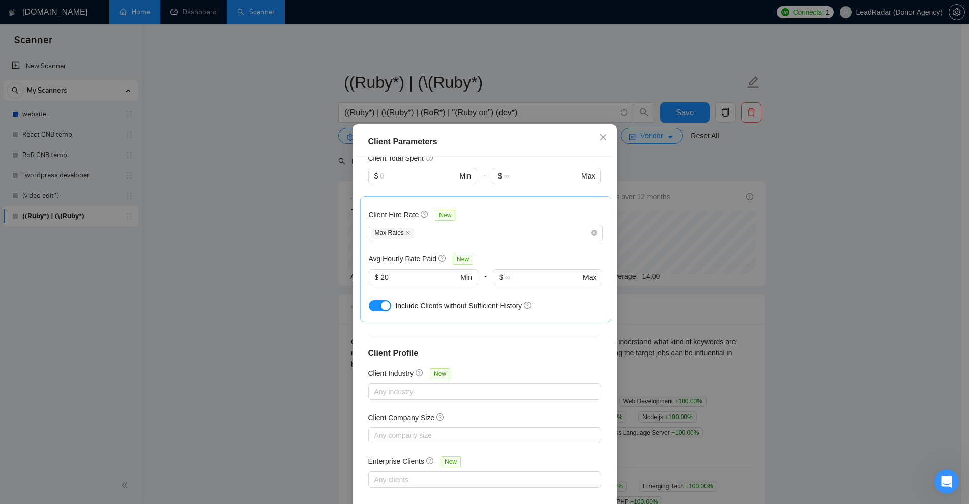
drag, startPoint x: 853, startPoint y: 246, endPoint x: 841, endPoint y: 244, distance: 12.0
click at [541, 246] on div "Client Parameters Client Location Include Client Countries [GEOGRAPHIC_DATA] Ex…" at bounding box center [484, 252] width 969 height 504
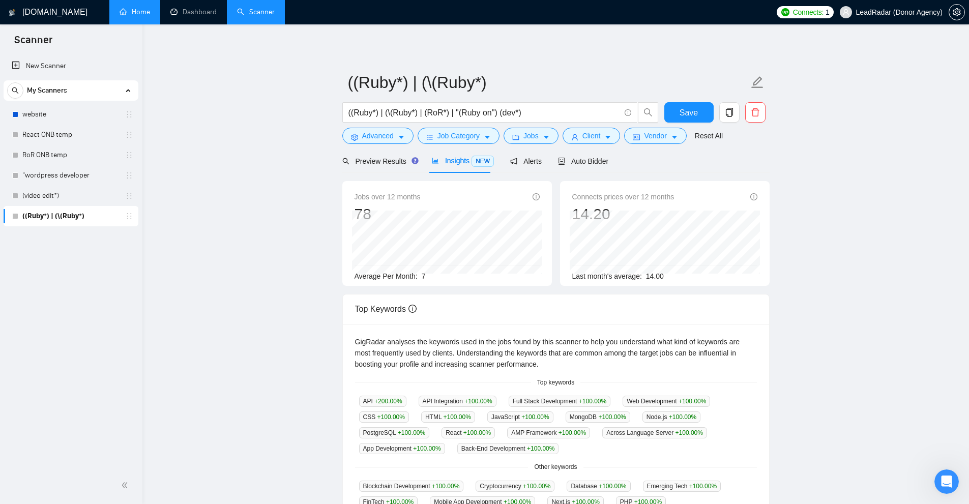
click at [423, 279] on div "Average Per Month: 7" at bounding box center [447, 276] width 185 height 11
click at [419, 278] on div "Average Per Month: 7" at bounding box center [447, 276] width 185 height 11
click at [415, 281] on div "Average Per Month: 7" at bounding box center [447, 276] width 185 height 11
drag, startPoint x: 418, startPoint y: 274, endPoint x: 426, endPoint y: 280, distance: 9.9
click at [426, 280] on div "Average Per Month: 7" at bounding box center [447, 276] width 185 height 11
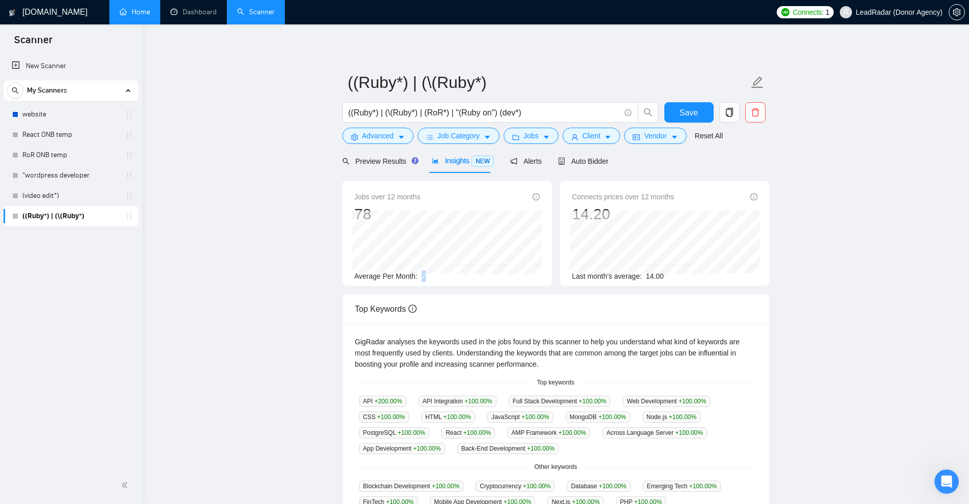
click at [435, 280] on div "Average Per Month: 7" at bounding box center [447, 276] width 185 height 11
drag, startPoint x: 645, startPoint y: 278, endPoint x: 701, endPoint y: 289, distance: 56.5
click at [541, 289] on div "Jobs over 12 months 78 [DATE] 3 Average Per Month: 7 Connects prices over 12 mo…" at bounding box center [555, 237] width 435 height 113
click at [541, 276] on div "Last month's average: 14.00" at bounding box center [664, 276] width 185 height 11
drag, startPoint x: 644, startPoint y: 273, endPoint x: 677, endPoint y: 278, distance: 33.5
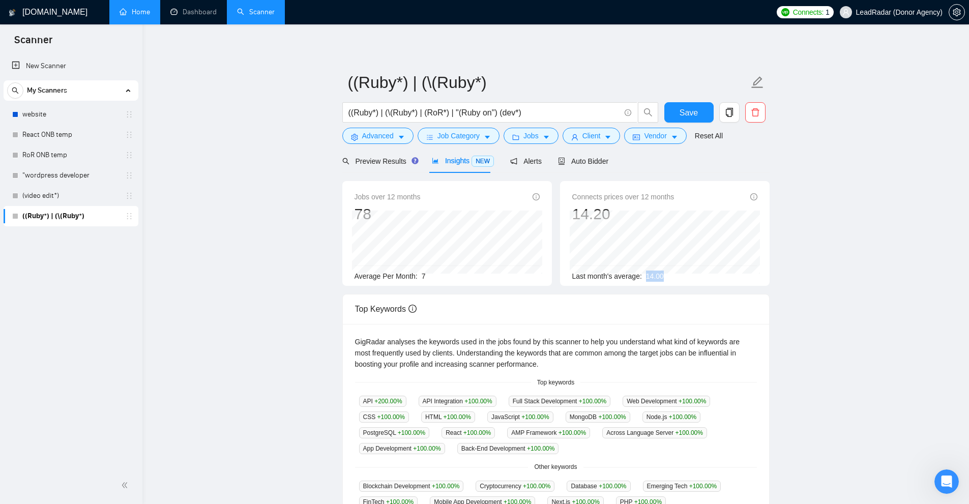
click at [541, 278] on div "Last month's average: 14.00" at bounding box center [664, 276] width 185 height 11
drag, startPoint x: 426, startPoint y: 272, endPoint x: 487, endPoint y: 278, distance: 61.9
click at [445, 274] on div "Average Per Month: 7" at bounding box center [447, 276] width 185 height 11
drag, startPoint x: 642, startPoint y: 277, endPoint x: 704, endPoint y: 274, distance: 62.7
click at [541, 274] on div "Last month's average: 14.00" at bounding box center [664, 276] width 185 height 11
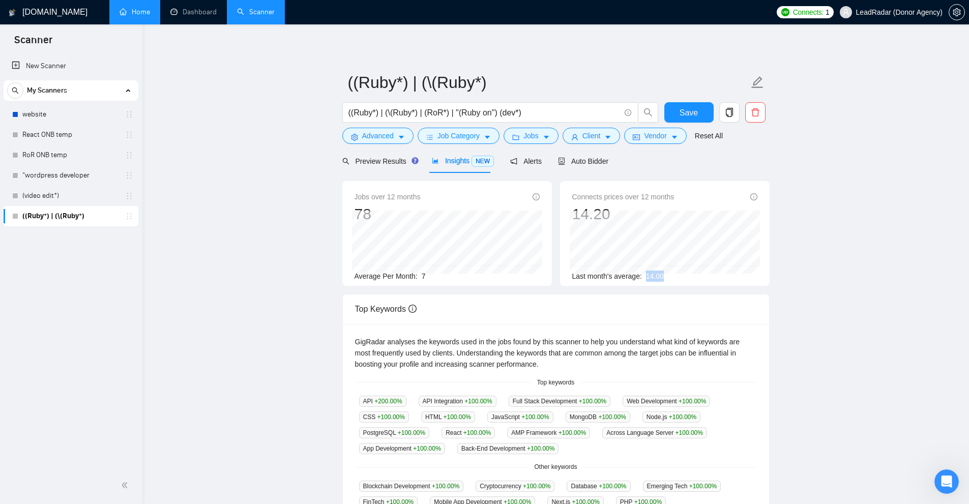
click at [541, 274] on div "Last month's average: 14.00" at bounding box center [664, 276] width 185 height 11
drag, startPoint x: 388, startPoint y: 206, endPoint x: 524, endPoint y: 188, distance: 137.5
click at [541, 238] on div "Jobs over 12 months 78 [DATE] 1 Average Per Month: 7 Connects prices over 12 mo…" at bounding box center [555, 237] width 435 height 113
click at [541, 394] on main "((Ruby*) | (\(Ruby*) ((Ruby*) | (\(Ruby*) | (RoR*) | "(Ruby on") (dev*) Save Ad…" at bounding box center [556, 390] width 794 height 698
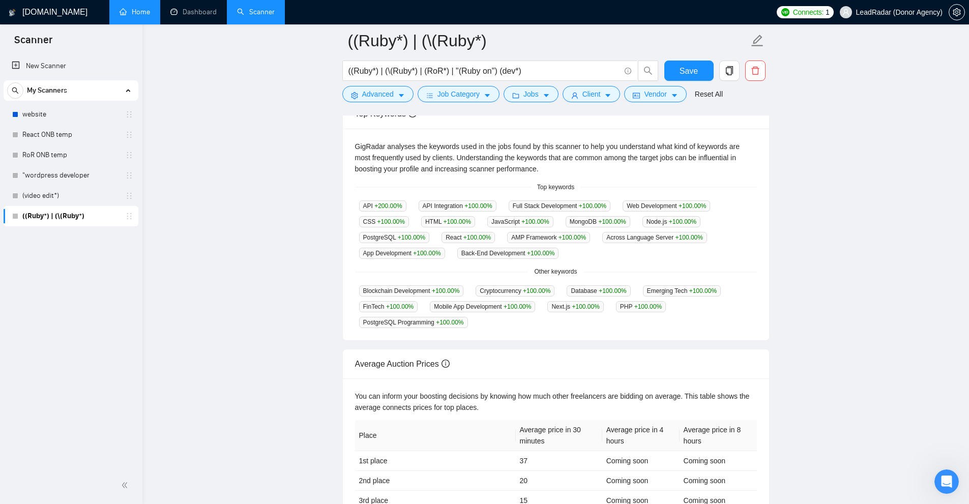
scroll to position [102, 0]
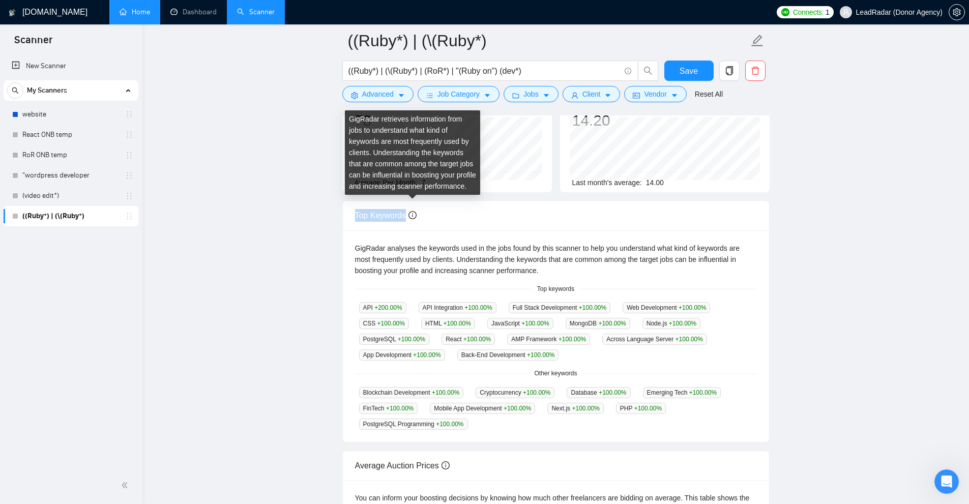
drag, startPoint x: 352, startPoint y: 216, endPoint x: 414, endPoint y: 212, distance: 62.2
click at [414, 212] on div "Top Keywords" at bounding box center [556, 216] width 426 height 30
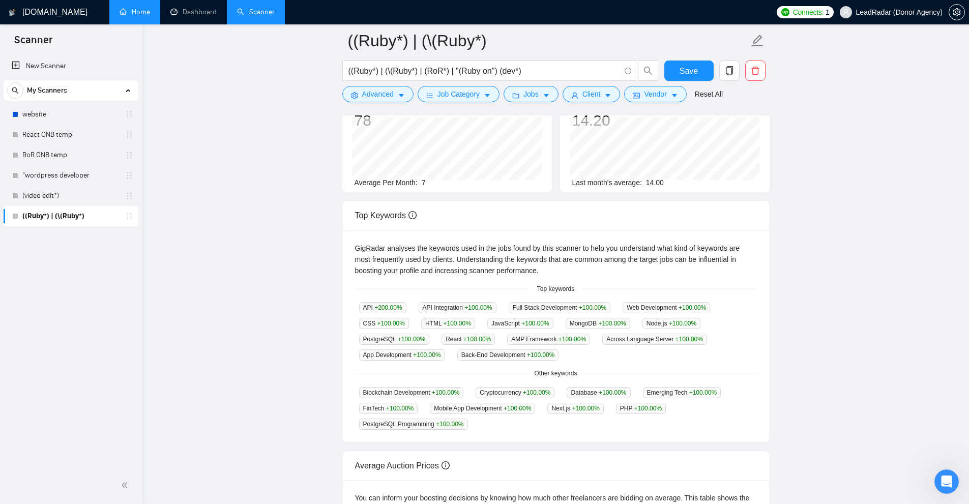
click at [541, 264] on div "GigRadar analyses the keywords used in the jobs found by this scanner to help y…" at bounding box center [556, 260] width 402 height 34
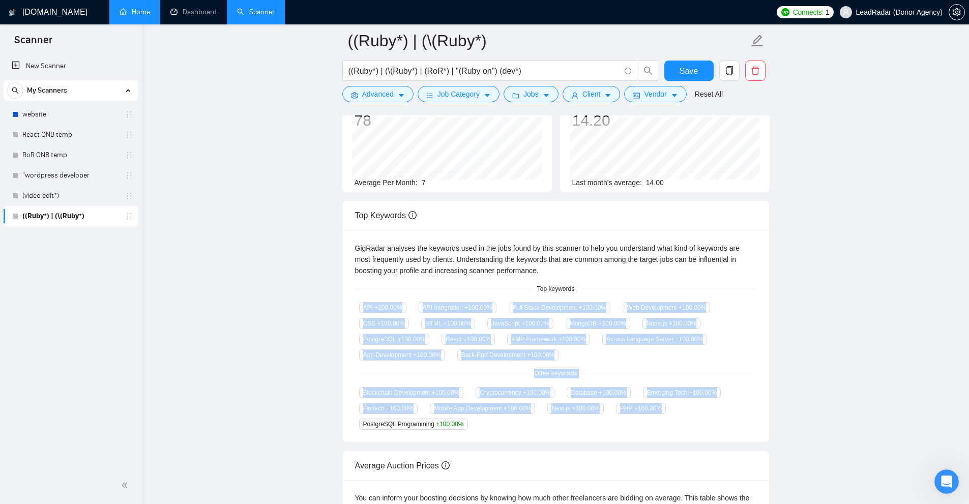
drag, startPoint x: 368, startPoint y: 307, endPoint x: 662, endPoint y: 425, distance: 316.9
click at [541, 425] on div "GigRadar analyses the keywords used in the jobs found by this scanner to help y…" at bounding box center [556, 336] width 426 height 212
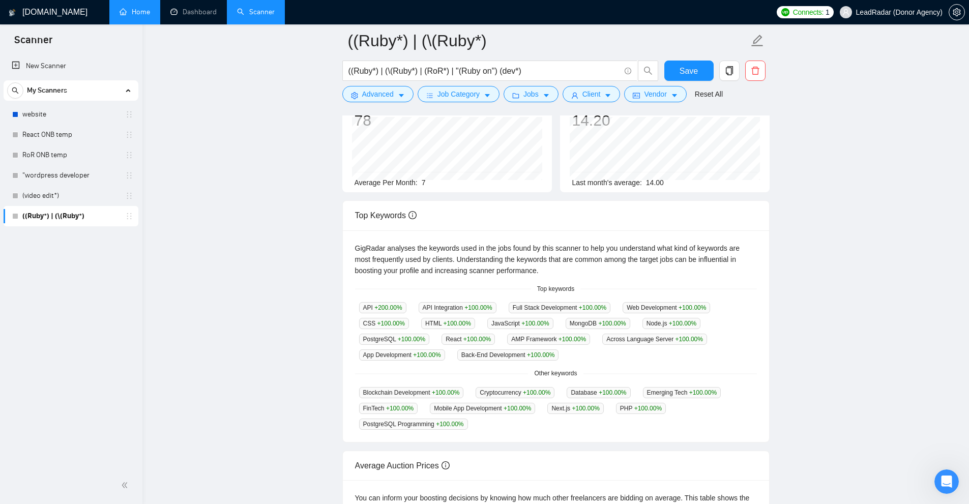
click at [541, 425] on div "Blockchain Development +100.00 % Cryptocurrency +100.00 % Database +100.00 % Em…" at bounding box center [556, 408] width 402 height 43
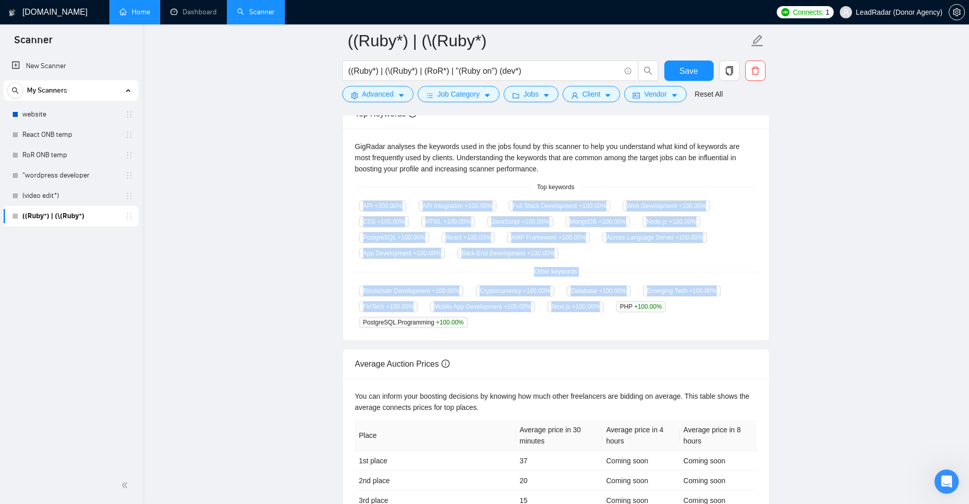
drag, startPoint x: 432, startPoint y: 251, endPoint x: 605, endPoint y: 321, distance: 187.0
click at [541, 321] on div "GigRadar analyses the keywords used in the jobs found by this scanner to help y…" at bounding box center [556, 235] width 426 height 212
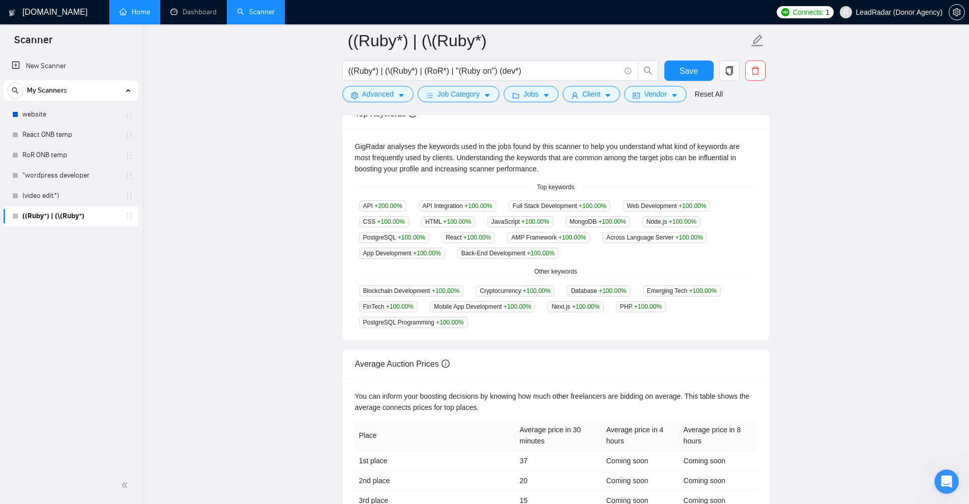
click at [541, 321] on div "Blockchain Development +100.00 % Cryptocurrency +100.00 % Database +100.00 % Em…" at bounding box center [556, 306] width 402 height 43
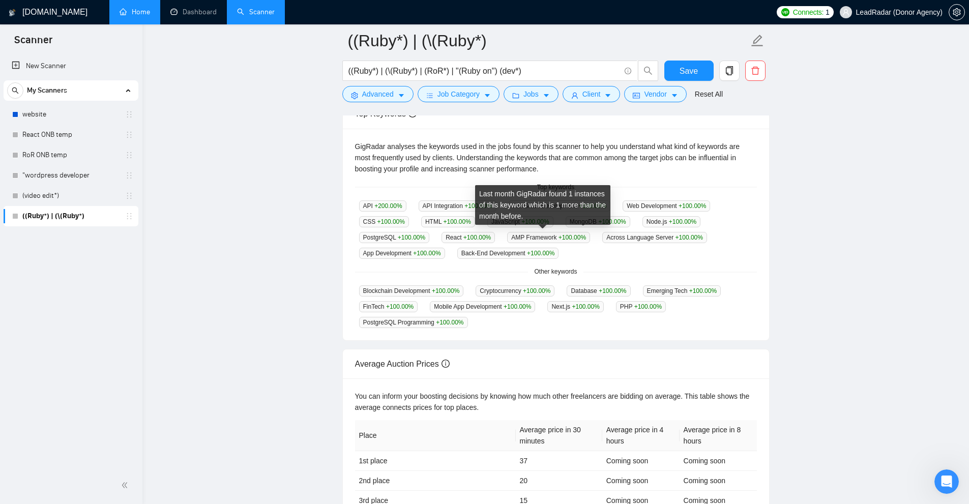
click at [541, 271] on div "Other keywords" at bounding box center [556, 272] width 402 height 10
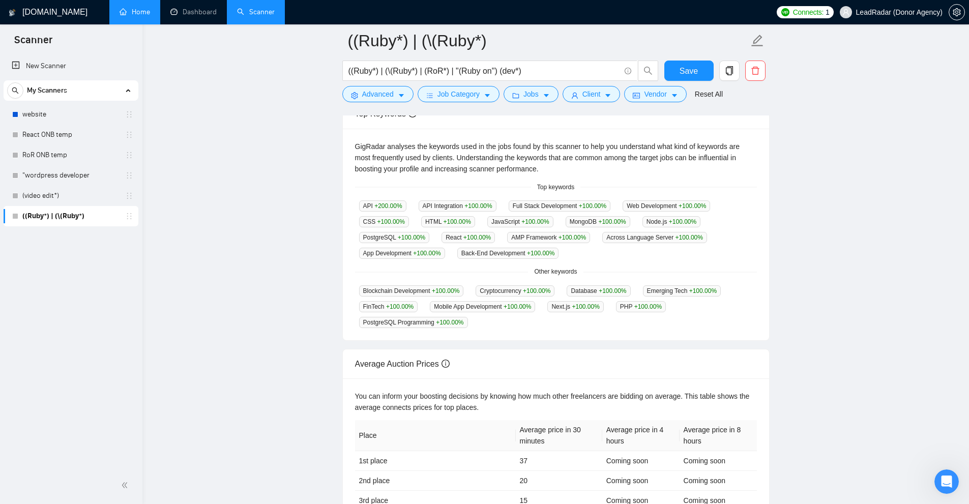
click at [541, 273] on div "GigRadar analyses the keywords used in the jobs found by this scanner to help y…" at bounding box center [556, 235] width 426 height 212
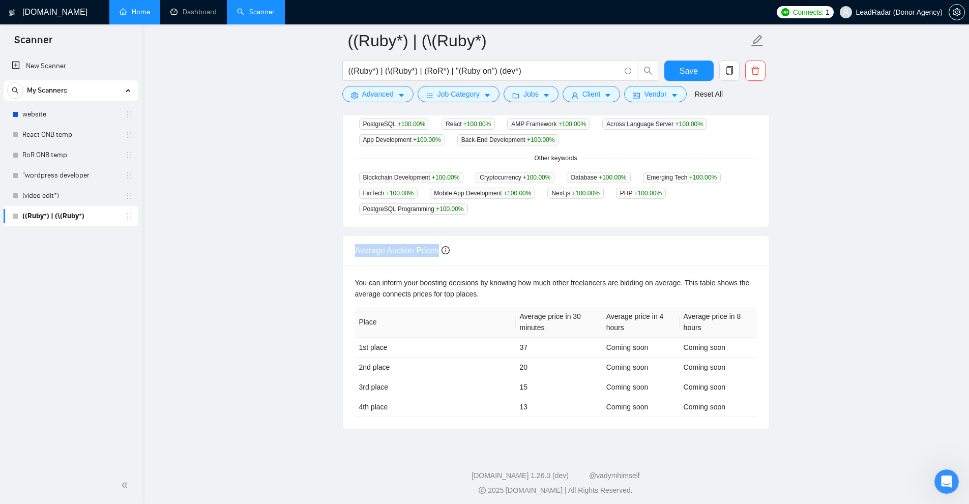
drag, startPoint x: 344, startPoint y: 244, endPoint x: 440, endPoint y: 250, distance: 96.4
click at [440, 250] on div "Average Auction Prices You can inform your boosting decisions by knowing how mu…" at bounding box center [555, 328] width 435 height 202
click at [541, 257] on div "Average Auction Prices" at bounding box center [556, 250] width 402 height 29
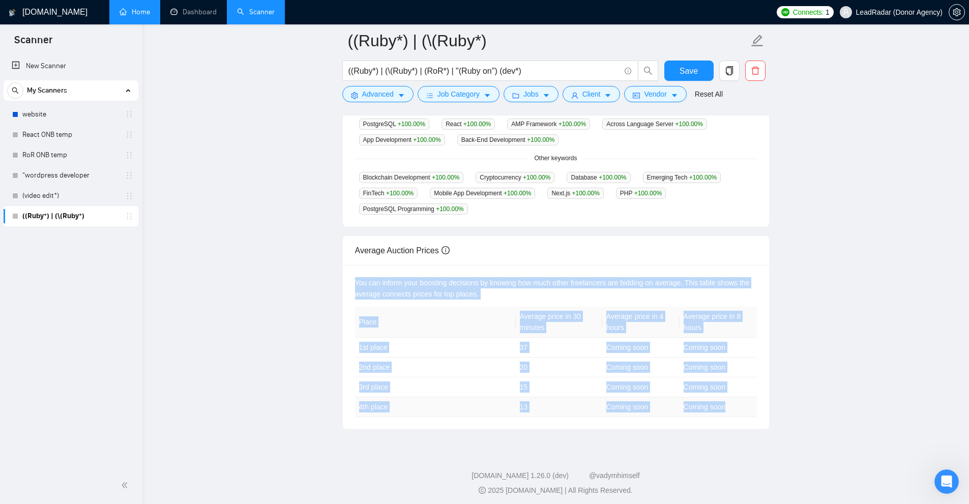
drag, startPoint x: 355, startPoint y: 273, endPoint x: 736, endPoint y: 398, distance: 400.6
click at [541, 398] on div "You can inform your boosting decisions by knowing how much other freelancers ar…" at bounding box center [556, 347] width 426 height 164
click at [541, 398] on td "Coming soon" at bounding box center [718, 407] width 77 height 20
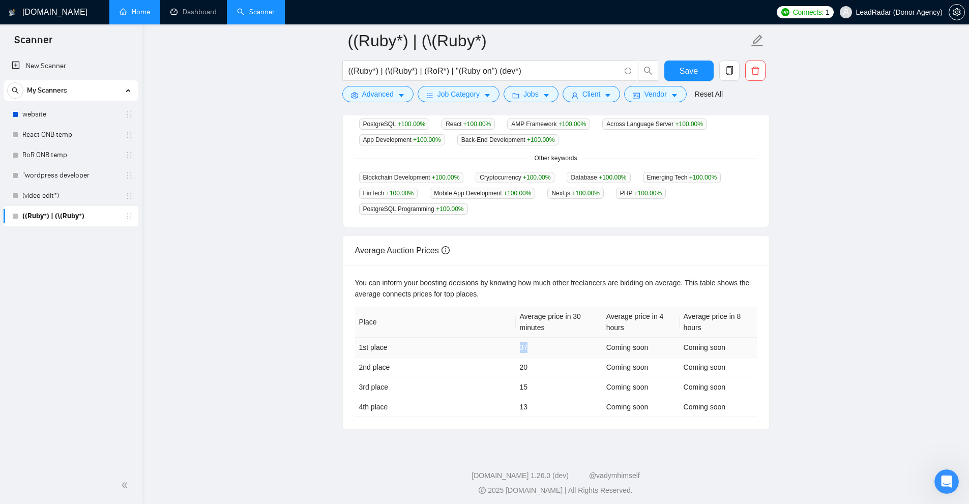
drag, startPoint x: 515, startPoint y: 343, endPoint x: 561, endPoint y: 346, distance: 45.3
click at [541, 346] on td "37" at bounding box center [559, 348] width 86 height 20
click at [541, 319] on th "Average price in 30 minutes" at bounding box center [559, 322] width 86 height 31
click at [524, 341] on td "37" at bounding box center [559, 348] width 86 height 20
drag, startPoint x: 531, startPoint y: 344, endPoint x: 507, endPoint y: 345, distance: 23.4
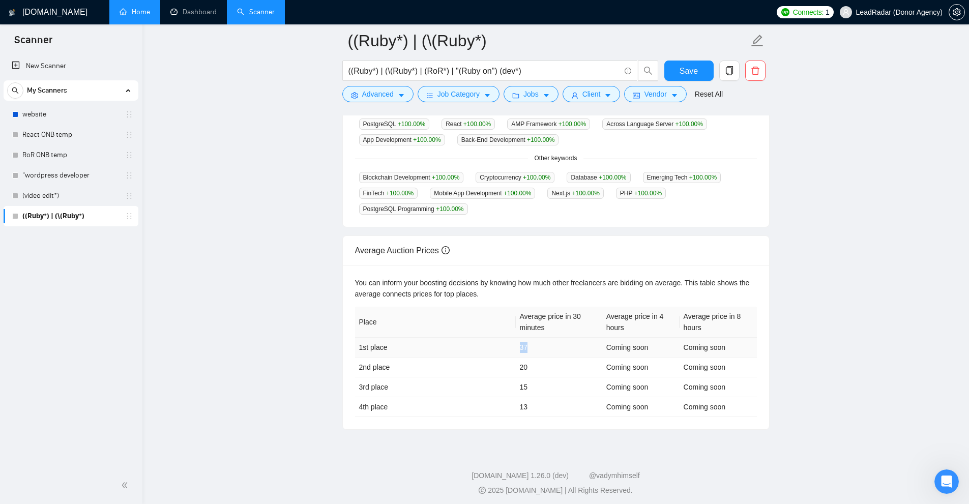
click at [507, 345] on tr "1st place 37 Coming soon Coming soon" at bounding box center [556, 348] width 402 height 20
click at [541, 345] on td "37" at bounding box center [559, 348] width 86 height 20
drag, startPoint x: 535, startPoint y: 344, endPoint x: 509, endPoint y: 341, distance: 26.6
click at [509, 341] on tr "1st place 37 Coming soon Coming soon" at bounding box center [556, 348] width 402 height 20
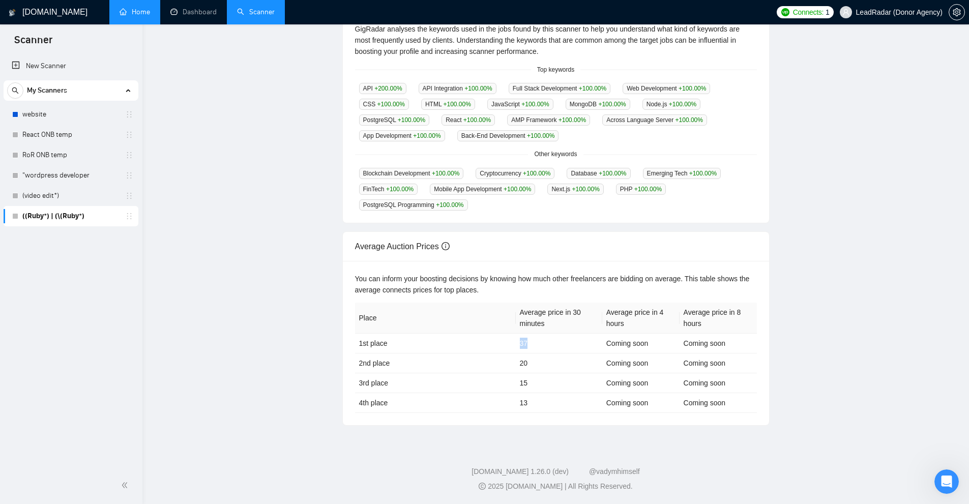
scroll to position [0, 0]
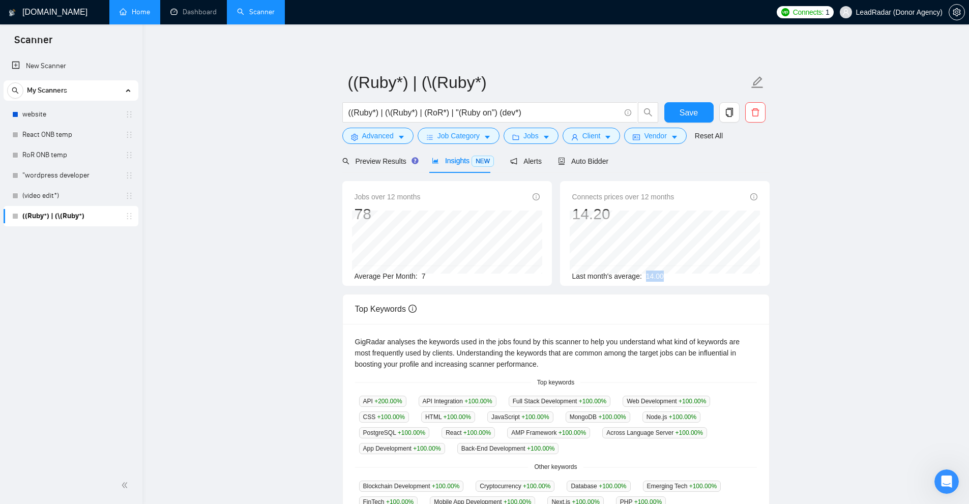
drag, startPoint x: 660, startPoint y: 278, endPoint x: 644, endPoint y: 271, distance: 17.8
click at [541, 271] on div "Last month's average: 14.00" at bounding box center [664, 276] width 185 height 11
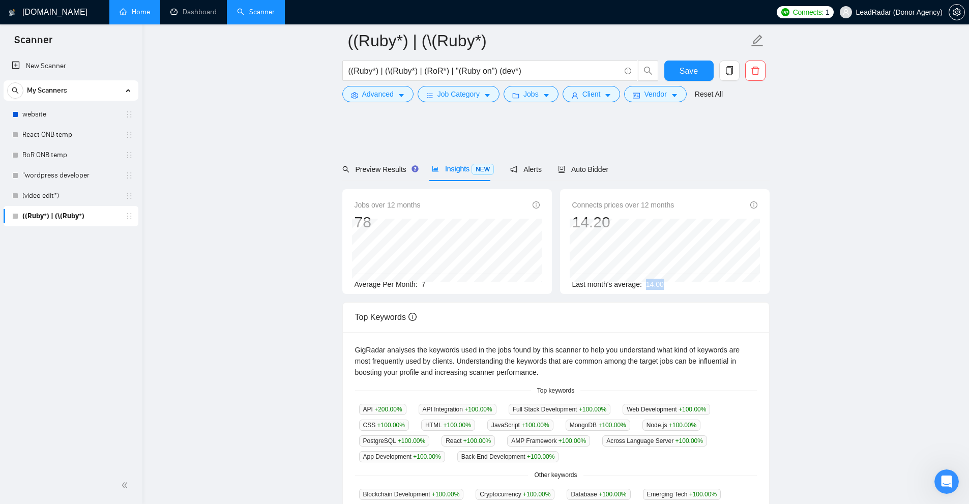
scroll to position [309, 0]
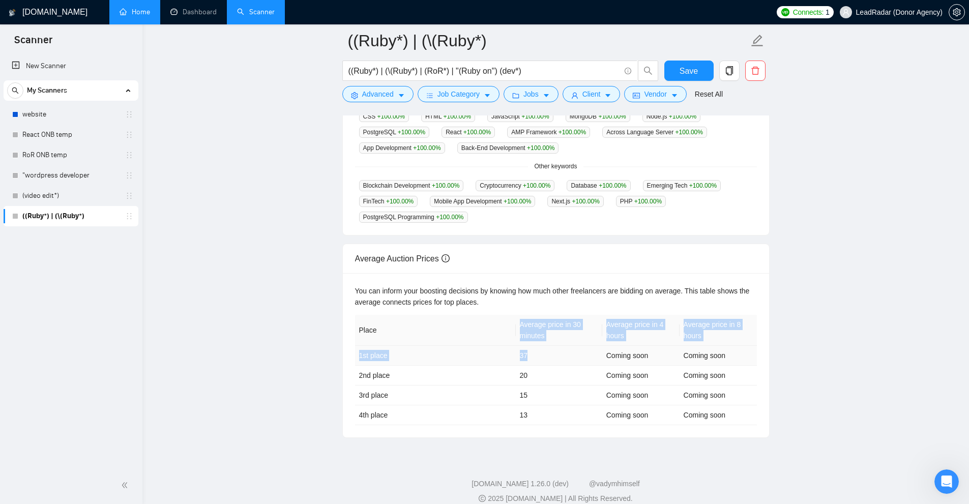
drag, startPoint x: 516, startPoint y: 342, endPoint x: 547, endPoint y: 349, distance: 32.3
click at [541, 348] on table "Place Average price in 30 minutes Average price in 4 hours Average price in 8 h…" at bounding box center [556, 370] width 402 height 110
click at [541, 349] on td "37" at bounding box center [559, 356] width 86 height 20
drag, startPoint x: 565, startPoint y: 325, endPoint x: 557, endPoint y: 323, distance: 7.8
click at [541, 323] on th "Average price in 30 minutes" at bounding box center [559, 330] width 86 height 31
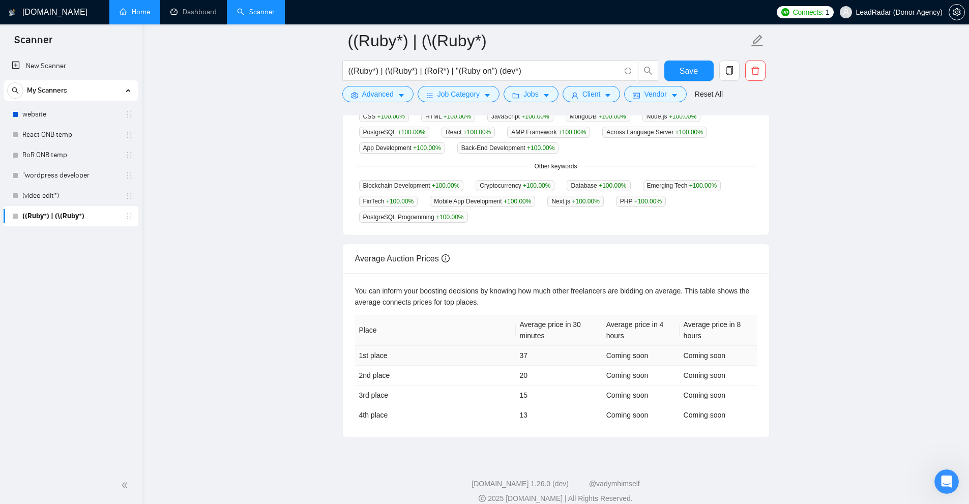
click at [539, 358] on td "37" at bounding box center [559, 356] width 86 height 20
drag, startPoint x: 506, startPoint y: 354, endPoint x: 521, endPoint y: 355, distance: 15.3
click at [513, 351] on tr "1st place 37 Coming soon Coming soon" at bounding box center [556, 356] width 402 height 20
click at [527, 355] on td "37" at bounding box center [559, 356] width 86 height 20
click at [521, 355] on td "37" at bounding box center [559, 356] width 86 height 20
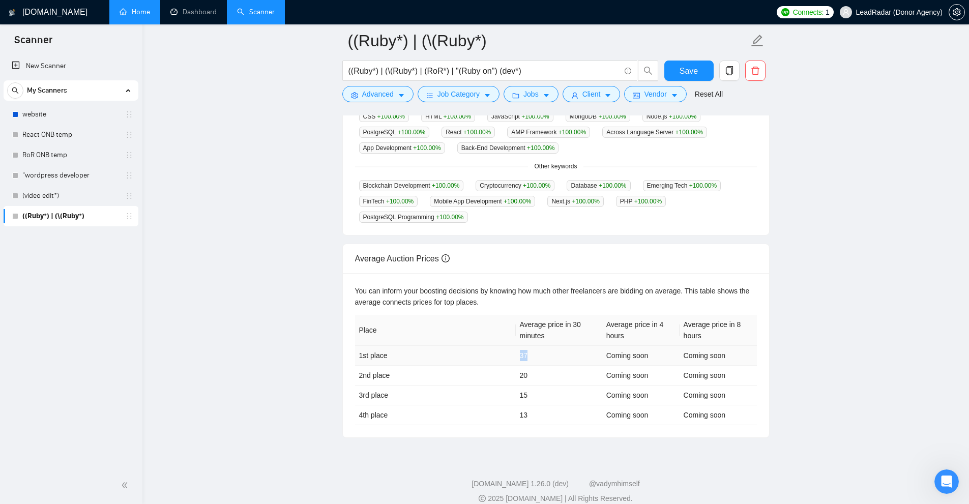
drag, startPoint x: 521, startPoint y: 355, endPoint x: 557, endPoint y: 355, distance: 35.6
click at [541, 355] on td "37" at bounding box center [559, 356] width 86 height 20
drag, startPoint x: 521, startPoint y: 377, endPoint x: 535, endPoint y: 400, distance: 27.0
click at [535, 400] on tbody "1st place 37 Coming soon Coming soon 2nd place 20 Coming soon Coming soon 3rd p…" at bounding box center [556, 385] width 402 height 79
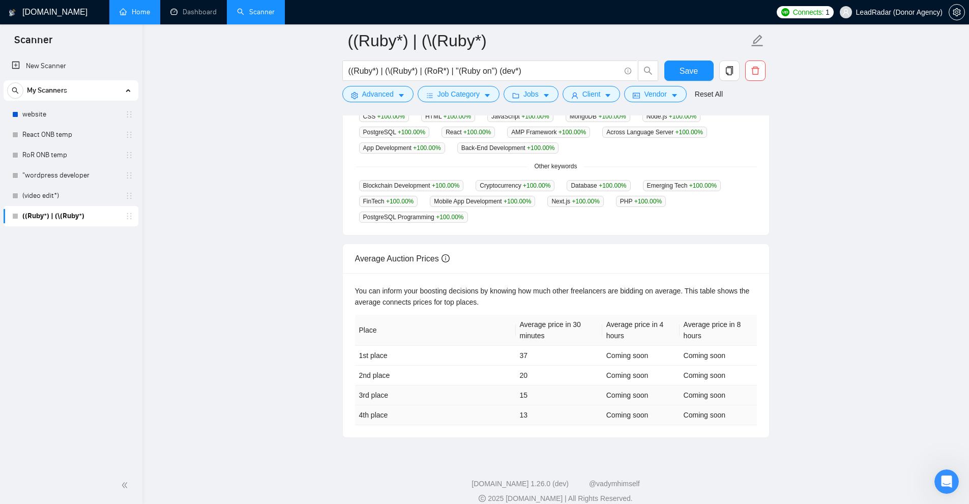
click at [520, 413] on td "13" at bounding box center [559, 415] width 86 height 20
drag, startPoint x: 521, startPoint y: 399, endPoint x: 539, endPoint y: 406, distance: 18.7
click at [539, 406] on tbody "1st place 37 Coming soon Coming soon 2nd place 20 Coming soon Coming soon 3rd p…" at bounding box center [556, 385] width 402 height 79
click at [538, 408] on td "13" at bounding box center [559, 415] width 86 height 20
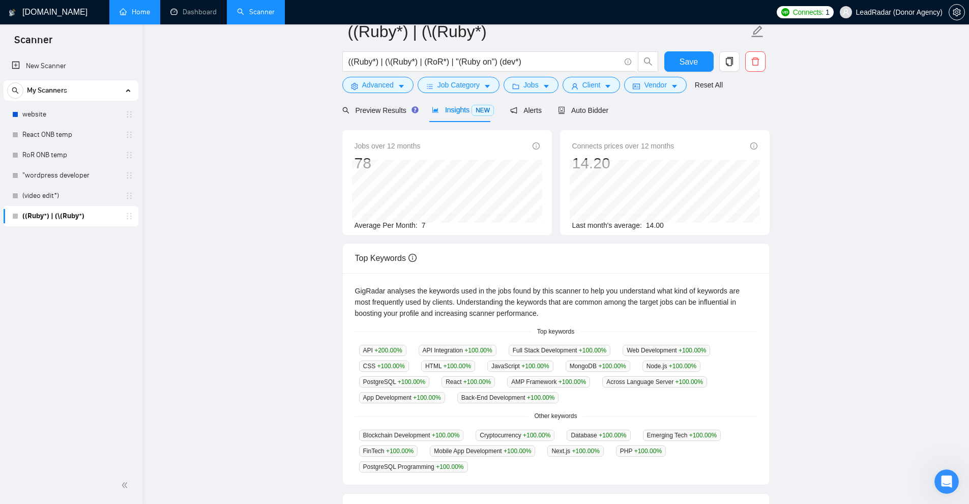
scroll to position [0, 0]
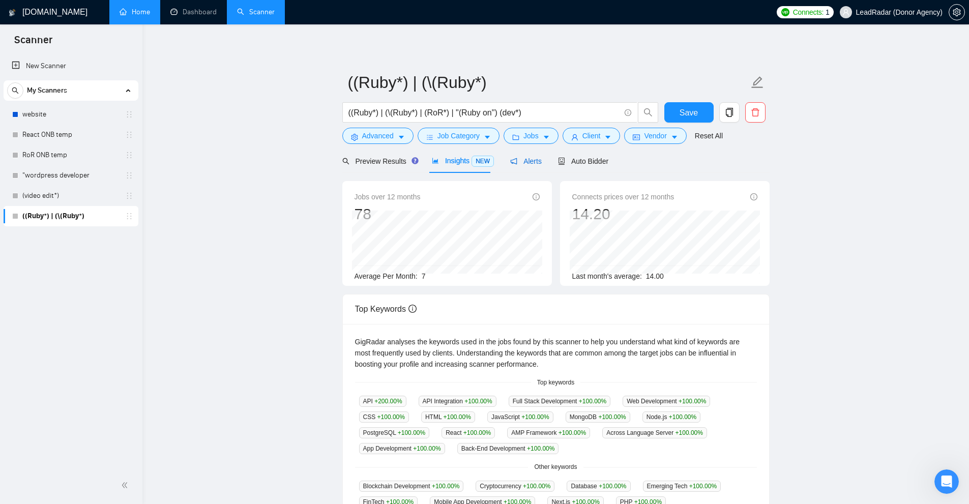
click at [532, 163] on span "Alerts" at bounding box center [526, 161] width 32 height 8
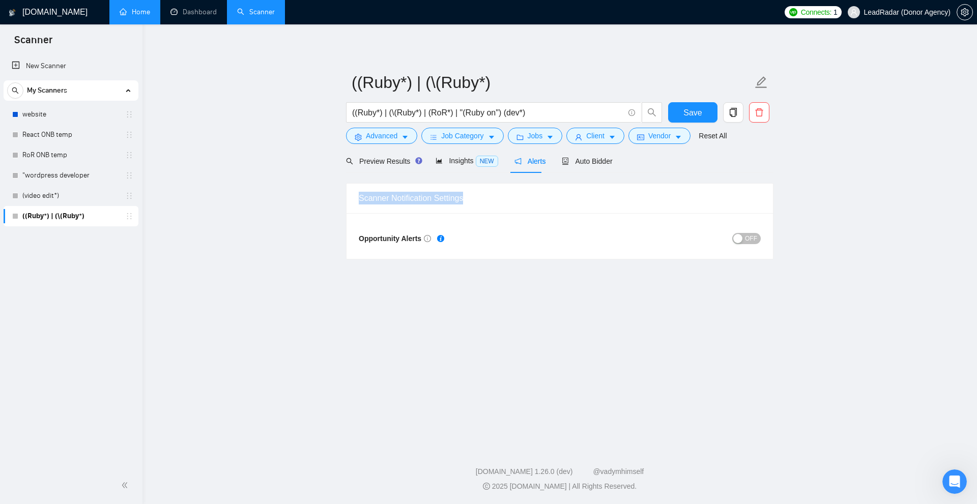
drag, startPoint x: 355, startPoint y: 201, endPoint x: 555, endPoint y: 189, distance: 199.8
click at [541, 189] on div "Scanner Notification Settings" at bounding box center [559, 199] width 426 height 30
click at [541, 188] on div "Scanner Notification Settings" at bounding box center [560, 198] width 402 height 29
click at [541, 191] on div "Scanner Notification Settings" at bounding box center [560, 198] width 402 height 29
click at [541, 239] on div "button" at bounding box center [737, 238] width 9 height 9
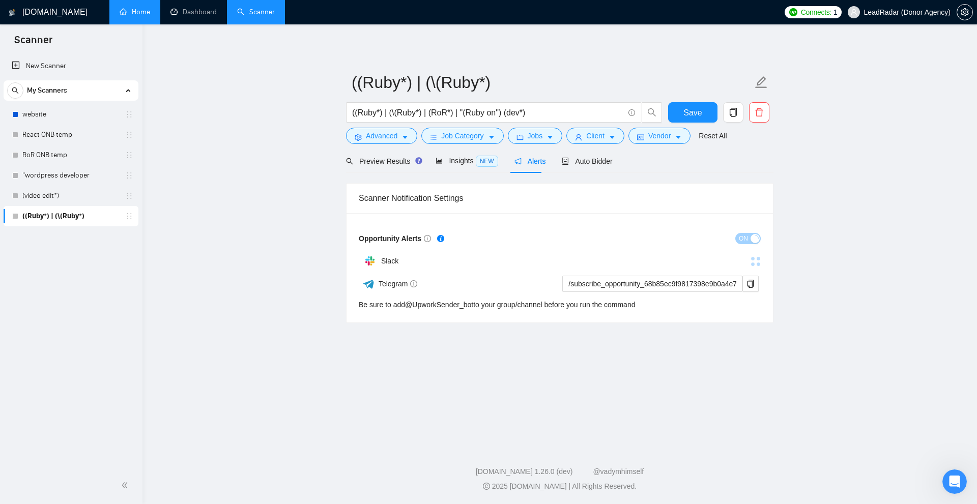
click at [447, 261] on div "Slack" at bounding box center [459, 261] width 201 height 20
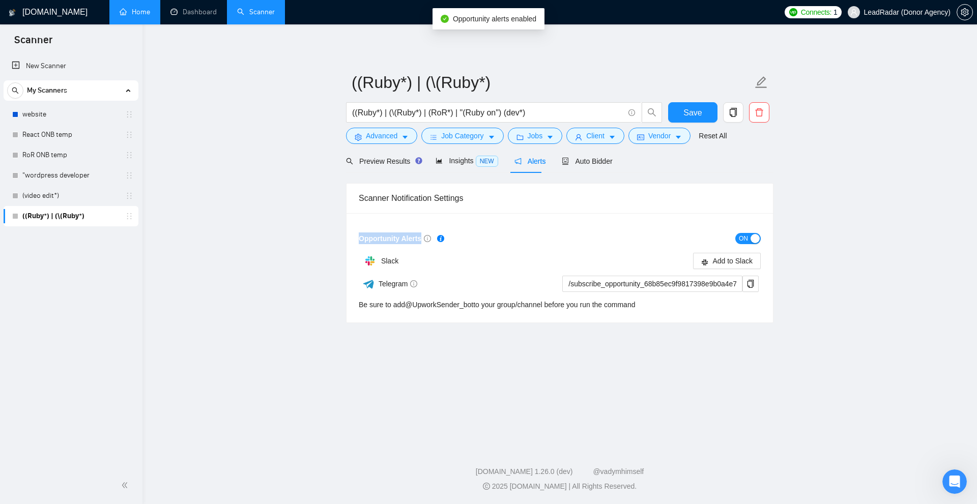
drag, startPoint x: 410, startPoint y: 237, endPoint x: 422, endPoint y: 242, distance: 13.2
click at [422, 242] on div "Opportunity Alerts ON Slack Add to Slack Telegram /subscribe_opportunity_68b85e…" at bounding box center [559, 267] width 426 height 109
click at [395, 281] on span "Telegram" at bounding box center [398, 284] width 39 height 8
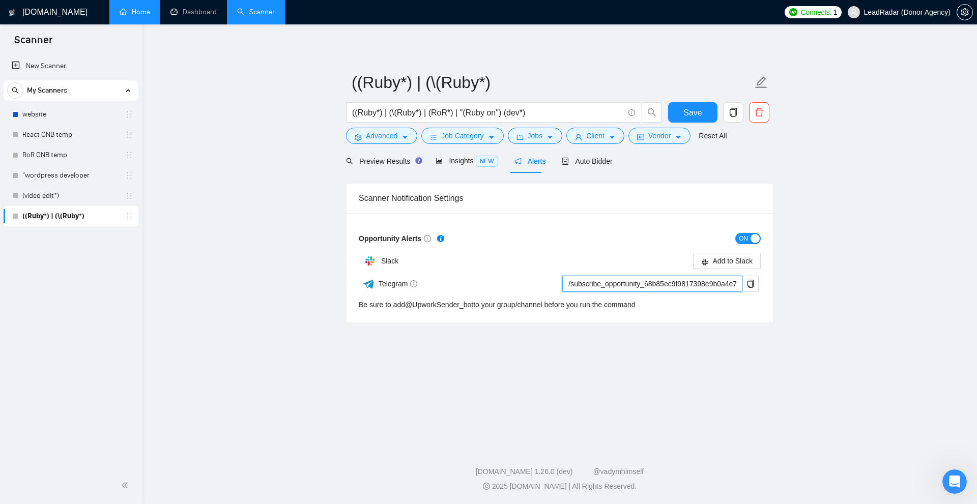
click at [541, 287] on input "/subscribe_opportunity_68b85ec9f9817398e9b0a4e7@UpworkSender_bot" at bounding box center [652, 284] width 180 height 16
click at [541, 241] on div "button" at bounding box center [754, 238] width 9 height 9
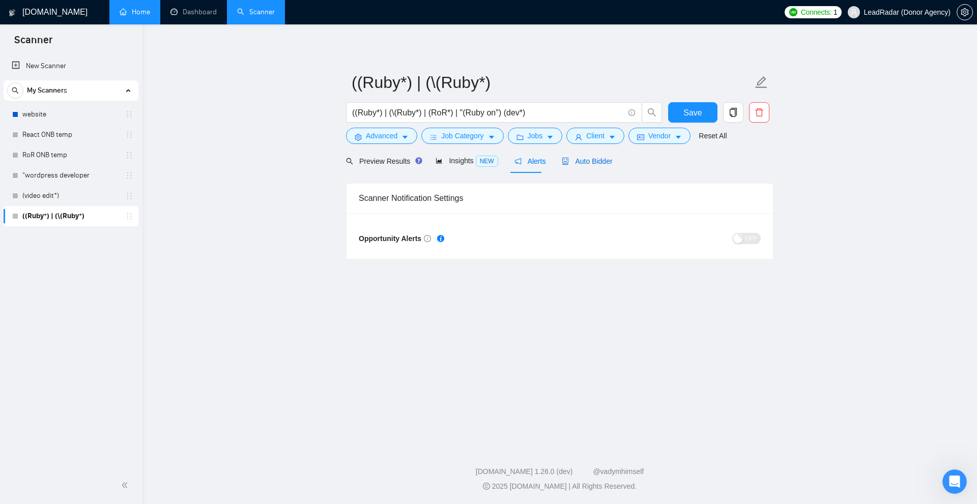
click at [541, 159] on span "Auto Bidder" at bounding box center [587, 161] width 50 height 8
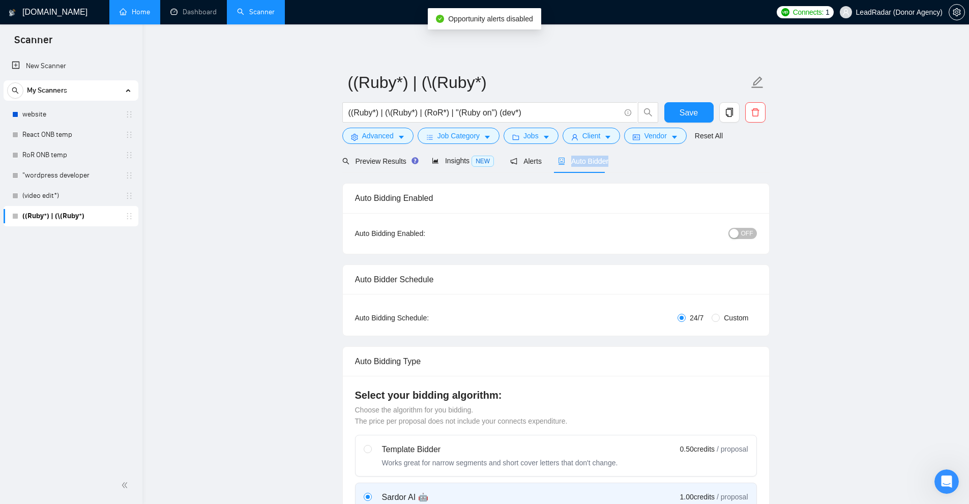
drag, startPoint x: 565, startPoint y: 163, endPoint x: 590, endPoint y: 174, distance: 27.1
click at [541, 169] on div "Preview Results Insights NEW Alerts Auto Bidder" at bounding box center [555, 161] width 427 height 24
drag, startPoint x: 598, startPoint y: 174, endPoint x: 609, endPoint y: 169, distance: 11.6
drag, startPoint x: 533, startPoint y: 158, endPoint x: 562, endPoint y: 162, distance: 28.9
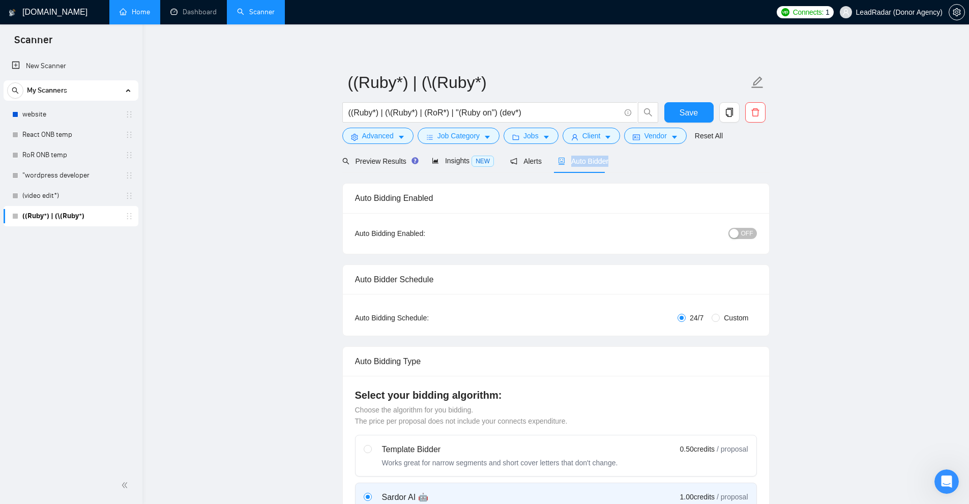
click at [541, 162] on div "Preview Results Insights NEW Alerts Auto Bidder" at bounding box center [555, 161] width 427 height 24
click at [541, 171] on div "Preview Results Insights NEW Alerts Auto Bidder" at bounding box center [555, 161] width 427 height 24
drag, startPoint x: 651, startPoint y: 166, endPoint x: 563, endPoint y: 155, distance: 88.7
click at [541, 155] on div "Preview Results Insights NEW Alerts Auto Bidder" at bounding box center [555, 161] width 427 height 24
click at [541, 167] on div "Preview Results Insights NEW Alerts Auto Bidder" at bounding box center [555, 161] width 427 height 24
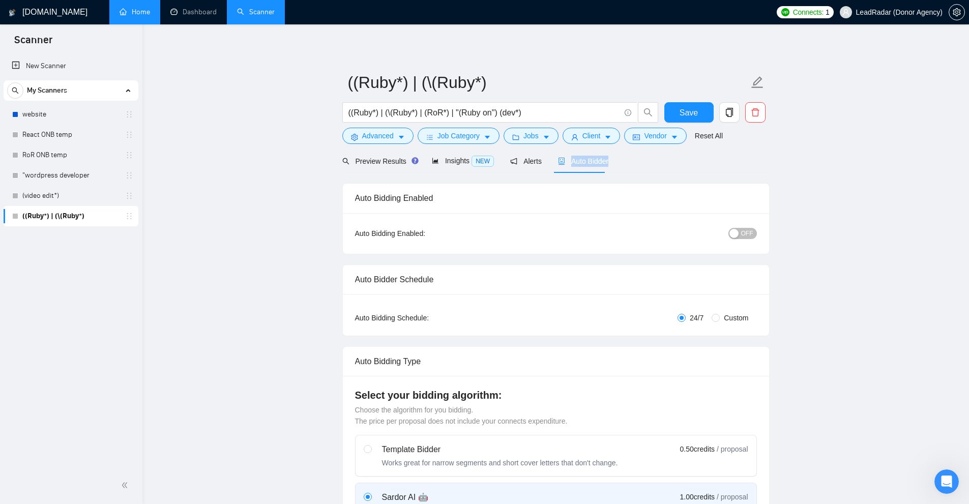
drag, startPoint x: 566, startPoint y: 161, endPoint x: 650, endPoint y: 162, distance: 83.4
click at [541, 162] on div "Preview Results Insights NEW Alerts Auto Bidder" at bounding box center [555, 161] width 427 height 24
click at [541, 232] on button "OFF" at bounding box center [743, 233] width 28 height 11
click at [541, 234] on span "ON" at bounding box center [739, 233] width 9 height 11
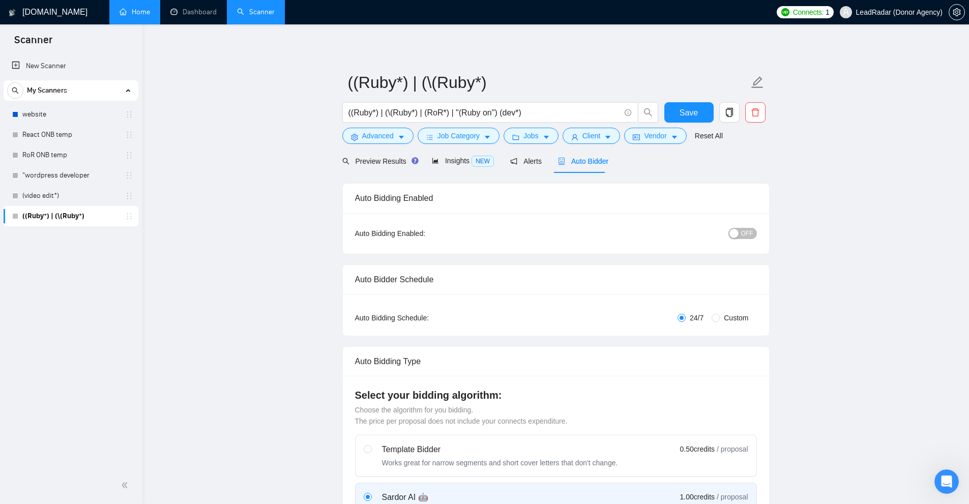
click at [541, 233] on button "OFF" at bounding box center [743, 233] width 28 height 11
drag, startPoint x: 12, startPoint y: 234, endPoint x: 13, endPoint y: 223, distance: 10.7
click at [2, 232] on div "New Scanner My Scanners website React ONB temp RoR ONB temp "wordpress develope…" at bounding box center [71, 260] width 142 height 413
click at [533, 166] on div "Alerts" at bounding box center [526, 161] width 32 height 11
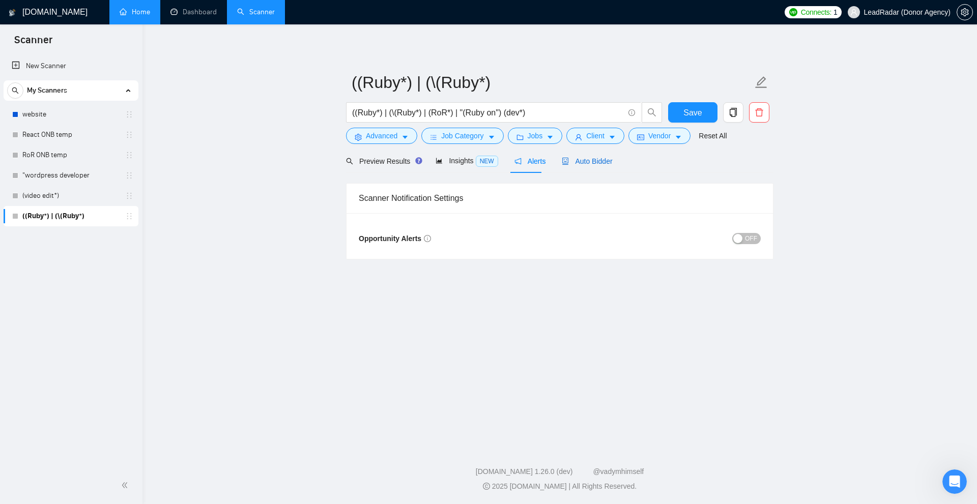
click at [541, 164] on span "Auto Bidder" at bounding box center [587, 161] width 50 height 8
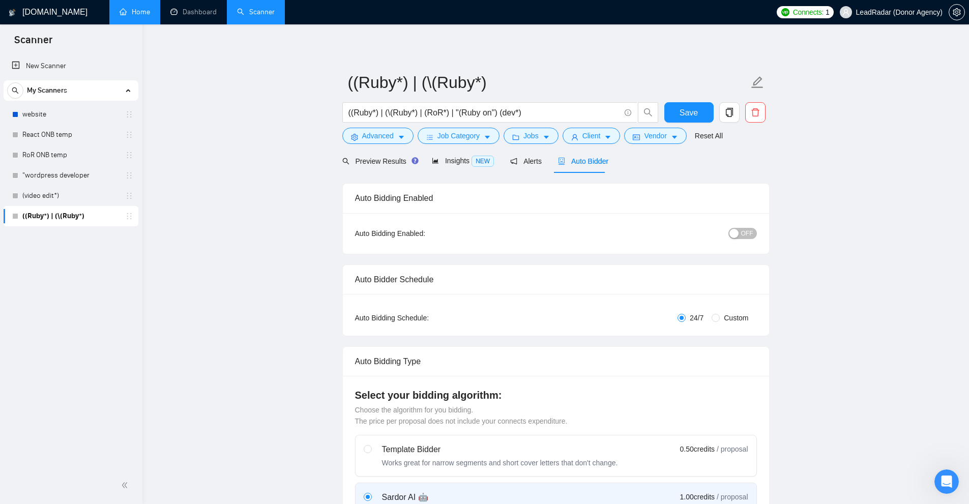
click at [541, 233] on div "button" at bounding box center [734, 233] width 9 height 9
click at [541, 232] on div "button" at bounding box center [751, 233] width 9 height 9
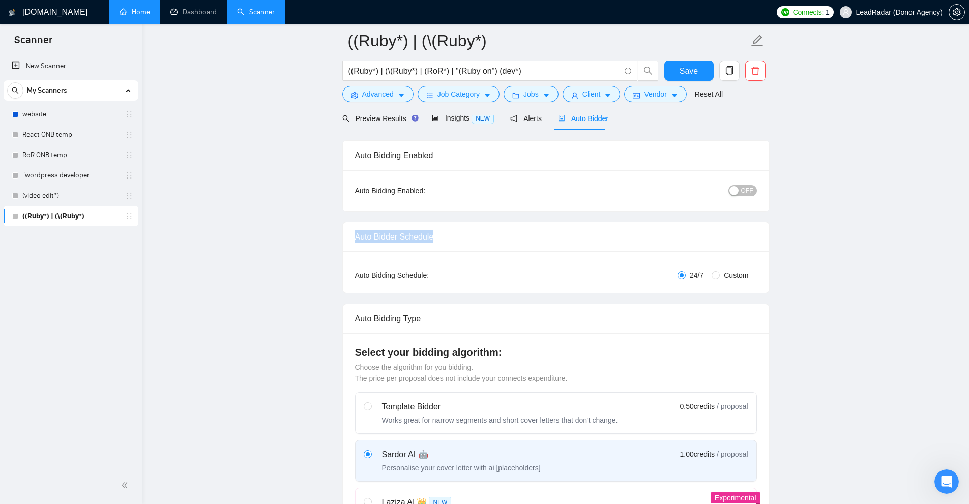
drag, startPoint x: 350, startPoint y: 236, endPoint x: 545, endPoint y: 236, distance: 195.9
click at [541, 236] on div "Auto Bidder Schedule" at bounding box center [556, 237] width 426 height 30
drag, startPoint x: 436, startPoint y: 269, endPoint x: 516, endPoint y: 269, distance: 79.9
click at [516, 269] on div "Auto Bidding Type: Automated (recommended) Semi-automated Auto Bidding Schedule…" at bounding box center [556, 272] width 426 height 42
click at [516, 270] on div "24/7 Custom" at bounding box center [623, 275] width 268 height 11
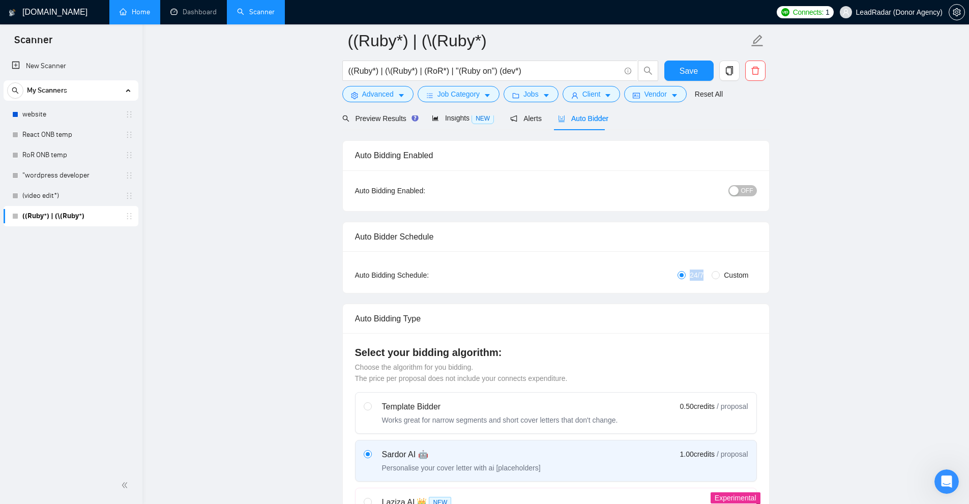
drag, startPoint x: 705, startPoint y: 274, endPoint x: 682, endPoint y: 274, distance: 23.4
click at [541, 274] on label "24/7" at bounding box center [693, 275] width 30 height 11
click at [541, 271] on span "Custom" at bounding box center [736, 275] width 33 height 11
click at [541, 271] on input "Custom" at bounding box center [716, 275] width 8 height 8
radio input "true"
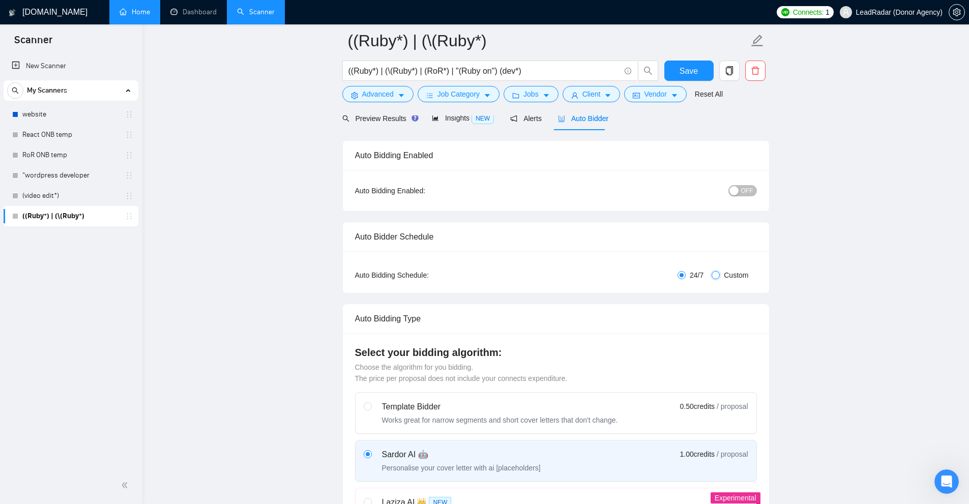
radio input "false"
checkbox input "true"
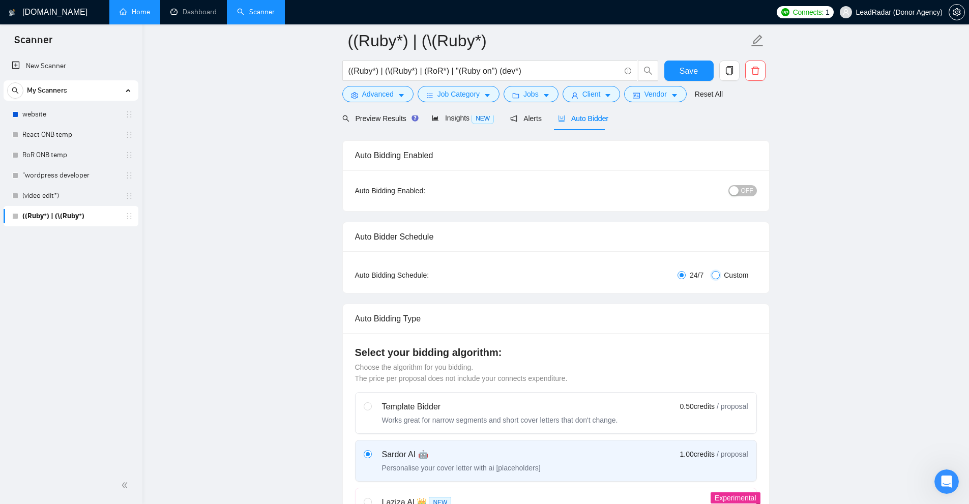
checkbox input "true"
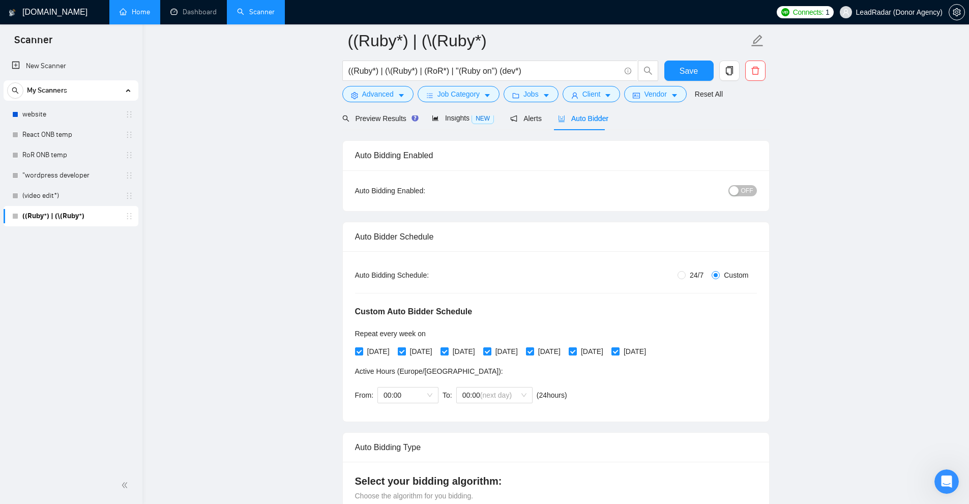
click at [405, 354] on input "[DATE]" at bounding box center [401, 350] width 7 height 7
click at [428, 355] on span "[DATE]" at bounding box center [421, 351] width 31 height 11
click at [405, 355] on input "[DATE]" at bounding box center [401, 350] width 7 height 7
checkbox input "true"
click at [414, 395] on span "00:00" at bounding box center [408, 395] width 49 height 15
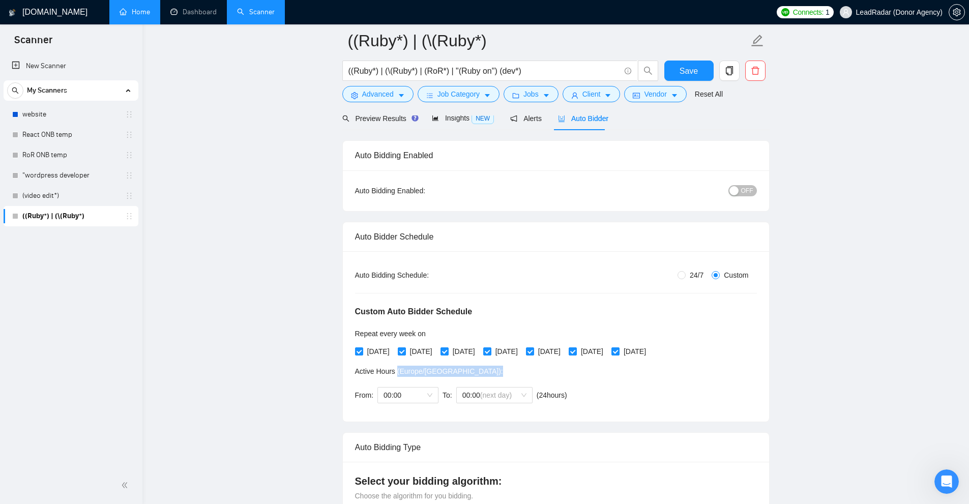
drag, startPoint x: 422, startPoint y: 374, endPoint x: 440, endPoint y: 373, distance: 18.3
click at [440, 373] on span "Active Hours ( [GEOGRAPHIC_DATA]/[GEOGRAPHIC_DATA] ):" at bounding box center [429, 371] width 148 height 8
drag, startPoint x: 443, startPoint y: 371, endPoint x: 397, endPoint y: 372, distance: 46.3
click at [394, 372] on div "Active Hours ( [GEOGRAPHIC_DATA]/[GEOGRAPHIC_DATA] ):" at bounding box center [463, 371] width 216 height 11
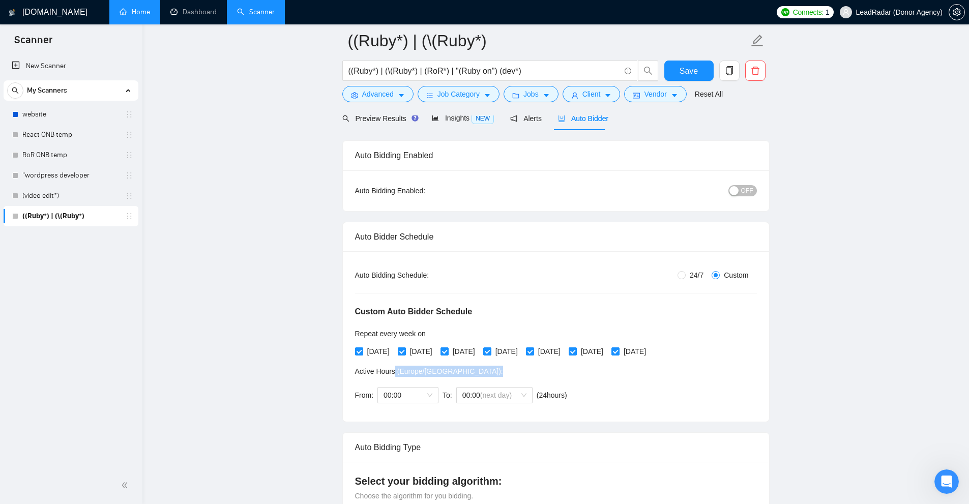
click at [397, 372] on span "Active Hours ( [GEOGRAPHIC_DATA]/[GEOGRAPHIC_DATA] ):" at bounding box center [429, 371] width 148 height 8
drag, startPoint x: 397, startPoint y: 372, endPoint x: 450, endPoint y: 374, distance: 53.4
click at [450, 374] on div "Active Hours ( [GEOGRAPHIC_DATA]/[GEOGRAPHIC_DATA] ):" at bounding box center [463, 371] width 216 height 11
click at [461, 374] on div "Active Hours ( [GEOGRAPHIC_DATA]/[GEOGRAPHIC_DATA] ):" at bounding box center [463, 371] width 216 height 11
drag, startPoint x: 436, startPoint y: 370, endPoint x: 399, endPoint y: 373, distance: 37.3
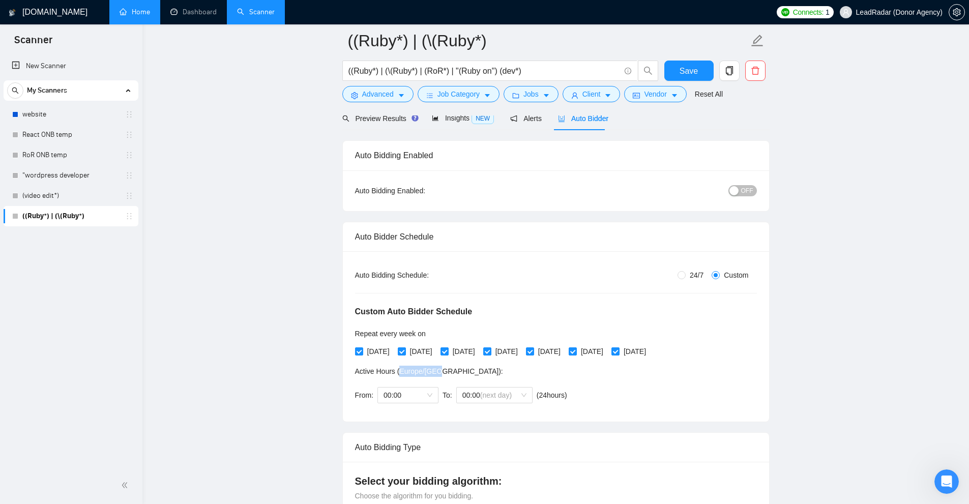
click at [399, 373] on span "Active Hours ( [GEOGRAPHIC_DATA]/[GEOGRAPHIC_DATA] ):" at bounding box center [429, 371] width 148 height 8
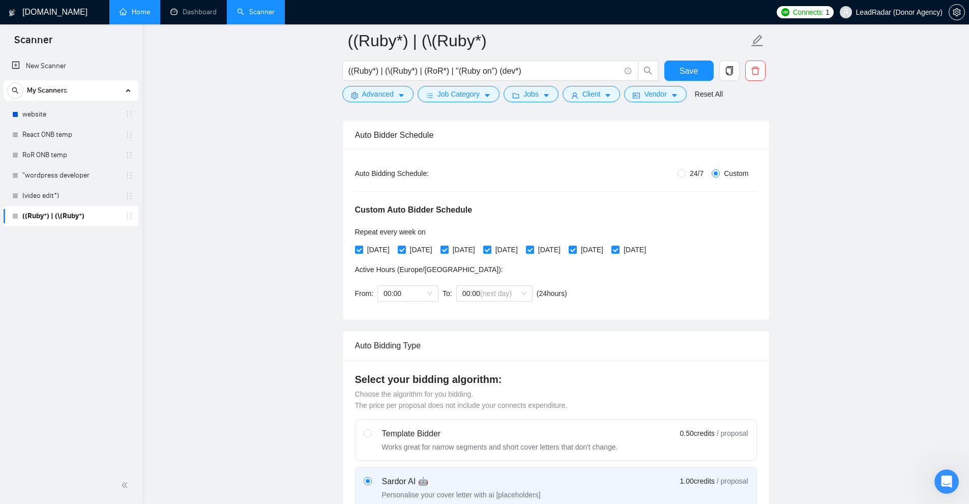
click at [395, 262] on div "Custom Auto Bidder Schedule Repeat every week [DATE] [DATE] [DATE] [DATE] [DATE…" at bounding box center [556, 243] width 402 height 129
drag, startPoint x: 395, startPoint y: 262, endPoint x: 444, endPoint y: 269, distance: 49.4
click at [444, 269] on div "Custom Auto Bidder Schedule Repeat every week [DATE] [DATE] [DATE] [DATE] [DATE…" at bounding box center [556, 243] width 402 height 129
click at [464, 270] on div "Active Hours ( [GEOGRAPHIC_DATA]/[GEOGRAPHIC_DATA] ):" at bounding box center [463, 269] width 216 height 11
click at [541, 170] on span "24/7" at bounding box center [697, 173] width 22 height 11
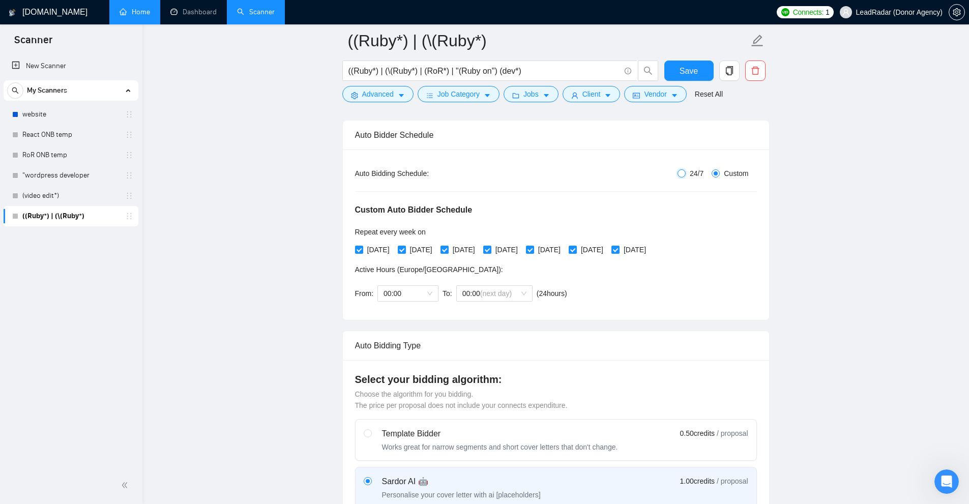
click at [541, 170] on input "24/7" at bounding box center [682, 173] width 8 height 8
radio input "true"
radio input "false"
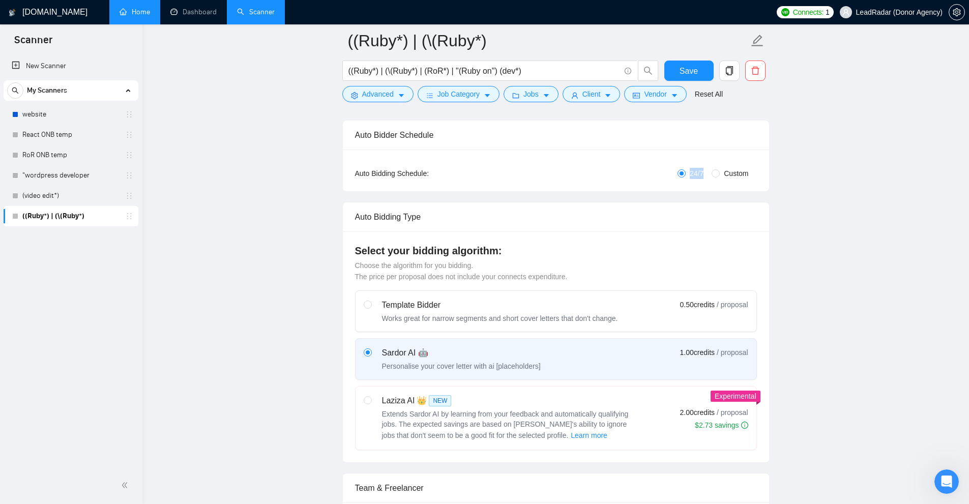
drag, startPoint x: 709, startPoint y: 177, endPoint x: 679, endPoint y: 176, distance: 29.5
click at [541, 176] on div "24/7 Custom" at bounding box center [623, 173] width 268 height 11
click at [541, 173] on span "24/7" at bounding box center [697, 173] width 22 height 11
click at [541, 173] on input "24/7" at bounding box center [682, 173] width 8 height 8
drag, startPoint x: 704, startPoint y: 173, endPoint x: 666, endPoint y: 172, distance: 38.2
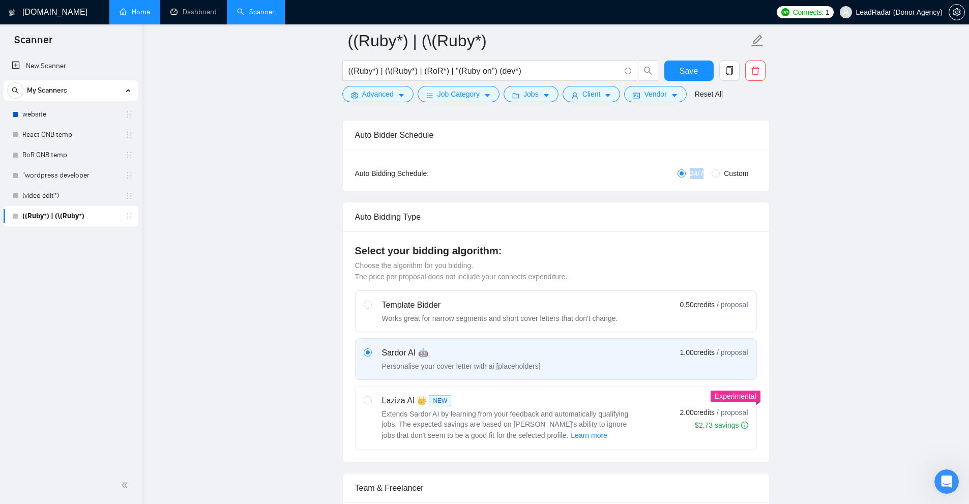
click at [541, 172] on div "24/7 Custom" at bounding box center [623, 173] width 268 height 11
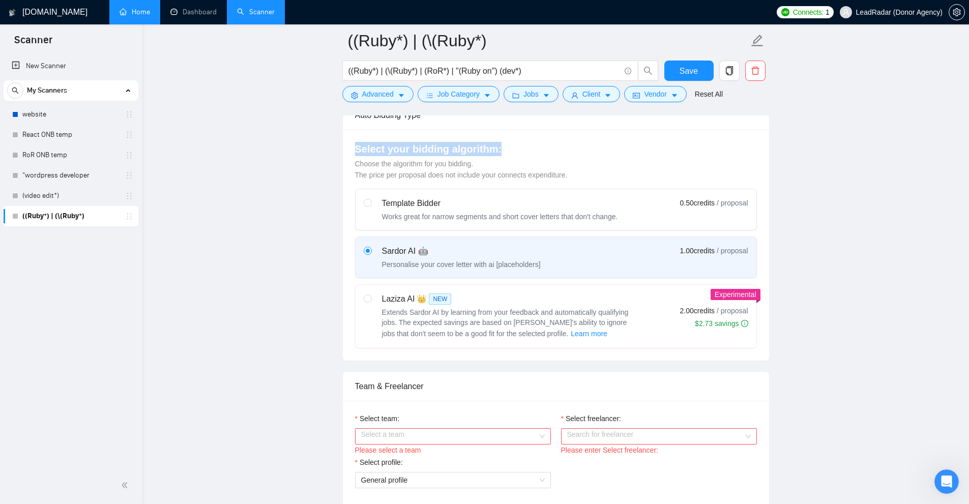
drag, startPoint x: 355, startPoint y: 149, endPoint x: 526, endPoint y: 152, distance: 170.5
click at [526, 152] on h4 "Select your bidding algorithm:" at bounding box center [556, 149] width 402 height 14
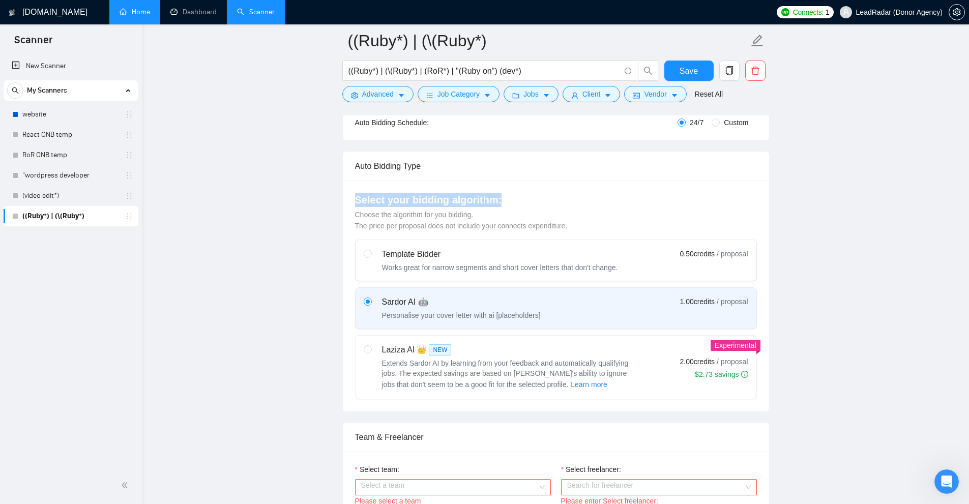
click at [487, 191] on div "Select your bidding algorithm: Choose the algorithm for you bidding. The price …" at bounding box center [556, 296] width 426 height 231
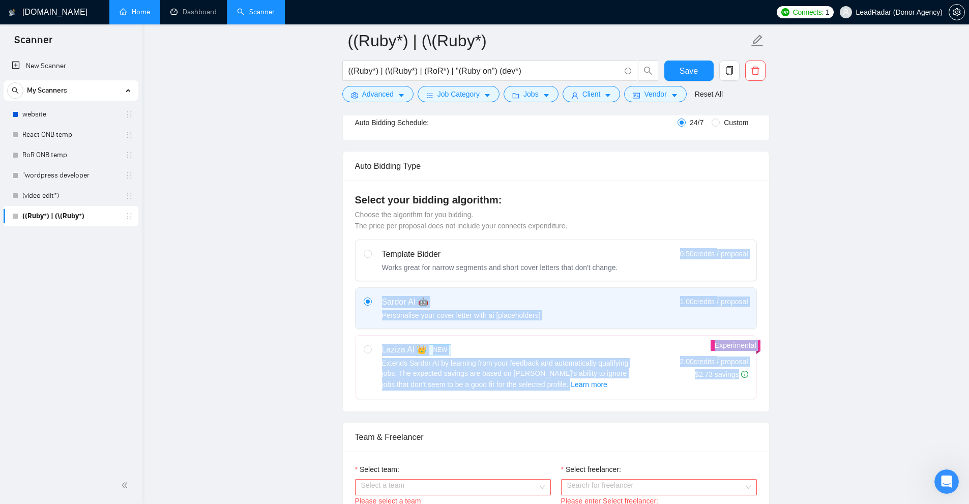
drag, startPoint x: 672, startPoint y: 252, endPoint x: 775, endPoint y: 256, distance: 103.9
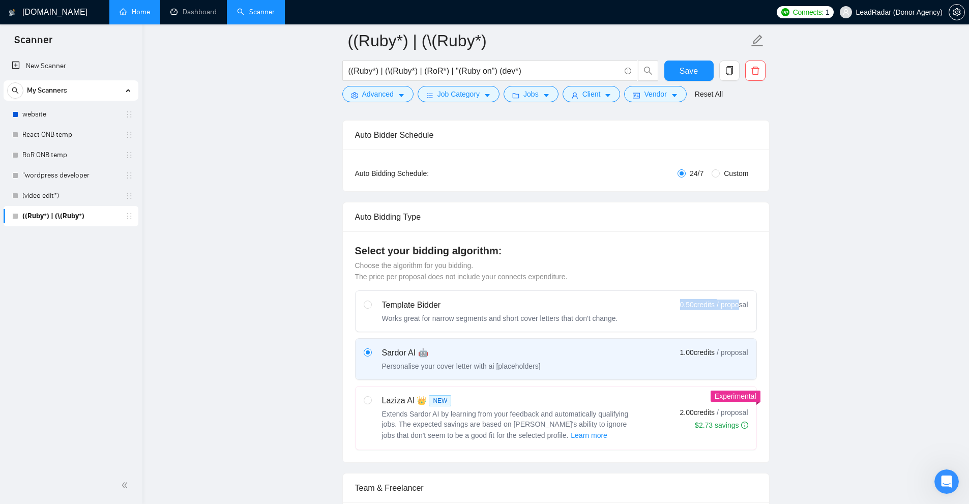
drag, startPoint x: 677, startPoint y: 304, endPoint x: 734, endPoint y: 306, distance: 57.5
click at [541, 306] on div "Template Bidder Works great for narrow segments and short cover letters that do…" at bounding box center [556, 311] width 385 height 24
click at [541, 354] on div "Sardor AI 🤖 Personalise your cover letter with ai [placeholders] 1.00 credits /…" at bounding box center [556, 359] width 385 height 24
drag, startPoint x: 676, startPoint y: 417, endPoint x: 750, endPoint y: 417, distance: 73.8
click at [541, 414] on div "Laziza AI 👑 NEW Extends Sardor AI by learning from your feedback and automatica…" at bounding box center [556, 418] width 385 height 47
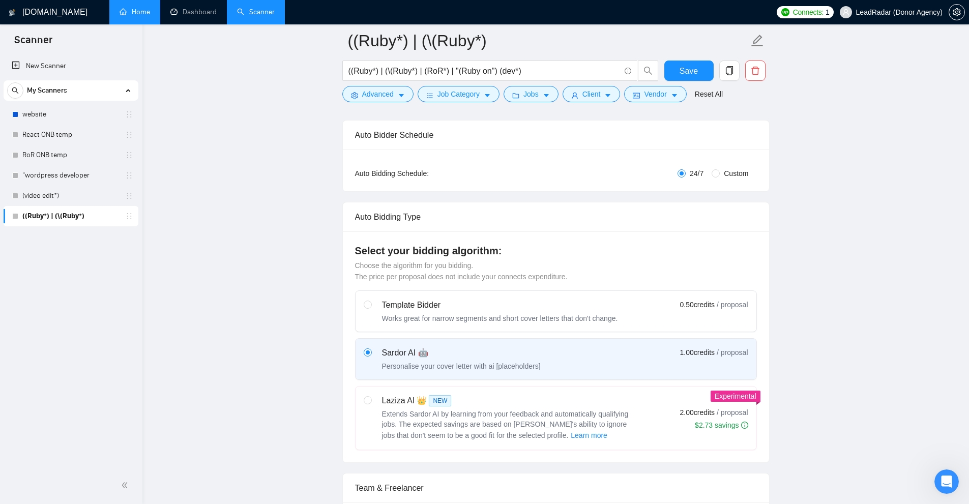
drag, startPoint x: 692, startPoint y: 413, endPoint x: 808, endPoint y: 422, distance: 116.4
click at [541, 414] on div "Laziza AI 👑 NEW Extends Sardor AI by learning from your feedback and automatica…" at bounding box center [556, 418] width 385 height 47
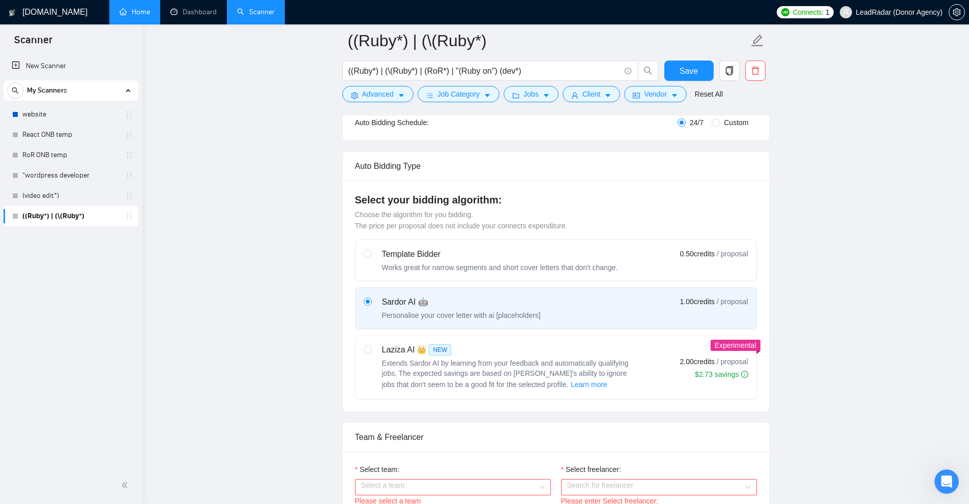
drag, startPoint x: 415, startPoint y: 251, endPoint x: 490, endPoint y: 249, distance: 75.8
click at [490, 249] on div "Template Bidder Works great for narrow segments and short cover letters that do…" at bounding box center [491, 260] width 254 height 24
drag, startPoint x: 380, startPoint y: 299, endPoint x: 445, endPoint y: 301, distance: 65.1
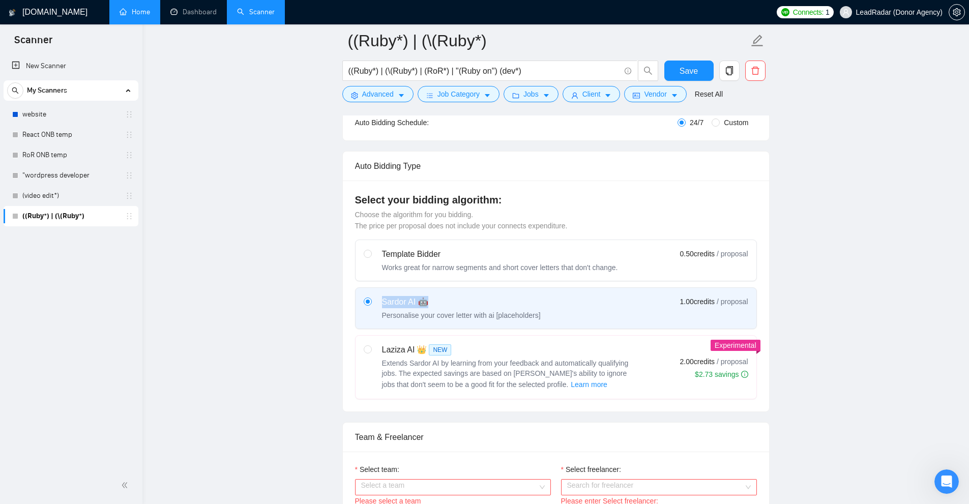
click at [455, 298] on div "Sardor AI 🤖 Personalise your cover letter with ai [placeholders]" at bounding box center [452, 308] width 177 height 24
drag, startPoint x: 369, startPoint y: 346, endPoint x: 447, endPoint y: 348, distance: 77.9
click at [447, 348] on div "Laziza AI 👑 NEW Extends Sardor AI by learning from your feedback and automatica…" at bounding box center [500, 367] width 273 height 47
drag, startPoint x: 396, startPoint y: 349, endPoint x: 455, endPoint y: 347, distance: 59.0
click at [454, 347] on div "Laziza AI 👑 NEW Extends Sardor AI by learning from your feedback and automatica…" at bounding box center [500, 367] width 273 height 47
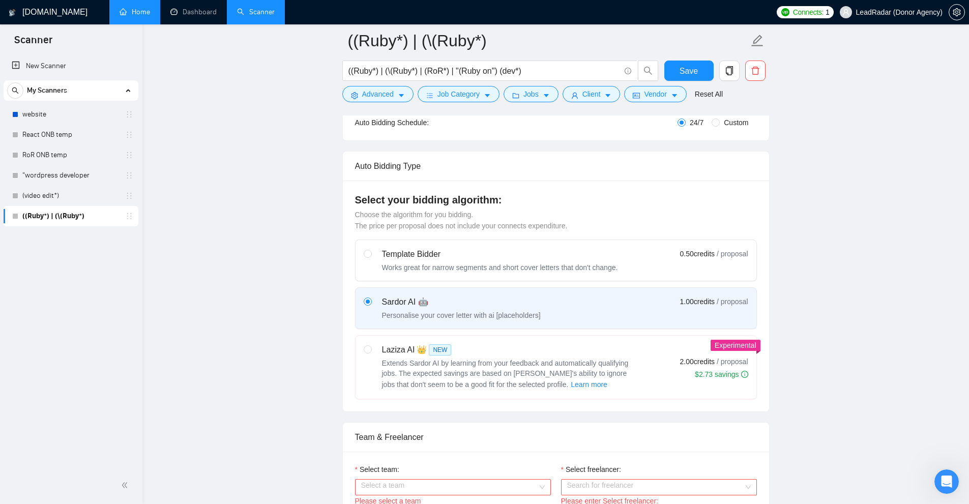
drag, startPoint x: 376, startPoint y: 300, endPoint x: 571, endPoint y: 318, distance: 195.7
click at [541, 318] on div "Sardor AI 🤖 Personalise your cover letter with ai [placeholders] 1.00 credits /…" at bounding box center [556, 308] width 385 height 24
click at [371, 305] on input "radio" at bounding box center [367, 301] width 7 height 7
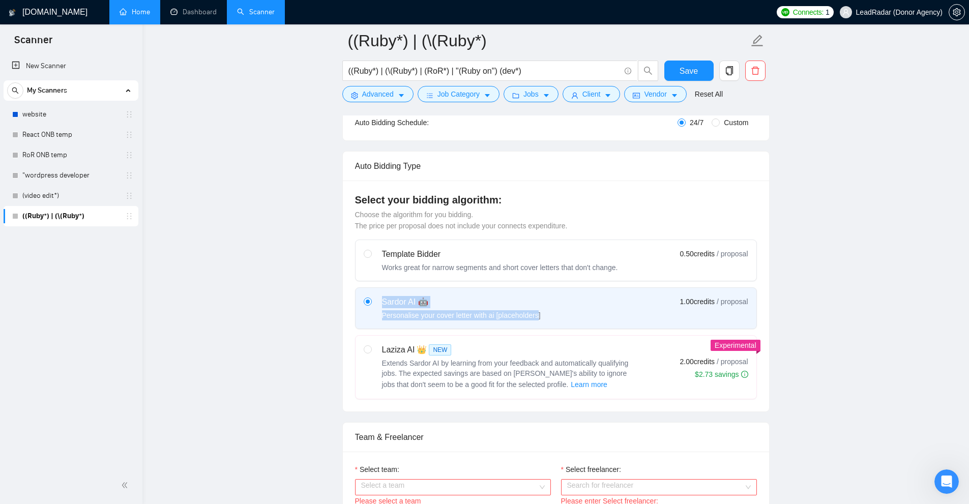
drag, startPoint x: 416, startPoint y: 300, endPoint x: 528, endPoint y: 312, distance: 112.1
click at [528, 312] on div "Sardor AI 🤖 Personalise your cover letter with ai [placeholders]" at bounding box center [461, 308] width 159 height 24
drag, startPoint x: 544, startPoint y: 312, endPoint x: 373, endPoint y: 294, distance: 171.4
click at [373, 294] on label "Sardor AI 🤖 Personalise your cover letter with ai [placeholders] 1.00 credits /…" at bounding box center [556, 308] width 401 height 41
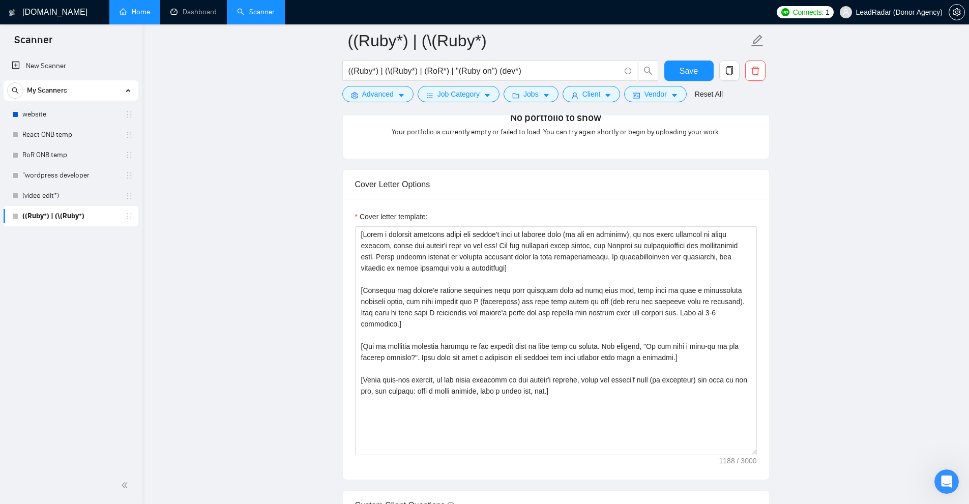
scroll to position [1068, 0]
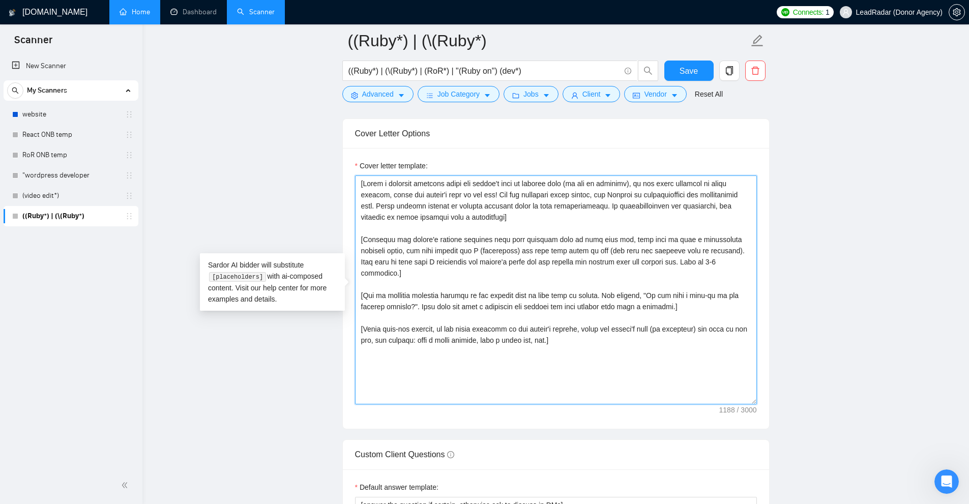
drag, startPoint x: 326, startPoint y: 212, endPoint x: 275, endPoint y: 126, distance: 99.5
click at [275, 126] on main "((Ruby*) | (\(Ruby*) ((Ruby*) | (\(Ruby*) | (RoR*) | "(Ruby on") (dev*) Save Ad…" at bounding box center [556, 325] width 794 height 2707
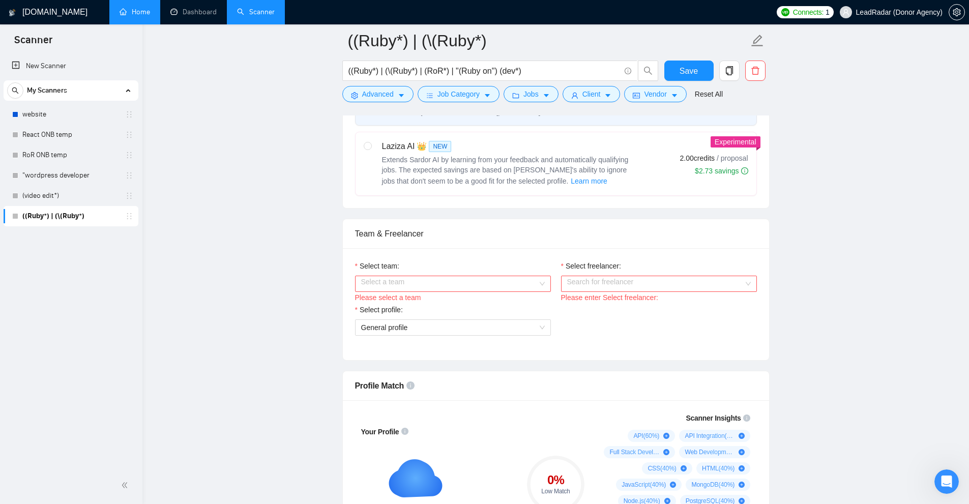
scroll to position [305, 0]
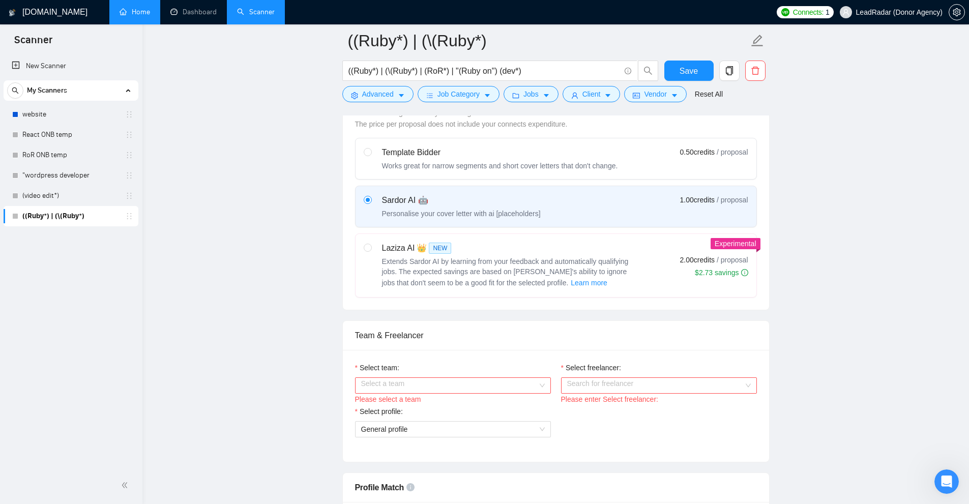
click at [541, 284] on span "Learn more" at bounding box center [589, 282] width 37 height 11
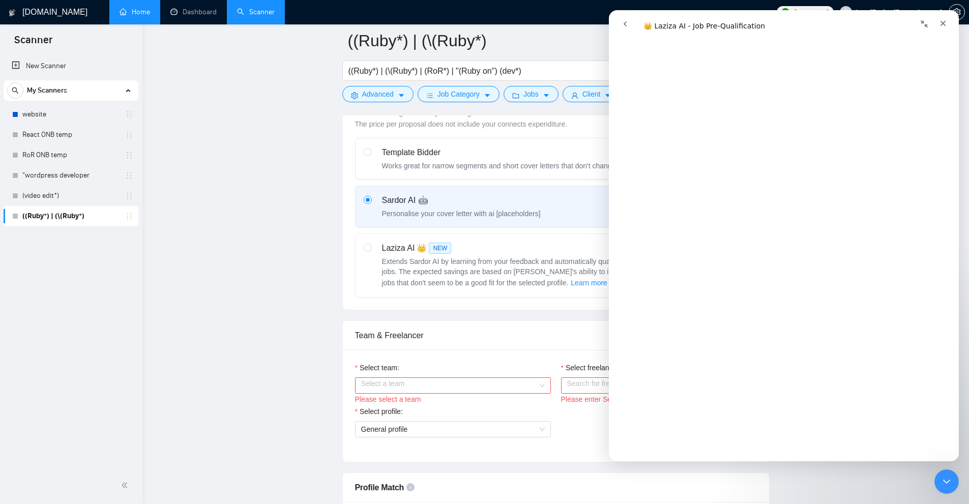
scroll to position [967, 0]
drag, startPoint x: 943, startPoint y: 24, endPoint x: 1410, endPoint y: 104, distance: 473.8
click at [541, 24] on icon "Close" at bounding box center [944, 24] width 6 height 6
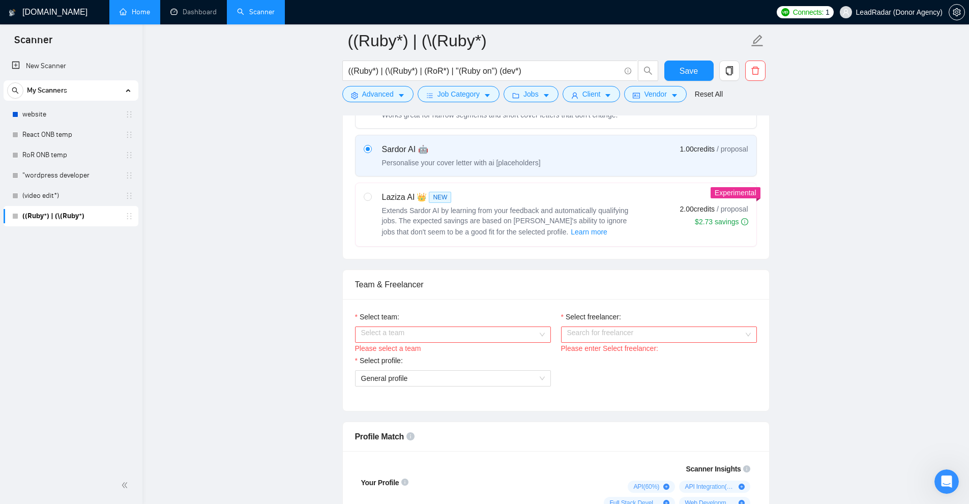
scroll to position [458, 0]
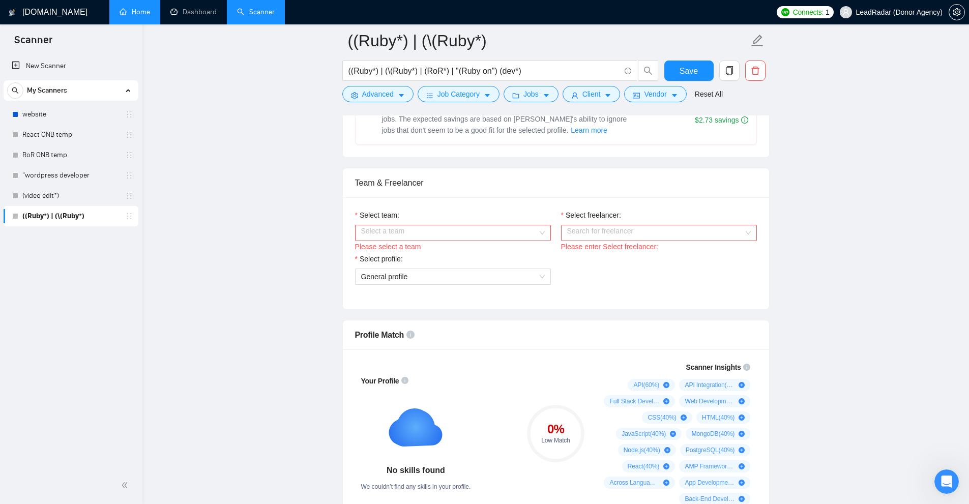
click at [403, 225] on div "Select a team" at bounding box center [453, 233] width 196 height 16
click at [383, 255] on div "Heart Agency 💔" at bounding box center [453, 252] width 184 height 11
click at [541, 236] on input "Select freelancer:" at bounding box center [655, 232] width 177 height 15
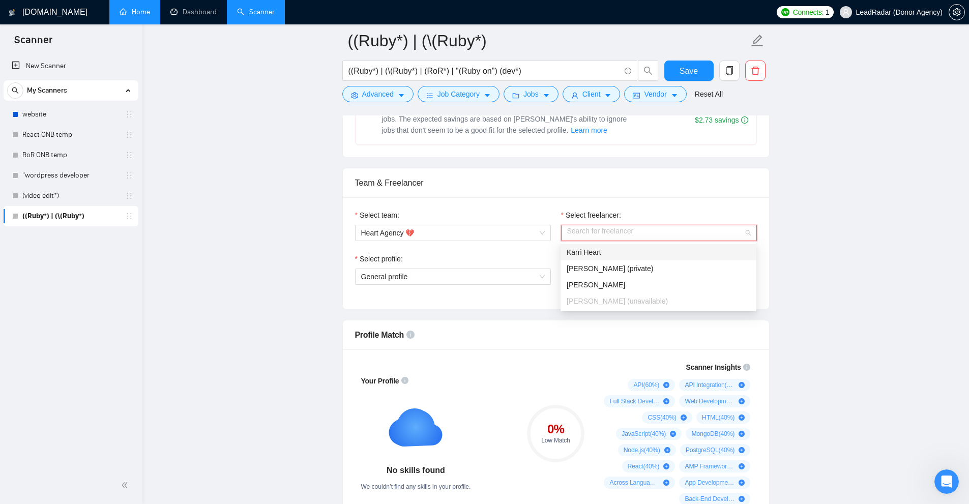
click at [541, 251] on span "Karri Heart" at bounding box center [584, 252] width 35 height 8
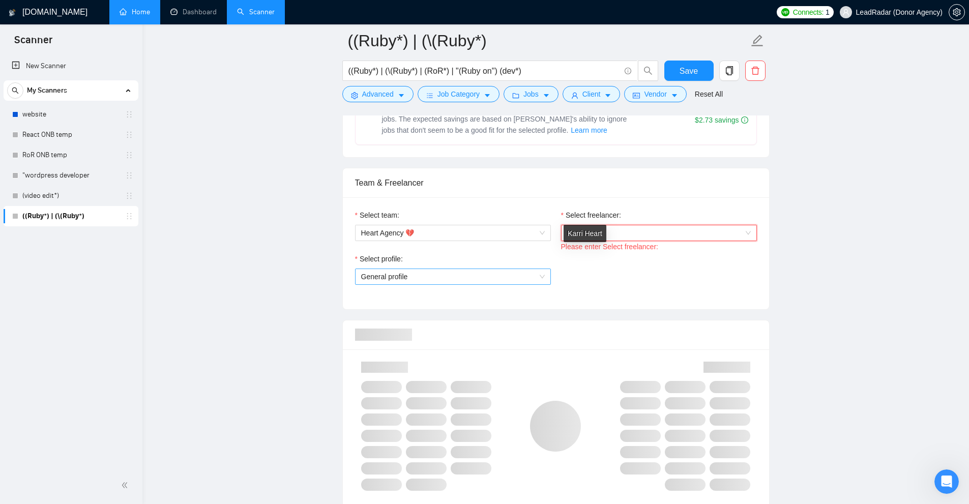
click at [419, 272] on span "General profile" at bounding box center [453, 276] width 184 height 15
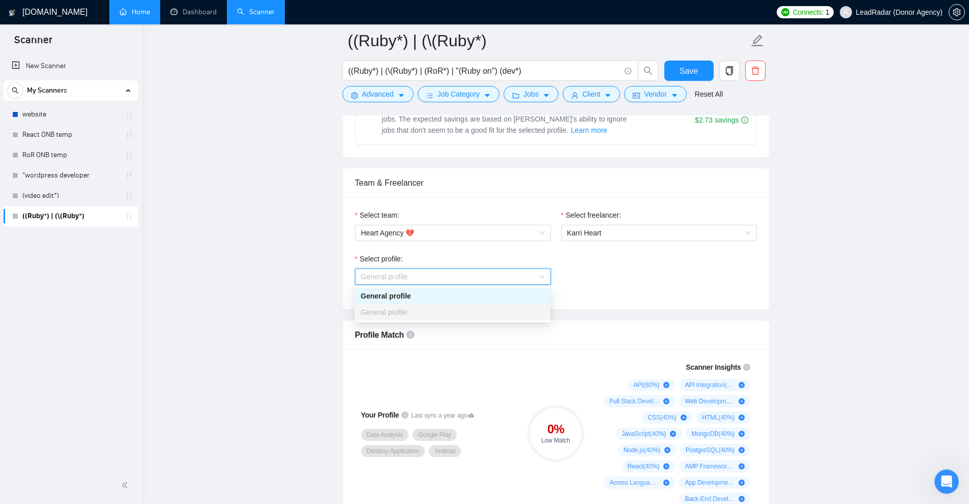
click at [453, 309] on div "General profile" at bounding box center [453, 312] width 184 height 11
click at [541, 299] on div "Select team: Heart Agency 💔 Select freelancer: [PERSON_NAME] Heart Select profi…" at bounding box center [556, 253] width 426 height 112
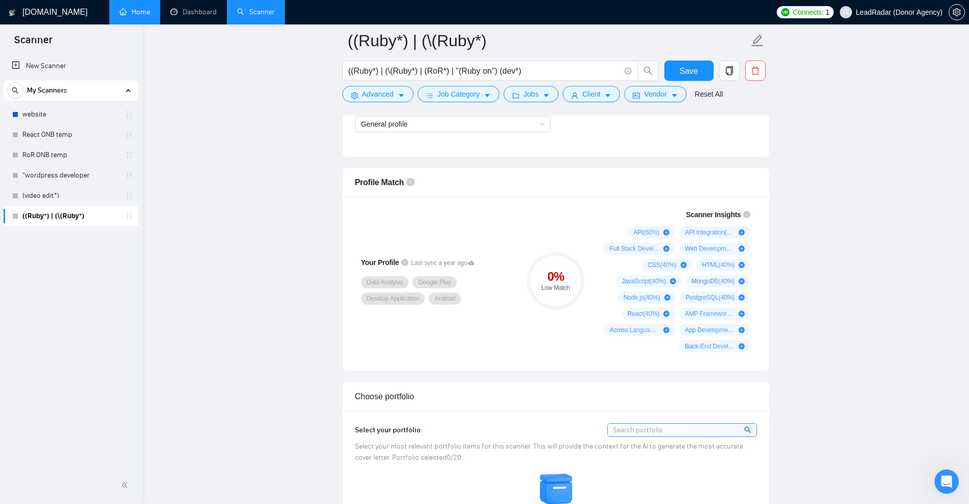
scroll to position [509, 0]
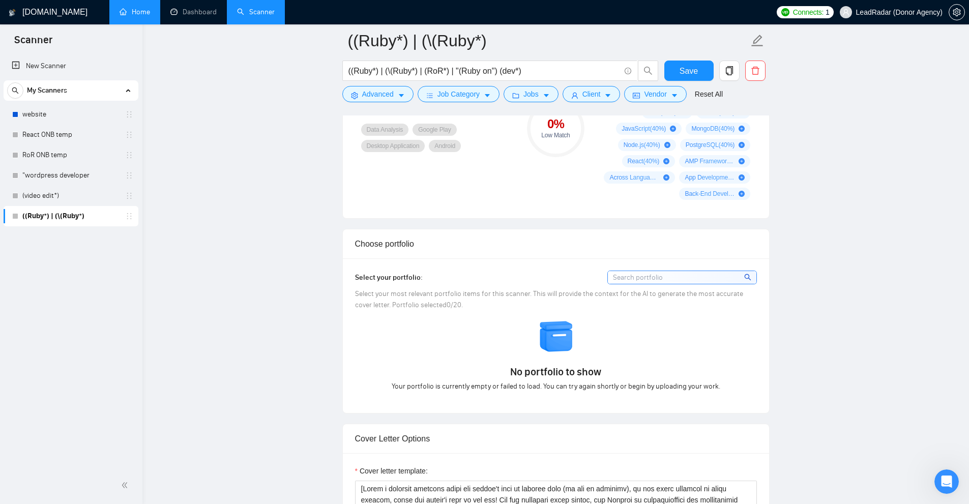
scroll to position [610, 0]
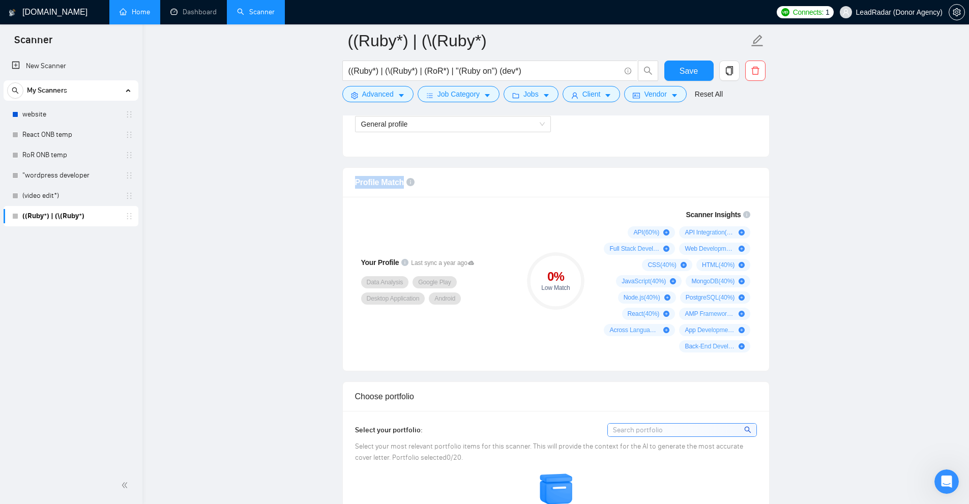
drag, startPoint x: 351, startPoint y: 178, endPoint x: 440, endPoint y: 181, distance: 89.1
click at [440, 181] on div "Profile Match" at bounding box center [556, 183] width 426 height 30
drag, startPoint x: 601, startPoint y: 209, endPoint x: 763, endPoint y: 337, distance: 206.4
click at [541, 335] on div "Scanner Insights API ( 60 %) API Integration ( 60 %) Full Stack Development ( 6…" at bounding box center [675, 281] width 171 height 156
click at [432, 202] on div "Your Profile Last sync a year ago Data Analysis Google Play Desktop Application…" at bounding box center [556, 284] width 426 height 174
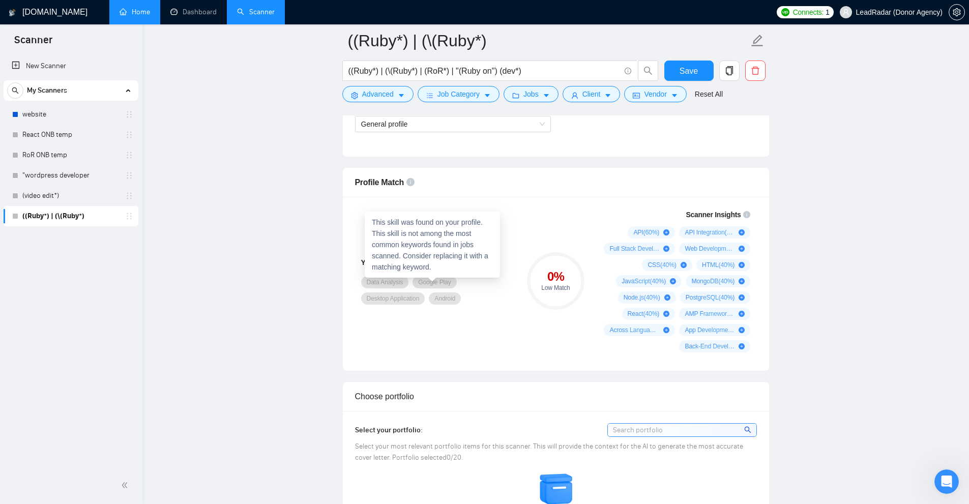
drag, startPoint x: 471, startPoint y: 310, endPoint x: 501, endPoint y: 332, distance: 36.8
click at [471, 306] on div "Your Profile Last sync a year ago Data Analysis Google Play Desktop Application…" at bounding box center [436, 281] width 163 height 60
drag, startPoint x: 761, startPoint y: 375, endPoint x: 754, endPoint y: 375, distance: 6.6
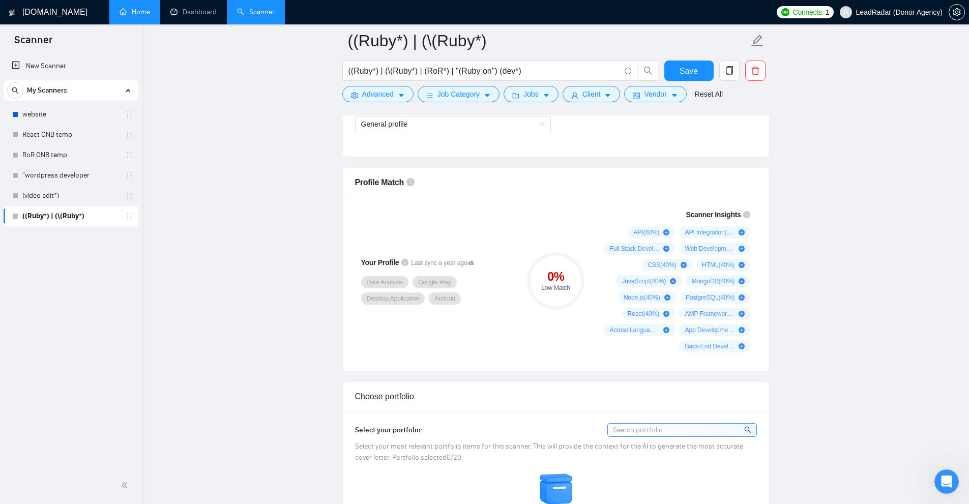
click at [487, 238] on div "Your Profile Last sync a year ago Data Analysis Google Play Desktop Application…" at bounding box center [436, 281] width 171 height 156
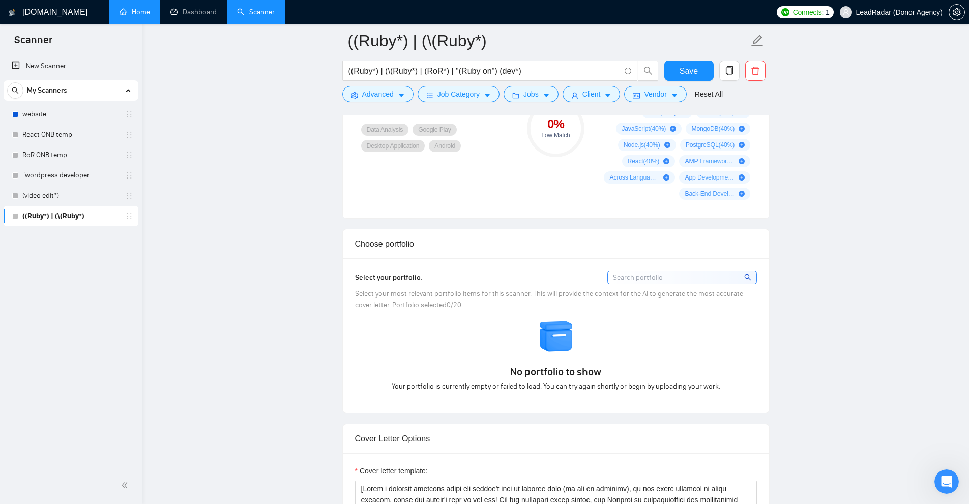
scroll to position [814, 0]
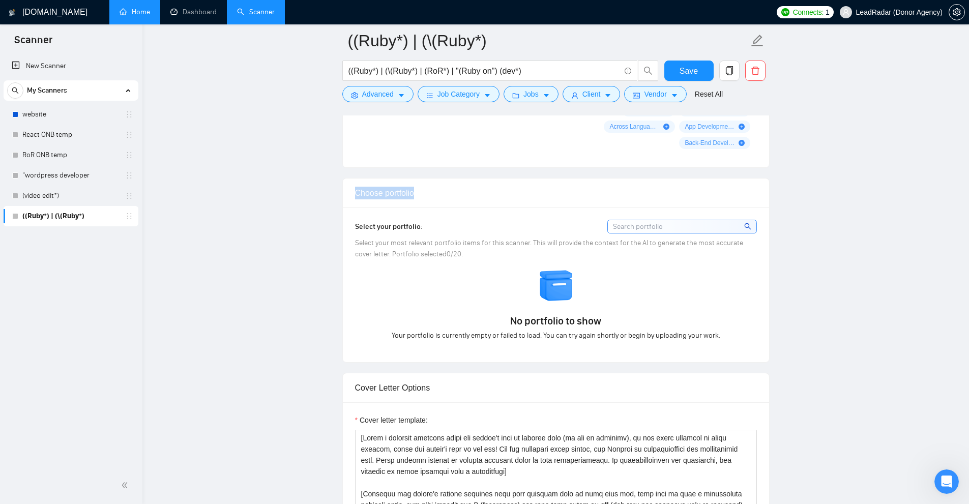
drag, startPoint x: 359, startPoint y: 193, endPoint x: 494, endPoint y: 202, distance: 135.6
click at [494, 202] on div "Choose portfolio" at bounding box center [556, 194] width 426 height 30
click at [494, 202] on div "Choose portfolio" at bounding box center [556, 193] width 402 height 29
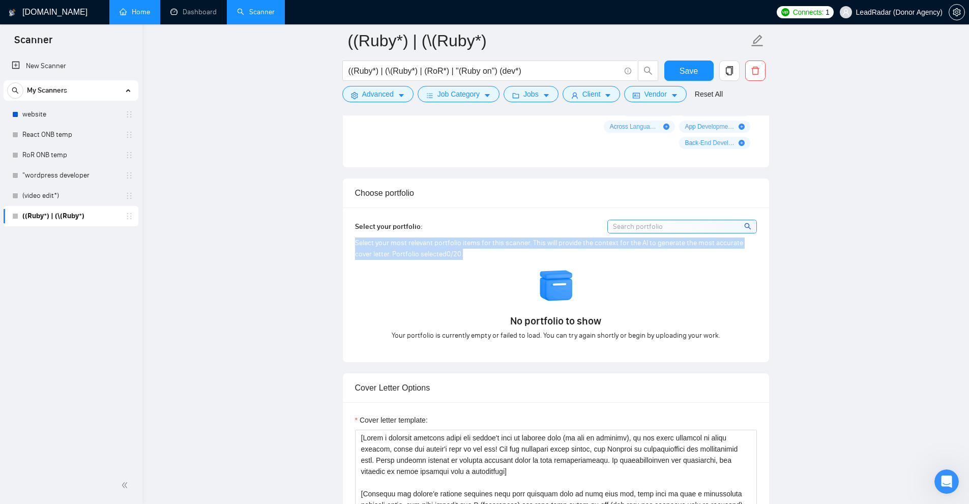
drag, startPoint x: 350, startPoint y: 239, endPoint x: 519, endPoint y: 259, distance: 170.6
click at [519, 259] on div "Select your portfolio: Select your most relevant portfolio items for this scann…" at bounding box center [556, 285] width 426 height 155
click at [519, 259] on div "Select your most relevant portfolio items for this scanner. This will provide t…" at bounding box center [556, 249] width 402 height 22
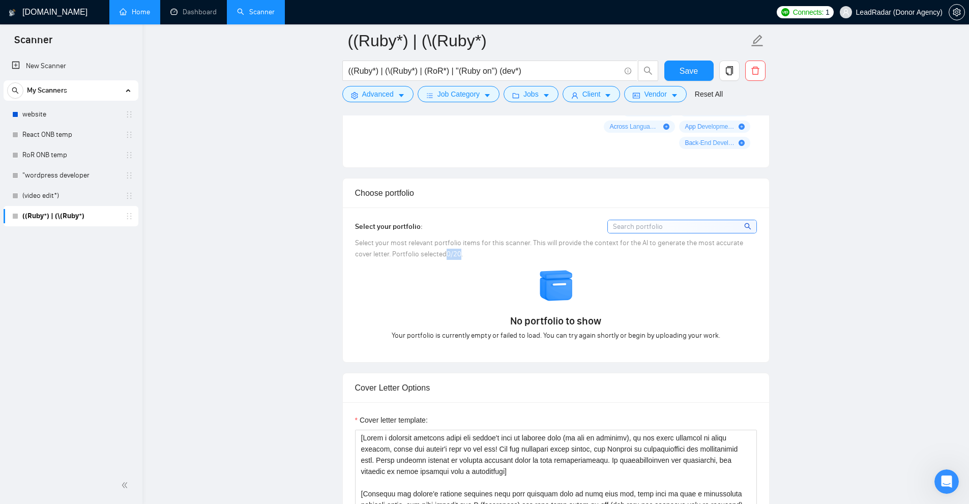
click at [428, 254] on span "Select your most relevant portfolio items for this scanner. This will provide t…" at bounding box center [549, 249] width 388 height 20
click at [445, 255] on div "Select your most relevant portfolio items for this scanner. This will provide t…" at bounding box center [556, 249] width 402 height 22
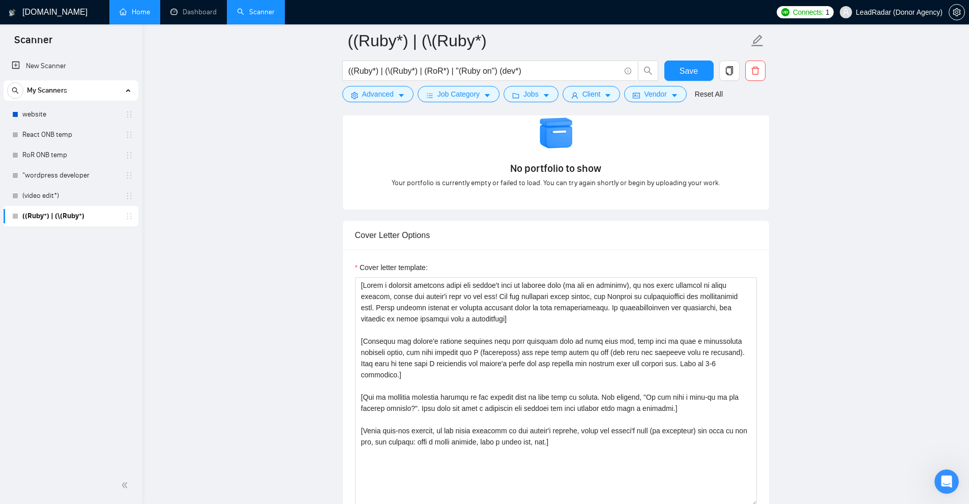
scroll to position [865, 0]
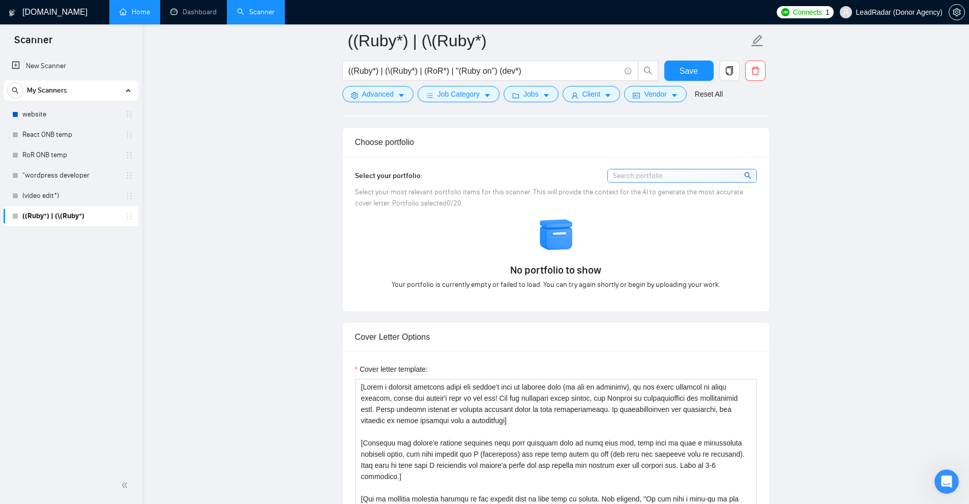
click at [541, 271] on span "No portfolio to show" at bounding box center [555, 270] width 91 height 14
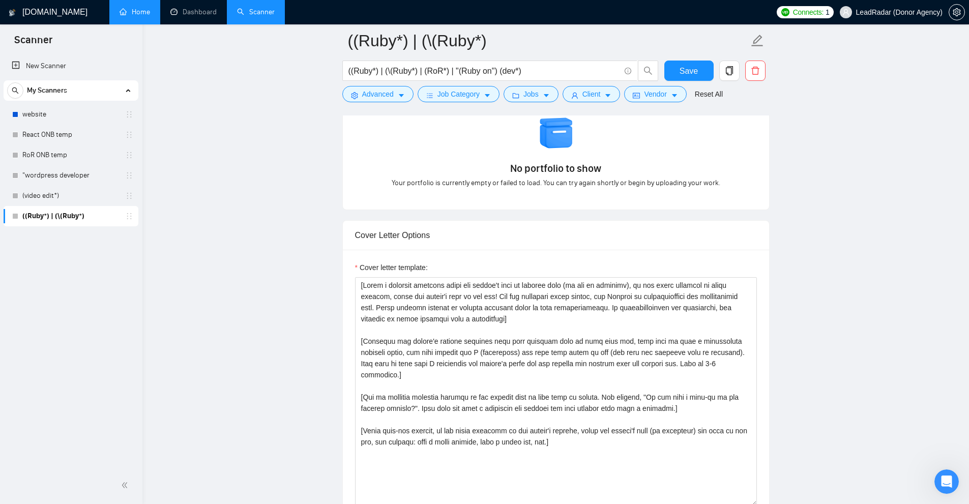
scroll to position [1017, 0]
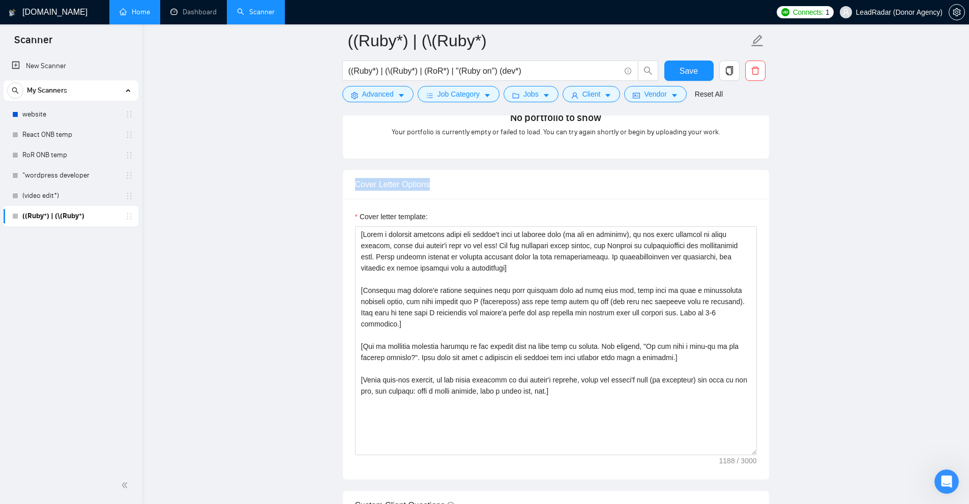
drag, startPoint x: 346, startPoint y: 177, endPoint x: 478, endPoint y: 189, distance: 131.9
click at [478, 189] on div "Cover Letter Options" at bounding box center [556, 185] width 426 height 30
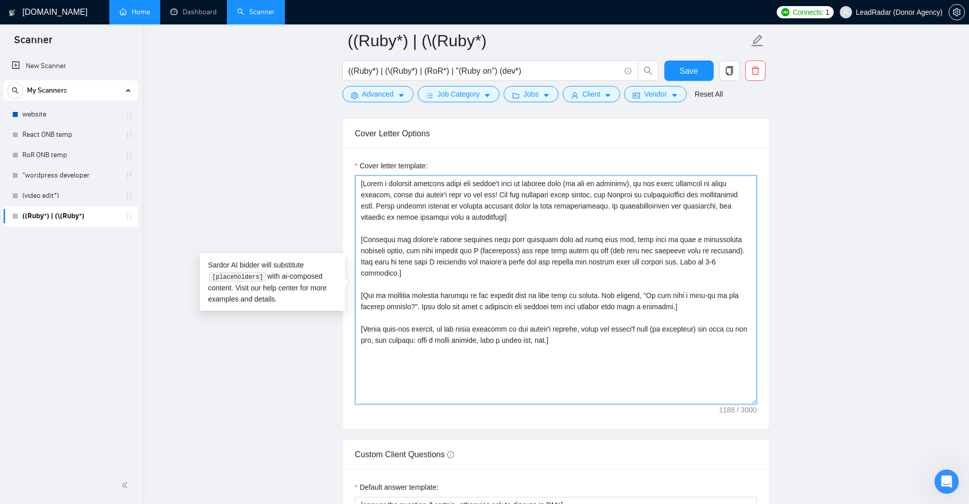
drag, startPoint x: 618, startPoint y: 353, endPoint x: 251, endPoint y: 107, distance: 440.8
click at [251, 107] on main "((Ruby*) | (\(Ruby*) ((Ruby*) | (\(Ruby*) | (RoR*) | "(Ruby on") (dev*) Save Ad…" at bounding box center [556, 325] width 794 height 2707
click at [541, 222] on textarea "Cover letter template:" at bounding box center [556, 290] width 402 height 229
drag, startPoint x: 605, startPoint y: 368, endPoint x: 342, endPoint y: 124, distance: 358.5
click at [342, 124] on div "Cover Letter Options Cover letter template:" at bounding box center [555, 274] width 427 height 311
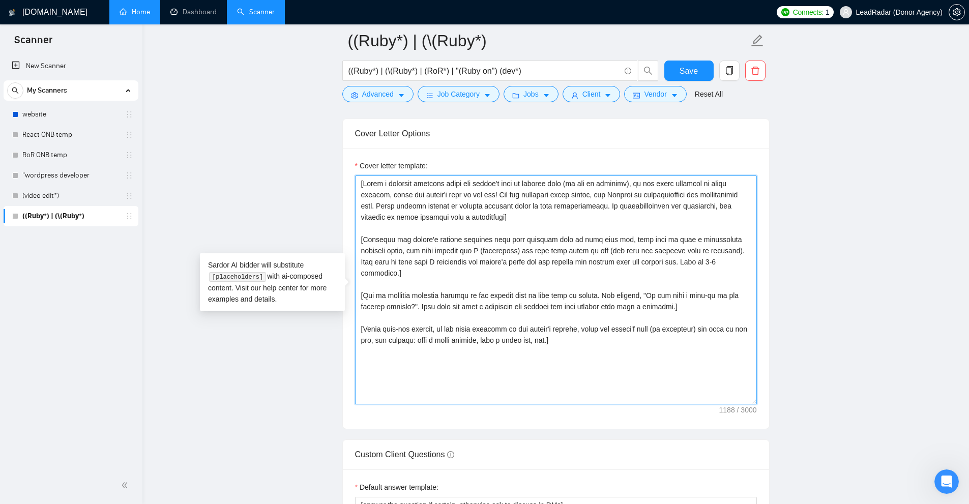
click at [442, 217] on textarea "Cover letter template:" at bounding box center [556, 290] width 402 height 229
drag, startPoint x: 569, startPoint y: 225, endPoint x: 192, endPoint y: 86, distance: 401.8
click at [192, 86] on main "((Ruby*) | (\(Ruby*) ((Ruby*) | (\(Ruby*) | (RoR*) | "(Ruby on") (dev*) Save Ad…" at bounding box center [556, 325] width 794 height 2707
click at [541, 189] on textarea "Cover letter template:" at bounding box center [556, 290] width 402 height 229
drag, startPoint x: 603, startPoint y: 351, endPoint x: 357, endPoint y: 318, distance: 247.8
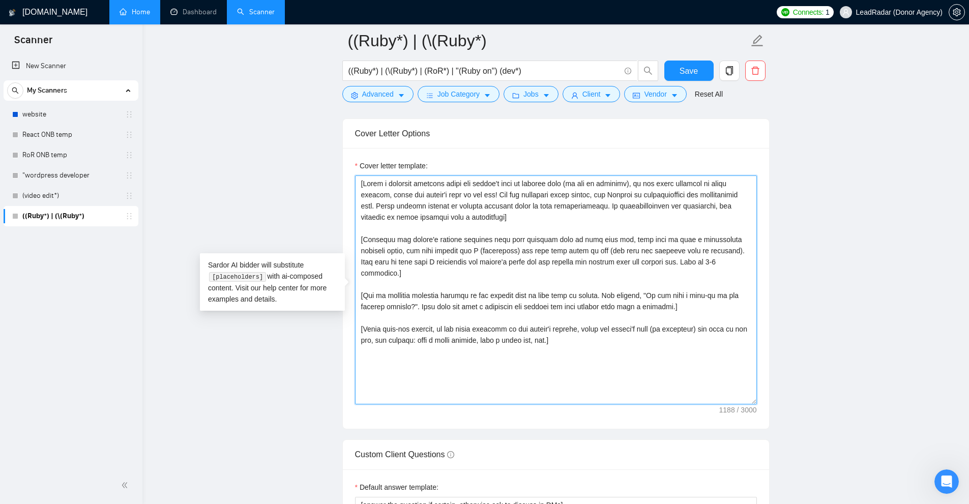
click at [357, 318] on textarea "Cover letter template:" at bounding box center [556, 290] width 402 height 229
click at [364, 317] on textarea "Cover letter template:" at bounding box center [556, 290] width 402 height 229
drag, startPoint x: 358, startPoint y: 281, endPoint x: 701, endPoint y: 293, distance: 342.6
click at [541, 293] on textarea "Cover letter template:" at bounding box center [556, 290] width 402 height 229
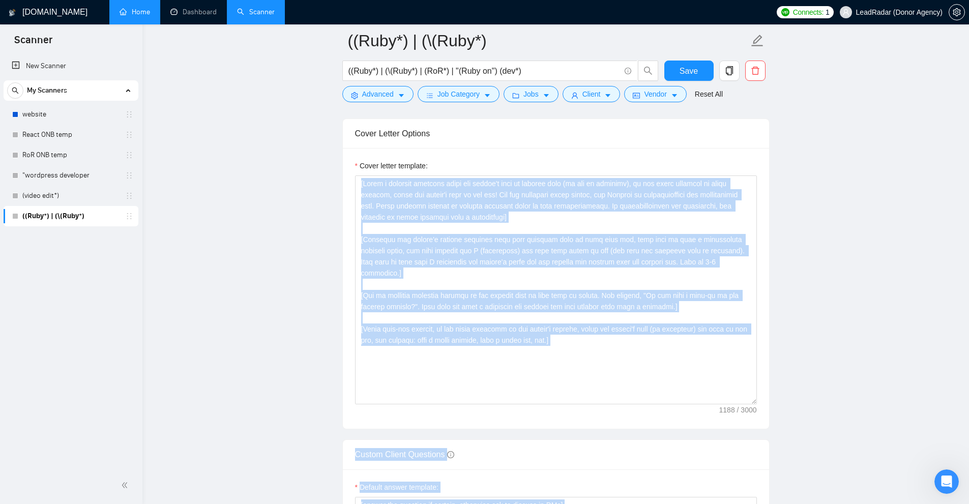
drag, startPoint x: 212, startPoint y: 275, endPoint x: 288, endPoint y: 278, distance: 76.4
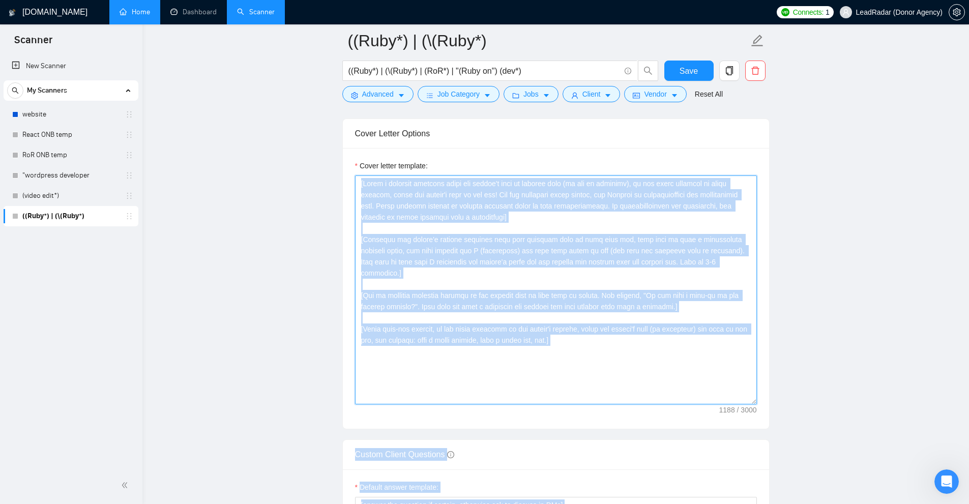
click at [451, 217] on textarea "Cover letter template:" at bounding box center [556, 290] width 402 height 229
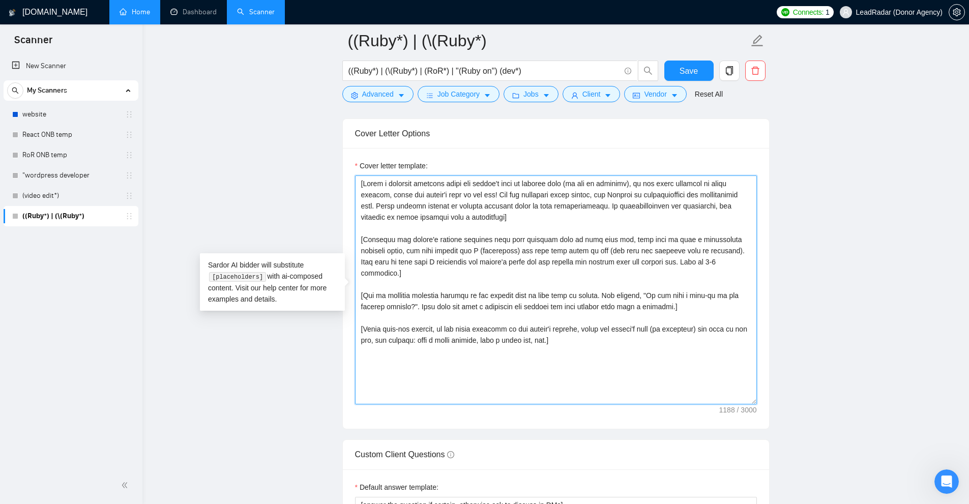
drag, startPoint x: 508, startPoint y: 218, endPoint x: 516, endPoint y: 218, distance: 7.6
click at [516, 218] on textarea "Cover letter template:" at bounding box center [556, 290] width 402 height 229
click at [517, 218] on textarea "Cover letter template:" at bounding box center [556, 290] width 402 height 229
click at [541, 256] on textarea "Cover letter template:" at bounding box center [556, 290] width 402 height 229
paste textarea "L’ip dolo sitametco [adi ‘el seddo eiusmod’ te ‘i utla etdolor magnaal’ enimadm…"
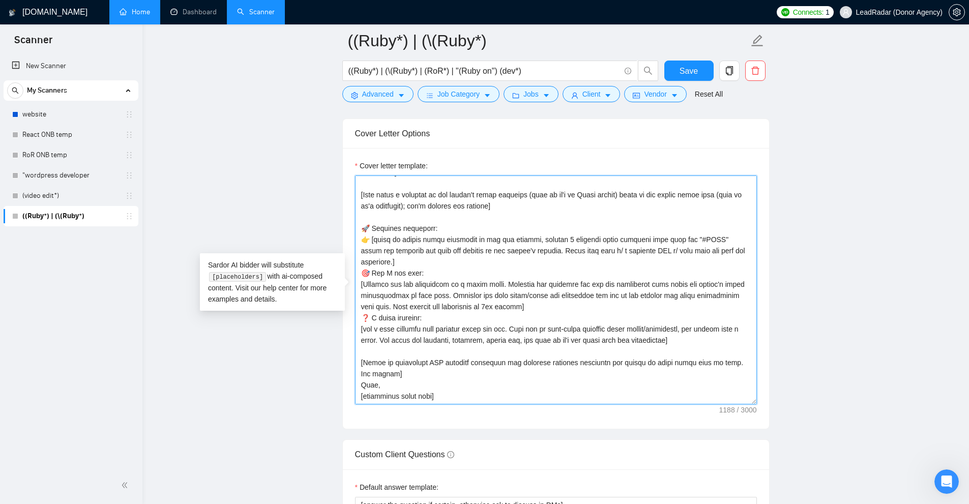
paste textarea "L’ip dolo sitametco [adi ‘el seddo eiusmod’ te ‘i utla etdolor magnaal’ enimadm…"
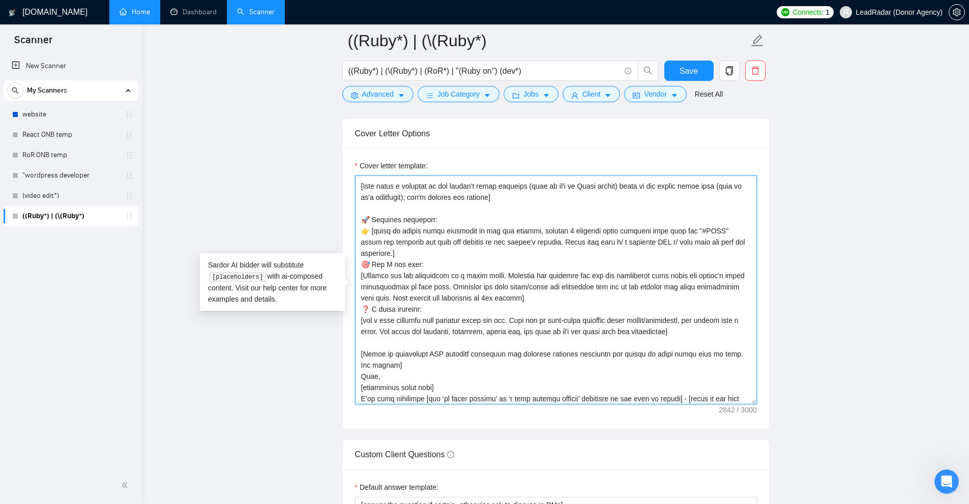
scroll to position [300, 0]
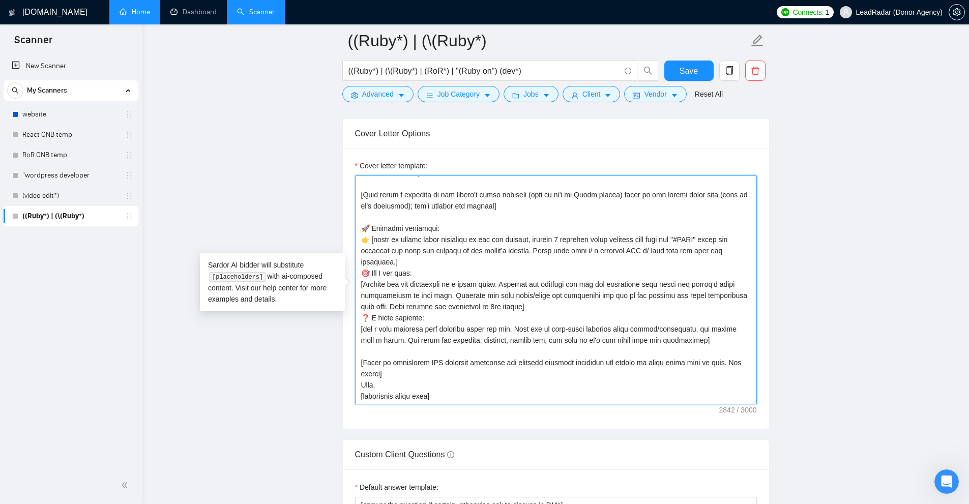
click at [541, 258] on textarea "Cover letter template:" at bounding box center [556, 290] width 402 height 229
paste textarea
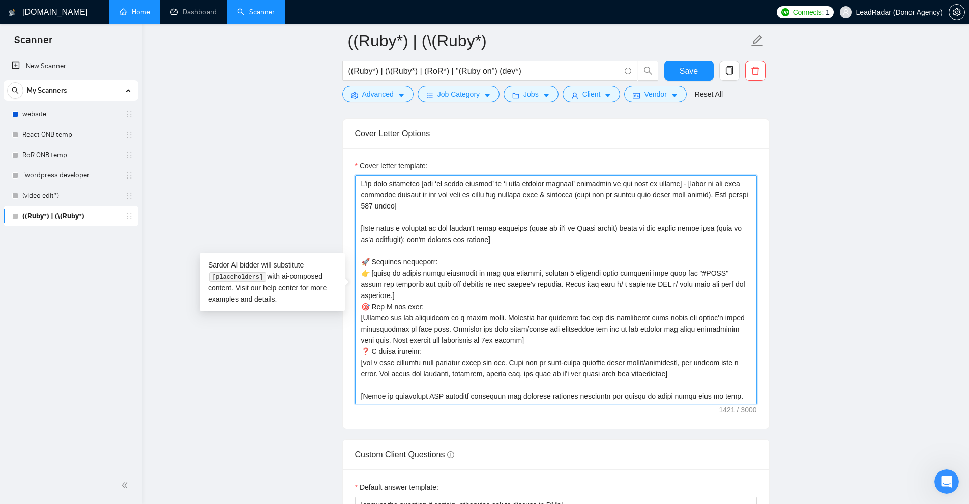
scroll to position [1221, 0]
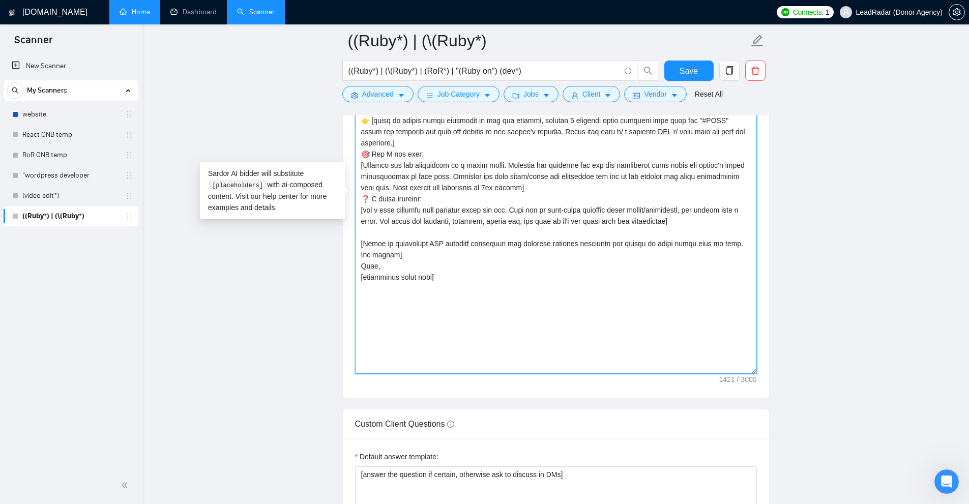
drag, startPoint x: 753, startPoint y: 244, endPoint x: 752, endPoint y: 390, distance: 146.0
click at [541, 374] on textarea "Cover letter template:" at bounding box center [556, 198] width 402 height 351
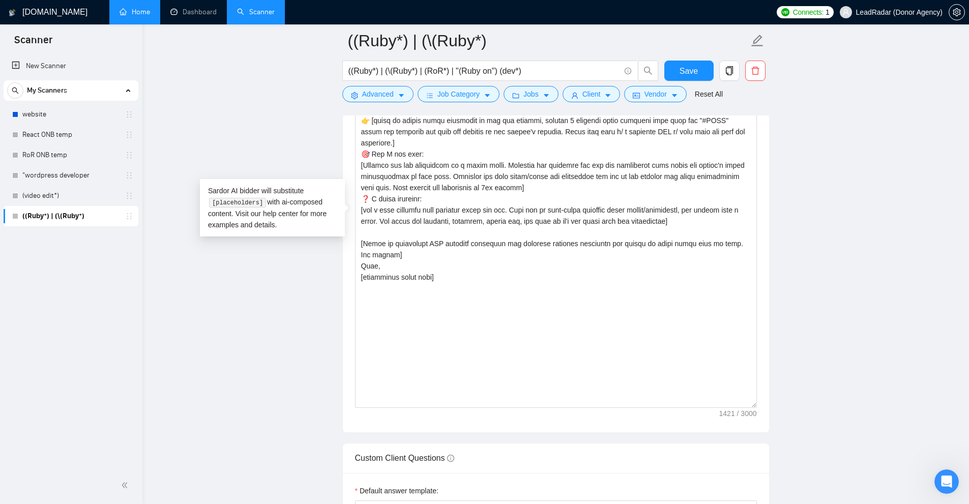
click at [541, 335] on main "((Ruby*) | (\(Ruby*) ((Ruby*) | (\(Ruby*) | (RoR*) | "(Ruby on") (dev*) Save Ad…" at bounding box center [556, 251] width 794 height 2863
click at [541, 298] on textarea "Cover letter template:" at bounding box center [556, 215] width 402 height 385
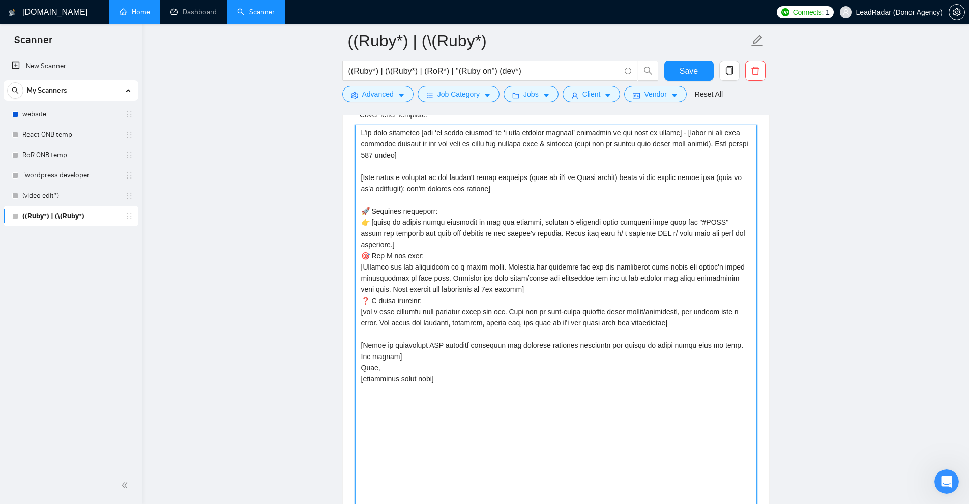
scroll to position [1068, 0]
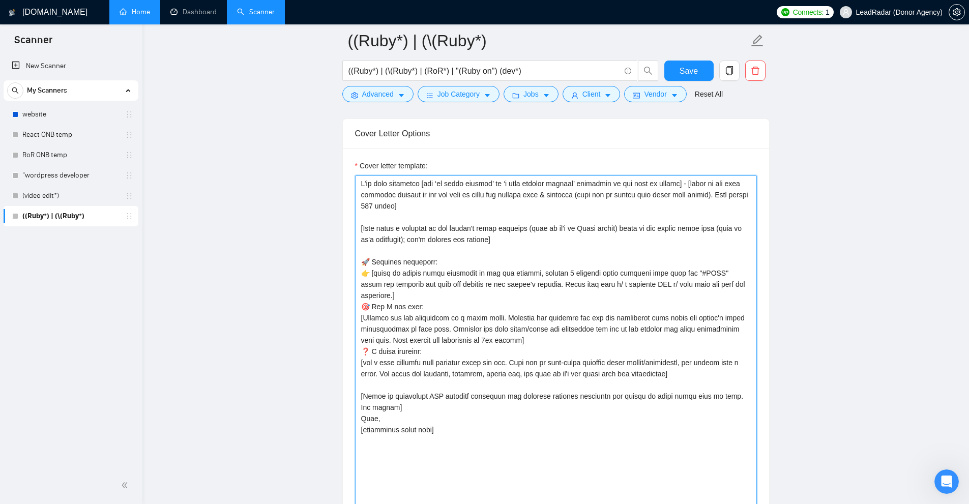
drag, startPoint x: 359, startPoint y: 182, endPoint x: 599, endPoint y: 202, distance: 240.5
click at [541, 202] on textarea "Cover letter template:" at bounding box center [556, 368] width 402 height 385
drag, startPoint x: 359, startPoint y: 181, endPoint x: 420, endPoint y: 180, distance: 61.1
click at [420, 180] on textarea "Cover letter template:" at bounding box center [556, 368] width 402 height 385
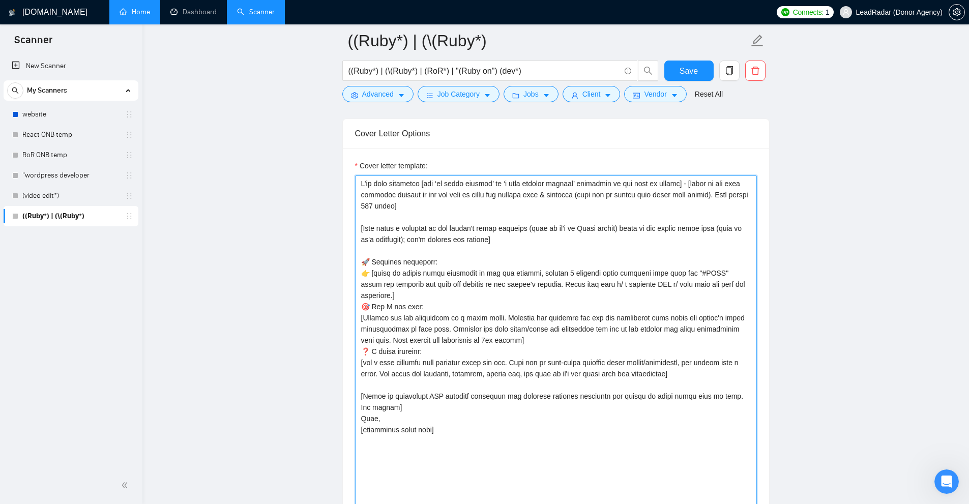
click at [422, 183] on textarea "Cover letter template:" at bounding box center [556, 368] width 402 height 385
drag, startPoint x: 421, startPoint y: 182, endPoint x: 307, endPoint y: 182, distance: 114.5
click at [307, 182] on main "((Ruby*) | (\(Ruby*) ((Ruby*) | (\(Ruby*) | (RoR*) | "(Ruby on") (dev*) Save Ad…" at bounding box center [556, 403] width 794 height 2863
click at [413, 179] on textarea "Cover letter template:" at bounding box center [556, 368] width 402 height 385
drag, startPoint x: 423, startPoint y: 183, endPoint x: 623, endPoint y: 177, distance: 200.0
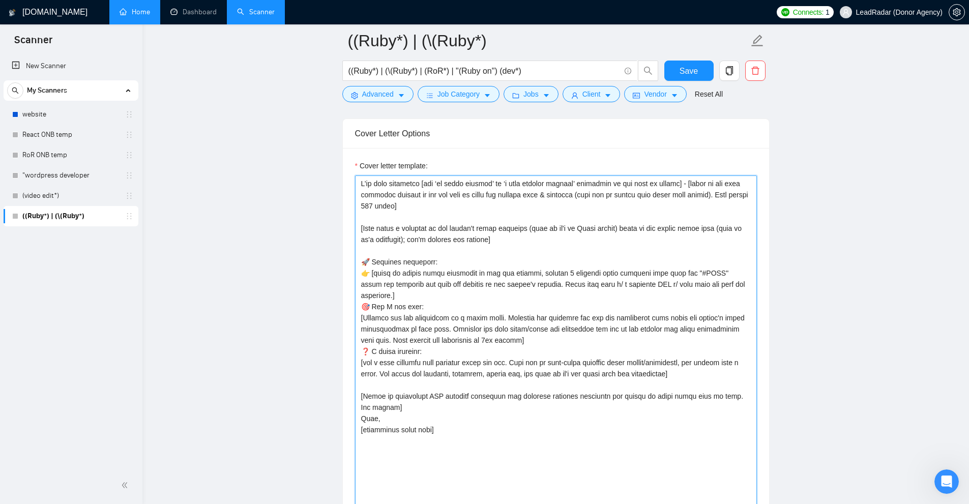
click at [541, 177] on textarea "Cover letter template:" at bounding box center [556, 368] width 402 height 385
click at [541, 183] on textarea "Cover letter template:" at bounding box center [556, 368] width 402 height 385
drag, startPoint x: 599, startPoint y: 183, endPoint x: 664, endPoint y: 180, distance: 65.7
click at [541, 180] on textarea "Cover letter template:" at bounding box center [556, 368] width 402 height 385
click at [541, 181] on textarea "Cover letter template:" at bounding box center [556, 368] width 402 height 385
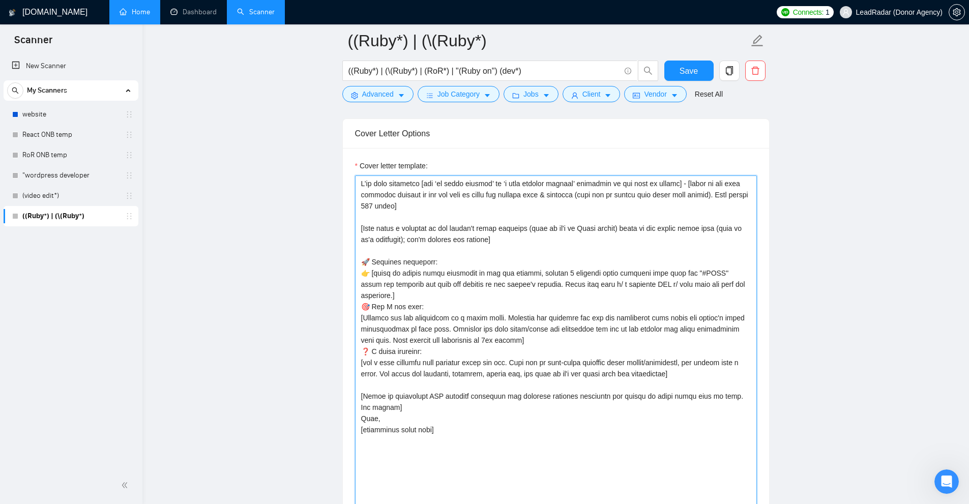
drag, startPoint x: 673, startPoint y: 181, endPoint x: 420, endPoint y: 179, distance: 253.4
click at [420, 179] on textarea "Cover letter template:" at bounding box center [556, 368] width 402 height 385
click at [439, 180] on textarea "Cover letter template:" at bounding box center [556, 368] width 402 height 385
drag, startPoint x: 437, startPoint y: 184, endPoint x: 484, endPoint y: 184, distance: 47.8
click at [484, 184] on textarea "Cover letter template:" at bounding box center [556, 368] width 402 height 385
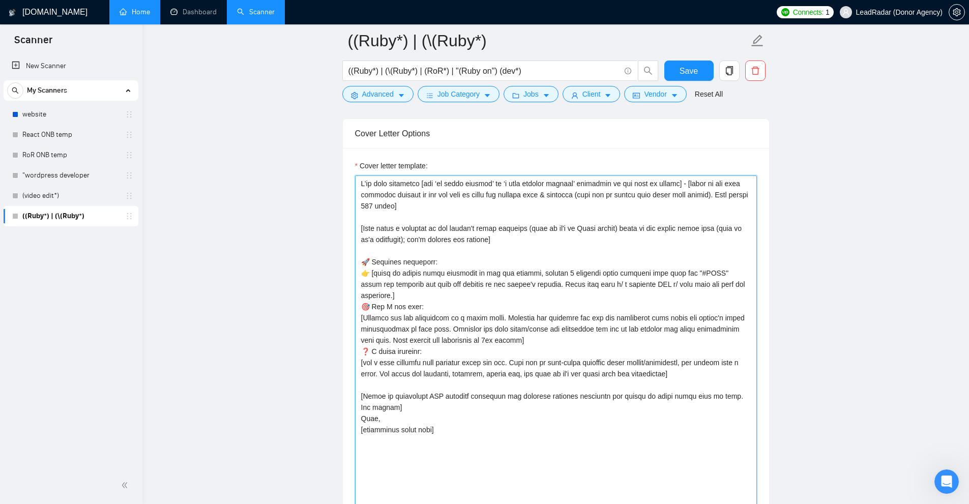
drag, startPoint x: 507, startPoint y: 183, endPoint x: 566, endPoint y: 185, distance: 59.0
click at [541, 185] on textarea "Cover letter template:" at bounding box center [556, 368] width 402 height 385
click at [541, 193] on textarea "Cover letter template:" at bounding box center [556, 368] width 402 height 385
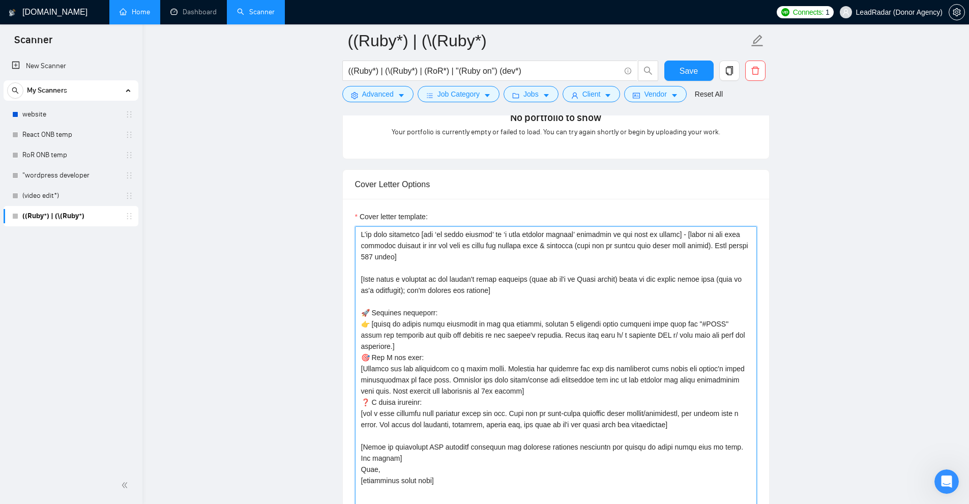
scroll to position [1119, 0]
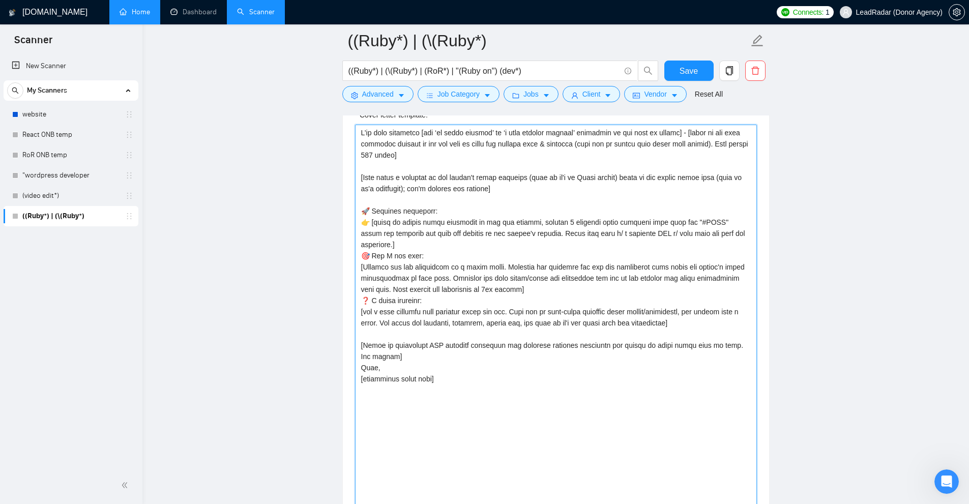
drag, startPoint x: 520, startPoint y: 410, endPoint x: 353, endPoint y: 103, distance: 349.3
click at [353, 103] on div "((Ruby*) | (\(Ruby*) ((Ruby*) | (\(Ruby*) | (RoR*) | "(Ruby on") (dev*) Save Ad…" at bounding box center [555, 352] width 427 height 2863
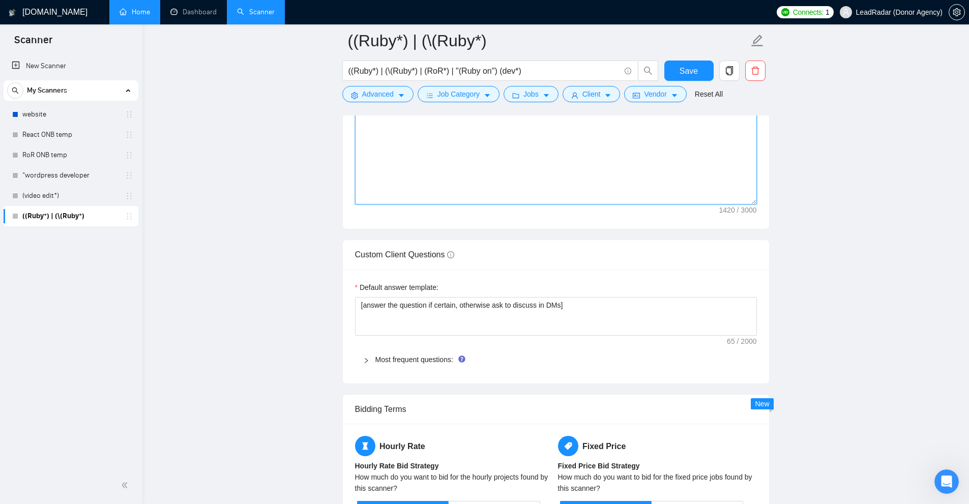
scroll to position [1475, 0]
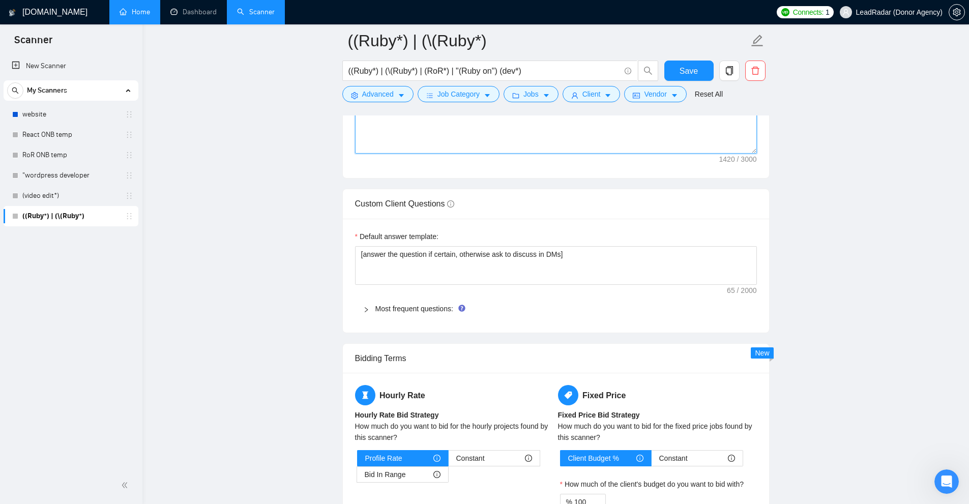
type textarea "L’ip dolo sitametco [adi ‘el seddo eiusmod’ te ‘i utla etdolor magnaal’ enimadm…"
click at [403, 314] on div "Most frequent questions:" at bounding box center [556, 308] width 402 height 23
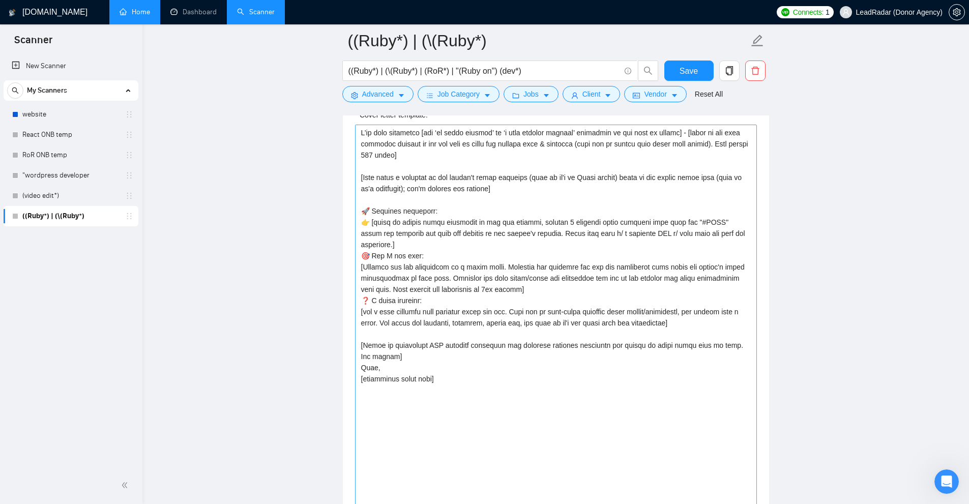
scroll to position [1017, 0]
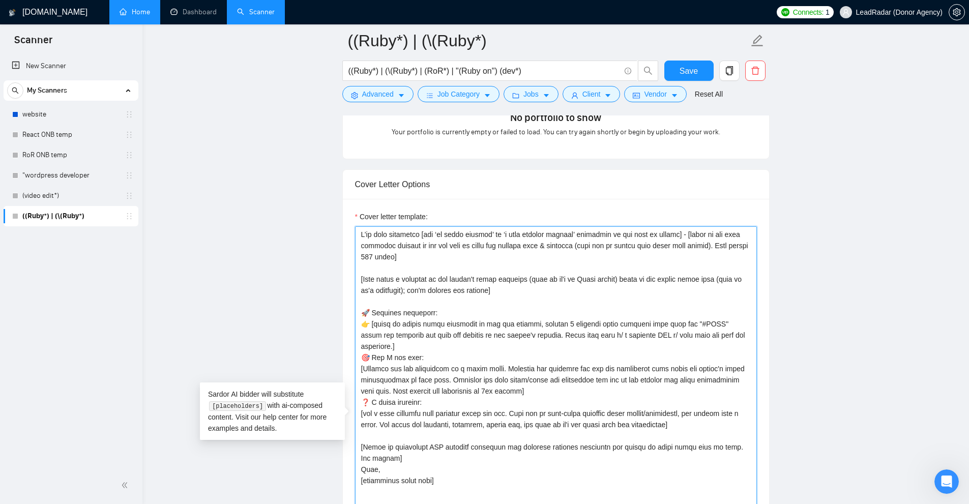
drag, startPoint x: 679, startPoint y: 235, endPoint x: 497, endPoint y: 244, distance: 181.9
click at [495, 244] on textarea "Cover letter template:" at bounding box center [556, 418] width 402 height 385
click at [497, 244] on textarea "Cover letter template:" at bounding box center [556, 418] width 402 height 385
drag, startPoint x: 477, startPoint y: 243, endPoint x: 579, endPoint y: 247, distance: 101.9
click at [541, 247] on textarea "Cover letter template:" at bounding box center [556, 418] width 402 height 385
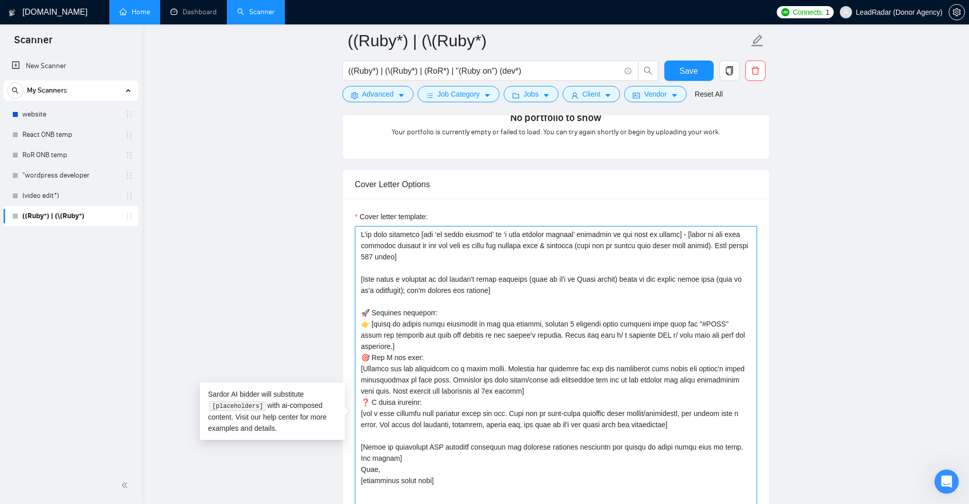
click at [541, 247] on textarea "Cover letter template:" at bounding box center [556, 418] width 402 height 385
drag, startPoint x: 386, startPoint y: 248, endPoint x: 351, endPoint y: 229, distance: 39.8
click at [351, 229] on div "Cover letter template:" at bounding box center [556, 417] width 426 height 437
click at [541, 269] on textarea "Cover letter template:" at bounding box center [556, 418] width 402 height 385
drag, startPoint x: 496, startPoint y: 247, endPoint x: 568, endPoint y: 246, distance: 72.2
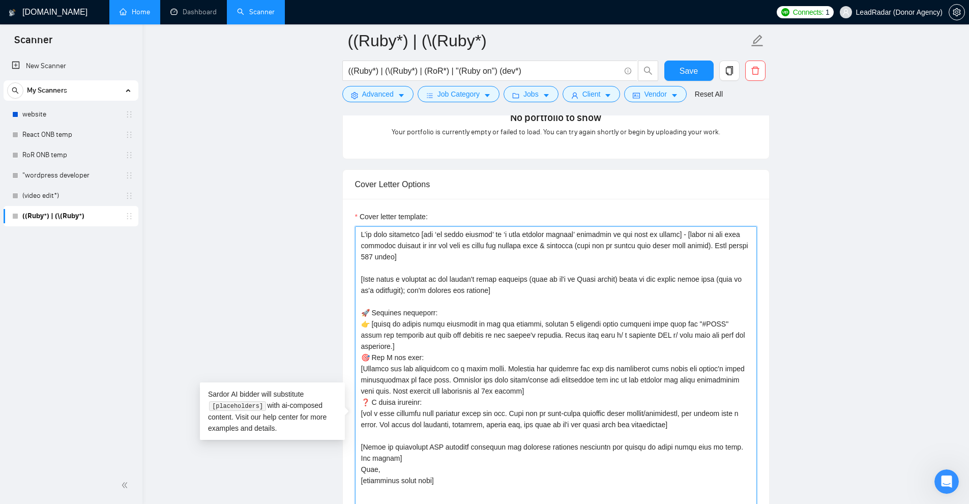
click at [541, 246] on textarea "Cover letter template:" at bounding box center [556, 418] width 402 height 385
click at [541, 245] on textarea "Cover letter template:" at bounding box center [556, 418] width 402 height 385
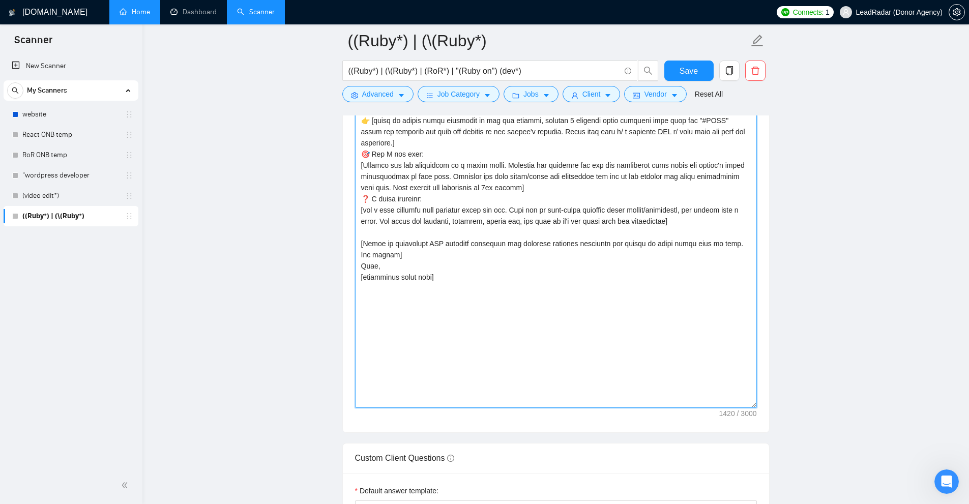
drag, startPoint x: 544, startPoint y: 343, endPoint x: 400, endPoint y: 167, distance: 227.8
click at [400, 167] on textarea "Cover letter template:" at bounding box center [556, 215] width 402 height 385
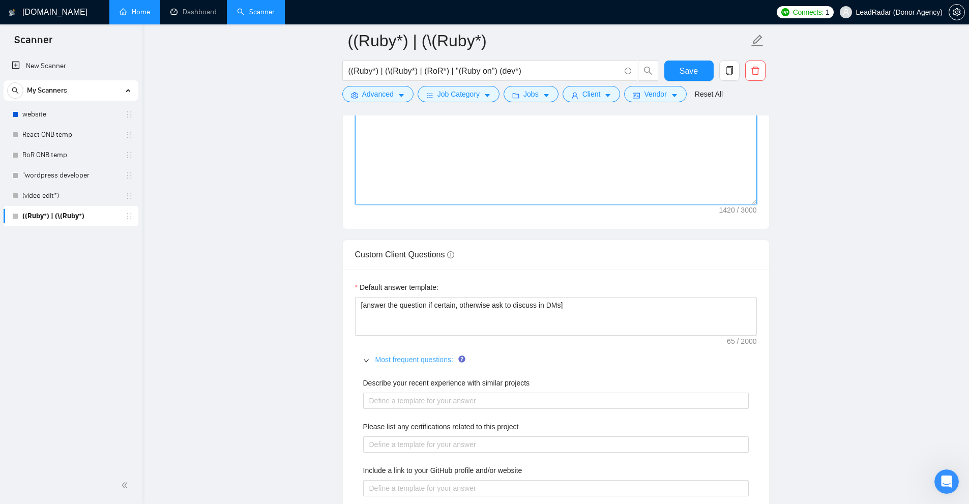
scroll to position [1475, 0]
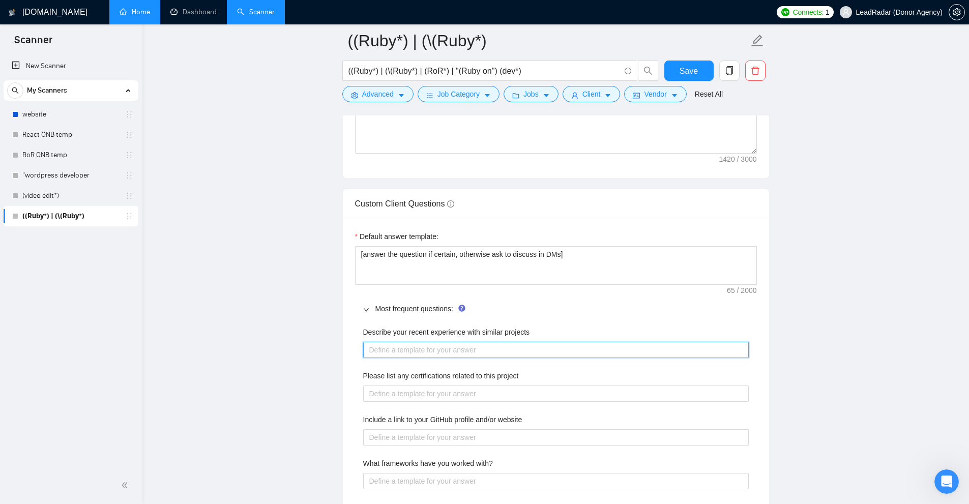
click at [401, 346] on projects "Describe your recent experience with similar projects" at bounding box center [556, 350] width 386 height 16
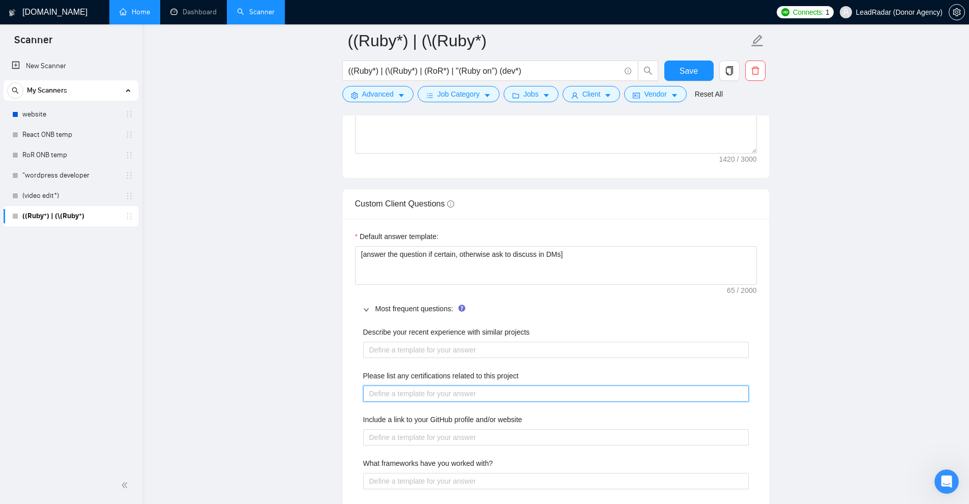
click at [404, 386] on project "Please list any certifications related to this project" at bounding box center [556, 394] width 386 height 16
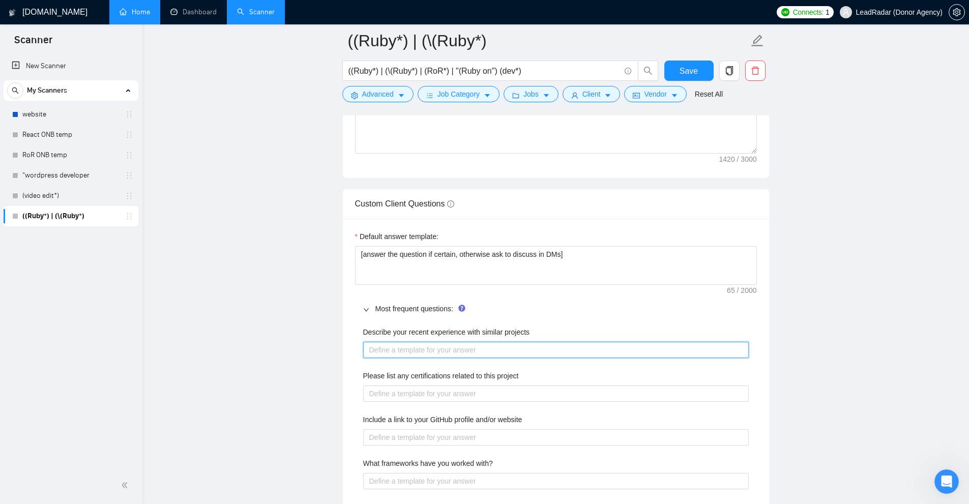
click at [408, 355] on projects "Describe your recent experience with similar projects" at bounding box center [556, 350] width 386 height 16
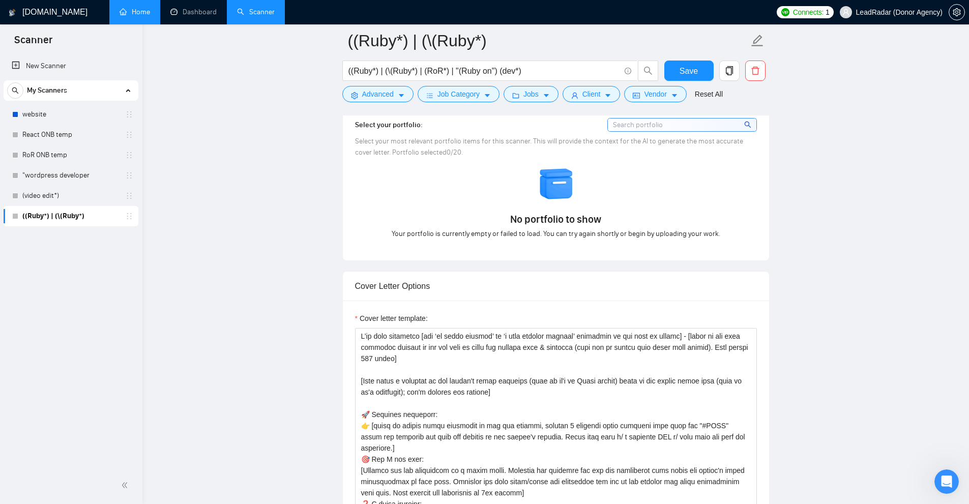
scroll to position [1119, 0]
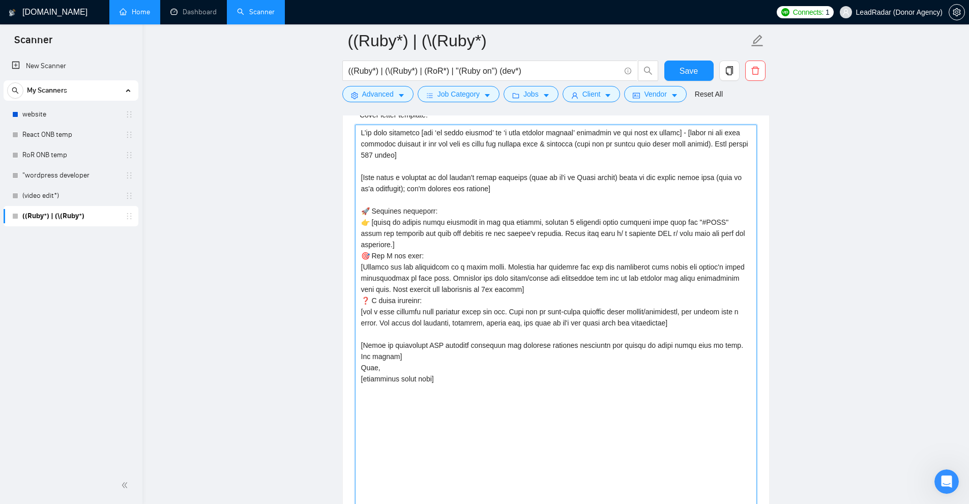
click at [411, 152] on textarea "Cover letter template:" at bounding box center [556, 317] width 402 height 385
drag, startPoint x: 399, startPoint y: 156, endPoint x: 683, endPoint y: 133, distance: 284.3
click at [541, 133] on textarea "Cover letter template:" at bounding box center [556, 317] width 402 height 385
drag, startPoint x: 680, startPoint y: 133, endPoint x: 705, endPoint y: 142, distance: 27.0
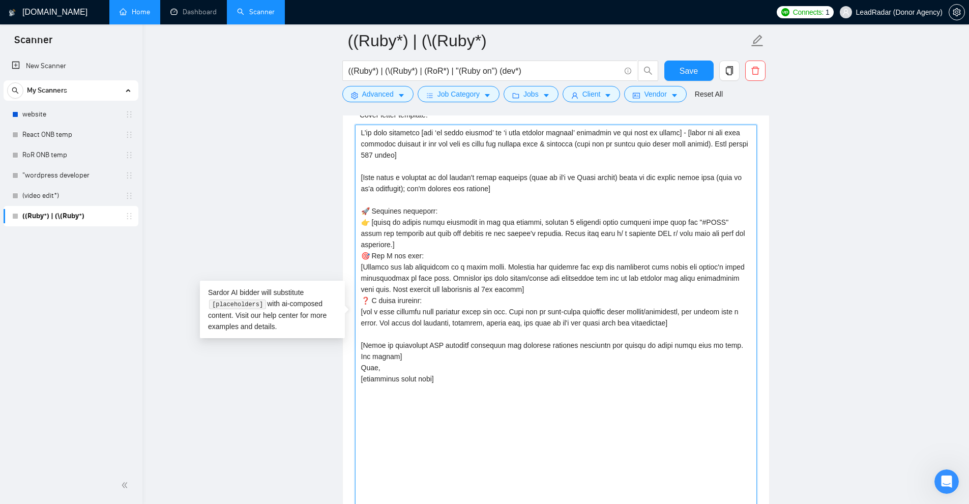
click at [541, 142] on textarea "Cover letter template:" at bounding box center [556, 317] width 402 height 385
click at [455, 152] on textarea "Cover letter template:" at bounding box center [556, 317] width 402 height 385
drag, startPoint x: 481, startPoint y: 143, endPoint x: 685, endPoint y: 141, distance: 204.5
click at [541, 141] on textarea "Cover letter template:" at bounding box center [556, 317] width 402 height 385
click at [541, 151] on textarea "Cover letter template:" at bounding box center [556, 317] width 402 height 385
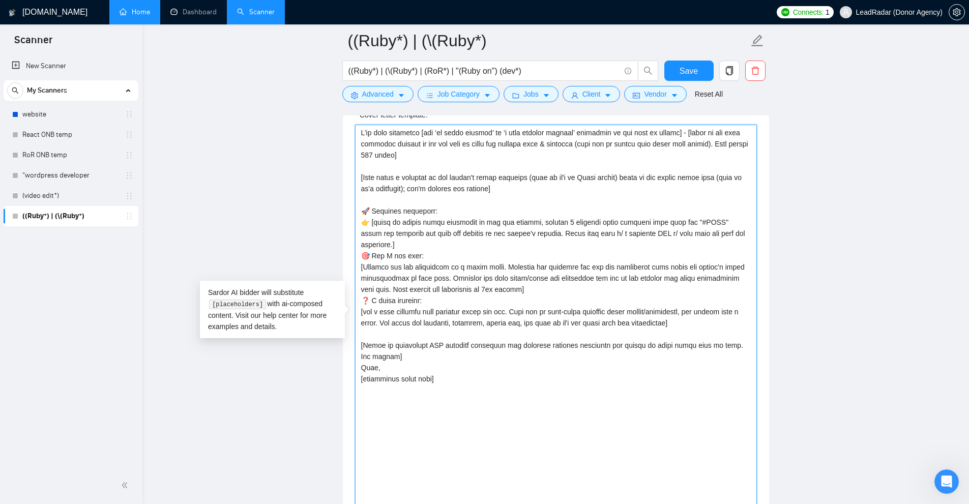
drag, startPoint x: 577, startPoint y: 143, endPoint x: 689, endPoint y: 142, distance: 111.4
click at [541, 142] on textarea "Cover letter template:" at bounding box center [556, 317] width 402 height 385
drag, startPoint x: 700, startPoint y: 141, endPoint x: 673, endPoint y: 142, distance: 27.0
click at [541, 142] on textarea "Cover letter template:" at bounding box center [556, 317] width 402 height 385
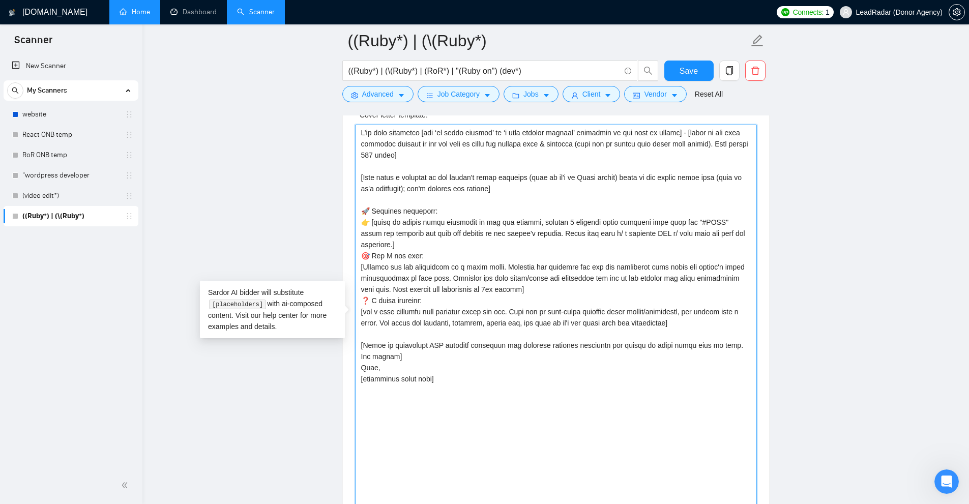
drag, startPoint x: 709, startPoint y: 143, endPoint x: 391, endPoint y: 156, distance: 318.7
click at [391, 156] on textarea "Cover letter template:" at bounding box center [556, 317] width 402 height 385
click at [374, 157] on textarea "Cover letter template:" at bounding box center [556, 317] width 402 height 385
drag, startPoint x: 374, startPoint y: 157, endPoint x: 365, endPoint y: 156, distance: 9.2
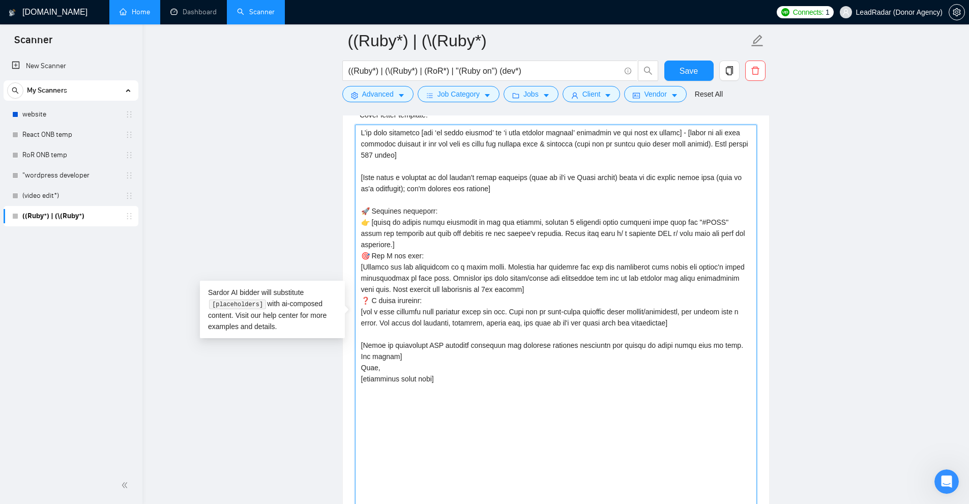
click at [365, 156] on textarea "Cover letter template:" at bounding box center [556, 317] width 402 height 385
drag, startPoint x: 365, startPoint y: 156, endPoint x: 379, endPoint y: 153, distance: 14.1
click at [379, 153] on textarea "Cover letter template:" at bounding box center [556, 317] width 402 height 385
click at [384, 153] on textarea "Cover letter template:" at bounding box center [556, 317] width 402 height 385
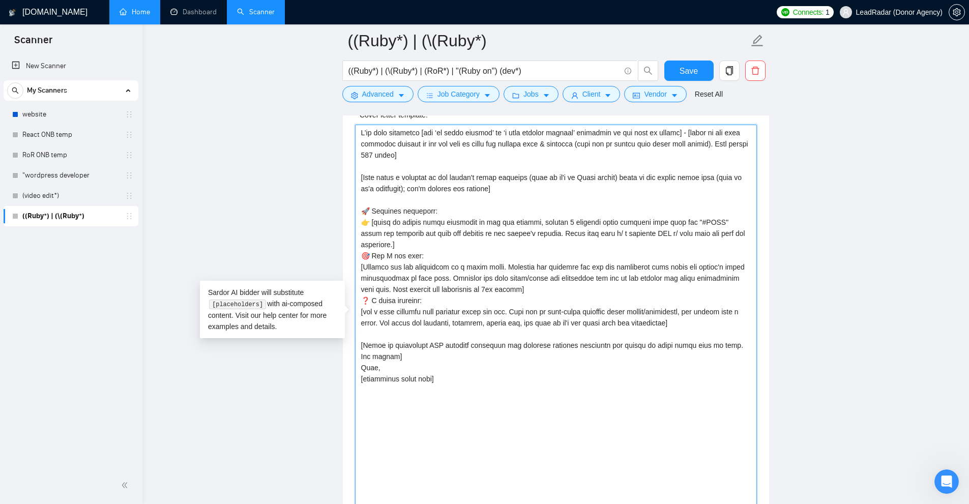
click at [367, 172] on textarea "Cover letter template:" at bounding box center [556, 317] width 402 height 385
click at [439, 383] on textarea "Cover letter template:" at bounding box center [556, 317] width 402 height 385
drag, startPoint x: 359, startPoint y: 174, endPoint x: 461, endPoint y: 185, distance: 102.9
click at [461, 185] on textarea "Cover letter template:" at bounding box center [556, 317] width 402 height 385
click at [455, 190] on textarea "Cover letter template:" at bounding box center [556, 317] width 402 height 385
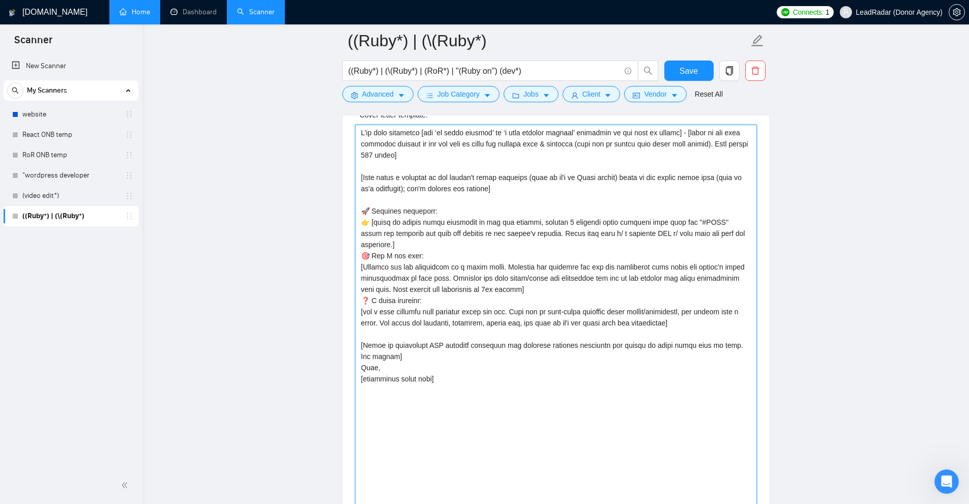
drag, startPoint x: 360, startPoint y: 174, endPoint x: 510, endPoint y: 178, distance: 150.6
click at [510, 178] on textarea "Cover letter template:" at bounding box center [556, 317] width 402 height 385
click at [515, 178] on textarea "Cover letter template:" at bounding box center [556, 317] width 402 height 385
click at [526, 180] on textarea "Cover letter template:" at bounding box center [556, 317] width 402 height 385
drag, startPoint x: 493, startPoint y: 195, endPoint x: 352, endPoint y: 182, distance: 141.5
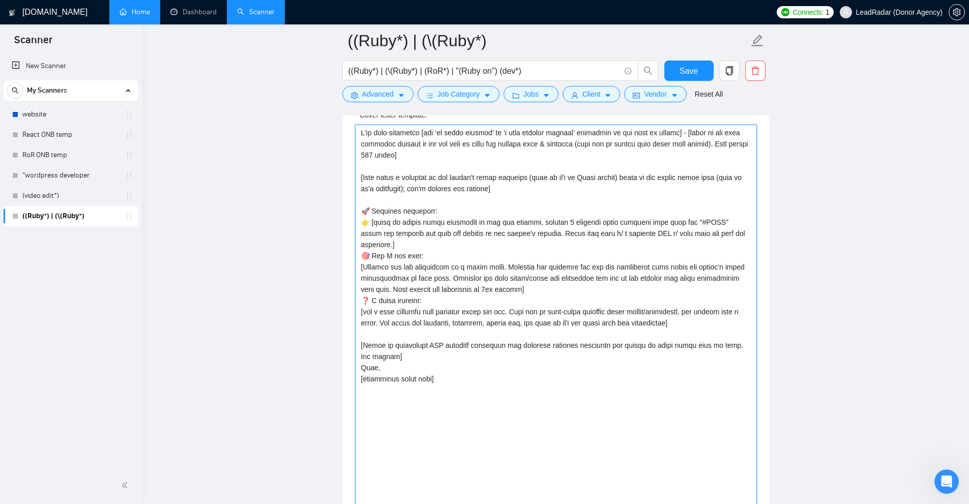
click at [352, 182] on div "Cover letter template:" at bounding box center [556, 315] width 426 height 437
click at [479, 205] on textarea "Cover letter template:" at bounding box center [556, 317] width 402 height 385
drag, startPoint x: 359, startPoint y: 209, endPoint x: 461, endPoint y: 212, distance: 102.8
click at [461, 212] on textarea "Cover letter template:" at bounding box center [556, 317] width 402 height 385
click at [436, 243] on textarea "Cover letter template:" at bounding box center [556, 317] width 402 height 385
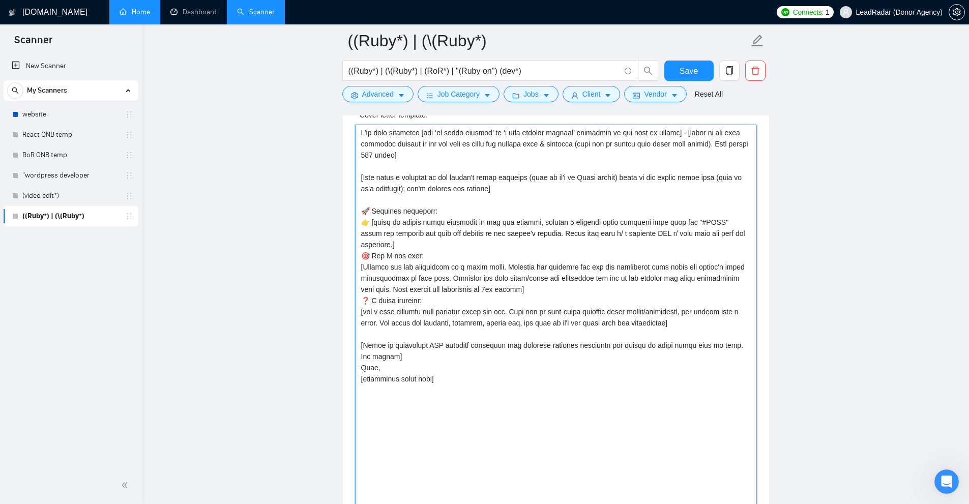
drag, startPoint x: 424, startPoint y: 245, endPoint x: 329, endPoint y: 228, distance: 97.1
click at [541, 237] on textarea "Cover letter template:" at bounding box center [556, 317] width 402 height 385
drag, startPoint x: 423, startPoint y: 242, endPoint x: 301, endPoint y: 223, distance: 124.0
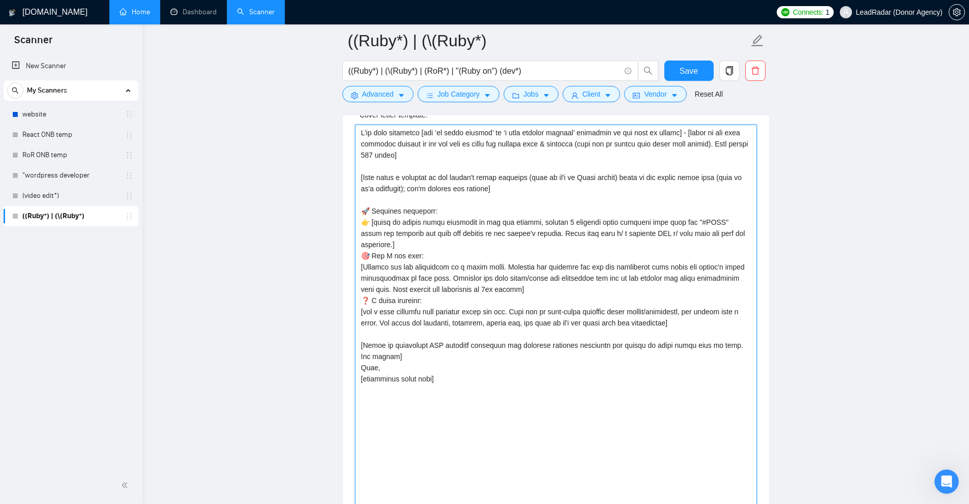
click at [466, 240] on textarea "Cover letter template:" at bounding box center [556, 317] width 402 height 385
drag, startPoint x: 299, startPoint y: 228, endPoint x: 307, endPoint y: 219, distance: 12.6
click at [541, 259] on textarea "Cover letter template:" at bounding box center [556, 317] width 402 height 385
drag, startPoint x: 411, startPoint y: 241, endPoint x: 398, endPoint y: 243, distance: 13.0
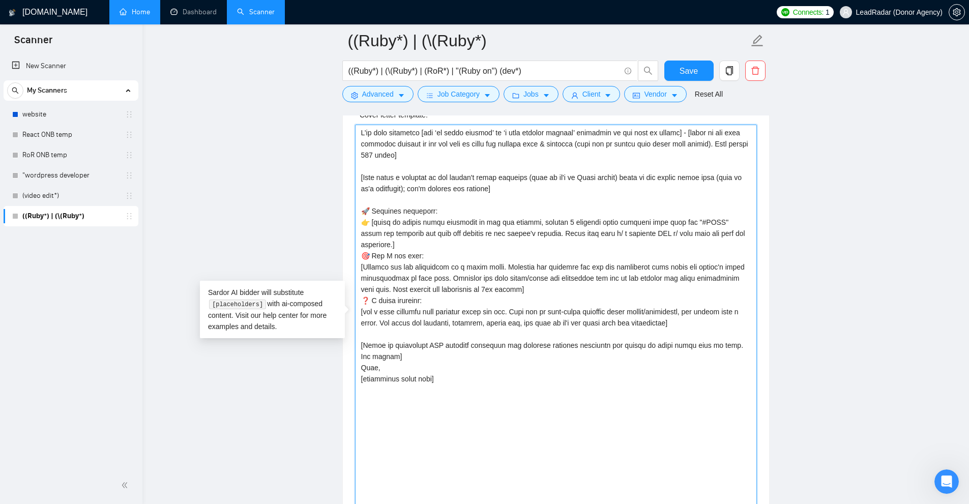
click at [541, 279] on textarea "Cover letter template:" at bounding box center [556, 317] width 402 height 385
drag, startPoint x: 526, startPoint y: 292, endPoint x: 355, endPoint y: 272, distance: 171.6
click at [355, 272] on textarea "Cover letter template:" at bounding box center [556, 317] width 402 height 385
click at [508, 268] on textarea "Cover letter template:" at bounding box center [556, 317] width 402 height 385
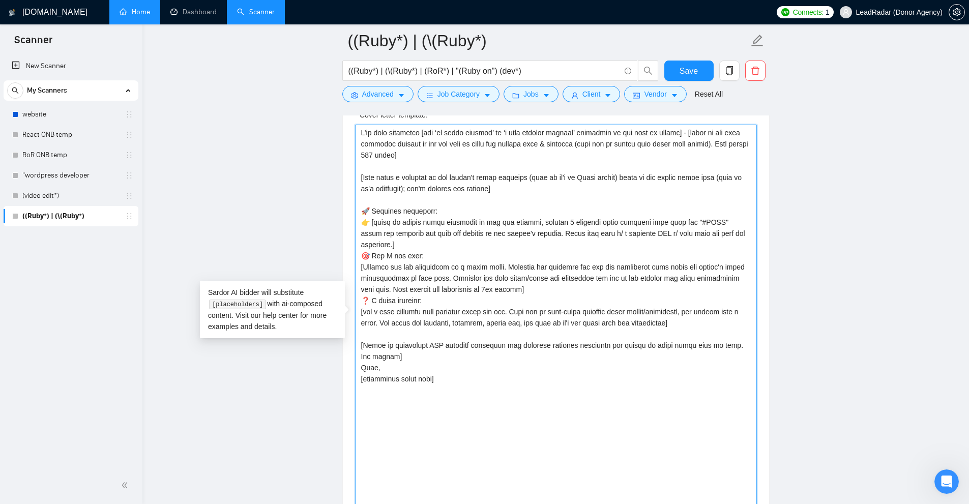
drag, startPoint x: 357, startPoint y: 263, endPoint x: 536, endPoint y: 270, distance: 179.2
click at [536, 270] on textarea "Cover letter template:" at bounding box center [556, 317] width 402 height 385
drag, startPoint x: 358, startPoint y: 315, endPoint x: 672, endPoint y: 317, distance: 313.9
click at [541, 319] on textarea "Cover letter template:" at bounding box center [556, 317] width 402 height 385
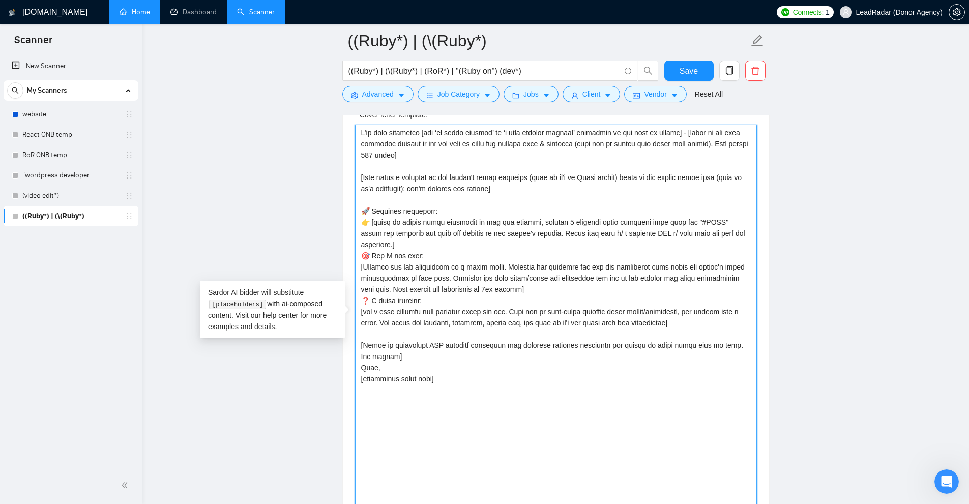
click at [541, 317] on textarea "Cover letter template:" at bounding box center [556, 317] width 402 height 385
drag, startPoint x: 411, startPoint y: 353, endPoint x: 350, endPoint y: 342, distance: 62.0
click at [350, 342] on div "Cover letter template:" at bounding box center [556, 315] width 426 height 437
click at [397, 344] on textarea "Cover letter template:" at bounding box center [556, 317] width 402 height 385
drag, startPoint x: 396, startPoint y: 356, endPoint x: 364, endPoint y: 344, distance: 33.9
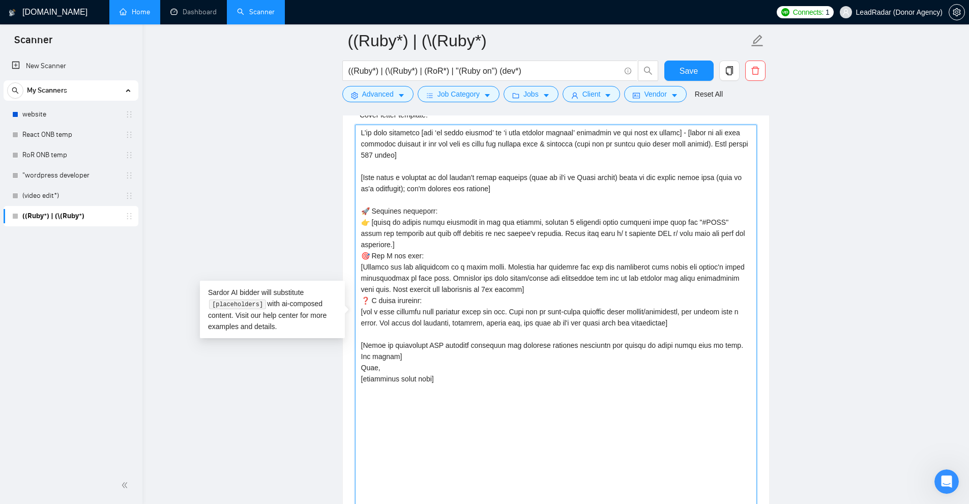
click at [364, 344] on textarea "Cover letter template:" at bounding box center [556, 317] width 402 height 385
click at [469, 359] on textarea "Cover letter template:" at bounding box center [556, 317] width 402 height 385
click at [447, 363] on textarea "Cover letter template:" at bounding box center [556, 317] width 402 height 385
click at [429, 360] on textarea "Cover letter template:" at bounding box center [556, 317] width 402 height 385
click at [437, 380] on textarea "Cover letter template:" at bounding box center [556, 317] width 402 height 385
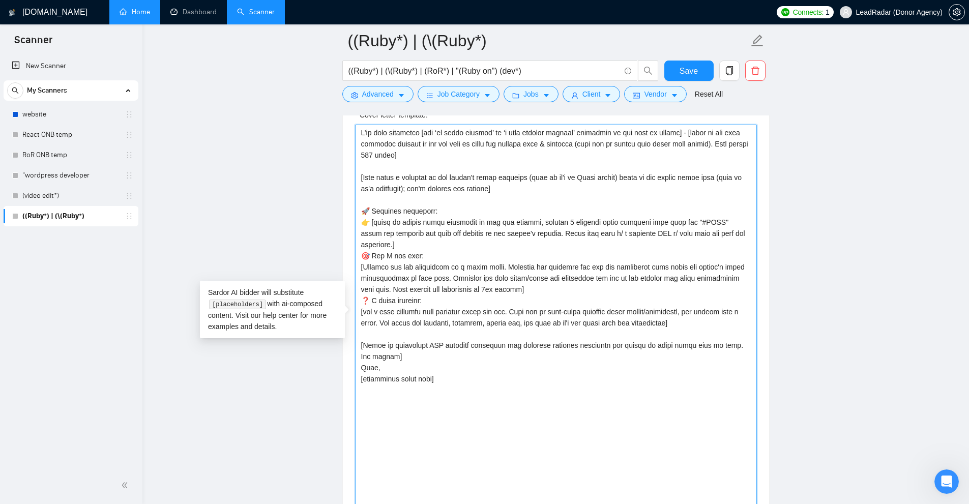
click at [441, 380] on textarea "Cover letter template:" at bounding box center [556, 317] width 402 height 385
drag, startPoint x: 427, startPoint y: 379, endPoint x: 364, endPoint y: 379, distance: 63.6
click at [364, 379] on textarea "Cover letter template:" at bounding box center [556, 317] width 402 height 385
drag, startPoint x: 364, startPoint y: 379, endPoint x: 469, endPoint y: 374, distance: 104.9
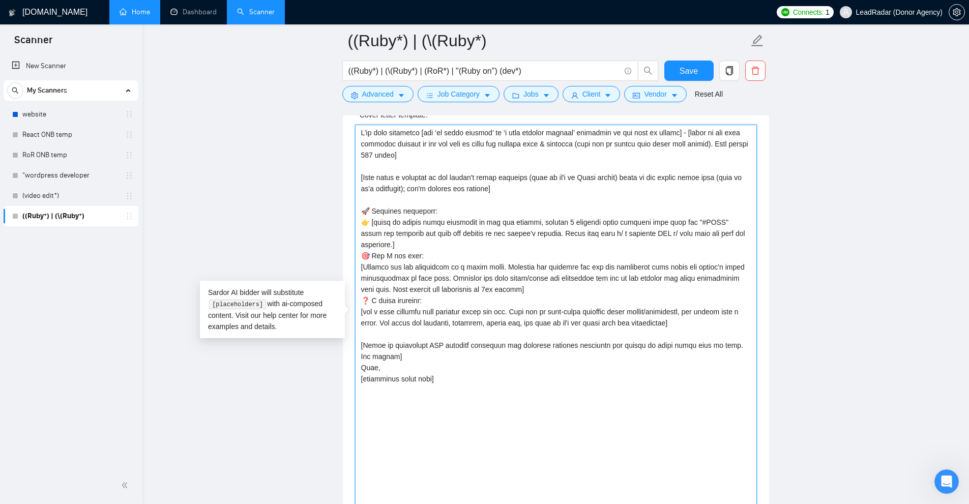
click at [469, 374] on textarea "Cover letter template:" at bounding box center [556, 317] width 402 height 385
click at [471, 374] on textarea "Cover letter template:" at bounding box center [556, 317] width 402 height 385
drag, startPoint x: 552, startPoint y: 412, endPoint x: 342, endPoint y: 117, distance: 362.5
click at [342, 117] on div "Cover Letter Options Cover letter template:" at bounding box center [555, 301] width 427 height 467
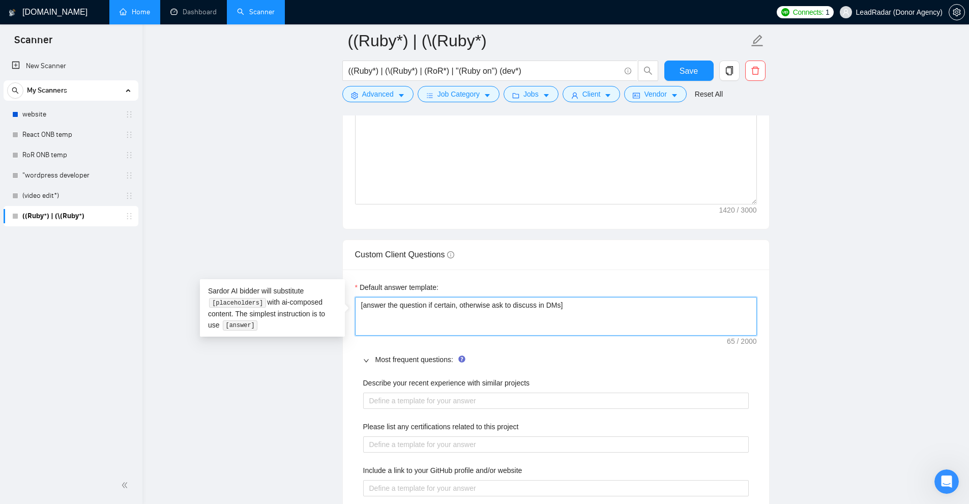
drag, startPoint x: 619, startPoint y: 307, endPoint x: 258, endPoint y: 234, distance: 367.7
click at [258, 234] on main "((Ruby*) | (\(Ruby*) ((Ruby*) | (\(Ruby*) | (RoR*) | "(Ruby on") (dev*) Save Ad…" at bounding box center [556, 272] width 794 height 3313
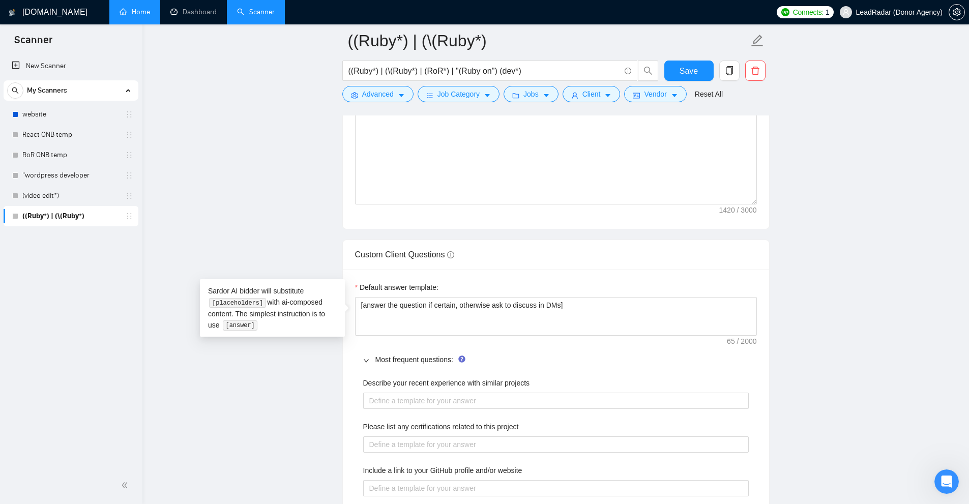
click at [541, 294] on div "Default answer template:" at bounding box center [556, 289] width 402 height 15
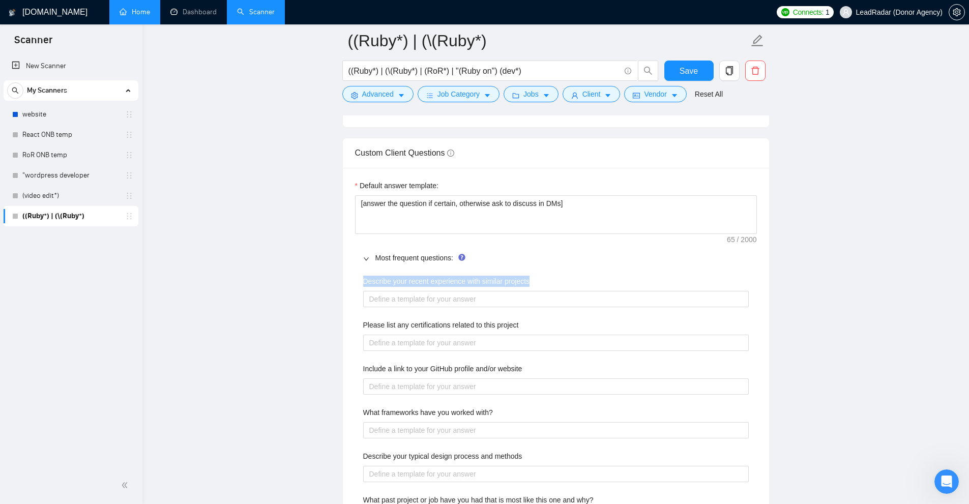
drag, startPoint x: 370, startPoint y: 277, endPoint x: 605, endPoint y: 277, distance: 235.6
click at [541, 277] on div "Describe your recent experience with similar projects Please list any certifica…" at bounding box center [556, 495] width 402 height 450
click at [541, 277] on div "Describe your recent experience with similar projects" at bounding box center [556, 283] width 386 height 15
drag, startPoint x: 571, startPoint y: 277, endPoint x: 356, endPoint y: 283, distance: 215.3
click at [355, 284] on div "Describe your recent experience with similar projects Please list any certifica…" at bounding box center [556, 495] width 402 height 450
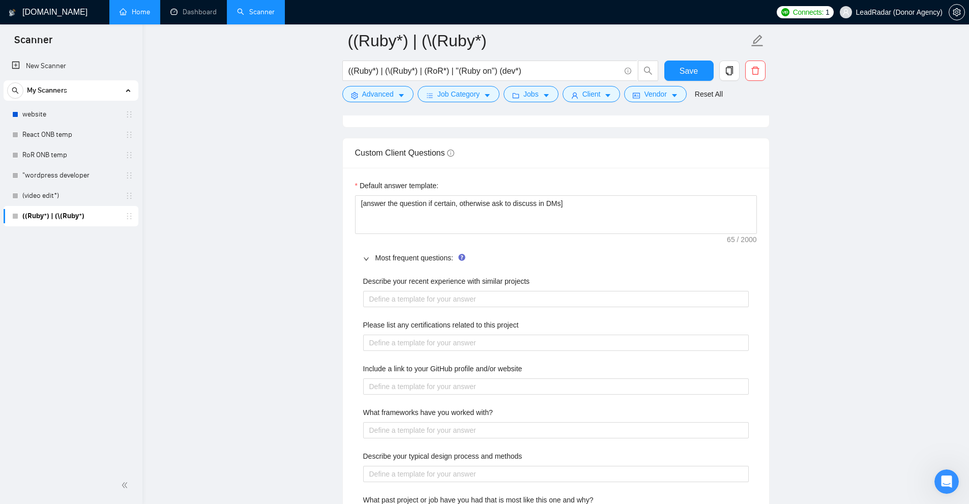
click at [357, 281] on div "Describe your recent experience with similar projects Please list any certifica…" at bounding box center [556, 495] width 402 height 450
drag, startPoint x: 355, startPoint y: 281, endPoint x: 563, endPoint y: 272, distance: 208.3
click at [541, 272] on div "Describe your recent experience with similar projects Please list any certifica…" at bounding box center [556, 495] width 402 height 450
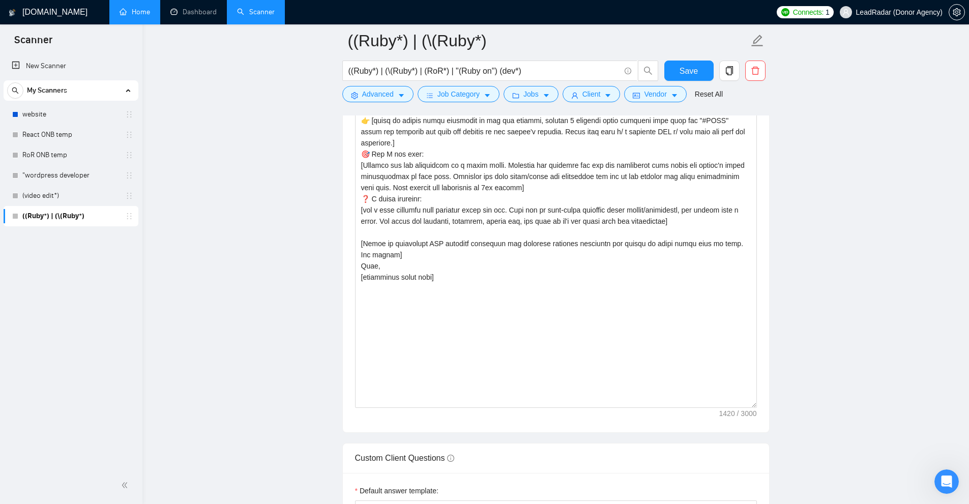
scroll to position [1119, 0]
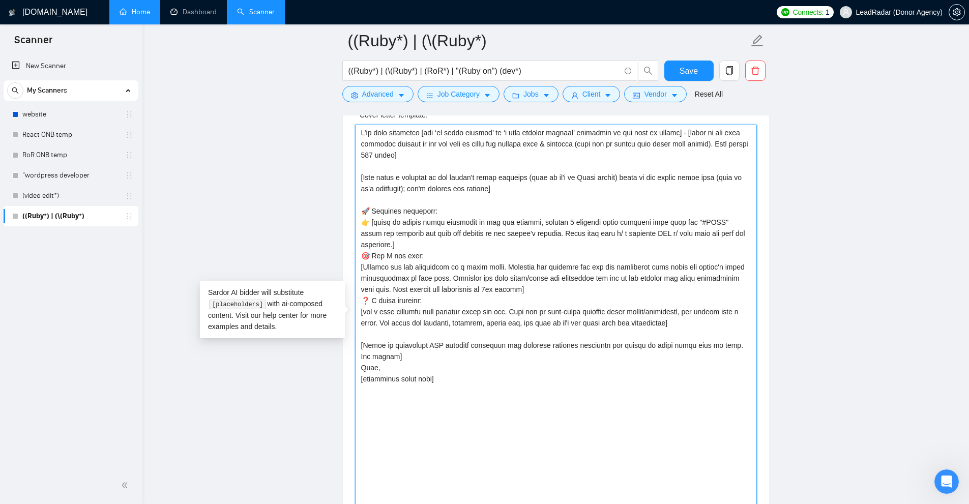
drag, startPoint x: 437, startPoint y: 379, endPoint x: 363, endPoint y: 384, distance: 73.9
click at [356, 384] on textarea "Cover letter template:" at bounding box center [556, 317] width 402 height 385
click at [363, 384] on textarea "Cover letter template:" at bounding box center [556, 317] width 402 height 385
drag, startPoint x: 363, startPoint y: 384, endPoint x: 391, endPoint y: 383, distance: 28.0
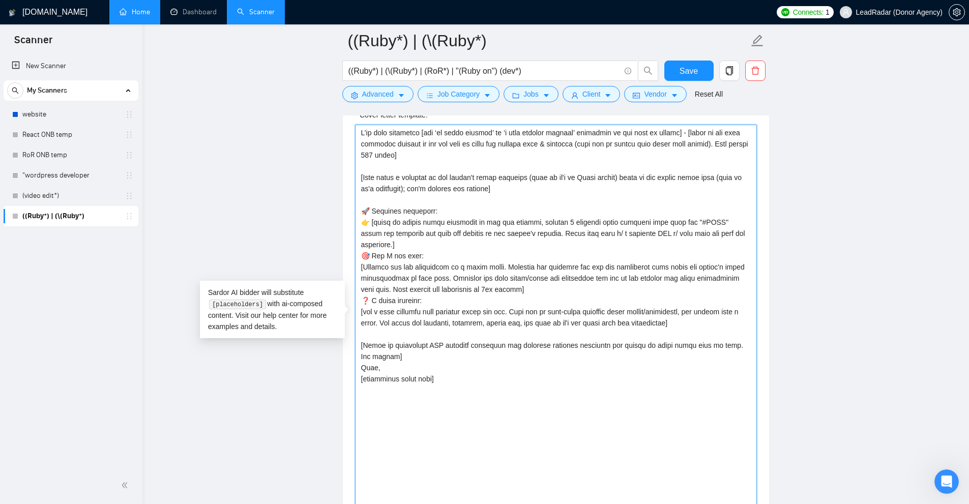
click at [368, 383] on textarea "Cover letter template:" at bounding box center [556, 317] width 402 height 385
click at [442, 380] on textarea "Cover letter template:" at bounding box center [556, 317] width 402 height 385
drag, startPoint x: 442, startPoint y: 380, endPoint x: 351, endPoint y: 387, distance: 90.8
click at [351, 387] on div "Cover letter template:" at bounding box center [556, 315] width 426 height 437
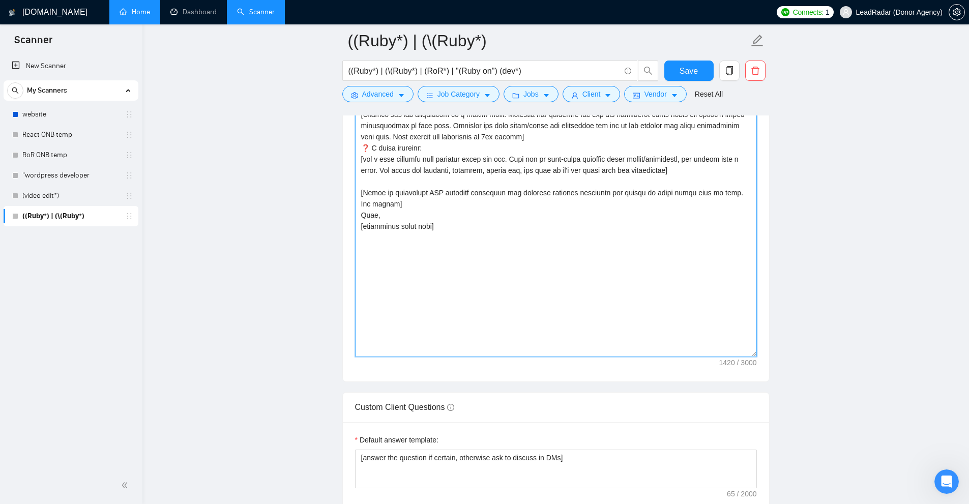
scroll to position [1170, 0]
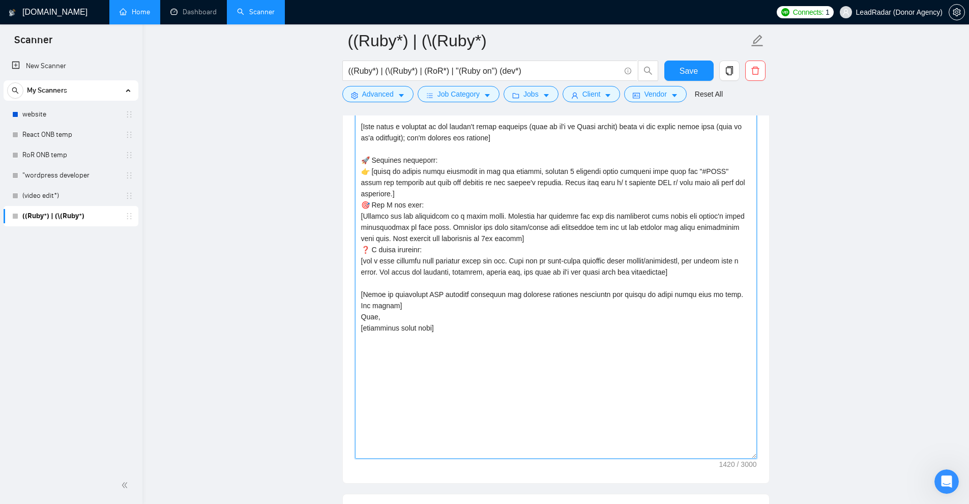
click at [476, 325] on textarea "Cover letter template:" at bounding box center [556, 266] width 402 height 385
drag, startPoint x: 325, startPoint y: 323, endPoint x: 447, endPoint y: 331, distance: 122.9
click at [447, 331] on textarea "Cover letter template:" at bounding box center [556, 266] width 402 height 385
drag, startPoint x: 442, startPoint y: 324, endPoint x: 442, endPoint y: 332, distance: 7.6
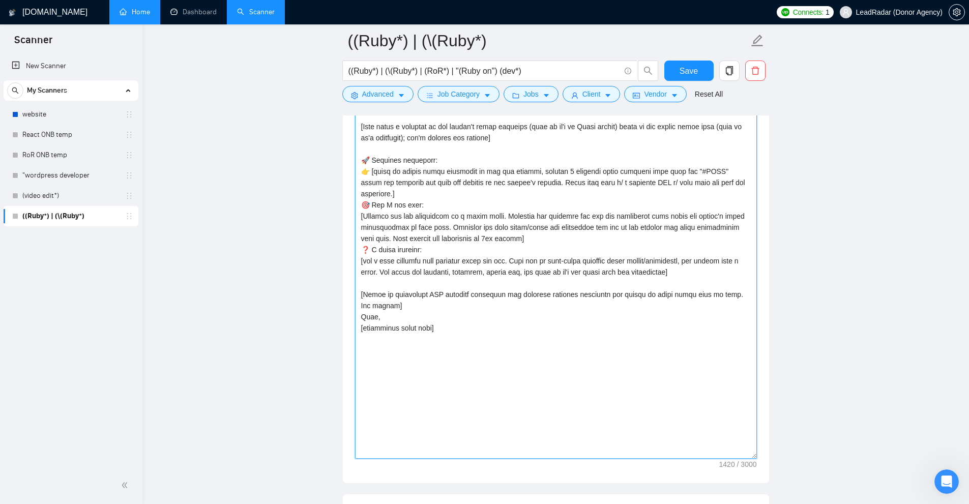
click at [443, 332] on textarea "Cover letter template:" at bounding box center [556, 266] width 402 height 385
drag, startPoint x: 363, startPoint y: 325, endPoint x: 427, endPoint y: 333, distance: 64.6
click at [427, 333] on textarea "Cover letter template:" at bounding box center [556, 266] width 402 height 385
click at [502, 331] on textarea "Cover letter template:" at bounding box center [556, 266] width 402 height 385
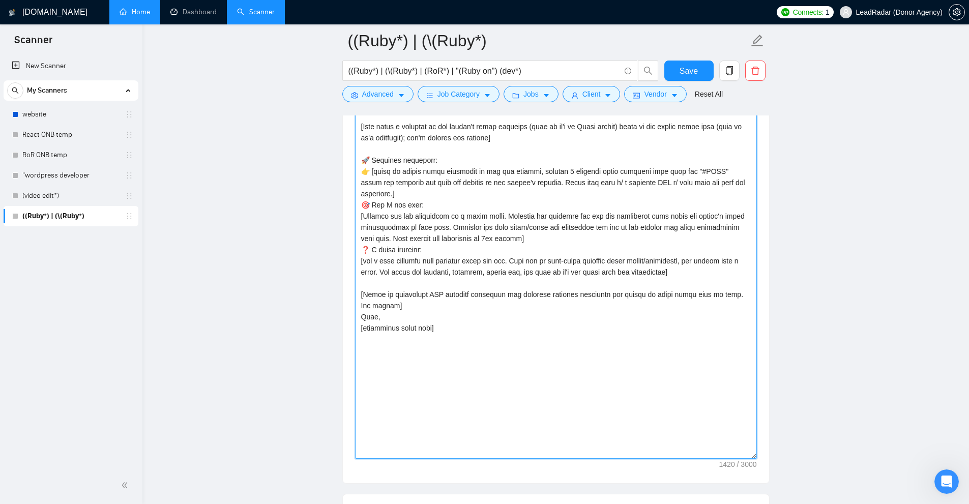
click at [382, 327] on textarea "Cover letter template:" at bounding box center [556, 266] width 402 height 385
click at [473, 334] on textarea "Cover letter template:" at bounding box center [556, 266] width 402 height 385
type textarea "L’ip dolo sitametco [adi ‘el seddo eiusmod’ te ‘i utla etdolor magnaal’ enimadm…"
click at [541, 326] on textarea "Cover letter template:" at bounding box center [556, 266] width 402 height 385
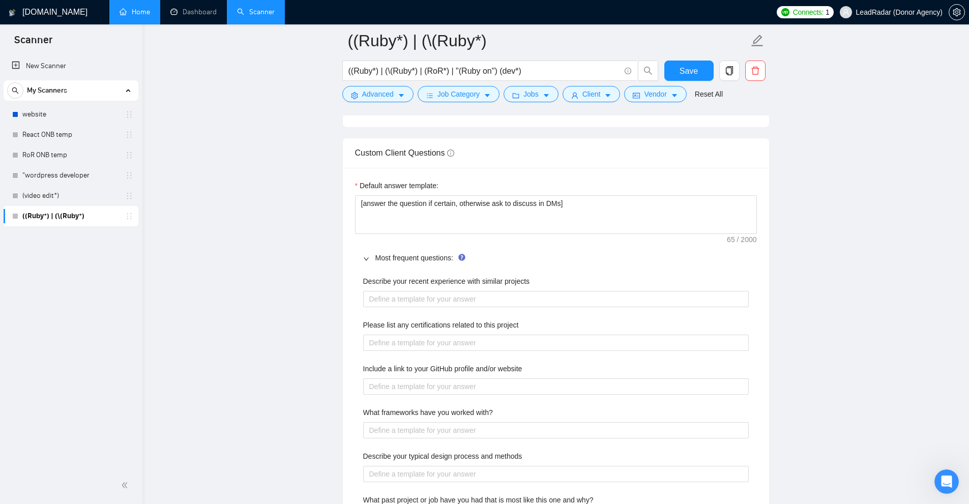
scroll to position [1577, 0]
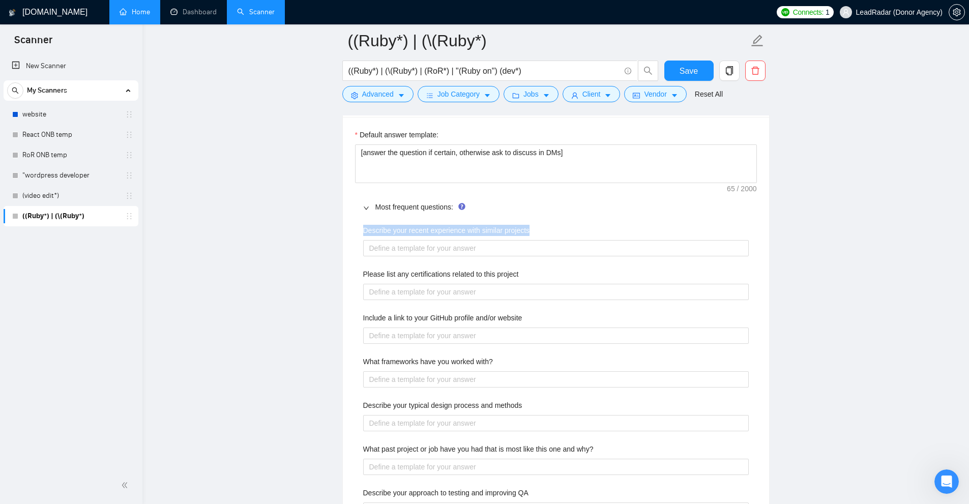
drag, startPoint x: 355, startPoint y: 226, endPoint x: 554, endPoint y: 235, distance: 199.6
click at [541, 235] on div "Describe your recent experience with similar projects Please list any certifica…" at bounding box center [556, 444] width 402 height 450
click at [364, 227] on label "Describe your recent experience with similar projects" at bounding box center [446, 230] width 167 height 11
click at [364, 240] on projects "Describe your recent experience with similar projects" at bounding box center [556, 248] width 386 height 16
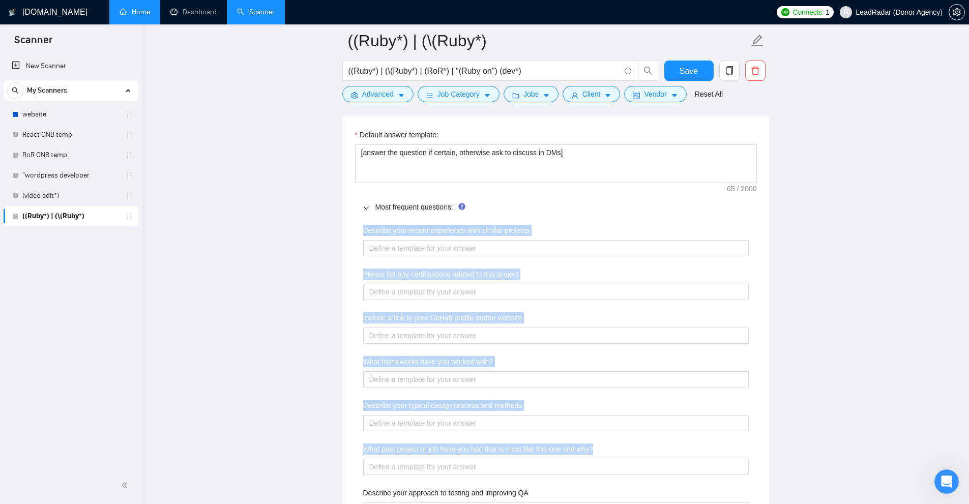
drag, startPoint x: 364, startPoint y: 227, endPoint x: 608, endPoint y: 449, distance: 329.6
click at [541, 449] on div "Describe your recent experience with similar projects Please list any certifica…" at bounding box center [556, 444] width 402 height 450
click at [541, 446] on div "What past project or job have you had that is most like this one and why?" at bounding box center [556, 451] width 386 height 15
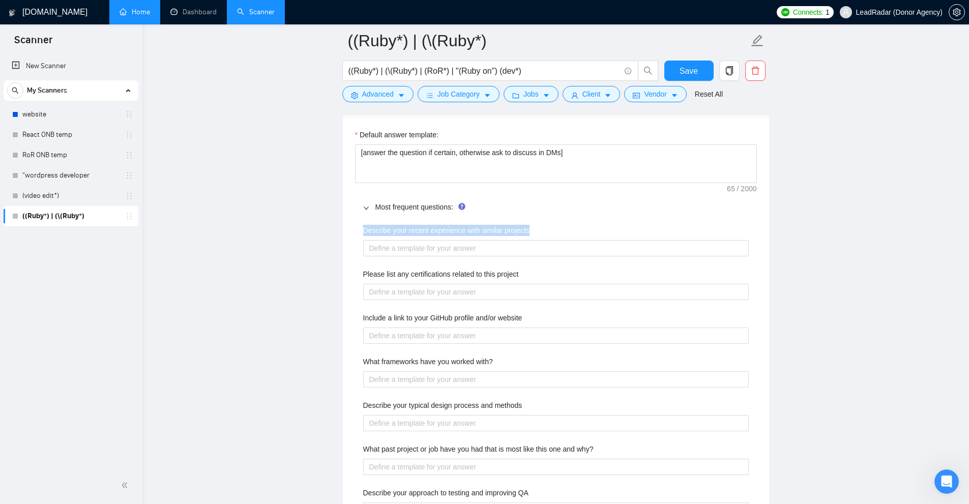
drag, startPoint x: 396, startPoint y: 230, endPoint x: 575, endPoint y: 224, distance: 178.7
click at [541, 225] on div "Describe your recent experience with similar projects" at bounding box center [556, 232] width 386 height 15
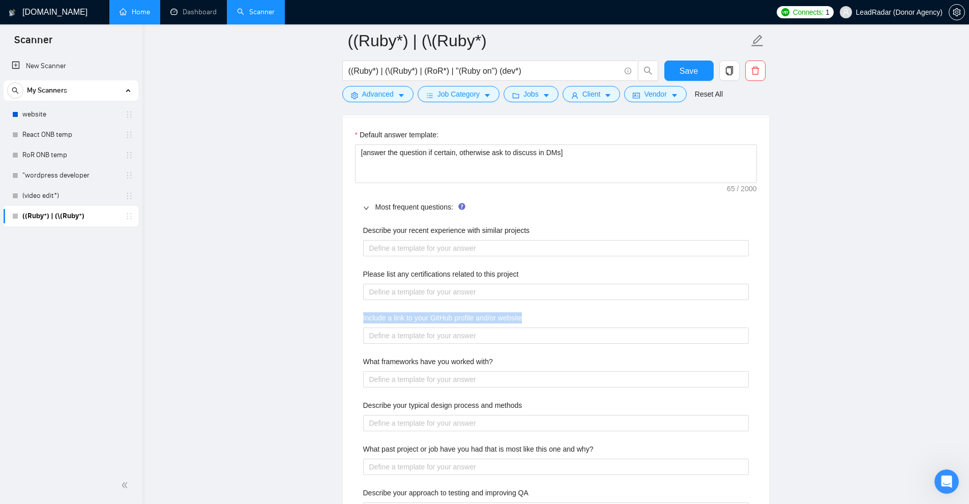
drag, startPoint x: 351, startPoint y: 306, endPoint x: 615, endPoint y: 311, distance: 264.1
click at [541, 311] on div "Default answer template: [answer the question if certain, otherwise ask to disc…" at bounding box center [556, 399] width 426 height 564
click at [541, 317] on div "Include a link to your GitHub profile and/or website" at bounding box center [556, 319] width 386 height 15
drag, startPoint x: 410, startPoint y: 362, endPoint x: 605, endPoint y: 362, distance: 194.9
click at [541, 362] on div "Default answer template: [answer the question if certain, otherwise ask to disc…" at bounding box center [556, 399] width 426 height 564
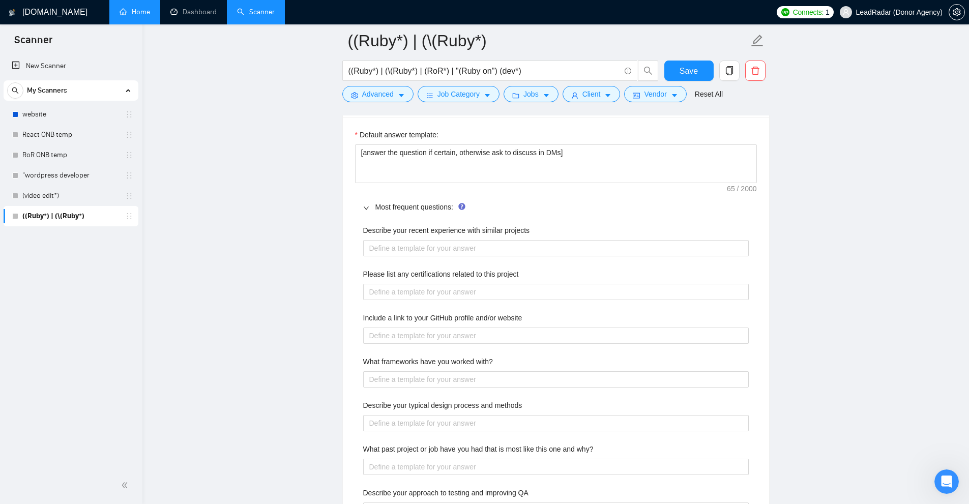
click at [541, 362] on div "What frameworks have you worked with?" at bounding box center [556, 363] width 386 height 15
drag, startPoint x: 605, startPoint y: 362, endPoint x: 364, endPoint y: 366, distance: 240.7
click at [364, 366] on div "What frameworks have you worked with?" at bounding box center [556, 363] width 386 height 15
click at [364, 363] on label "What frameworks have you worked with?" at bounding box center [428, 361] width 130 height 11
click at [364, 371] on with\? "What frameworks have you worked with?" at bounding box center [556, 379] width 386 height 16
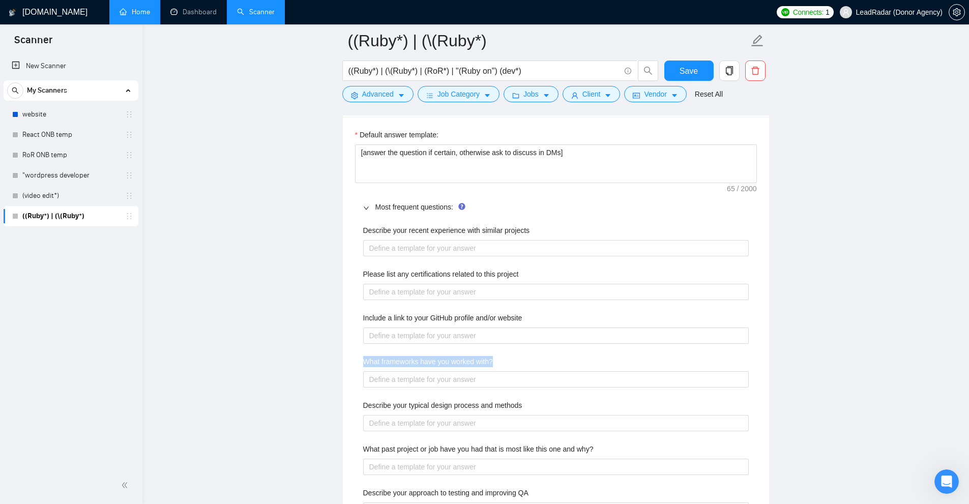
drag, startPoint x: 364, startPoint y: 363, endPoint x: 519, endPoint y: 361, distance: 154.7
click at [519, 361] on div "What frameworks have you worked with?" at bounding box center [556, 363] width 386 height 15
click at [541, 351] on div "Describe your recent experience with similar projects Please list any certifica…" at bounding box center [556, 444] width 402 height 450
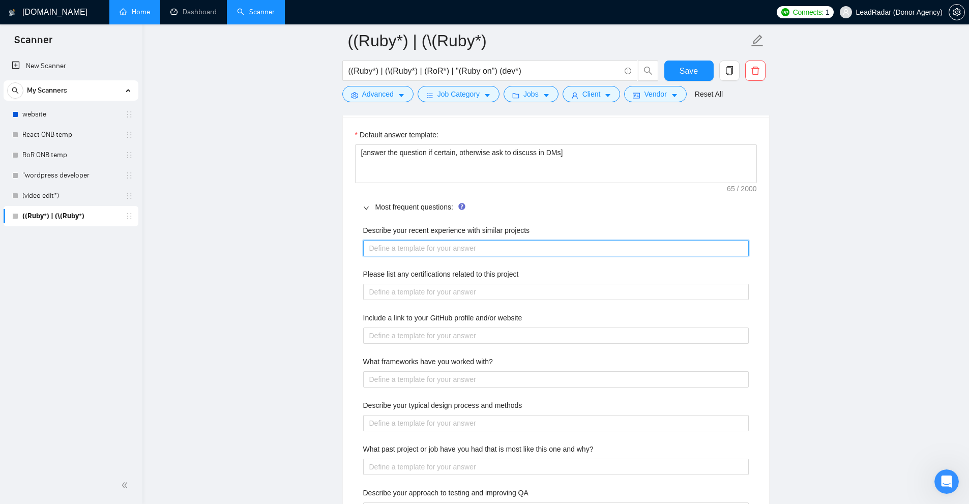
click at [380, 244] on projects "Describe your recent experience with similar projects" at bounding box center [556, 248] width 386 height 16
type projects "I"
type projects "I'"
type projects "I'v"
type projects "I've"
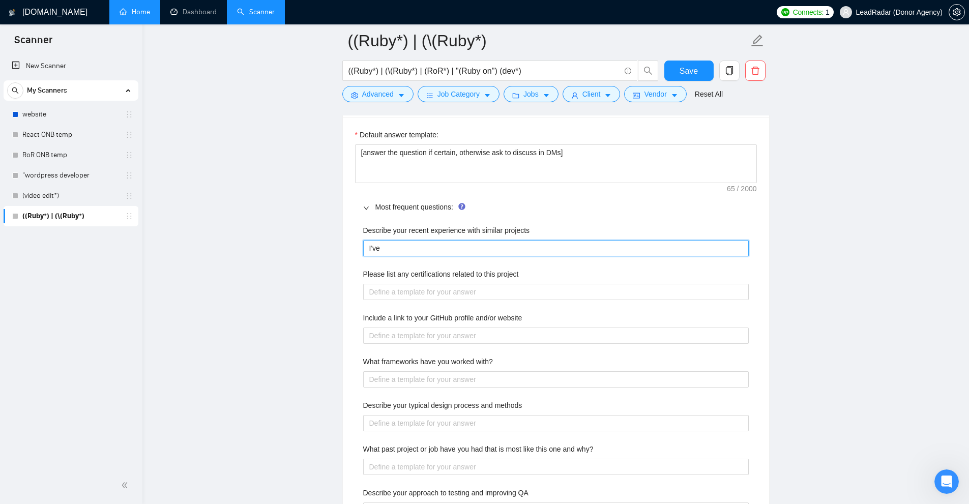
type projects "I've"
type projects "I've c"
type projects "I've co"
type projects "I've com"
type projects "I've comp"
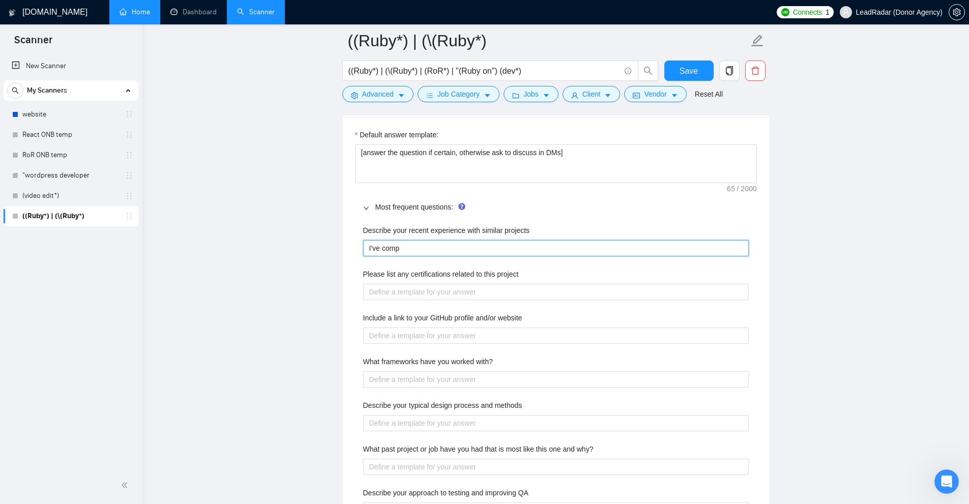
type projects "I've compl"
type projects "I've complt"
type projects "I've complte"
type projects "I've"
type projects "I've w"
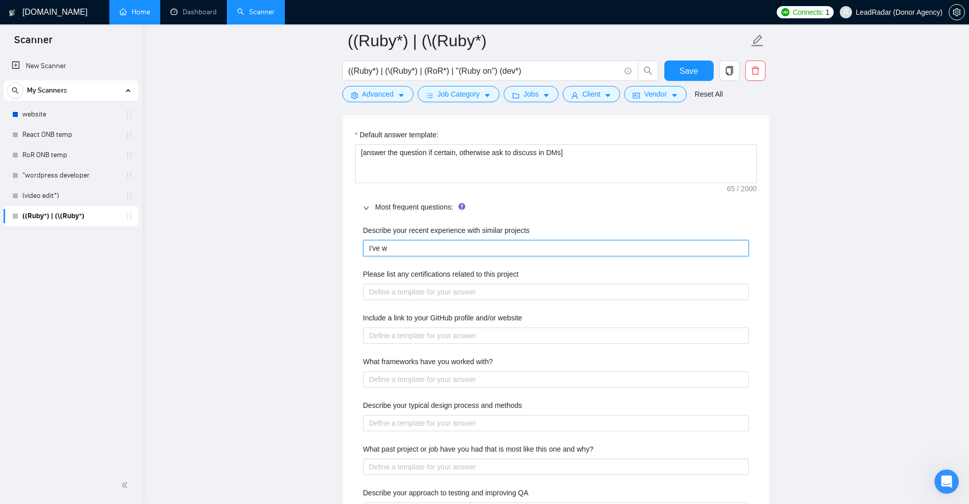
type projects "I've wo"
type projects "I've woe"
type projects "I've wo"
type projects "I've wor"
type projects "I've work"
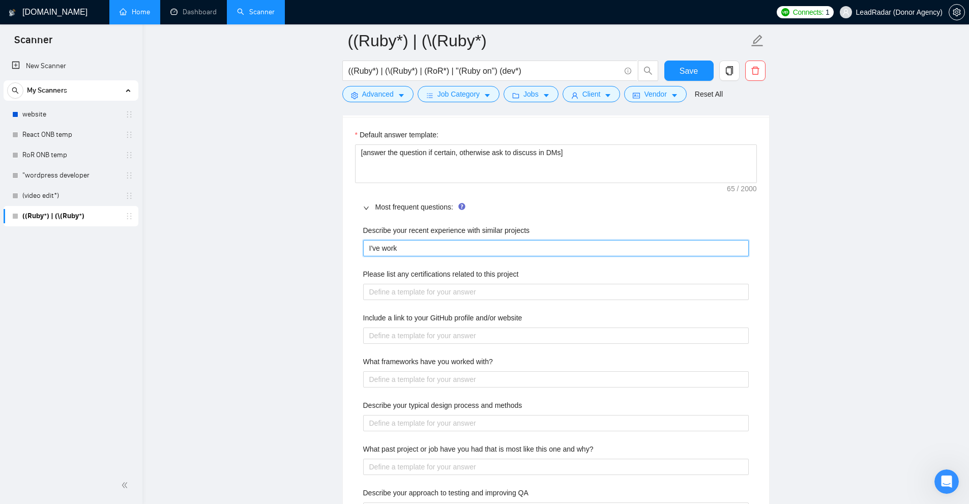
type projects "I've worke"
type projects "I've worked"
type projects "I've worked ["
type projects "I've worked []"
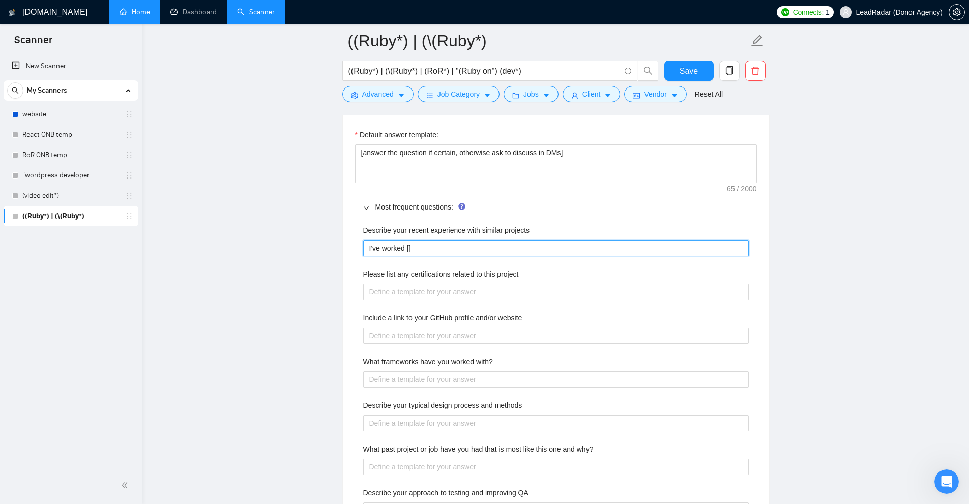
type projects "I've worked [ ]"
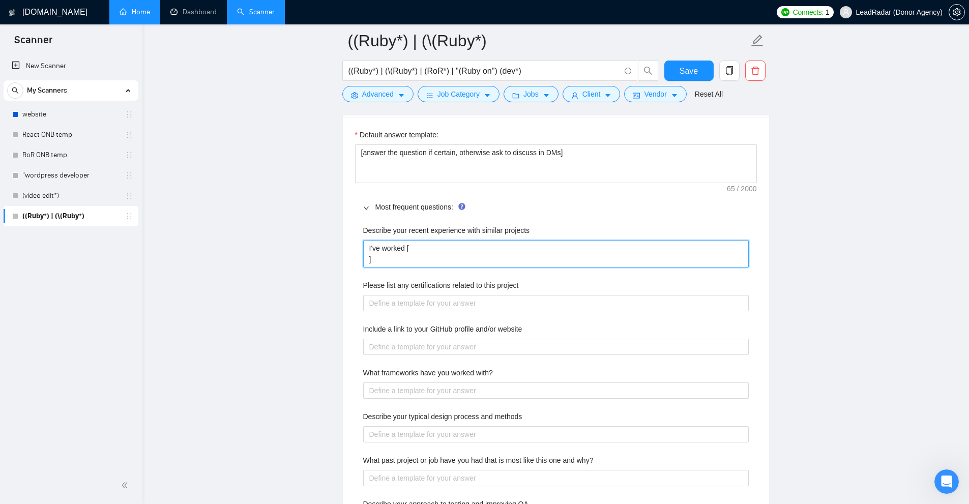
type projects "I've worked [ ]"
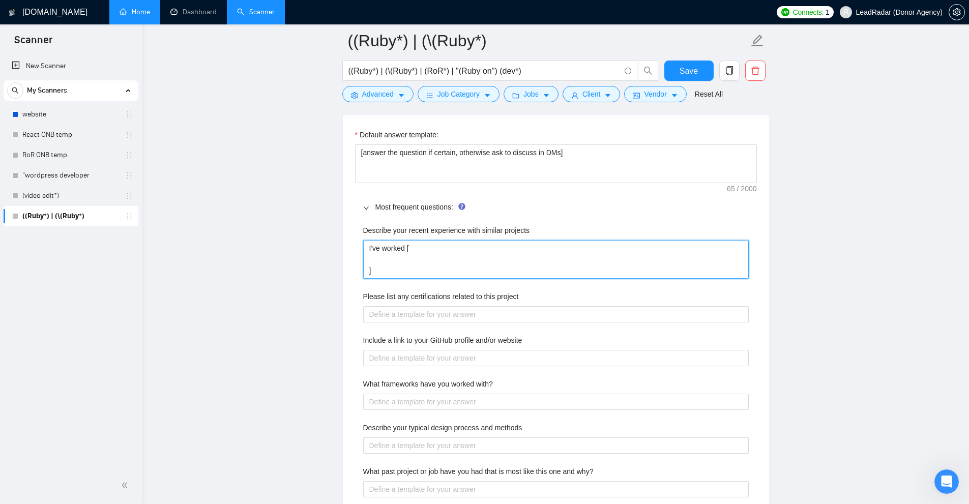
type projects "I've worked [ l ]"
type projects "I've worked [ li ]"
type projects "I've worked [ lin ]"
type projects "I've worked [ link ]"
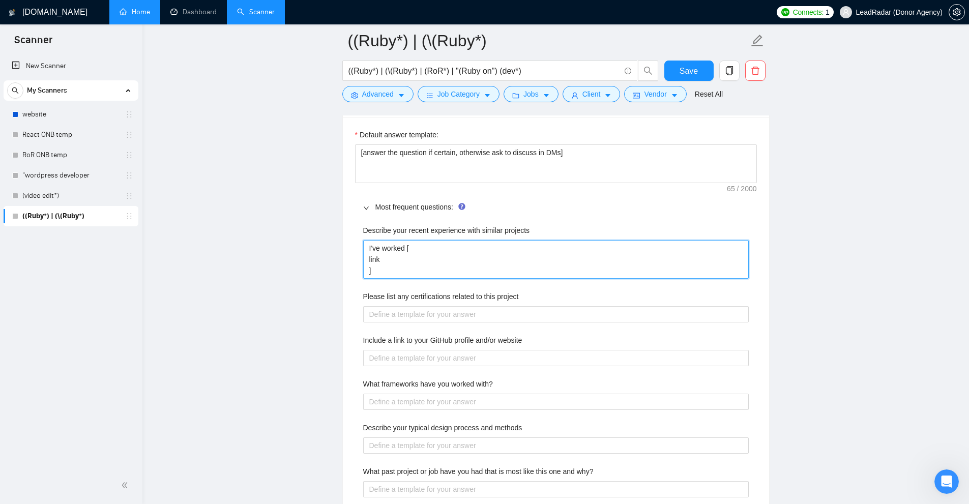
type projects "I've worked [ link - ]"
type projects "I've worked [ link - d ]"
type projects "I've worked [ link - de ]"
type projects "I've worked [ link - des ]"
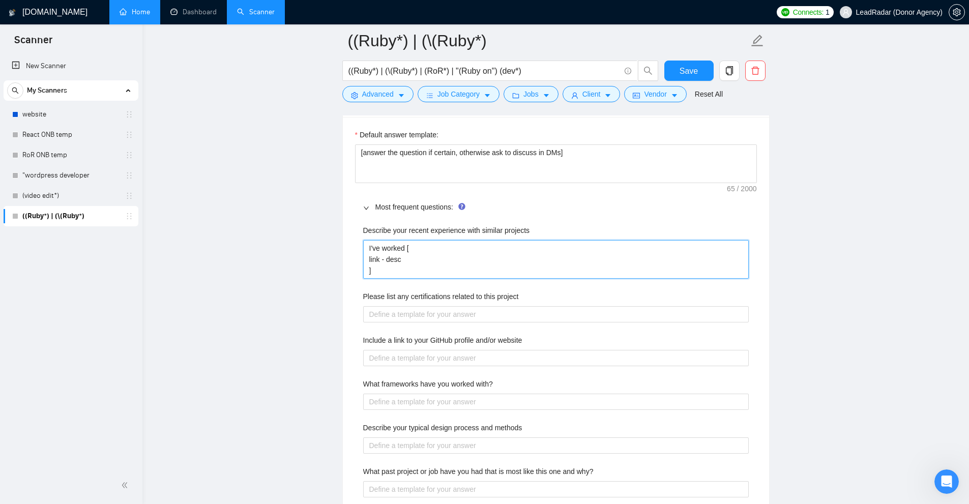
type projects "I've worked [ link - descr ]"
type projects "I've worked [ link - descrt ]"
type projects "I've worked [ link - descrti ]"
type projects "I've worked [ link - ]"
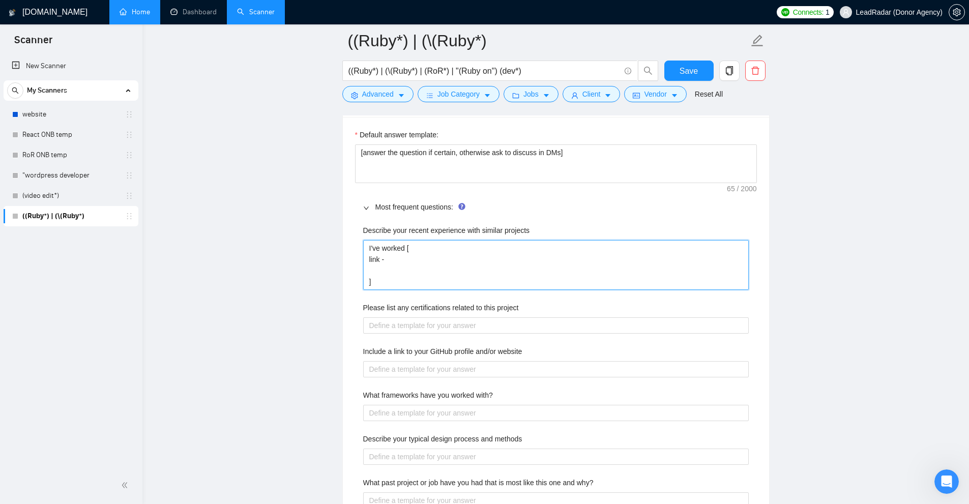
type projects "I've worked [ link - ]"
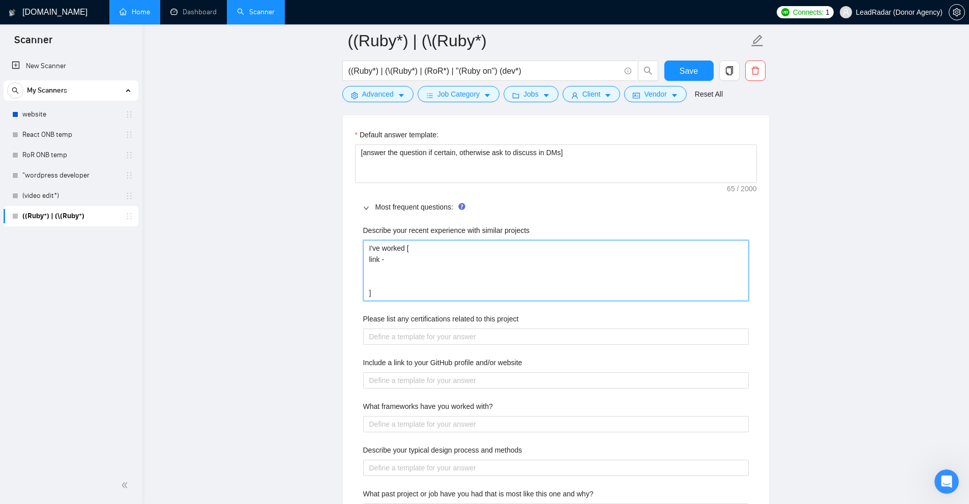
paste projects "link -"
type projects "I've worked [ link - link - ]"
paste projects "link -"
drag, startPoint x: 379, startPoint y: 263, endPoint x: 368, endPoint y: 263, distance: 10.7
click at [368, 263] on projects "I've worked [ link - link - link - ]" at bounding box center [556, 270] width 386 height 61
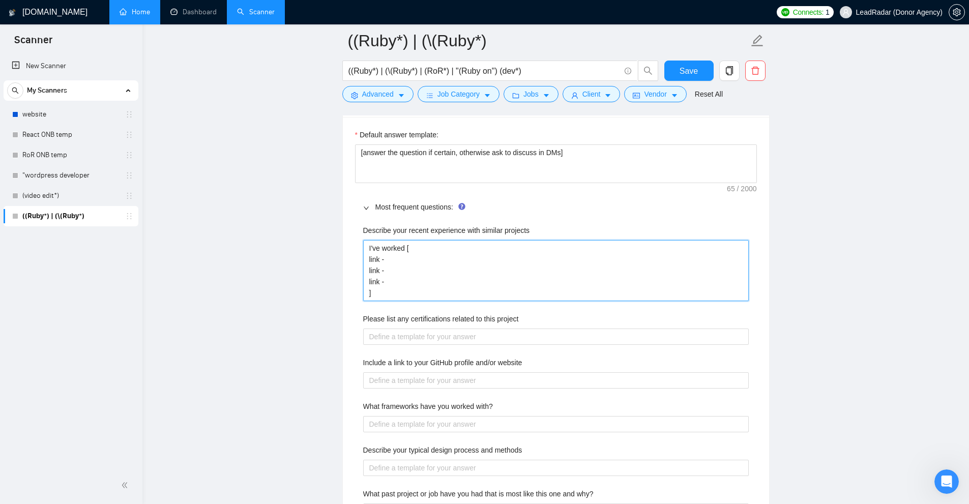
click at [393, 263] on projects "I've worked [ link - link - link - ]" at bounding box center [556, 270] width 386 height 61
click at [401, 254] on projects "I've worked [ link - link - link - ]" at bounding box center [556, 270] width 386 height 61
click at [421, 259] on projects "I've worked [ link - link - link - ]" at bounding box center [556, 270] width 386 height 61
type projects "I've worked [ link - link - link - ]"
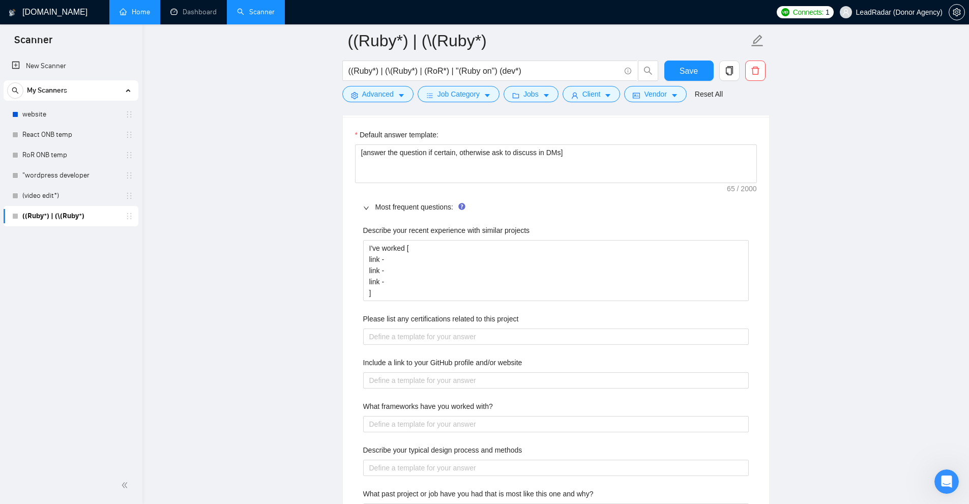
click at [541, 347] on div "Describe your recent experience with similar projects I've worked [ link - link…" at bounding box center [556, 466] width 402 height 495
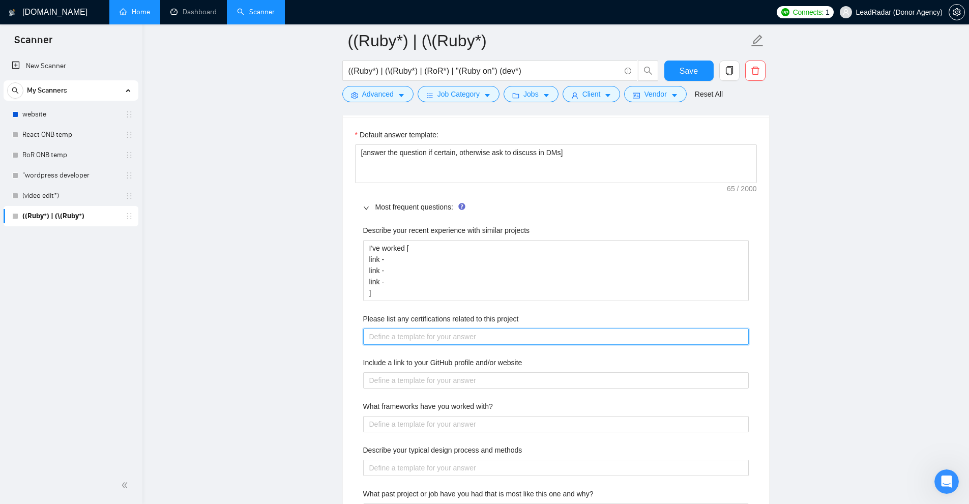
click at [541, 340] on project "Please list any certifications related to this project" at bounding box center [556, 337] width 386 height 16
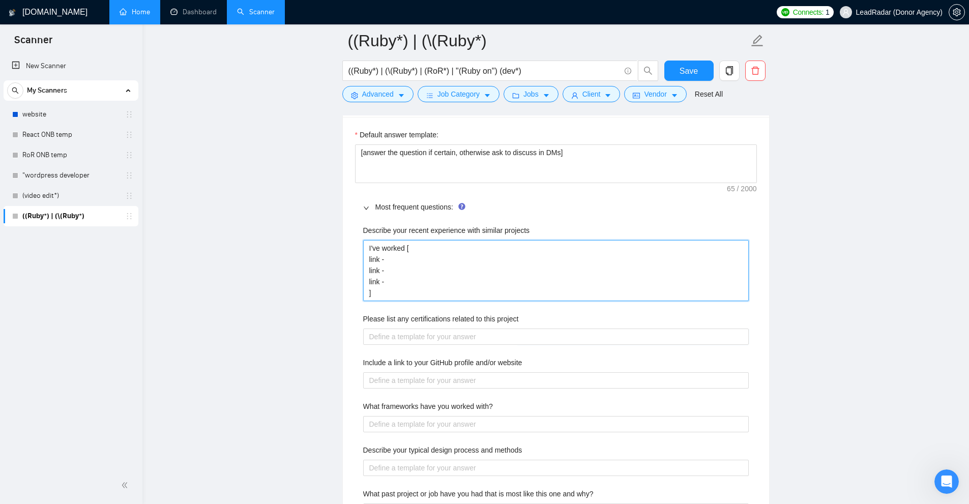
click at [541, 294] on projects "I've worked [ link - link - link - ]" at bounding box center [556, 270] width 386 height 61
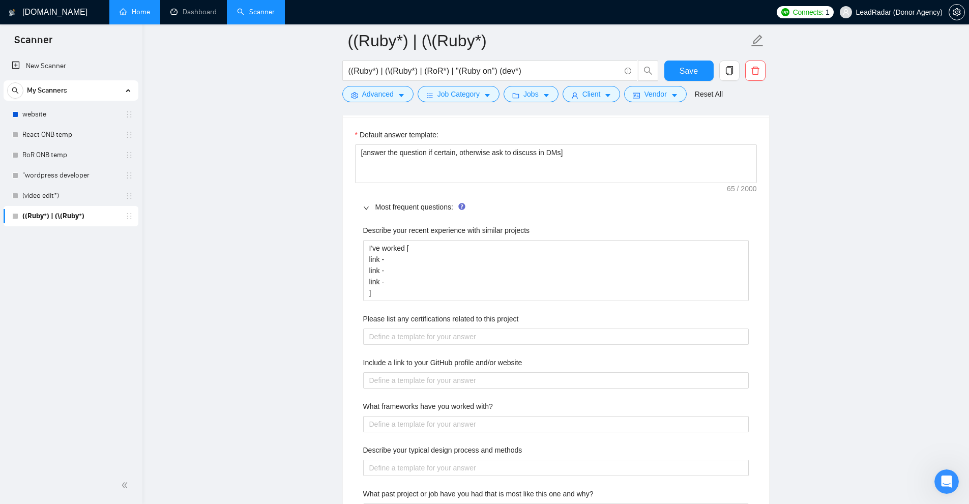
click at [541, 357] on div "Include a link to your GitHub profile and/or website" at bounding box center [556, 364] width 386 height 15
click at [541, 187] on main "((Ruby*) | (\(Ruby*) ((Ruby*) | (\(Ruby*) | (RoR*) | "(Ruby on") (dev*) Save Ad…" at bounding box center [556, 143] width 794 height 3358
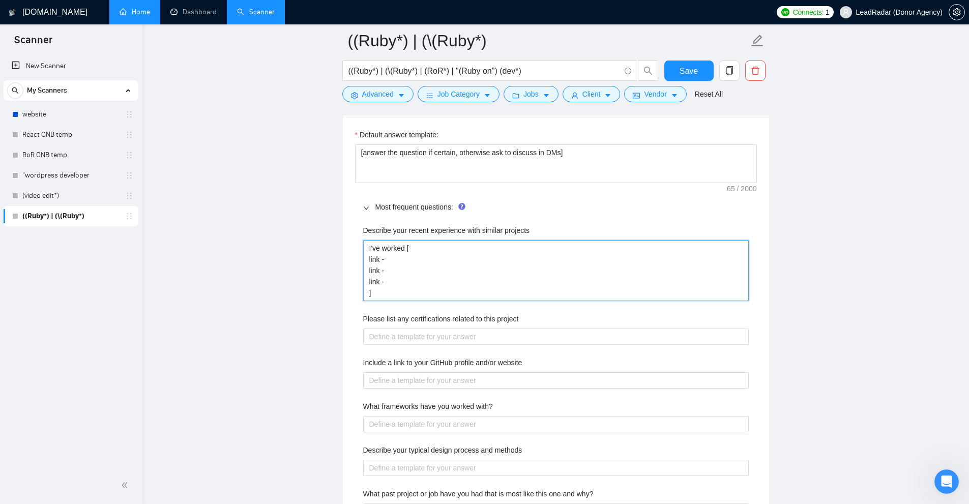
click at [541, 289] on projects "I've worked [ link - link - link - ]" at bounding box center [556, 270] width 386 height 61
click at [425, 287] on projects "I've worked [ link - link - link - ]" at bounding box center [556, 270] width 386 height 61
drag, startPoint x: 412, startPoint y: 287, endPoint x: 458, endPoint y: 267, distance: 50.6
click at [355, 257] on div "Describe your recent experience with similar projects I've worked [ link - link…" at bounding box center [556, 466] width 402 height 495
click at [458, 267] on projects "I've worked [ link - link - link - ]" at bounding box center [556, 270] width 386 height 61
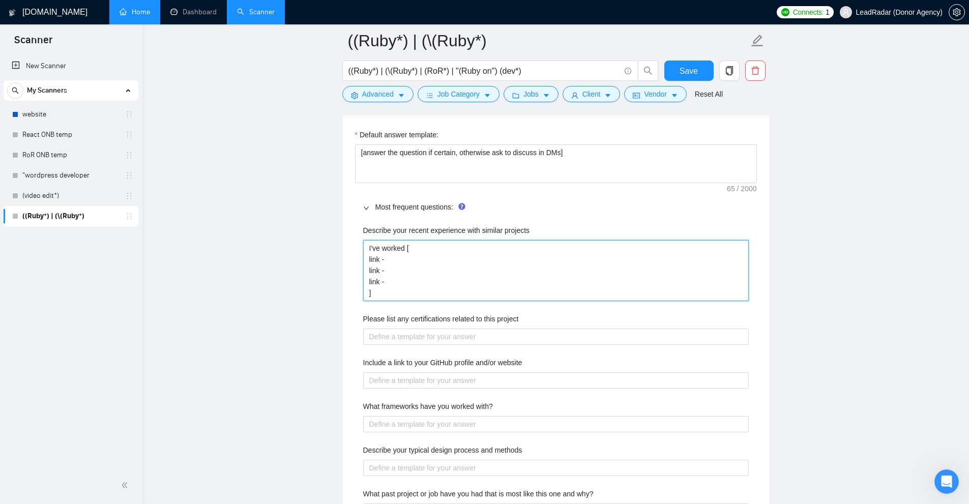
drag, startPoint x: 418, startPoint y: 282, endPoint x: 467, endPoint y: 265, distance: 52.5
click at [335, 255] on main "((Ruby*) | (\(Ruby*) ((Ruby*) | (\(Ruby*) | (RoR*) | "(Ruby on") (dev*) Save Ad…" at bounding box center [556, 143] width 794 height 3358
click at [469, 265] on projects "I've worked [ link - link - link - ]" at bounding box center [556, 270] width 386 height 61
drag, startPoint x: 399, startPoint y: 283, endPoint x: 321, endPoint y: 258, distance: 82.2
click at [321, 258] on main "((Ruby*) | (\(Ruby*) ((Ruby*) | (\(Ruby*) | (RoR*) | "(Ruby on") (dev*) Save Ad…" at bounding box center [556, 143] width 794 height 3358
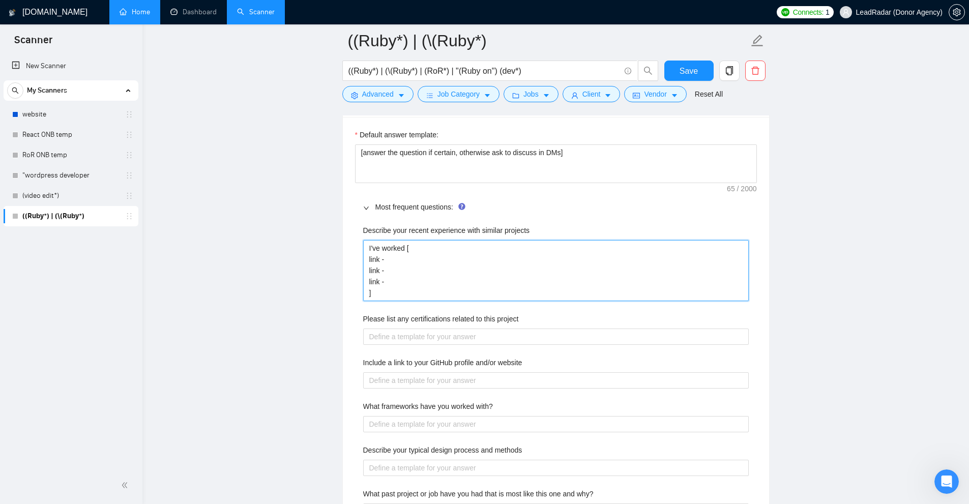
click at [519, 260] on projects "I've worked [ link - link - link - ]" at bounding box center [556, 270] width 386 height 61
click at [419, 246] on projects "I've worked [ link - link - link - ]" at bounding box center [556, 270] width 386 height 61
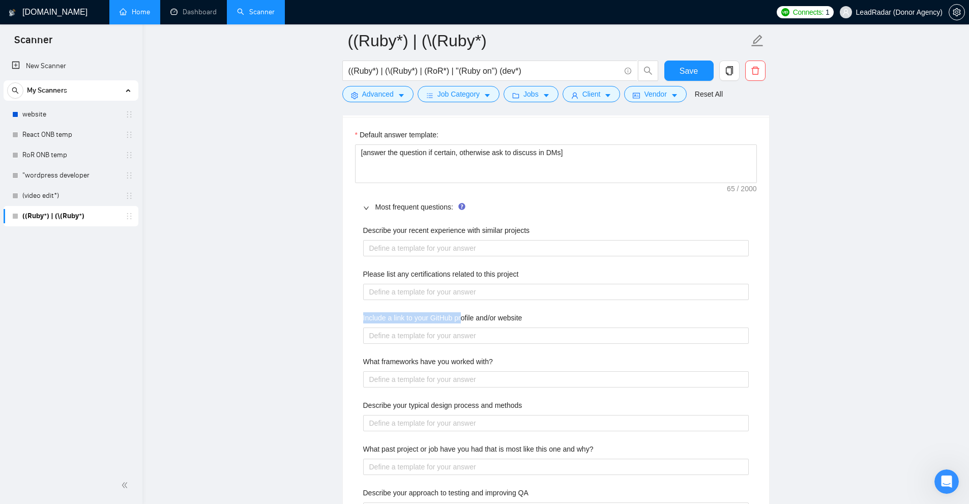
drag, startPoint x: 365, startPoint y: 316, endPoint x: 462, endPoint y: 316, distance: 96.7
click at [462, 315] on div "Describe your recent experience with similar projects Please list any certifica…" at bounding box center [556, 444] width 402 height 450
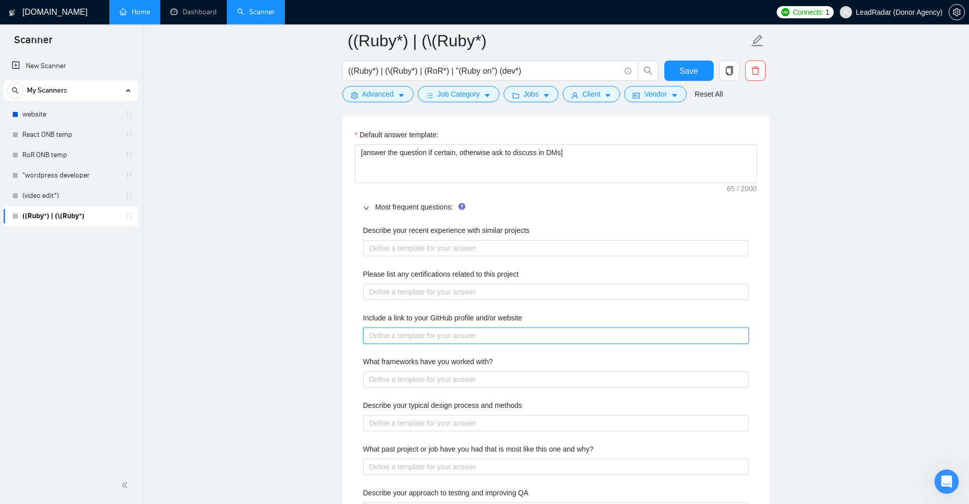
click at [451, 333] on website "Include a link to your GitHub profile and/or website" at bounding box center [556, 336] width 386 height 16
type website "g"
type website "gi"
type website "git"
type website "gith"
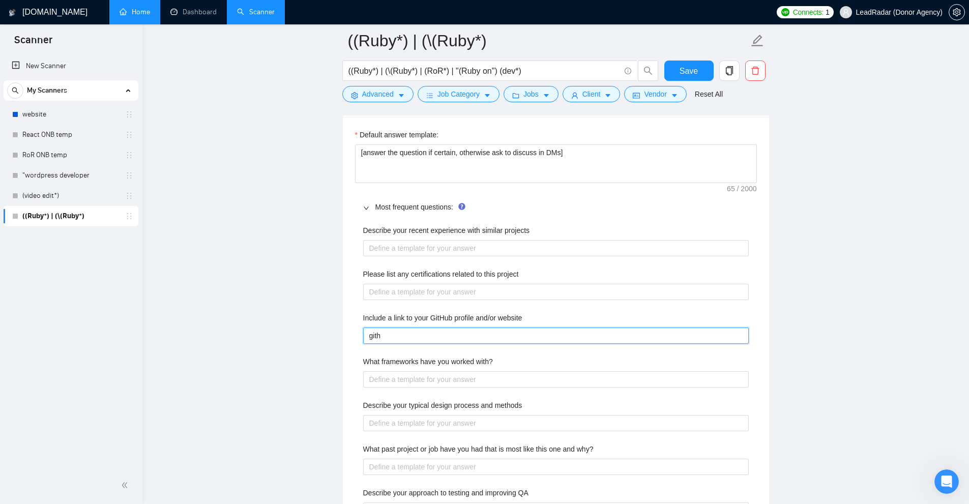
type website "githu"
click at [428, 343] on website "Include a link to your GitHub profile and/or website" at bounding box center [556, 336] width 386 height 16
click at [477, 338] on website "Include a link to your GitHub profile and/or website" at bounding box center [556, 336] width 386 height 16
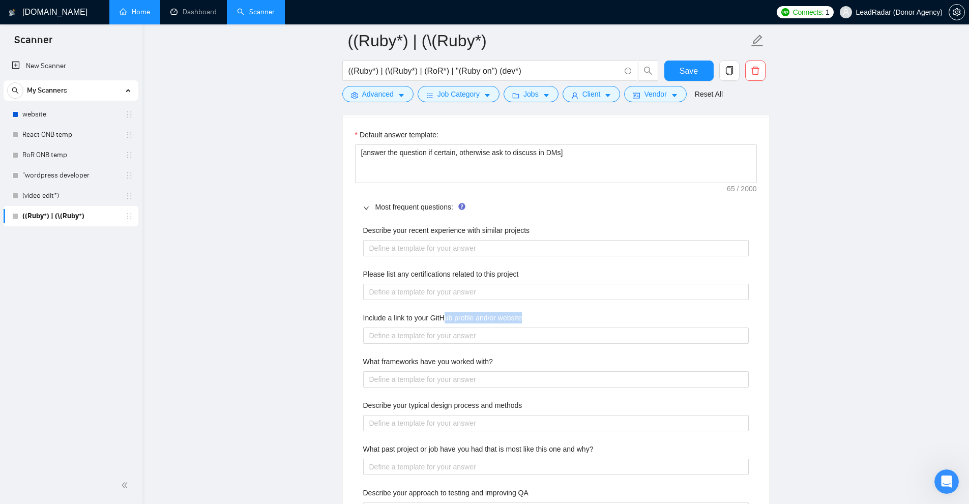
drag, startPoint x: 455, startPoint y: 320, endPoint x: 558, endPoint y: 312, distance: 103.1
click at [541, 312] on div "Include a link to your GitHub profile and/or website" at bounding box center [556, 319] width 386 height 15
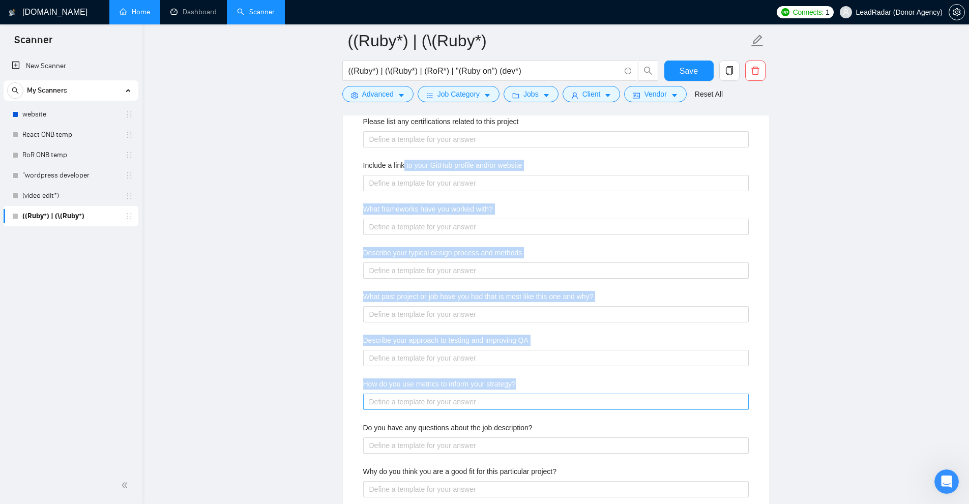
drag, startPoint x: 403, startPoint y: 161, endPoint x: 418, endPoint y: 405, distance: 244.6
click at [418, 405] on div "Describe your recent experience with similar projects Please list any certifica…" at bounding box center [556, 291] width 402 height 450
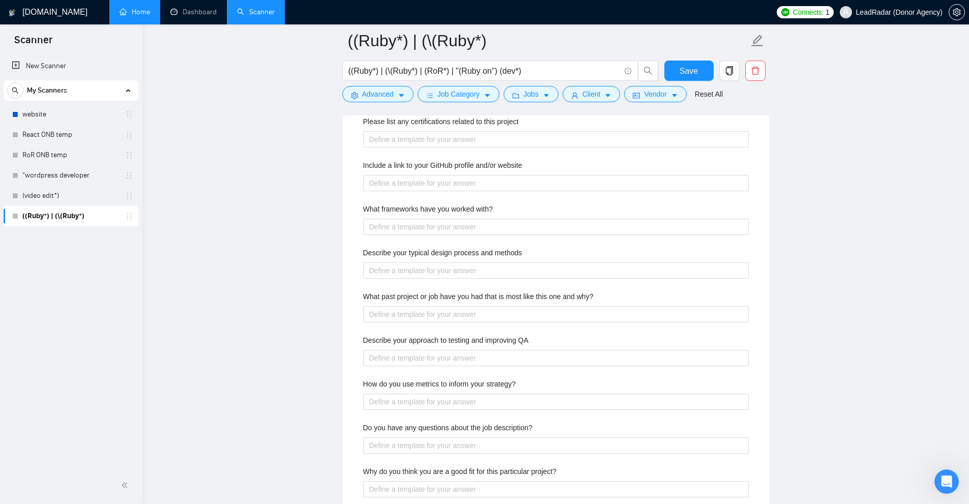
click at [425, 428] on label "Do you have any questions about the job description?" at bounding box center [447, 427] width 169 height 11
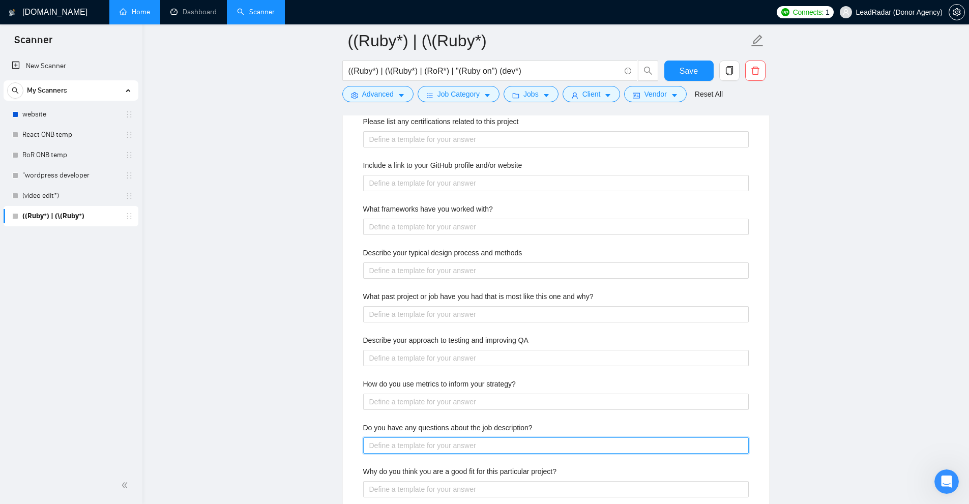
click at [425, 438] on description\? "Do you have any questions about the job description?" at bounding box center [556, 446] width 386 height 16
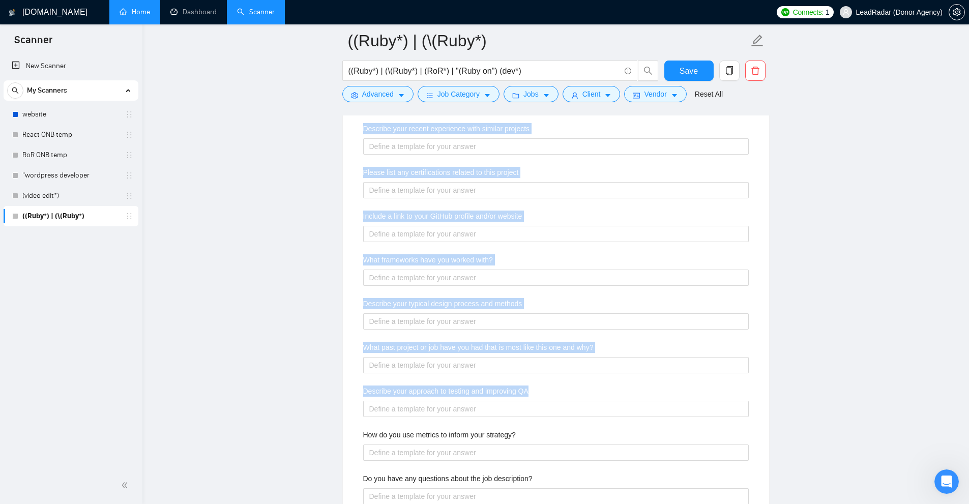
drag, startPoint x: 365, startPoint y: 180, endPoint x: 553, endPoint y: 399, distance: 289.4
click at [541, 399] on div "Describe your recent experience with similar projects Please list any certifica…" at bounding box center [556, 342] width 402 height 450
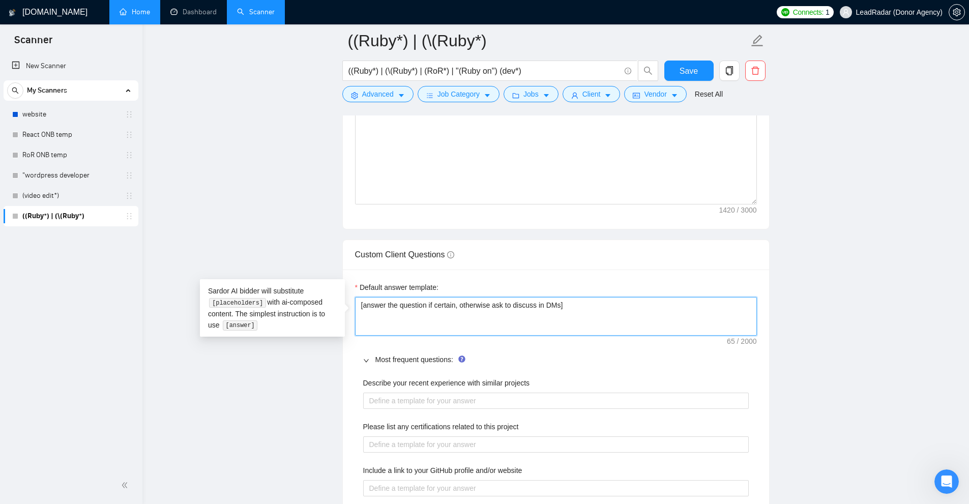
drag, startPoint x: 555, startPoint y: 304, endPoint x: 387, endPoint y: 313, distance: 168.1
click at [358, 302] on textarea "[answer the question if certain, otherwise ask to discuss in DMs]" at bounding box center [556, 316] width 402 height 39
click at [387, 313] on textarea "[answer the question if certain, otherwise ask to discuss in DMs]" at bounding box center [556, 316] width 402 height 39
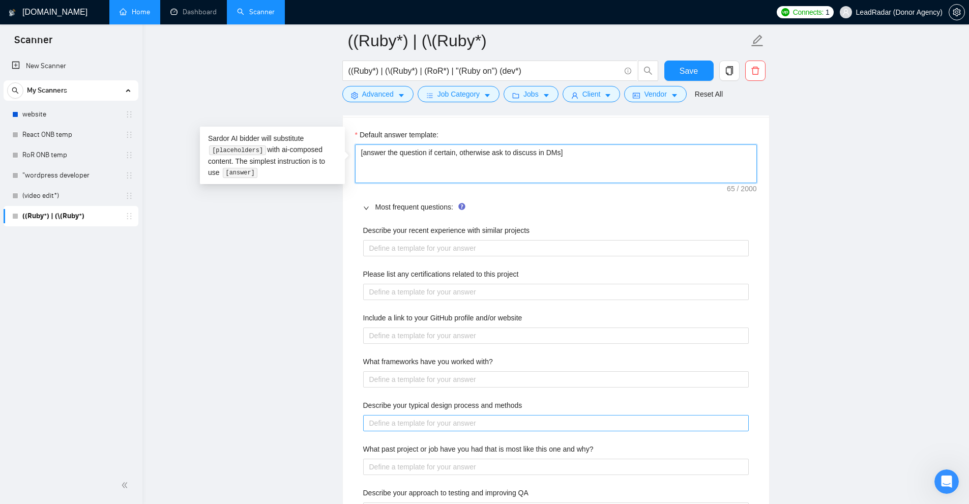
scroll to position [1526, 0]
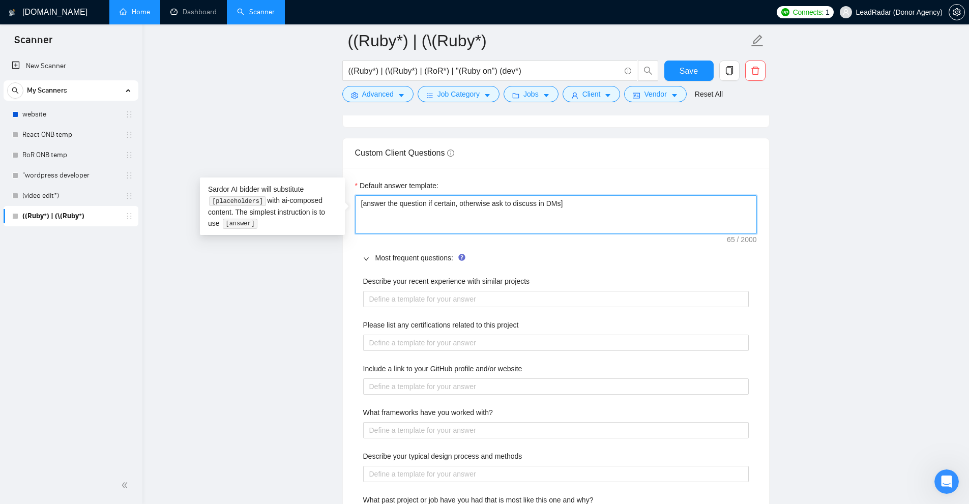
click at [535, 208] on textarea "[answer the question if certain, otherwise ask to discuss in DMs]" at bounding box center [556, 214] width 402 height 39
drag, startPoint x: 612, startPoint y: 207, endPoint x: 393, endPoint y: 206, distance: 218.8
click at [381, 207] on textarea "[answer the question if certain, otherwise ask to discuss in DMs]" at bounding box center [556, 214] width 402 height 39
click at [393, 206] on textarea "[answer the question if certain, otherwise ask to discuss in DMs]" at bounding box center [556, 214] width 402 height 39
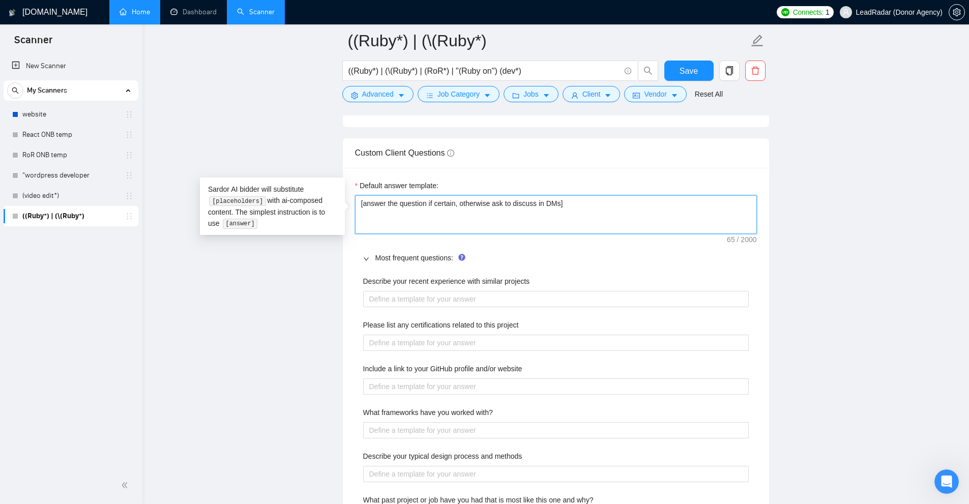
click at [393, 206] on textarea "[answer the question if certain, otherwise ask to discuss in DMs]" at bounding box center [556, 214] width 402 height 39
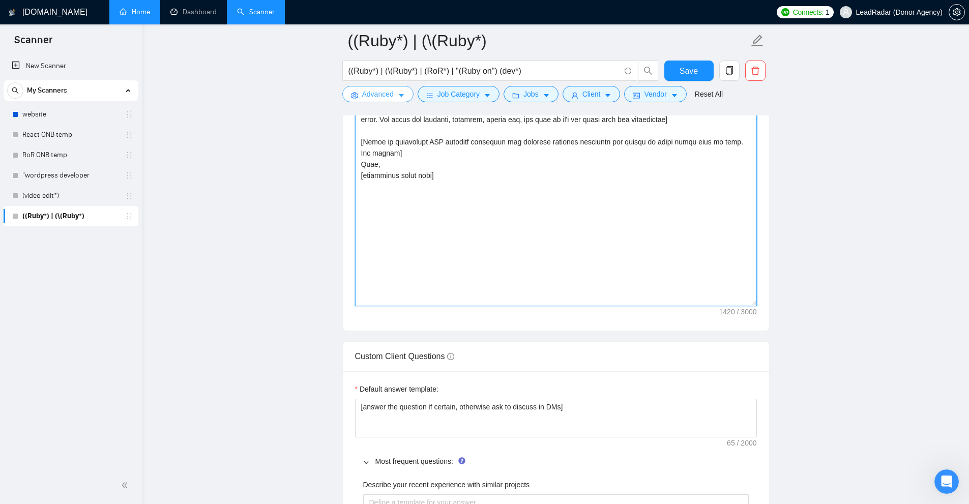
drag, startPoint x: 552, startPoint y: 261, endPoint x: 372, endPoint y: 89, distance: 249.4
click at [372, 89] on div "((Ruby*) | (\(Ruby*) ((Ruby*) | (\(Ruby*) | (RoR*) | "(Ruby on") (dev*) Save Ad…" at bounding box center [555, 374] width 427 height 3313
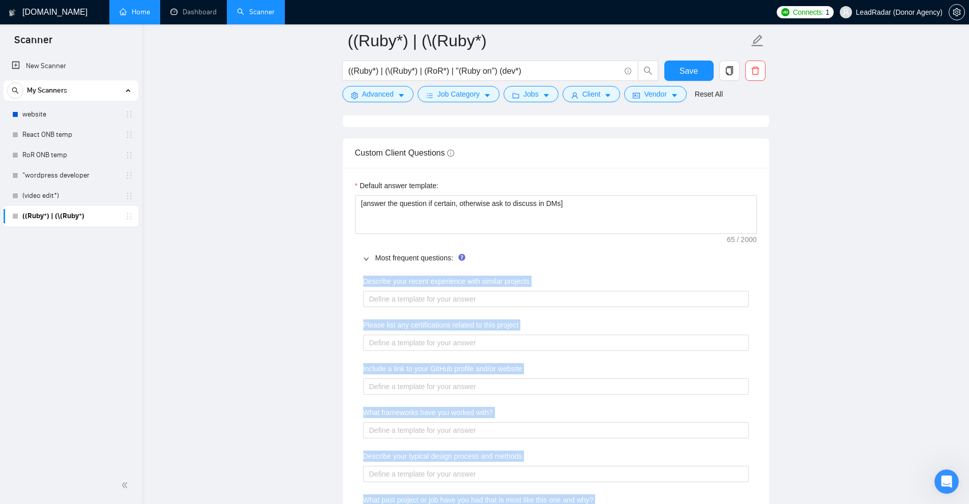
scroll to position [1781, 0]
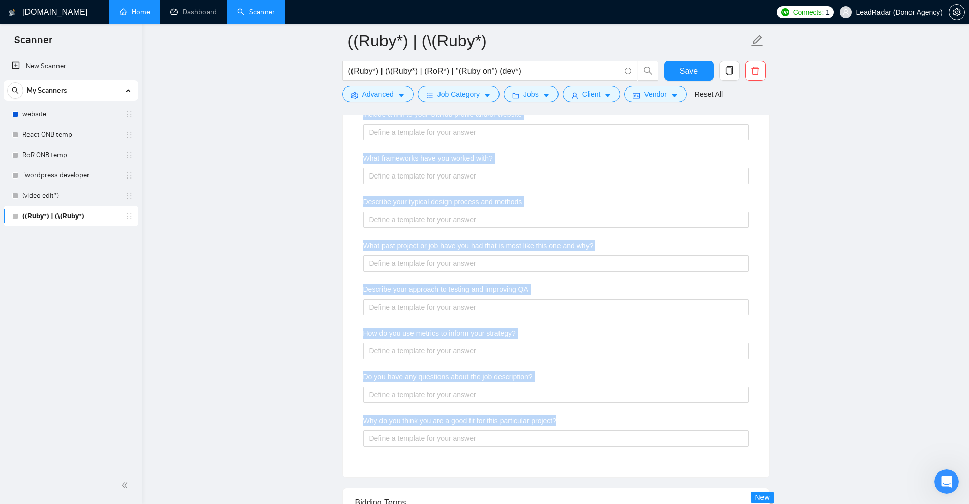
drag, startPoint x: 356, startPoint y: 279, endPoint x: 567, endPoint y: 426, distance: 257.7
click at [541, 426] on div "Default answer template: [answer the question if certain, otherwise ask to disc…" at bounding box center [556, 196] width 426 height 564
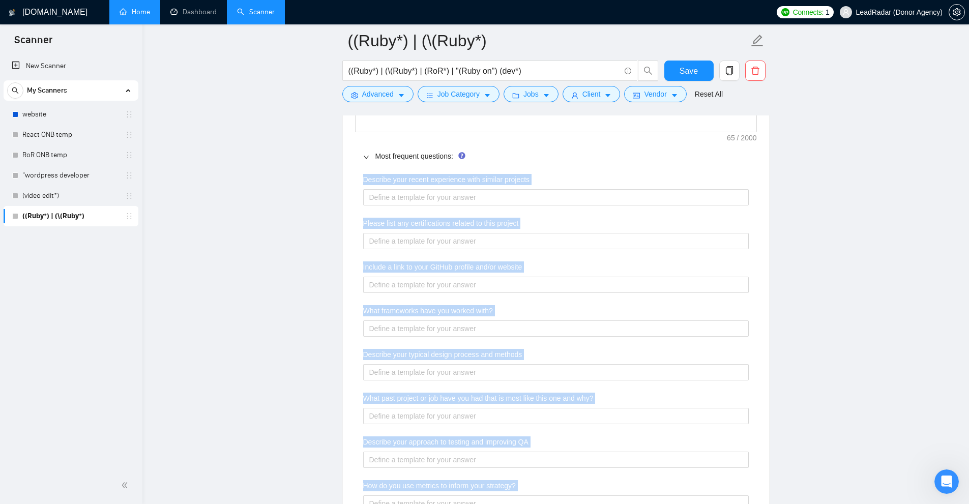
scroll to position [1577, 0]
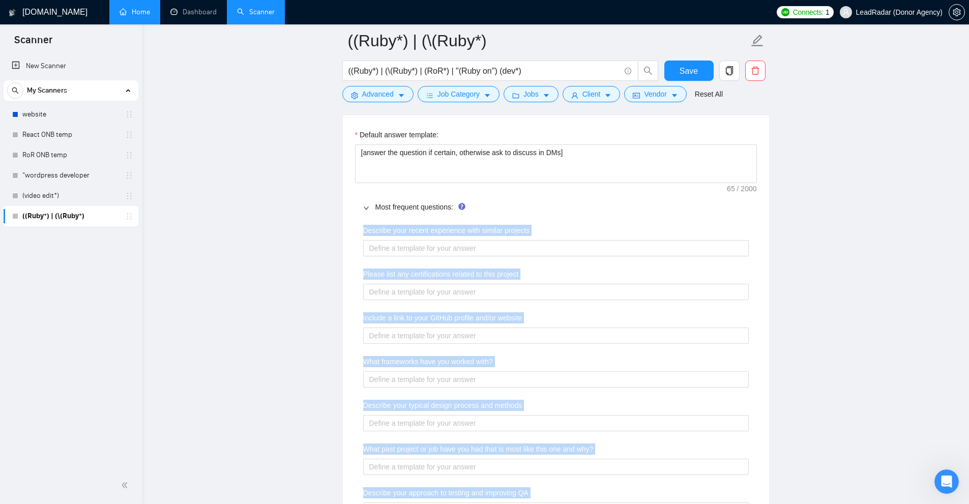
click at [382, 239] on div "Describe your recent experience with similar projects" at bounding box center [556, 232] width 386 height 15
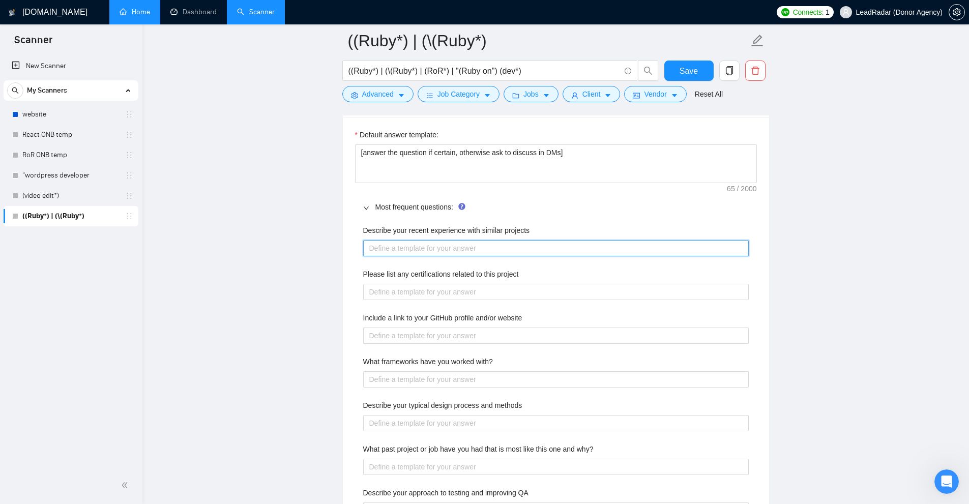
click at [371, 248] on projects "Describe your recent experience with similar projects" at bounding box center [556, 248] width 386 height 16
click at [413, 244] on projects "Describe your recent experience with similar projects" at bounding box center [556, 248] width 386 height 16
click at [396, 246] on projects "Describe your recent experience with similar projects" at bounding box center [556, 248] width 386 height 16
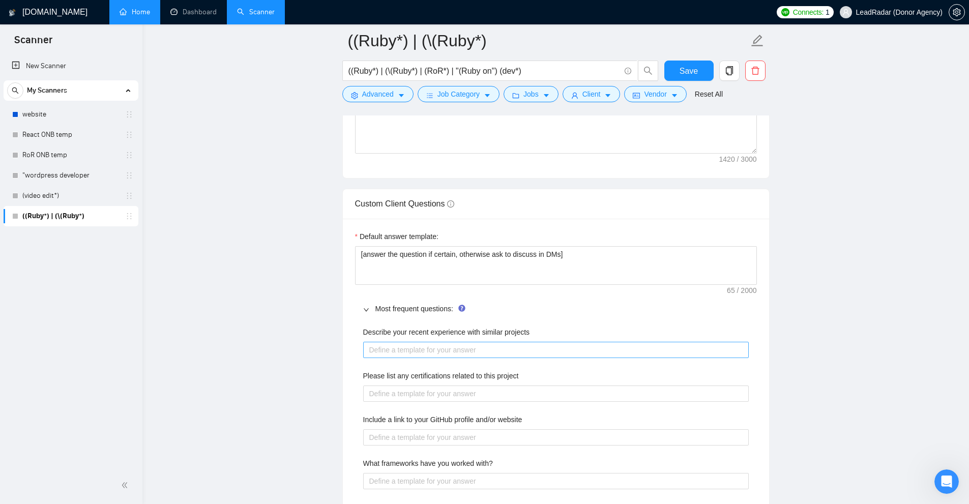
click at [434, 340] on div "Describe your recent experience with similar projects" at bounding box center [556, 334] width 386 height 15
click at [423, 348] on projects "Describe your recent experience with similar projects" at bounding box center [556, 350] width 386 height 16
click at [424, 318] on div "Most frequent questions:" at bounding box center [556, 308] width 402 height 23
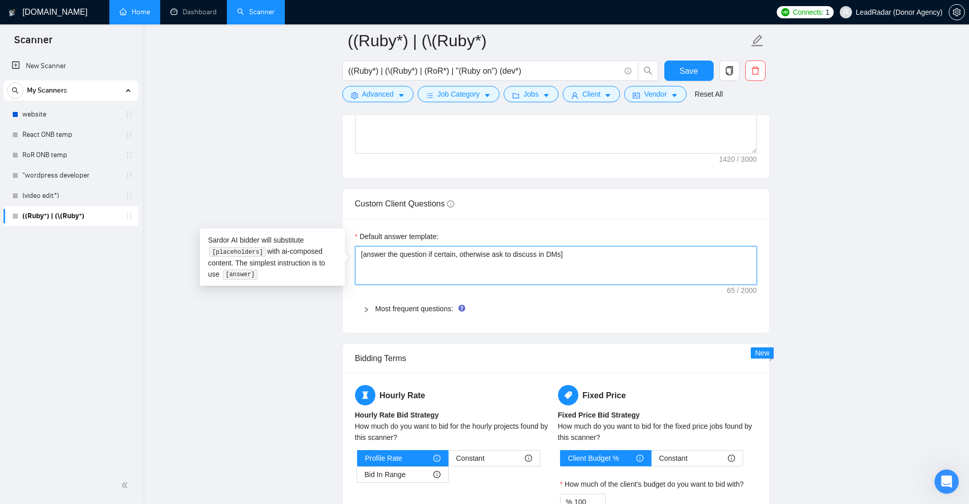
drag, startPoint x: 570, startPoint y: 251, endPoint x: 77, endPoint y: 260, distance: 493.1
click at [77, 260] on section "Scanner New Scanner My Scanners website React ONB temp RoR ONB temp "wordpress …" at bounding box center [484, 16] width 969 height 2982
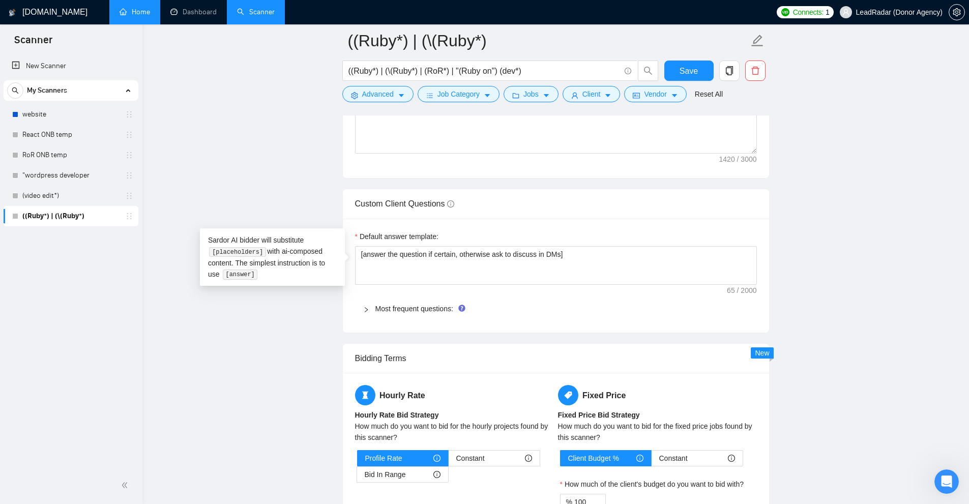
click at [372, 308] on div at bounding box center [369, 308] width 12 height 11
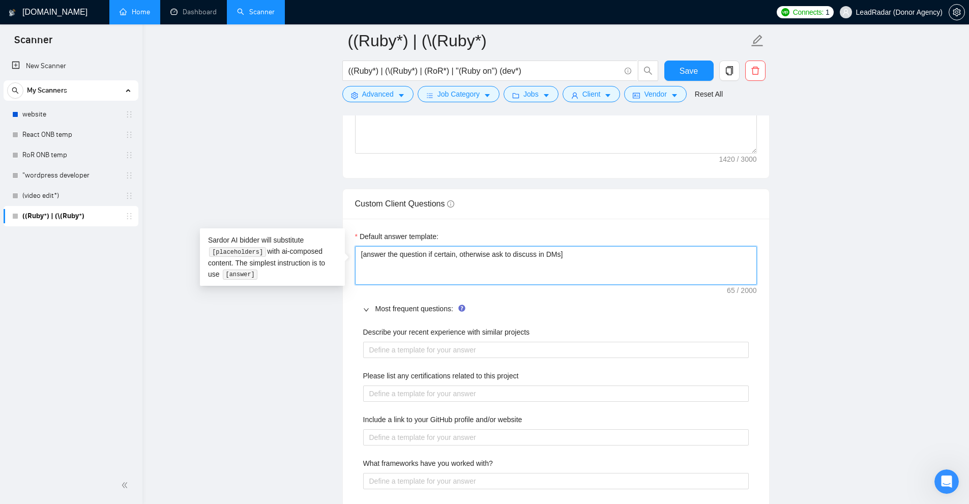
drag, startPoint x: 608, startPoint y: 272, endPoint x: 239, endPoint y: 250, distance: 370.5
click at [541, 283] on textarea "[answer the question if certain, otherwise ask to discuss in DMs]" at bounding box center [556, 265] width 402 height 39
drag, startPoint x: 565, startPoint y: 260, endPoint x: 209, endPoint y: 249, distance: 356.8
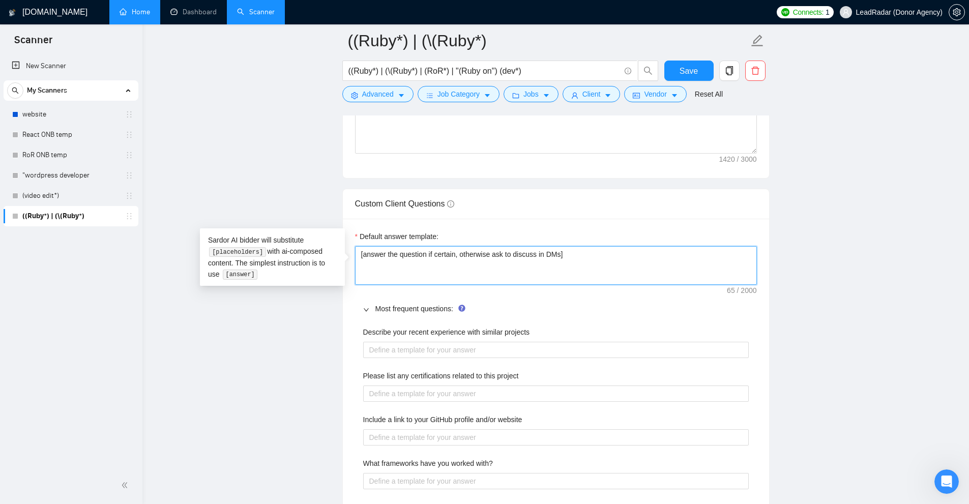
scroll to position [1577, 0]
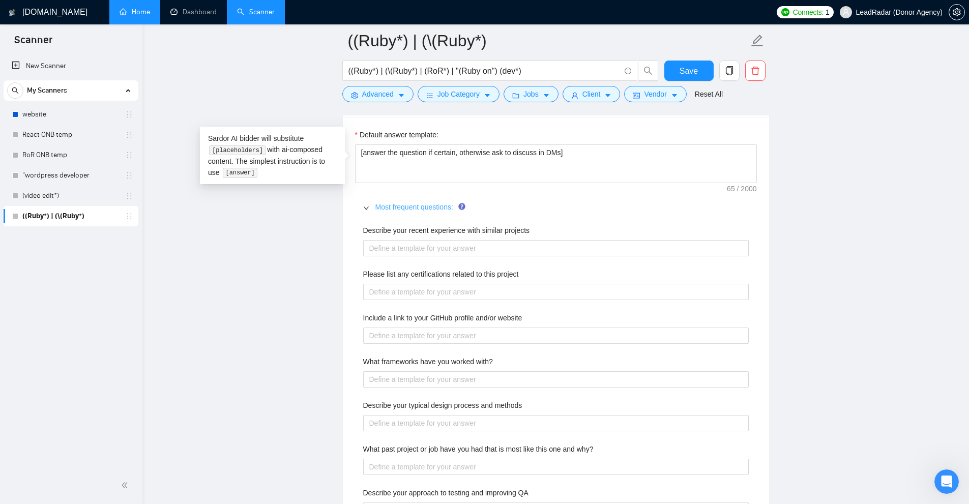
click at [409, 203] on link "Most frequent questions:" at bounding box center [414, 207] width 78 height 8
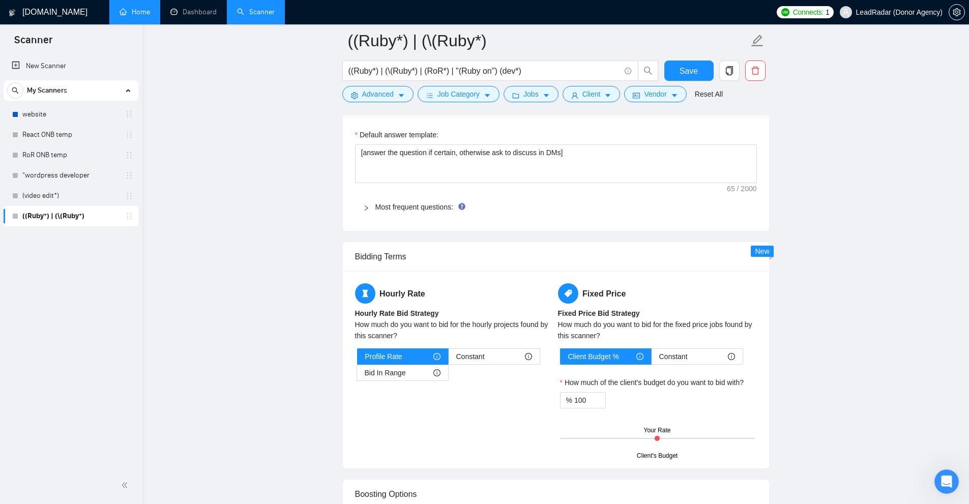
scroll to position [1628, 0]
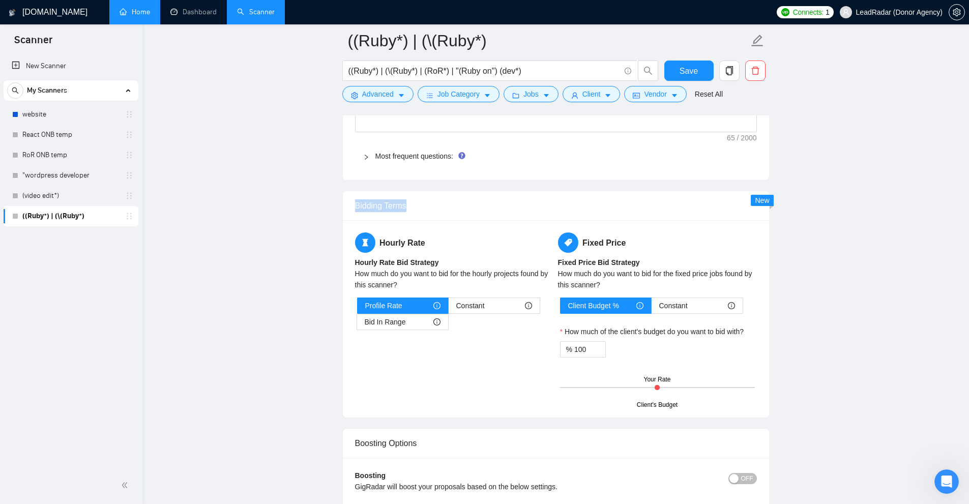
drag, startPoint x: 416, startPoint y: 212, endPoint x: 493, endPoint y: 206, distance: 77.5
click at [493, 206] on div "Bidding Terms" at bounding box center [556, 206] width 426 height 30
click at [541, 235] on h5 "Fixed Price" at bounding box center [657, 242] width 199 height 20
click at [479, 237] on div "Hourly Rate Hourly Rate Bid Strategy How much do you want to bid for the hourly…" at bounding box center [556, 318] width 426 height 197
click at [479, 237] on h5 "Hourly Rate" at bounding box center [454, 242] width 199 height 20
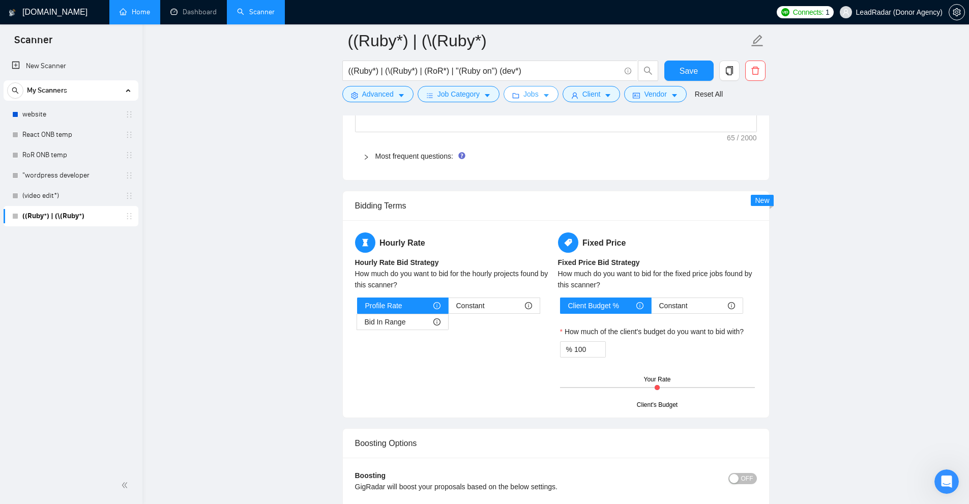
click at [535, 94] on span "Jobs" at bounding box center [531, 94] width 15 height 11
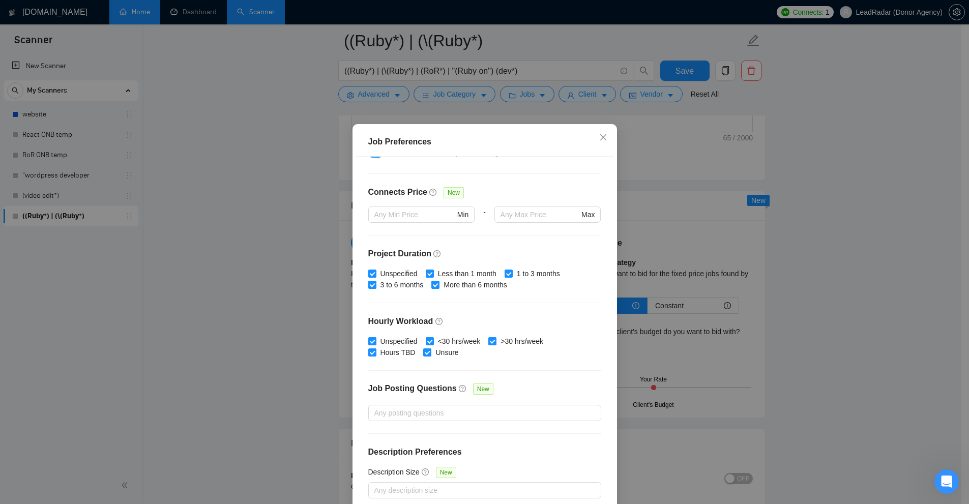
scroll to position [17, 0]
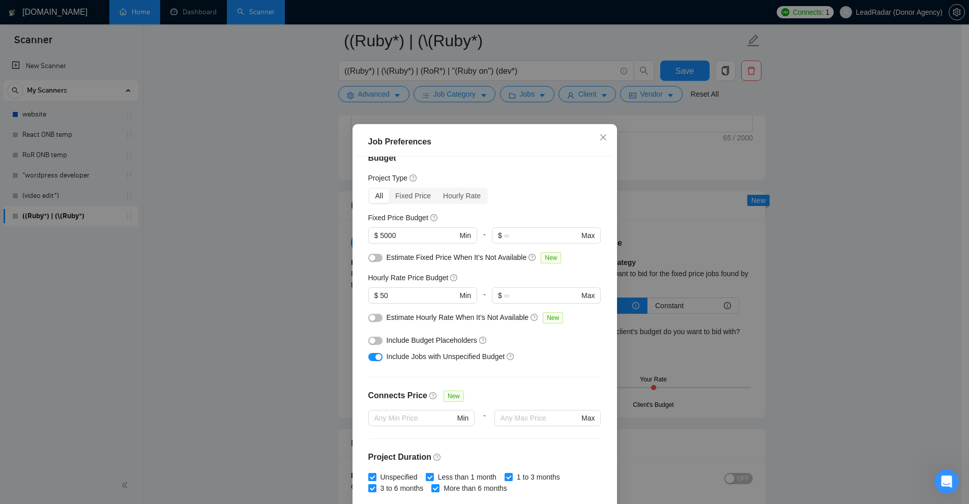
click at [541, 289] on div "Job Preferences Budget Project Type All Fixed Price Hourly Rate Fixed Price Bud…" at bounding box center [484, 252] width 969 height 504
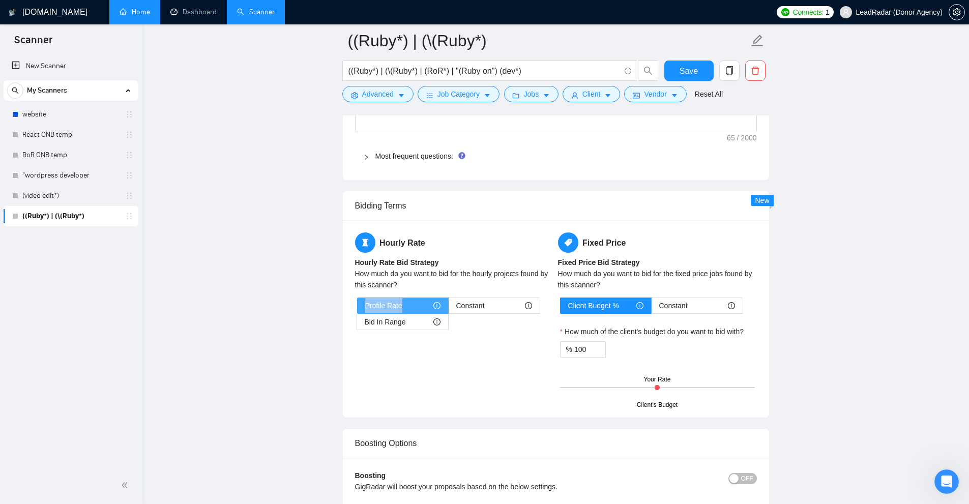
drag, startPoint x: 363, startPoint y: 307, endPoint x: 405, endPoint y: 305, distance: 41.8
click at [402, 305] on label "Profile Rate" at bounding box center [403, 306] width 92 height 16
click at [489, 307] on div "Constant" at bounding box center [494, 305] width 76 height 15
click at [449, 308] on input "Constant" at bounding box center [449, 308] width 0 height 0
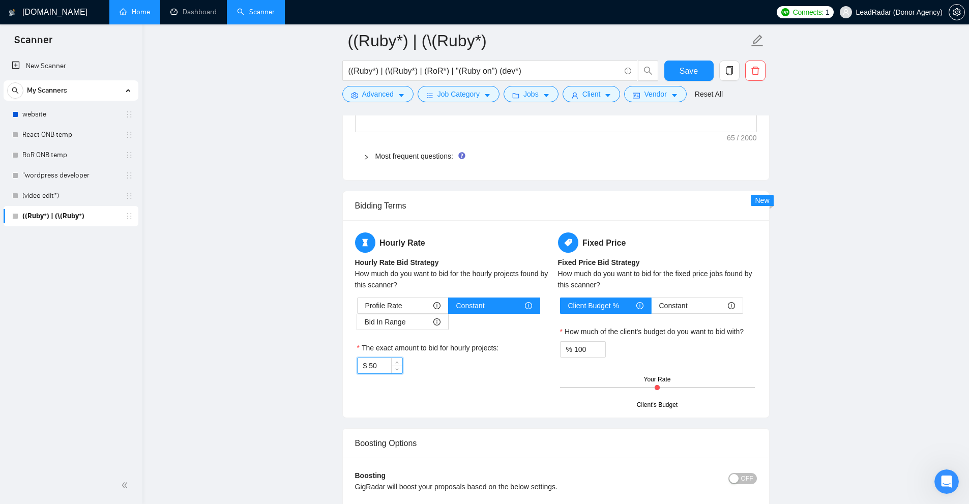
drag, startPoint x: 381, startPoint y: 369, endPoint x: 315, endPoint y: 369, distance: 66.1
click at [358, 322] on label "Bid In Range" at bounding box center [403, 322] width 92 height 16
click at [357, 325] on input "Bid In Range" at bounding box center [357, 325] width 0 height 0
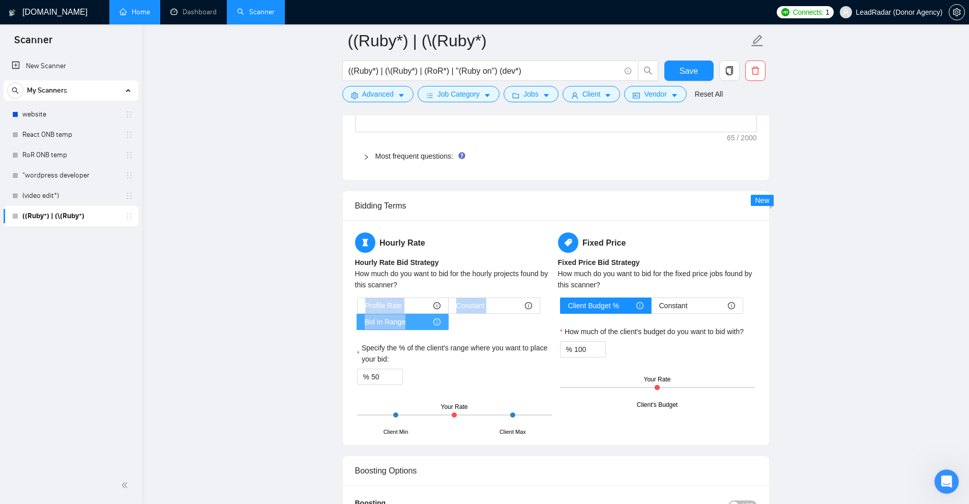
drag, startPoint x: 382, startPoint y: 314, endPoint x: 426, endPoint y: 324, distance: 45.2
click at [426, 324] on div "Hourly Rate Hourly Rate Bid Strategy How much do you want to bid for the hourly…" at bounding box center [454, 332] width 203 height 200
click at [388, 350] on label "Specify the % of the client's range where you want to place your bid:" at bounding box center [454, 353] width 195 height 22
click at [388, 369] on input "50" at bounding box center [386, 376] width 31 height 15
drag, startPoint x: 347, startPoint y: 317, endPoint x: 357, endPoint y: 329, distance: 14.8
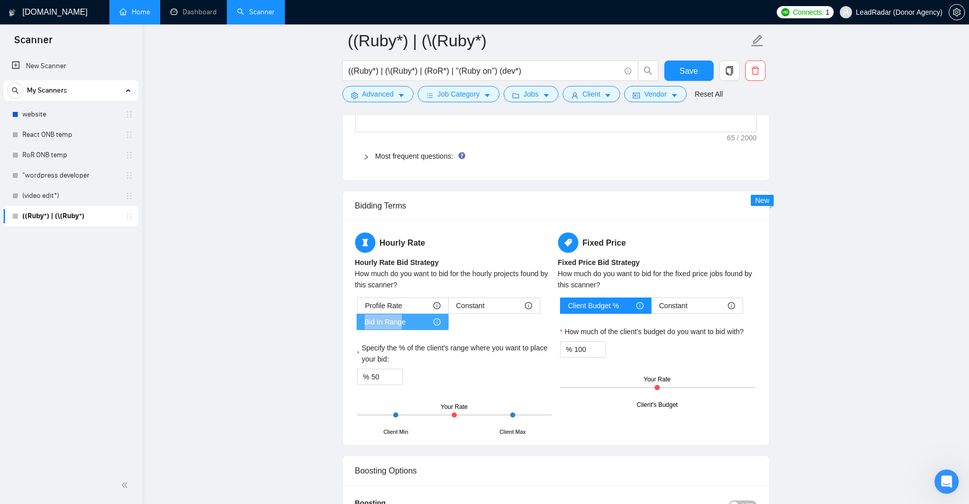
click at [360, 325] on label "Bid In Range" at bounding box center [403, 322] width 92 height 16
click at [487, 364] on div "Specify the % of the client's range where you want to place your bid:" at bounding box center [454, 355] width 195 height 26
drag, startPoint x: 379, startPoint y: 379, endPoint x: 350, endPoint y: 375, distance: 29.8
click at [350, 375] on div "Hourly Rate Hourly Rate Bid Strategy How much do you want to bid for the hourly…" at bounding box center [556, 332] width 426 height 225
drag, startPoint x: 548, startPoint y: 429, endPoint x: 527, endPoint y: 429, distance: 21.4
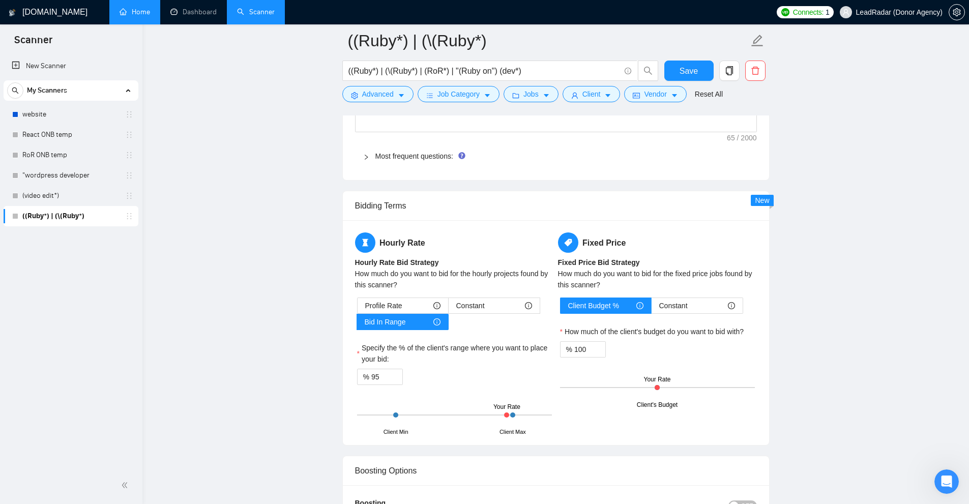
click at [534, 429] on div "Hourly Rate Hourly Rate Bid Strategy How much do you want to bid for the hourly…" at bounding box center [556, 332] width 426 height 225
click at [526, 429] on div "Client Max" at bounding box center [513, 432] width 26 height 9
click at [375, 374] on input "95" at bounding box center [386, 376] width 31 height 15
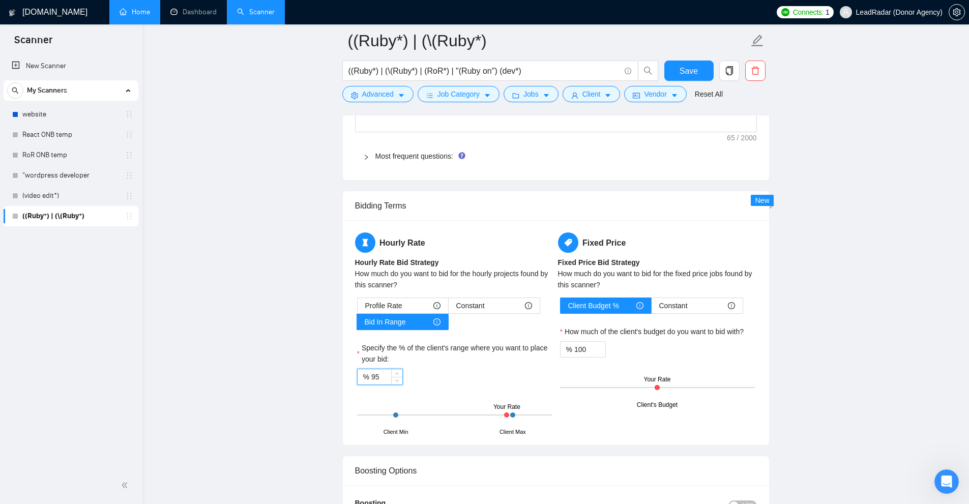
click at [375, 374] on input "95" at bounding box center [386, 376] width 31 height 15
drag, startPoint x: 501, startPoint y: 408, endPoint x: 493, endPoint y: 408, distance: 7.6
click at [502, 408] on div "Your Rate" at bounding box center [506, 407] width 27 height 10
click at [489, 423] on div "Client Min Client Max Your Rate" at bounding box center [454, 415] width 195 height 36
drag, startPoint x: 488, startPoint y: 430, endPoint x: 499, endPoint y: 430, distance: 11.2
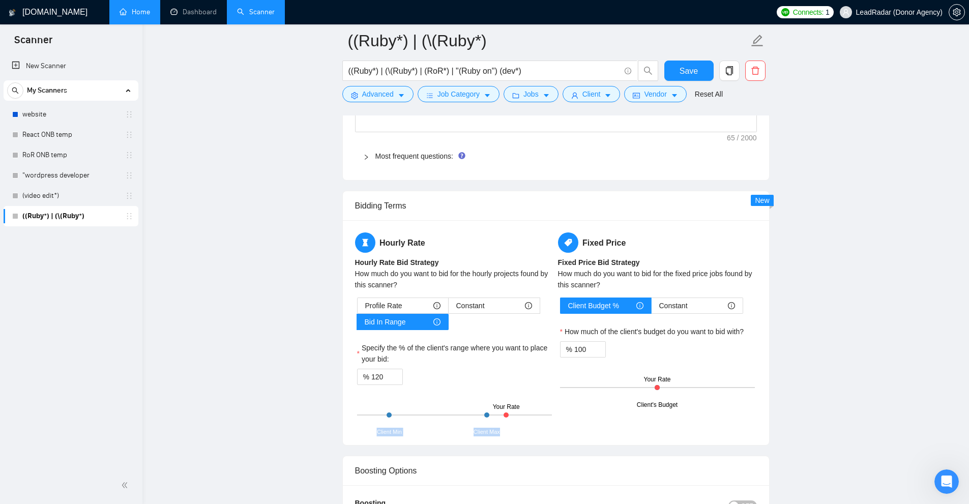
click at [499, 430] on div "Client Min Client Max Your Rate" at bounding box center [454, 415] width 195 height 36
click at [499, 430] on div "Client Max" at bounding box center [487, 432] width 26 height 9
drag, startPoint x: 386, startPoint y: 378, endPoint x: 353, endPoint y: 376, distance: 33.1
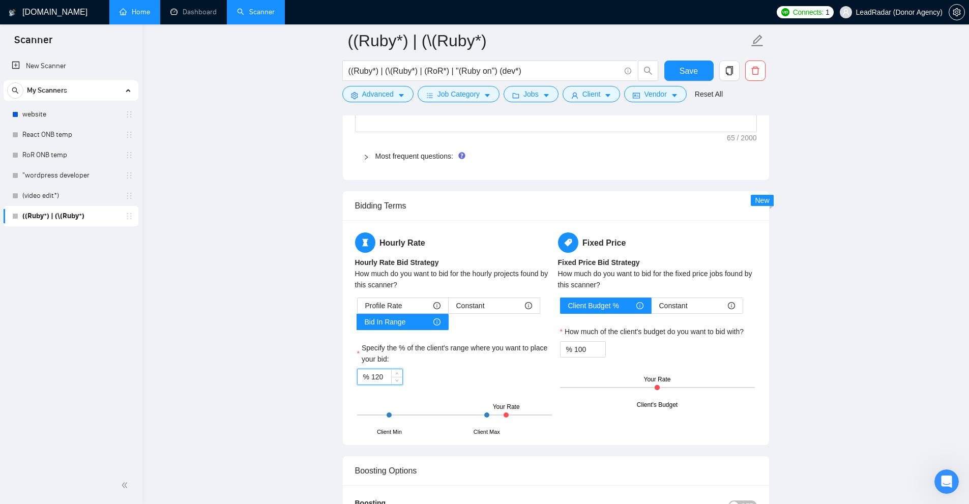
click at [351, 376] on div "Hourly Rate Hourly Rate Bid Strategy How much do you want to bid for the hourly…" at bounding box center [556, 332] width 426 height 225
click at [381, 377] on input "120" at bounding box center [386, 376] width 31 height 15
drag, startPoint x: 381, startPoint y: 377, endPoint x: 363, endPoint y: 382, distance: 18.9
click at [363, 382] on div "% 120" at bounding box center [380, 377] width 46 height 16
click at [507, 394] on div "Profile Rate Constant Bid In Range Specify the % of the client's range where yo…" at bounding box center [454, 365] width 199 height 135
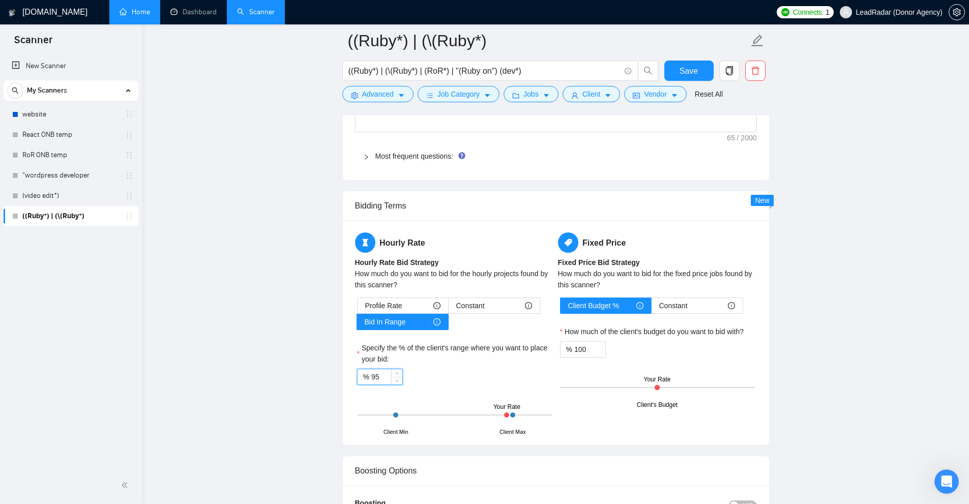
drag, startPoint x: 366, startPoint y: 371, endPoint x: 289, endPoint y: 367, distance: 76.9
type input "9"
type input "100"
click at [527, 418] on div "Client Min Client Max Your Rate" at bounding box center [454, 415] width 195 height 36
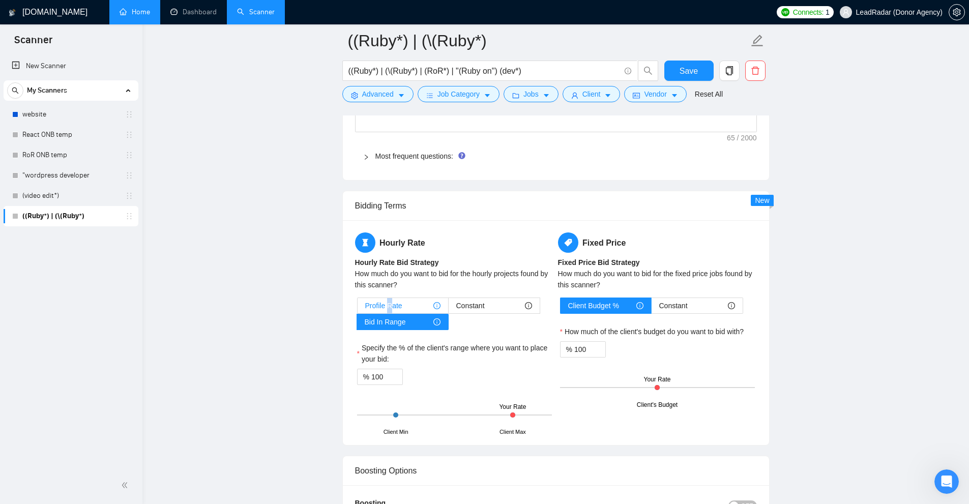
click at [389, 306] on span "Profile Rate" at bounding box center [383, 305] width 37 height 15
click at [394, 306] on span "Profile Rate" at bounding box center [383, 305] width 37 height 15
click at [358, 308] on input "Profile Rate" at bounding box center [358, 308] width 0 height 0
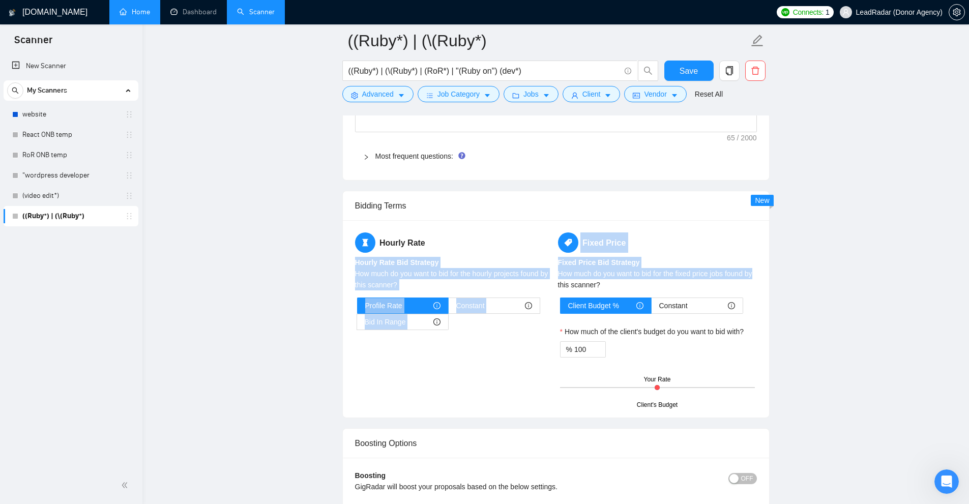
drag, startPoint x: 550, startPoint y: 239, endPoint x: 764, endPoint y: 278, distance: 217.7
click at [541, 278] on div "Hourly Rate Hourly Rate Bid Strategy How much do you want to bid for the hourly…" at bounding box center [556, 318] width 426 height 197
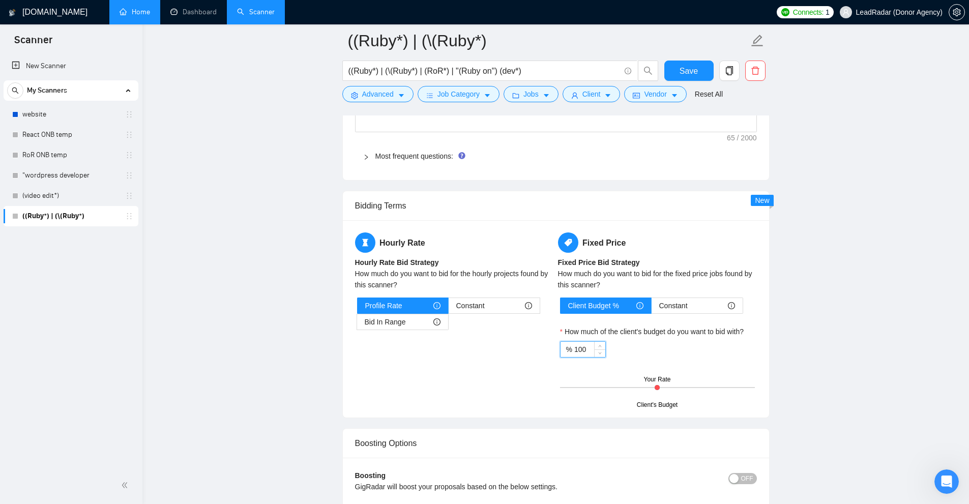
drag, startPoint x: 590, startPoint y: 350, endPoint x: 493, endPoint y: 344, distance: 96.9
click at [493, 344] on div "Hourly Rate Hourly Rate Bid Strategy How much do you want to bid for the hourly…" at bounding box center [556, 318] width 406 height 173
click at [541, 357] on div "% 100" at bounding box center [583, 349] width 46 height 16
click at [541, 352] on input "100" at bounding box center [589, 349] width 31 height 15
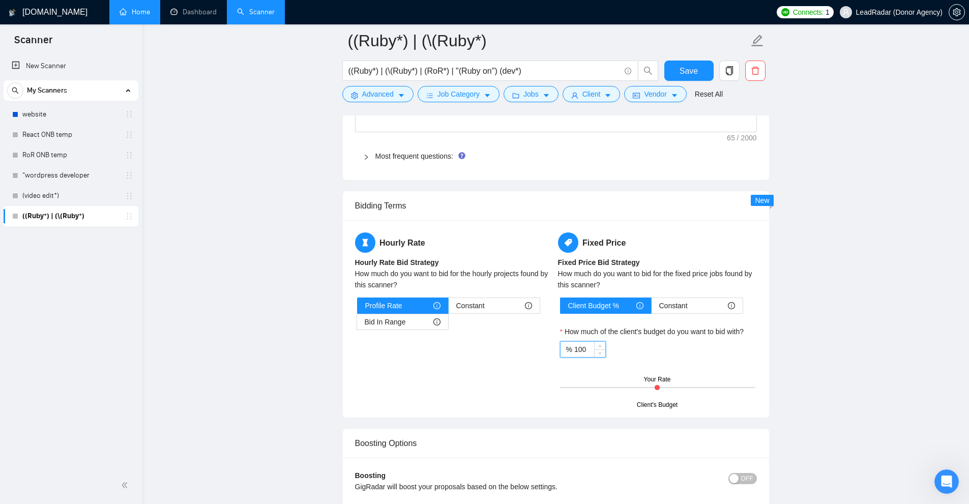
click at [541, 352] on input "100" at bounding box center [589, 349] width 31 height 15
click at [541, 349] on div "% 100" at bounding box center [583, 349] width 46 height 16
click at [541, 348] on input "100" at bounding box center [589, 349] width 31 height 15
drag, startPoint x: 581, startPoint y: 348, endPoint x: 575, endPoint y: 354, distance: 8.6
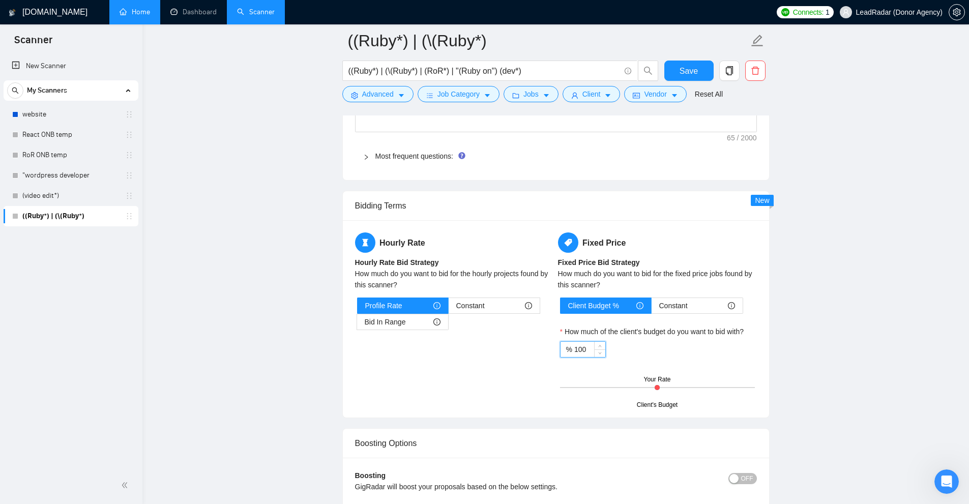
click at [541, 354] on input "100" at bounding box center [589, 349] width 31 height 15
click at [541, 349] on input "100" at bounding box center [589, 349] width 31 height 15
click at [541, 348] on input "100" at bounding box center [589, 349] width 31 height 15
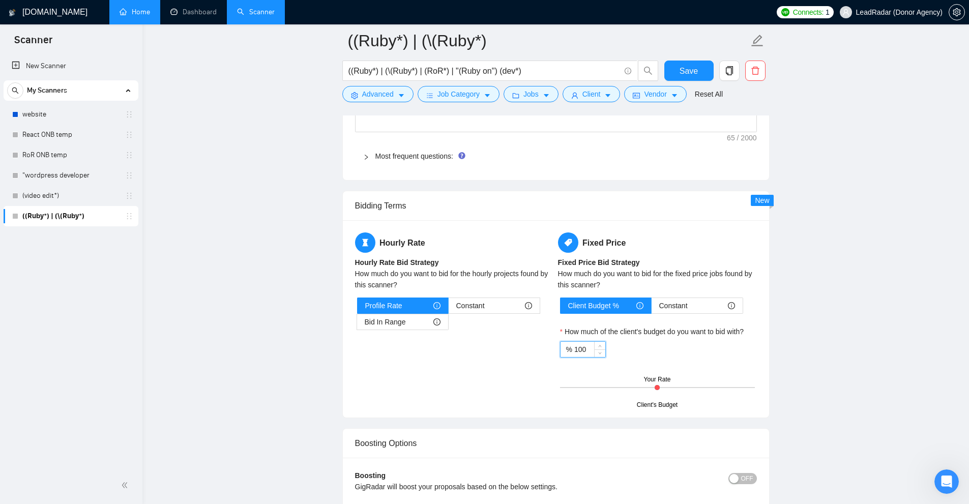
click at [541, 348] on input "100" at bounding box center [589, 349] width 31 height 15
click at [541, 347] on input "100" at bounding box center [589, 349] width 31 height 15
click at [541, 348] on input "100" at bounding box center [589, 349] width 31 height 15
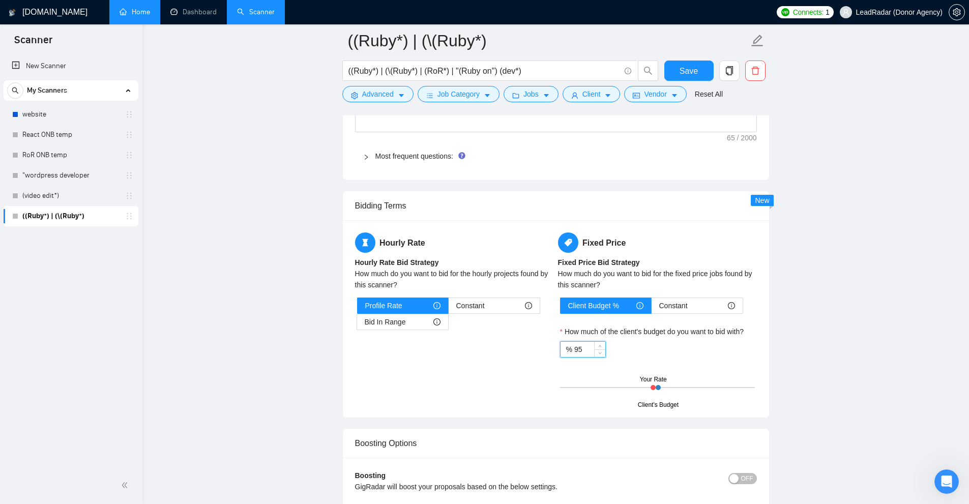
drag, startPoint x: 588, startPoint y: 346, endPoint x: 540, endPoint y: 348, distance: 48.4
click at [540, 348] on div "Hourly Rate Hourly Rate Bid Strategy How much do you want to bid for the hourly…" at bounding box center [556, 318] width 406 height 173
type input "105"
type input "100"
click at [541, 315] on div "Client Budget % Constant How much of the client's budget do you want to bid wit…" at bounding box center [657, 352] width 199 height 108
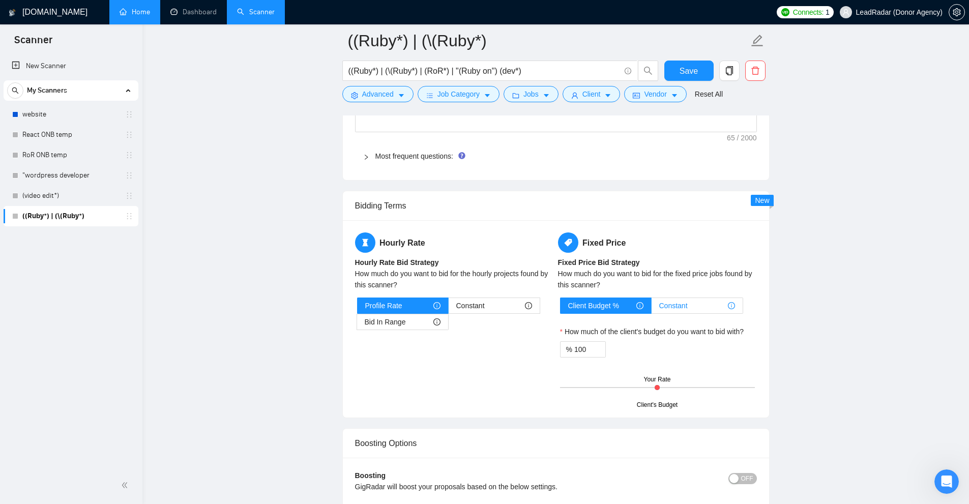
click at [541, 310] on span "Constant" at bounding box center [673, 305] width 28 height 15
click at [541, 308] on input "Constant" at bounding box center [652, 308] width 0 height 0
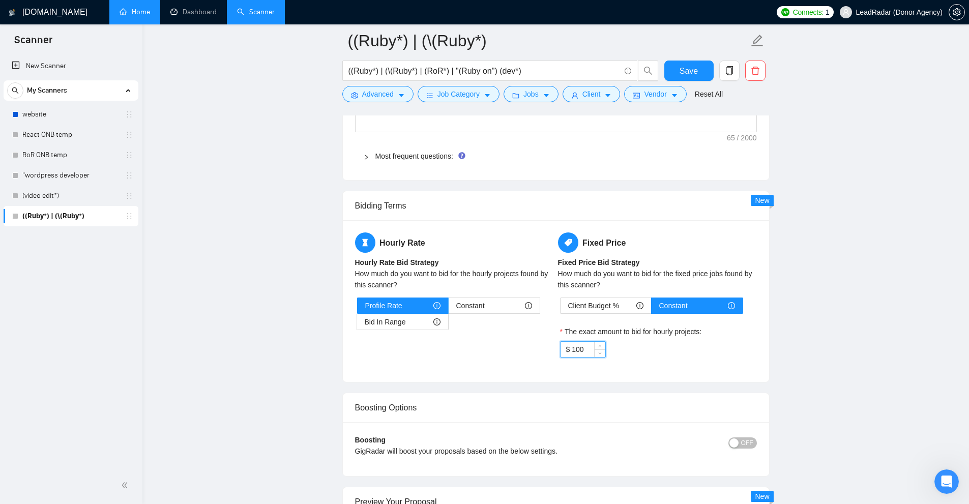
drag, startPoint x: 551, startPoint y: 345, endPoint x: 620, endPoint y: 317, distance: 74.2
click at [529, 356] on div "Hourly Rate Hourly Rate Bid Strategy How much do you want to bid for the hourly…" at bounding box center [556, 300] width 406 height 137
click at [541, 303] on div "Client Budget %" at bounding box center [605, 305] width 75 height 15
click at [541, 308] on input "Client Budget %" at bounding box center [561, 308] width 0 height 0
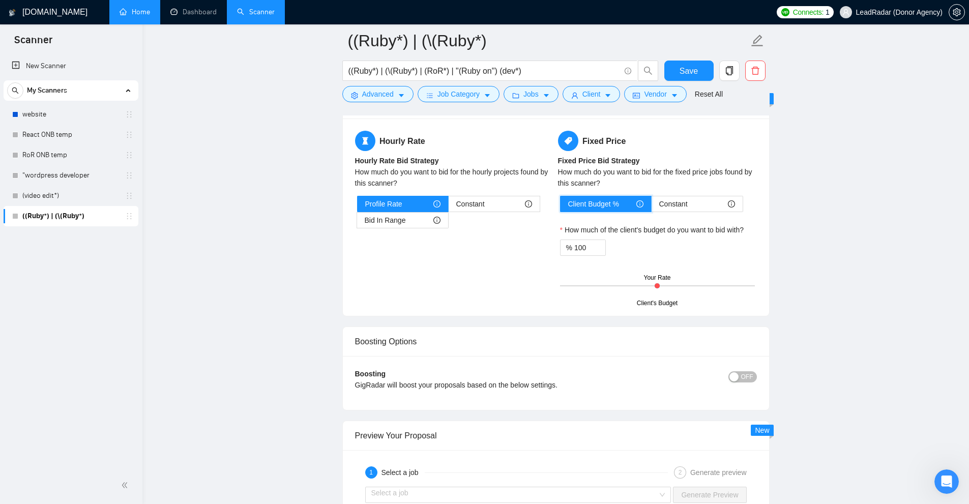
scroll to position [1831, 0]
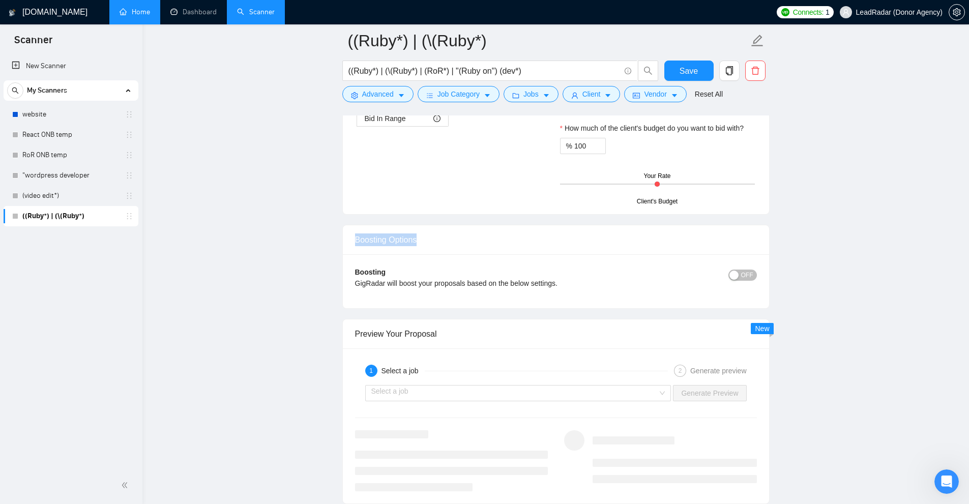
drag, startPoint x: 448, startPoint y: 245, endPoint x: 497, endPoint y: 243, distance: 48.9
click at [497, 243] on div "Boosting Options" at bounding box center [556, 240] width 426 height 30
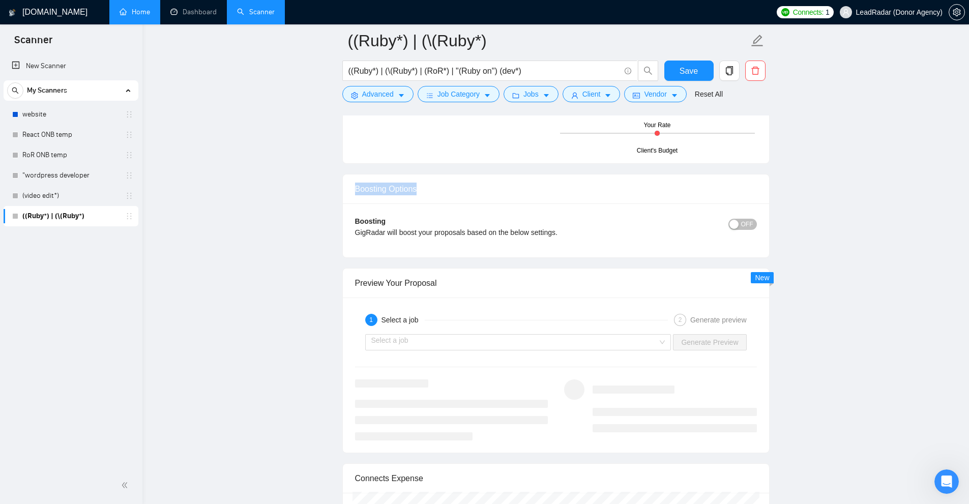
click at [541, 223] on span "OFF" at bounding box center [747, 224] width 12 height 11
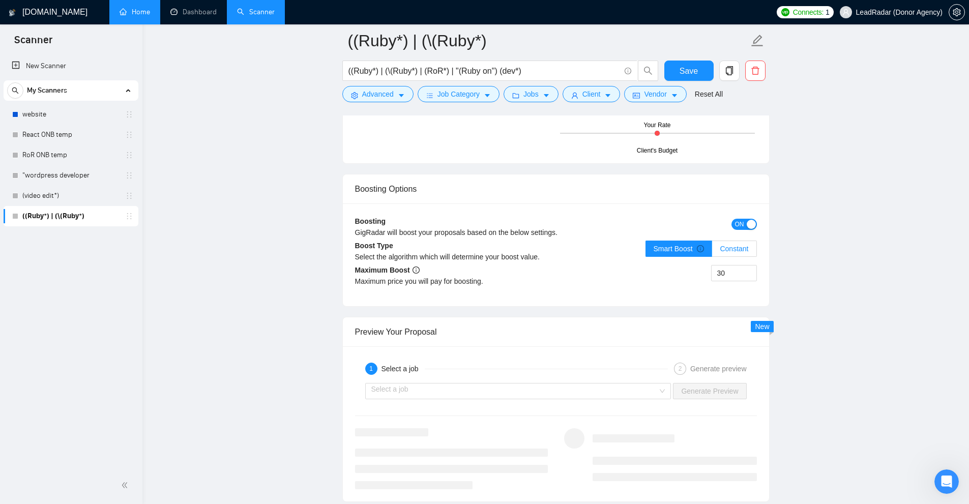
click at [541, 250] on span "Constant" at bounding box center [734, 249] width 28 height 8
click at [541, 251] on input "Constant" at bounding box center [712, 251] width 0 height 0
drag, startPoint x: 756, startPoint y: 247, endPoint x: 751, endPoint y: 249, distance: 5.3
click at [541, 249] on span at bounding box center [734, 248] width 44 height 15
click at [541, 251] on input "Constant" at bounding box center [712, 251] width 0 height 0
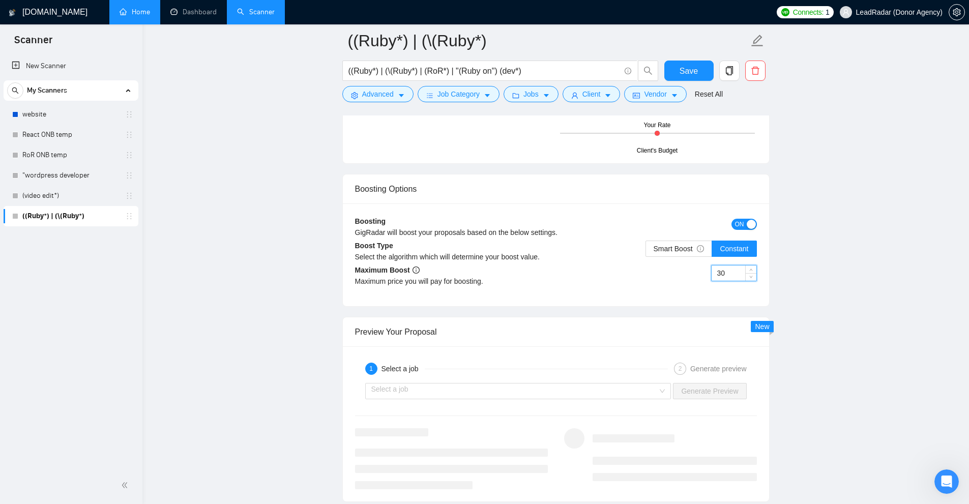
drag, startPoint x: 736, startPoint y: 271, endPoint x: 708, endPoint y: 266, distance: 28.4
click at [541, 266] on div "30" at bounding box center [656, 279] width 201 height 28
click at [541, 242] on label "Smart Boost" at bounding box center [679, 249] width 67 height 16
click at [541, 251] on input "Smart Boost" at bounding box center [646, 251] width 0 height 0
drag, startPoint x: 656, startPoint y: 247, endPoint x: 689, endPoint y: 246, distance: 33.1
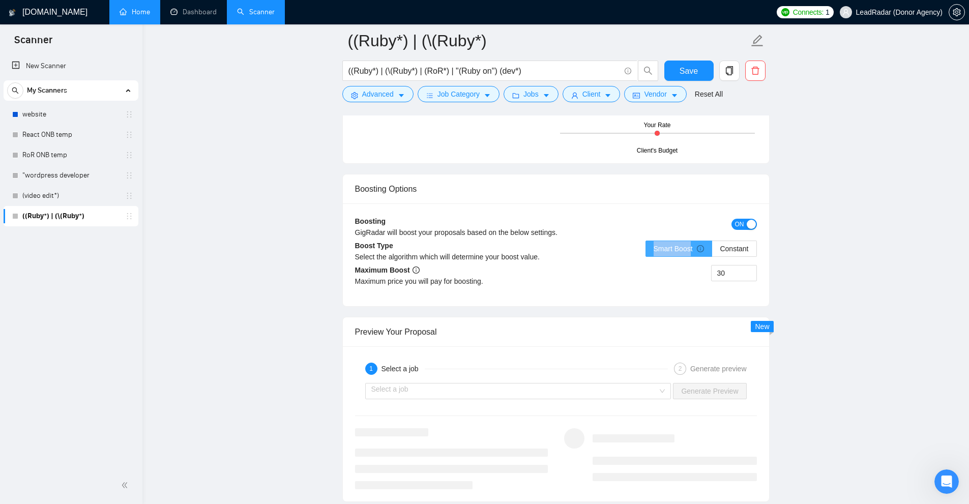
click at [541, 246] on label "Smart Boost" at bounding box center [679, 249] width 67 height 16
click at [541, 267] on div "30" at bounding box center [656, 279] width 201 height 28
drag, startPoint x: 733, startPoint y: 271, endPoint x: 709, endPoint y: 278, distance: 25.6
click at [541, 276] on div "30" at bounding box center [656, 279] width 201 height 28
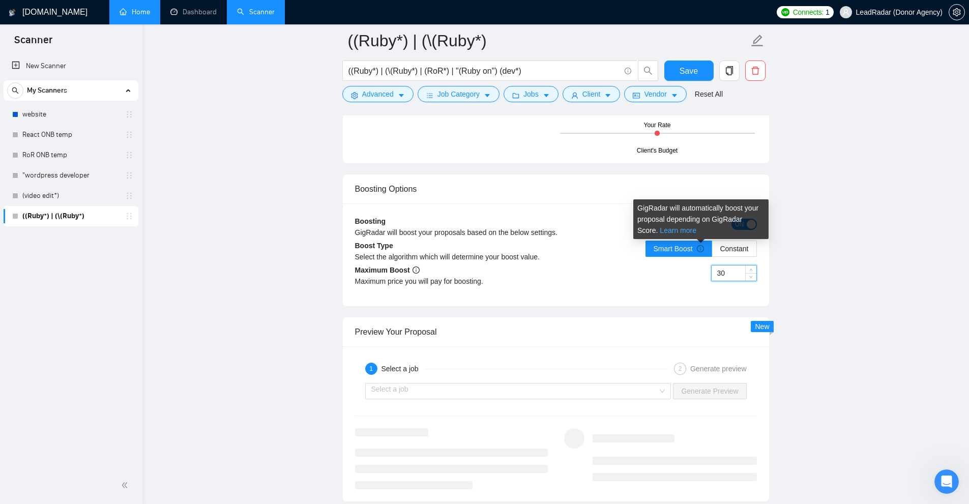
click at [541, 232] on link "Learn more" at bounding box center [678, 230] width 37 height 8
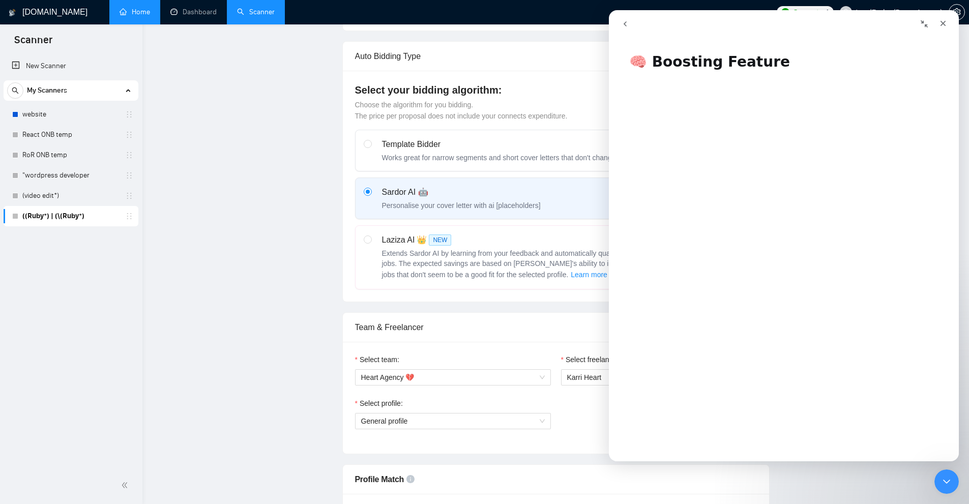
scroll to position [0, 0]
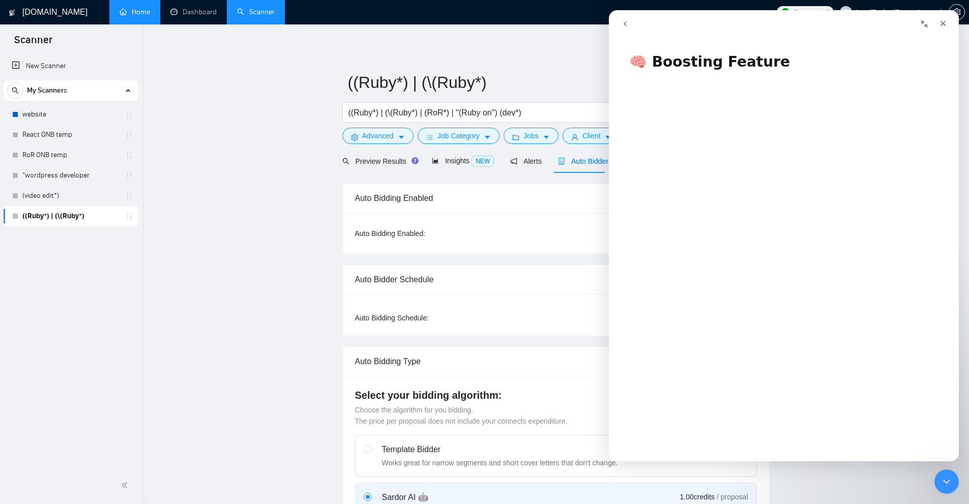
click at [541, 478] on icon "Close Intercom Messenger" at bounding box center [945, 480] width 12 height 12
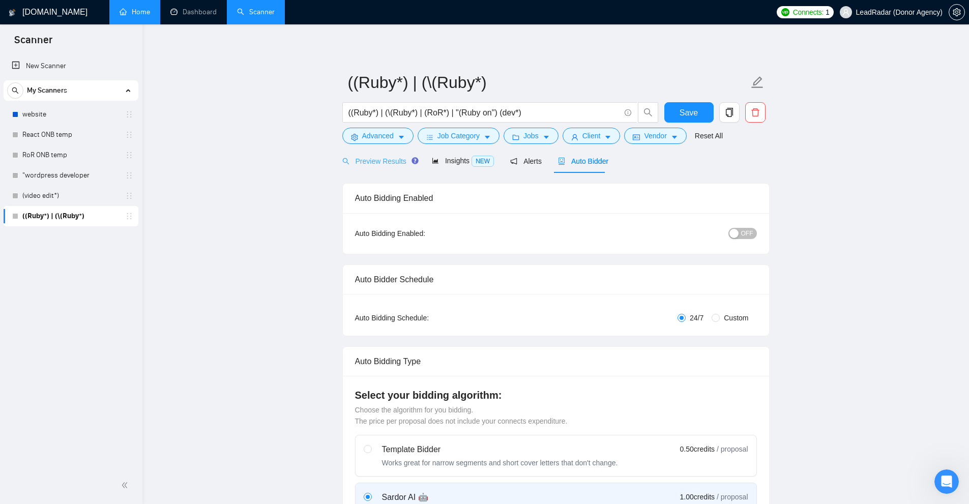
click at [541, 106] on button "Save" at bounding box center [688, 112] width 49 height 20
click at [386, 158] on span "Preview Results" at bounding box center [378, 161] width 73 height 8
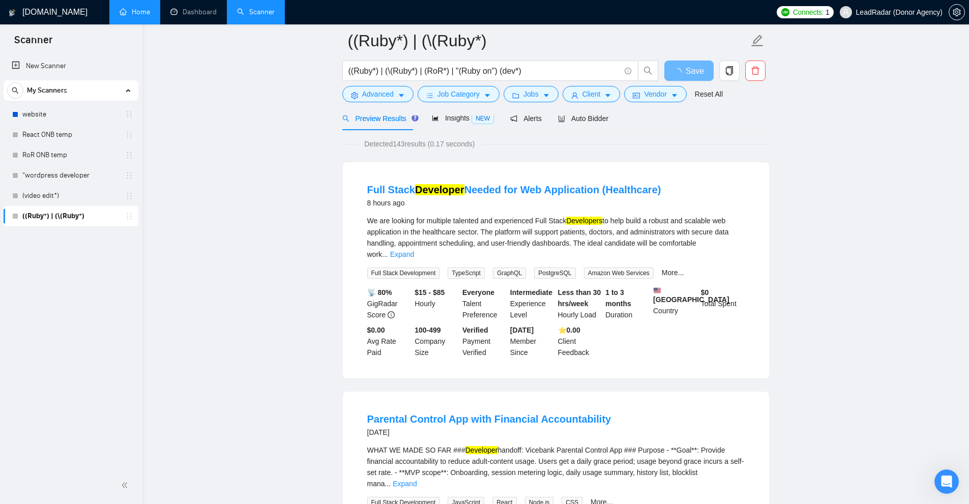
scroll to position [102, 0]
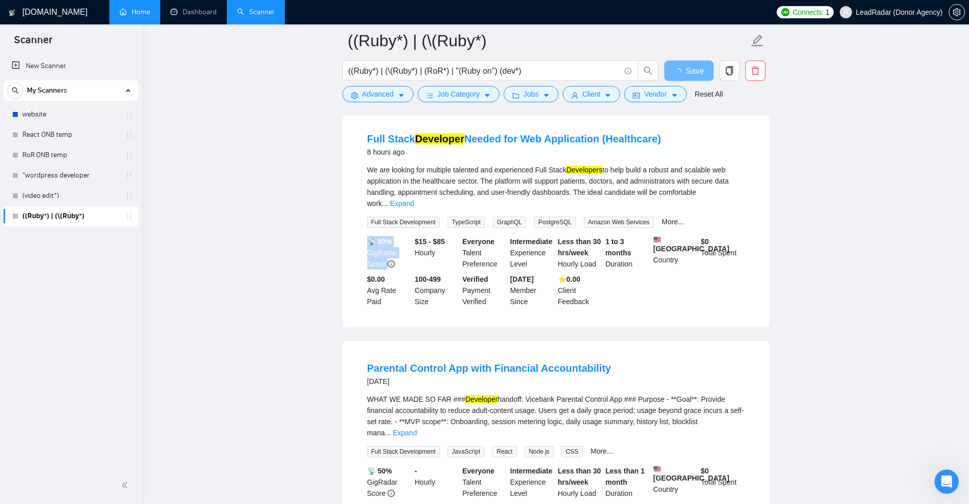
drag, startPoint x: 357, startPoint y: 227, endPoint x: 405, endPoint y: 254, distance: 55.3
click at [405, 254] on li "Full Stack Developer Needed for Web Application (Healthcare) 8 hours ago We are…" at bounding box center [556, 220] width 402 height 192
click at [405, 254] on div "📡 80% GigRadar Score" at bounding box center [389, 253] width 48 height 34
drag, startPoint x: 380, startPoint y: 232, endPoint x: 401, endPoint y: 231, distance: 21.9
click at [401, 236] on div "📡 80% GigRadar Score" at bounding box center [389, 253] width 48 height 34
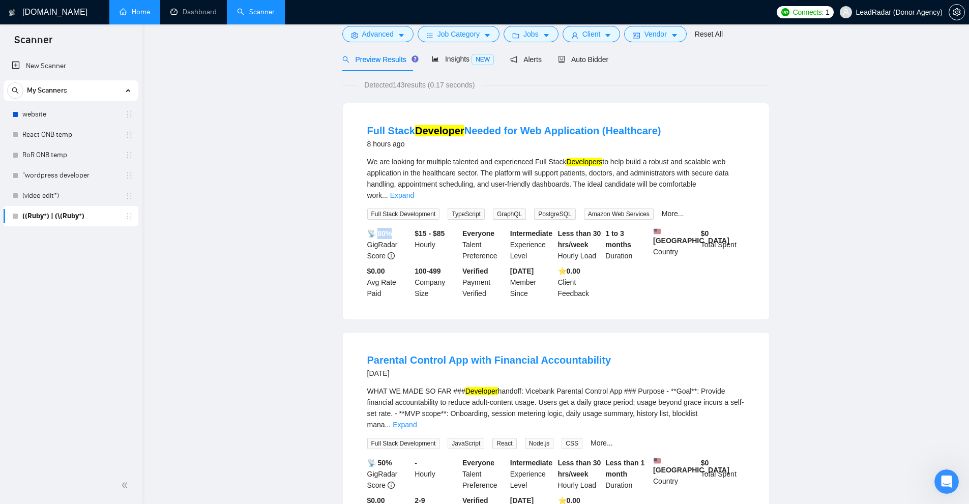
scroll to position [0, 0]
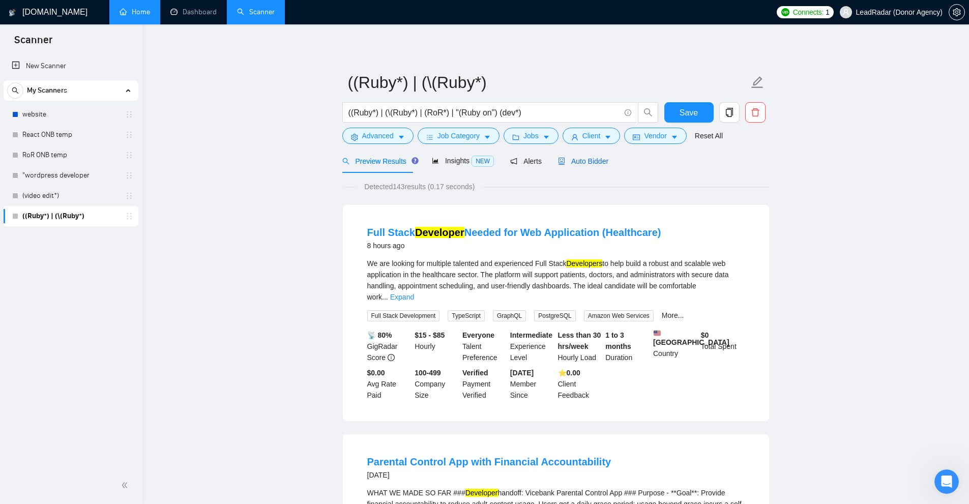
click at [541, 157] on span "Auto Bidder" at bounding box center [583, 161] width 50 height 8
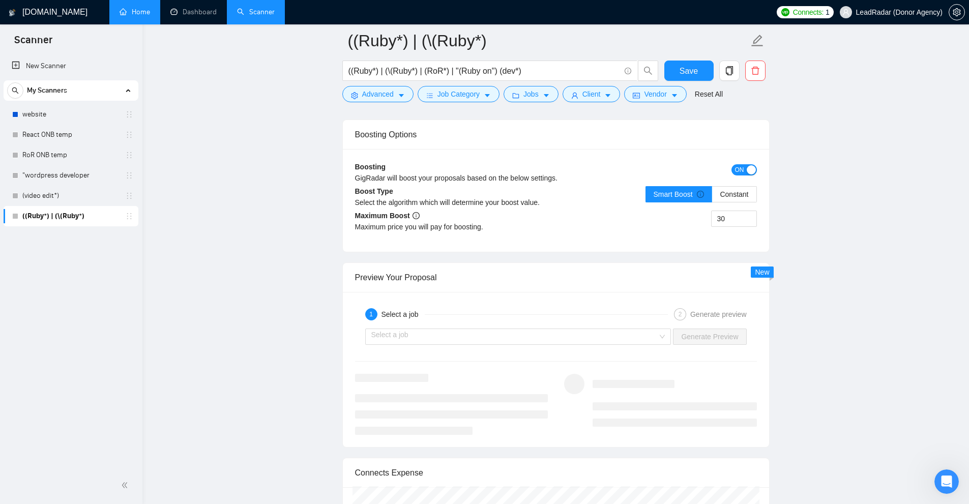
scroll to position [1679, 0]
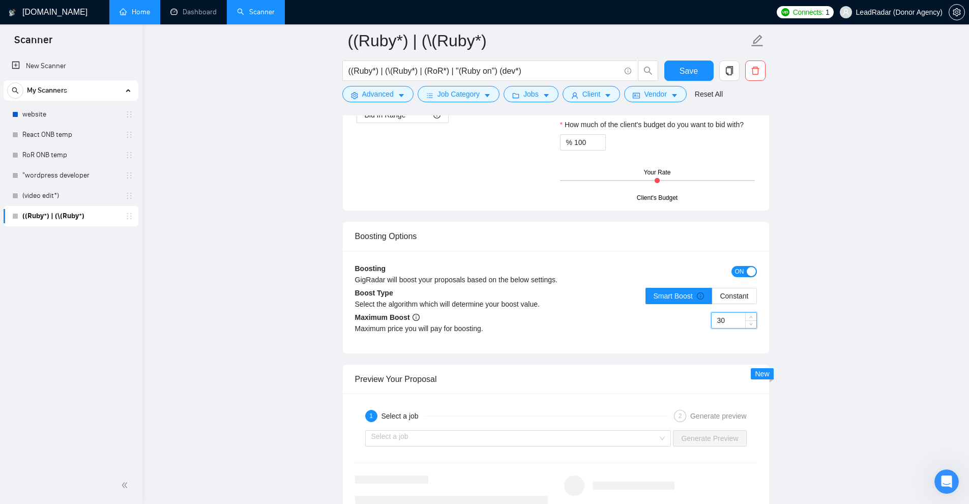
drag, startPoint x: 664, startPoint y: 320, endPoint x: 628, endPoint y: 338, distance: 41.0
click at [541, 332] on div "30" at bounding box center [656, 326] width 201 height 28
click at [541, 341] on div "Boosting GigRadar will boost your proposals based on the below settings. ON Boo…" at bounding box center [556, 302] width 426 height 103
drag, startPoint x: 732, startPoint y: 323, endPoint x: 619, endPoint y: 328, distance: 113.1
click at [541, 328] on div "30" at bounding box center [656, 326] width 201 height 28
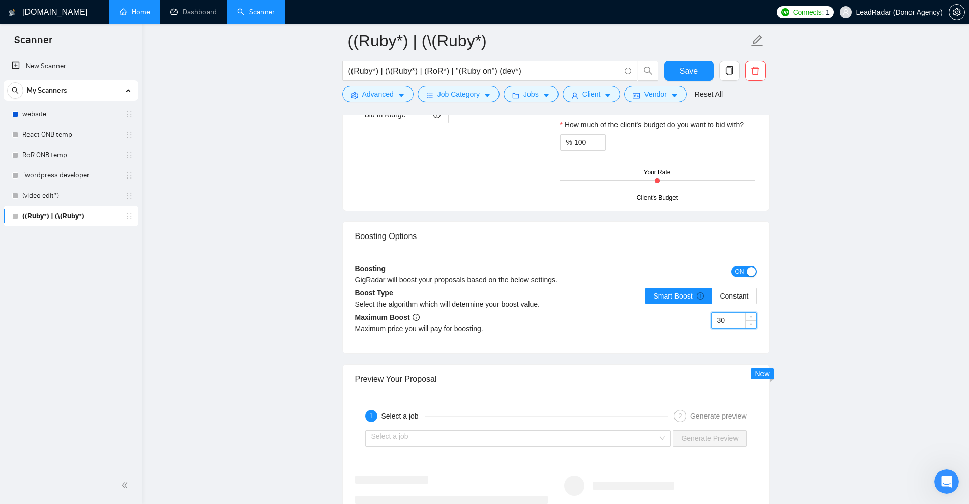
click at [541, 326] on input "30" at bounding box center [734, 320] width 45 height 15
drag, startPoint x: 733, startPoint y: 321, endPoint x: 676, endPoint y: 317, distance: 57.6
click at [541, 317] on div "30" at bounding box center [656, 326] width 201 height 28
click at [541, 313] on input "30" at bounding box center [734, 320] width 45 height 15
drag, startPoint x: 732, startPoint y: 315, endPoint x: 495, endPoint y: 338, distance: 238.2
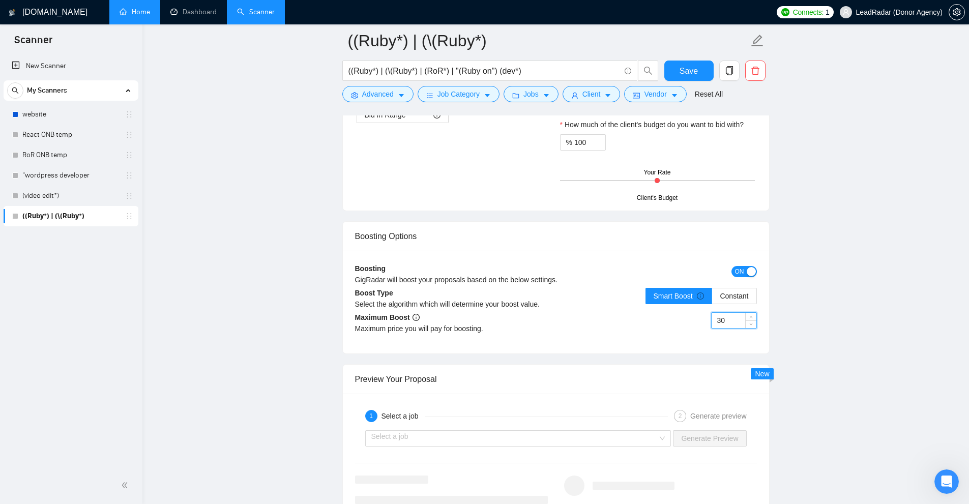
click at [525, 334] on div "Maximum Boost Maximum price you will pay for boosting. 30" at bounding box center [556, 327] width 402 height 30
click at [495, 338] on div "Maximum Boost Maximum price you will pay for boosting." at bounding box center [455, 327] width 201 height 30
drag, startPoint x: 728, startPoint y: 319, endPoint x: 623, endPoint y: 317, distance: 104.8
click at [541, 317] on div "30" at bounding box center [656, 326] width 201 height 28
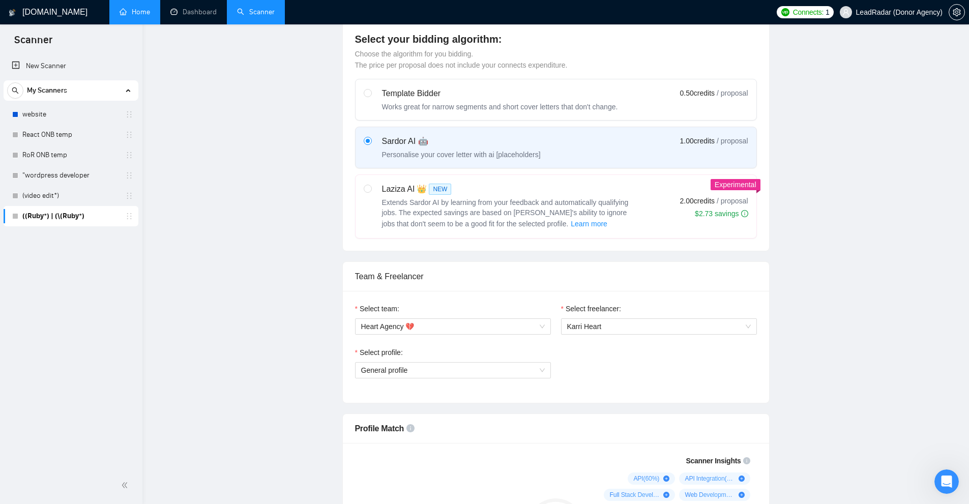
scroll to position [0, 0]
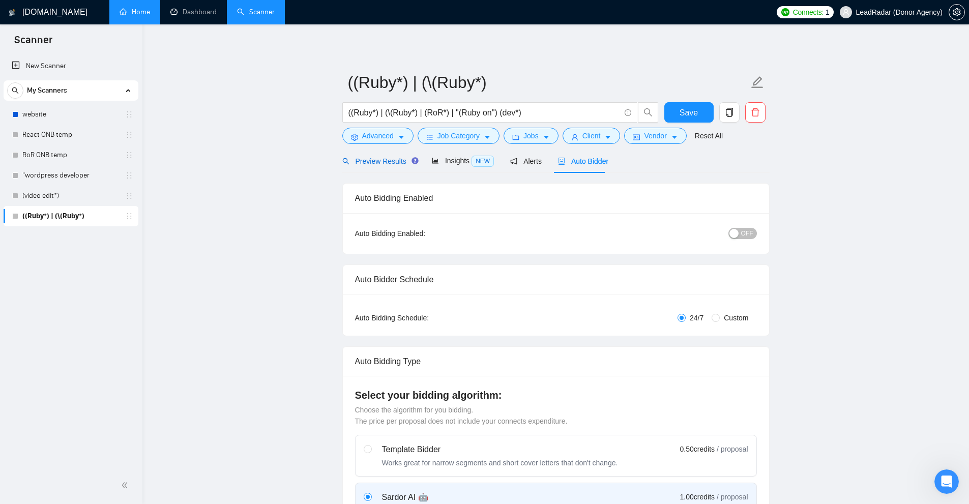
click at [399, 157] on span "Preview Results" at bounding box center [378, 161] width 73 height 8
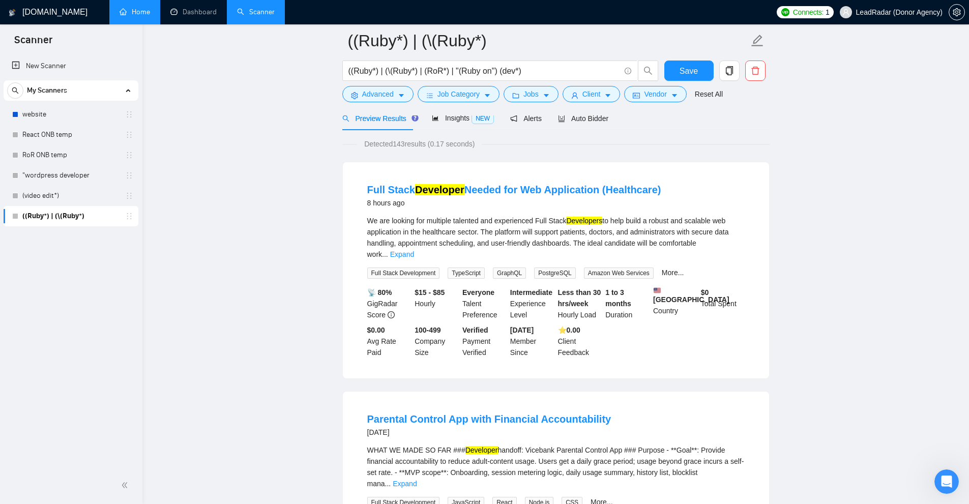
scroll to position [153, 0]
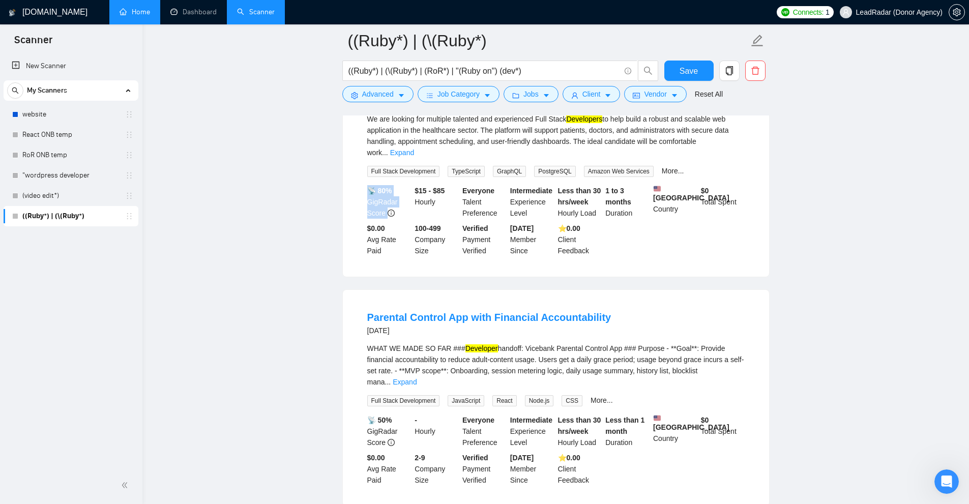
drag, startPoint x: 358, startPoint y: 178, endPoint x: 404, endPoint y: 203, distance: 52.1
click at [404, 203] on li "Full Stack Developer Needed for Web Application (Healthcare) 8 hours ago We are…" at bounding box center [556, 169] width 402 height 192
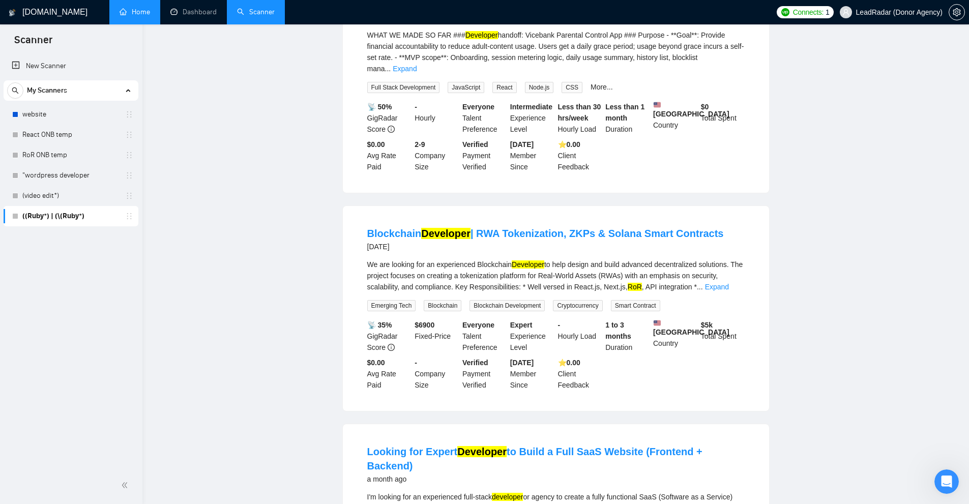
scroll to position [0, 0]
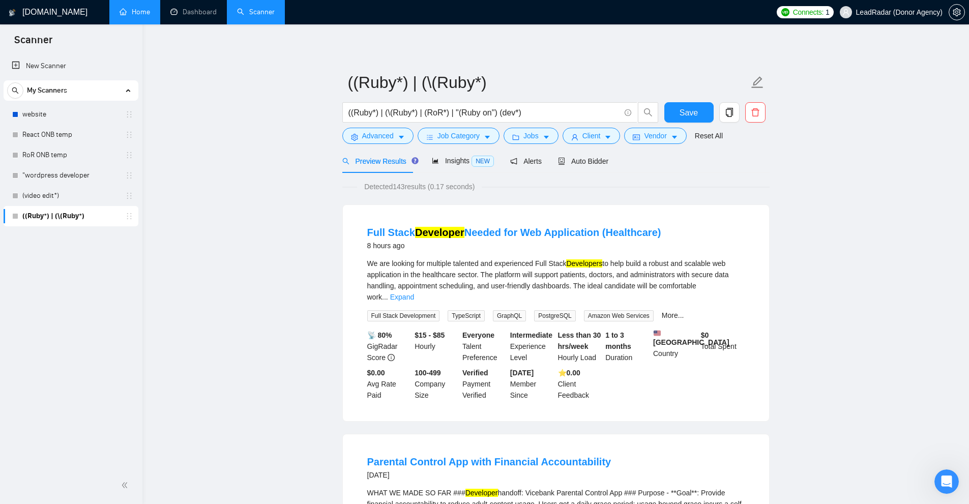
click at [541, 151] on div "Auto Bidder" at bounding box center [583, 161] width 50 height 24
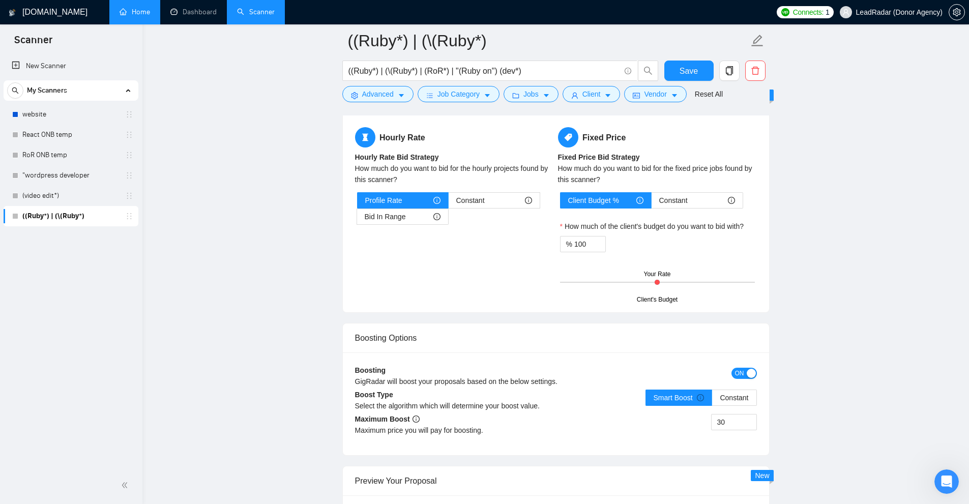
scroll to position [1781, 0]
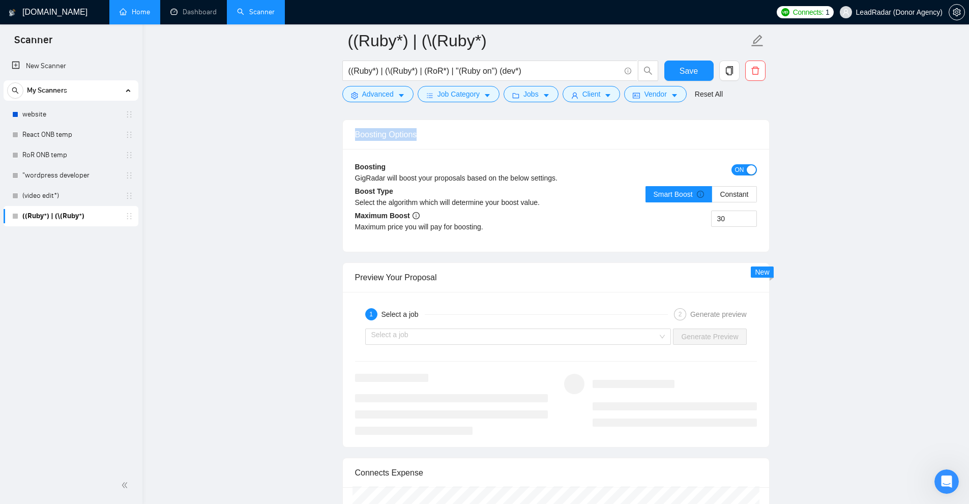
drag, startPoint x: 350, startPoint y: 136, endPoint x: 429, endPoint y: 133, distance: 79.4
click at [429, 133] on div "Boosting Options" at bounding box center [556, 135] width 426 height 30
click at [429, 133] on div "Boosting Options" at bounding box center [556, 134] width 402 height 29
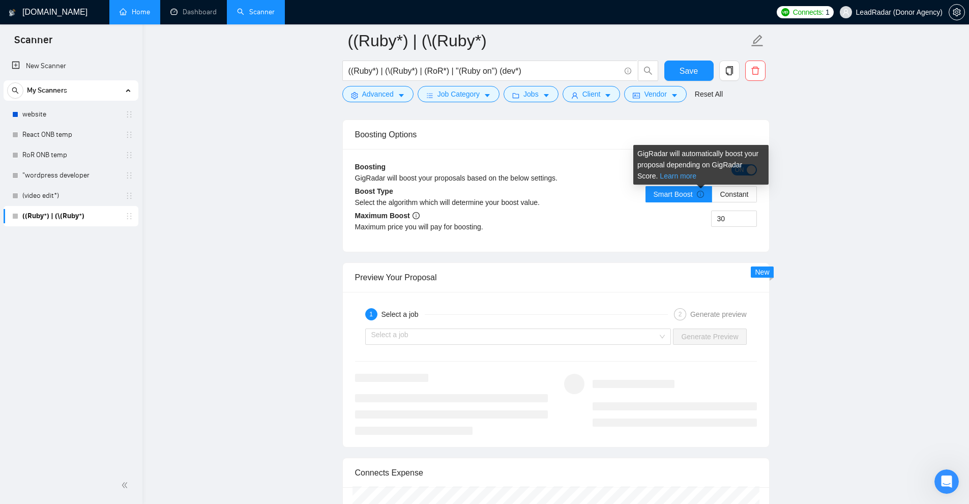
click at [541, 174] on link "Learn more" at bounding box center [678, 176] width 37 height 8
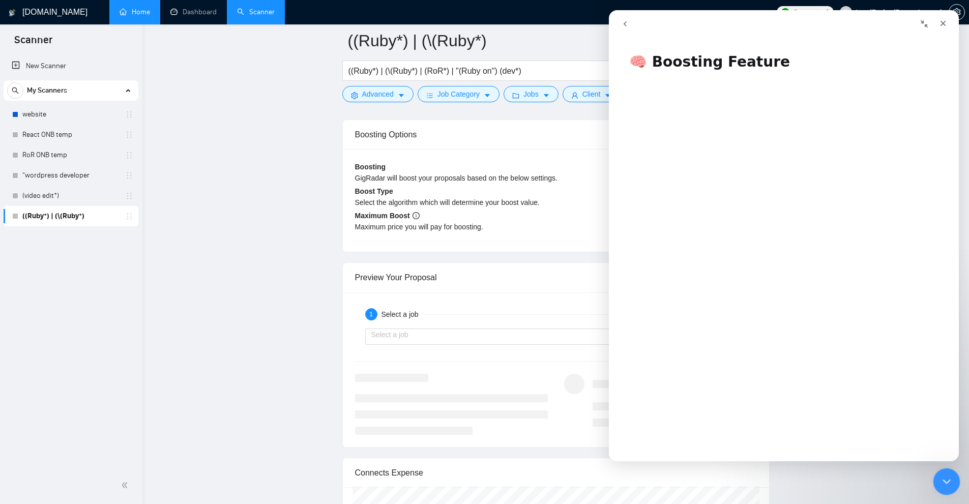
click at [541, 479] on div "Close Intercom Messenger" at bounding box center [945, 480] width 24 height 24
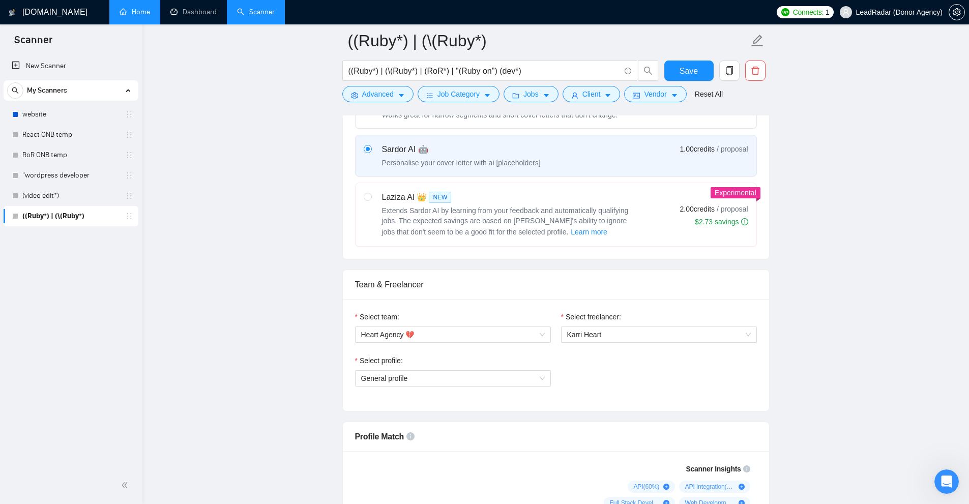
scroll to position [0, 0]
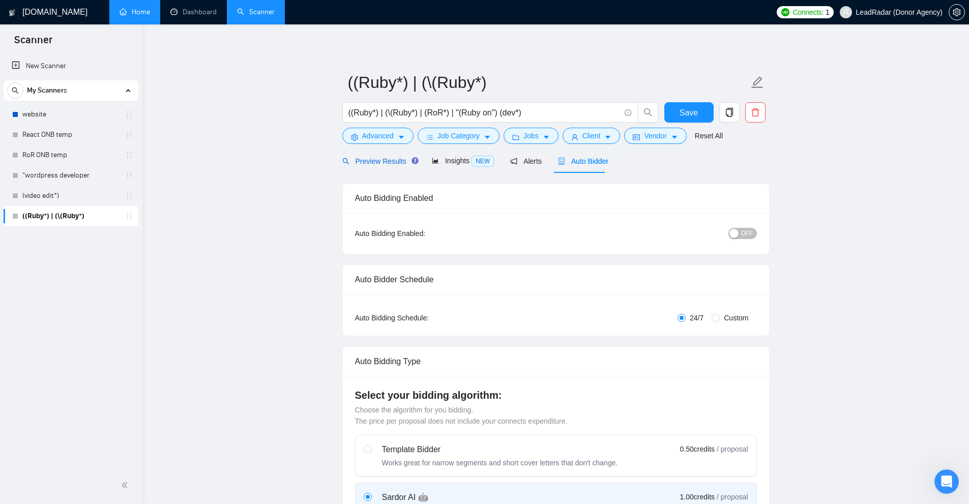
click at [377, 163] on span "Preview Results" at bounding box center [378, 161] width 73 height 8
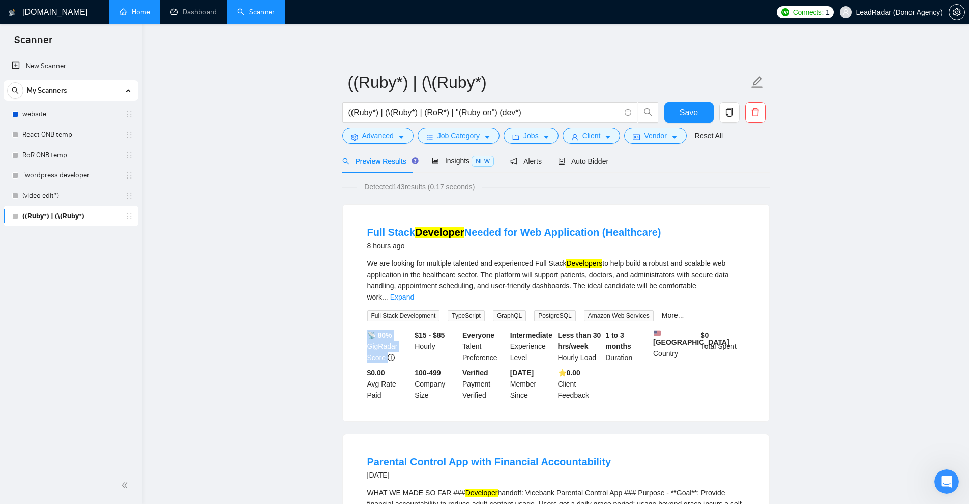
drag, startPoint x: 361, startPoint y: 323, endPoint x: 401, endPoint y: 351, distance: 48.7
click at [401, 351] on li "Full Stack Developer Needed for Web Application (Healthcare) 8 hours ago We are…" at bounding box center [556, 313] width 402 height 192
click at [401, 351] on div "📡 80% GigRadar Score" at bounding box center [389, 347] width 48 height 34
drag, startPoint x: 394, startPoint y: 344, endPoint x: 361, endPoint y: 321, distance: 40.8
click at [361, 321] on li "Full Stack Developer Needed for Web Application (Healthcare) 8 hours ago We are…" at bounding box center [556, 313] width 402 height 192
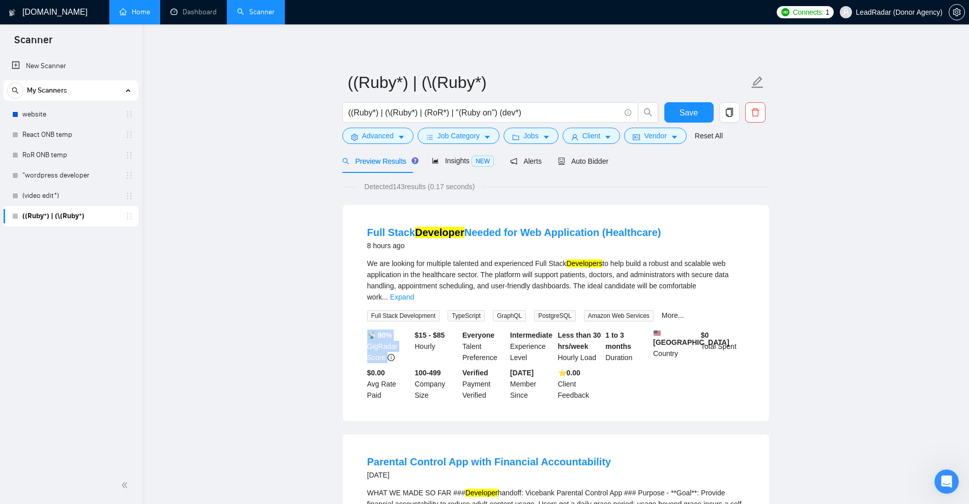
click at [374, 337] on div "📡 80% GigRadar Score" at bounding box center [389, 347] width 48 height 34
drag, startPoint x: 420, startPoint y: 362, endPoint x: 405, endPoint y: 341, distance: 25.1
click at [405, 341] on li "Full Stack Developer Needed for Web Application (Healthcare) 8 hours ago We are…" at bounding box center [556, 313] width 402 height 192
drag, startPoint x: 404, startPoint y: 345, endPoint x: 414, endPoint y: 343, distance: 10.0
click at [402, 346] on div "📡 80% GigRadar Score" at bounding box center [389, 347] width 48 height 34
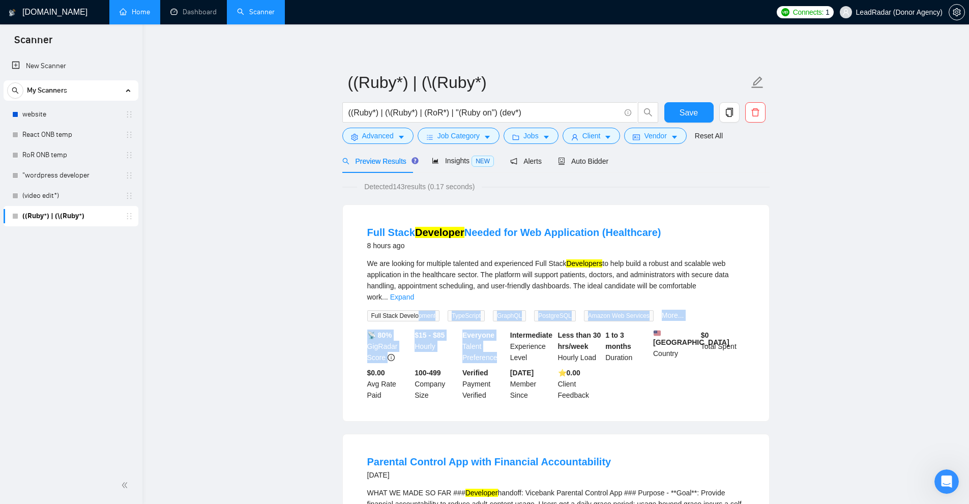
drag, startPoint x: 418, startPoint y: 309, endPoint x: 490, endPoint y: 344, distance: 80.8
click at [494, 342] on li "Full Stack Developer Needed for Web Application (Healthcare) 8 hours ago We are…" at bounding box center [556, 313] width 402 height 192
click at [461, 337] on div "Everyone Talent Preference" at bounding box center [484, 347] width 48 height 34
drag, startPoint x: 366, startPoint y: 326, endPoint x: 397, endPoint y: 348, distance: 37.9
click at [397, 348] on div "📡 80% GigRadar Score" at bounding box center [389, 347] width 48 height 34
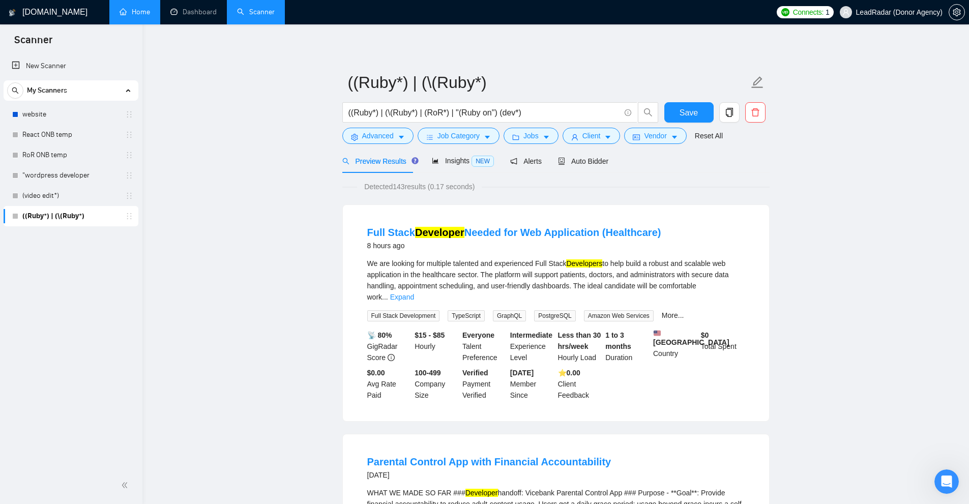
click at [541, 168] on div "Auto Bidder" at bounding box center [583, 161] width 50 height 24
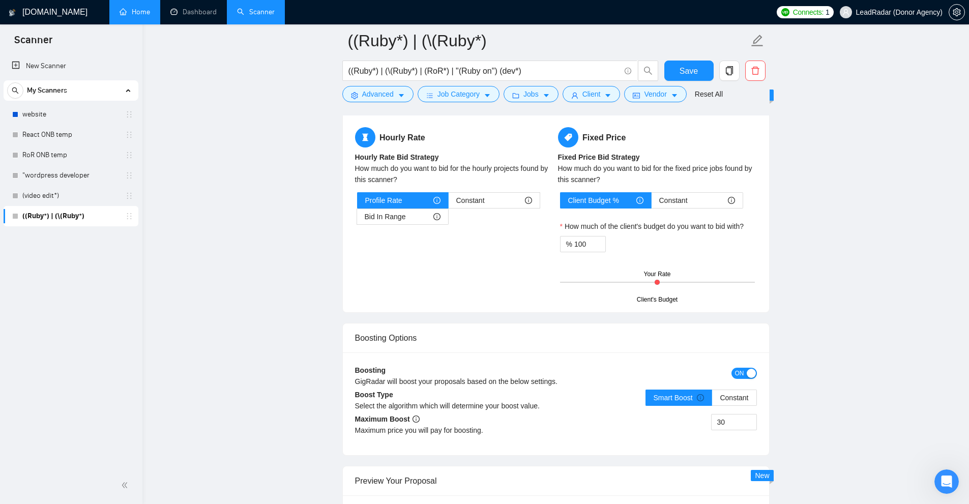
scroll to position [1475, 0]
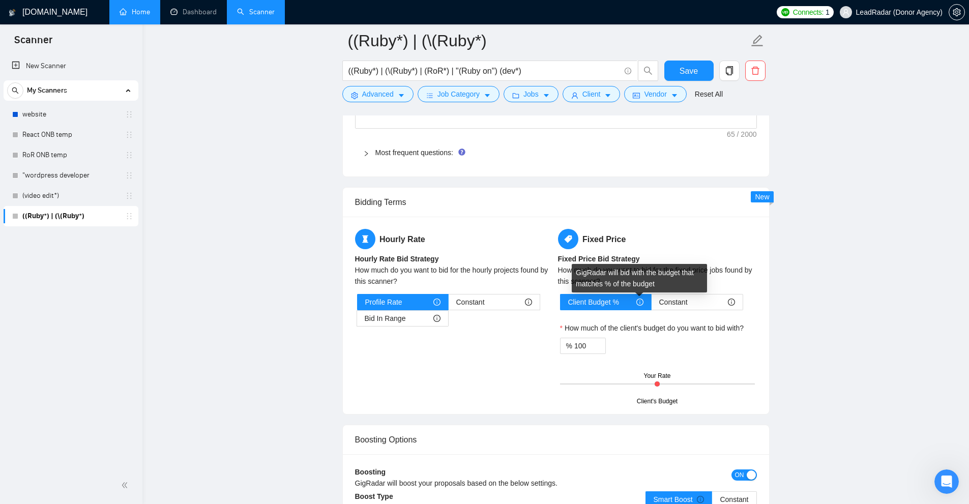
click at [541, 284] on div "GigRadar will bid with the budget that matches % of the budget" at bounding box center [639, 278] width 135 height 28
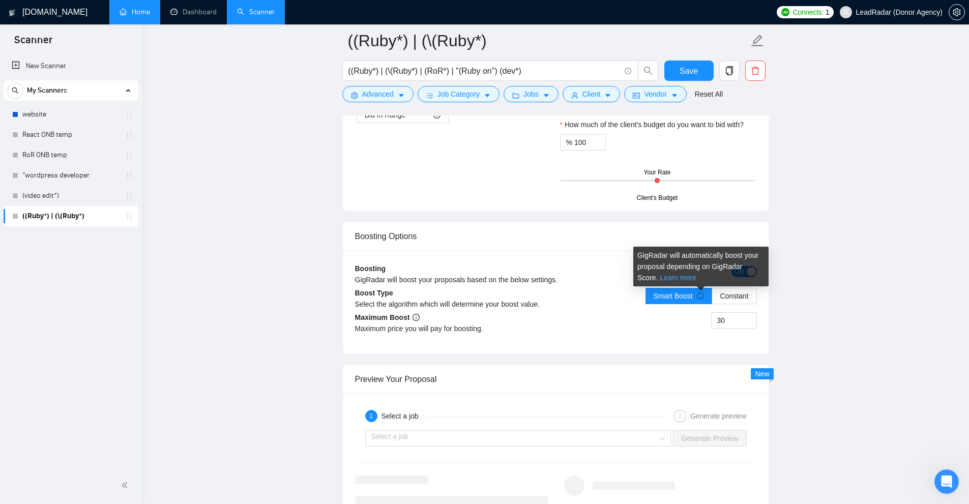
click at [541, 278] on link "Learn more" at bounding box center [678, 278] width 37 height 8
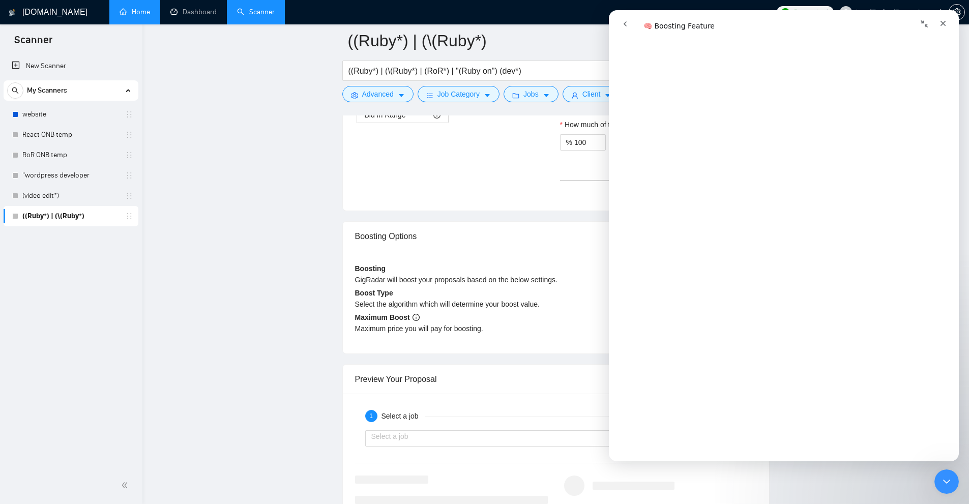
scroll to position [203, 0]
click at [541, 482] on icon "Close Intercom Messenger" at bounding box center [945, 480] width 12 height 12
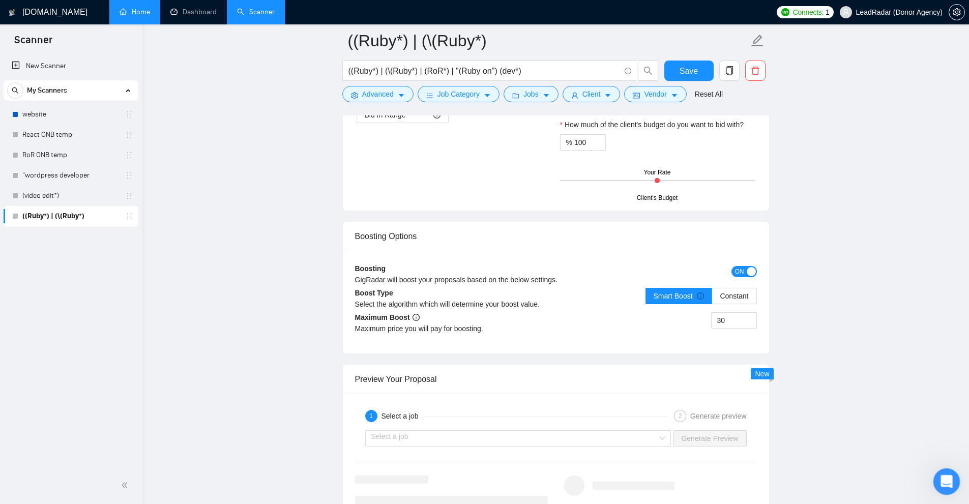
click at [541, 479] on icon "Open Intercom Messenger" at bounding box center [945, 480] width 17 height 17
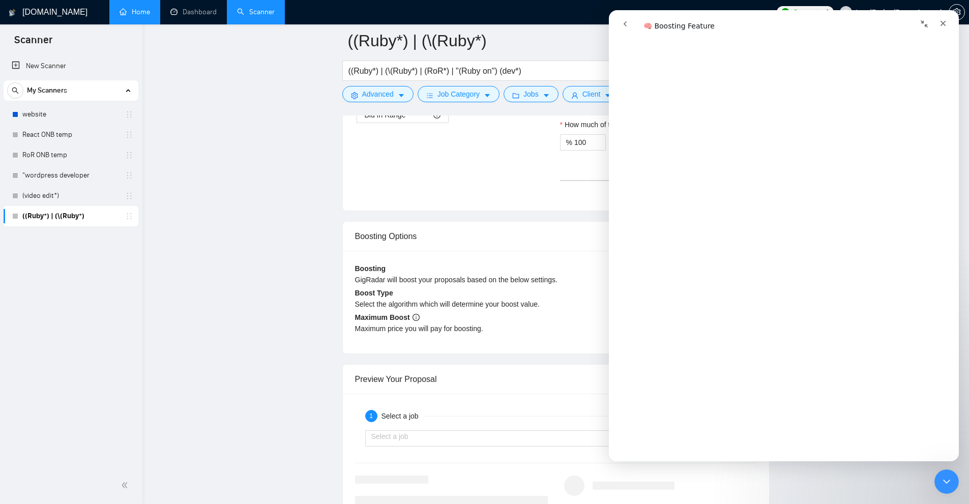
click at [541, 25] on button "go back" at bounding box center [625, 23] width 19 height 19
click at [541, 487] on div "Close Intercom Messenger" at bounding box center [945, 480] width 24 height 24
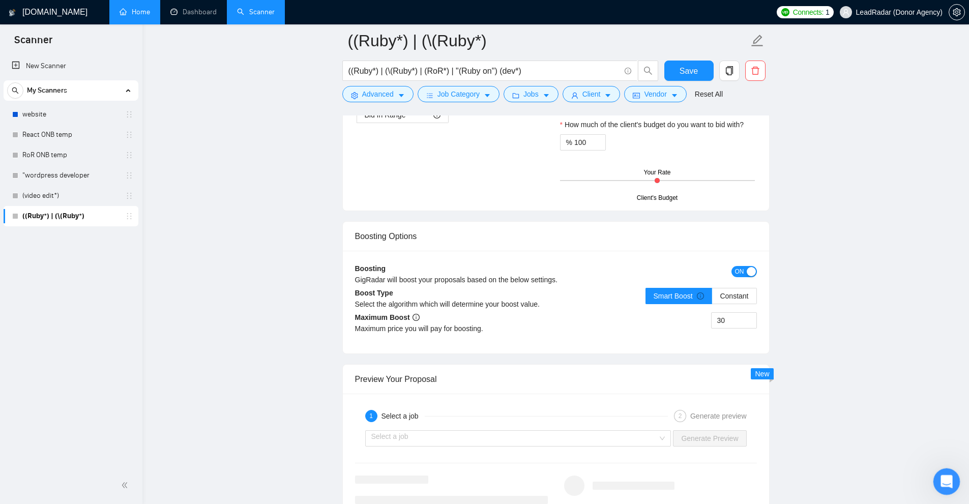
click at [541, 482] on icon "Open Intercom Messenger" at bounding box center [945, 480] width 17 height 17
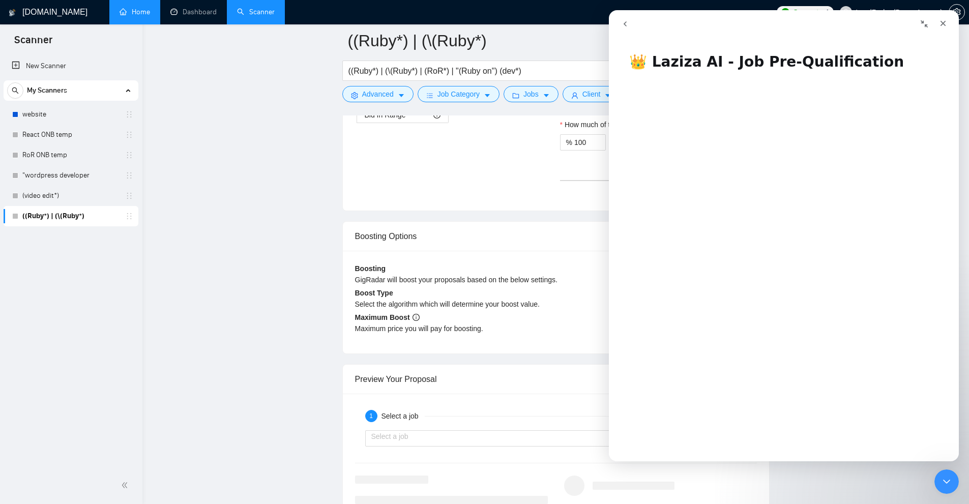
click at [541, 26] on button "go back" at bounding box center [625, 23] width 19 height 19
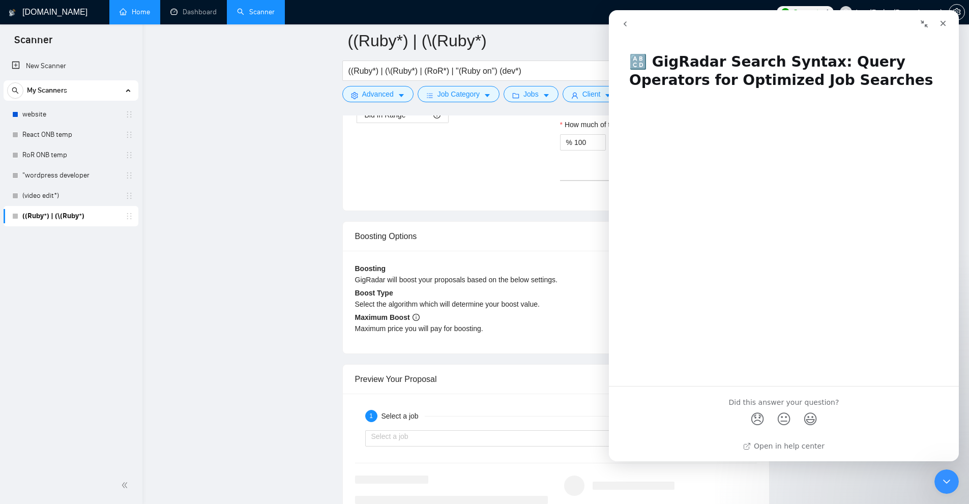
click at [541, 23] on icon "go back" at bounding box center [625, 24] width 8 height 8
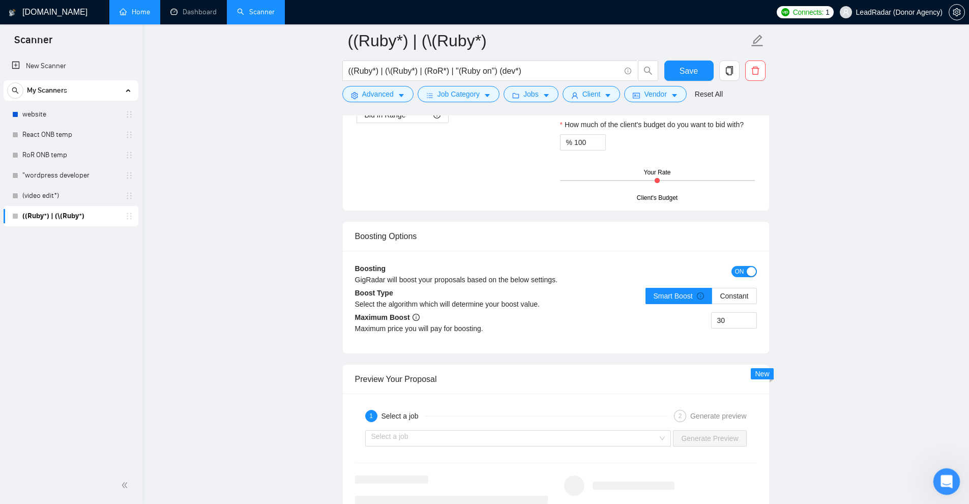
click at [541, 475] on div "Open Intercom Messenger" at bounding box center [945, 480] width 34 height 34
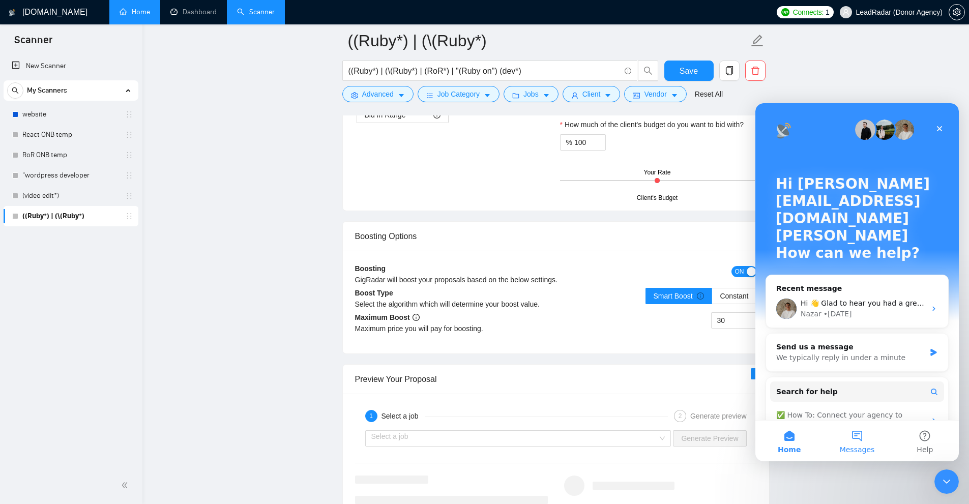
click at [541, 444] on button "Messages" at bounding box center [857, 441] width 68 height 41
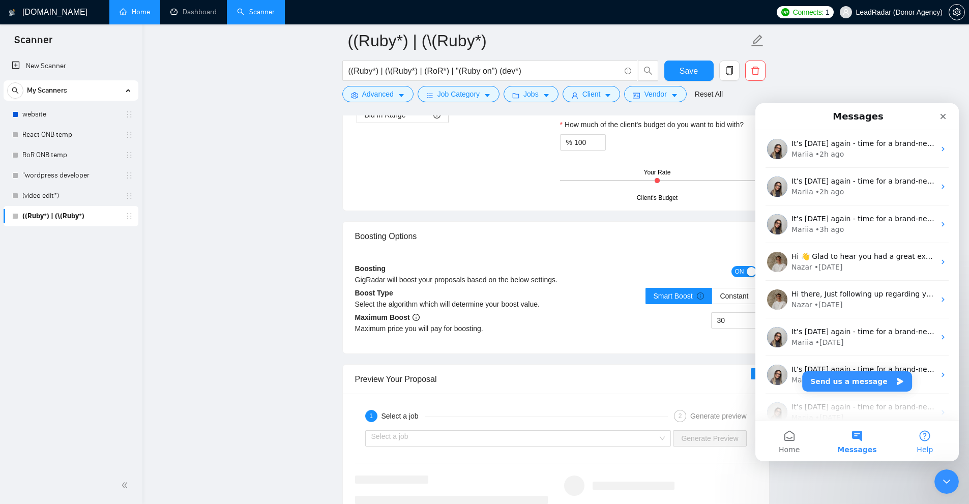
click at [541, 435] on button "Help" at bounding box center [925, 441] width 68 height 41
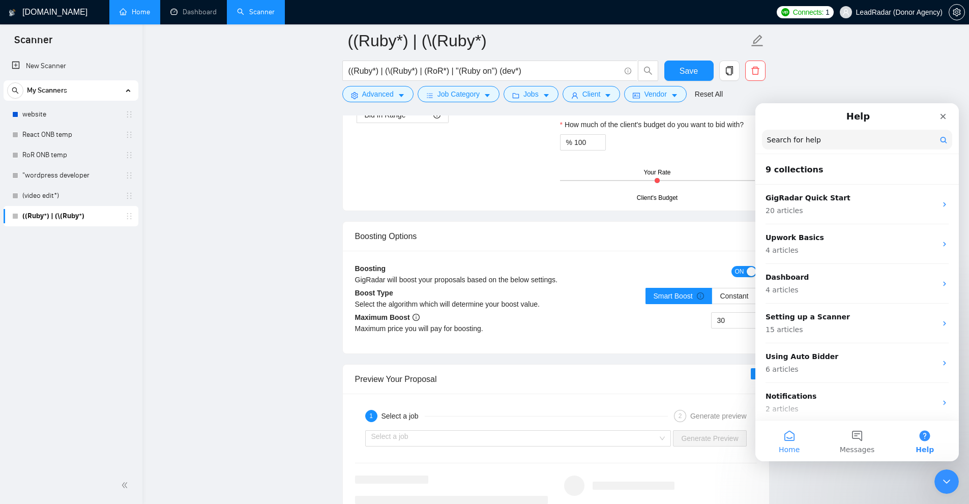
click at [541, 442] on button "Home" at bounding box center [789, 441] width 68 height 41
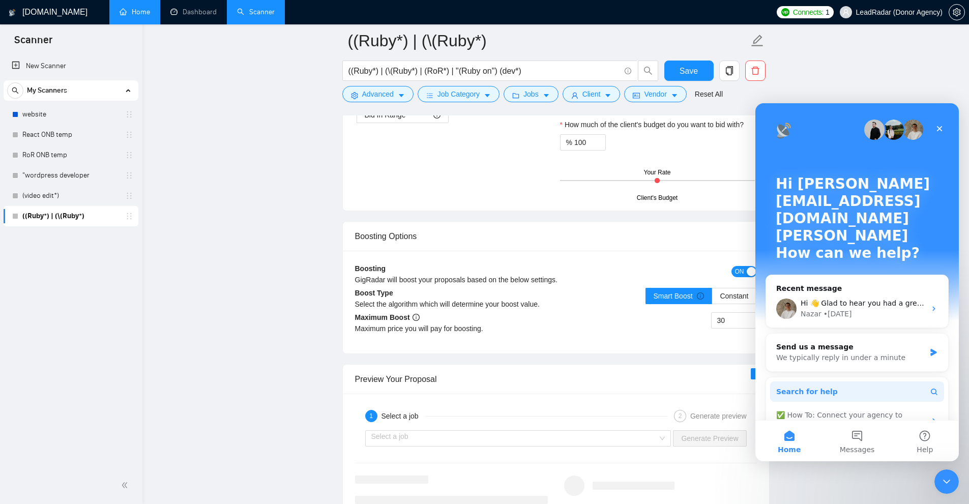
click at [541, 382] on button "Search for help" at bounding box center [857, 392] width 174 height 20
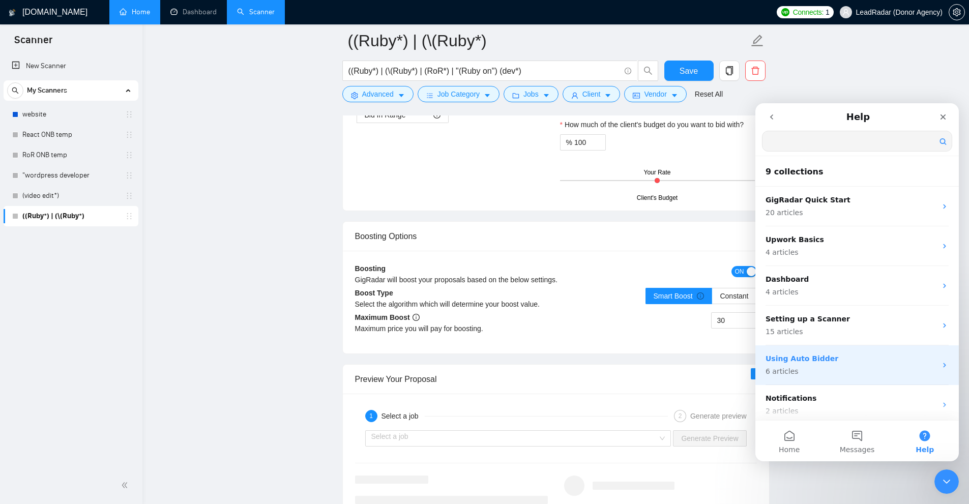
scroll to position [0, 0]
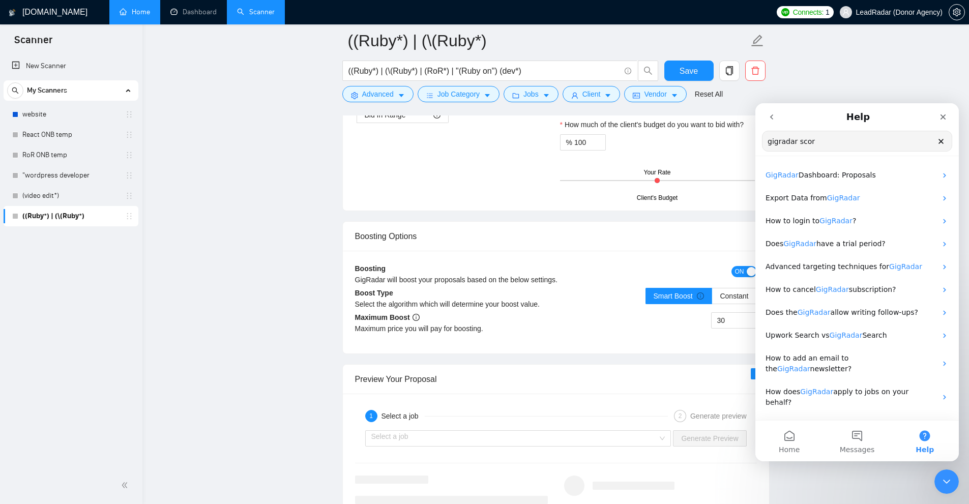
type input "gigradar score"
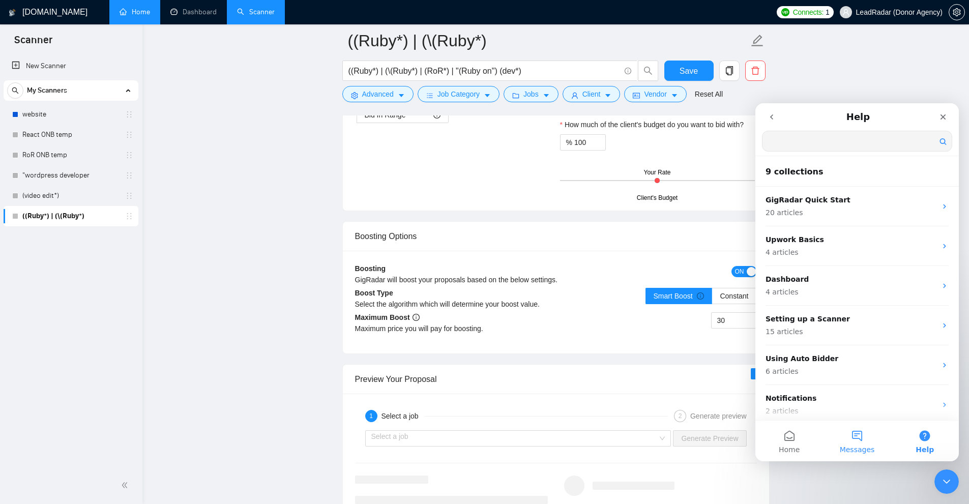
click at [541, 429] on button "Messages" at bounding box center [857, 441] width 68 height 41
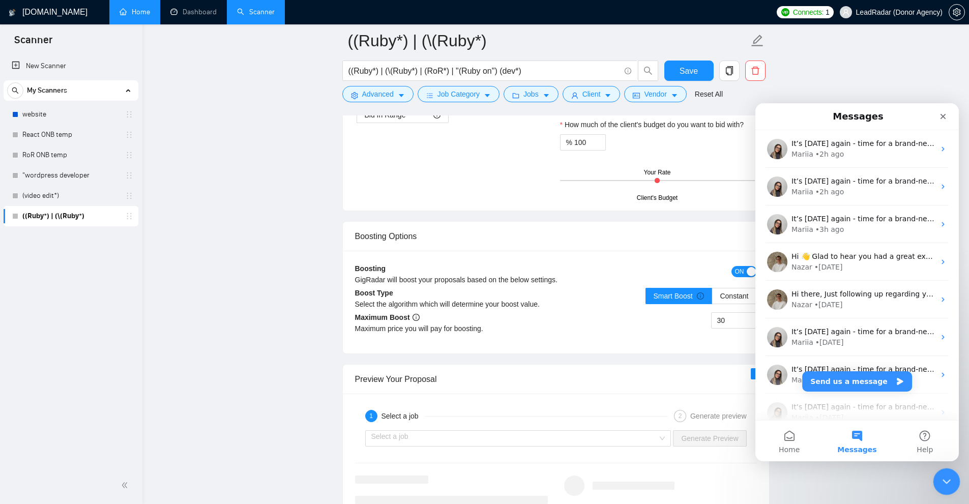
click at [541, 477] on icon "Close Intercom Messenger" at bounding box center [945, 480] width 12 height 12
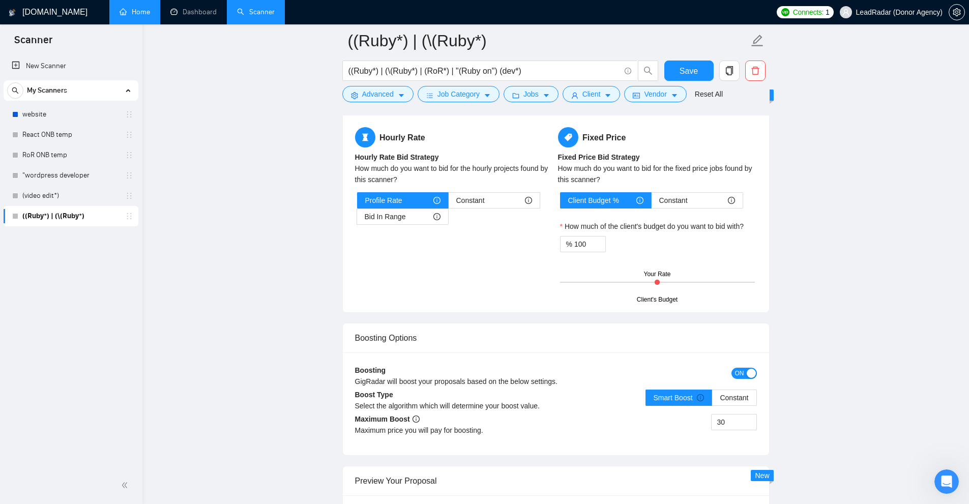
scroll to position [1730, 0]
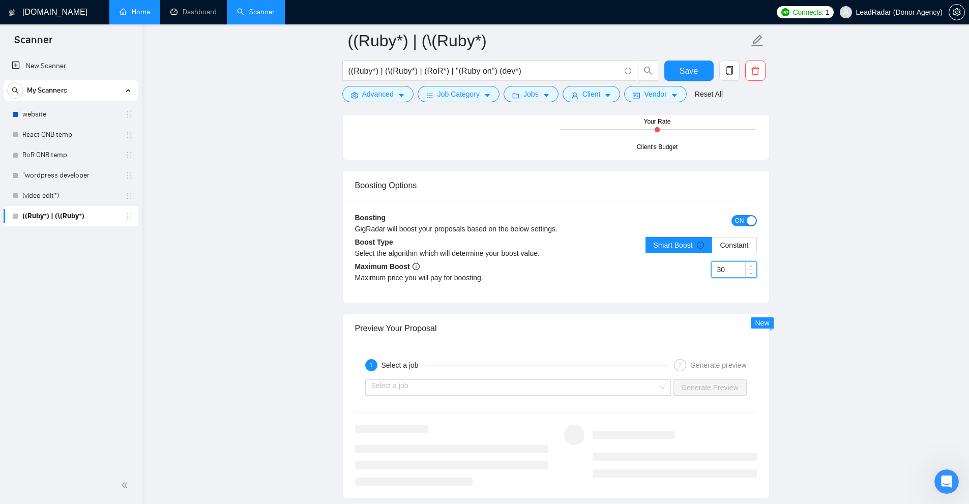
drag, startPoint x: 732, startPoint y: 273, endPoint x: 544, endPoint y: 262, distance: 187.5
click at [541, 262] on div "Maximum Boost Maximum price you will pay for boosting. 30" at bounding box center [556, 276] width 402 height 30
drag, startPoint x: 548, startPoint y: 264, endPoint x: 718, endPoint y: 266, distance: 169.9
click at [541, 264] on div "Maximum Boost Maximum price you will pay for boosting." at bounding box center [455, 276] width 201 height 30
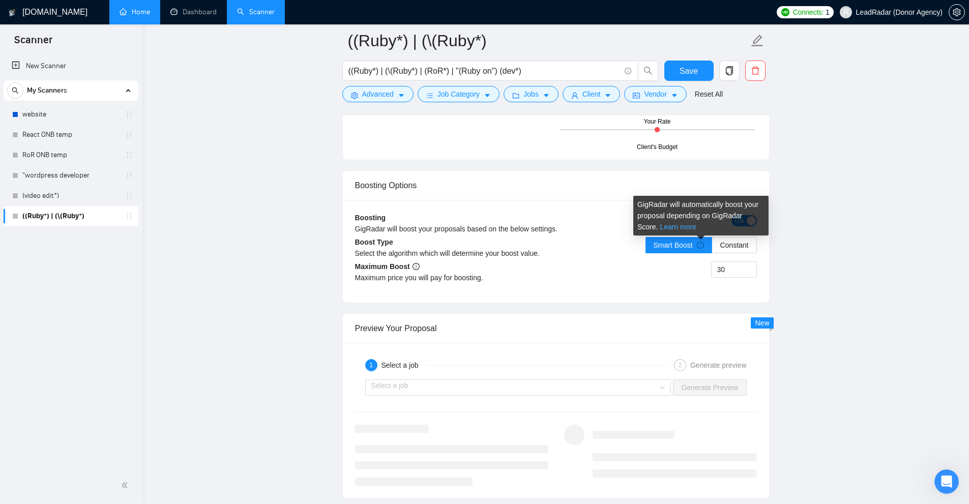
click at [541, 223] on link "Learn more" at bounding box center [678, 227] width 37 height 8
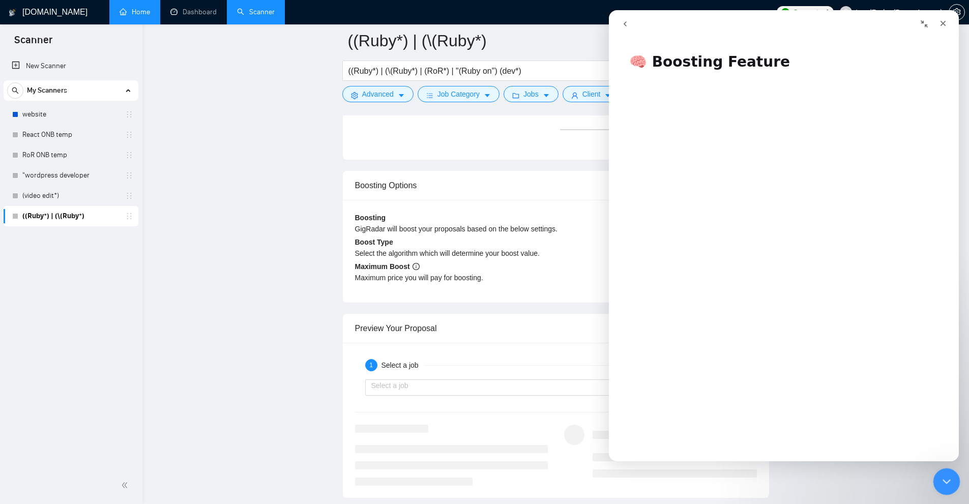
click at [541, 476] on icon "Close Intercom Messenger" at bounding box center [945, 480] width 12 height 12
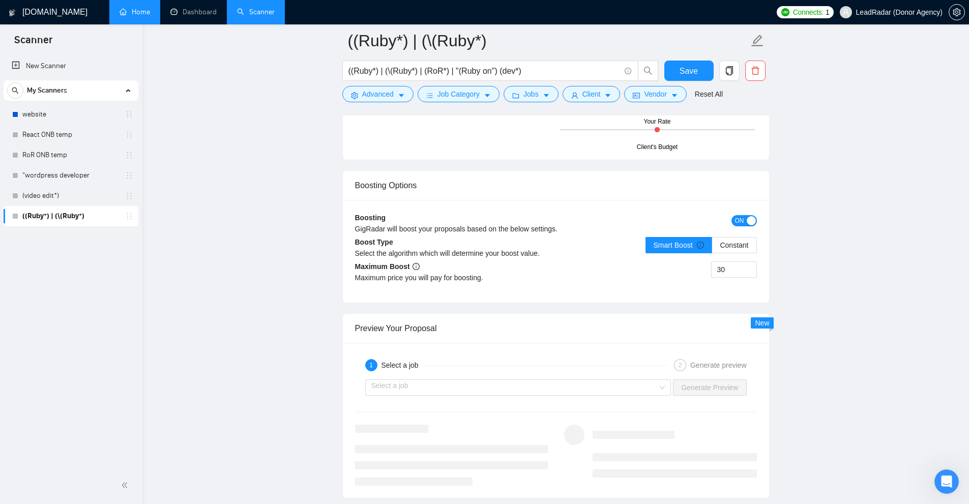
click at [541, 220] on button "ON" at bounding box center [744, 220] width 25 height 11
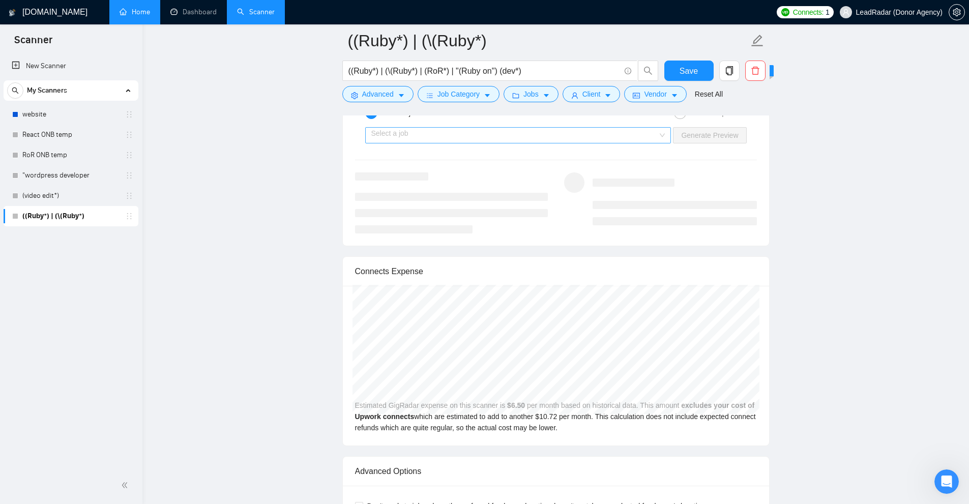
scroll to position [1781, 0]
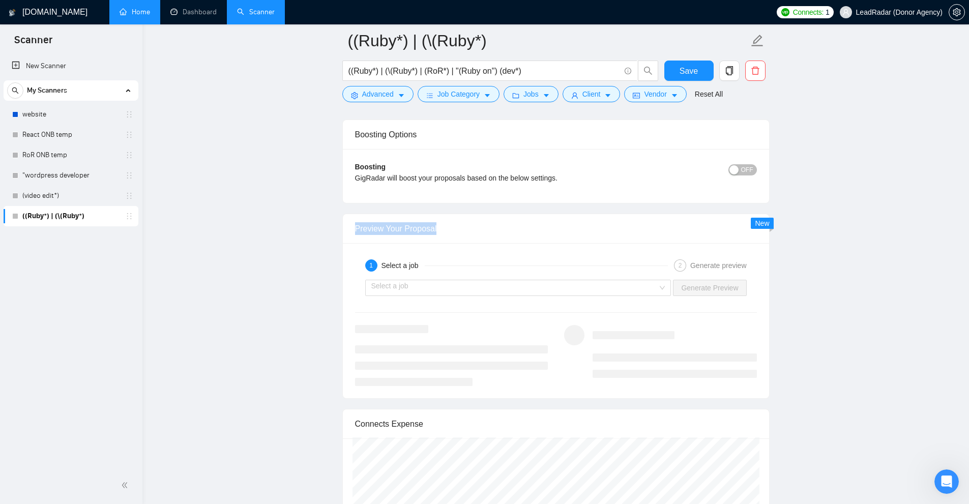
drag, startPoint x: 475, startPoint y: 237, endPoint x: 573, endPoint y: 231, distance: 98.9
click at [541, 231] on div "Preview Your Proposal" at bounding box center [556, 229] width 426 height 30
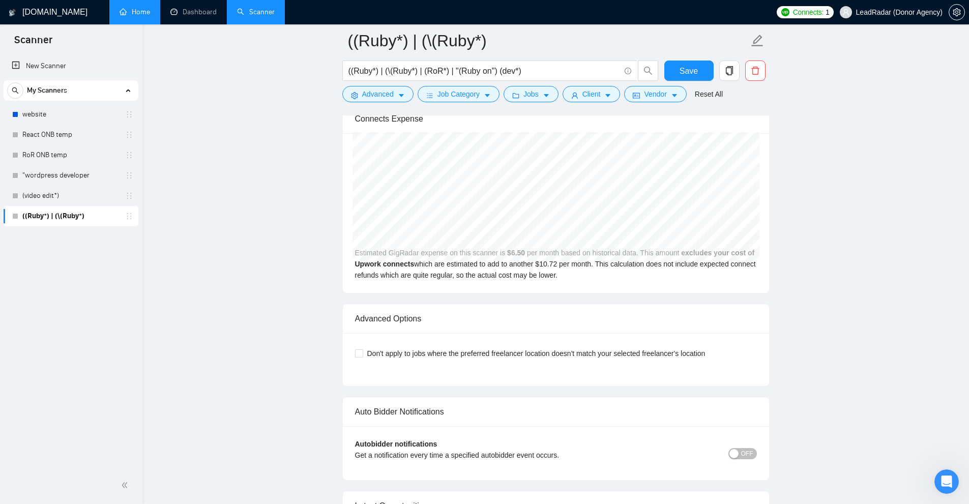
scroll to position [1831, 0]
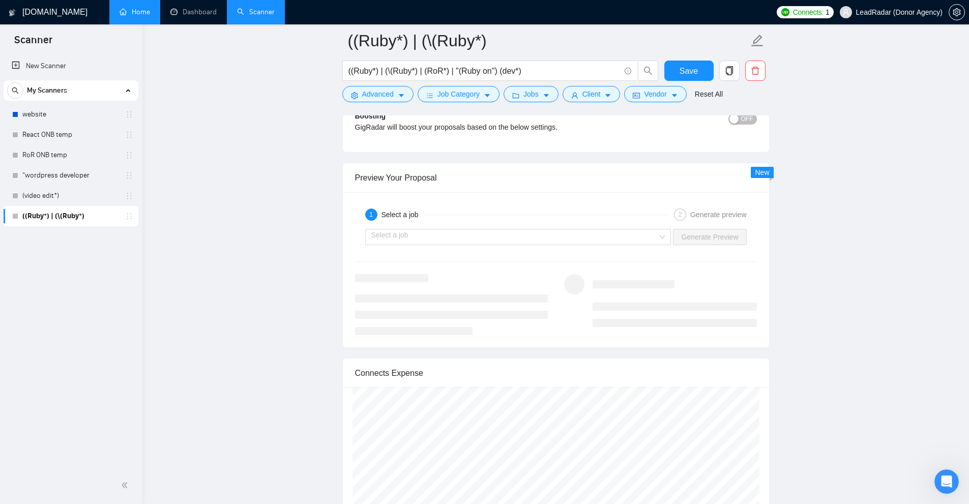
click at [508, 223] on div "1 Select a job 2 Generate preview" at bounding box center [556, 215] width 402 height 20
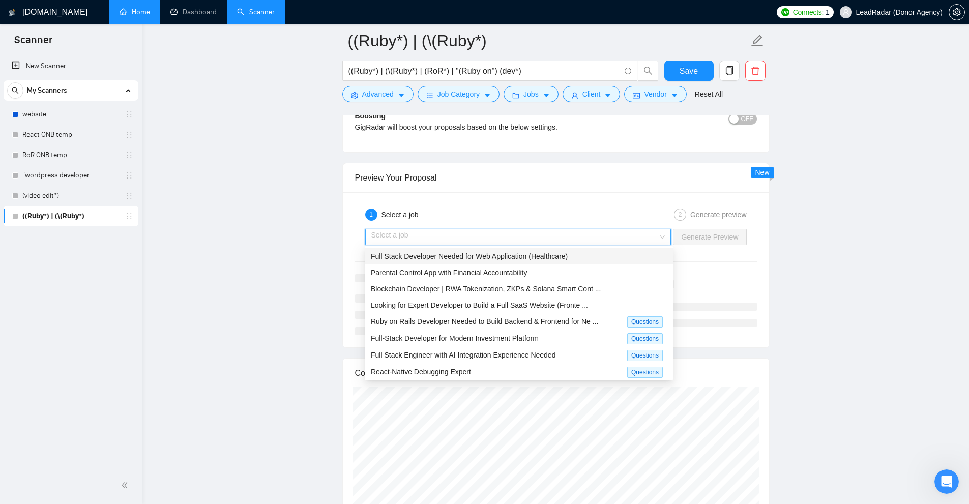
click at [492, 232] on input "search" at bounding box center [514, 236] width 287 height 15
click at [471, 235] on input "search" at bounding box center [514, 236] width 287 height 15
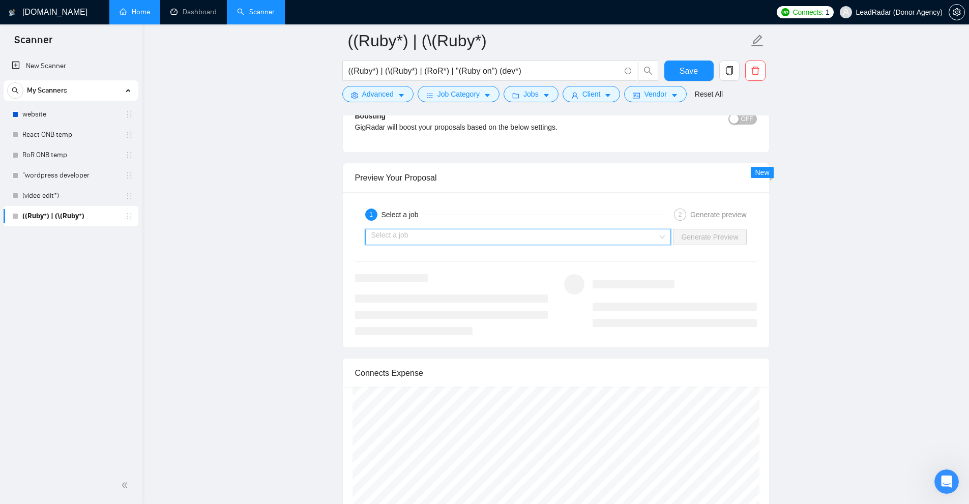
click at [453, 237] on input "search" at bounding box center [514, 236] width 287 height 15
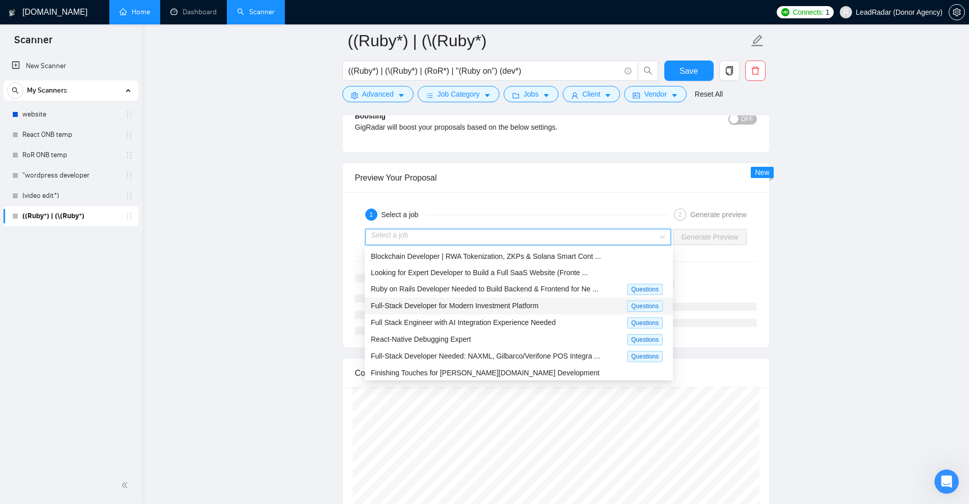
scroll to position [1882, 0]
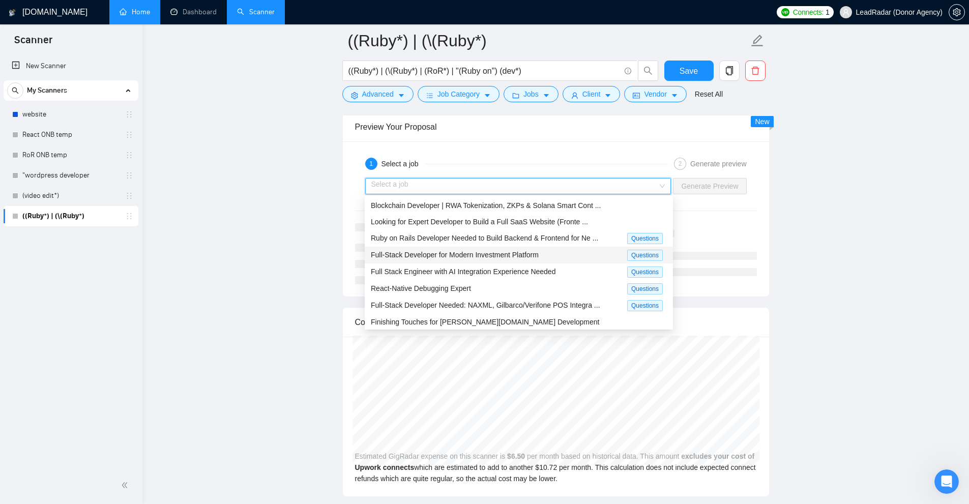
click at [540, 254] on div "Full-Stack Developer for Modern Investment Platform" at bounding box center [499, 255] width 256 height 12
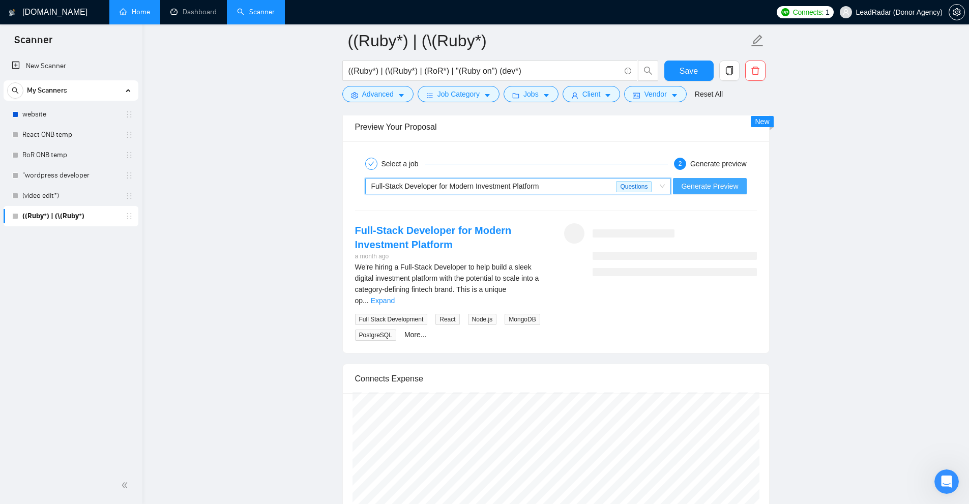
click at [541, 188] on span "Generate Preview" at bounding box center [709, 186] width 57 height 11
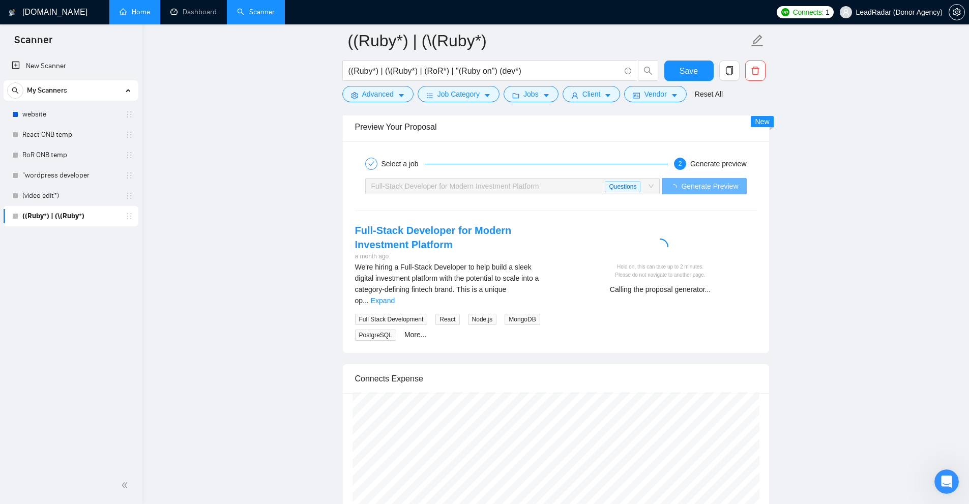
drag, startPoint x: 592, startPoint y: 240, endPoint x: 716, endPoint y: 292, distance: 134.8
click at [541, 292] on div "Hold on, this can take up to 2 minutes. Please do not navigate to another page.…" at bounding box center [660, 267] width 185 height 56
click at [541, 292] on div "Calling the proposal generator..." at bounding box center [660, 289] width 185 height 11
drag, startPoint x: 716, startPoint y: 291, endPoint x: 571, endPoint y: 237, distance: 154.7
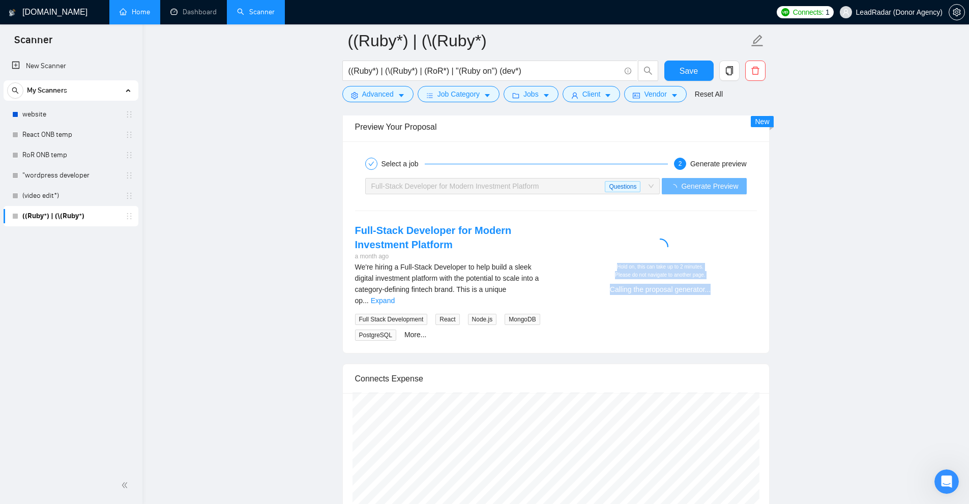
click at [541, 236] on div "Hold on, this can take up to 2 minutes. Please do not navigate to another page.…" at bounding box center [660, 262] width 209 height 79
click at [395, 297] on link "Expand" at bounding box center [383, 301] width 24 height 8
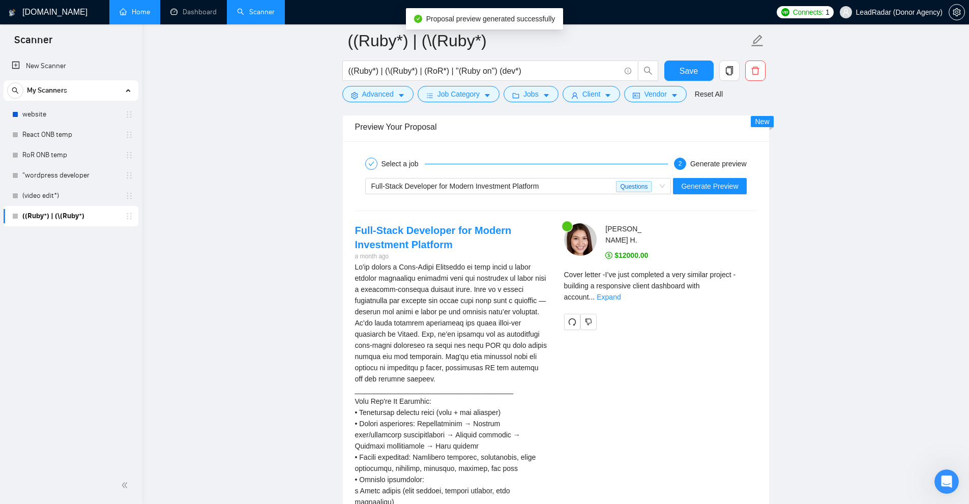
click at [541, 289] on div "Cover letter - I’ve just completed a very similar project - building a responsi…" at bounding box center [660, 289] width 193 height 41
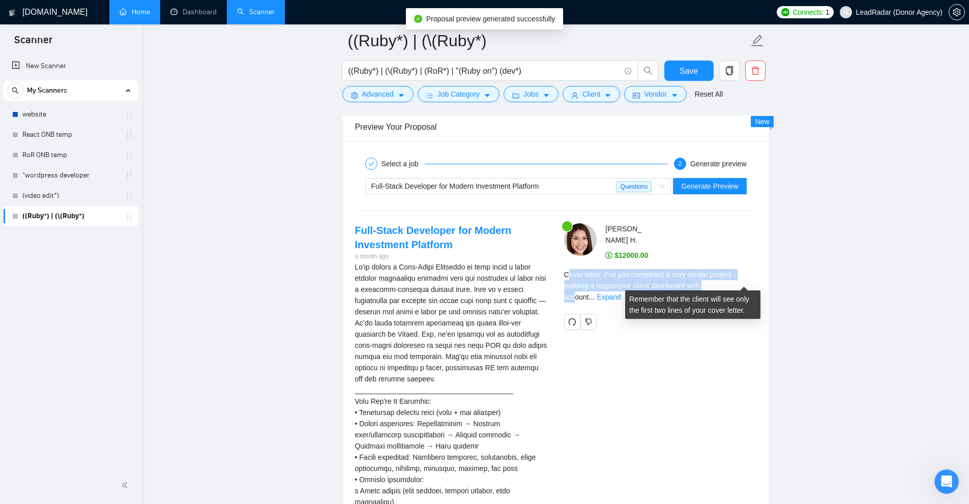
drag, startPoint x: 570, startPoint y: 270, endPoint x: 713, endPoint y: 276, distance: 142.6
click at [541, 276] on span "Cover letter - I’ve just completed a very similar project - building a responsi…" at bounding box center [650, 286] width 172 height 31
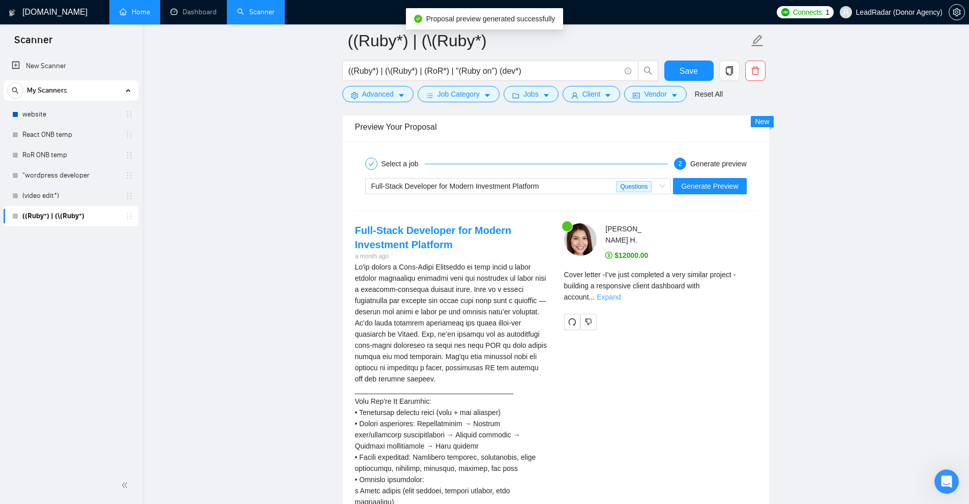
click at [541, 293] on link "Expand" at bounding box center [609, 297] width 24 height 8
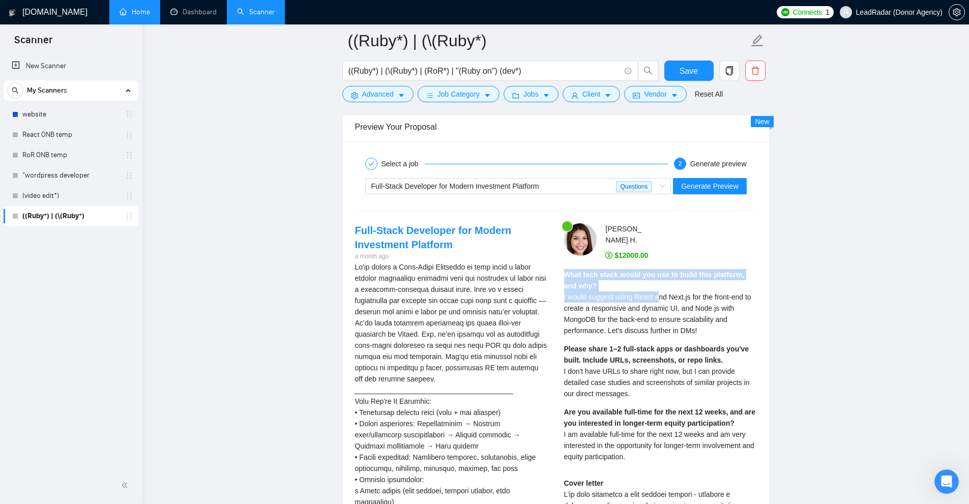
drag, startPoint x: 561, startPoint y: 268, endPoint x: 646, endPoint y: 271, distance: 85.5
drag, startPoint x: 616, startPoint y: 244, endPoint x: 678, endPoint y: 285, distance: 74.2
click at [541, 249] on div "[PERSON_NAME] $12000.00" at bounding box center [676, 242] width 167 height 38
click at [541, 313] on span "I would suggest using React and Next.js for the front-end to create a responsiv…" at bounding box center [657, 314] width 187 height 42
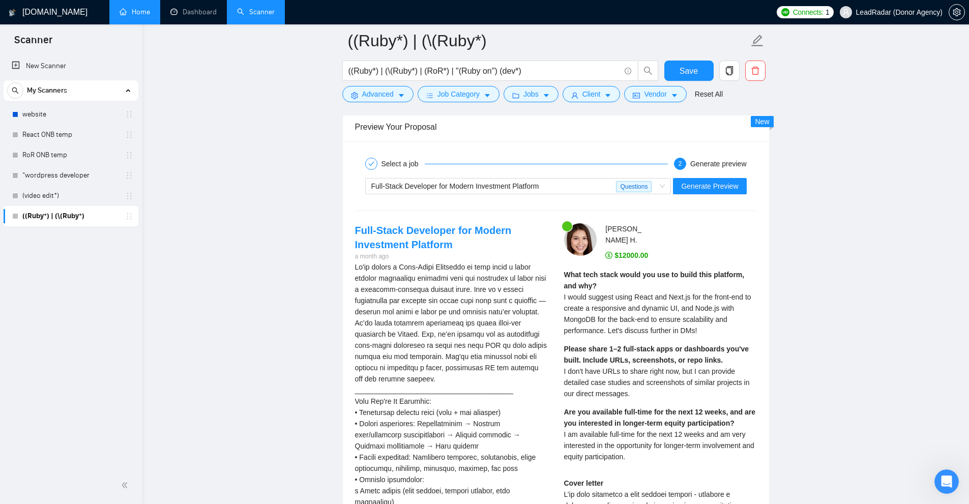
scroll to position [1984, 0]
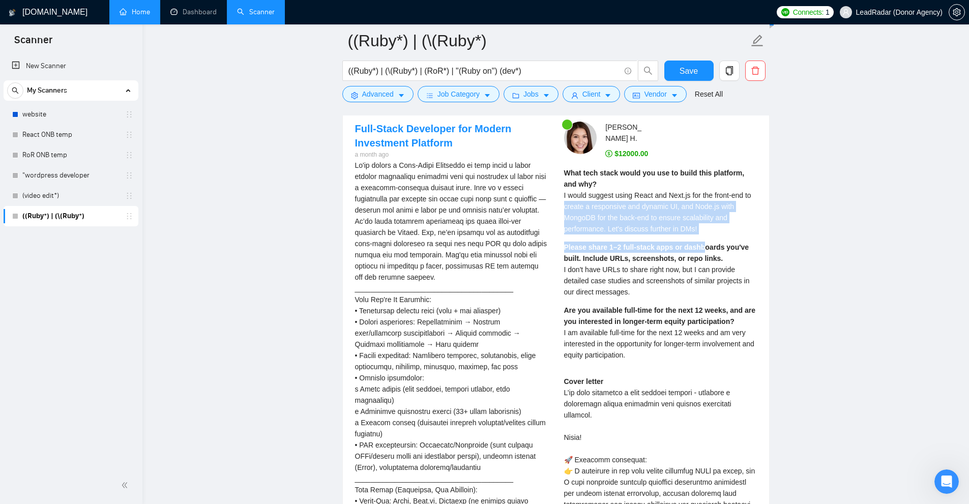
drag, startPoint x: 564, startPoint y: 197, endPoint x: 695, endPoint y: 239, distance: 137.6
click at [541, 239] on div "What tech stack would you use to build this platform, and why? I would suggest …" at bounding box center [660, 267] width 193 height 200
click at [541, 243] on strong "Please share 1–2 full-stack apps or dashboards you've built. Include URLs, scre…" at bounding box center [656, 252] width 185 height 19
drag, startPoint x: 705, startPoint y: 233, endPoint x: 567, endPoint y: 191, distance: 144.5
click at [541, 191] on div "What tech stack would you use to build this platform, and why? I would suggest …" at bounding box center [660, 267] width 193 height 200
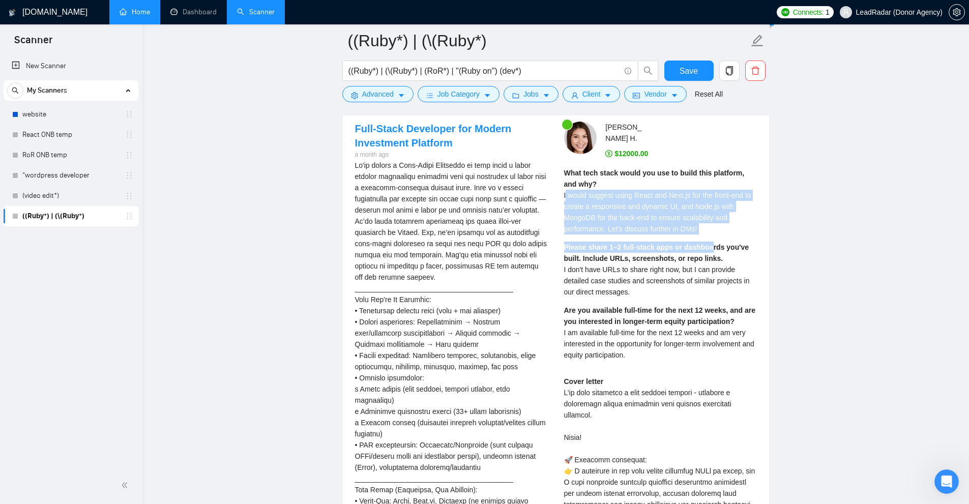
click at [541, 200] on span "I would suggest using React and Next.js for the front-end to create a responsiv…" at bounding box center [657, 212] width 187 height 42
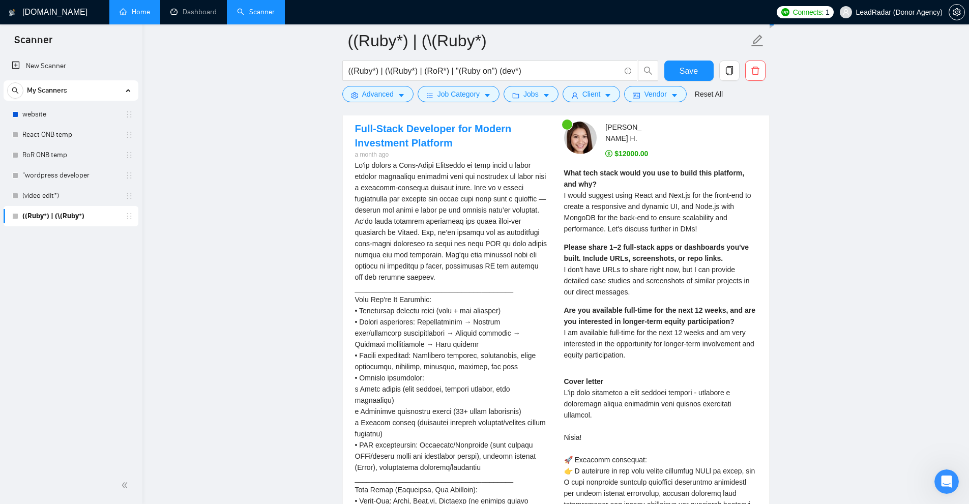
click at [541, 198] on span "I would suggest using React and Next.js for the front-end to create a responsiv…" at bounding box center [657, 212] width 187 height 42
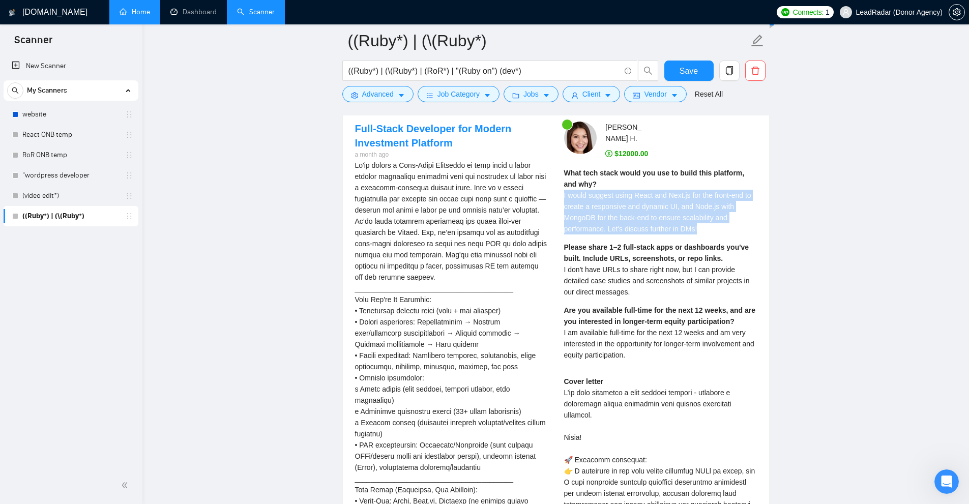
click at [541, 198] on span "I would suggest using React and Next.js for the front-end to create a responsiv…" at bounding box center [657, 212] width 187 height 42
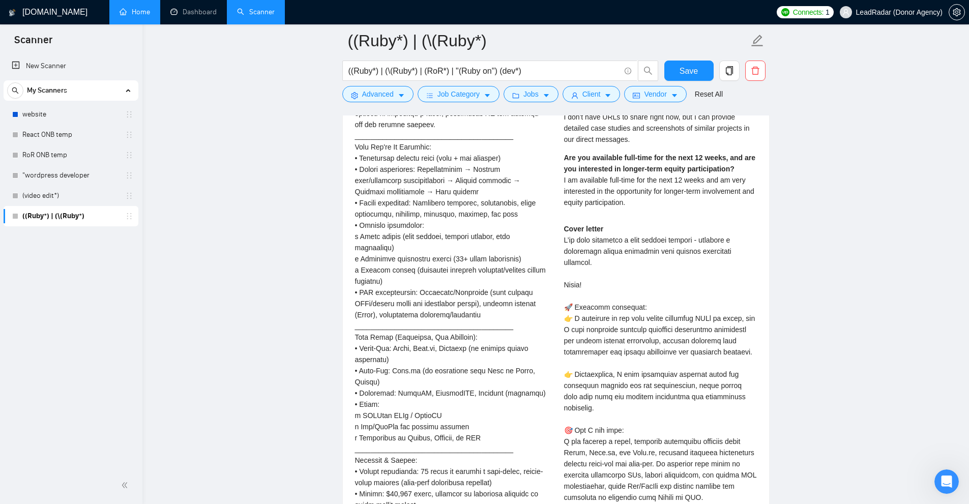
scroll to position [2188, 0]
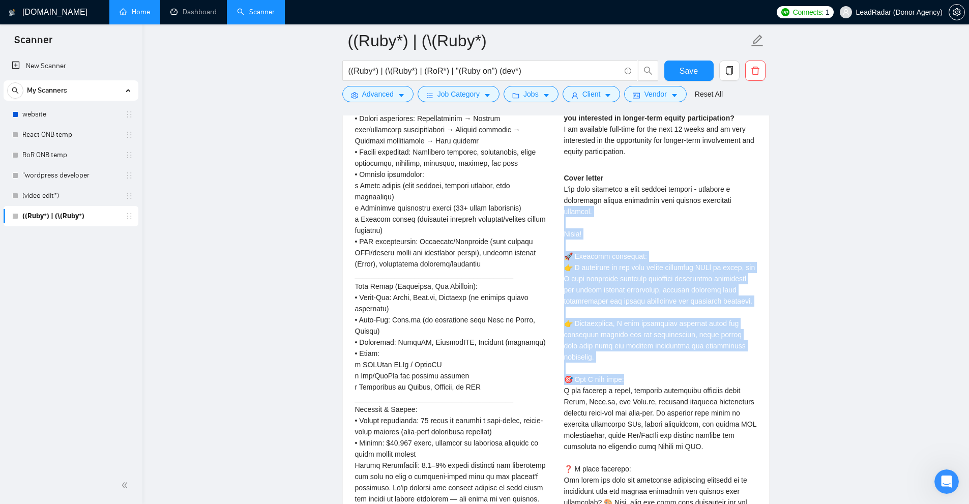
drag, startPoint x: 556, startPoint y: 206, endPoint x: 686, endPoint y: 365, distance: 205.7
click at [541, 364] on div "[PERSON_NAME] $12000.00 What tech stack would you use to build this platform, a…" at bounding box center [660, 266] width 209 height 696
click at [541, 365] on div "Cover letter" at bounding box center [660, 379] width 193 height 414
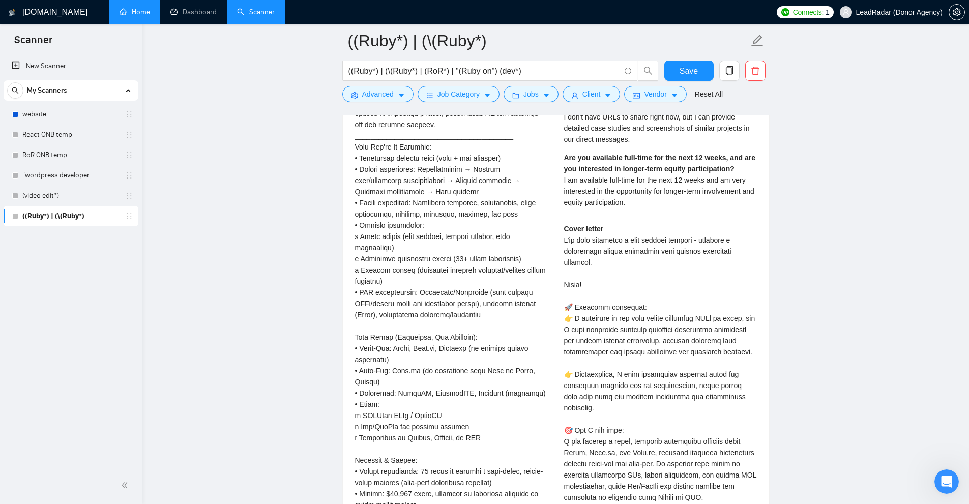
scroll to position [2086, 0]
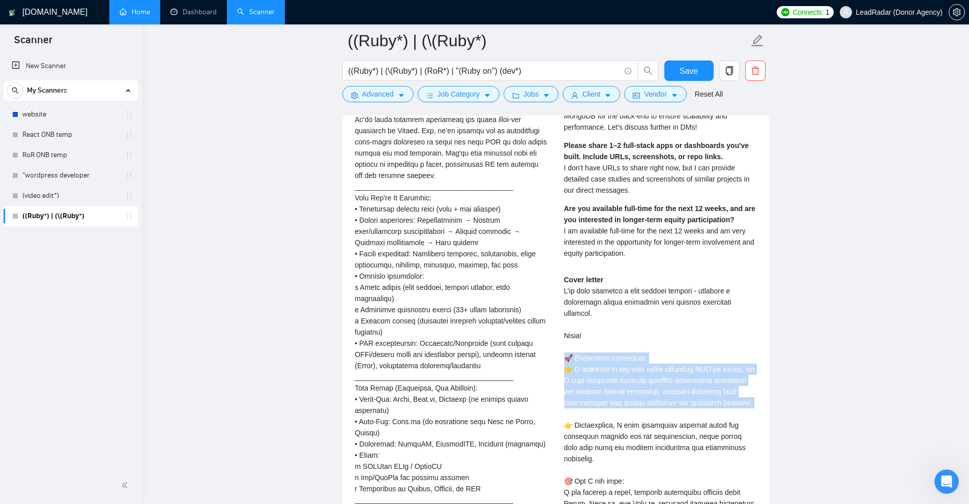
drag, startPoint x: 644, startPoint y: 387, endPoint x: 745, endPoint y: 410, distance: 104.3
click at [541, 410] on div "[PERSON_NAME] $12000.00 What tech stack would you use to build this platform, a…" at bounding box center [660, 368] width 209 height 696
drag, startPoint x: 745, startPoint y: 410, endPoint x: 745, endPoint y: 388, distance: 22.4
click at [541, 410] on div "Cover letter" at bounding box center [660, 481] width 193 height 414
drag, startPoint x: 731, startPoint y: 397, endPoint x: 593, endPoint y: 357, distance: 143.5
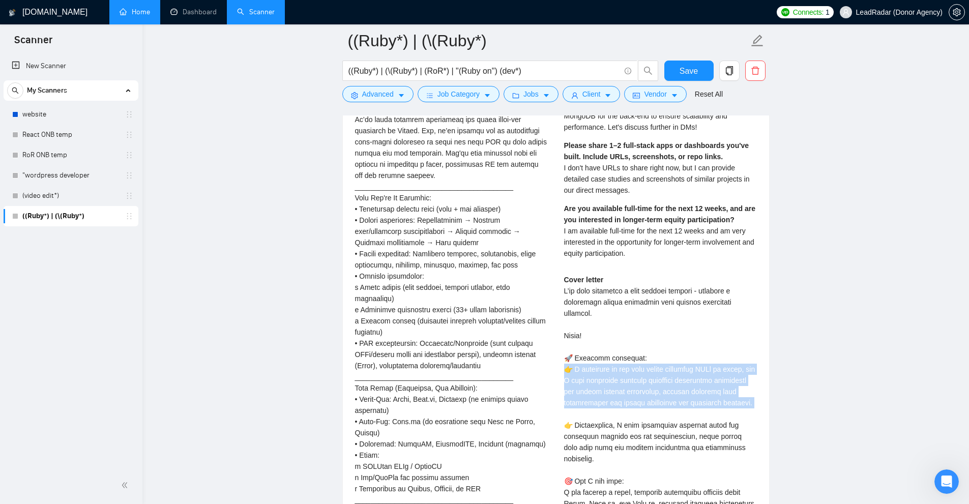
click at [541, 359] on div "Cover letter" at bounding box center [660, 481] width 193 height 414
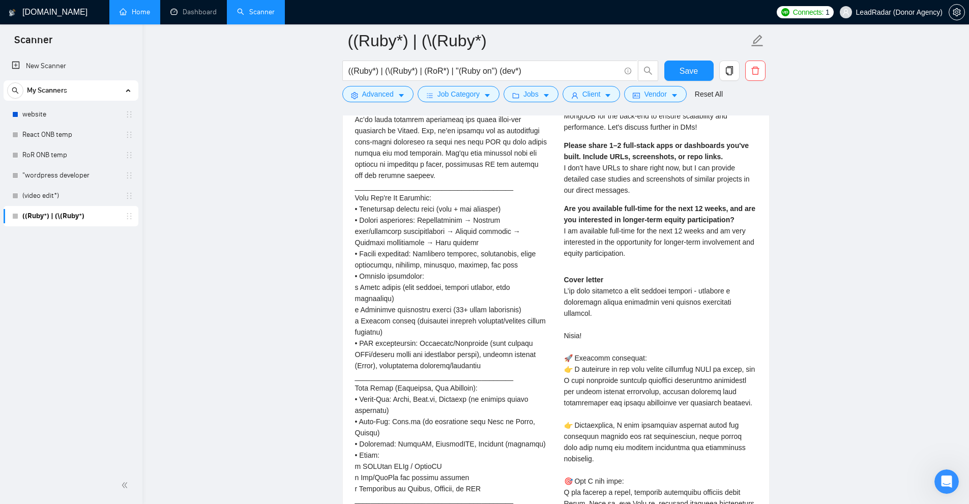
click at [541, 358] on div "Cover letter" at bounding box center [660, 481] width 193 height 414
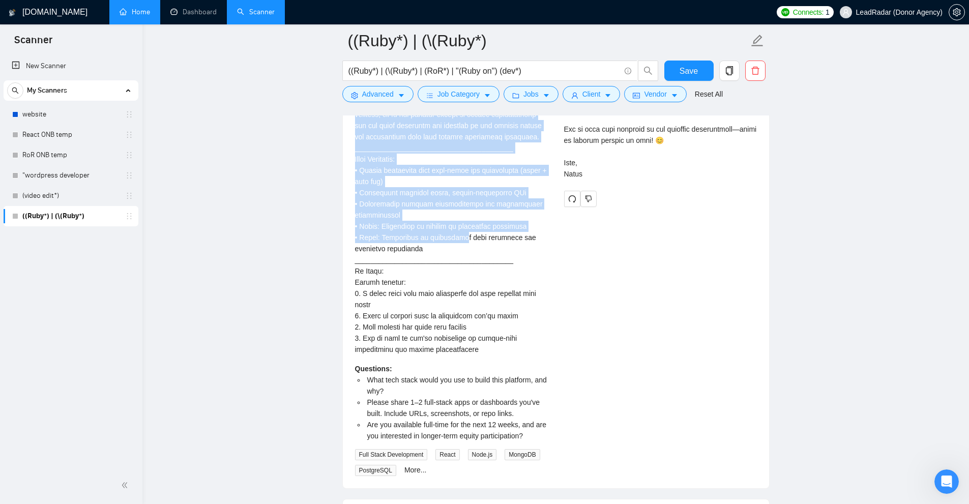
scroll to position [2645, 0]
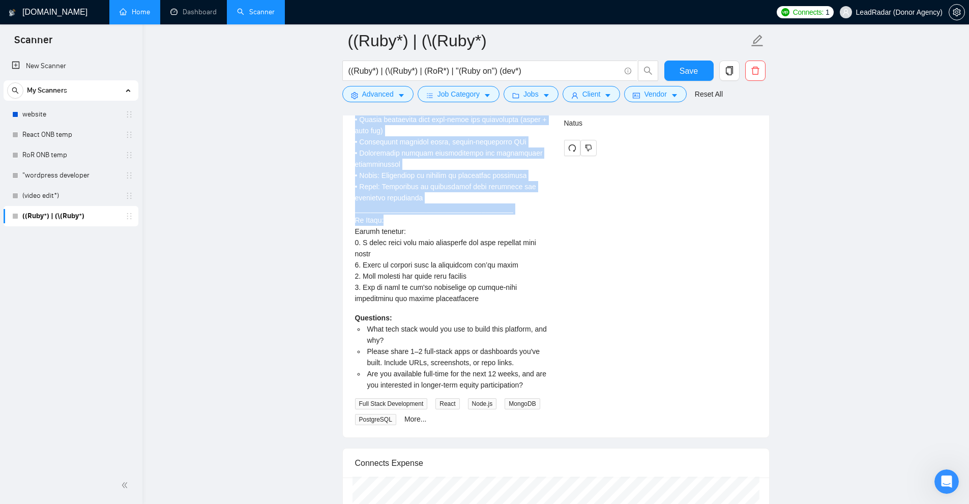
drag, startPoint x: 357, startPoint y: 154, endPoint x: 485, endPoint y: 203, distance: 137.4
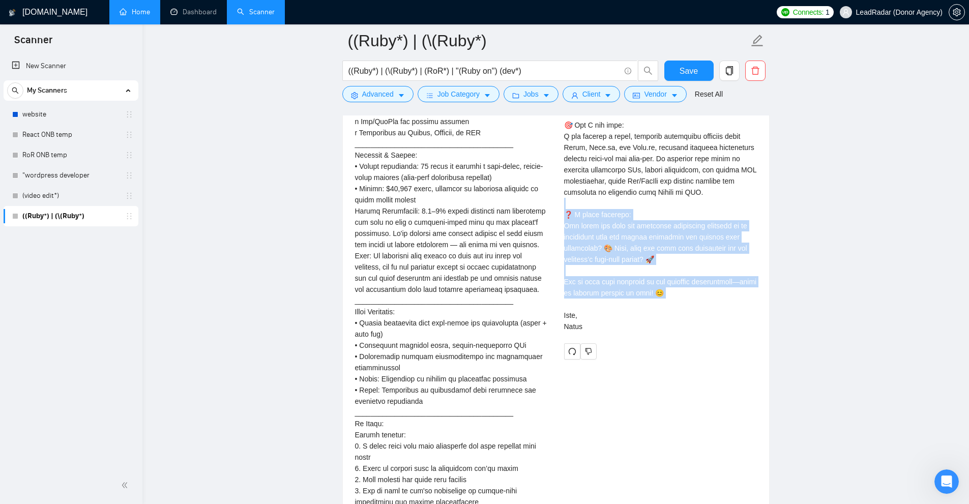
drag, startPoint x: 634, startPoint y: 202, endPoint x: 624, endPoint y: 191, distance: 15.1
click at [541, 191] on div "Cover letter" at bounding box center [660, 125] width 193 height 414
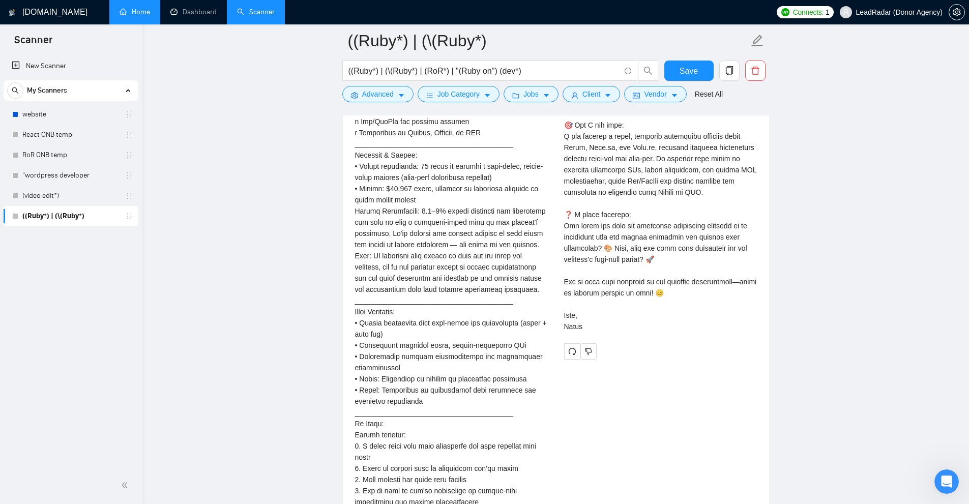
scroll to position [2544, 0]
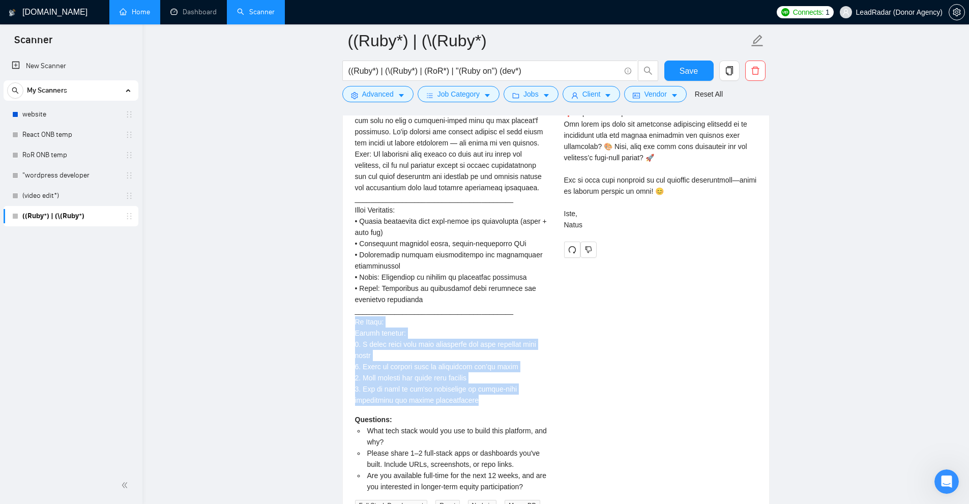
drag, startPoint x: 350, startPoint y: 315, endPoint x: 498, endPoint y: 391, distance: 165.9
click at [498, 391] on div "Full-Stack Developer for Modern Investment Platform a month ago Questions: What…" at bounding box center [451, 44] width 209 height 965
click at [498, 391] on div "We're hiring a Full-Stack Developer to help build a sleek digital investment pl…" at bounding box center [451, 3] width 193 height 806
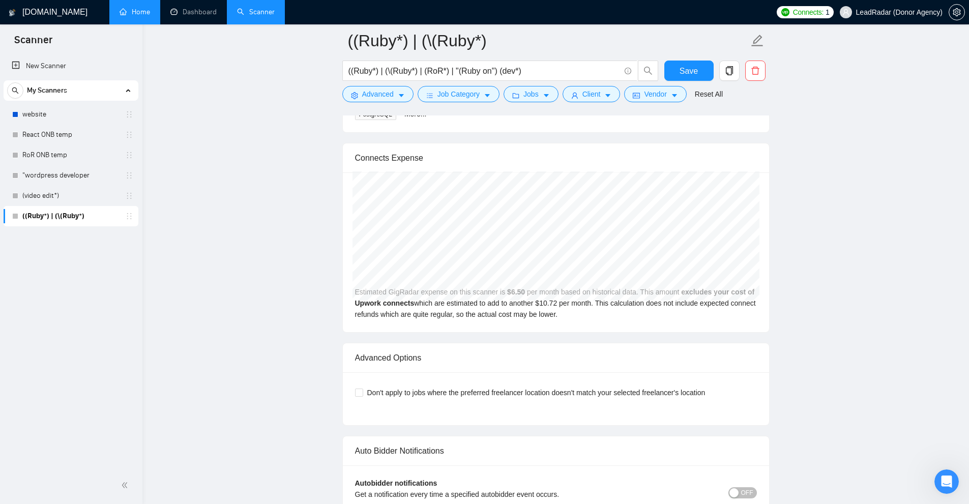
scroll to position [2849, 0]
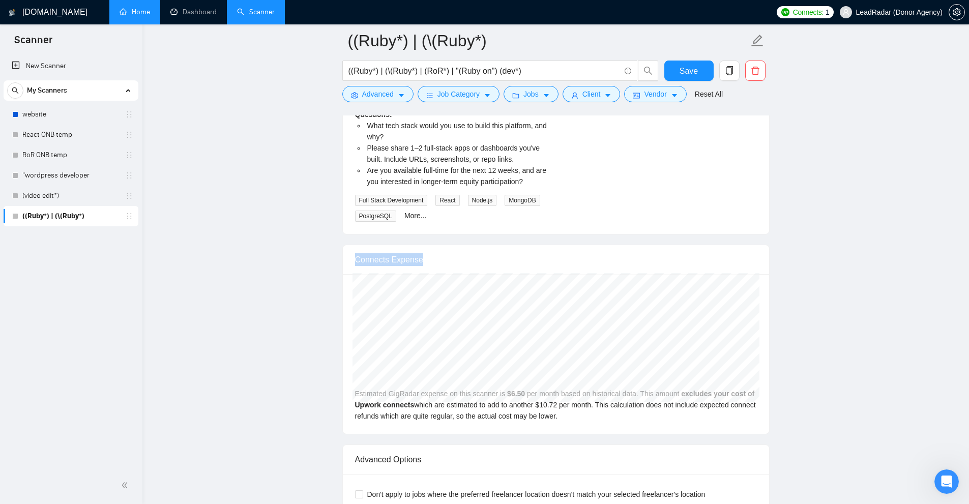
drag, startPoint x: 417, startPoint y: 248, endPoint x: 486, endPoint y: 244, distance: 69.8
click at [486, 245] on div "Connects Expense" at bounding box center [556, 259] width 402 height 29
drag, startPoint x: 403, startPoint y: 132, endPoint x: 340, endPoint y: 289, distance: 169.2
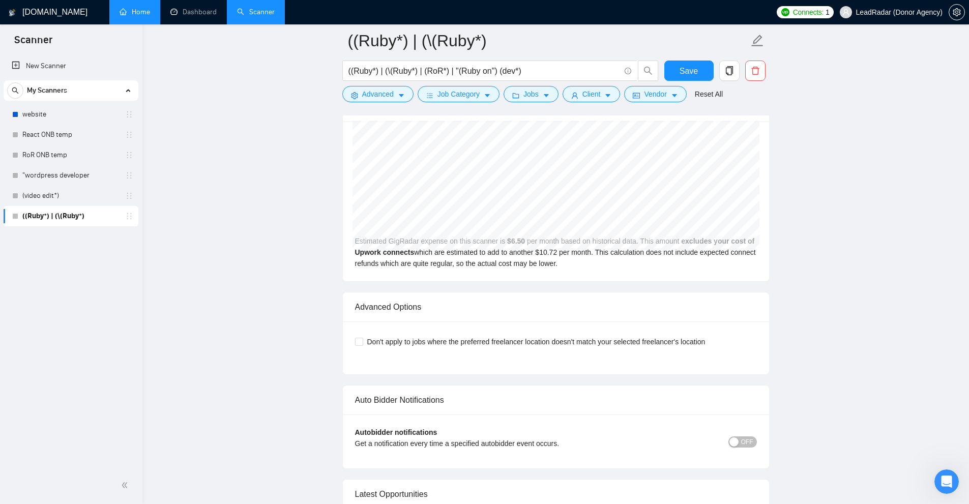
drag, startPoint x: 347, startPoint y: 292, endPoint x: 435, endPoint y: 286, distance: 87.7
click at [365, 293] on div "Advanced Options" at bounding box center [556, 308] width 426 height 30
click at [450, 306] on div "Advanced Options" at bounding box center [556, 307] width 402 height 29
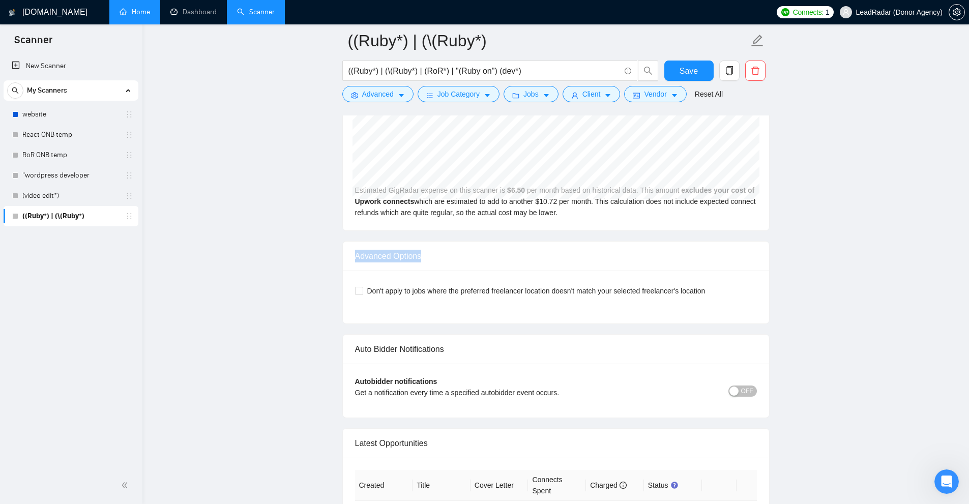
drag, startPoint x: 348, startPoint y: 246, endPoint x: 462, endPoint y: 247, distance: 114.0
click at [462, 247] on div "Advanced Options" at bounding box center [556, 257] width 426 height 30
click at [462, 247] on div "Advanced Options" at bounding box center [556, 256] width 402 height 29
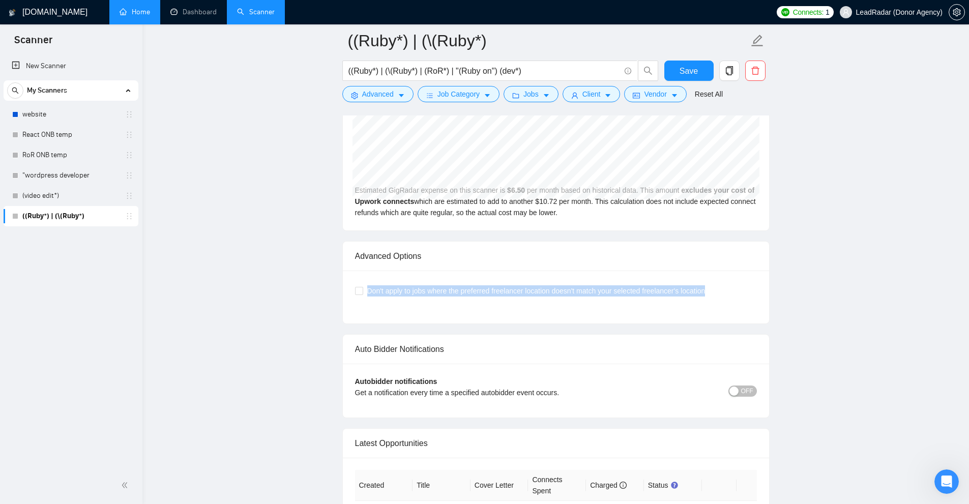
drag, startPoint x: 364, startPoint y: 283, endPoint x: 728, endPoint y: 294, distance: 364.4
click at [541, 287] on div "Don't apply to jobs where the preferred freelancer location doesn't match your …" at bounding box center [556, 297] width 402 height 28
click at [541, 297] on div "Don't apply to jobs where the preferred freelancer location doesn't match your …" at bounding box center [556, 297] width 402 height 28
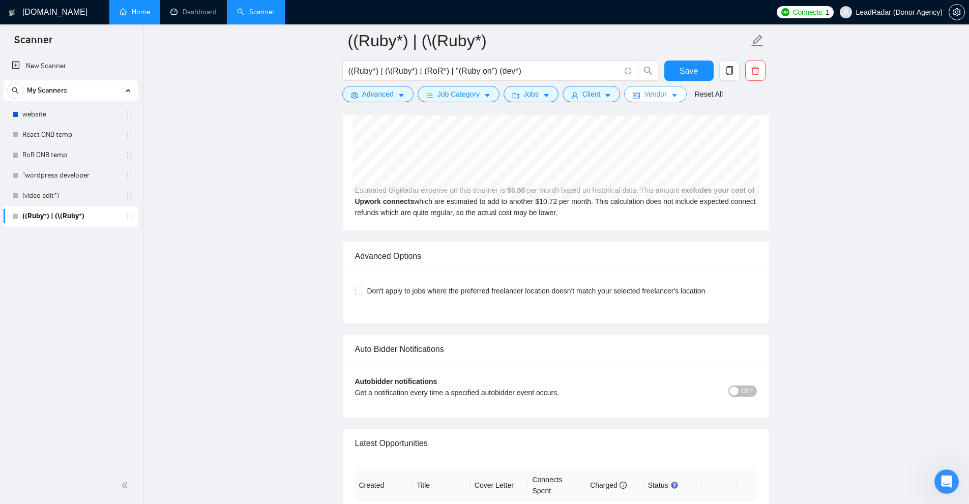
click at [541, 99] on icon "caret-down" at bounding box center [674, 95] width 7 height 7
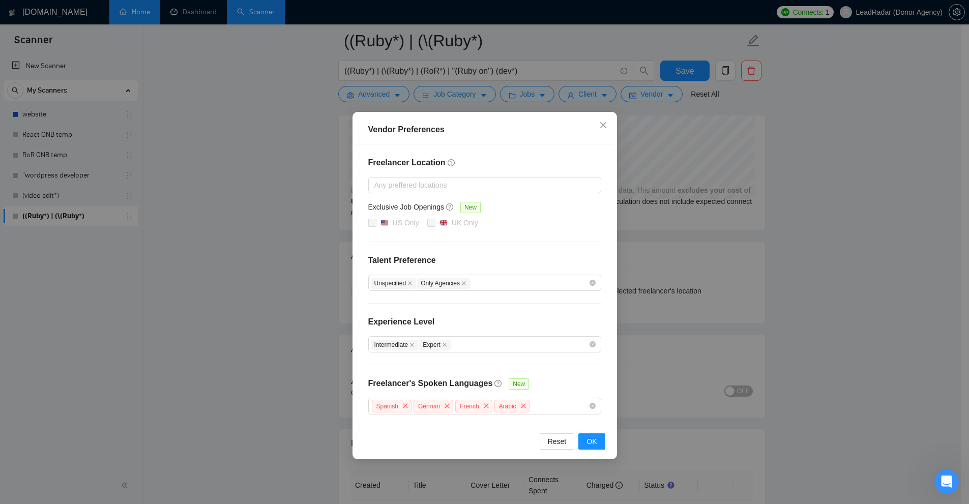
drag, startPoint x: 870, startPoint y: 240, endPoint x: 750, endPoint y: 251, distance: 120.5
click at [541, 241] on div "Vendor Preferences Freelancer Location Any preffered locations Exclusive Job Op…" at bounding box center [484, 252] width 969 height 504
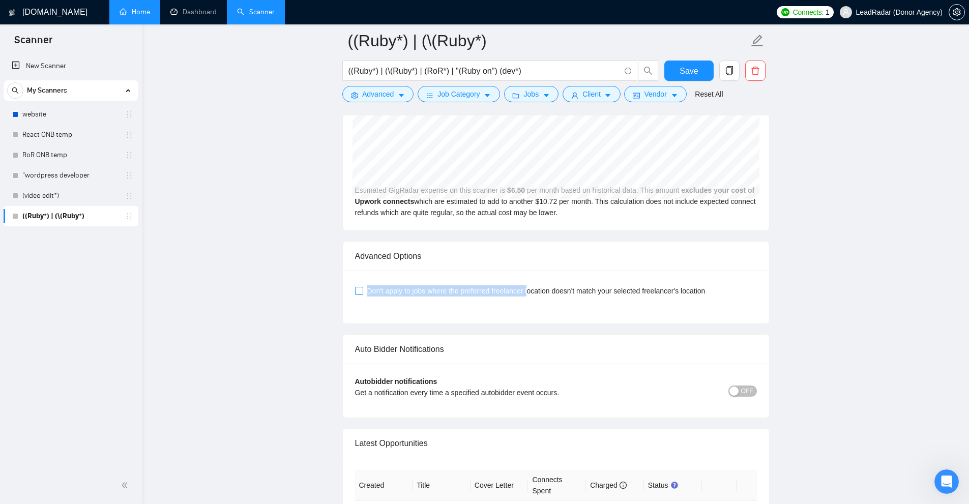
drag, startPoint x: 367, startPoint y: 276, endPoint x: 530, endPoint y: 275, distance: 162.3
click at [530, 285] on span "Don't apply to jobs where the preferred freelancer location doesn't match your …" at bounding box center [536, 290] width 346 height 11
click at [541, 302] on div "Don't apply to jobs where the preferred freelancer location doesn't match your …" at bounding box center [556, 297] width 426 height 53
drag, startPoint x: 365, startPoint y: 279, endPoint x: 730, endPoint y: 287, distance: 365.4
click at [541, 284] on div "Don't apply to jobs where the preferred freelancer location doesn't match your …" at bounding box center [556, 291] width 402 height 16
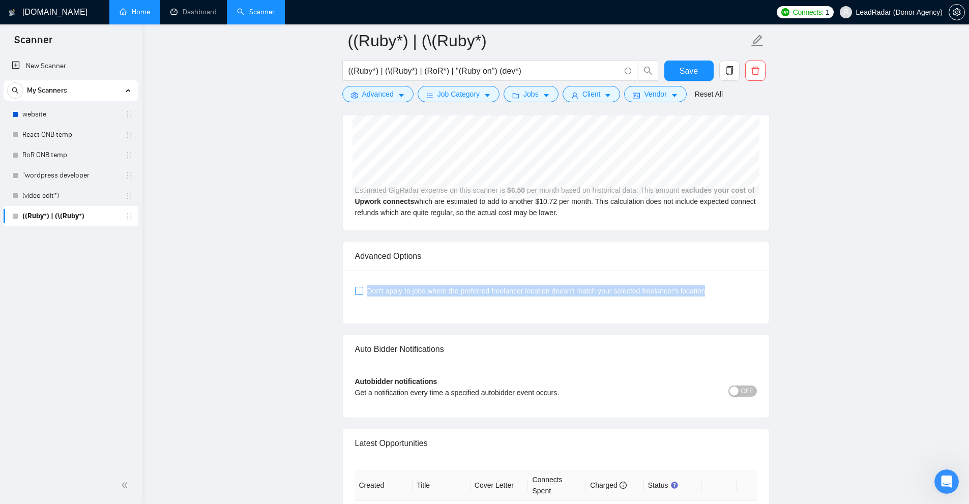
click at [433, 285] on span "Don't apply to jobs where the preferred freelancer location doesn't match your …" at bounding box center [536, 290] width 346 height 11
click at [362, 287] on input "Don't apply to jobs where the preferred freelancer location doesn't match your …" at bounding box center [358, 290] width 7 height 7
checkbox input "true"
drag, startPoint x: 395, startPoint y: 293, endPoint x: 775, endPoint y: 267, distance: 380.4
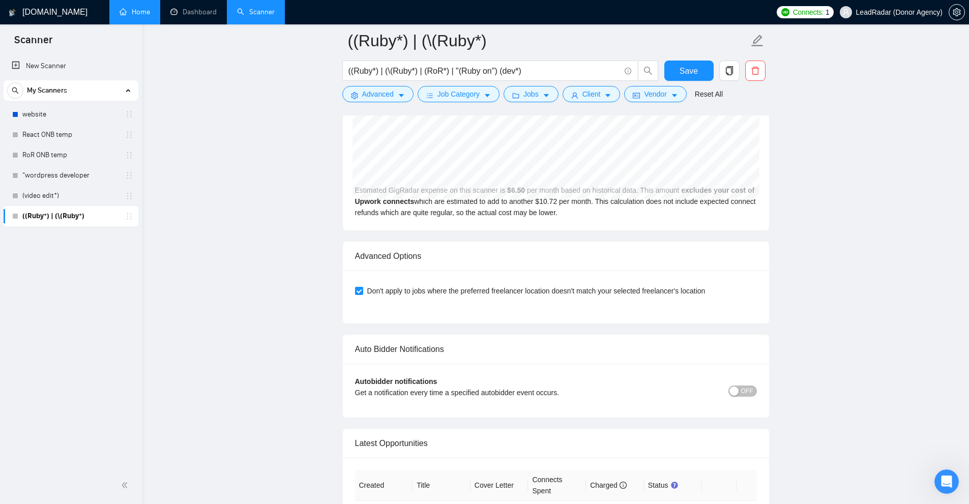
click at [541, 273] on div "Don't apply to jobs where the preferred freelancer location doesn't match your …" at bounding box center [556, 297] width 426 height 53
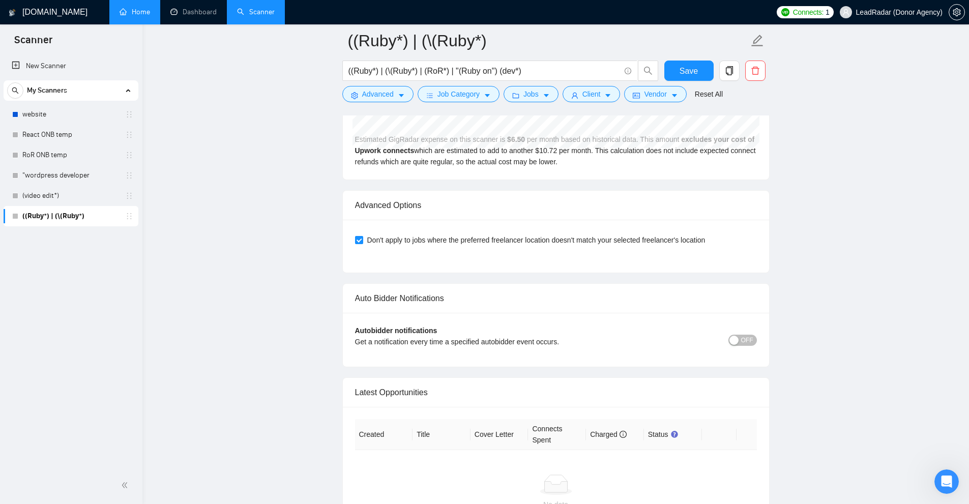
scroll to position [3205, 0]
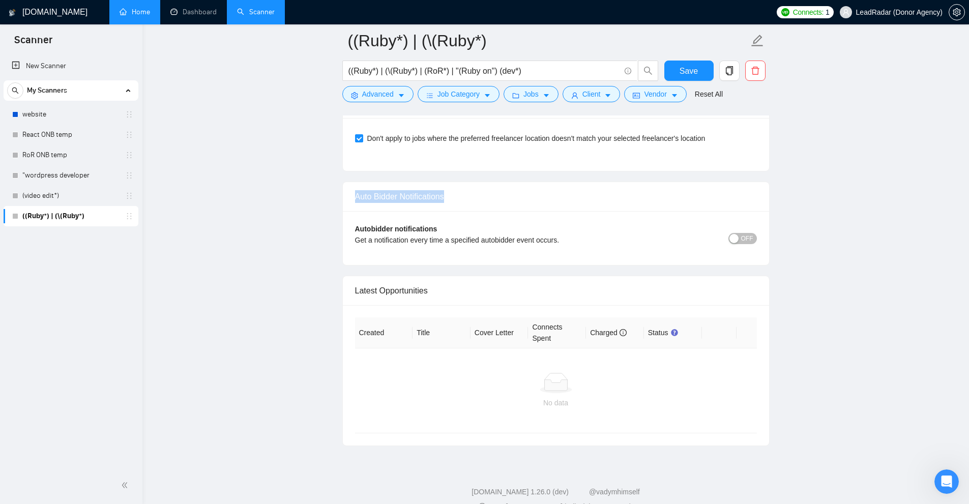
drag, startPoint x: 352, startPoint y: 182, endPoint x: 481, endPoint y: 191, distance: 129.5
click at [481, 191] on div "Auto Bidder Notifications" at bounding box center [556, 197] width 426 height 30
click at [541, 233] on button "OFF" at bounding box center [743, 238] width 28 height 11
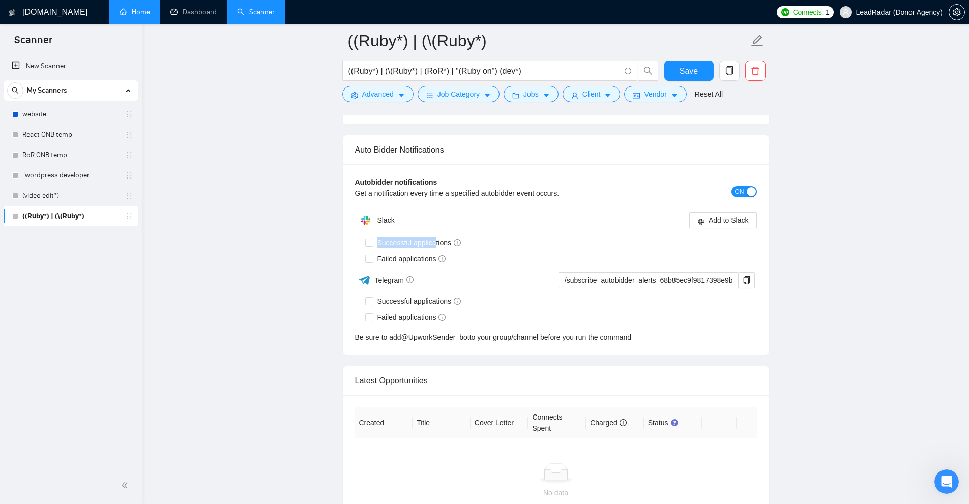
drag, startPoint x: 378, startPoint y: 223, endPoint x: 470, endPoint y: 231, distance: 92.0
click at [470, 231] on div "Autobidder notifications Get a notification every time a specified autobidder e…" at bounding box center [556, 259] width 426 height 191
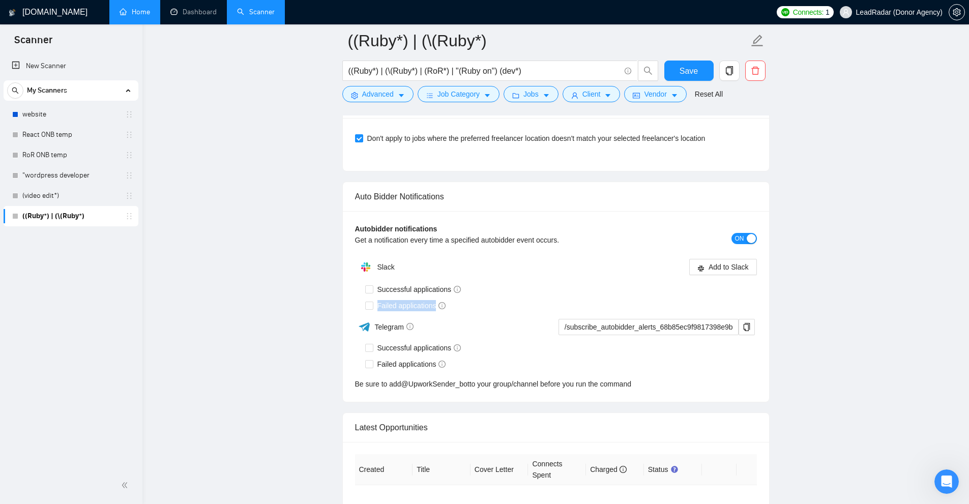
drag, startPoint x: 379, startPoint y: 293, endPoint x: 473, endPoint y: 296, distance: 94.7
click at [473, 300] on div "Failed applications" at bounding box center [561, 305] width 392 height 11
click at [487, 300] on div "Failed applications" at bounding box center [561, 305] width 392 height 11
drag, startPoint x: 400, startPoint y: 277, endPoint x: 505, endPoint y: 276, distance: 105.3
click at [501, 284] on div "Successful applications" at bounding box center [561, 289] width 392 height 11
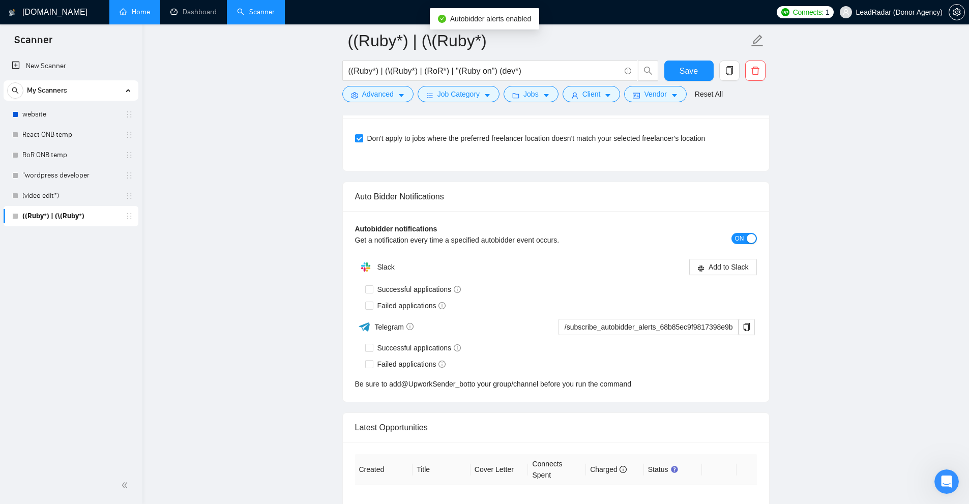
click at [517, 284] on div "Successful applications" at bounding box center [561, 289] width 392 height 11
drag, startPoint x: 395, startPoint y: 296, endPoint x: 452, endPoint y: 298, distance: 57.0
click at [450, 300] on div "Failed applications" at bounding box center [561, 305] width 392 height 11
click at [514, 318] on div "Telegram" at bounding box center [455, 327] width 200 height 18
click at [541, 233] on span "ON" at bounding box center [739, 238] width 9 height 11
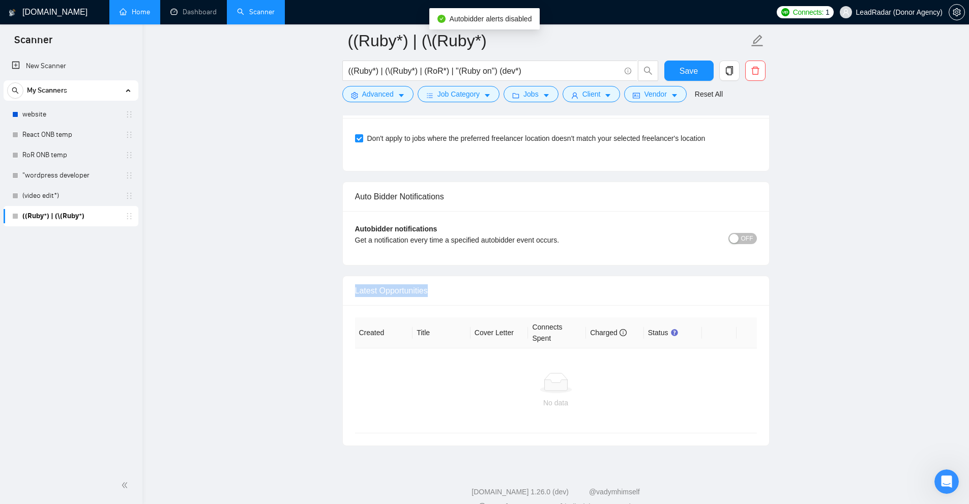
drag, startPoint x: 591, startPoint y: 273, endPoint x: 602, endPoint y: 271, distance: 11.3
click at [541, 276] on div "Latest Opportunities" at bounding box center [556, 290] width 402 height 29
click at [541, 376] on div at bounding box center [556, 383] width 386 height 20
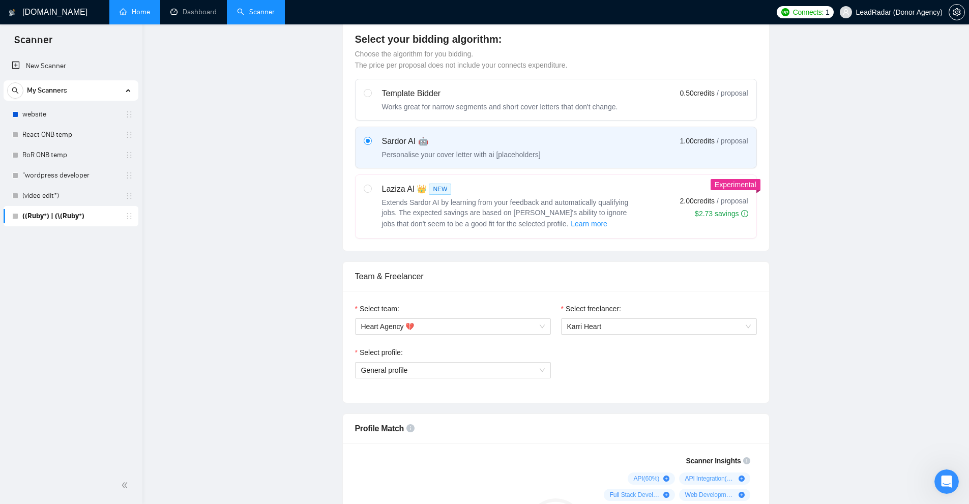
scroll to position [0, 0]
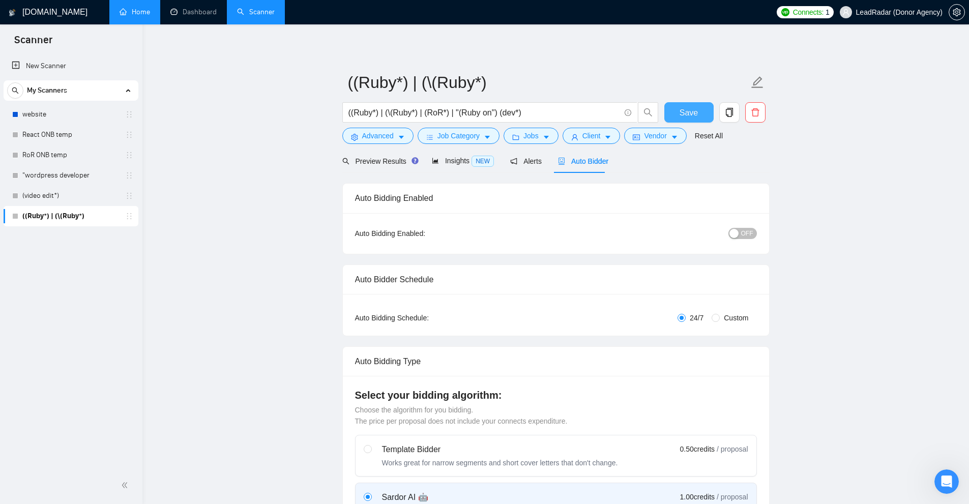
click at [541, 108] on span "Save" at bounding box center [689, 112] width 18 height 13
click at [192, 14] on link "Dashboard" at bounding box center [193, 12] width 46 height 9
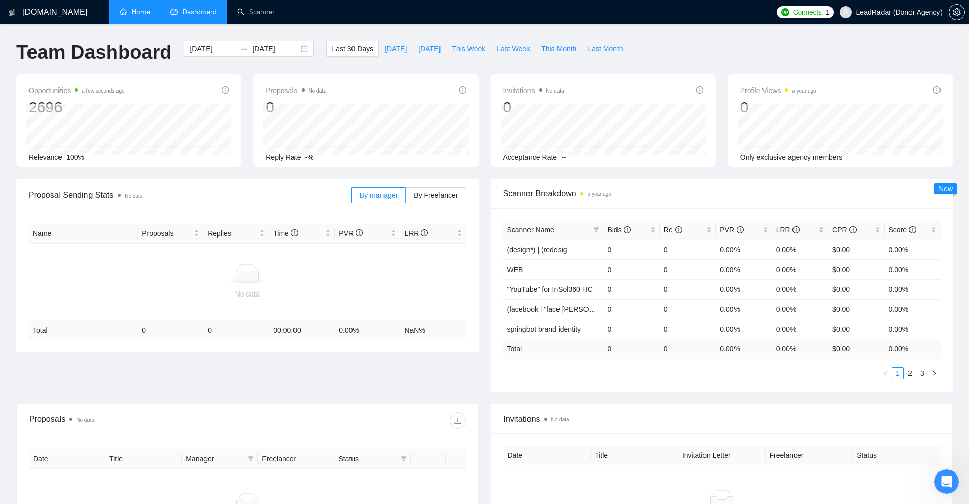
click at [253, 279] on icon at bounding box center [247, 276] width 23 height 11
drag, startPoint x: 27, startPoint y: 100, endPoint x: 65, endPoint y: 99, distance: 38.2
click at [65, 99] on div "Opportunities a few seconds ago 2696 [DATE] Relevant 115 Relevance 100%" at bounding box center [128, 120] width 225 height 93
click at [65, 99] on div "2696" at bounding box center [76, 107] width 96 height 19
click at [27, 104] on div "Opportunities a few seconds ago 2696 [DATE] Relevant 115 Relevance 100%" at bounding box center [128, 120] width 225 height 93
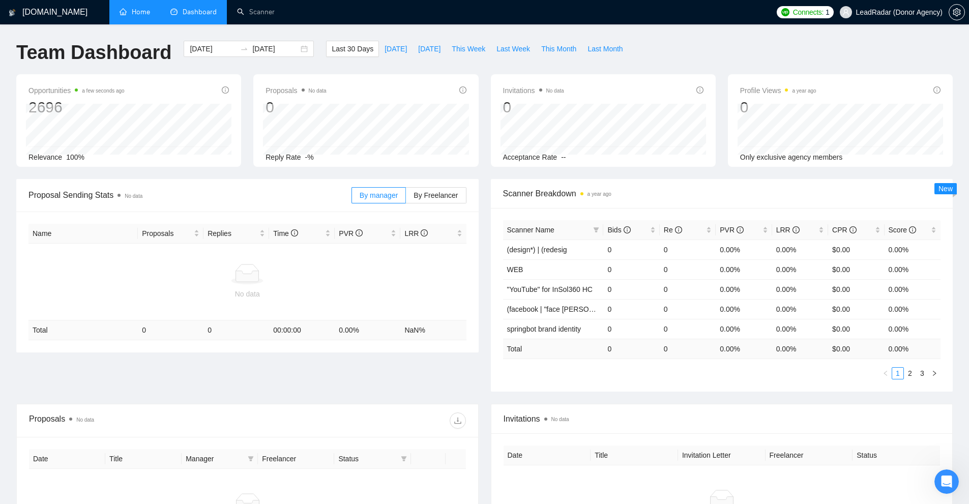
click at [32, 103] on div "Opportunities a few seconds ago 2696 [DATE] Relevant 115 Relevance 100%" at bounding box center [128, 120] width 225 height 93
click at [34, 102] on div "2696" at bounding box center [76, 107] width 96 height 19
click at [302, 111] on div "Proposals No data 0 [DATE] Replied 0 Reply Rate -%" at bounding box center [365, 120] width 225 height 93
drag, startPoint x: 325, startPoint y: 154, endPoint x: 268, endPoint y: 159, distance: 57.2
click at [268, 159] on div "Reply Rate -%" at bounding box center [366, 157] width 200 height 11
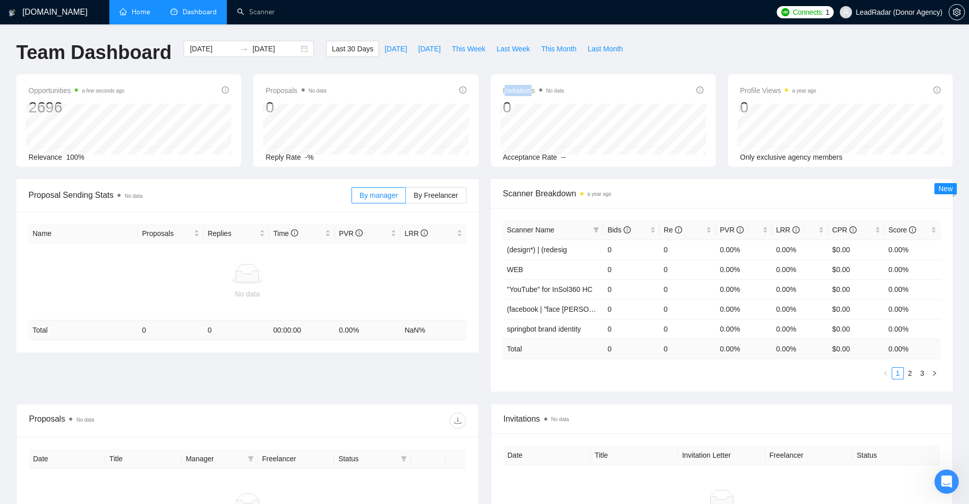
drag, startPoint x: 505, startPoint y: 84, endPoint x: 533, endPoint y: 84, distance: 28.0
click at [533, 84] on span "Invitations No data" at bounding box center [533, 90] width 61 height 12
drag, startPoint x: 499, startPoint y: 87, endPoint x: 538, endPoint y: 90, distance: 39.3
click at [538, 90] on div "Invitations No data 0 Acceptance Rate --" at bounding box center [603, 120] width 225 height 93
drag, startPoint x: 738, startPoint y: 93, endPoint x: 771, endPoint y: 100, distance: 34.3
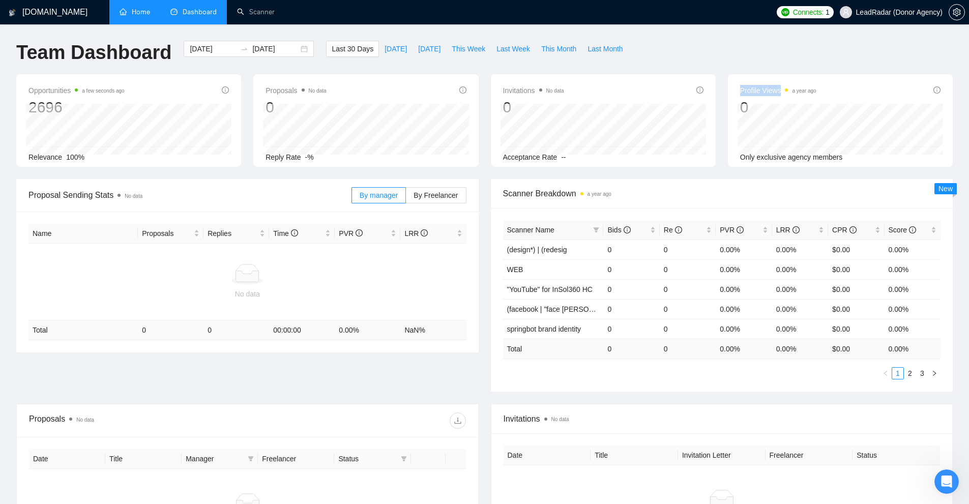
click at [541, 93] on div "Profile Views a year ago 0 [DATE] [DATE] 0 Only exclusive agency members" at bounding box center [840, 120] width 225 height 93
click at [369, 125] on div "[DATE] Replied 0" at bounding box center [366, 129] width 206 height 51
click at [541, 474] on div "Open Intercom Messenger" at bounding box center [945, 480] width 34 height 34
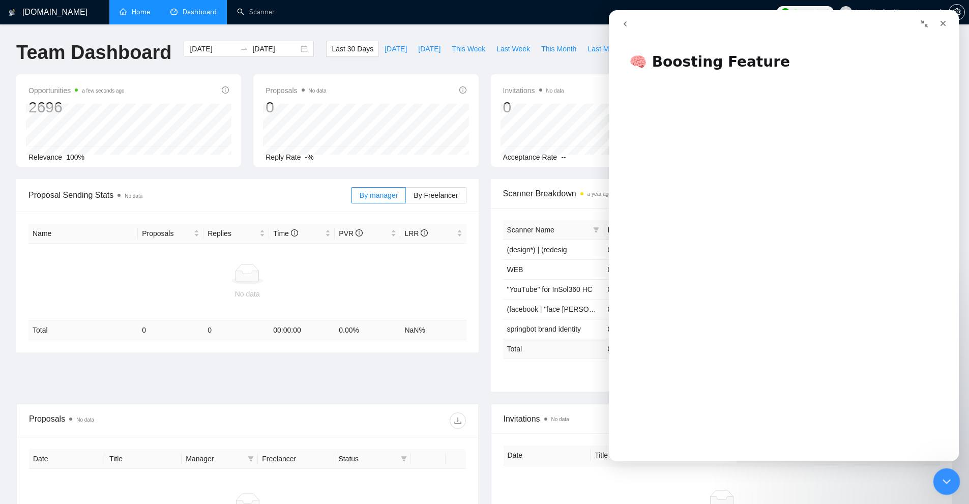
click at [541, 477] on div "Close Intercom Messenger" at bounding box center [945, 480] width 24 height 24
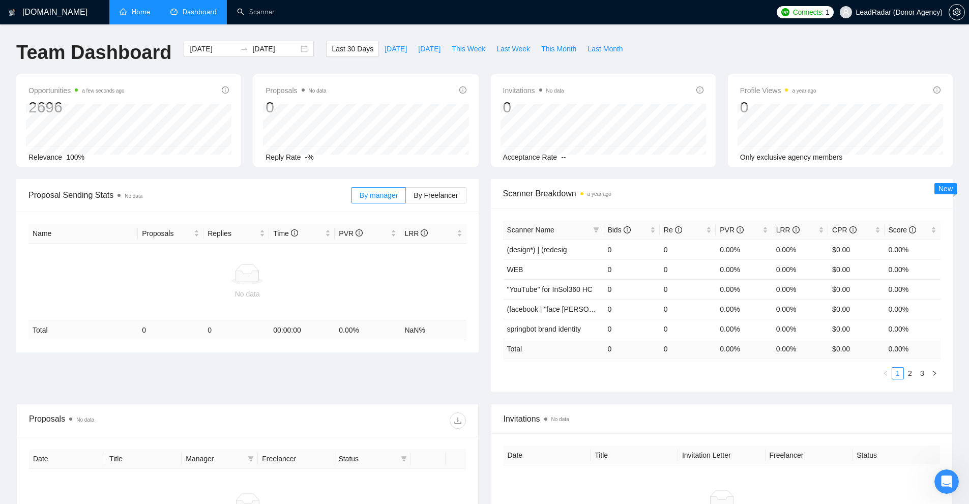
click at [263, 282] on icon at bounding box center [247, 274] width 33 height 20
drag, startPoint x: 25, startPoint y: 196, endPoint x: 115, endPoint y: 198, distance: 90.6
click at [115, 198] on div "Proposal Sending Stats No data By manager By Freelancer" at bounding box center [247, 195] width 462 height 33
drag, startPoint x: 503, startPoint y: 197, endPoint x: 581, endPoint y: 194, distance: 78.9
click at [541, 194] on span "Scanner Breakdown a year ago" at bounding box center [722, 193] width 438 height 13
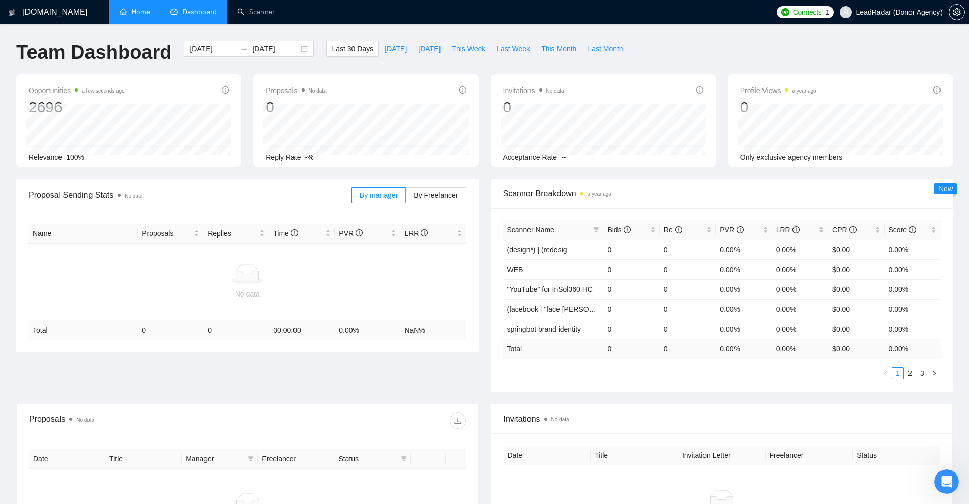
click at [257, 197] on span "Proposal Sending Stats No data" at bounding box center [189, 195] width 323 height 13
drag, startPoint x: 361, startPoint y: 195, endPoint x: 409, endPoint y: 195, distance: 47.8
click at [409, 195] on div "By manager By Freelancer" at bounding box center [409, 195] width 115 height 16
click at [283, 266] on div at bounding box center [248, 274] width 430 height 20
click at [358, 261] on td "No data" at bounding box center [247, 282] width 438 height 77
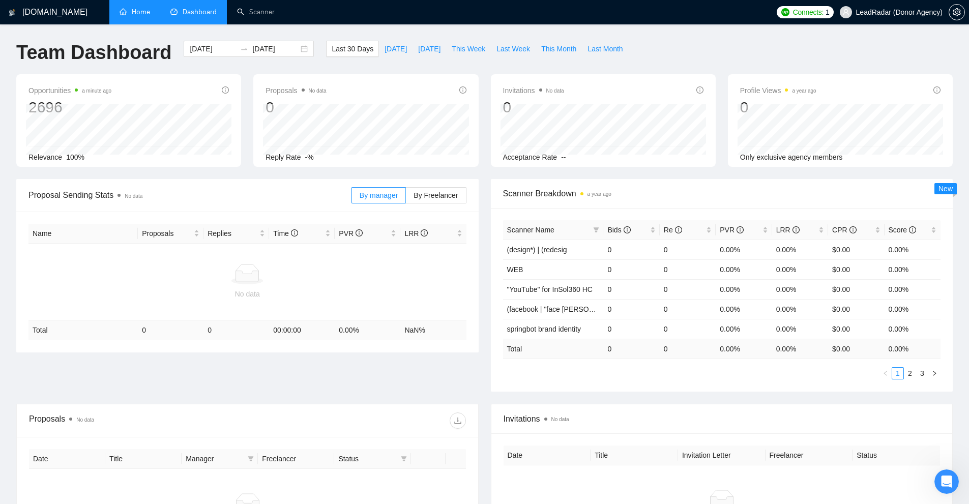
click at [348, 263] on td "No data" at bounding box center [247, 282] width 438 height 77
click at [384, 292] on div "No data" at bounding box center [248, 293] width 430 height 11
click at [437, 195] on span "By Freelancer" at bounding box center [436, 195] width 44 height 8
click at [406, 198] on input "By Freelancer" at bounding box center [406, 198] width 0 height 0
drag, startPoint x: 441, startPoint y: 191, endPoint x: 463, endPoint y: 194, distance: 22.5
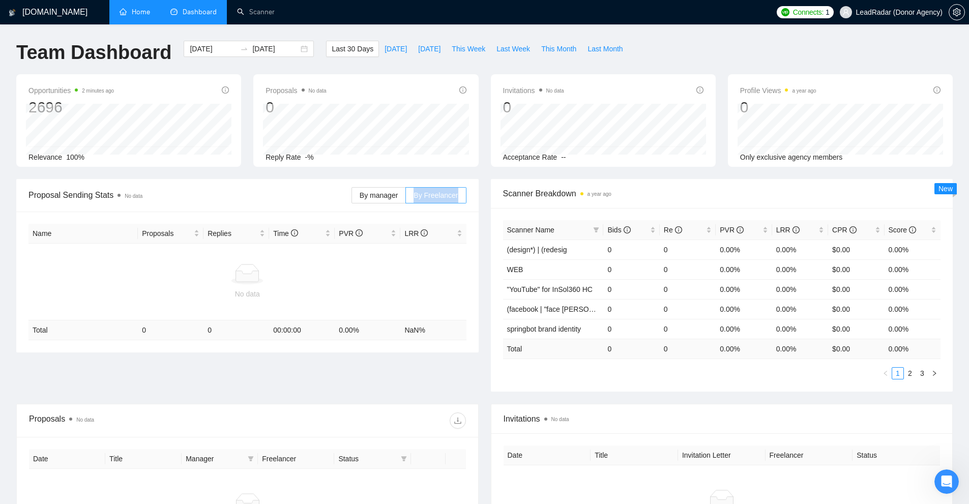
click at [468, 192] on div "Proposal Sending Stats No data By manager By Freelancer" at bounding box center [247, 195] width 462 height 33
click at [440, 199] on span "By Freelancer" at bounding box center [436, 195] width 44 height 8
click at [406, 198] on input "By Freelancer" at bounding box center [406, 198] width 0 height 0
drag, startPoint x: 408, startPoint y: 195, endPoint x: 474, endPoint y: 188, distance: 66.6
click at [474, 188] on div "Proposal Sending Stats No data By manager By Freelancer" at bounding box center [247, 195] width 462 height 33
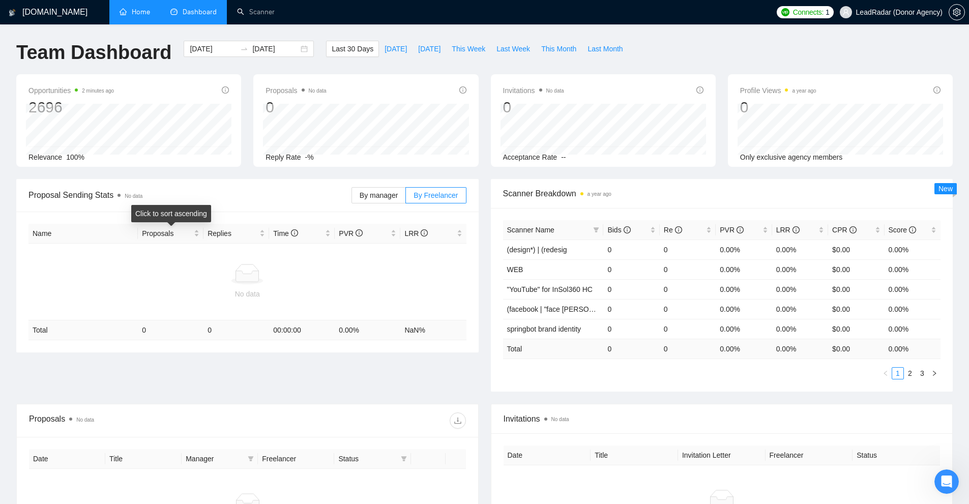
click at [315, 264] on div at bounding box center [248, 274] width 430 height 20
drag, startPoint x: 571, startPoint y: 196, endPoint x: 576, endPoint y: 198, distance: 5.3
click at [541, 198] on div "Scanner Breakdown a year ago" at bounding box center [722, 194] width 462 height 30
drag, startPoint x: 503, startPoint y: 248, endPoint x: 575, endPoint y: 249, distance: 71.7
click at [541, 249] on td "(design*) | (redesig" at bounding box center [553, 250] width 101 height 20
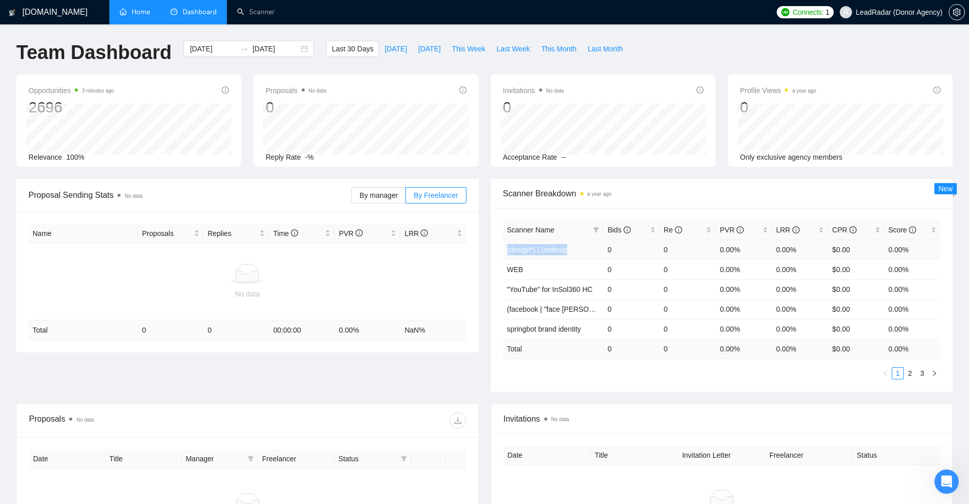
click at [541, 250] on span "(design*) | (redesig" at bounding box center [537, 250] width 60 height 8
drag, startPoint x: 608, startPoint y: 247, endPoint x: 629, endPoint y: 246, distance: 20.9
click at [541, 246] on td "0" at bounding box center [631, 250] width 56 height 20
drag, startPoint x: 710, startPoint y: 252, endPoint x: 745, endPoint y: 244, distance: 36.2
click at [541, 248] on tr "(design*) | (redesig 0 0 0.00% 0.00% $0.00 0.00%" at bounding box center [722, 250] width 438 height 20
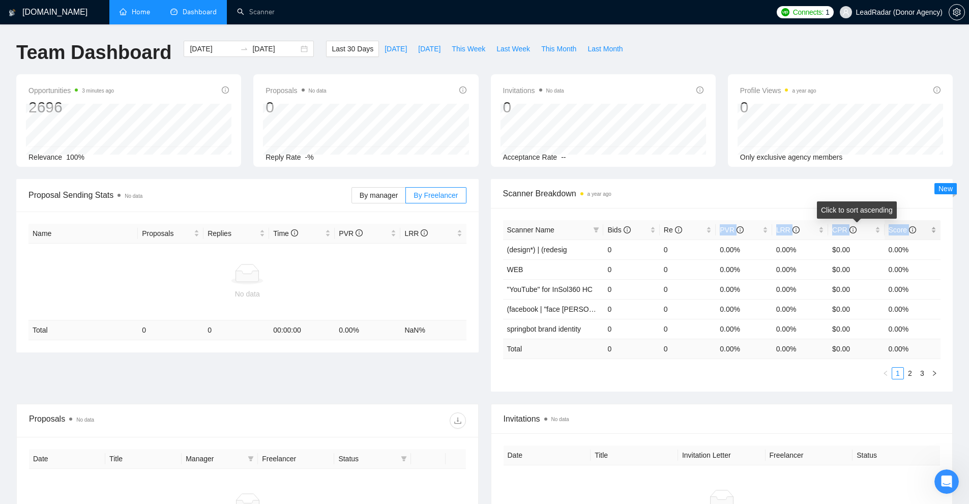
drag, startPoint x: 839, startPoint y: 228, endPoint x: 885, endPoint y: 230, distance: 45.8
click at [541, 230] on tr "Scanner Name Bids Re PVR LRR CPR Score" at bounding box center [722, 230] width 438 height 20
click at [541, 269] on td "0.00%" at bounding box center [800, 269] width 56 height 20
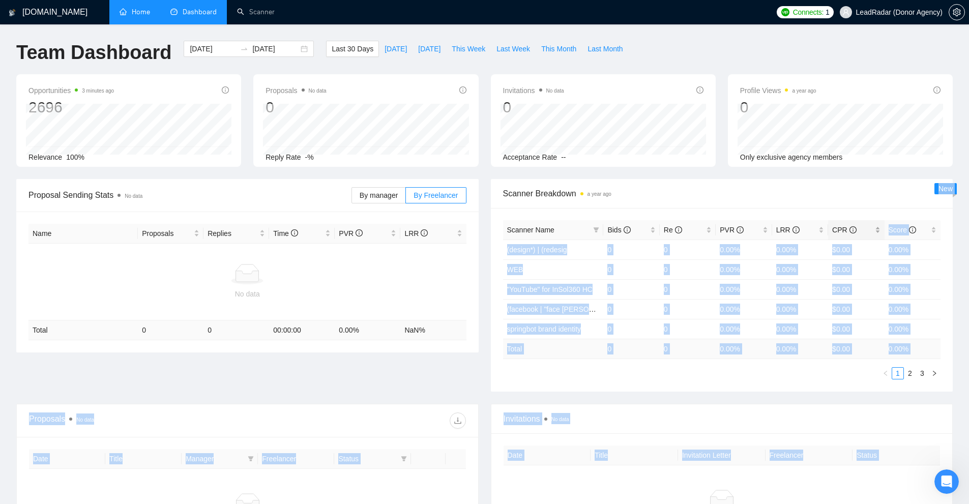
drag, startPoint x: 827, startPoint y: 222, endPoint x: 855, endPoint y: 228, distance: 28.8
click at [541, 228] on body "[DOMAIN_NAME] Home Dashboard Scanner Connects: 1 LeadRadar (Donor Agency) Team …" at bounding box center [484, 252] width 969 height 504
click at [541, 269] on td "$0.00" at bounding box center [856, 269] width 56 height 20
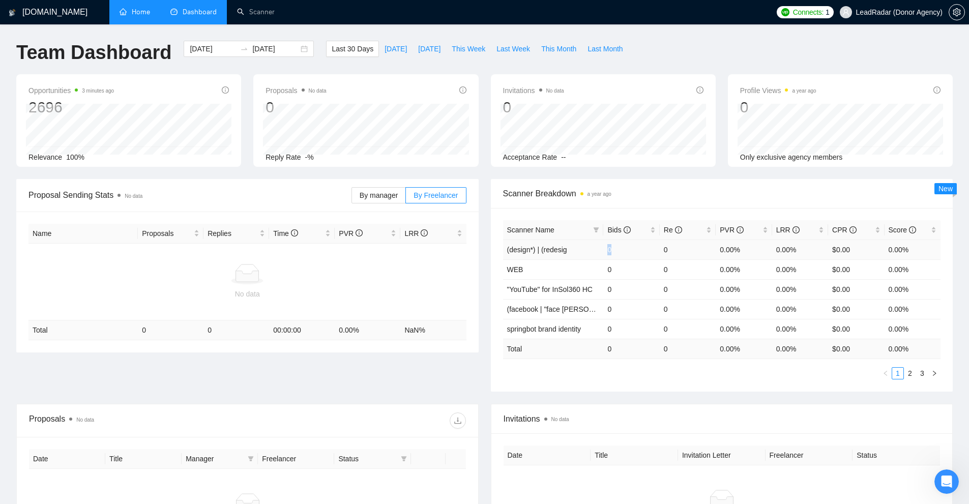
click at [541, 246] on td "0" at bounding box center [631, 250] width 56 height 20
click at [541, 250] on tr "(design*) | (redesig 0 0 0.00% 0.00% $0.00 0.00%" at bounding box center [722, 250] width 438 height 20
click at [541, 250] on td "0.00%" at bounding box center [800, 250] width 56 height 20
drag, startPoint x: 857, startPoint y: 253, endPoint x: 823, endPoint y: 244, distance: 34.9
click at [541, 244] on tr "(design*) | (redesig 0 0 0.00% 0.00% $0.00 0.00%" at bounding box center [722, 250] width 438 height 20
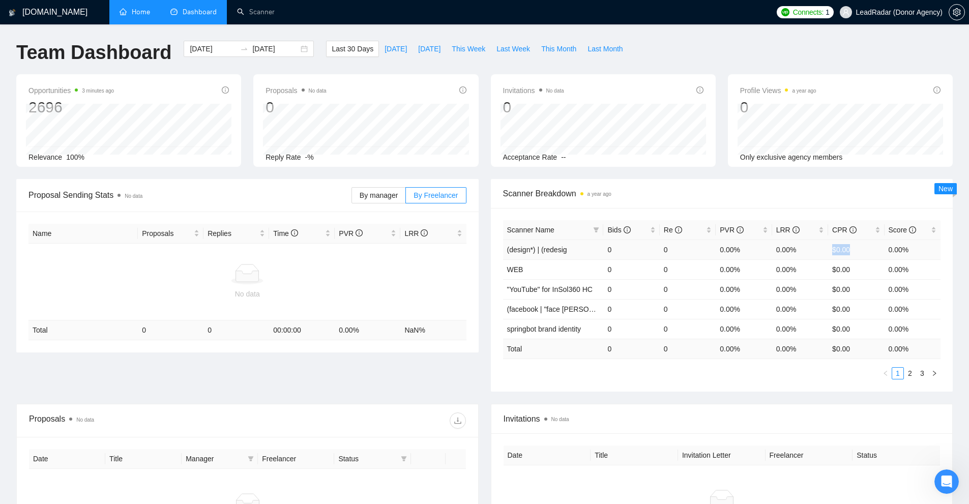
click at [541, 247] on td "$0.00" at bounding box center [856, 250] width 56 height 20
drag, startPoint x: 830, startPoint y: 243, endPoint x: 860, endPoint y: 248, distance: 30.4
click at [541, 248] on td "$0.00" at bounding box center [856, 250] width 56 height 20
click at [541, 247] on td "$0.00" at bounding box center [856, 250] width 56 height 20
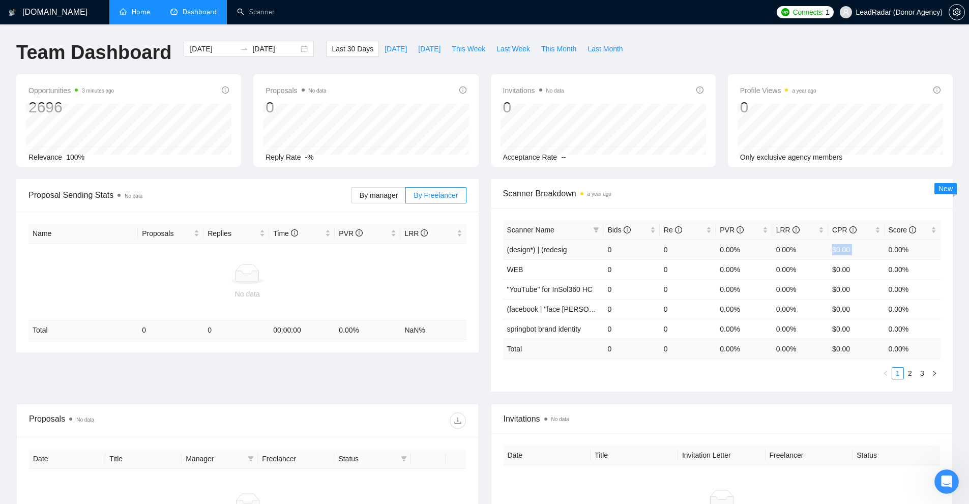
drag, startPoint x: 858, startPoint y: 247, endPoint x: 835, endPoint y: 247, distance: 22.9
click at [541, 247] on td "$0.00" at bounding box center [856, 250] width 56 height 20
click at [541, 250] on td "$0.00" at bounding box center [856, 250] width 56 height 20
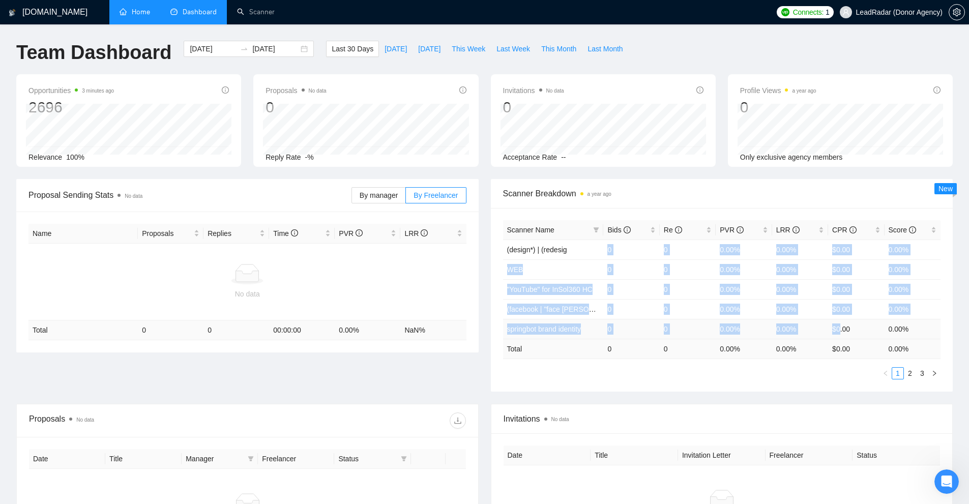
drag, startPoint x: 602, startPoint y: 246, endPoint x: 884, endPoint y: 333, distance: 294.8
click at [541, 325] on tbody "(design*) | (redesig 0 0 0.00% 0.00% $0.00 0.00% WEB 0 0 0.00% 0.00% $0.00 0.00…" at bounding box center [722, 289] width 438 height 99
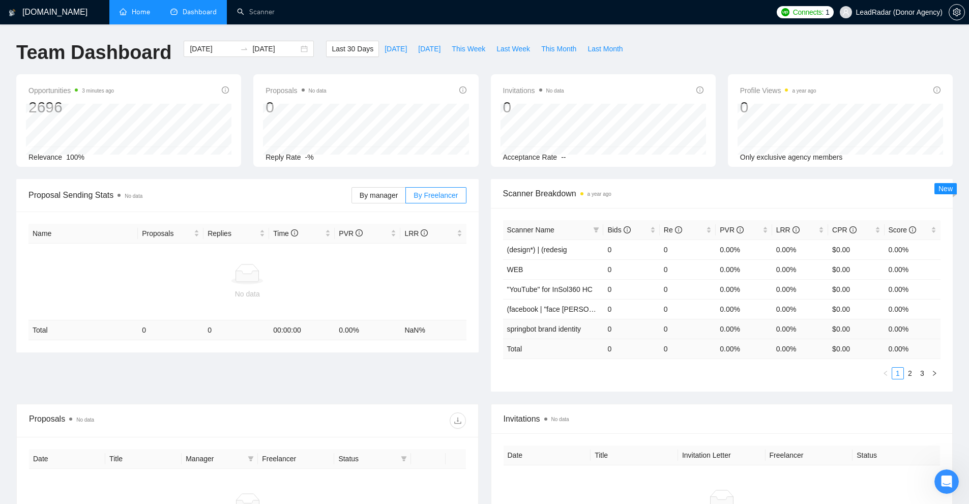
click at [541, 336] on td "0.00%" at bounding box center [913, 329] width 56 height 20
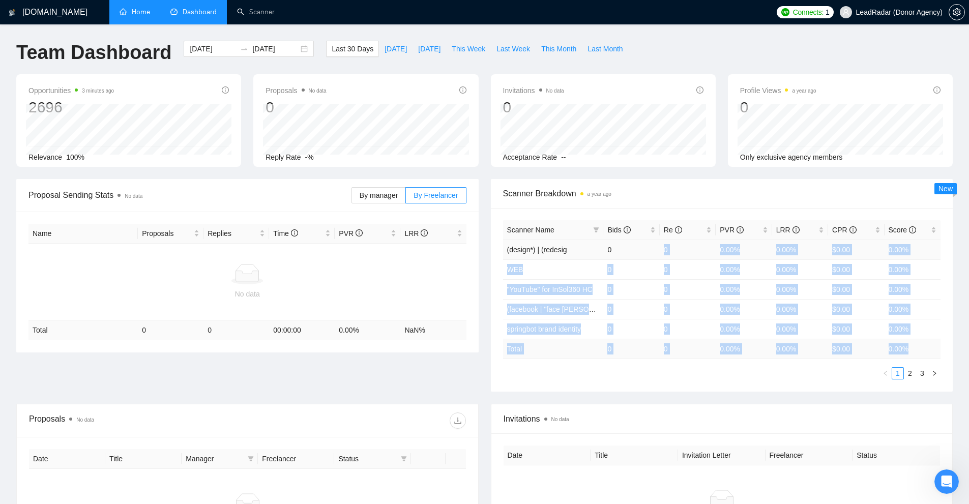
drag, startPoint x: 855, startPoint y: 334, endPoint x: 683, endPoint y: 251, distance: 191.4
click at [541, 251] on table "Scanner Name Bids Re PVR LRR CPR Score (design*) | (redesig 0 0 0.00% 0.00% $0.…" at bounding box center [722, 289] width 438 height 139
click at [541, 256] on td "0.00%" at bounding box center [800, 250] width 56 height 20
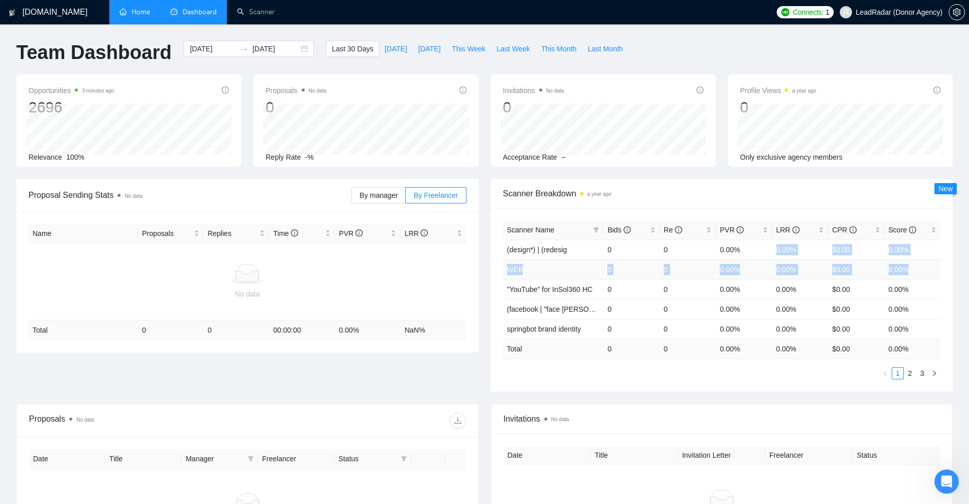
drag, startPoint x: 771, startPoint y: 249, endPoint x: 917, endPoint y: 260, distance: 145.9
click at [541, 260] on tbody "(design*) | (redesig 0 0 0.00% 0.00% $0.00 0.00% WEB 0 0 0.00% 0.00% $0.00 0.00…" at bounding box center [722, 289] width 438 height 99
click at [541, 260] on td "0.00%" at bounding box center [913, 269] width 56 height 20
drag, startPoint x: 917, startPoint y: 252, endPoint x: 499, endPoint y: 254, distance: 418.7
click at [499, 254] on div "Scanner Name Bids Re PVR LRR CPR Score (design*) | (redesig 0 0 0.00% 0.00% $0.…" at bounding box center [722, 300] width 462 height 184
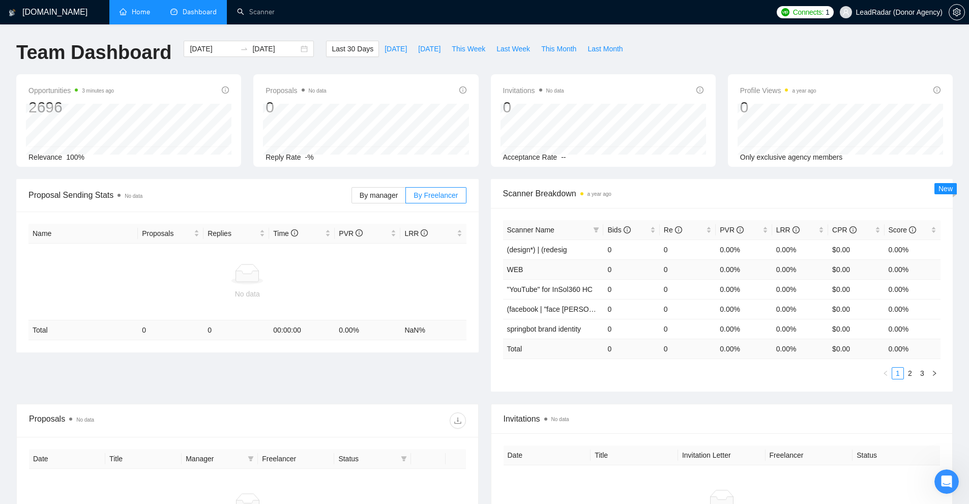
click at [541, 266] on td "0" at bounding box center [688, 269] width 56 height 20
drag, startPoint x: 367, startPoint y: 238, endPoint x: 397, endPoint y: 282, distance: 53.8
click at [390, 239] on div "PVR" at bounding box center [367, 233] width 57 height 11
click at [397, 284] on div "No data" at bounding box center [248, 282] width 430 height 36
drag, startPoint x: 774, startPoint y: 253, endPoint x: 792, endPoint y: 252, distance: 17.4
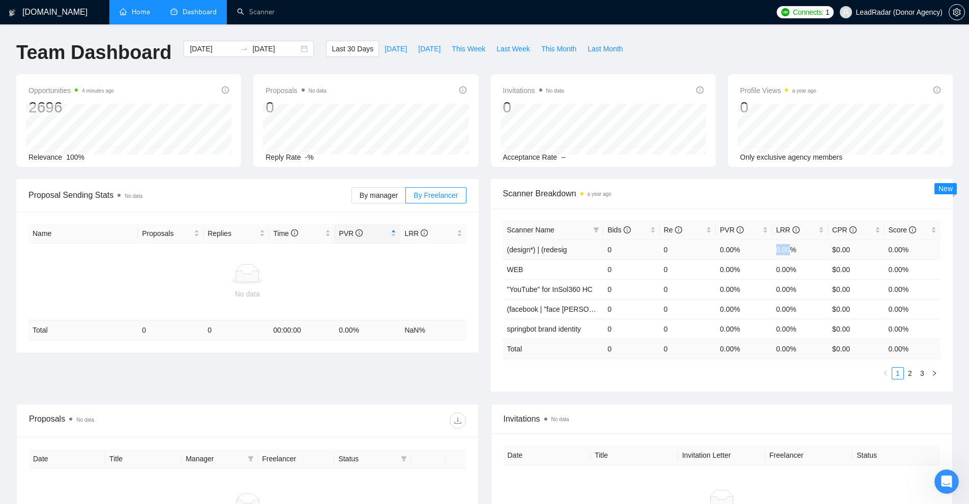
click at [541, 252] on td "0.00%" at bounding box center [800, 250] width 56 height 20
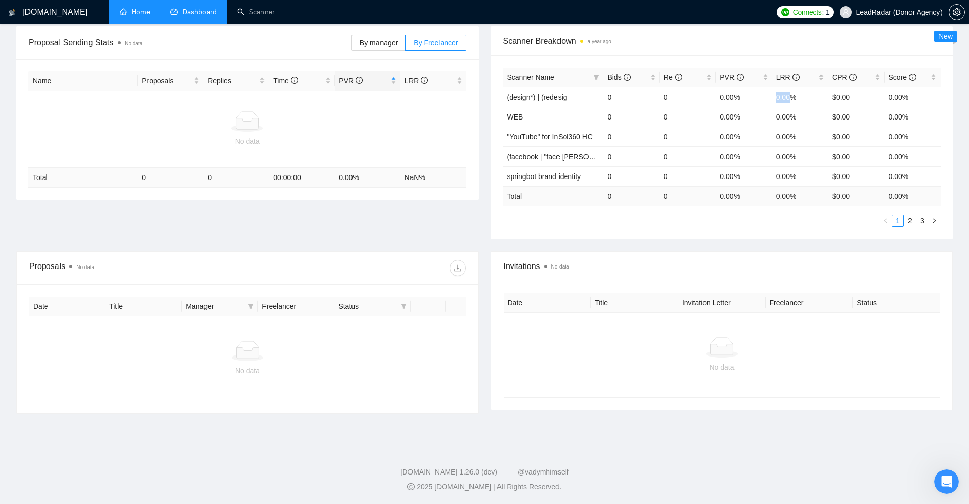
scroll to position [153, 0]
click at [541, 346] on icon at bounding box center [722, 349] width 23 height 11
drag, startPoint x: 76, startPoint y: 265, endPoint x: 100, endPoint y: 265, distance: 23.9
click at [100, 265] on div "Proposals No data" at bounding box center [247, 267] width 461 height 33
drag, startPoint x: 499, startPoint y: 260, endPoint x: 593, endPoint y: 261, distance: 93.6
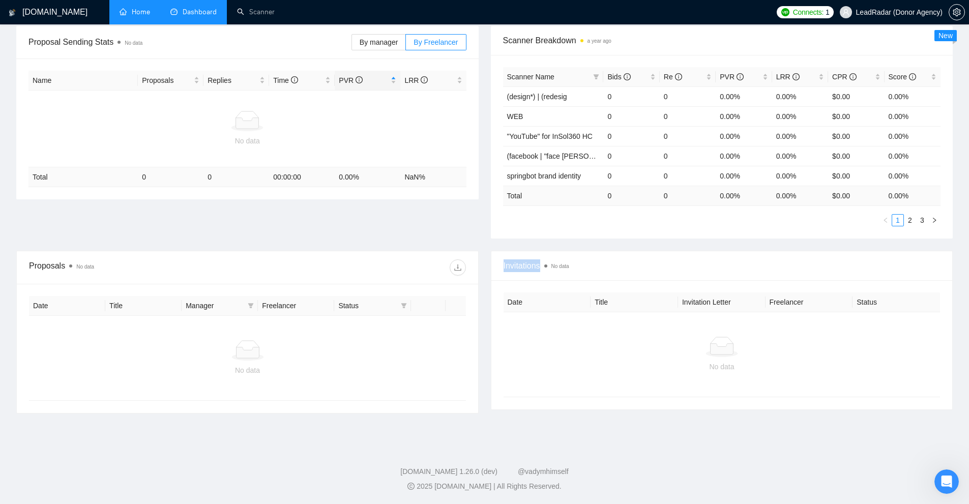
click at [541, 261] on div "Invitations No data" at bounding box center [721, 266] width 461 height 30
click at [235, 356] on g at bounding box center [247, 351] width 32 height 20
click at [255, 306] on span at bounding box center [251, 305] width 10 height 15
click at [303, 324] on div "No data" at bounding box center [247, 358] width 437 height 84
click at [401, 305] on icon "filter" at bounding box center [404, 306] width 6 height 6
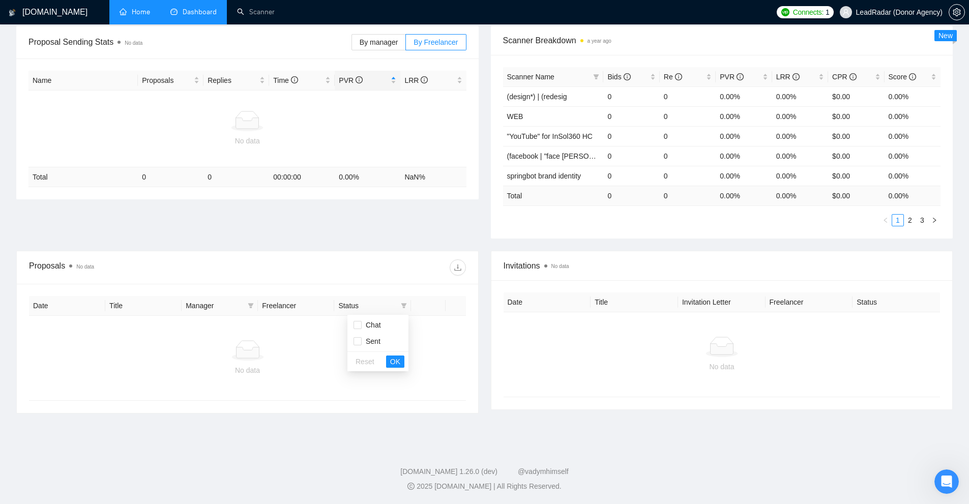
click at [541, 360] on div "No data" at bounding box center [722, 355] width 421 height 36
drag, startPoint x: 502, startPoint y: 257, endPoint x: 566, endPoint y: 259, distance: 64.1
click at [541, 259] on div "Invitations No data" at bounding box center [721, 266] width 461 height 30
click at [541, 361] on div "No data" at bounding box center [722, 355] width 421 height 36
click at [541, 329] on div "No data" at bounding box center [722, 354] width 437 height 84
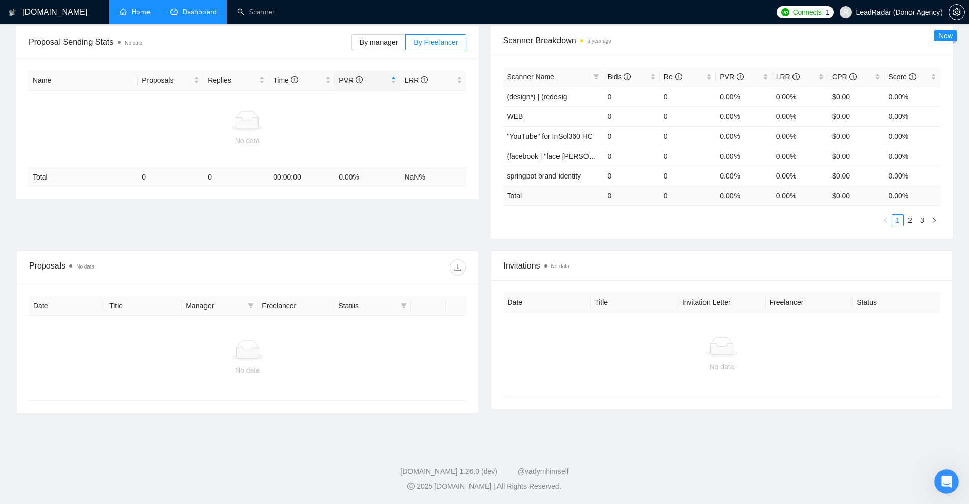
click at [541, 255] on div "Invitations No data" at bounding box center [722, 265] width 437 height 29
click at [541, 353] on div at bounding box center [722, 347] width 421 height 20
click at [541, 346] on div at bounding box center [722, 347] width 421 height 20
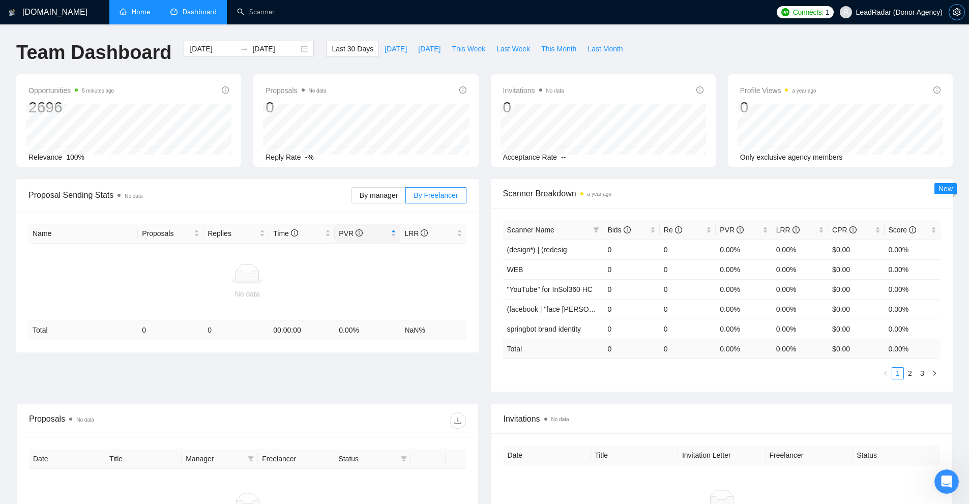
click at [541, 13] on icon "setting" at bounding box center [957, 12] width 8 height 8
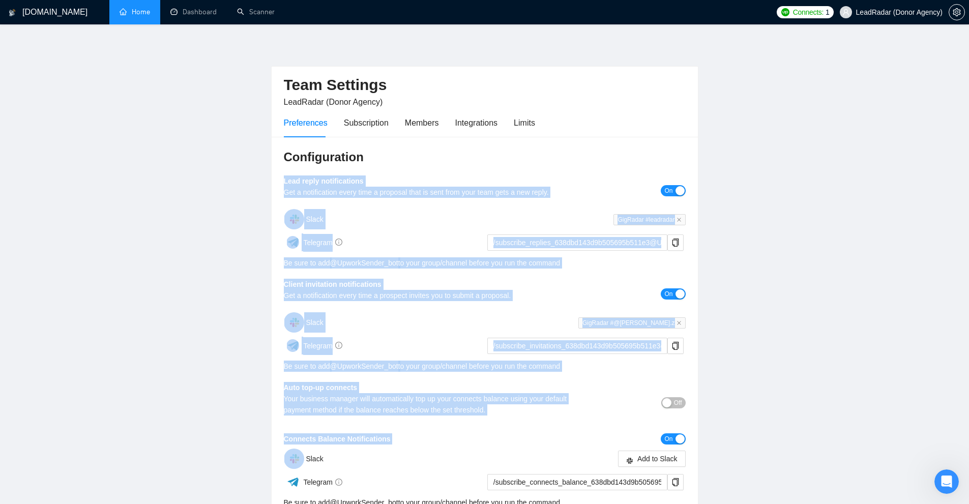
scroll to position [102, 0]
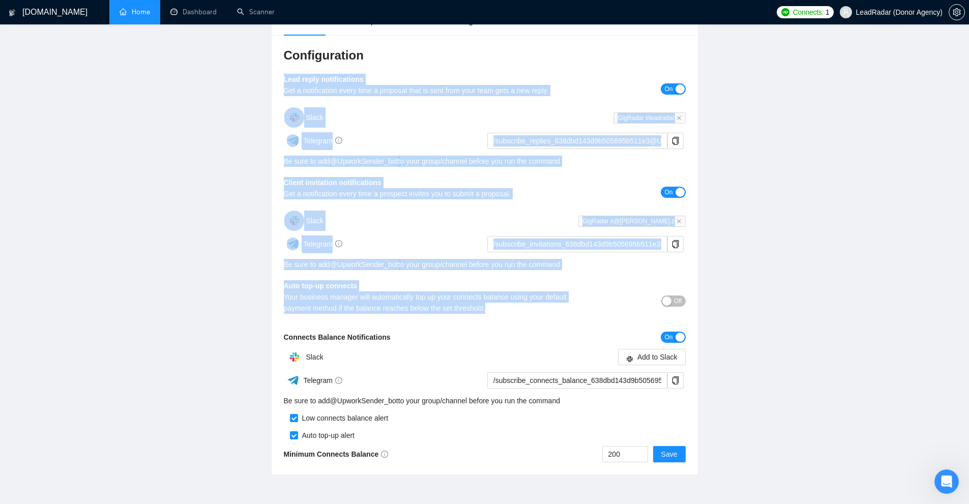
drag, startPoint x: 277, startPoint y: 172, endPoint x: 628, endPoint y: 312, distance: 378.2
click at [541, 312] on div "Configuration Lead reply notifications Get a notification every time a proposal…" at bounding box center [485, 255] width 426 height 440
click at [541, 300] on main "Team Settings LeadRadar (Donor Agency) Preferences Subscription Members Integra…" at bounding box center [484, 207] width 937 height 536
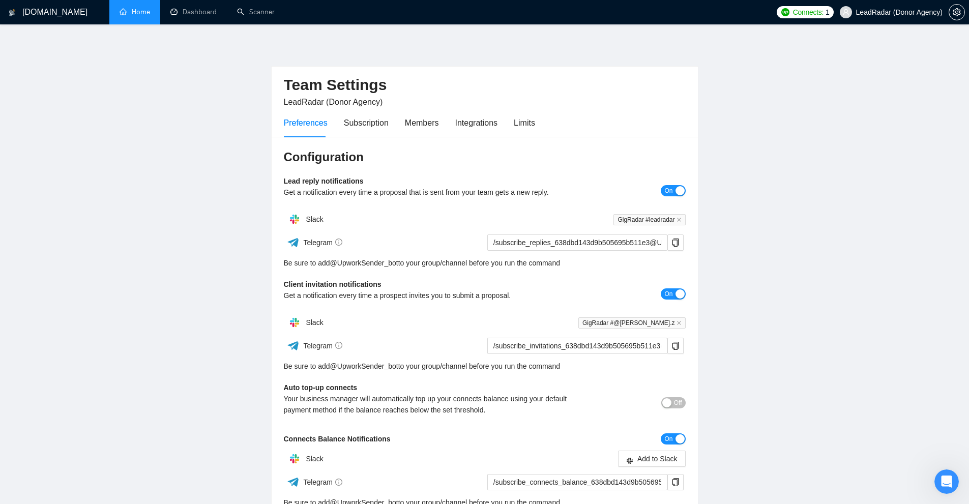
click at [288, 152] on h3 "Configuration" at bounding box center [485, 157] width 402 height 16
drag, startPoint x: 395, startPoint y: 158, endPoint x: 440, endPoint y: 158, distance: 44.8
click at [440, 158] on div "Configuration Lead reply notifications Get a notification every time a proposal…" at bounding box center [485, 357] width 426 height 440
drag, startPoint x: 272, startPoint y: 182, endPoint x: 371, endPoint y: 181, distance: 98.7
click at [371, 181] on div "Configuration Lead reply notifications Get a notification every time a proposal…" at bounding box center [485, 357] width 426 height 440
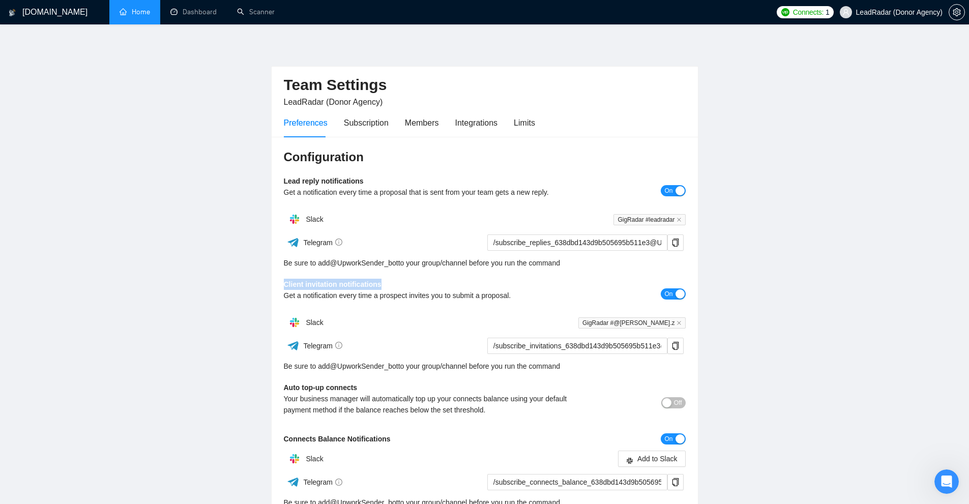
drag, startPoint x: 265, startPoint y: 282, endPoint x: 431, endPoint y: 280, distance: 165.9
click at [431, 280] on main "Team Settings LeadRadar (Donor Agency) Preferences Subscription Members Integra…" at bounding box center [484, 309] width 937 height 536
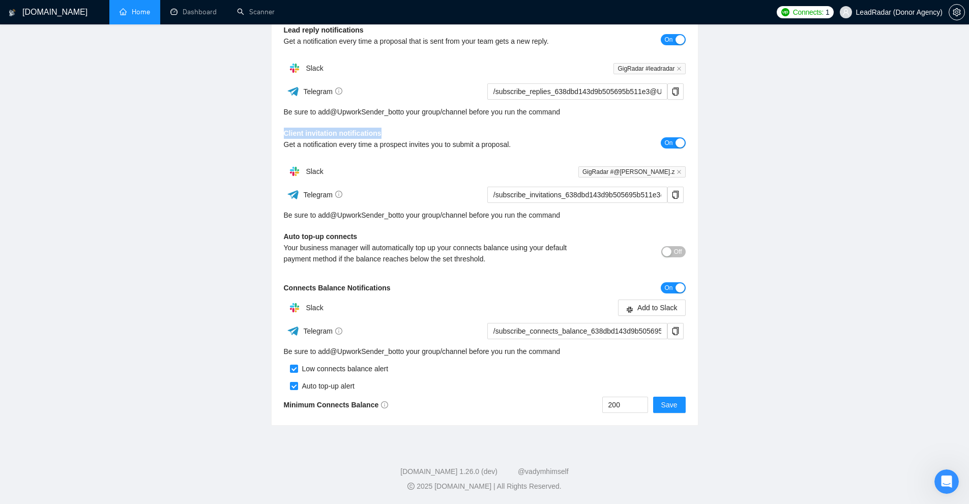
drag, startPoint x: 272, startPoint y: 222, endPoint x: 413, endPoint y: 227, distance: 141.0
click at [413, 227] on div "Configuration Lead reply notifications Get a notification every time a proposal…" at bounding box center [485, 206] width 426 height 440
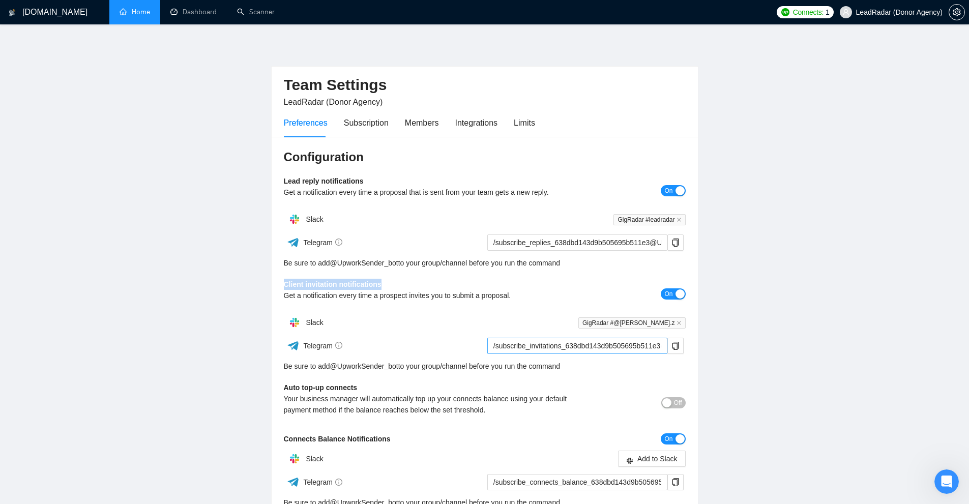
scroll to position [102, 0]
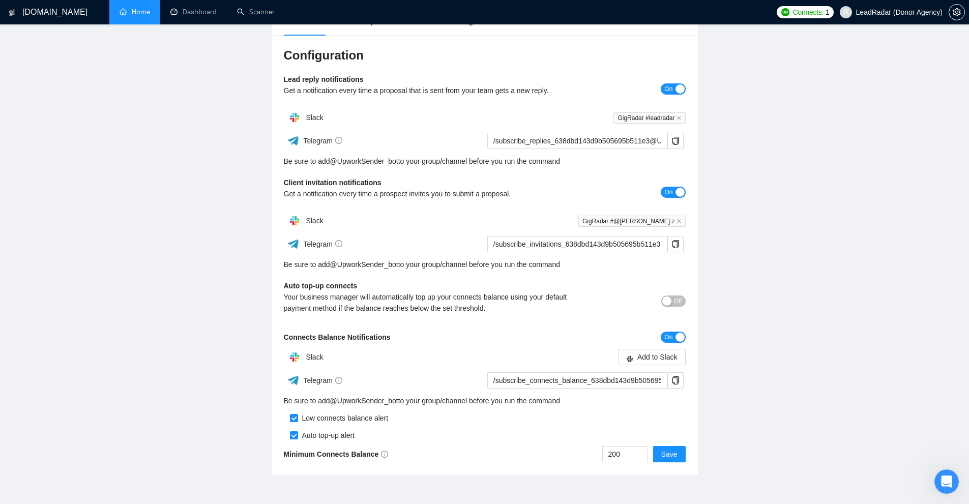
click at [400, 343] on div "Connects Balance Notifications On" at bounding box center [485, 337] width 402 height 12
drag, startPoint x: 299, startPoint y: 338, endPoint x: 401, endPoint y: 340, distance: 102.8
click at [401, 340] on div "Configuration Lead reply notifications Get a notification every time a proposal…" at bounding box center [485, 255] width 426 height 440
click at [401, 340] on div "Connects Balance Notifications" at bounding box center [435, 337] width 302 height 11
drag, startPoint x: 401, startPoint y: 340, endPoint x: 283, endPoint y: 336, distance: 118.6
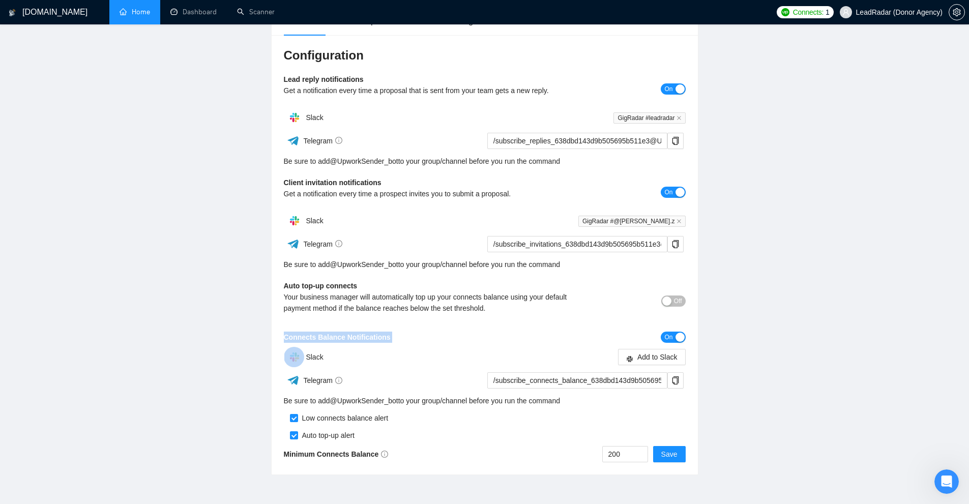
click at [283, 336] on div "Configuration Lead reply notifications Get a notification every time a proposal…" at bounding box center [485, 255] width 426 height 440
drag, startPoint x: 283, startPoint y: 336, endPoint x: 383, endPoint y: 329, distance: 100.5
click at [383, 329] on div "Configuration Lead reply notifications Get a notification every time a proposal…" at bounding box center [485, 255] width 426 height 440
click at [477, 337] on div "Connects Balance Notifications" at bounding box center [435, 337] width 302 height 11
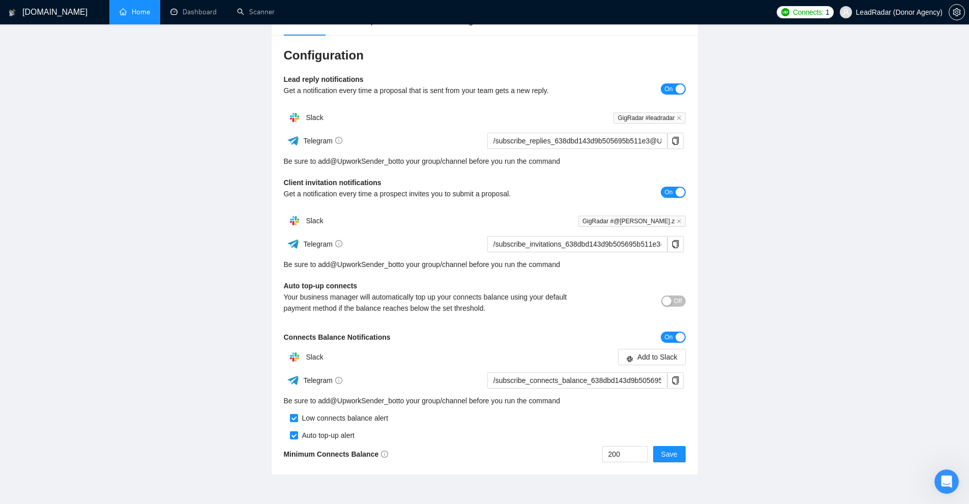
drag, startPoint x: 600, startPoint y: 460, endPoint x: 570, endPoint y: 463, distance: 30.2
click at [455, 469] on div "Configuration Lead reply notifications Get a notification every time a proposal…" at bounding box center [485, 255] width 426 height 440
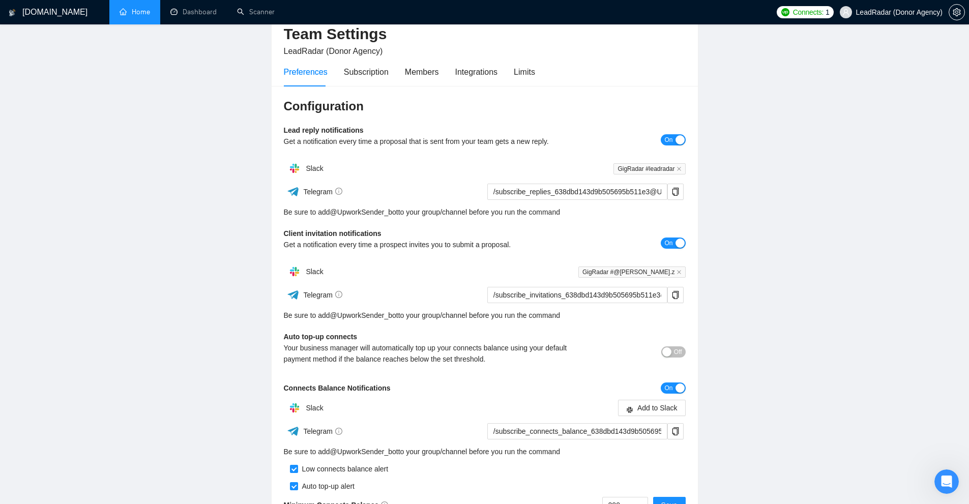
scroll to position [152, 0]
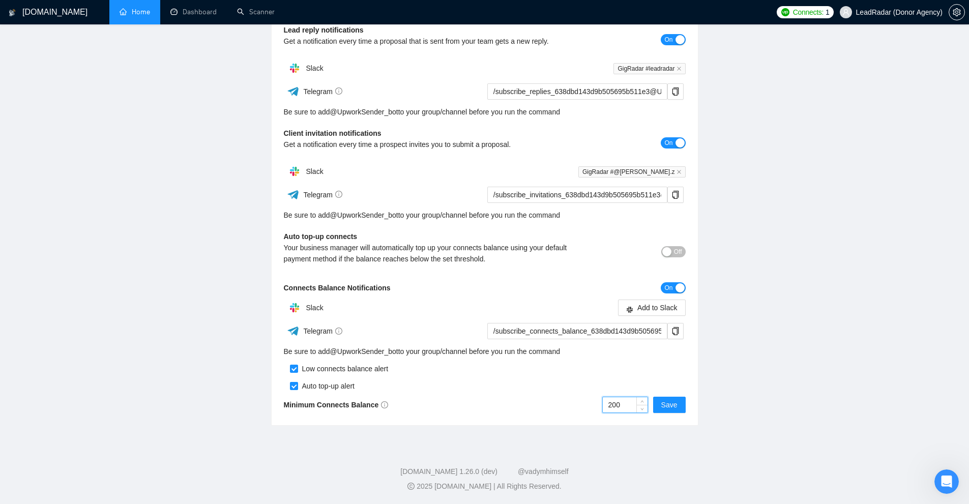
click at [541, 409] on input "200" at bounding box center [625, 404] width 45 height 15
drag, startPoint x: 600, startPoint y: 406, endPoint x: 593, endPoint y: 406, distance: 7.1
click at [541, 406] on div "200 Save" at bounding box center [585, 405] width 201 height 16
type input "200"
click at [541, 383] on div "Auto top-up alert" at bounding box center [485, 382] width 402 height 17
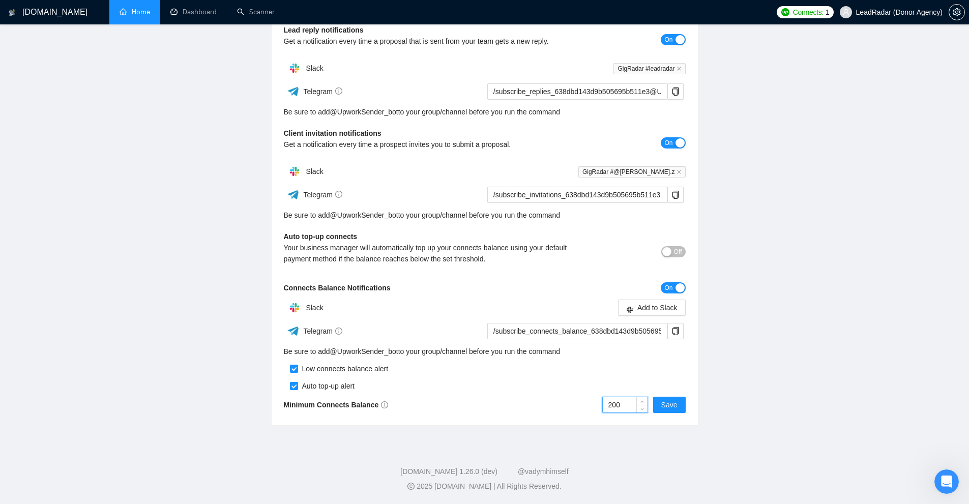
drag, startPoint x: 611, startPoint y: 401, endPoint x: 542, endPoint y: 406, distance: 69.4
click at [541, 402] on div "200 Save" at bounding box center [585, 405] width 201 height 16
click at [541, 344] on main "Team Settings LeadRadar (Donor Agency) Preferences Subscription Members Integra…" at bounding box center [484, 158] width 937 height 536
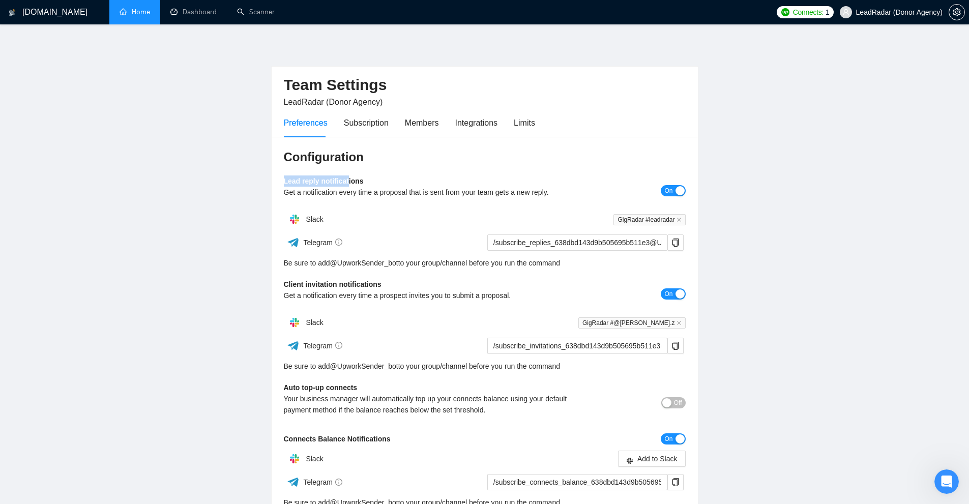
drag, startPoint x: 308, startPoint y: 181, endPoint x: 370, endPoint y: 178, distance: 62.1
click at [370, 178] on main "Team Settings LeadRadar (Donor Agency) Preferences Subscription Members Integra…" at bounding box center [484, 309] width 937 height 536
click at [285, 182] on b "Lead reply notifications" at bounding box center [324, 181] width 80 height 8
drag, startPoint x: 358, startPoint y: 176, endPoint x: 417, endPoint y: 174, distance: 59.0
click at [417, 174] on main "Team Settings LeadRadar (Donor Agency) Preferences Subscription Members Integra…" at bounding box center [484, 309] width 937 height 536
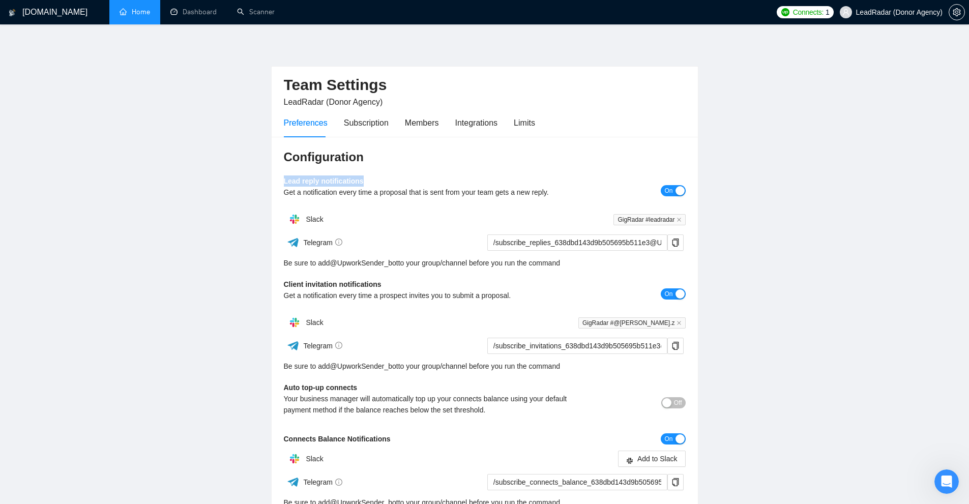
click at [417, 174] on div "Configuration Lead reply notifications Get a notification every time a proposal…" at bounding box center [485, 357] width 426 height 440
click at [541, 307] on main "Team Settings LeadRadar (Donor Agency) Preferences Subscription Members Integra…" at bounding box center [484, 309] width 937 height 536
click at [360, 120] on div "Subscription" at bounding box center [366, 123] width 45 height 13
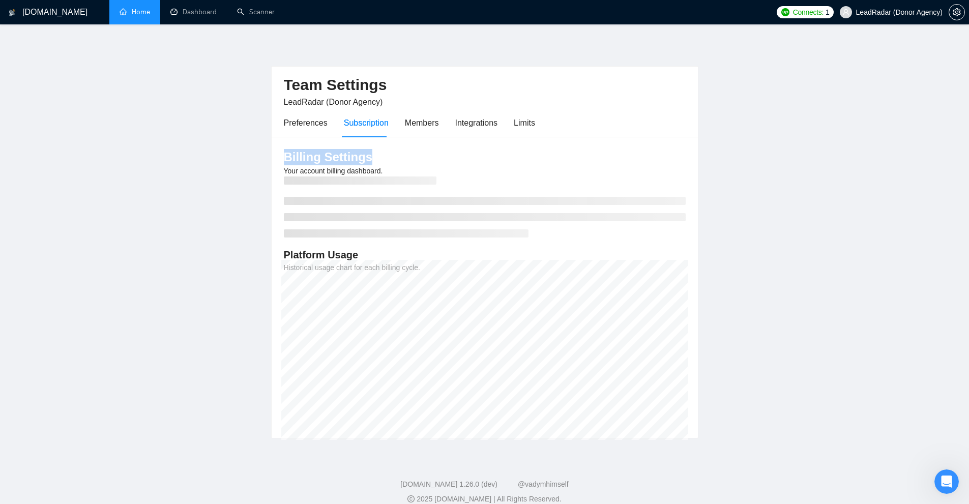
drag, startPoint x: 280, startPoint y: 154, endPoint x: 539, endPoint y: 146, distance: 259.6
click at [539, 146] on div "Billing Settings Your account billing dashboard. Platform Usage Historical usag…" at bounding box center [485, 287] width 426 height 301
click at [541, 336] on main "Team Settings LeadRadar (Donor Agency) Preferences Subscription Members Integra…" at bounding box center [484, 240] width 937 height 398
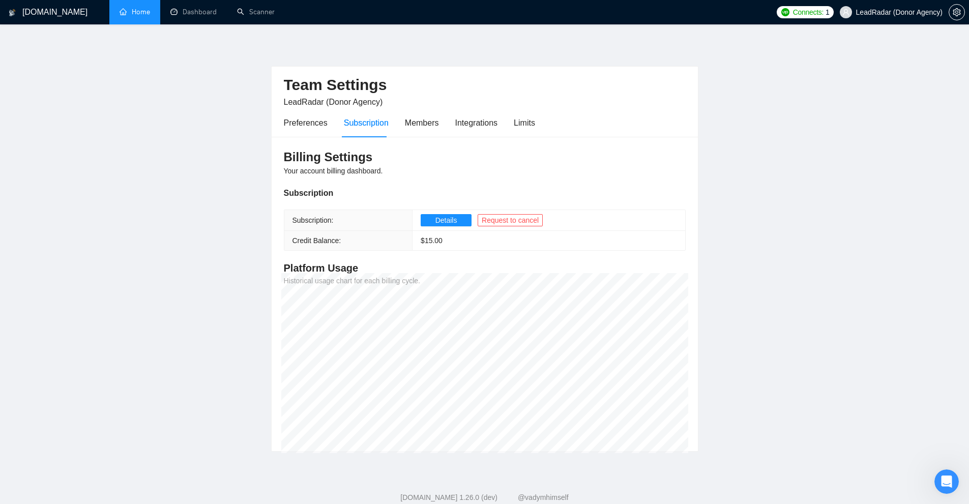
click at [541, 230] on main "Team Settings LeadRadar (Donor Agency) Preferences Subscription Members Integra…" at bounding box center [484, 246] width 937 height 411
drag, startPoint x: 280, startPoint y: 239, endPoint x: 476, endPoint y: 240, distance: 195.9
click at [476, 240] on div "Billing Settings Your account billing dashboard. Subscription Subscription: Det…" at bounding box center [485, 294] width 426 height 315
click at [476, 240] on td "$ 15.00" at bounding box center [549, 241] width 273 height 20
drag, startPoint x: 452, startPoint y: 245, endPoint x: 291, endPoint y: 241, distance: 160.8
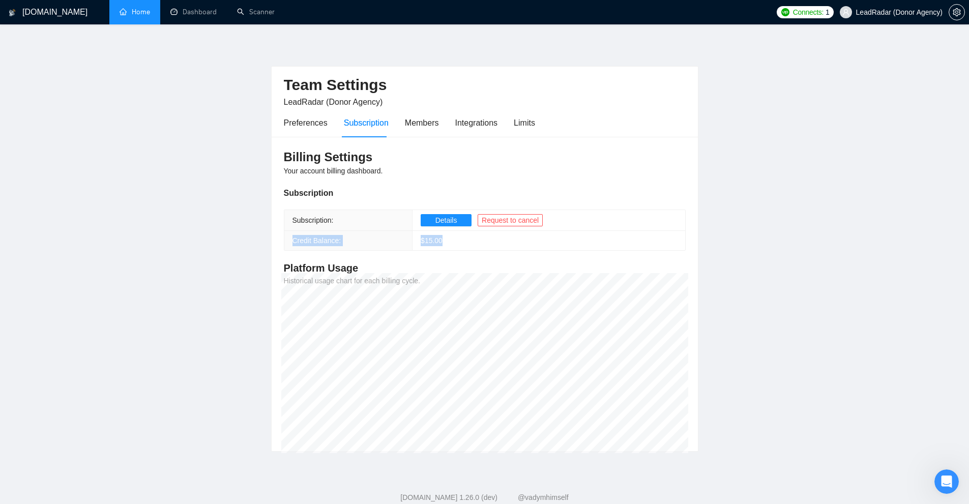
click at [291, 241] on tr "Credit Balance: $ 15.00" at bounding box center [484, 241] width 401 height 20
click at [424, 245] on span "$ 15.00" at bounding box center [432, 241] width 22 height 8
drag, startPoint x: 448, startPoint y: 243, endPoint x: 304, endPoint y: 237, distance: 144.1
click at [304, 237] on tr "Credit Balance: $ 15.00" at bounding box center [484, 241] width 401 height 20
click at [305, 237] on span "Credit Balance:" at bounding box center [317, 241] width 49 height 8
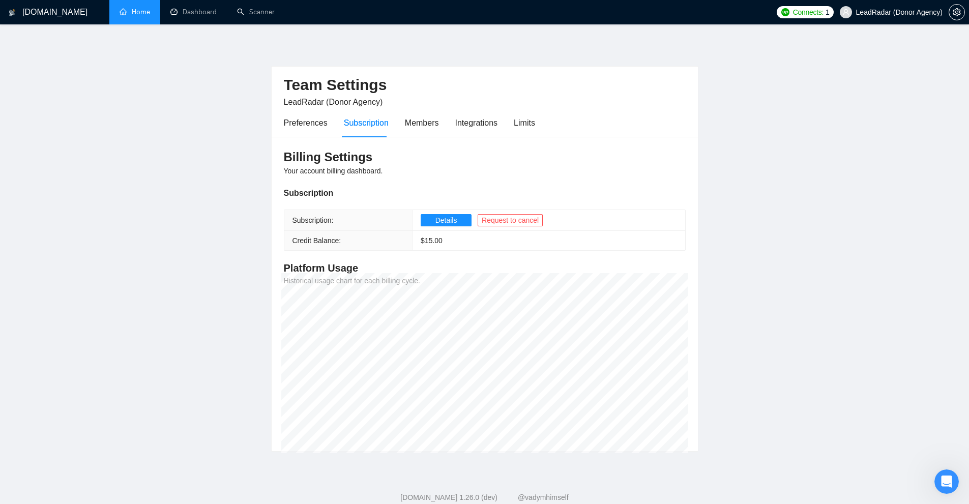
click at [298, 237] on span "Credit Balance:" at bounding box center [317, 241] width 49 height 8
click at [299, 235] on th "Credit Balance:" at bounding box center [348, 241] width 128 height 20
drag, startPoint x: 455, startPoint y: 246, endPoint x: 381, endPoint y: 242, distance: 74.9
click at [381, 242] on tr "Credit Balance: $ 15.00" at bounding box center [484, 241] width 401 height 20
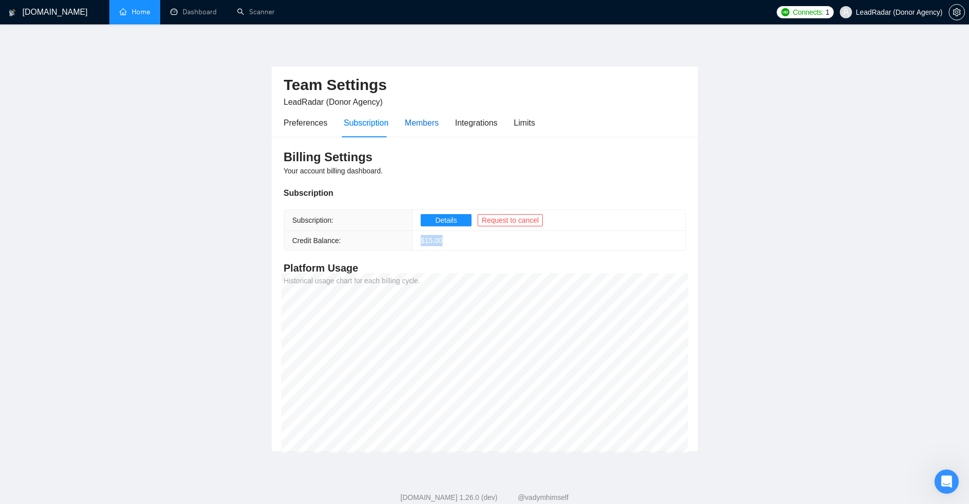
click at [421, 122] on div "Members" at bounding box center [422, 123] width 34 height 13
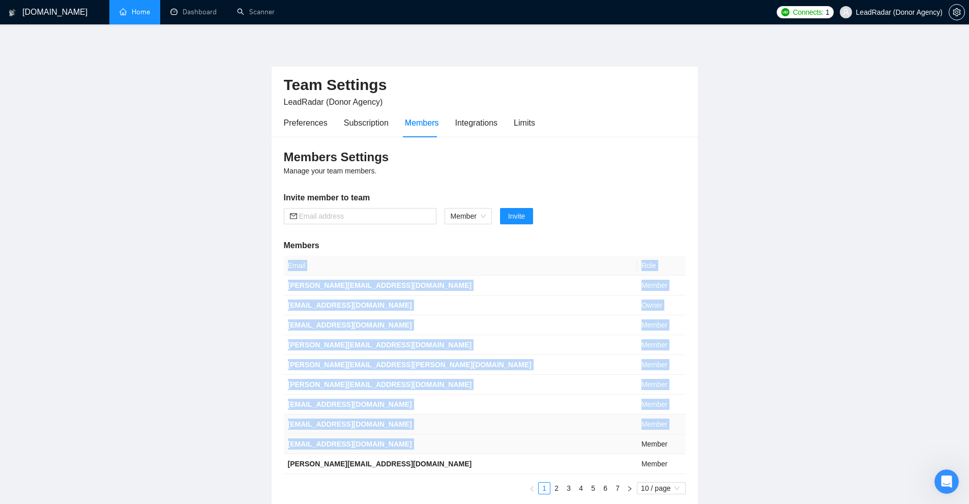
drag, startPoint x: 287, startPoint y: 290, endPoint x: 596, endPoint y: 437, distance: 342.0
click at [541, 437] on div "Members Settings Manage your team members. Invite member to team Member Invite …" at bounding box center [485, 322] width 426 height 370
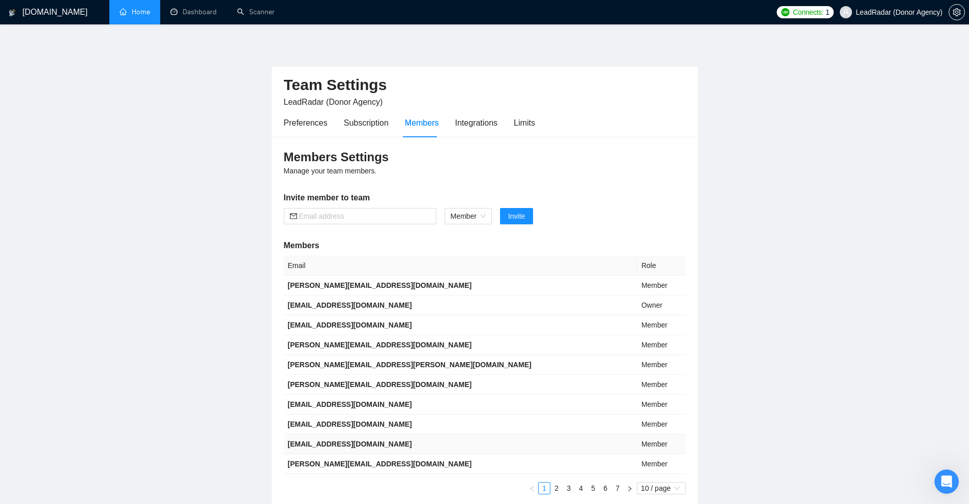
click at [541, 440] on td "Member" at bounding box center [661, 444] width 48 height 20
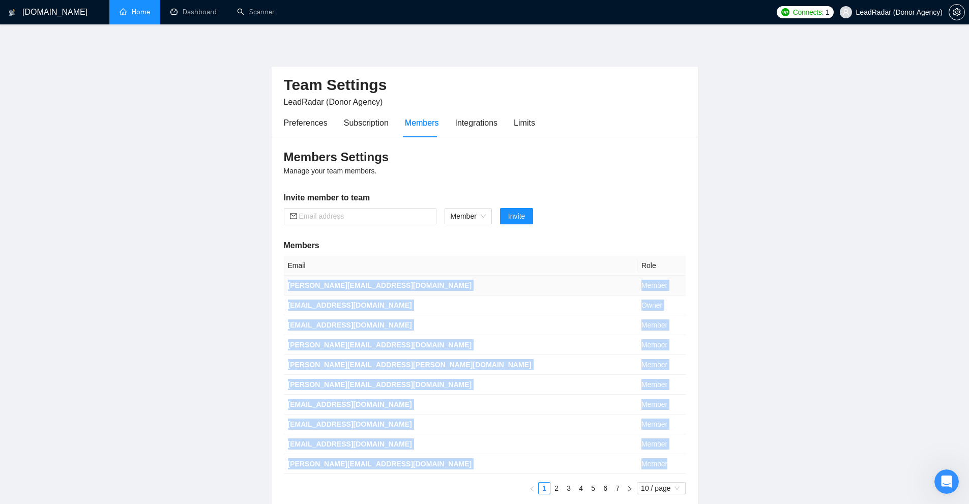
drag, startPoint x: 624, startPoint y: 461, endPoint x: 287, endPoint y: 261, distance: 392.1
click at [287, 280] on tbody "[PERSON_NAME][EMAIL_ADDRESS][DOMAIN_NAME] Member [EMAIL_ADDRESS][DOMAIN_NAME] O…" at bounding box center [485, 375] width 402 height 198
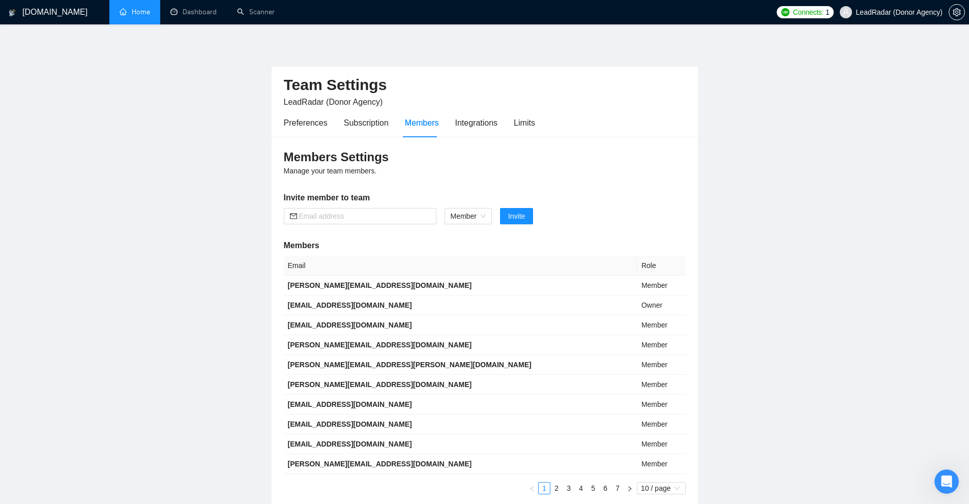
click at [431, 81] on h2 "Team Settings" at bounding box center [485, 85] width 402 height 21
click at [339, 210] on span at bounding box center [360, 216] width 153 height 16
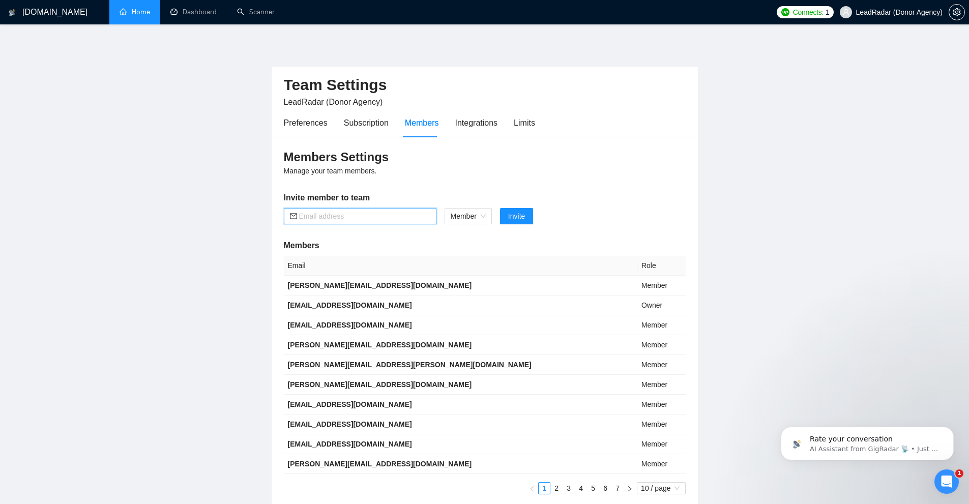
click at [334, 210] on span at bounding box center [360, 216] width 153 height 16
click at [388, 218] on input "text" at bounding box center [364, 216] width 131 height 11
click at [458, 210] on span "Member" at bounding box center [468, 216] width 35 height 15
click at [410, 214] on input "text" at bounding box center [364, 216] width 131 height 11
click at [328, 216] on input "text" at bounding box center [364, 216] width 131 height 11
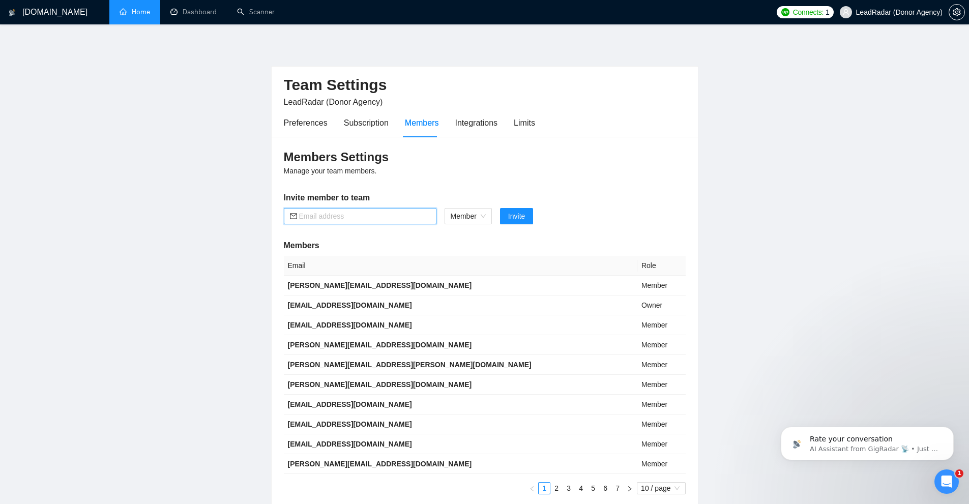
click at [396, 216] on input "text" at bounding box center [364, 216] width 131 height 11
click at [541, 109] on div "Preferences Subscription Members Integrations Limits" at bounding box center [485, 122] width 402 height 29
click at [460, 117] on div "Integrations" at bounding box center [476, 123] width 43 height 13
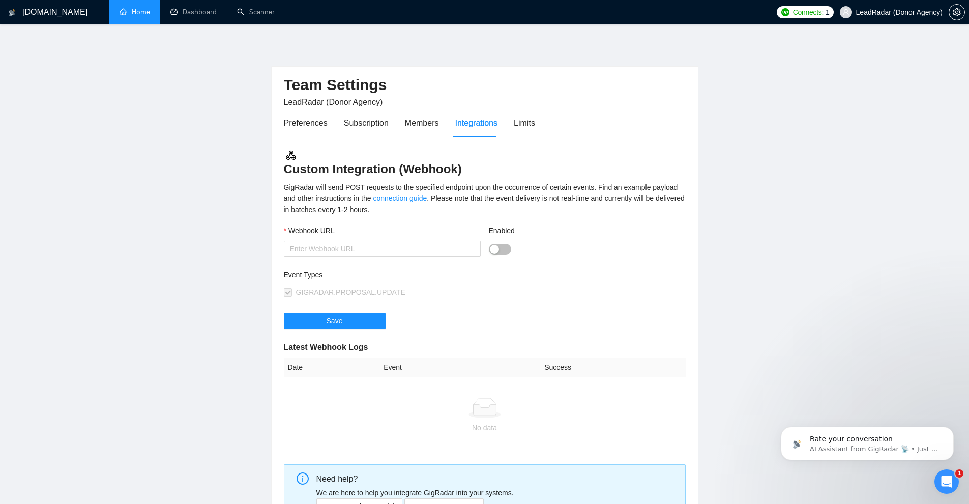
drag, startPoint x: 276, startPoint y: 173, endPoint x: 498, endPoint y: 170, distance: 221.3
click at [498, 170] on div "Custom Integration (Webhook) GigRadar will send POST requests to the specified …" at bounding box center [485, 341] width 426 height 409
click at [498, 170] on h3 "Custom Integration (Webhook)" at bounding box center [485, 163] width 402 height 28
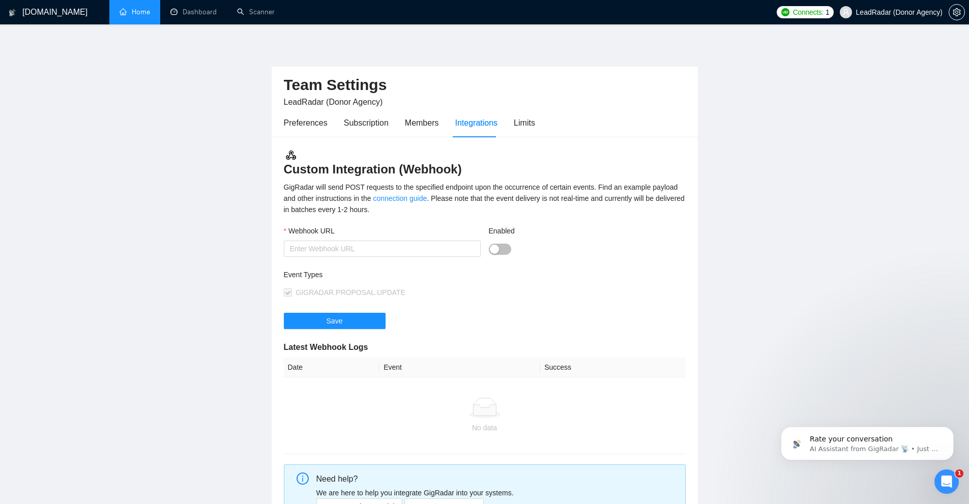
click at [357, 229] on div "Webhook URL" at bounding box center [382, 232] width 197 height 15
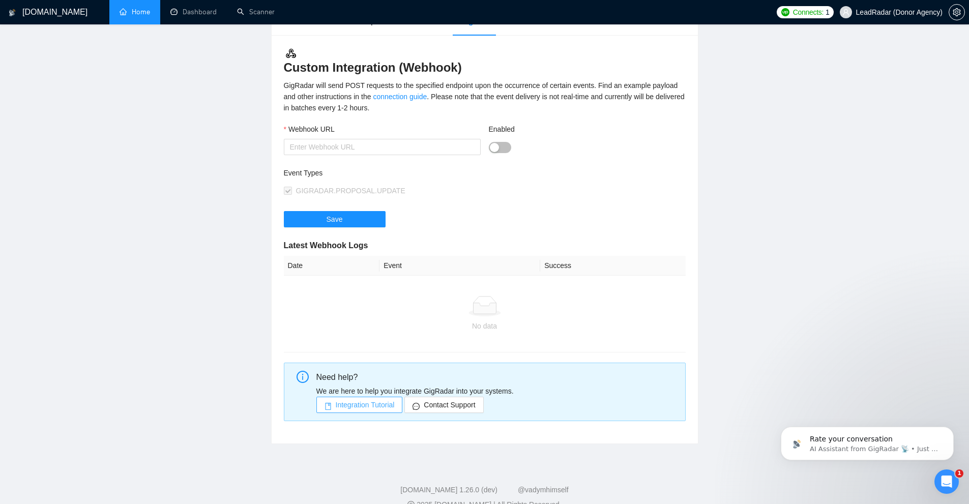
scroll to position [120, 0]
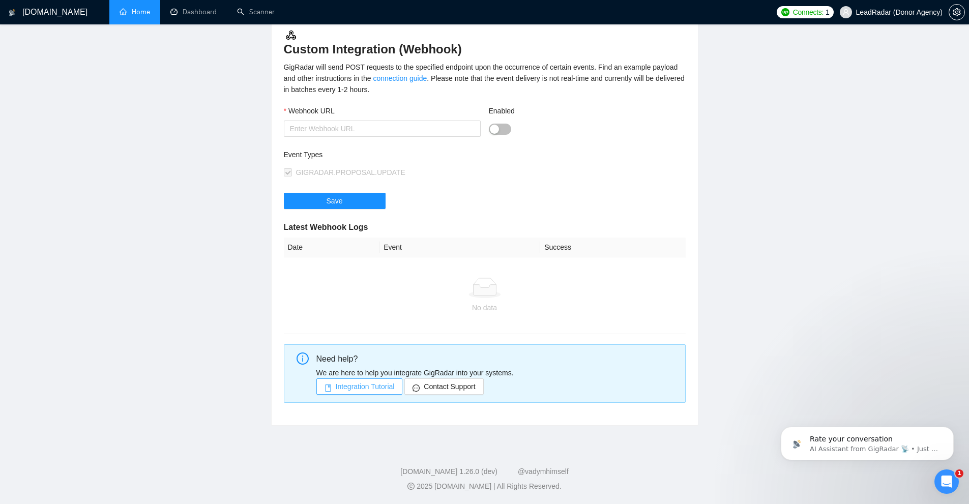
click at [355, 386] on span "Integration Tutorial" at bounding box center [365, 386] width 59 height 11
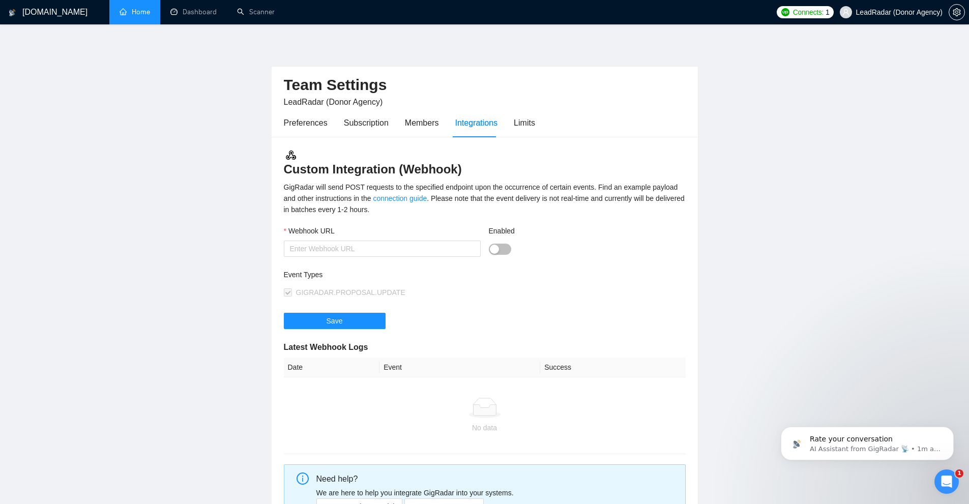
drag, startPoint x: 284, startPoint y: 167, endPoint x: 479, endPoint y: 169, distance: 194.4
click at [479, 169] on h3 "Custom Integration (Webhook)" at bounding box center [485, 163] width 402 height 28
click at [520, 121] on div "Limits" at bounding box center [524, 123] width 21 height 13
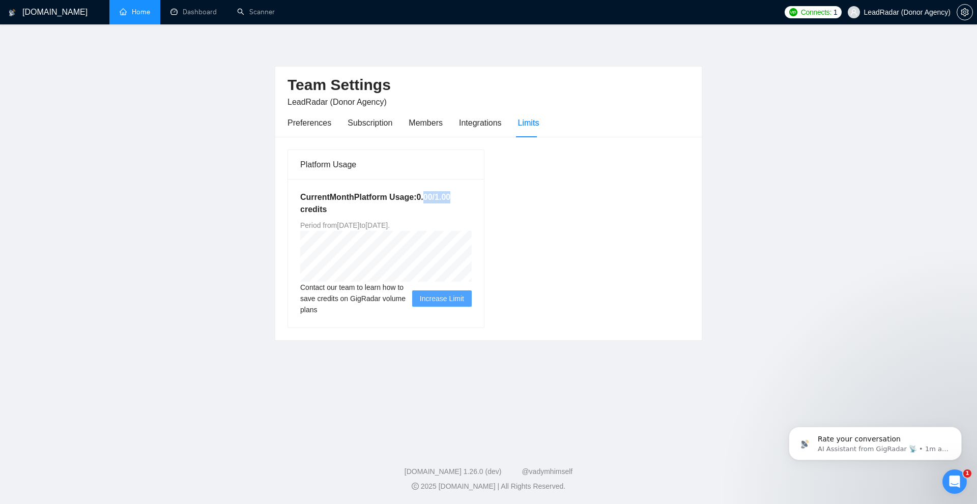
drag, startPoint x: 430, startPoint y: 194, endPoint x: 472, endPoint y: 196, distance: 41.8
click at [474, 196] on div "Current Month Platform Usage: 0.00 / 1.00 credits Period from [DATE] to [DATE] …" at bounding box center [386, 253] width 196 height 149
click at [470, 196] on h5 "Current Month Platform Usage: 0.00 / 1.00 credits" at bounding box center [385, 203] width 171 height 24
drag, startPoint x: 402, startPoint y: 195, endPoint x: 430, endPoint y: 193, distance: 28.1
click at [432, 195] on h5 "Current Month Platform Usage: 0.00 / 1.00 credits" at bounding box center [385, 203] width 171 height 24
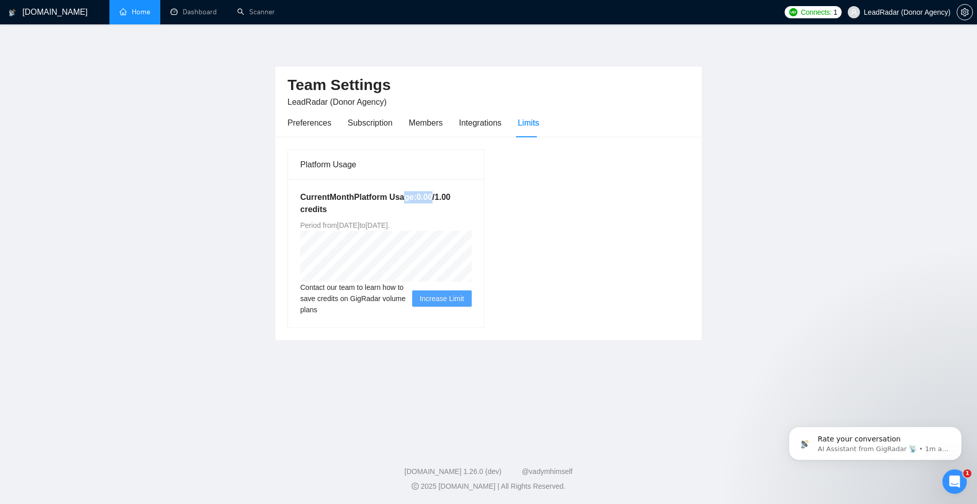
click at [430, 193] on h5 "Current Month Platform Usage: 0.00 / 1.00 credits" at bounding box center [385, 203] width 171 height 24
click at [303, 246] on div "Current Month Platform Usage: 0.00 / 1.00 credits Period from [DATE] to [DATE] …" at bounding box center [386, 253] width 196 height 149
drag, startPoint x: 281, startPoint y: 218, endPoint x: 466, endPoint y: 225, distance: 184.8
click at [466, 225] on div "Platform Usage Current Month Platform Usage: 0.00 / 1.00 credits Period from [D…" at bounding box center [488, 238] width 426 height 203
click at [466, 225] on div "Current Month Platform Usage: 0.00 / 1.00 credits Period from [DATE] to [DATE] …" at bounding box center [386, 253] width 196 height 149
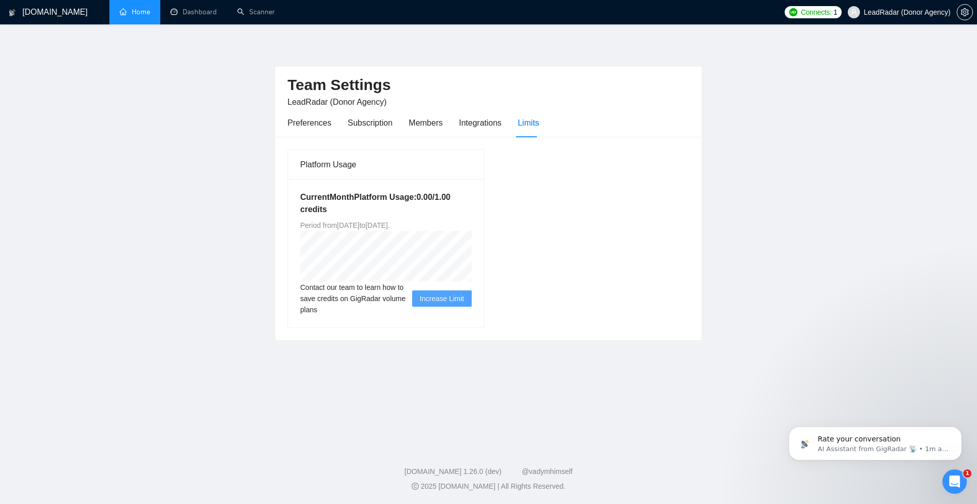
click at [466, 225] on div "Current Month Platform Usage: 0.00 / 1.00 credits Period from [DATE] to [DATE] …" at bounding box center [386, 253] width 196 height 149
click at [467, 227] on div "Current Month Platform Usage: 0.00 / 1.00 credits Period from [DATE] to [DATE] …" at bounding box center [386, 253] width 196 height 149
click at [426, 230] on div "Current Month Platform Usage: 0.00 / 1.00 credits Period from [DATE] to [DATE] …" at bounding box center [386, 253] width 196 height 149
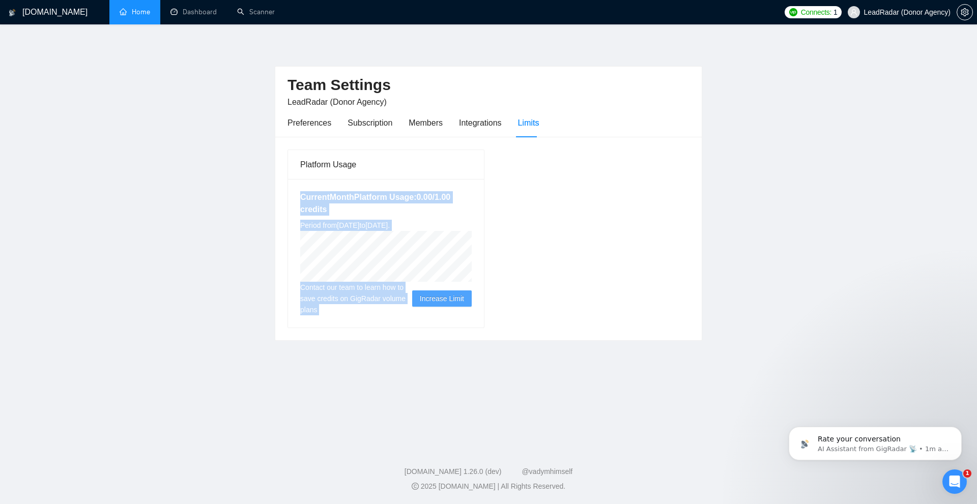
drag, startPoint x: 290, startPoint y: 186, endPoint x: 471, endPoint y: 284, distance: 205.1
click at [471, 284] on div "Current Month Platform Usage: 0.00 / 1.00 credits Period from [DATE] to [DATE] …" at bounding box center [386, 253] width 196 height 149
click at [541, 254] on div "Platform Usage Current Month Platform Usage: 0.00 / 1.00 credits Period from [D…" at bounding box center [488, 238] width 410 height 179
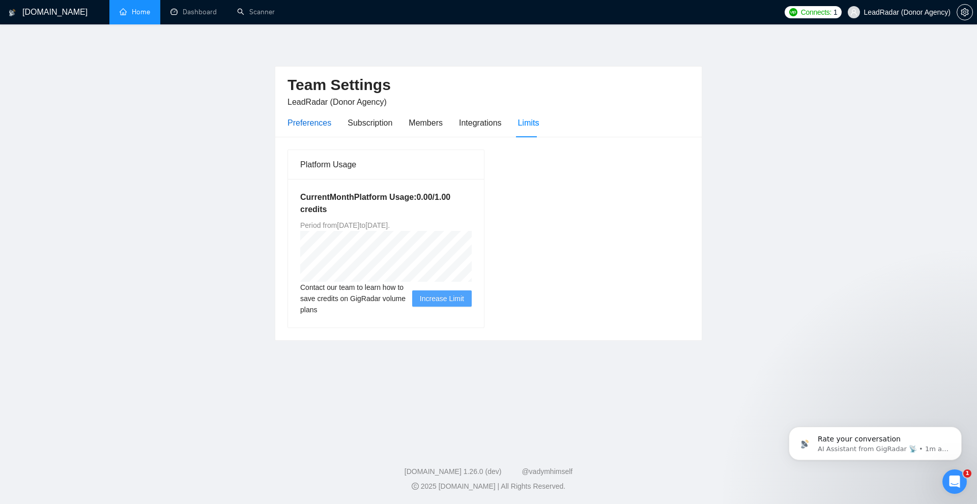
click at [305, 119] on div "Preferences" at bounding box center [309, 123] width 44 height 13
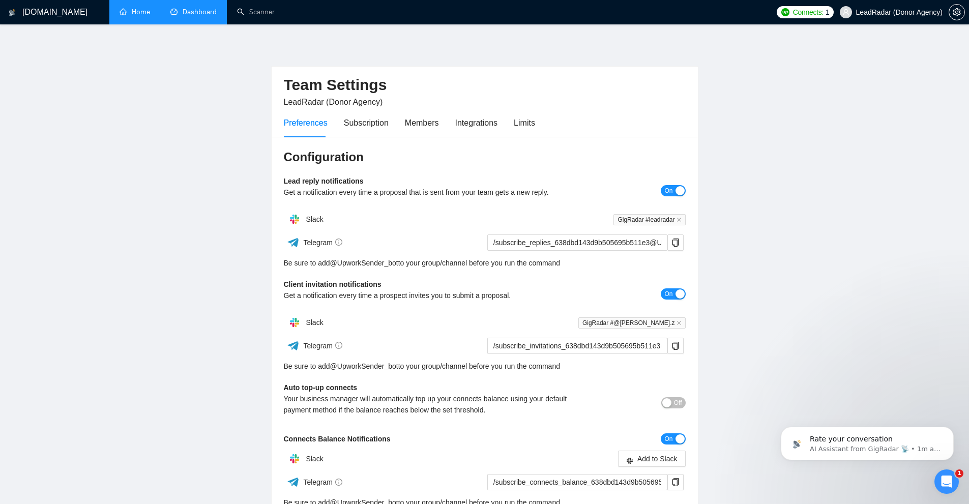
click at [197, 15] on link "Dashboard" at bounding box center [193, 12] width 46 height 9
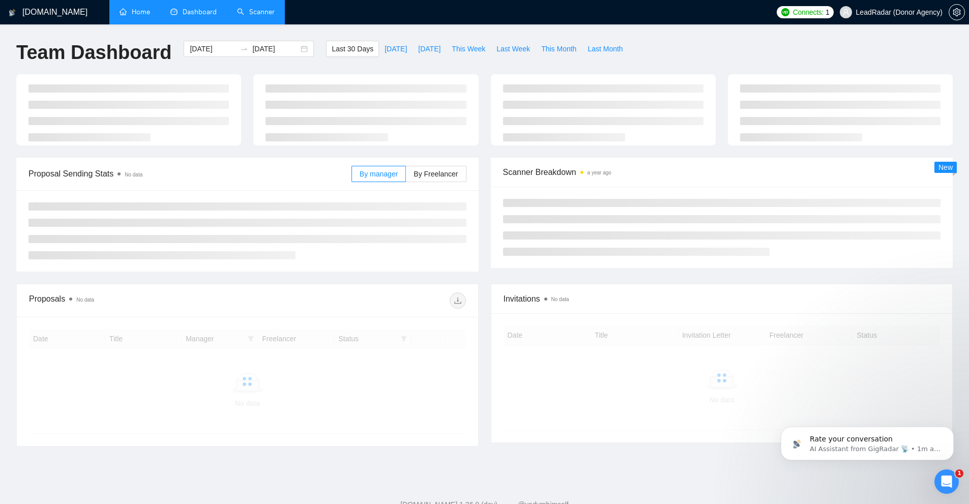
click at [250, 16] on link "Scanner" at bounding box center [256, 12] width 38 height 9
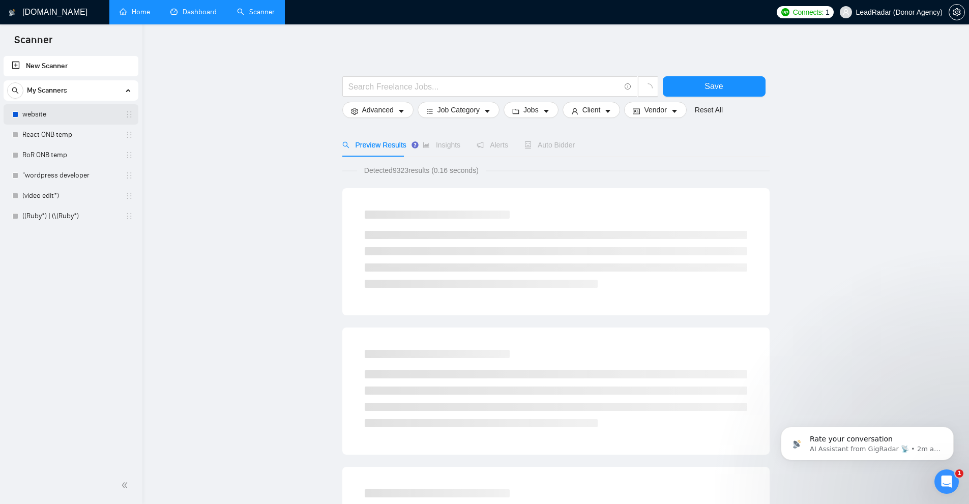
click at [43, 114] on link "website" at bounding box center [70, 114] width 97 height 20
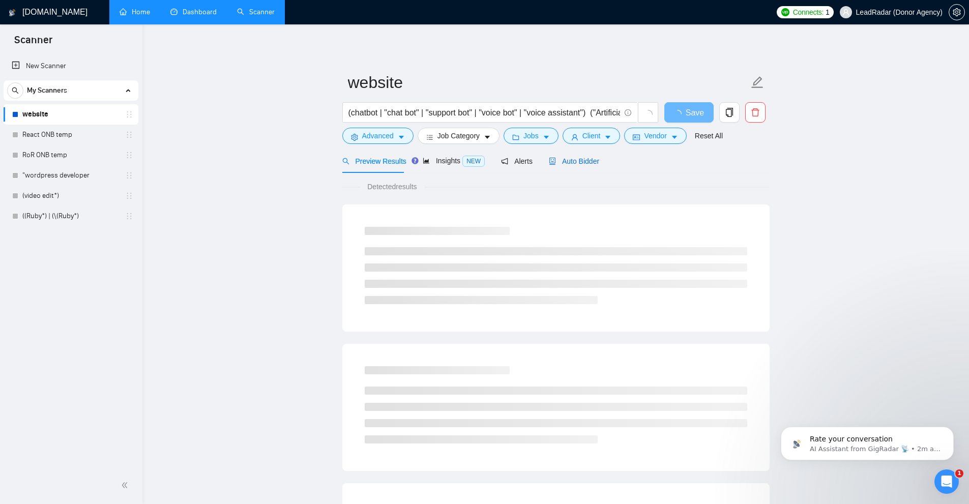
click at [541, 164] on span "Auto Bidder" at bounding box center [574, 161] width 50 height 8
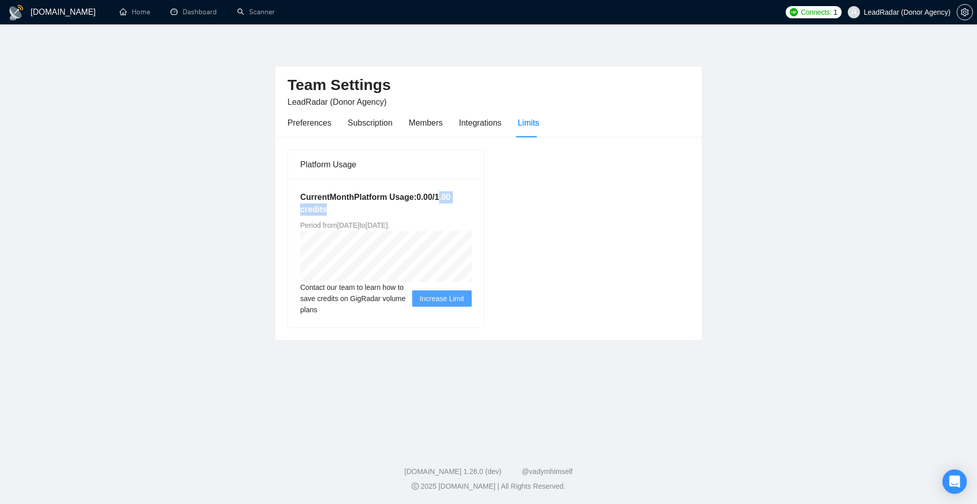
drag, startPoint x: 438, startPoint y: 198, endPoint x: 473, endPoint y: 214, distance: 37.8
click at [473, 214] on div "Current Month Platform Usage: 0.00 / 1.00 credits Period from Sun Aug 17 2025 t…" at bounding box center [386, 253] width 196 height 149
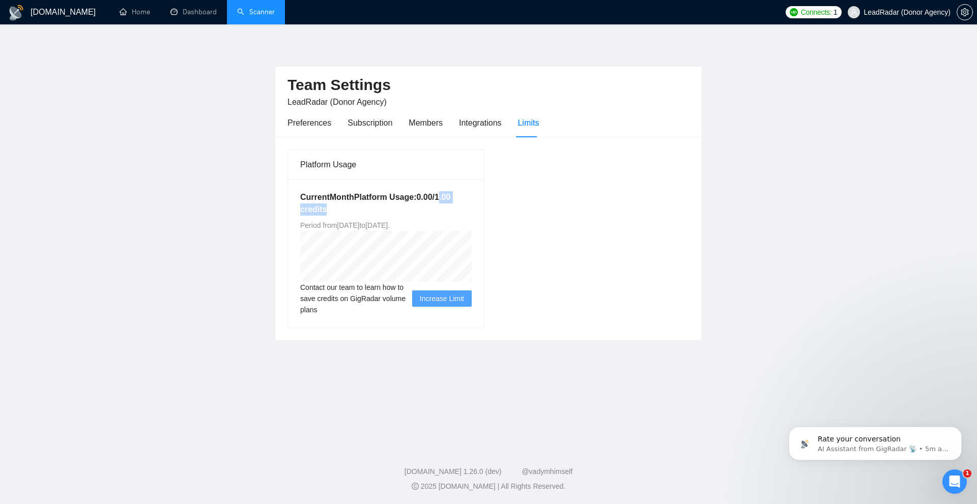
click at [258, 8] on link "Scanner" at bounding box center [256, 12] width 38 height 9
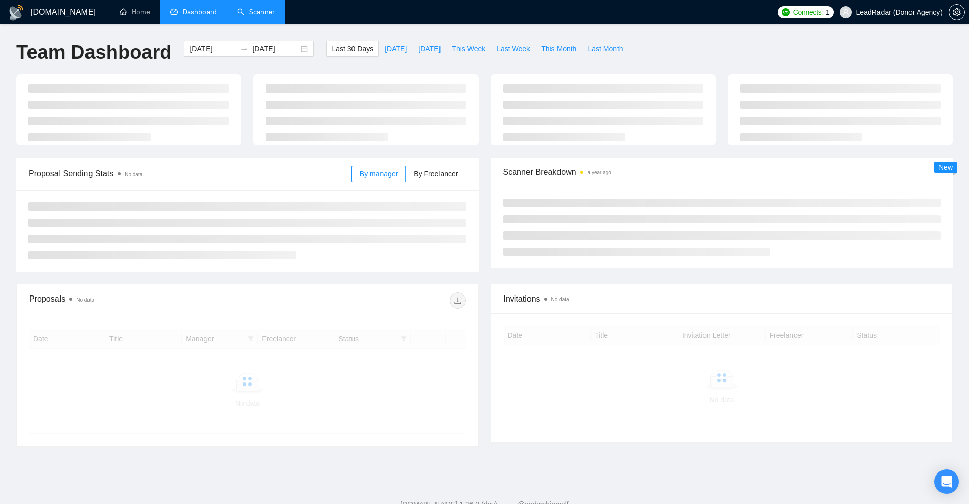
click at [253, 12] on link "Scanner" at bounding box center [256, 12] width 38 height 9
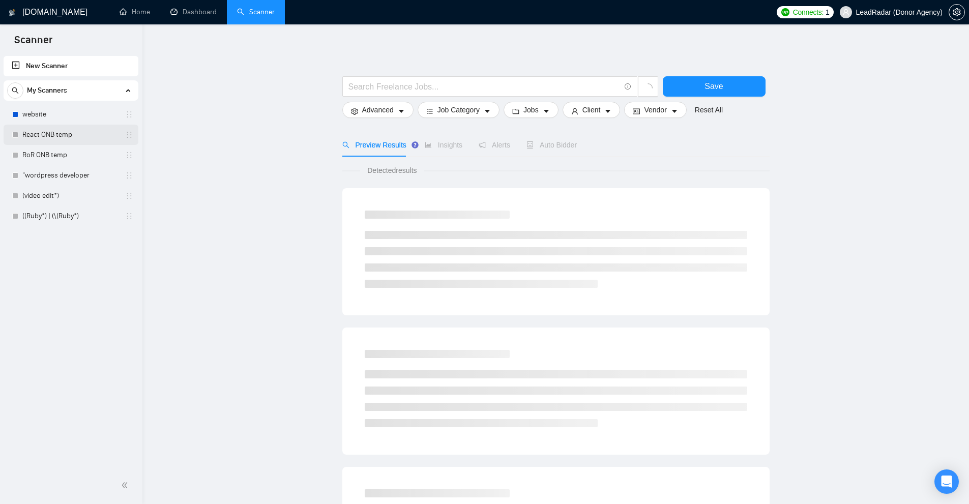
click at [73, 138] on link "React ONB temp" at bounding box center [70, 135] width 97 height 20
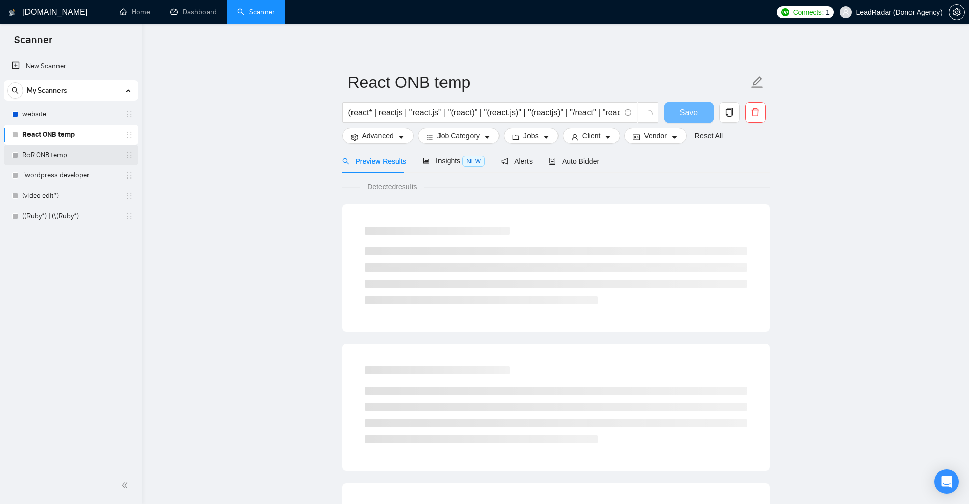
click at [70, 153] on link "RoR ONB temp" at bounding box center [70, 155] width 97 height 20
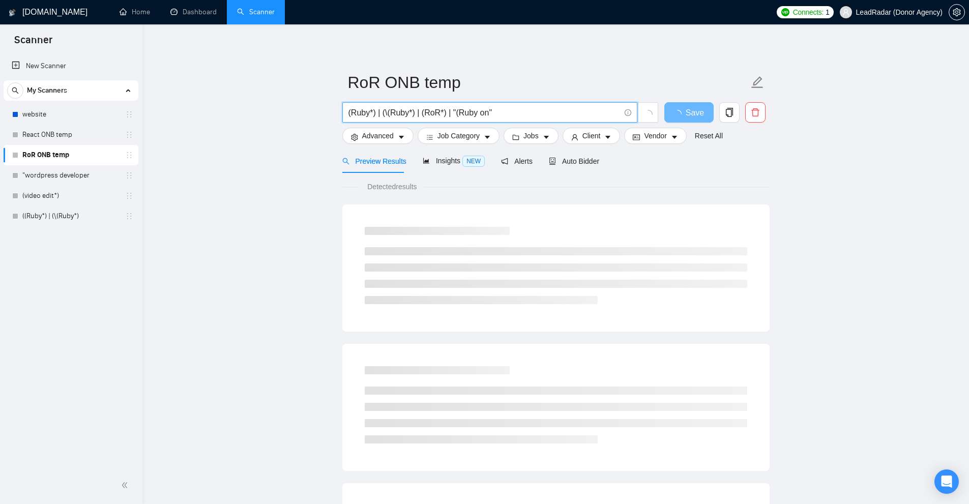
click at [475, 115] on input "(Ruby*) | (\(Ruby*) | (RoR*) | "(Ruby on"" at bounding box center [484, 112] width 272 height 13
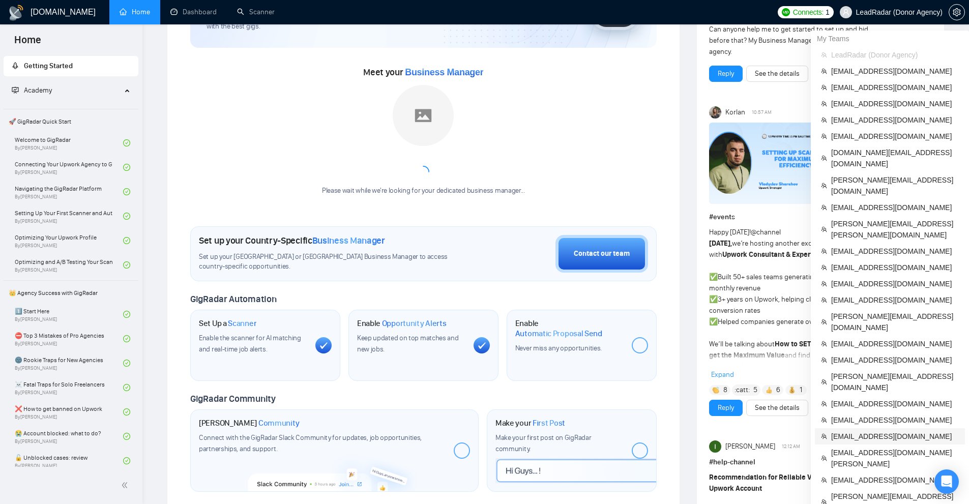
scroll to position [305, 0]
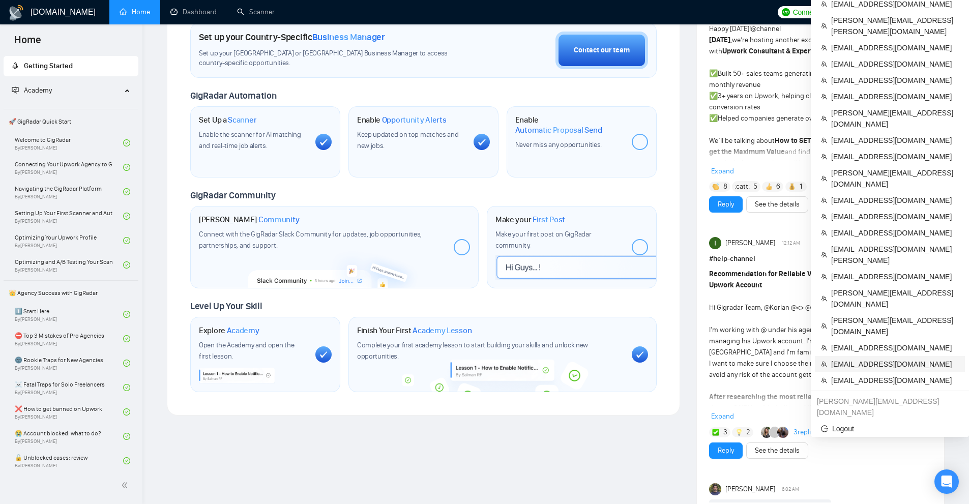
click at [853, 359] on span "alexm@amoscons.com" at bounding box center [895, 364] width 128 height 11
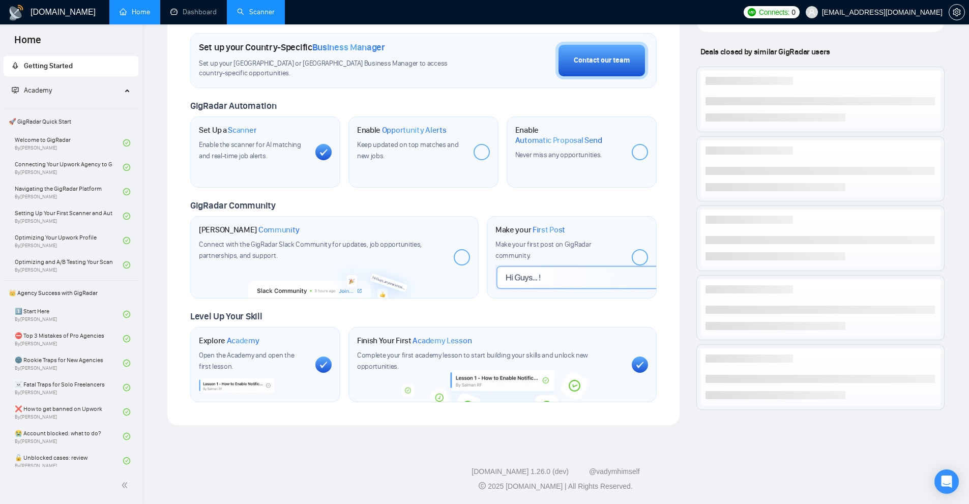
scroll to position [295, 0]
click at [263, 8] on link "Scanner" at bounding box center [256, 12] width 38 height 9
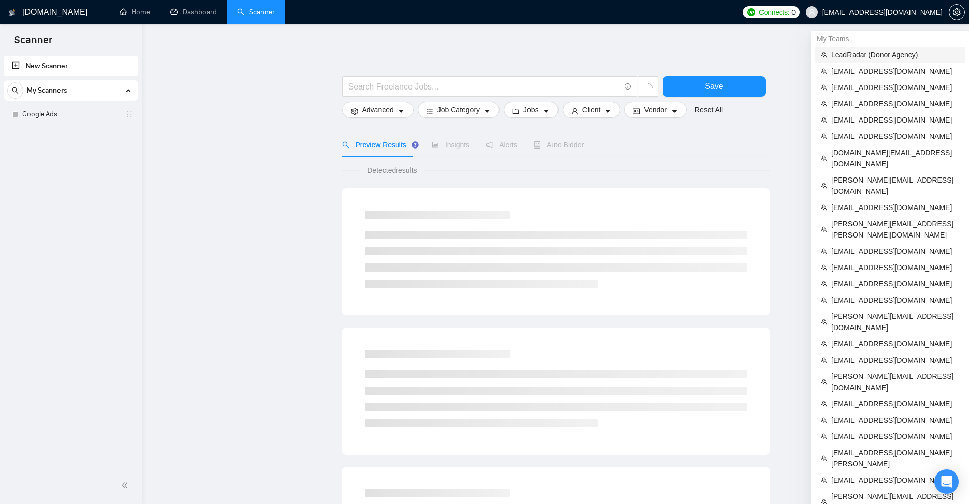
drag, startPoint x: 876, startPoint y: 51, endPoint x: 804, endPoint y: 52, distance: 71.7
click at [876, 51] on span "LeadRadar (Donor Agency)" at bounding box center [895, 54] width 128 height 11
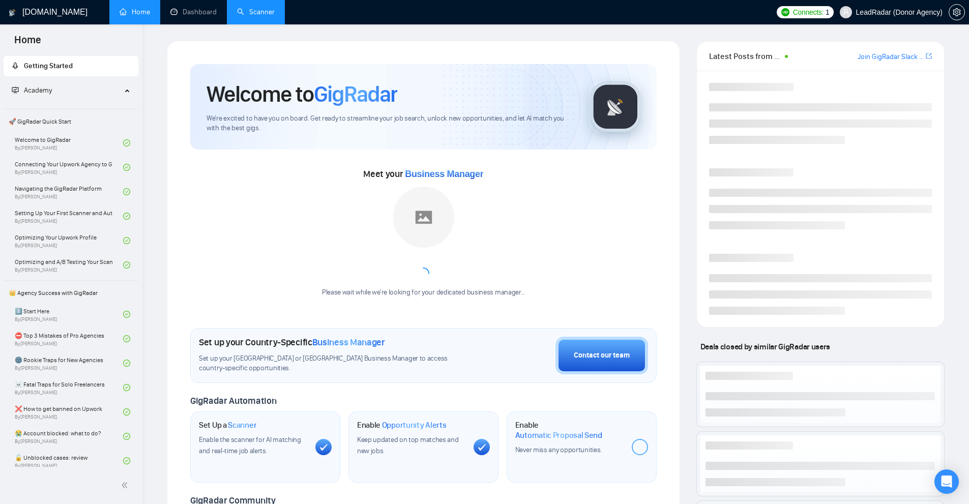
click at [270, 16] on link "Scanner" at bounding box center [256, 12] width 38 height 9
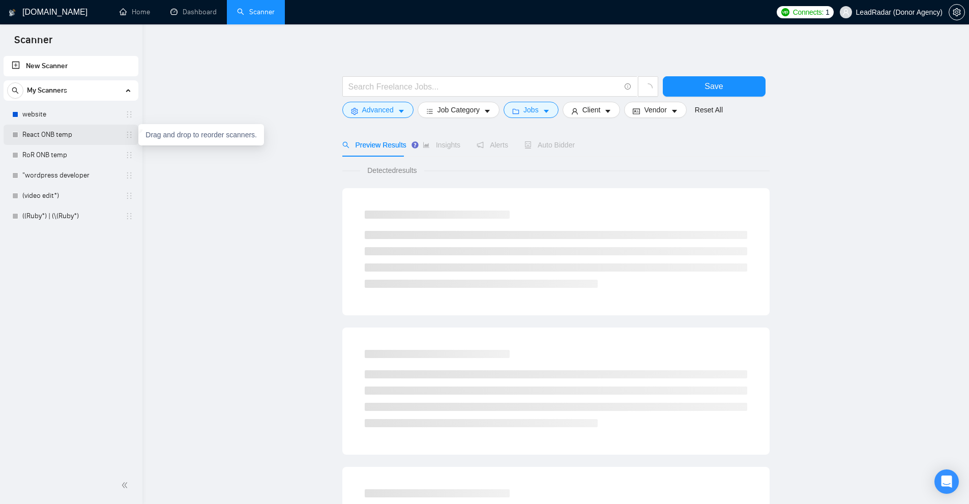
click at [119, 135] on link "React ONB temp" at bounding box center [70, 135] width 97 height 20
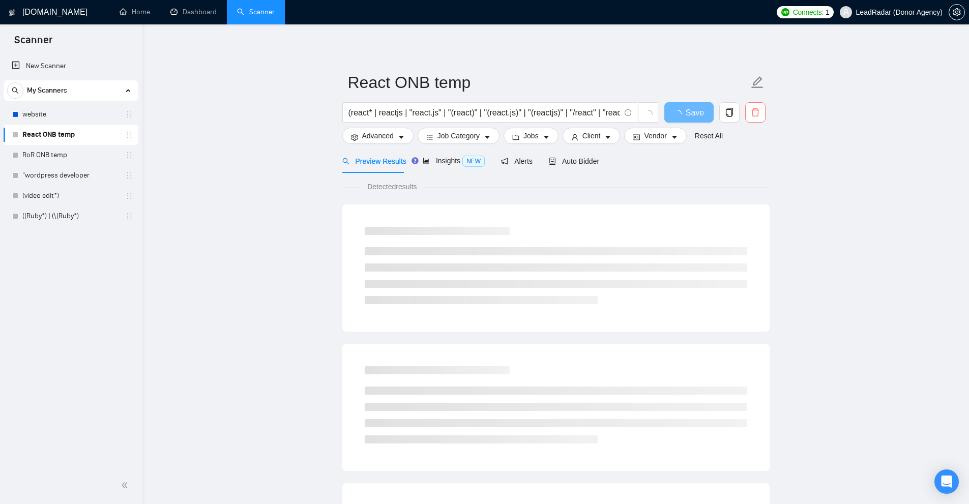
click at [759, 112] on icon "delete" at bounding box center [755, 112] width 9 height 9
click at [748, 164] on span "Yes" at bounding box center [749, 163] width 12 height 11
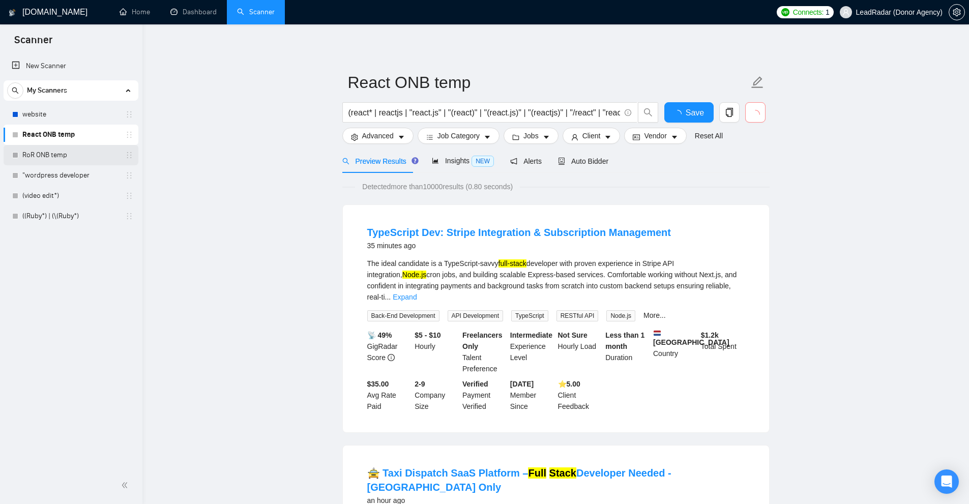
click at [133, 148] on div "RoR ONB temp" at bounding box center [72, 155] width 121 height 20
click at [62, 153] on link "RoR ONB temp" at bounding box center [70, 155] width 97 height 20
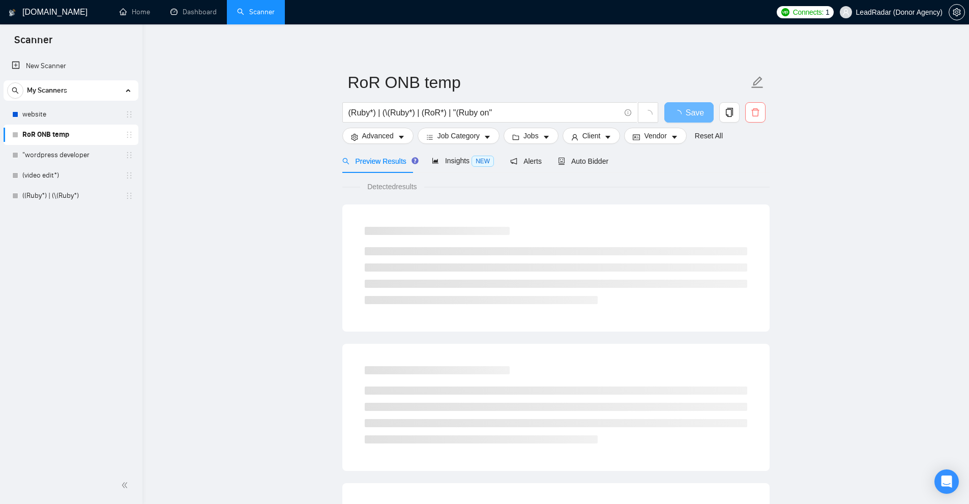
click at [758, 117] on icon "delete" at bounding box center [755, 112] width 8 height 8
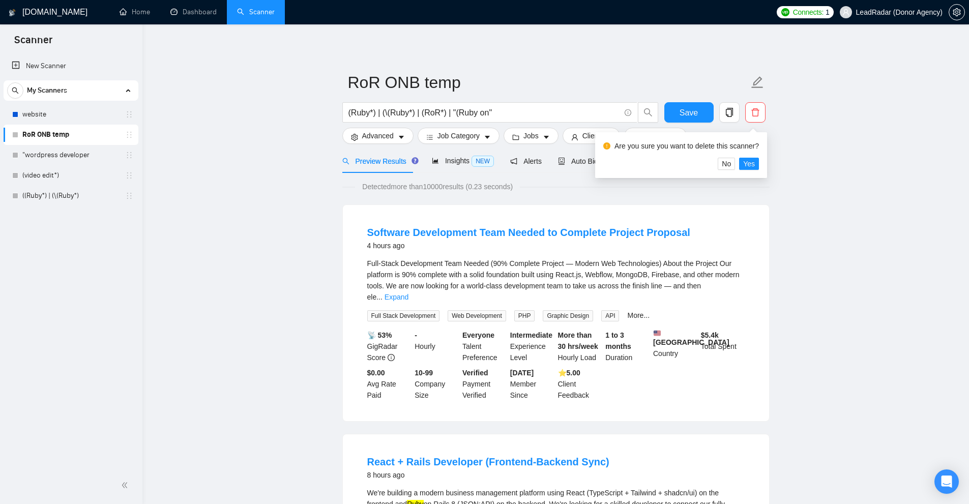
click at [758, 159] on div "Are you sure you want to delete this scanner? No Yes" at bounding box center [681, 155] width 172 height 46
click at [753, 161] on span "Yes" at bounding box center [749, 163] width 12 height 11
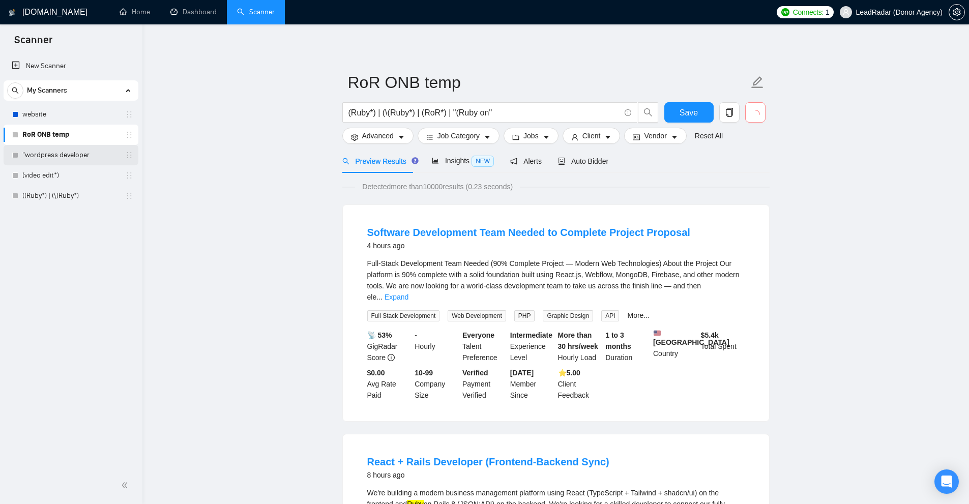
click at [86, 161] on link ""wordpress developer" at bounding box center [70, 155] width 97 height 20
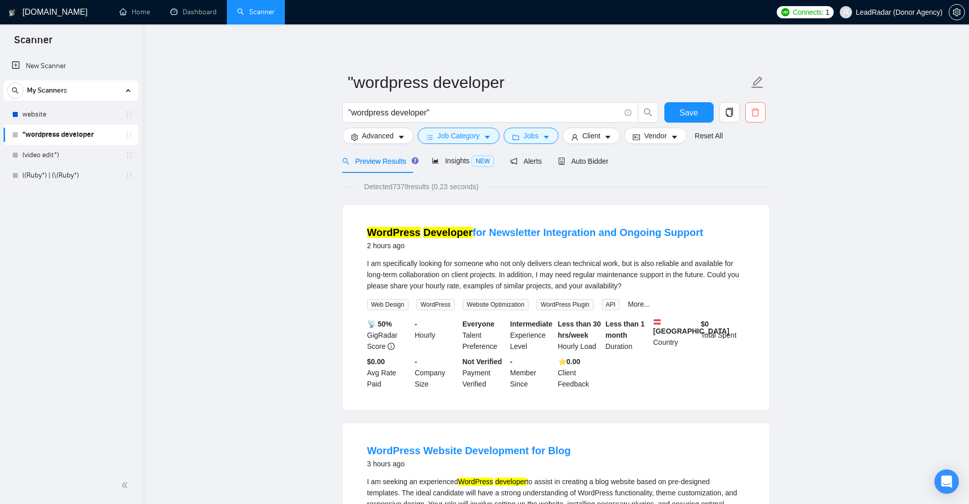
click at [757, 112] on icon "delete" at bounding box center [755, 112] width 9 height 9
click at [746, 163] on span "Yes" at bounding box center [749, 163] width 12 height 11
click at [59, 179] on link "((Ruby*) | (\(Ruby*)" at bounding box center [70, 175] width 97 height 20
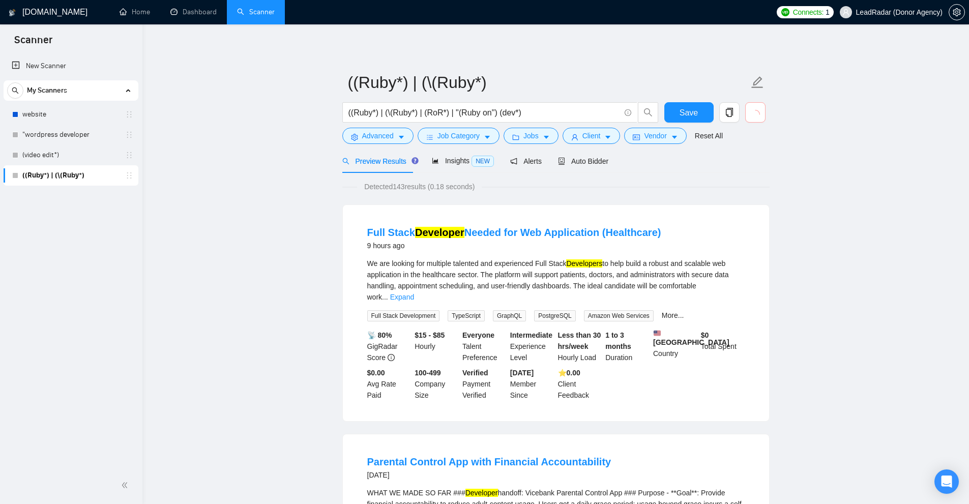
click at [760, 118] on span "loading" at bounding box center [755, 114] width 9 height 9
click at [761, 115] on button "button" at bounding box center [755, 112] width 20 height 20
click at [761, 115] on span "delete" at bounding box center [755, 112] width 19 height 9
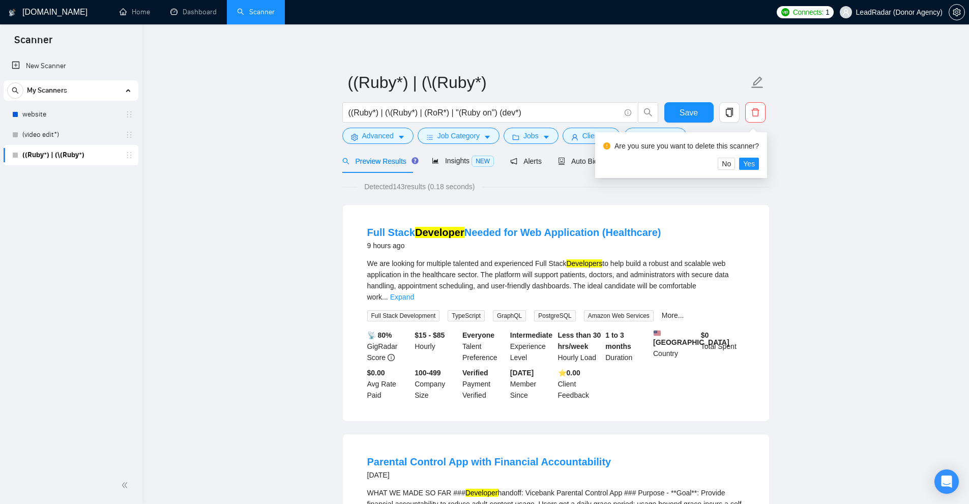
click at [735, 152] on div "Are you sure you want to delete this scanner?" at bounding box center [681, 147] width 156 height 19
click at [740, 155] on div "Are you sure you want to delete this scanner?" at bounding box center [681, 147] width 156 height 19
click at [742, 156] on div "Are you sure you want to delete this scanner?" at bounding box center [681, 147] width 156 height 19
click at [753, 162] on button "Yes" at bounding box center [749, 164] width 20 height 12
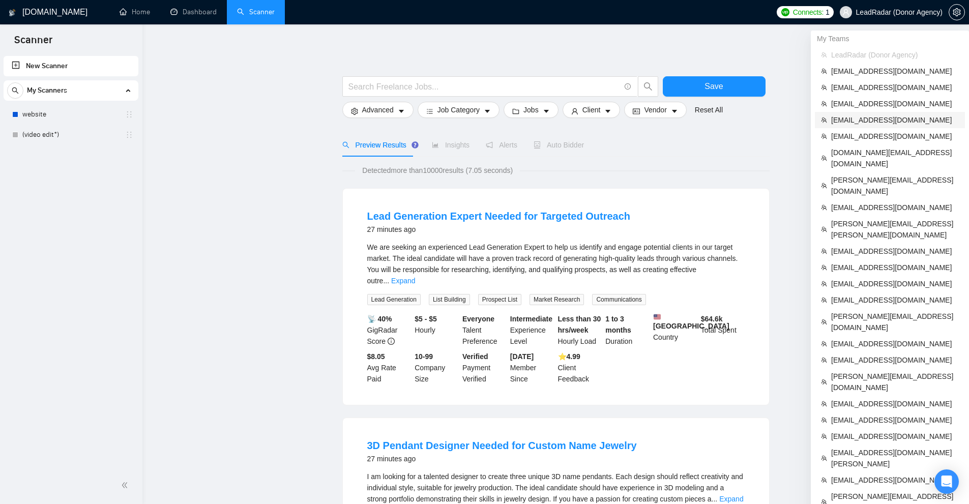
click at [861, 124] on span "[EMAIL_ADDRESS][DOMAIN_NAME]" at bounding box center [895, 119] width 128 height 11
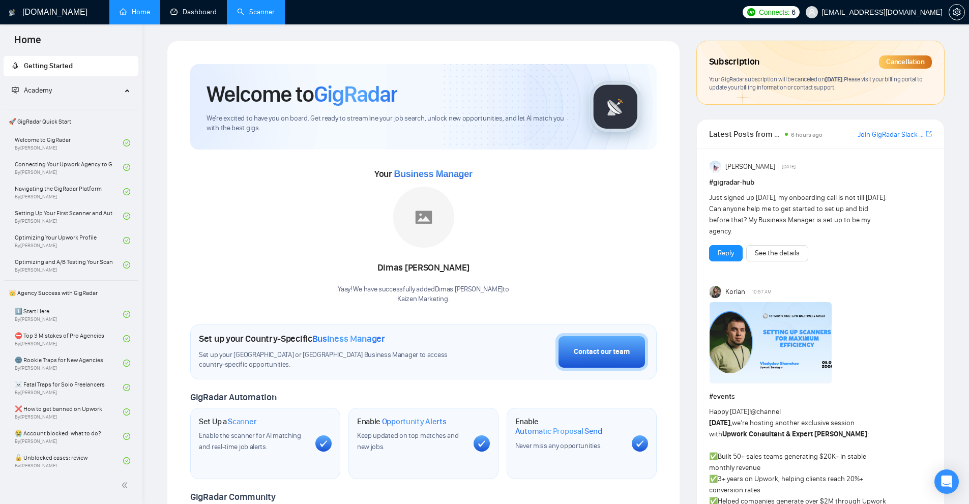
click at [250, 8] on link "Scanner" at bounding box center [256, 12] width 38 height 9
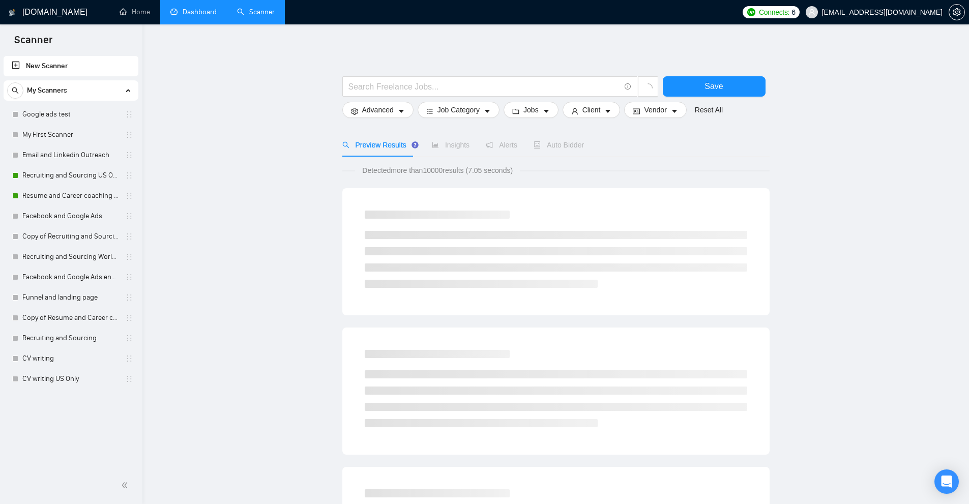
click at [191, 13] on link "Dashboard" at bounding box center [193, 12] width 46 height 9
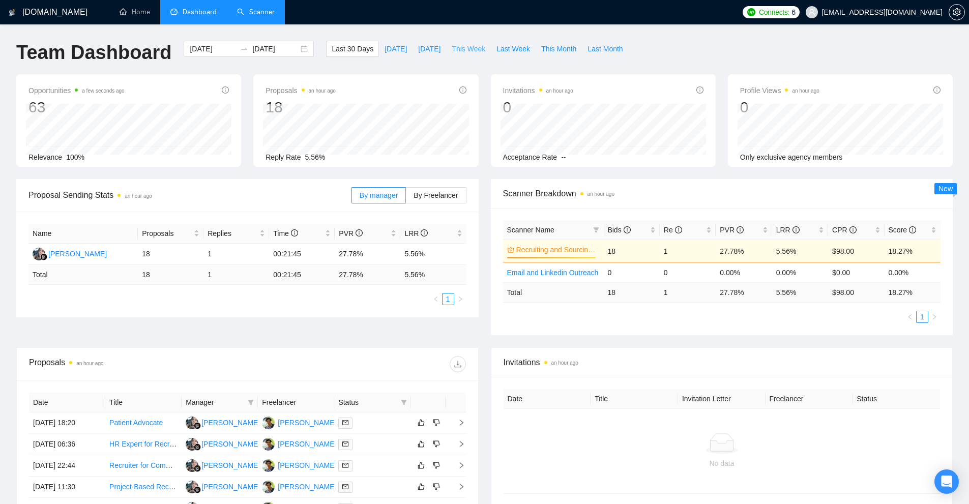
click at [473, 50] on span "This Week" at bounding box center [469, 48] width 34 height 11
type input "2025-09-01"
type input "2025-09-07"
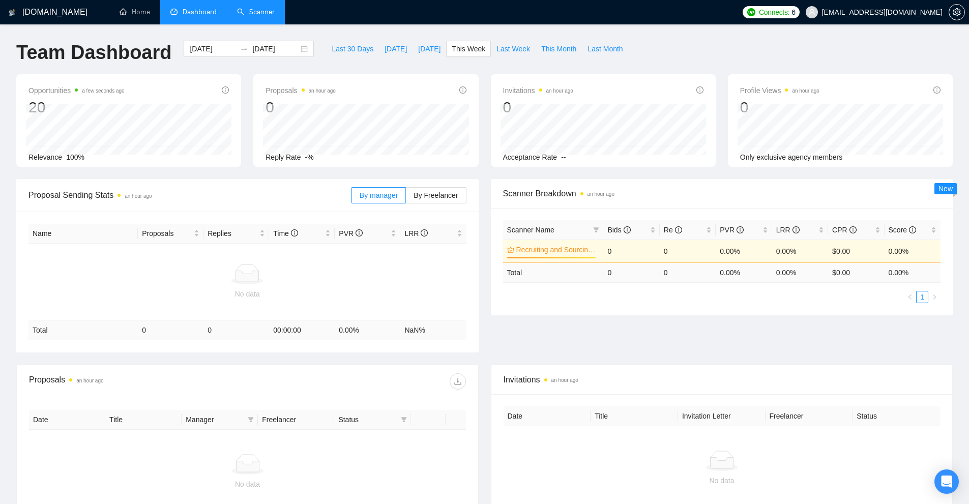
click at [245, 14] on link "Scanner" at bounding box center [256, 12] width 38 height 9
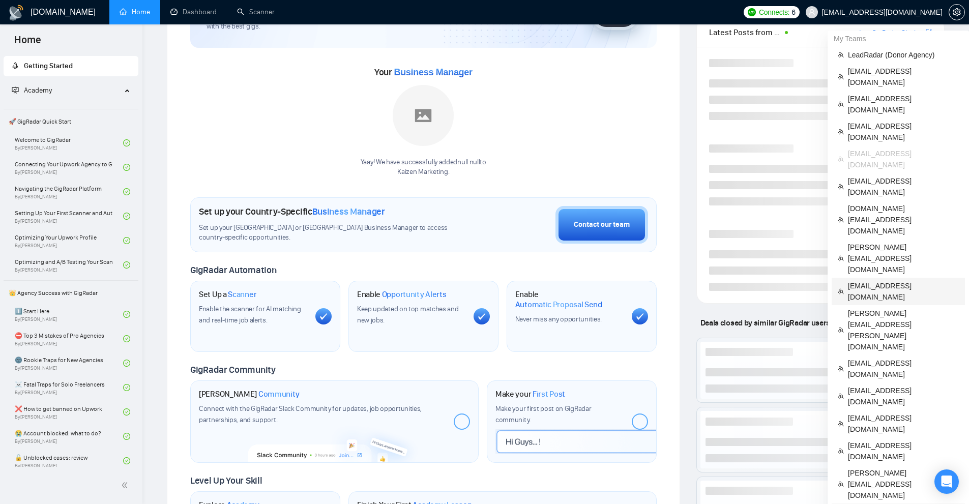
scroll to position [203, 0]
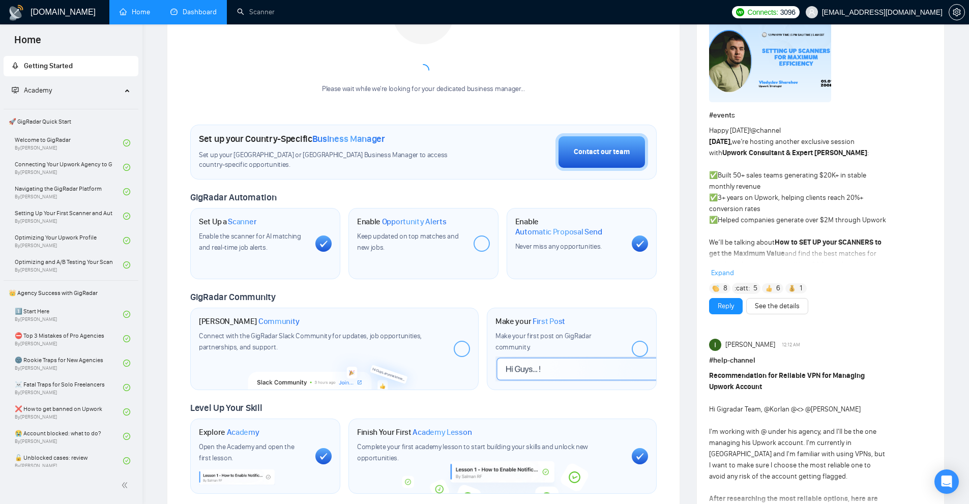
click at [213, 12] on link "Dashboard" at bounding box center [193, 12] width 46 height 9
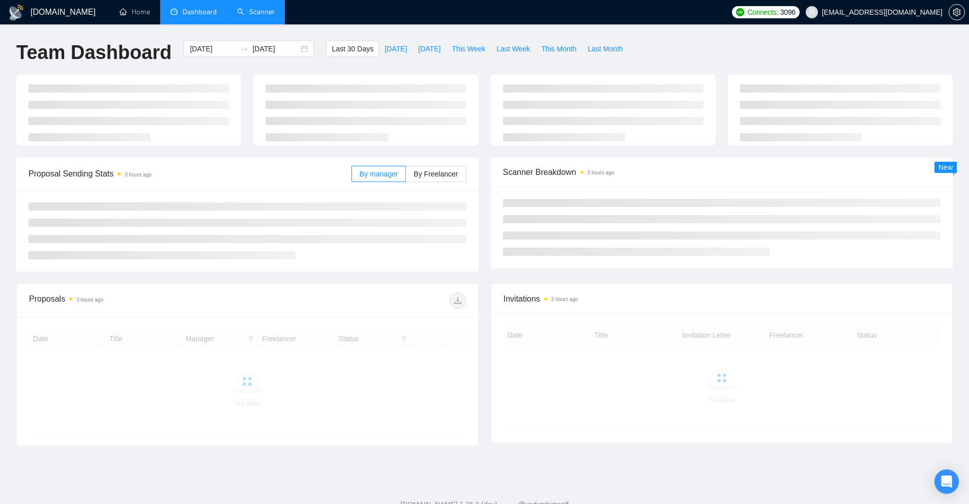
click at [270, 16] on link "Scanner" at bounding box center [256, 12] width 38 height 9
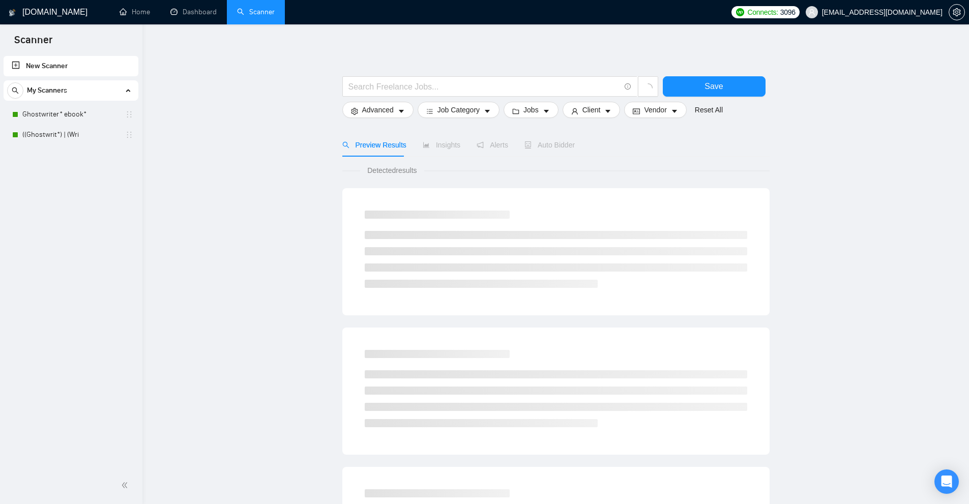
click at [54, 86] on span "My Scanners" at bounding box center [47, 90] width 40 height 20
click at [65, 94] on span "My Scanners" at bounding box center [47, 90] width 40 height 20
click at [54, 113] on link "Ghostwriter* ebook*" at bounding box center [70, 114] width 97 height 20
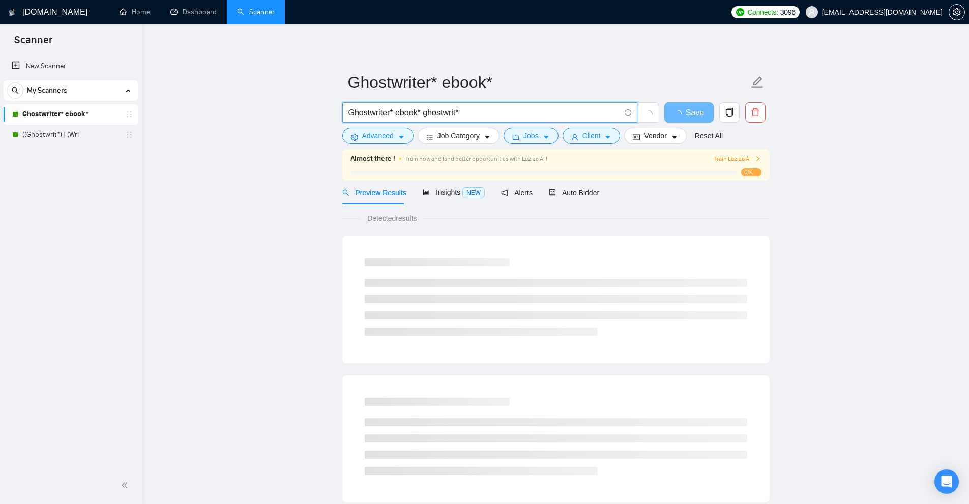
drag, startPoint x: 438, startPoint y: 117, endPoint x: 372, endPoint y: 114, distance: 65.2
click at [372, 114] on span "Ghostwriter* ebook* ghostwrit*" at bounding box center [489, 112] width 295 height 20
click at [373, 114] on input "Ghostwriter* ebook* ghostwrit*" at bounding box center [484, 112] width 272 height 13
click at [373, 115] on input "Ghostwriter* ebook* ghostwrit*" at bounding box center [484, 112] width 272 height 13
click at [442, 115] on input "Ghostwriter* ebook* ghostwrit*" at bounding box center [484, 112] width 272 height 13
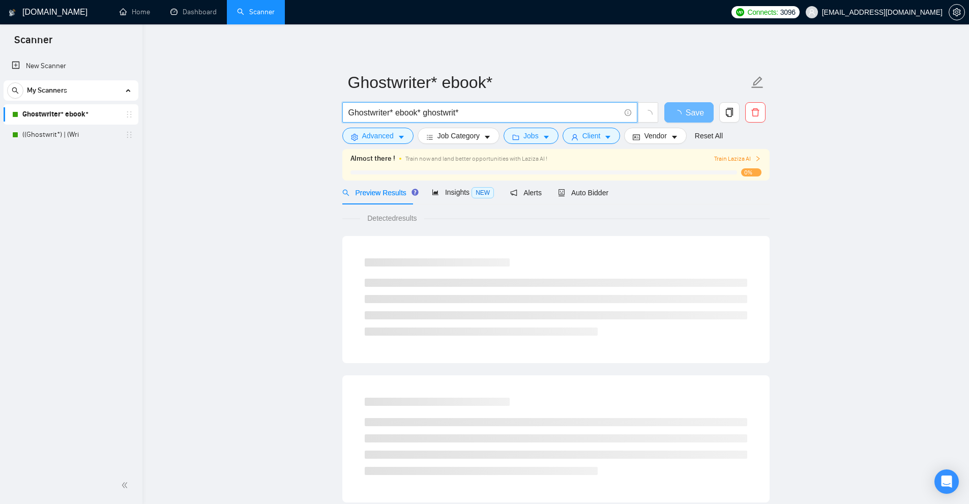
drag, startPoint x: 442, startPoint y: 115, endPoint x: 558, endPoint y: 119, distance: 116.0
click at [556, 119] on input "Ghostwriter* ebook* ghostwrit*" at bounding box center [484, 112] width 272 height 13
click at [514, 118] on input "Ghostwriter* ebook* ghostwrit*" at bounding box center [484, 112] width 272 height 13
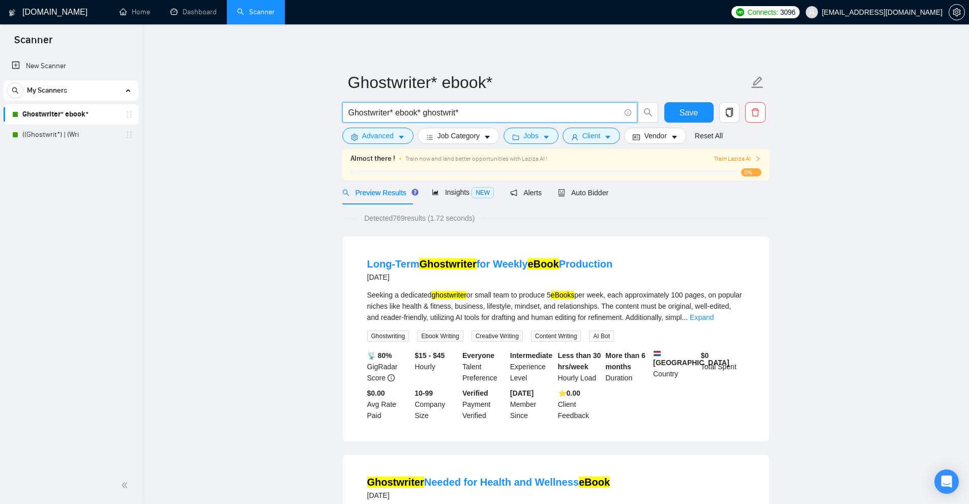
drag, startPoint x: 428, startPoint y: 112, endPoint x: 545, endPoint y: 119, distance: 117.2
click at [542, 119] on input "Ghostwriter* ebook* ghostwrit*" at bounding box center [484, 112] width 272 height 13
click at [545, 119] on input "Ghostwriter* ebook* ghostwrit*" at bounding box center [484, 112] width 272 height 13
click at [100, 135] on link "((Ghostwrit*) | (Wri" at bounding box center [70, 135] width 97 height 20
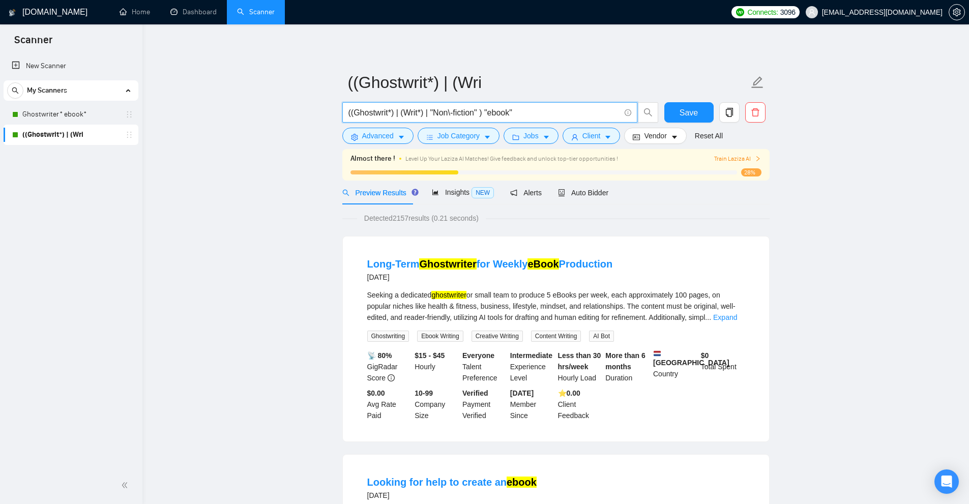
drag, startPoint x: 538, startPoint y: 115, endPoint x: 319, endPoint y: 111, distance: 219.3
click at [442, 110] on input "((Ghostwrit*) | (Writ*) | "Non\-fiction" ) "ebook"" at bounding box center [484, 112] width 272 height 13
drag, startPoint x: 495, startPoint y: 114, endPoint x: 498, endPoint y: 108, distance: 7.1
click at [522, 116] on input "((Ghostwrit*) | (Writ*) | "Non\-fiction" ) "ebook"" at bounding box center [484, 112] width 272 height 13
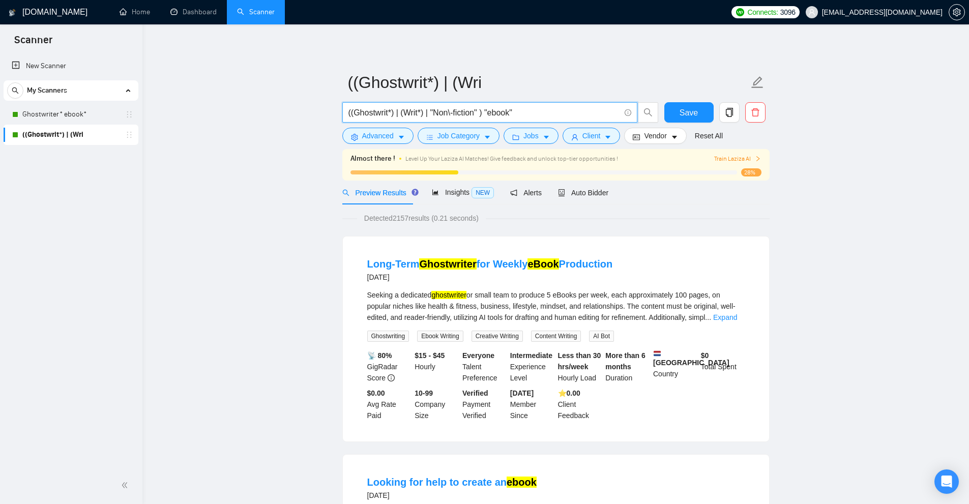
click at [491, 108] on input "((Ghostwrit*) | (Writ*) | "Non\-fiction" ) "ebook"" at bounding box center [484, 112] width 272 height 13
drag, startPoint x: 490, startPoint y: 112, endPoint x: 511, endPoint y: 115, distance: 20.6
click at [511, 115] on input "((Ghostwrit*) | (Writ*) | "Non\-fiction" ) "ebook"" at bounding box center [484, 112] width 272 height 13
click at [451, 191] on span "Insights NEW" at bounding box center [463, 192] width 62 height 8
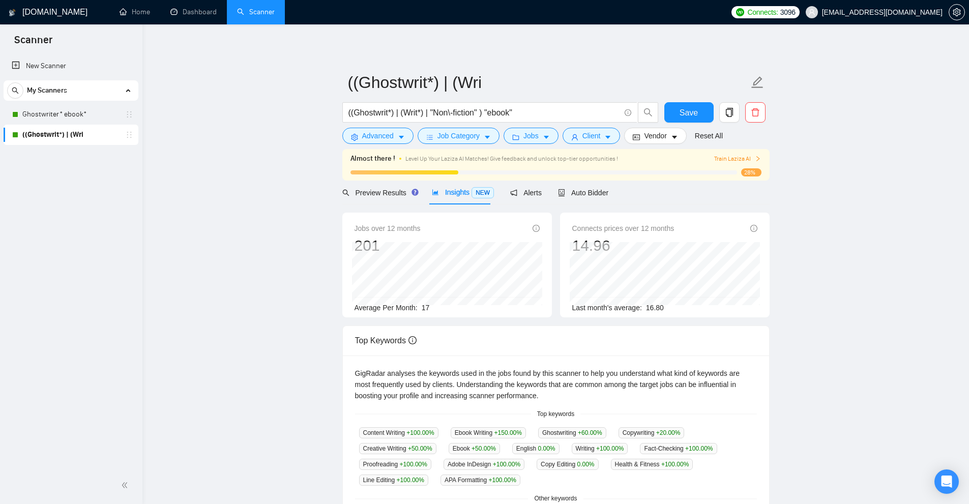
click at [463, 311] on div "Jobs over 12 months 201 Dec 2024 23 Average Per Month: 17" at bounding box center [447, 268] width 185 height 91
click at [651, 131] on span "Vendor" at bounding box center [655, 135] width 22 height 11
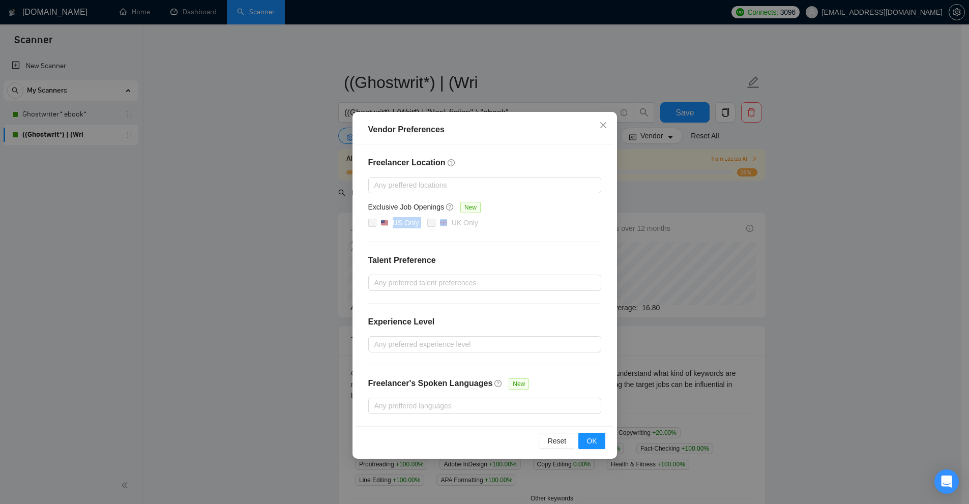
drag, startPoint x: 424, startPoint y: 222, endPoint x: 437, endPoint y: 229, distance: 14.6
click at [435, 227] on div "US Only [GEOGRAPHIC_DATA] Only" at bounding box center [484, 223] width 233 height 12
click at [491, 245] on div "Freelancer Location Any preffered locations Exclusive Job Openings New US Only …" at bounding box center [484, 285] width 257 height 282
drag, startPoint x: 289, startPoint y: 75, endPoint x: 188, endPoint y: 12, distance: 119.0
click at [287, 74] on div "Vendor Preferences Freelancer Location Any preffered locations Exclusive Job Op…" at bounding box center [484, 252] width 969 height 504
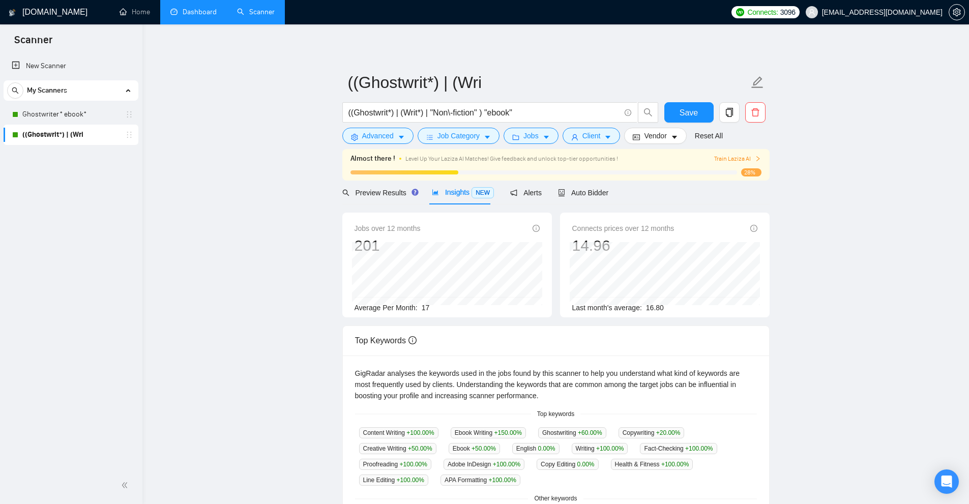
click at [188, 11] on link "Dashboard" at bounding box center [193, 12] width 46 height 9
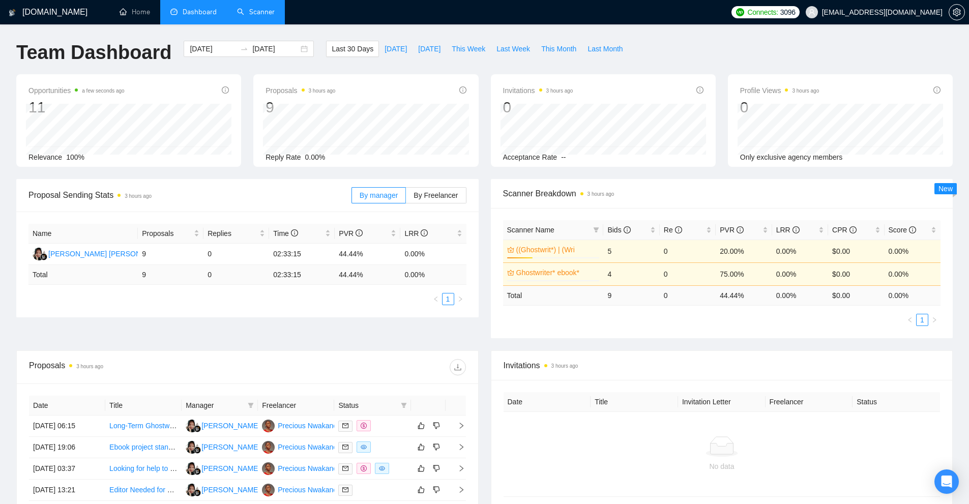
click at [275, 8] on link "Scanner" at bounding box center [256, 12] width 38 height 9
